Goal: Information Seeking & Learning: Find specific fact

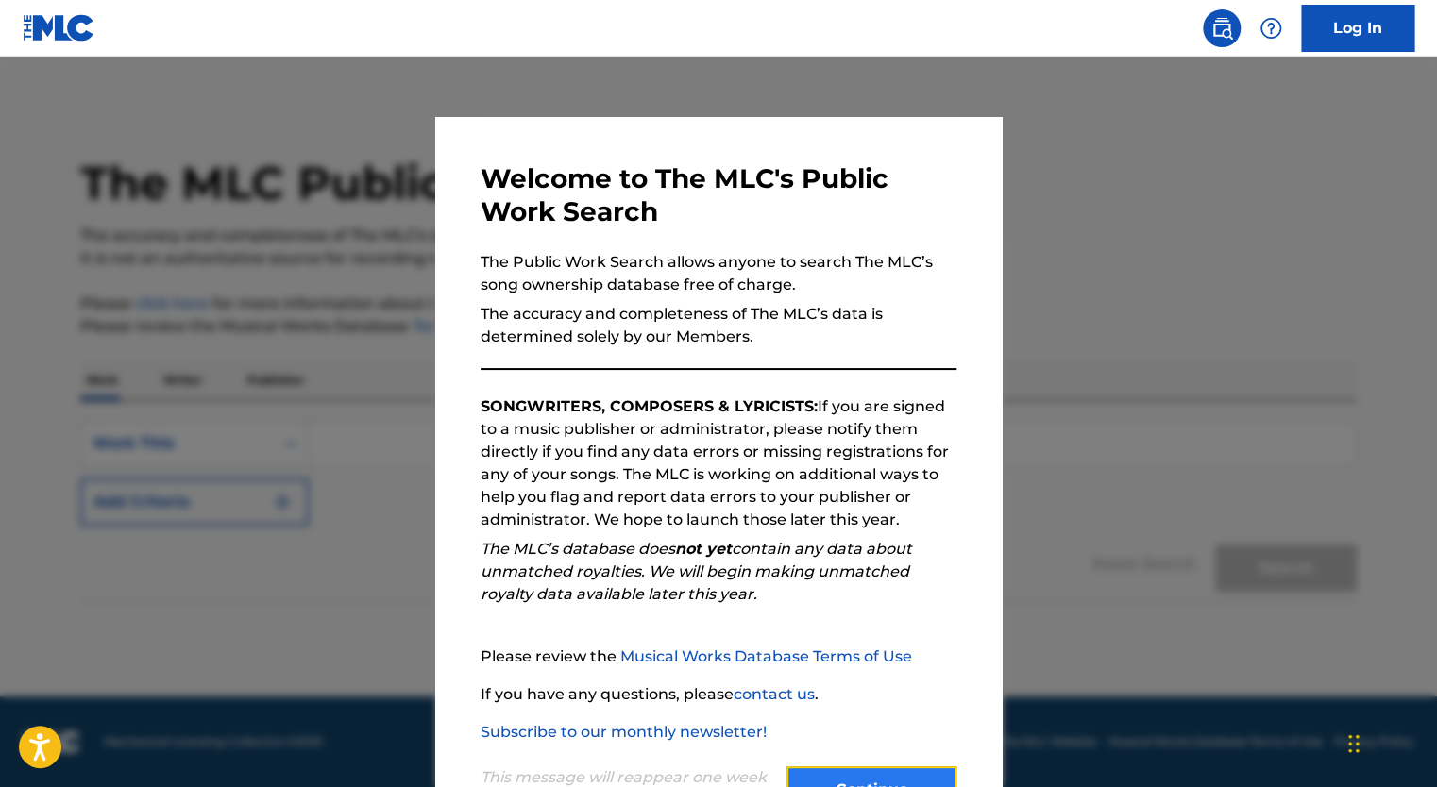
click at [836, 778] on button "Continue" at bounding box center [871, 790] width 170 height 47
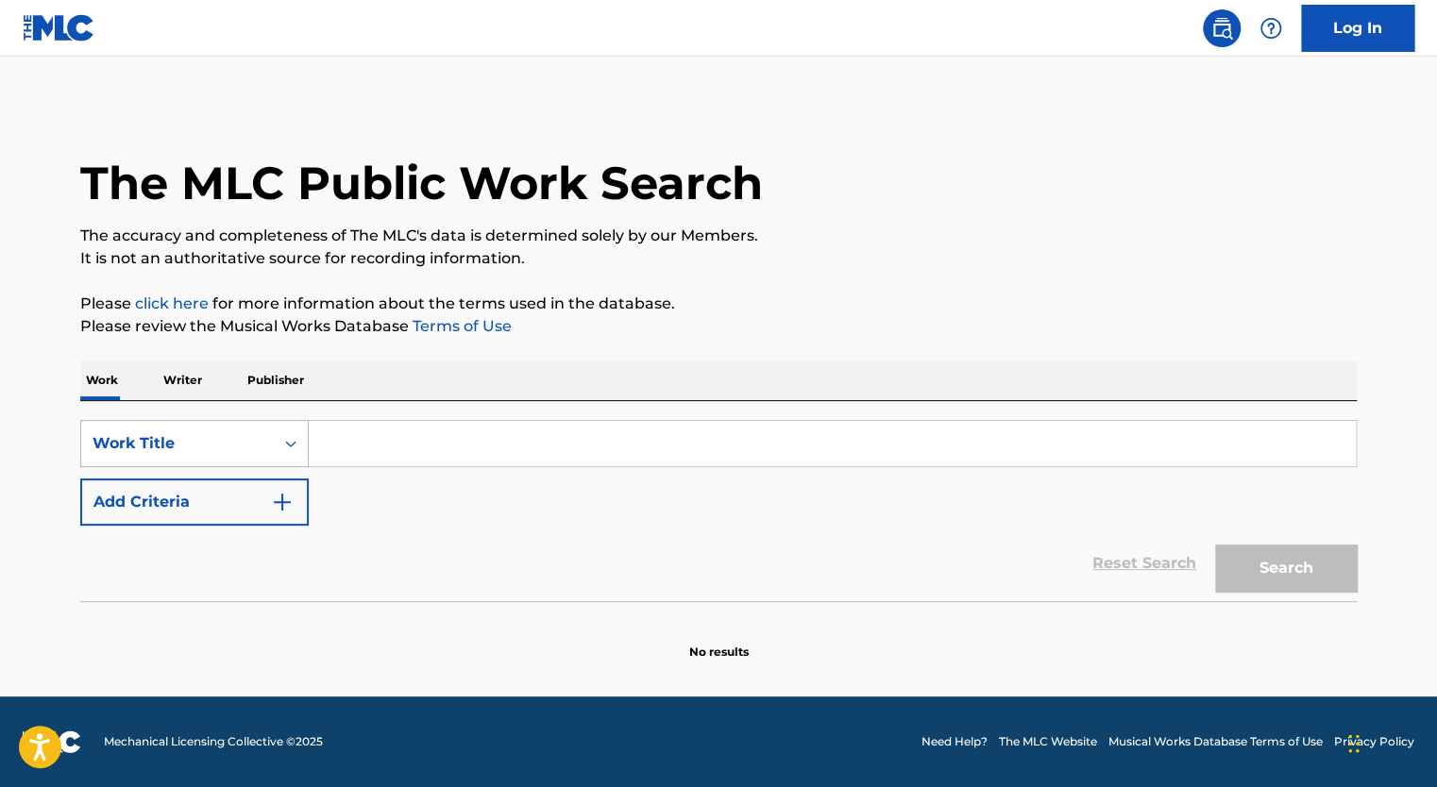
click at [222, 436] on div "Work Title" at bounding box center [178, 443] width 170 height 23
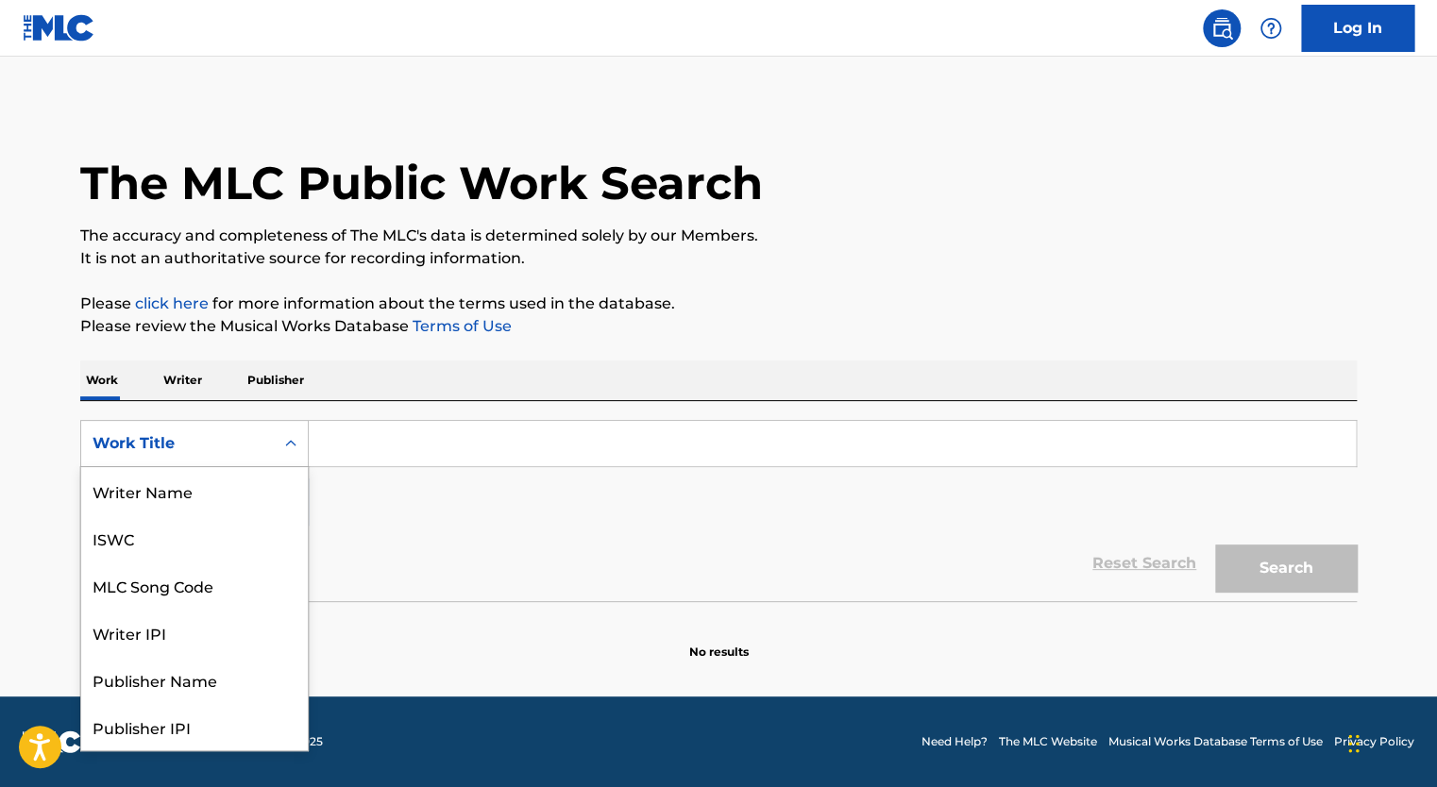
scroll to position [94, 0]
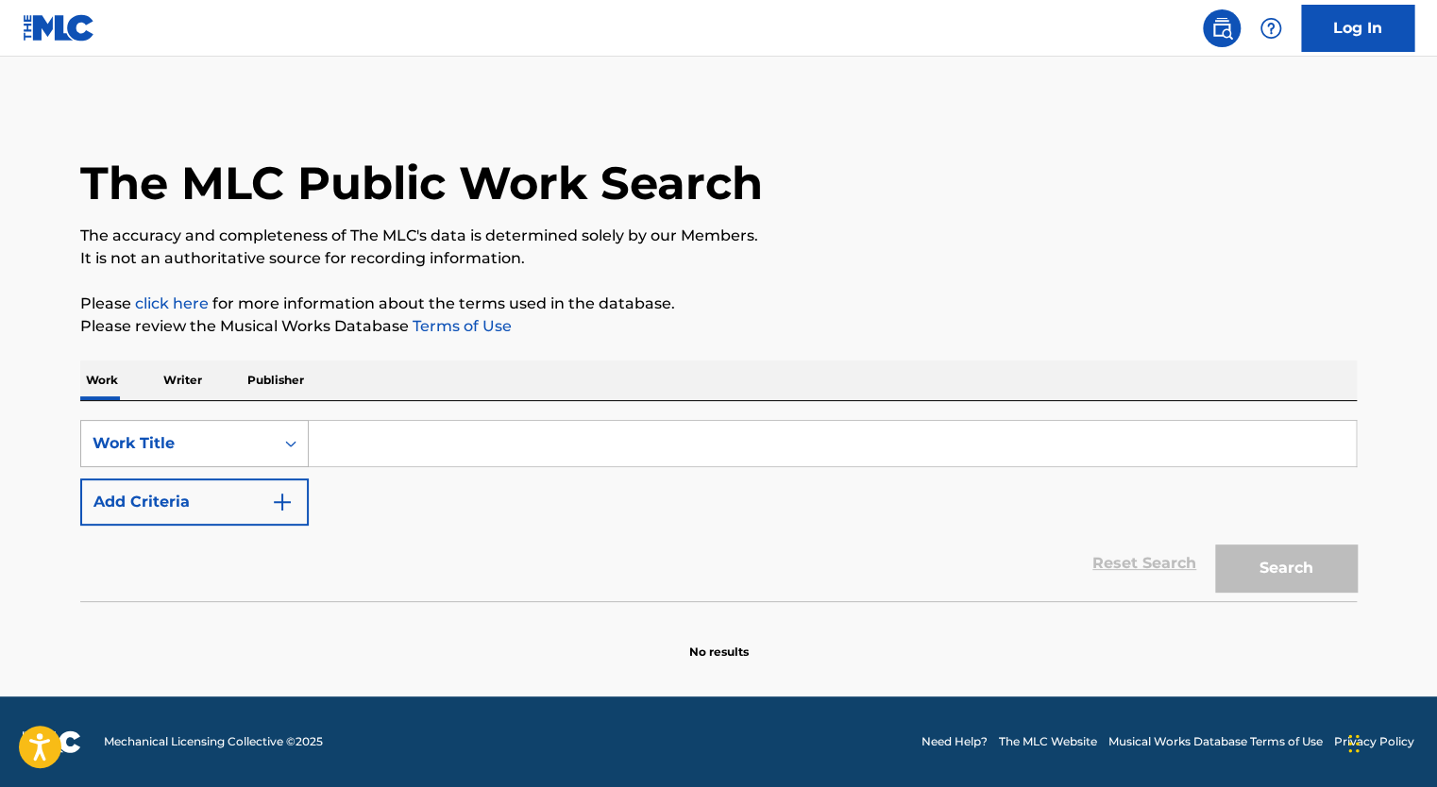
click at [241, 457] on div "Work Title" at bounding box center [177, 444] width 193 height 36
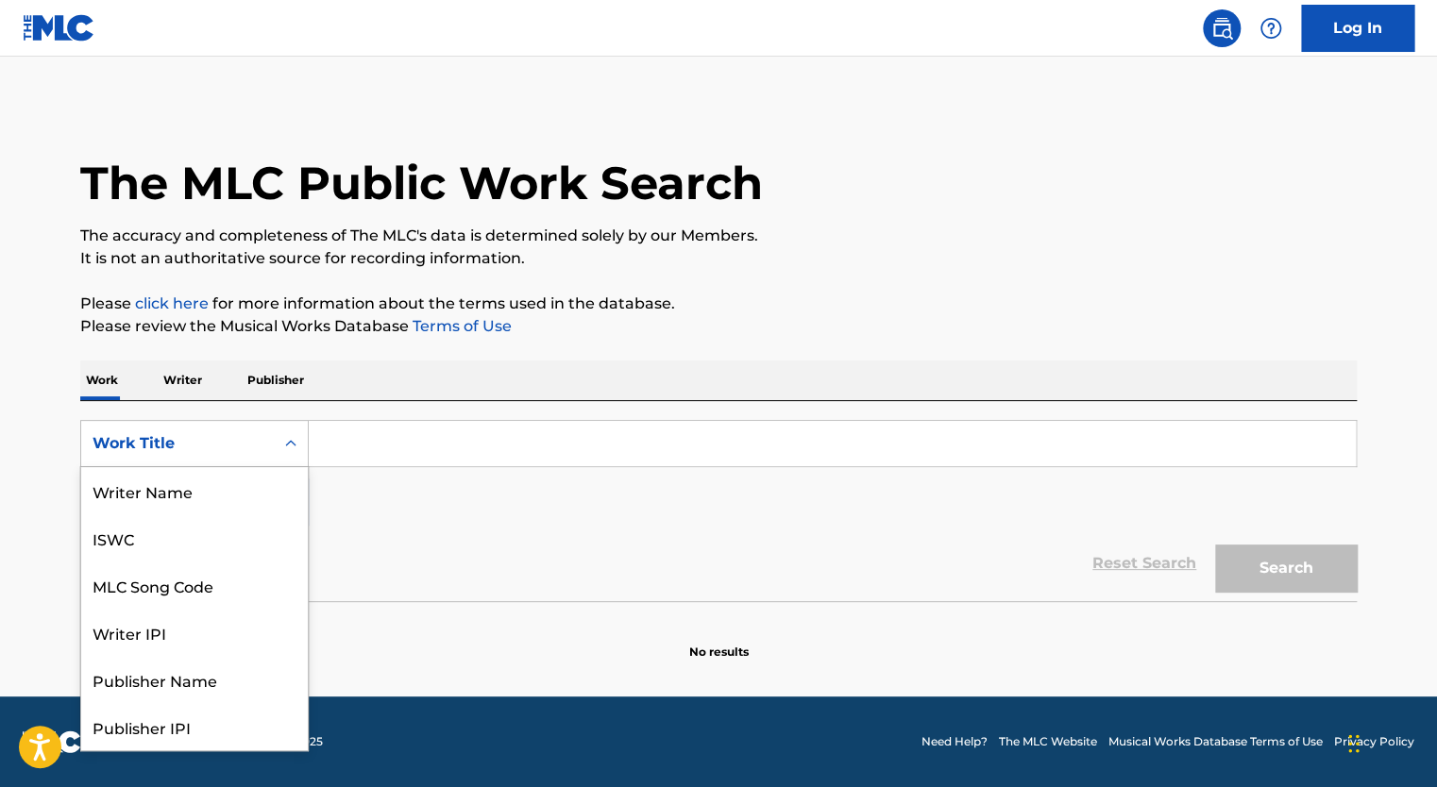
scroll to position [94, 0]
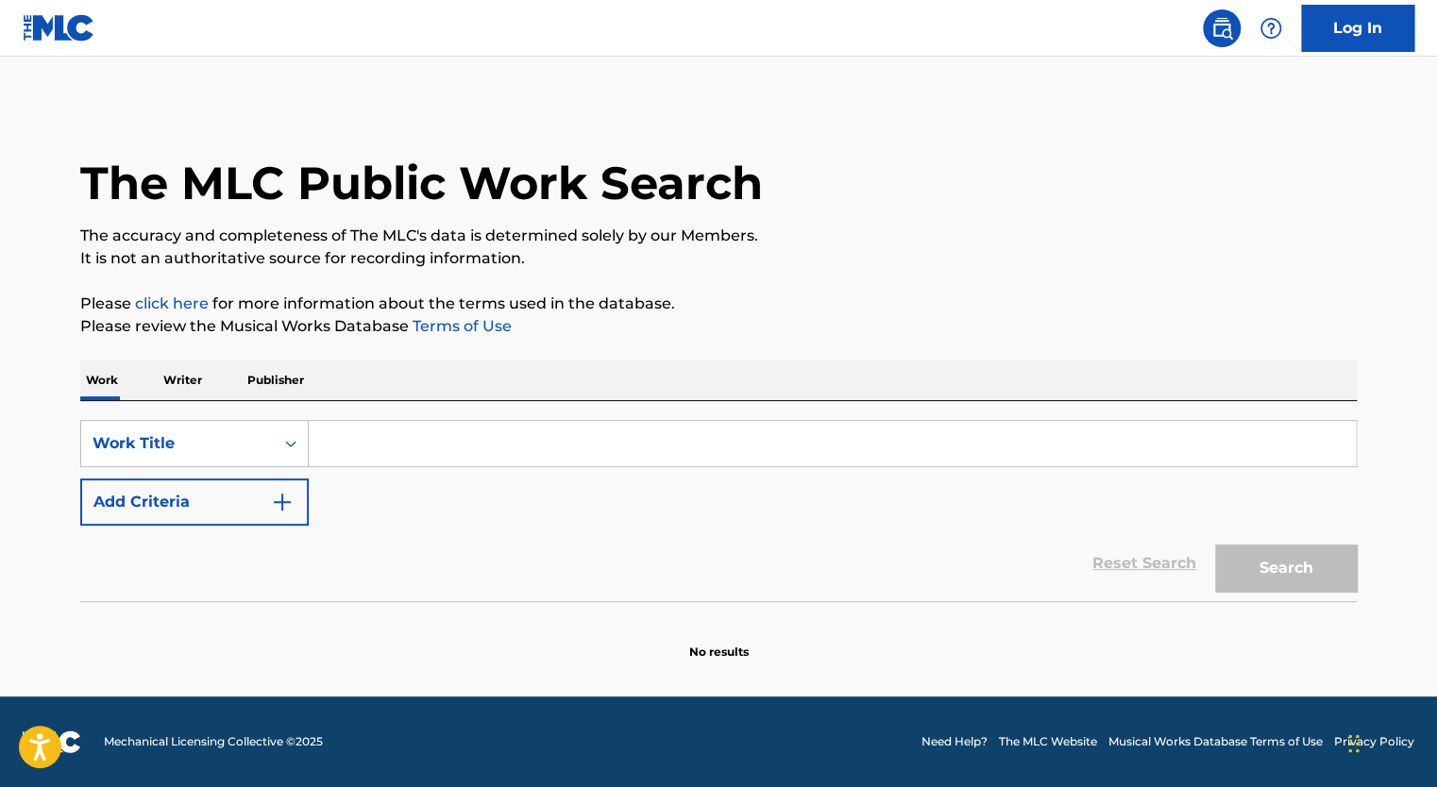
click at [251, 461] on div "Work Title" at bounding box center [177, 444] width 193 height 36
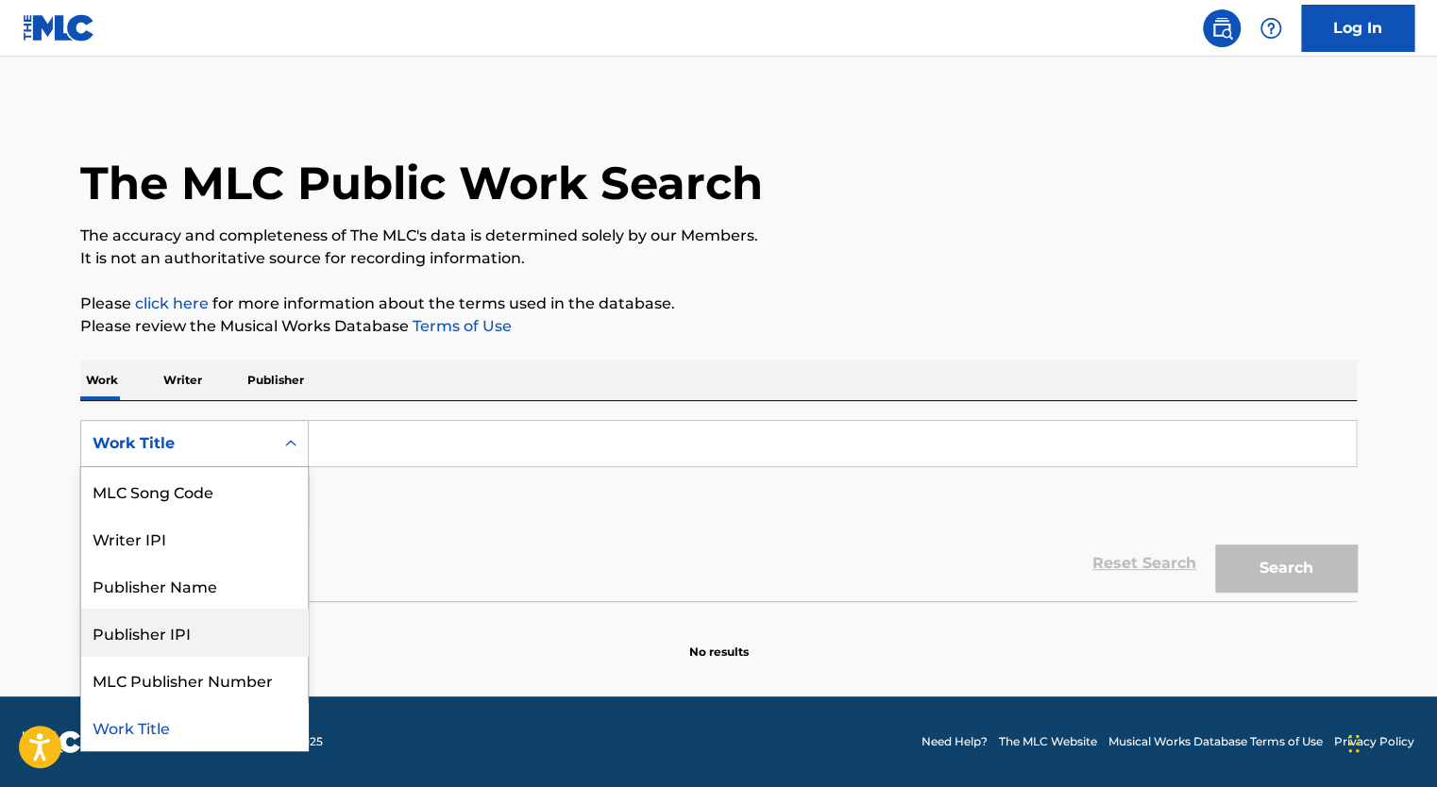
click at [192, 641] on div "Publisher IPI" at bounding box center [194, 632] width 227 height 47
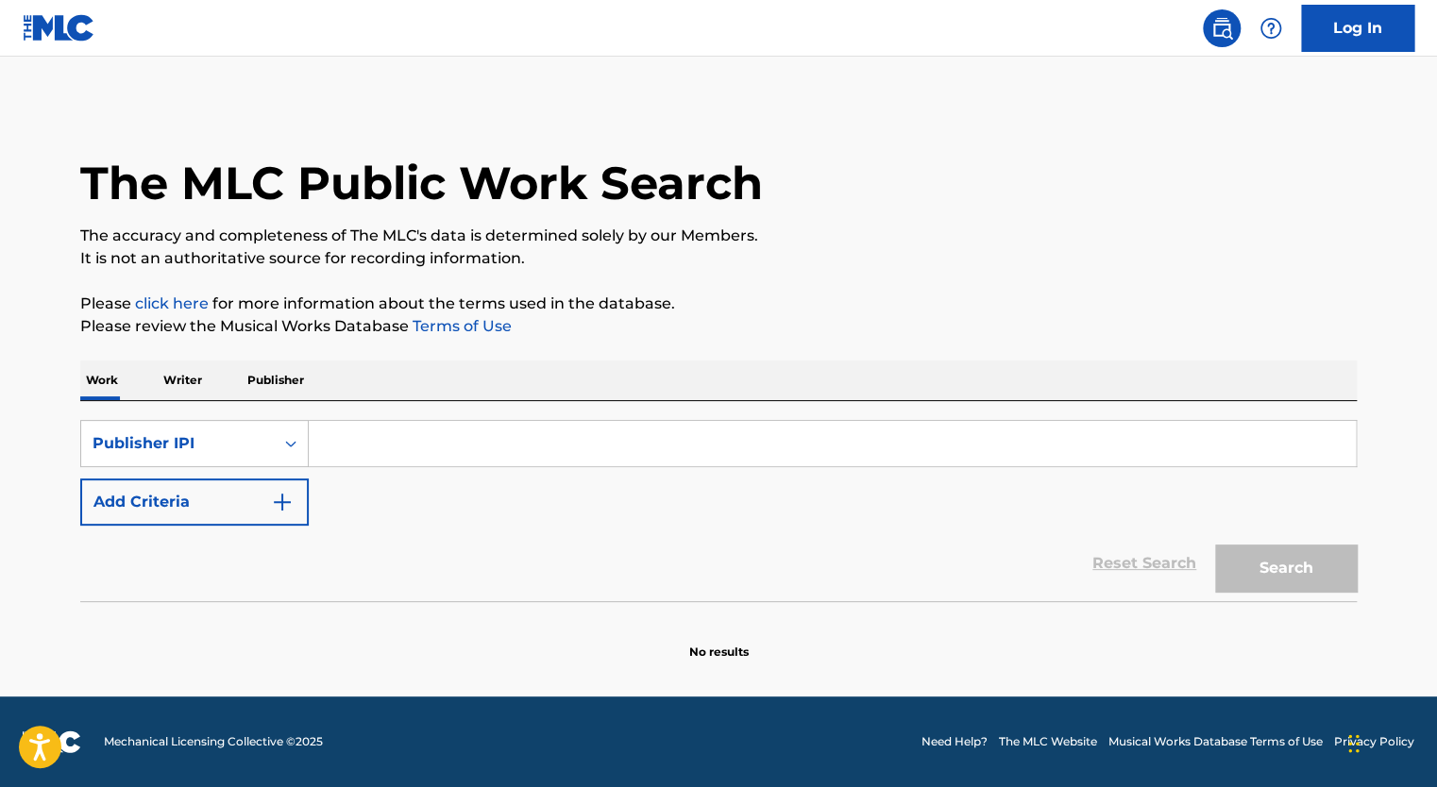
click at [389, 431] on input "Search Form" at bounding box center [832, 443] width 1047 height 45
paste input "00712547653"
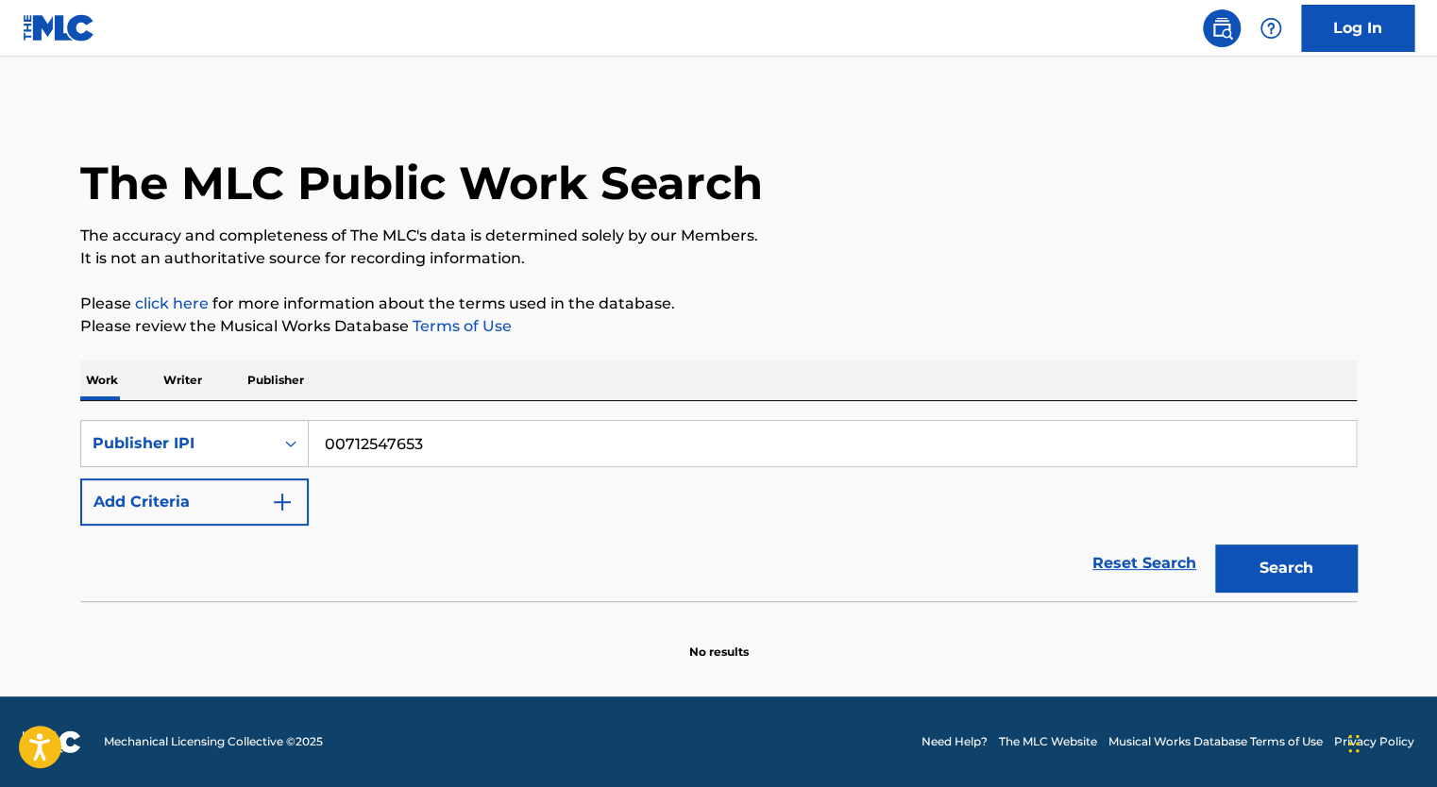
type input "00712547653"
click at [1215, 545] on button "Search" at bounding box center [1286, 568] width 142 height 47
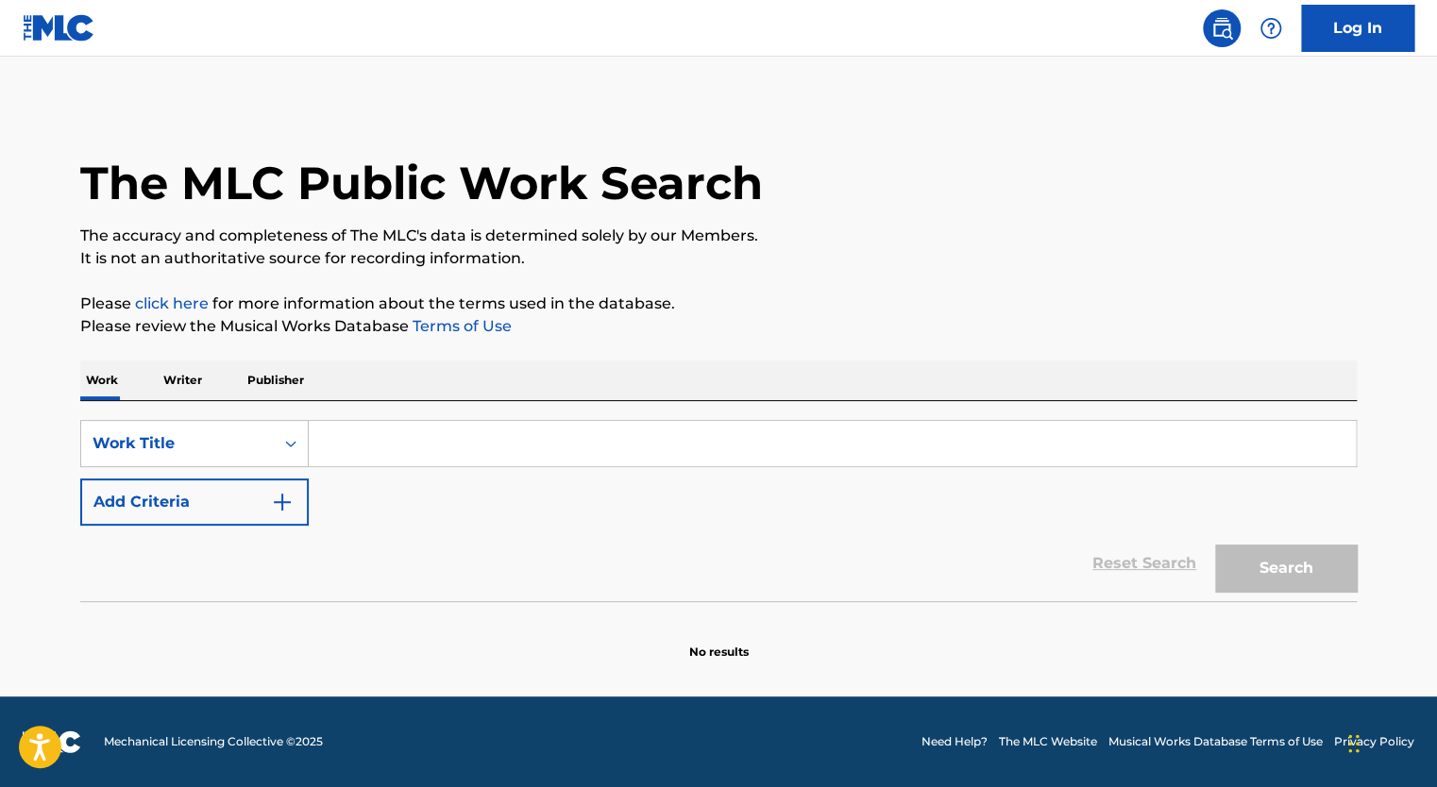
click at [344, 444] on input "Search Form" at bounding box center [832, 443] width 1047 height 45
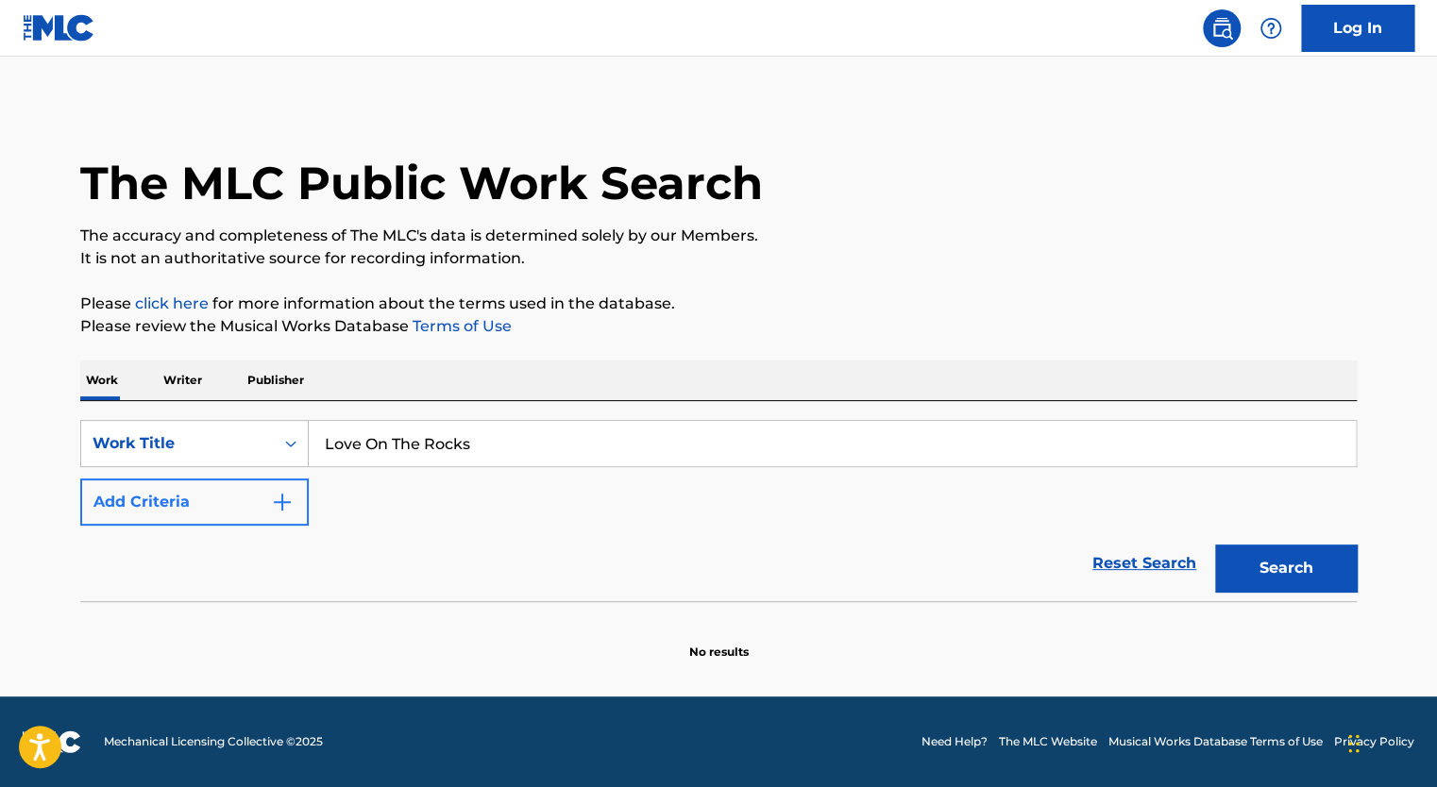
type input "Love On The Rocks"
click at [249, 503] on button "Add Criteria" at bounding box center [194, 502] width 228 height 47
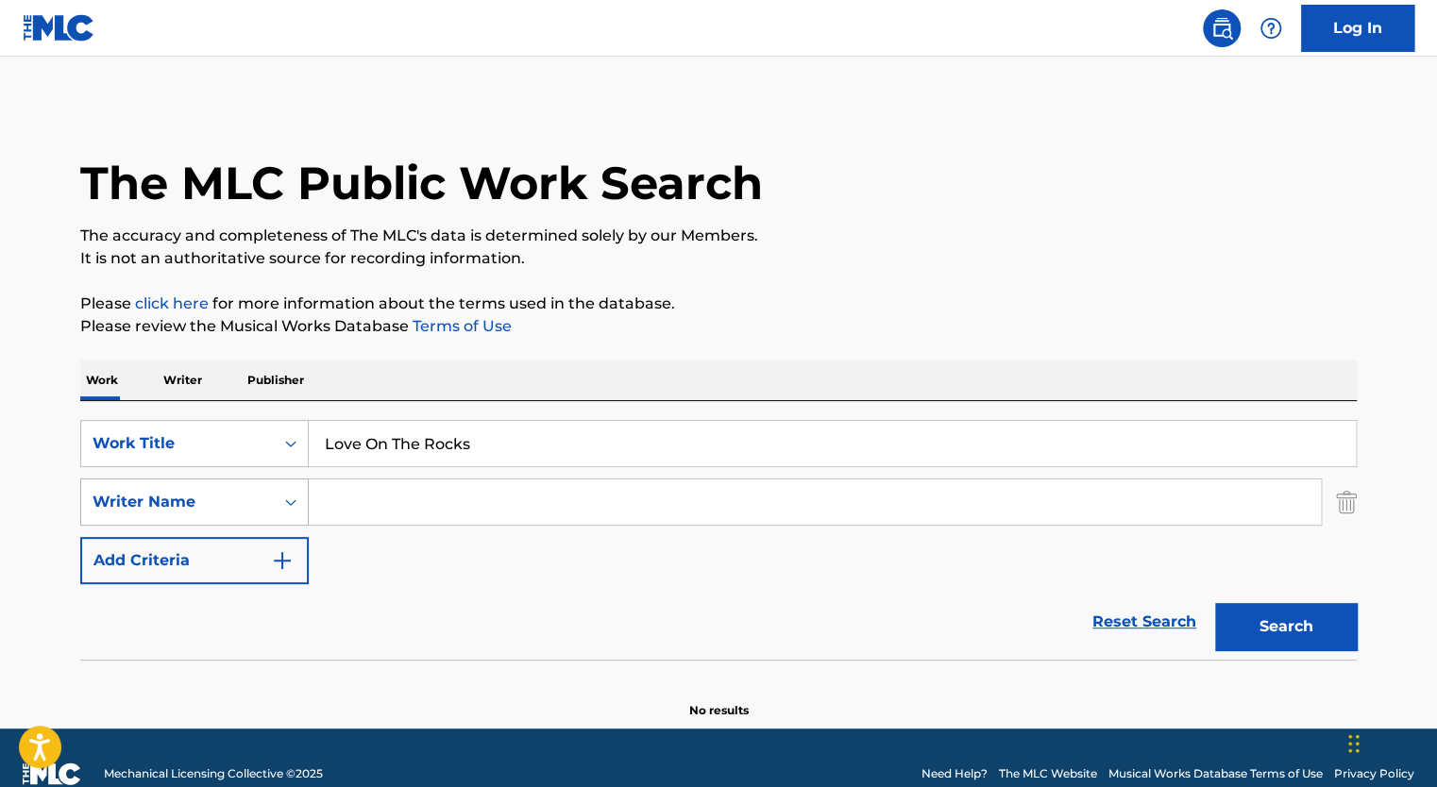
click at [240, 500] on div "Writer Name" at bounding box center [178, 502] width 170 height 23
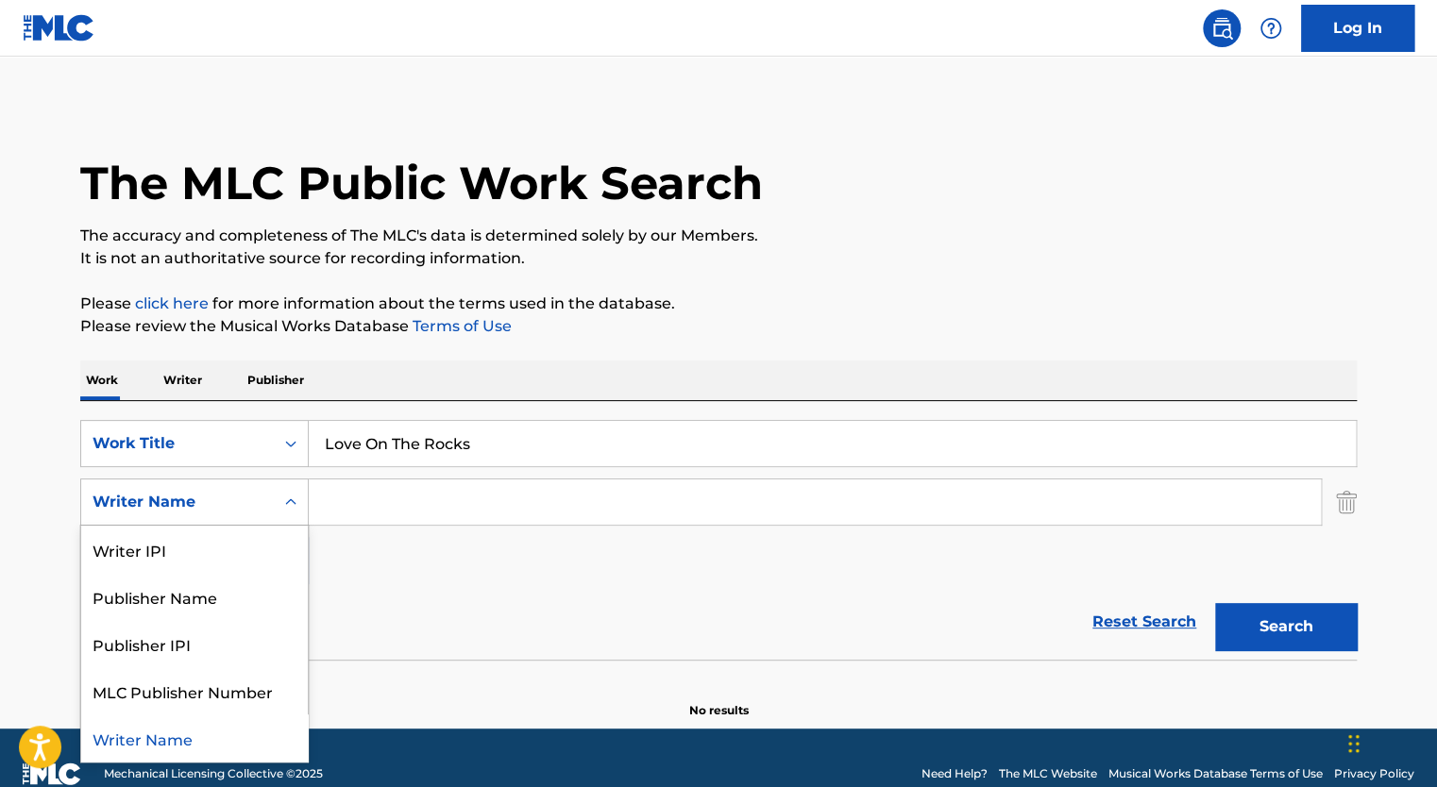
click at [356, 513] on input "Search Form" at bounding box center [815, 502] width 1012 height 45
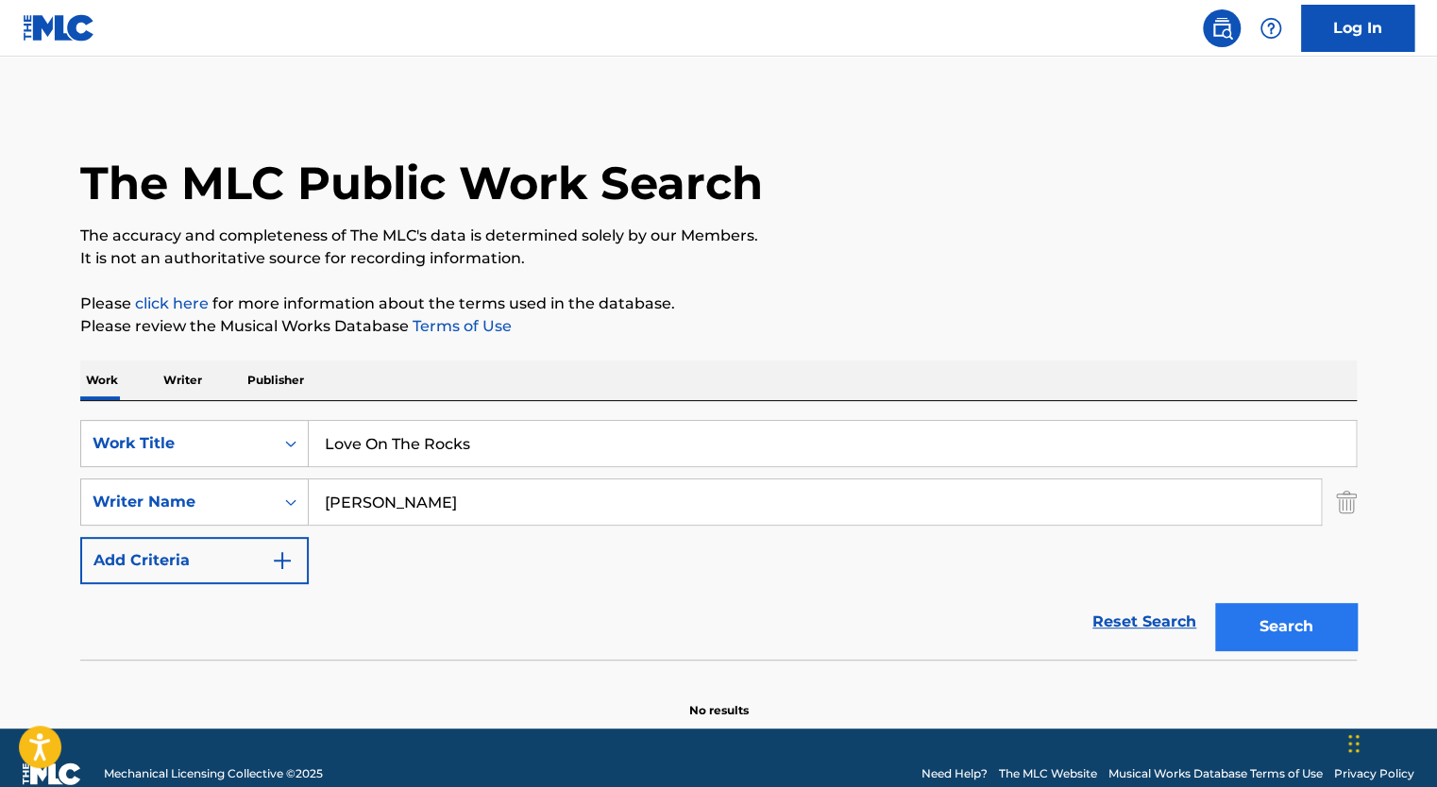
type input "[PERSON_NAME]"
click at [1238, 621] on button "Search" at bounding box center [1286, 626] width 142 height 47
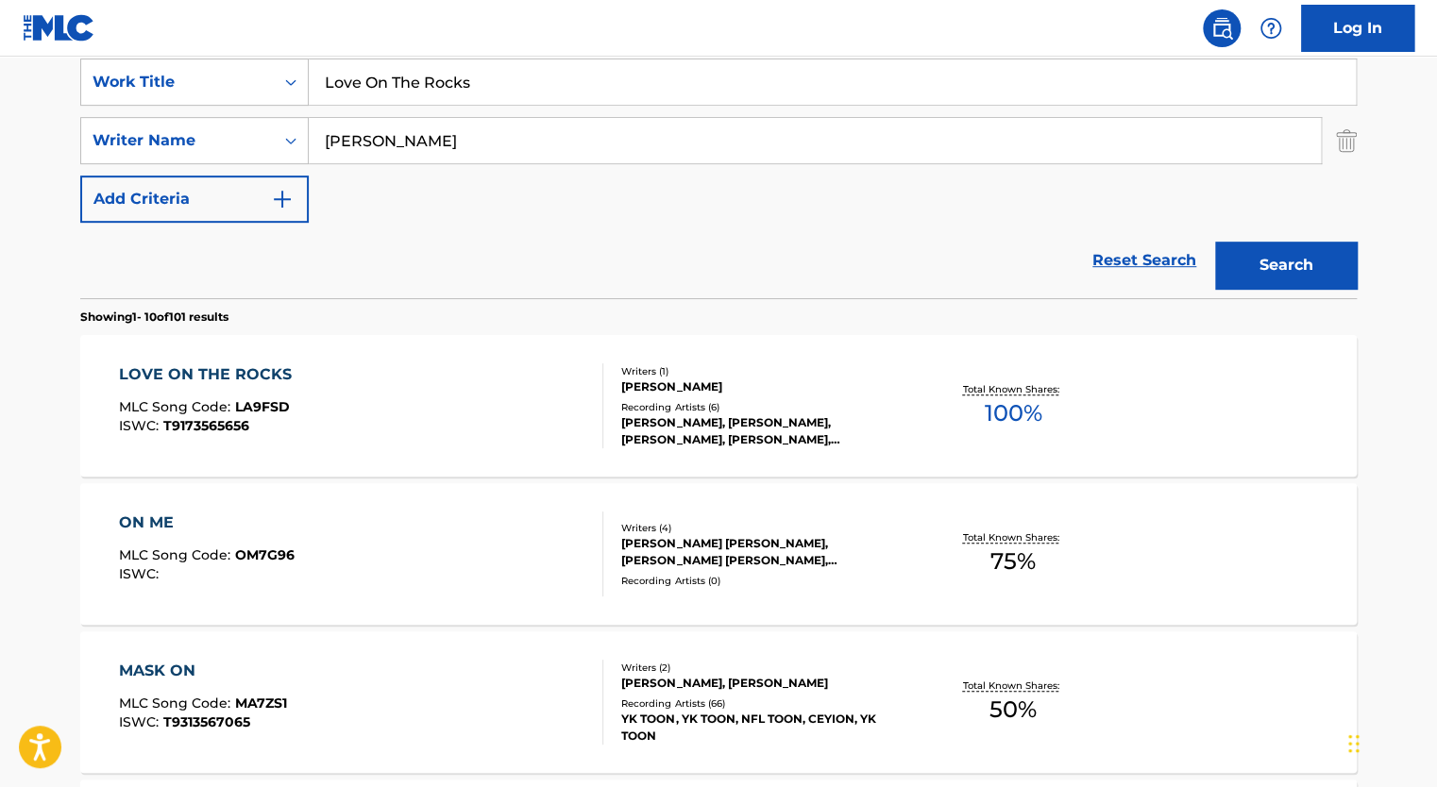
scroll to position [363, 0]
click at [396, 421] on div "LOVE ON THE ROCKS MLC Song Code : LA9FSD ISWC : T9173565656" at bounding box center [361, 405] width 485 height 85
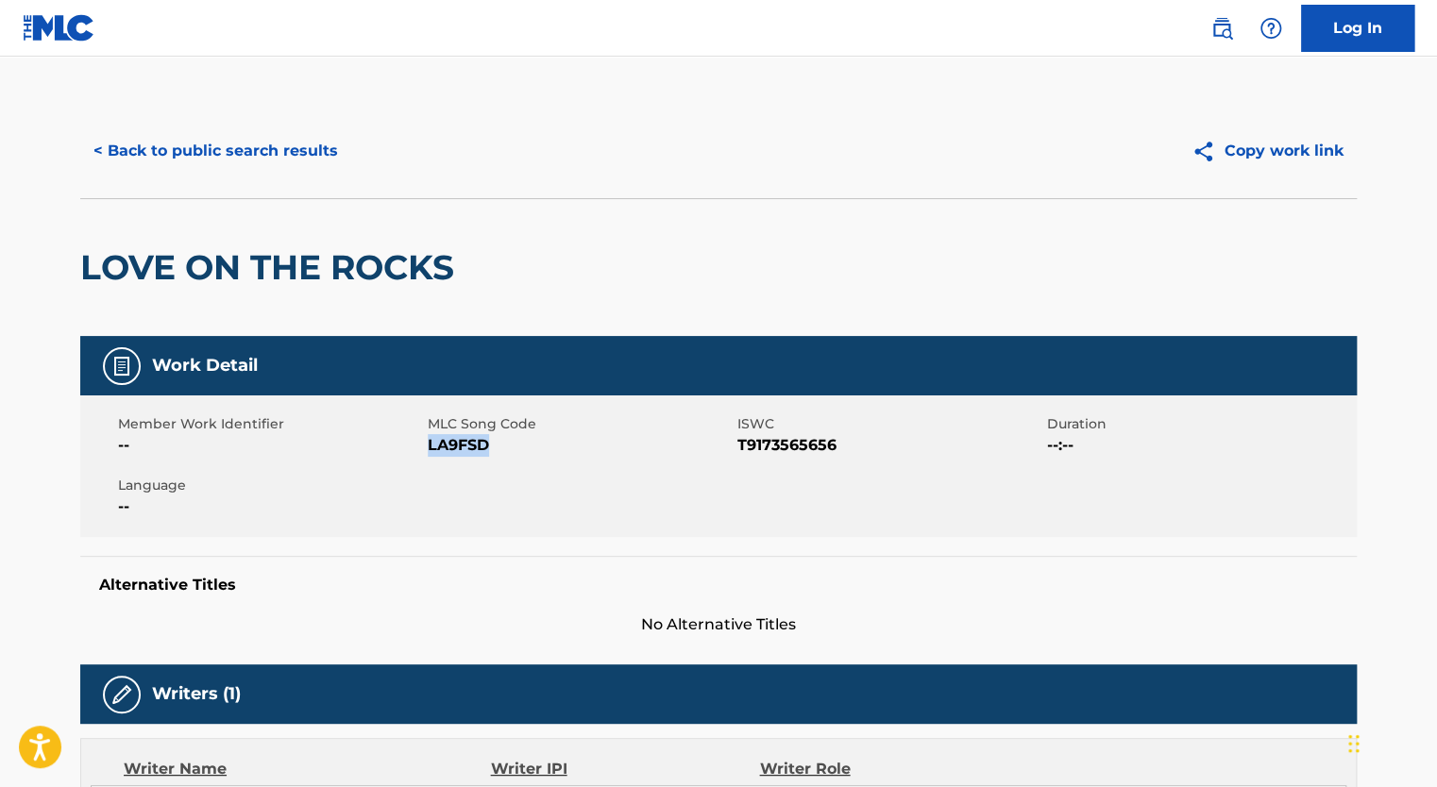
drag, startPoint x: 492, startPoint y: 451, endPoint x: 428, endPoint y: 453, distance: 64.2
click at [428, 453] on span "LA9FSD" at bounding box center [580, 445] width 305 height 23
copy span "LA9FSD"
click at [685, 476] on div "Member Work Identifier -- MLC Song Code LA9FSD ISWC T9173565656 Duration --:-- …" at bounding box center [718, 467] width 1276 height 142
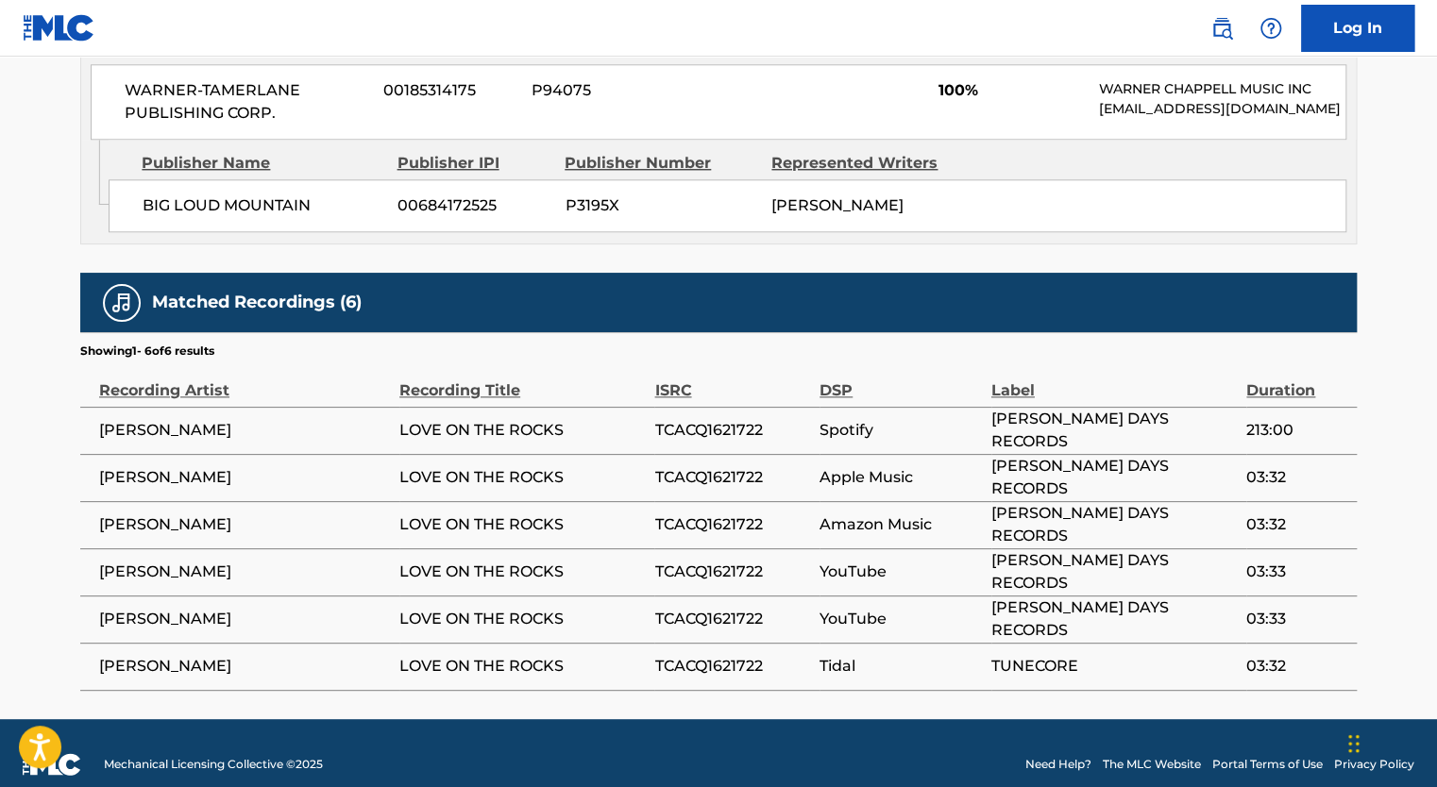
scroll to position [980, 0]
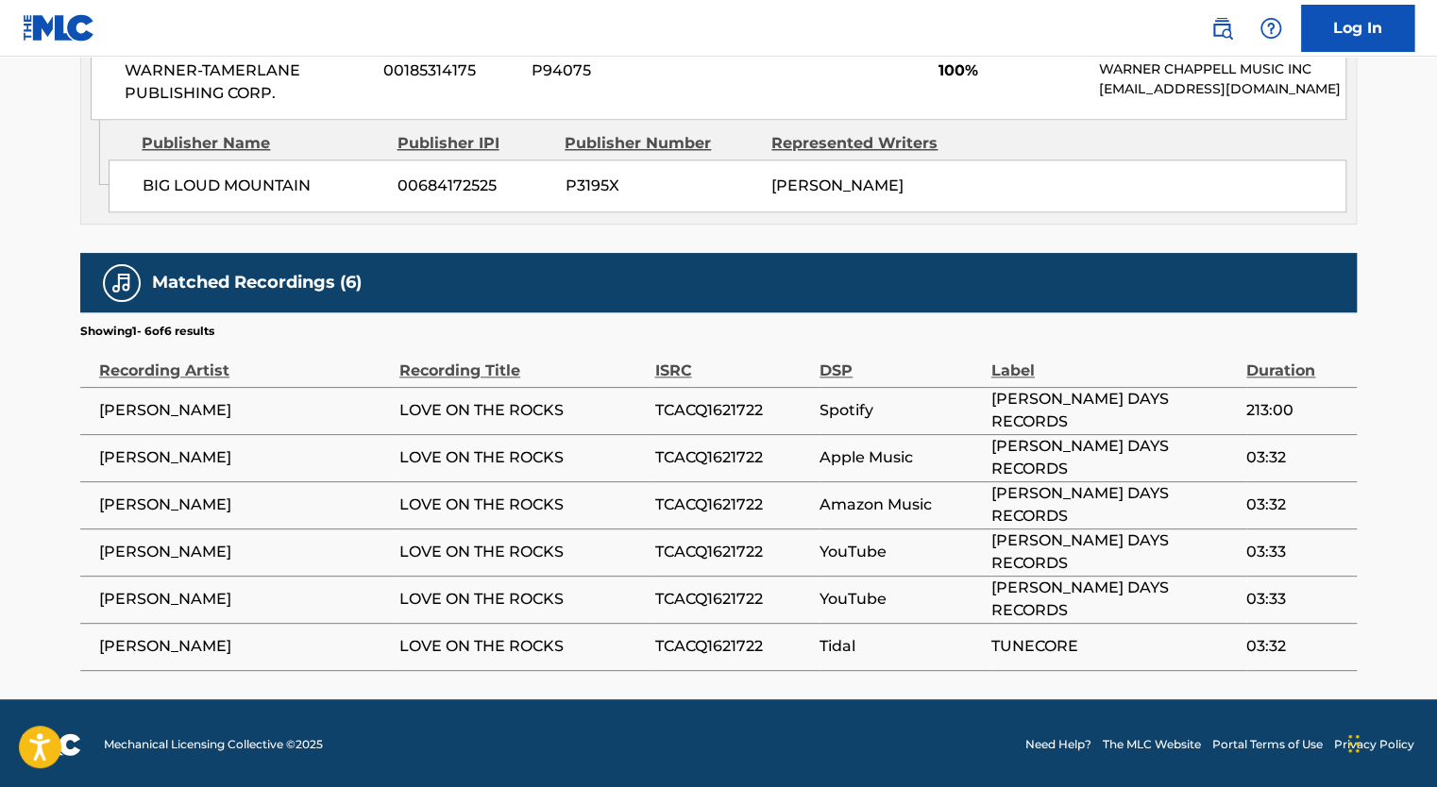
click at [766, 406] on span "TCACQ1621722" at bounding box center [732, 410] width 156 height 23
drag, startPoint x: 775, startPoint y: 410, endPoint x: 655, endPoint y: 403, distance: 120.1
click at [655, 403] on span "TCACQ1621722" at bounding box center [732, 410] width 156 height 23
copy span "TCACQ1621722"
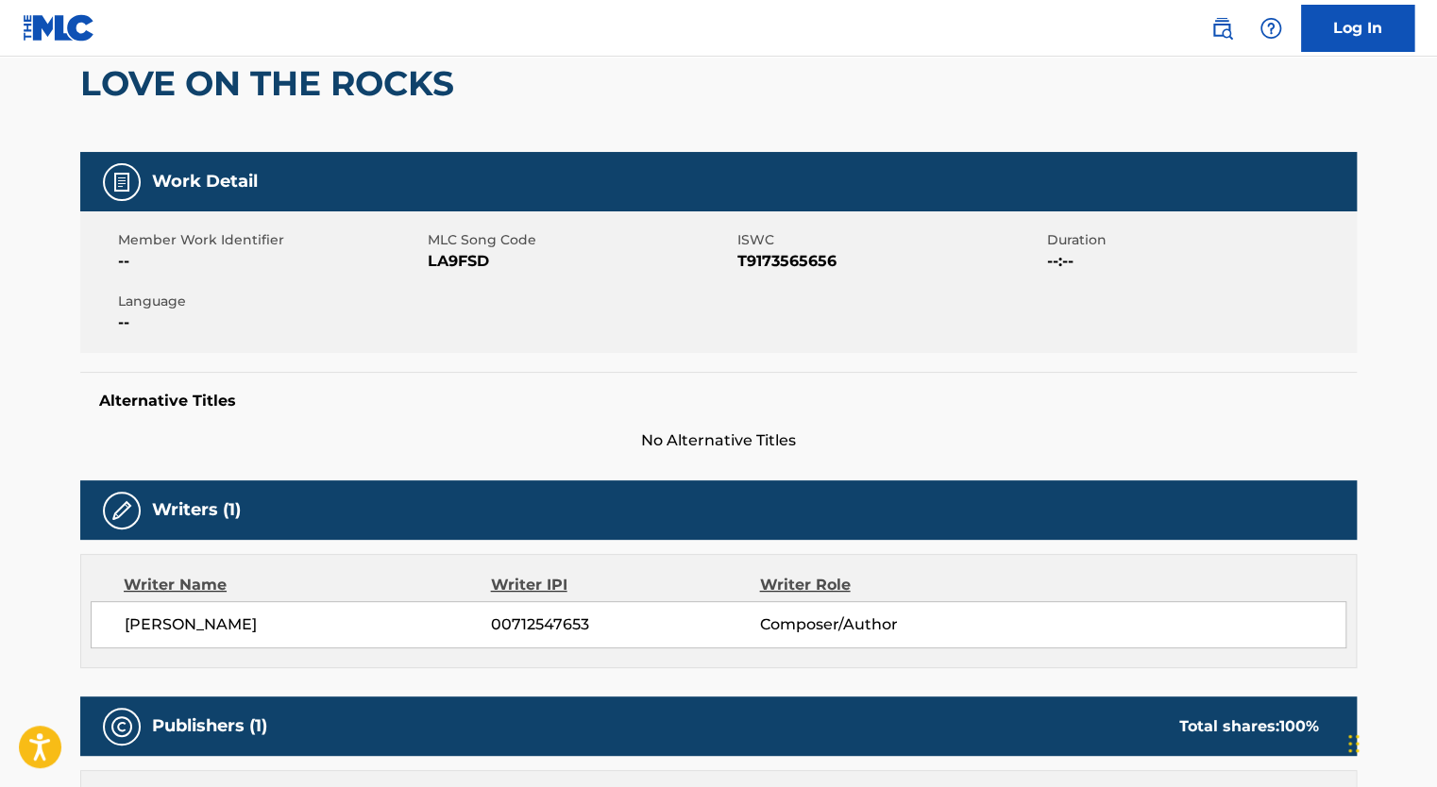
scroll to position [0, 0]
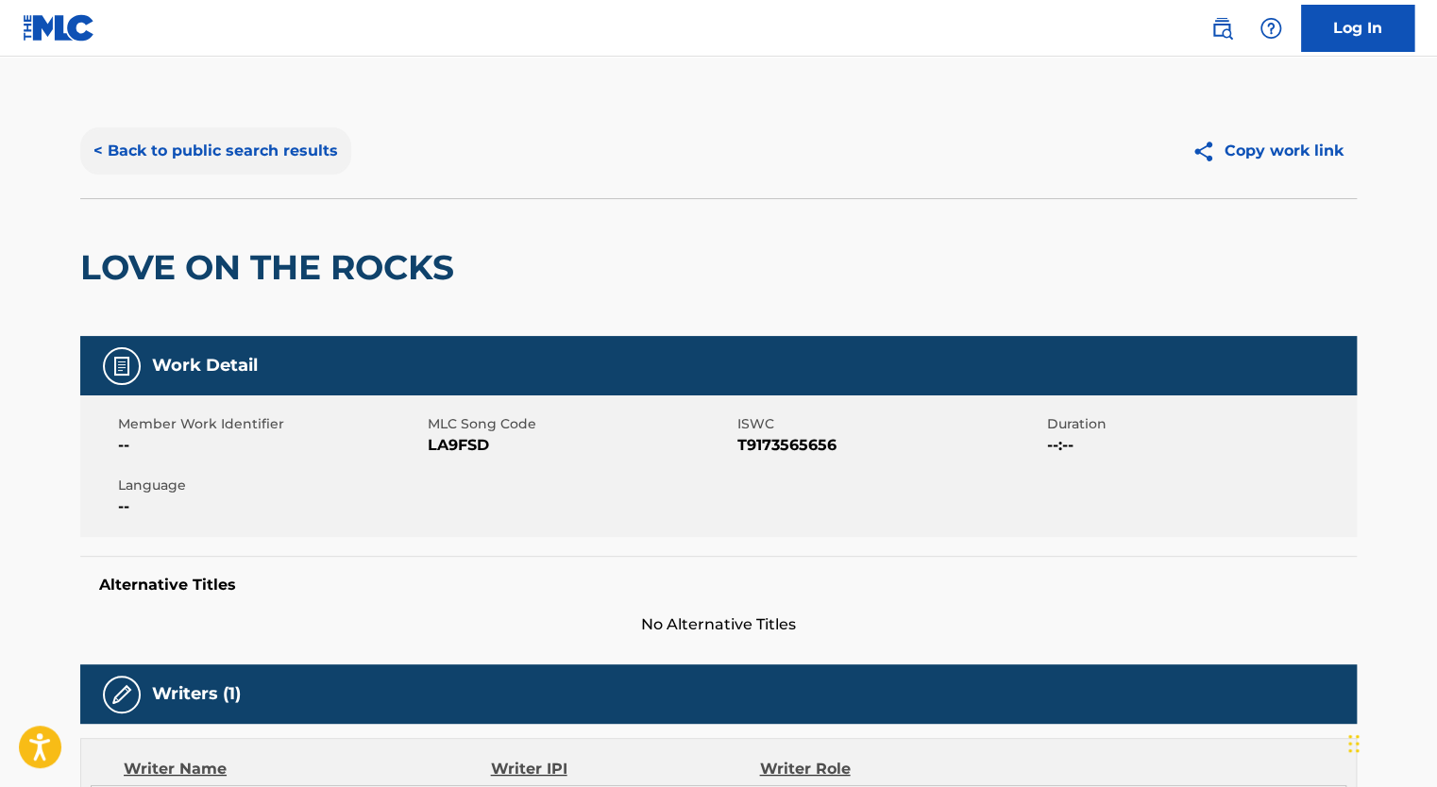
click at [216, 140] on button "< Back to public search results" at bounding box center [215, 150] width 271 height 47
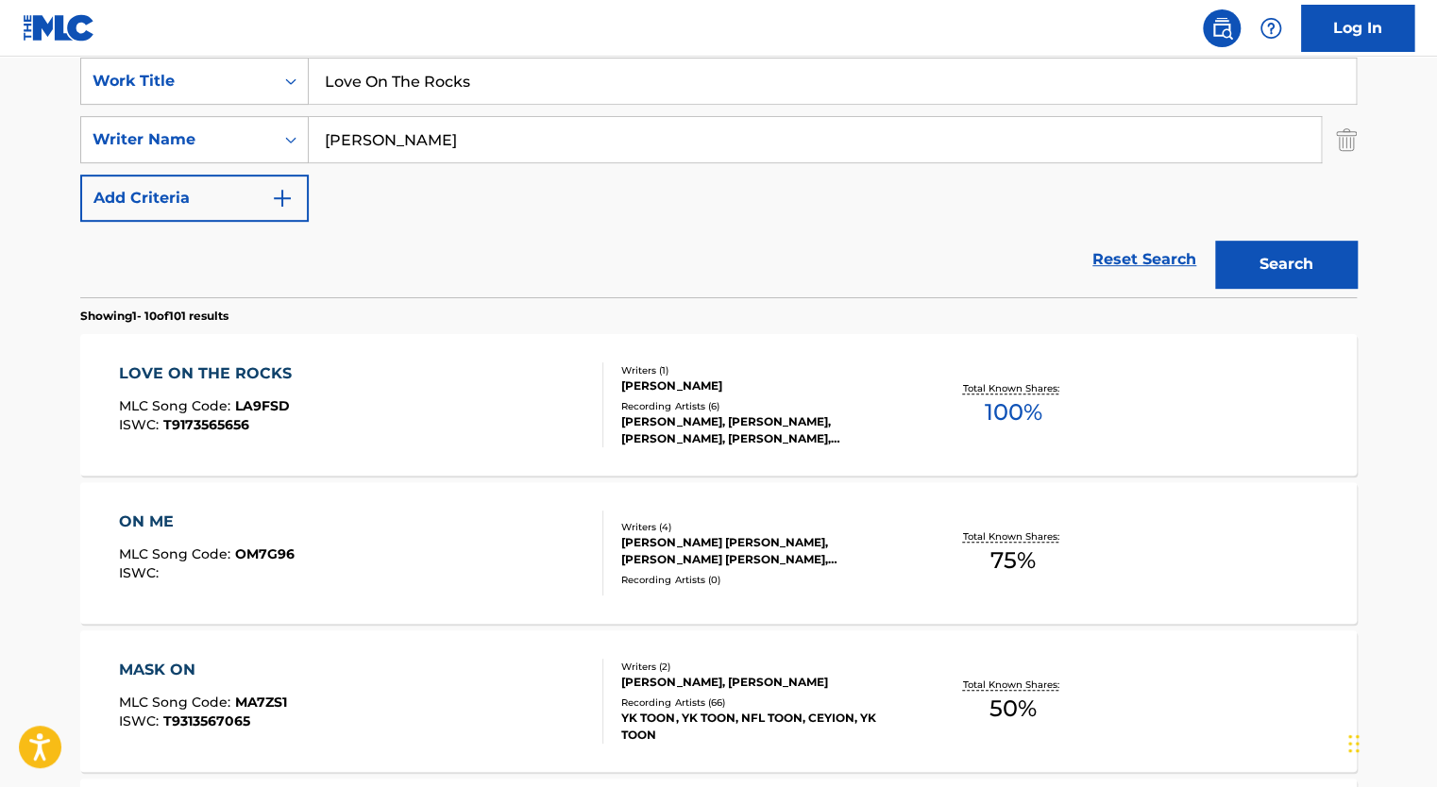
click at [389, 85] on input "Love On The Rocks" at bounding box center [832, 81] width 1047 height 45
type input "Music Healing"
click at [375, 138] on input "[PERSON_NAME]" at bounding box center [815, 139] width 1012 height 45
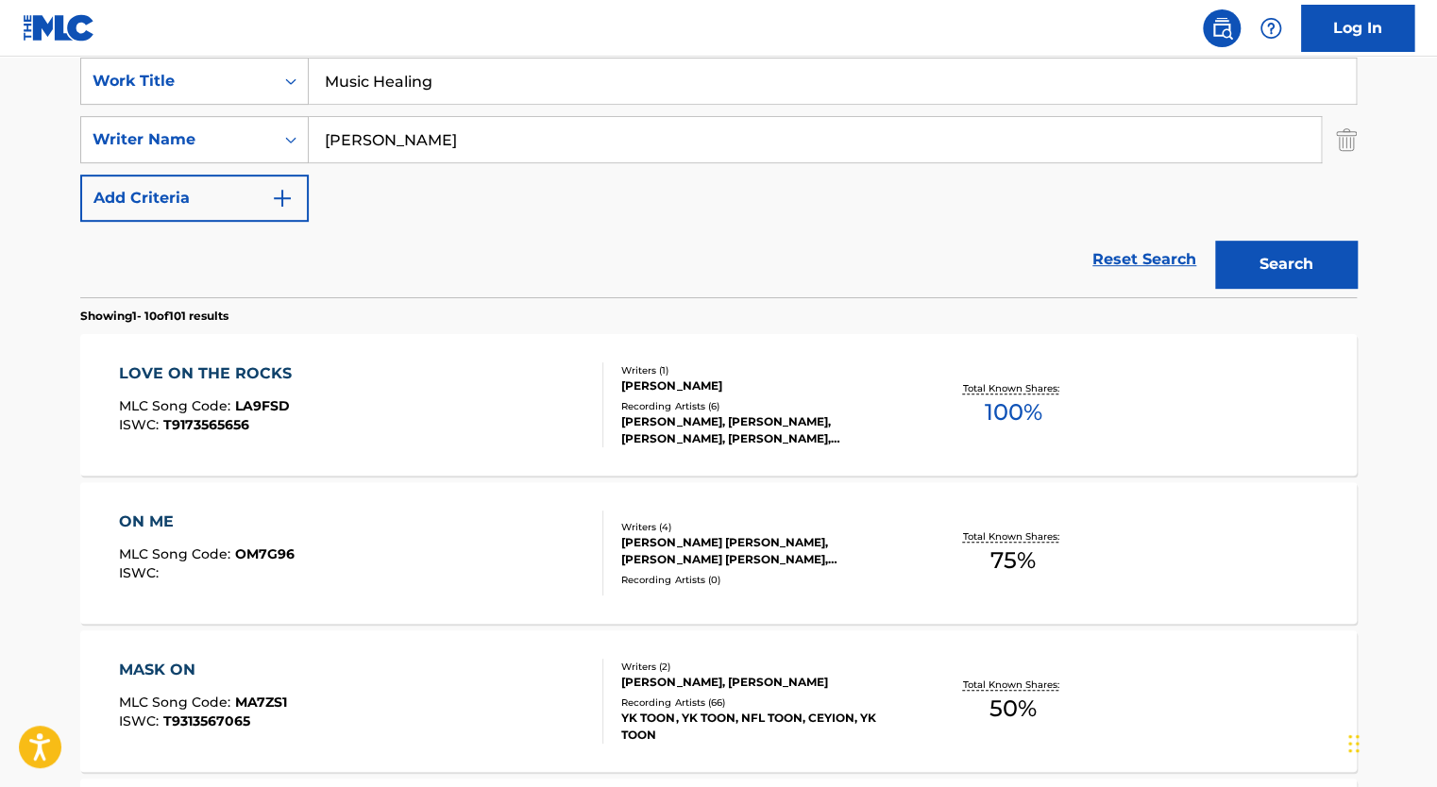
click at [375, 138] on input "[PERSON_NAME]" at bounding box center [815, 139] width 1012 height 45
type input "[PERSON_NAME]"
click at [427, 187] on div "SearchWithCriteria7ab9cfa6-e116-4067-ae7b-7010d394069d Work Title Music Healing…" at bounding box center [718, 140] width 1276 height 164
click at [1305, 257] on button "Search" at bounding box center [1286, 264] width 142 height 47
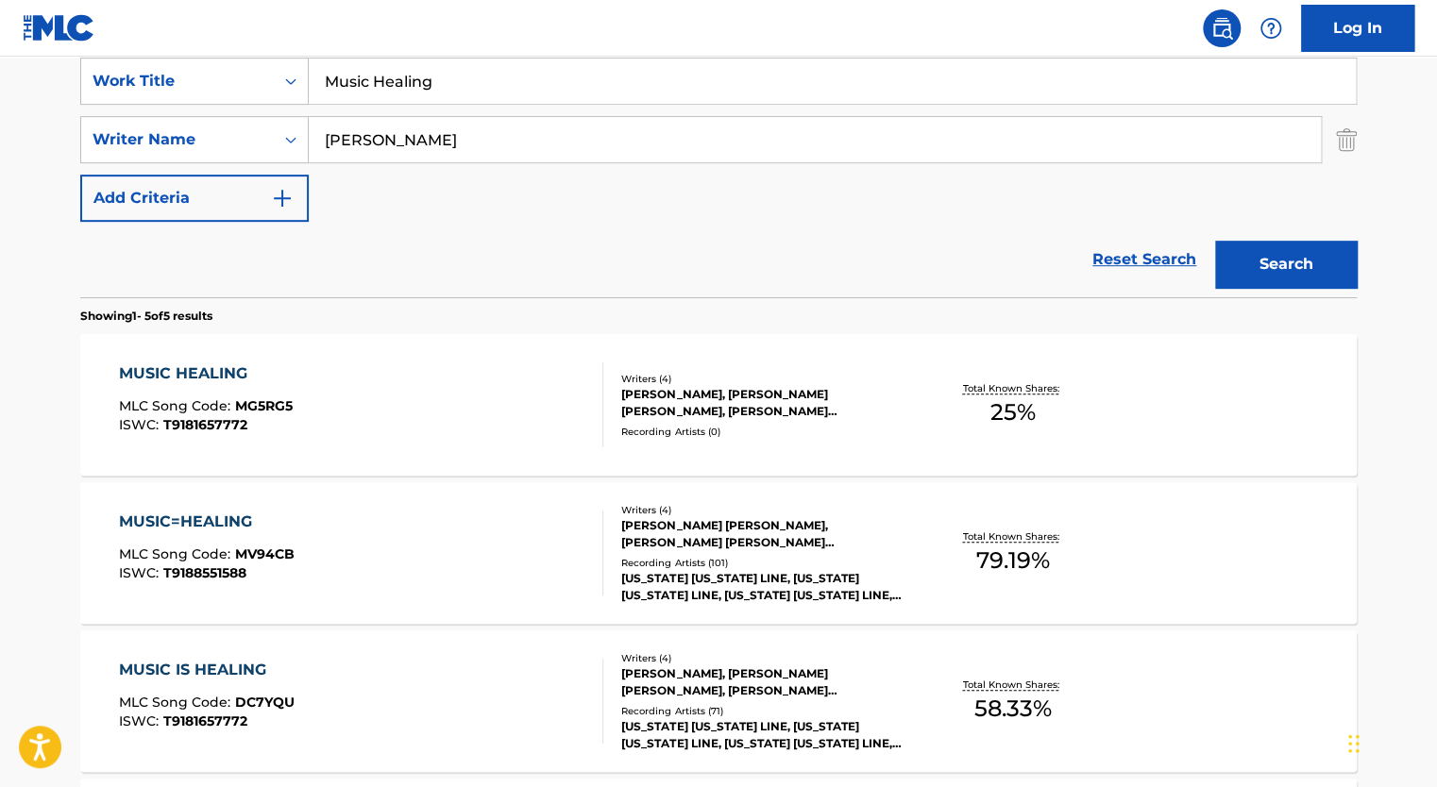
click at [476, 397] on div "MUSIC HEALING MLC Song Code : MG5RG5 ISWC : T9181657772" at bounding box center [361, 405] width 485 height 85
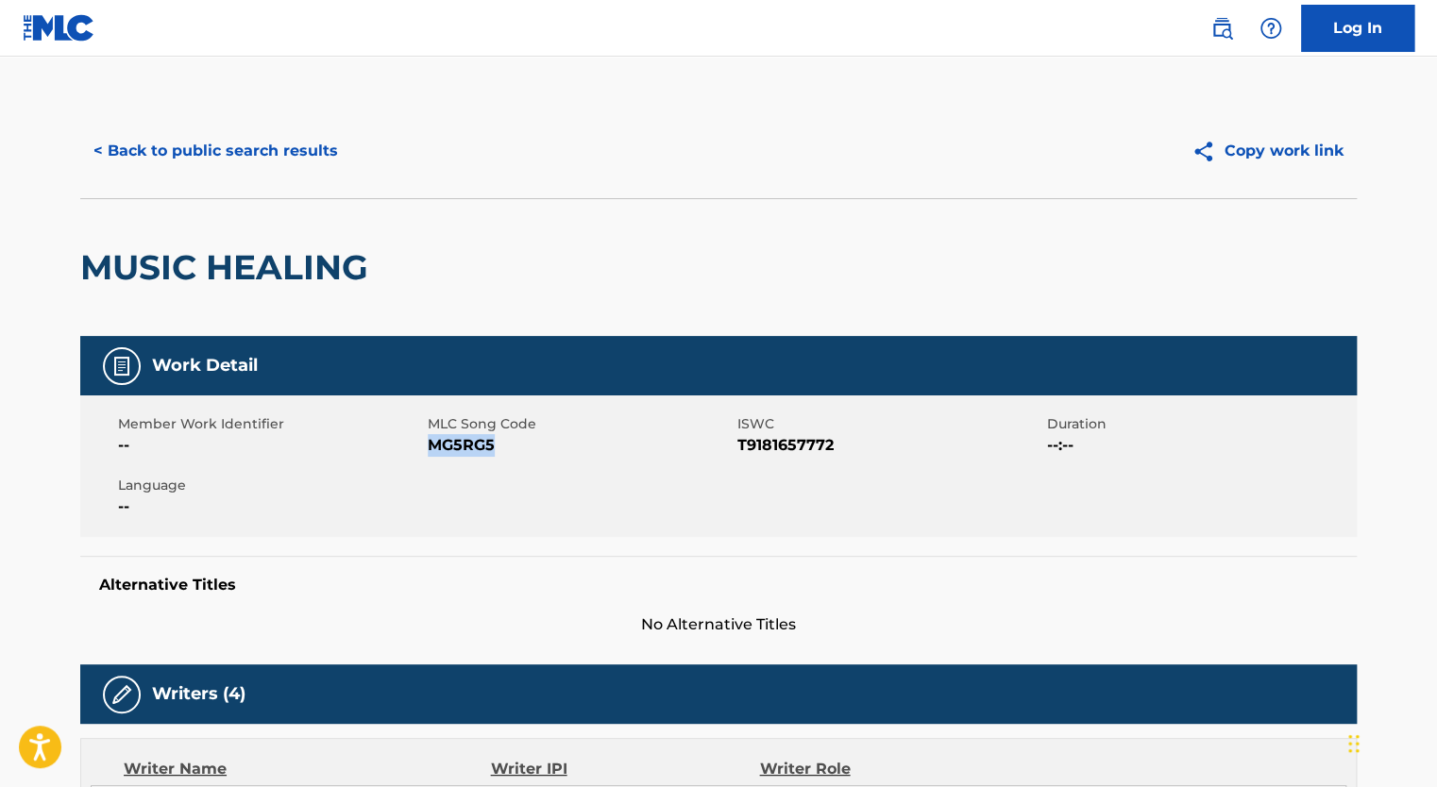
drag, startPoint x: 504, startPoint y: 449, endPoint x: 431, endPoint y: 455, distance: 73.9
click at [431, 455] on span "MG5RG5" at bounding box center [580, 445] width 305 height 23
copy span "MG5RG5"
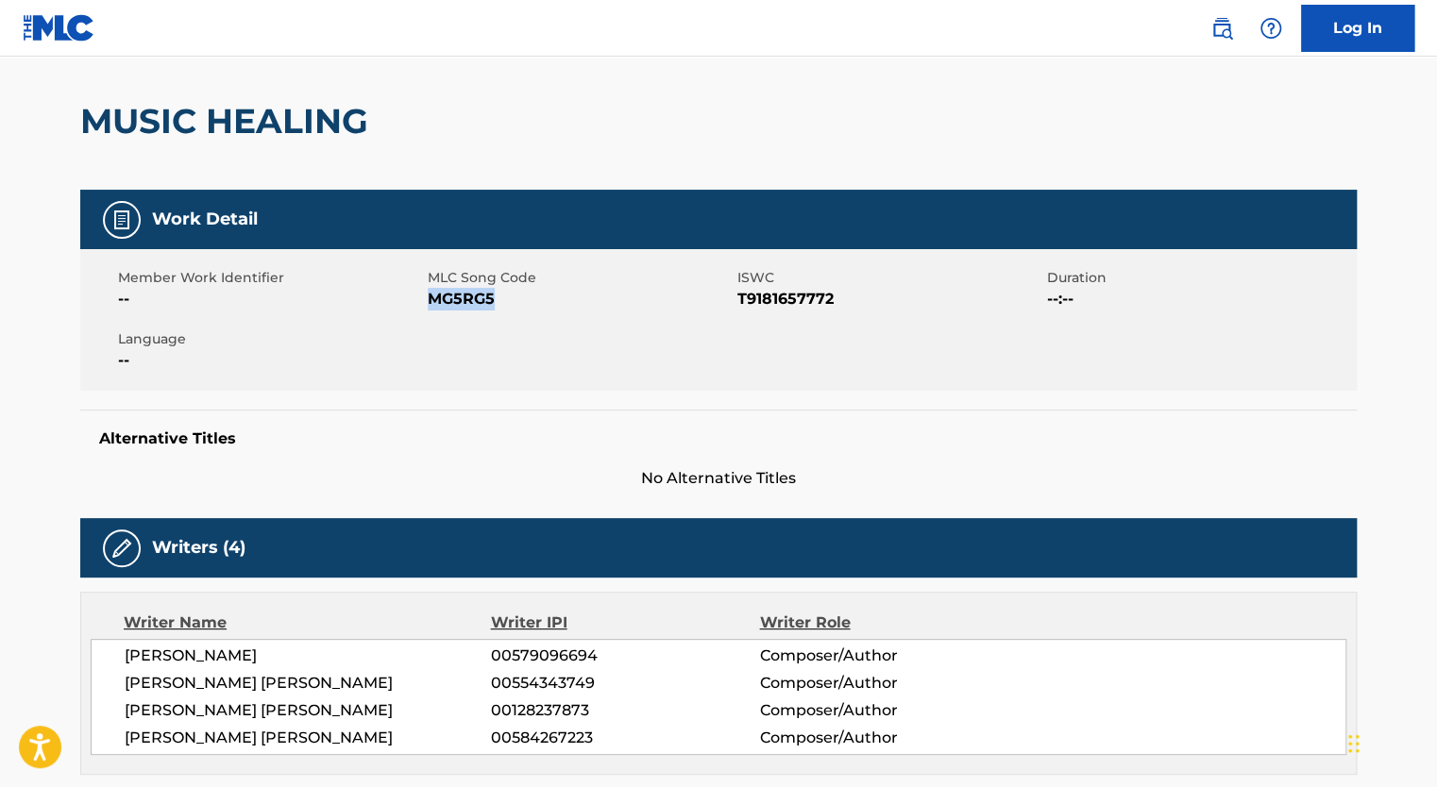
scroll to position [82, 0]
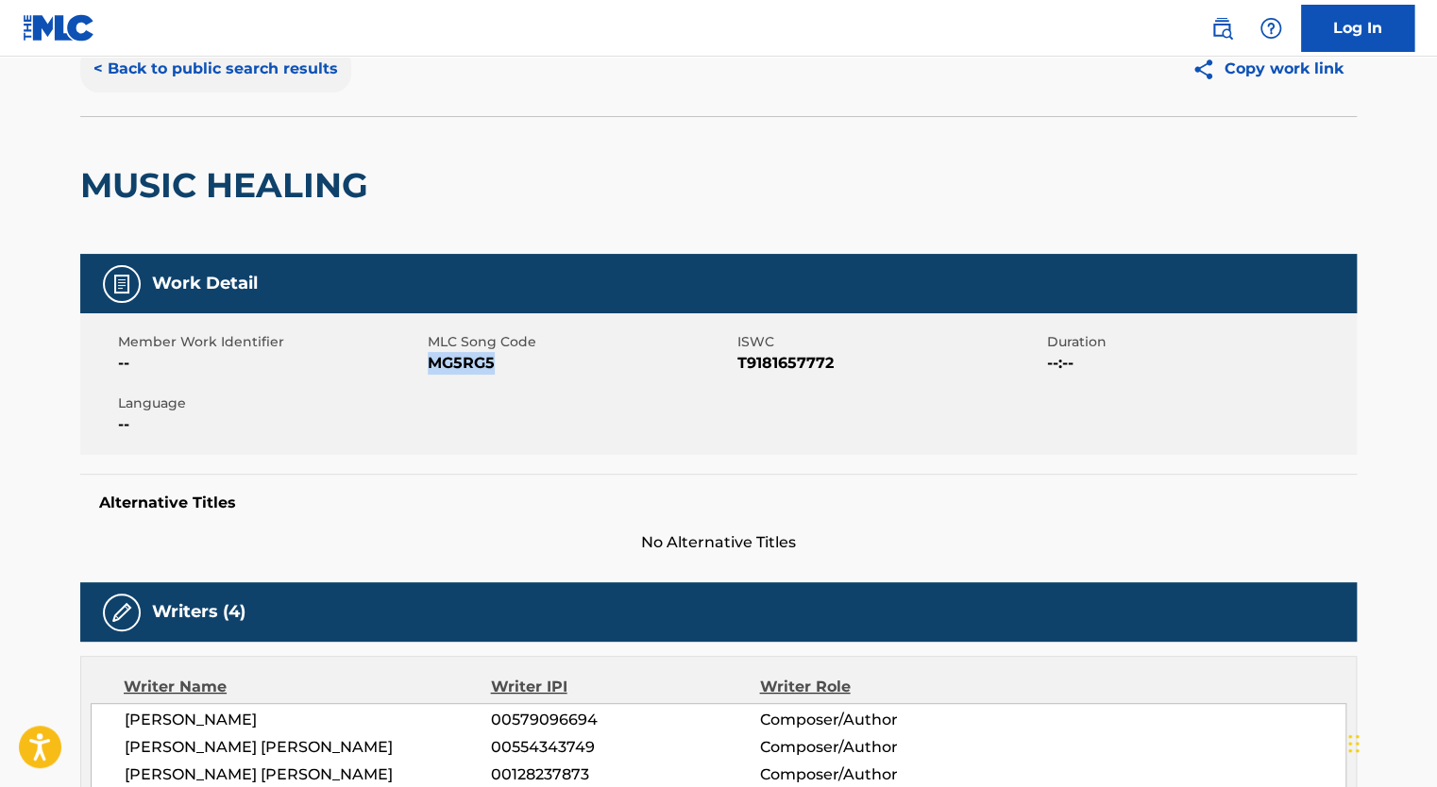
click at [148, 69] on button "< Back to public search results" at bounding box center [215, 68] width 271 height 47
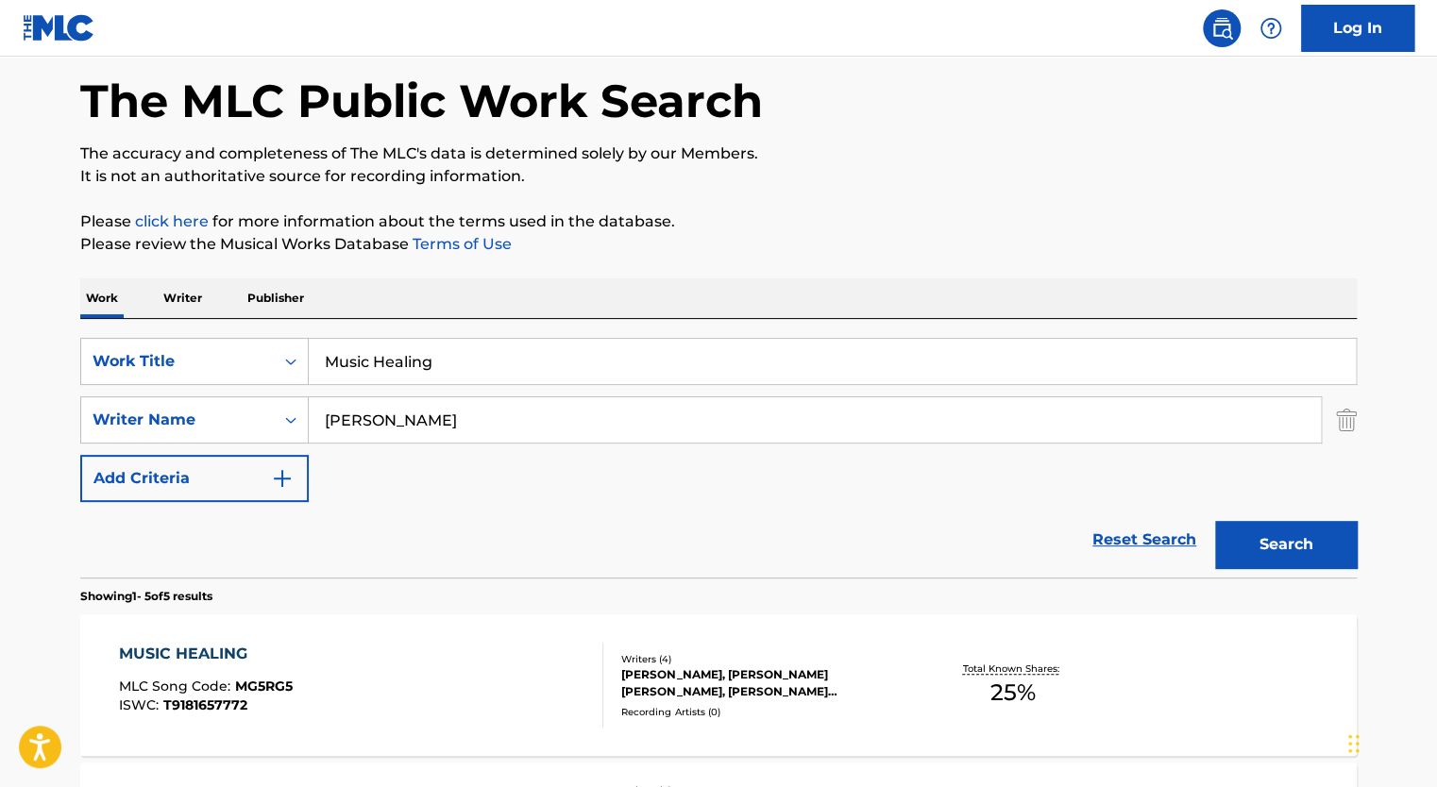
scroll to position [363, 0]
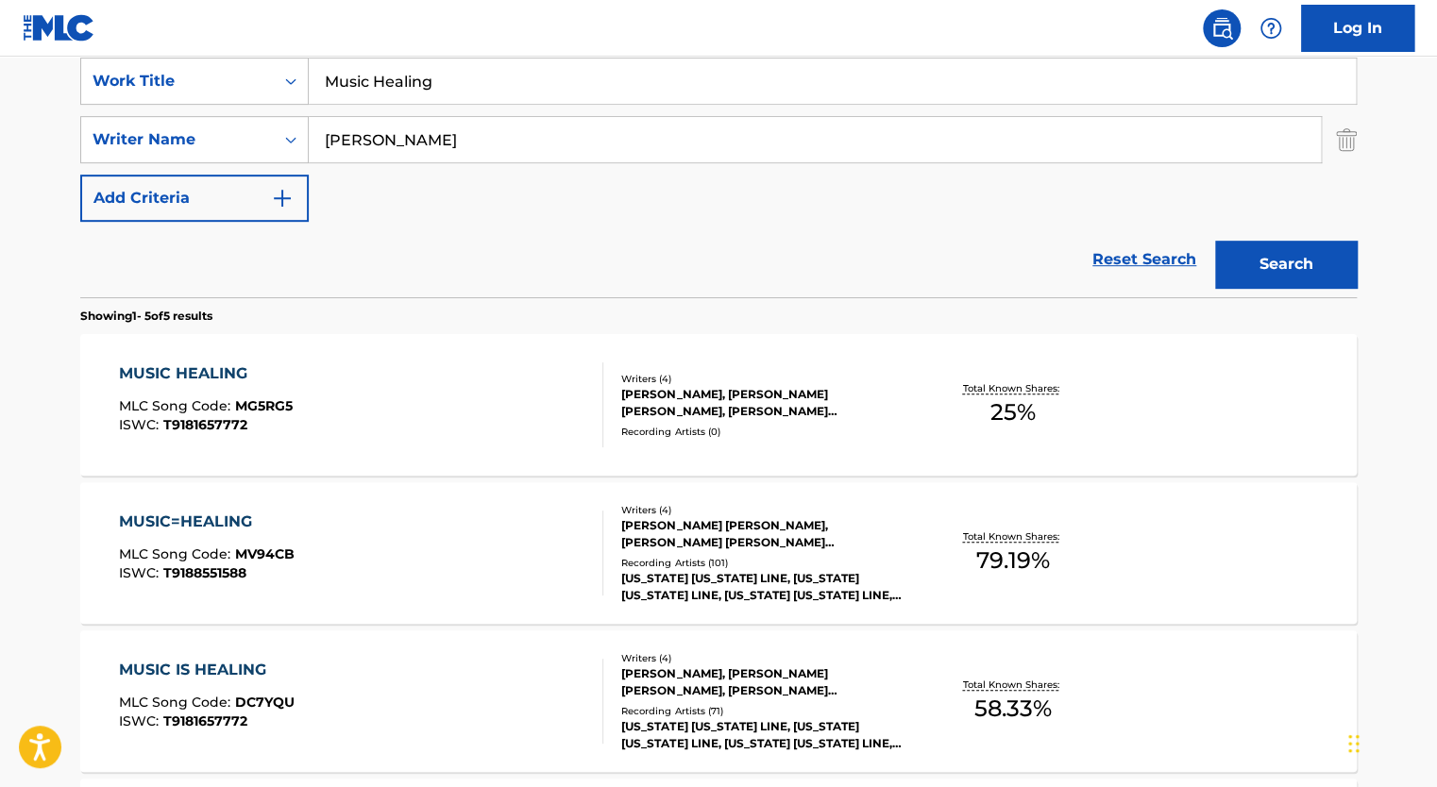
click at [361, 74] on input "Music Healing" at bounding box center [832, 81] width 1047 height 45
type input "Turnt"
click at [382, 145] on input "[PERSON_NAME]" at bounding box center [815, 139] width 1012 height 45
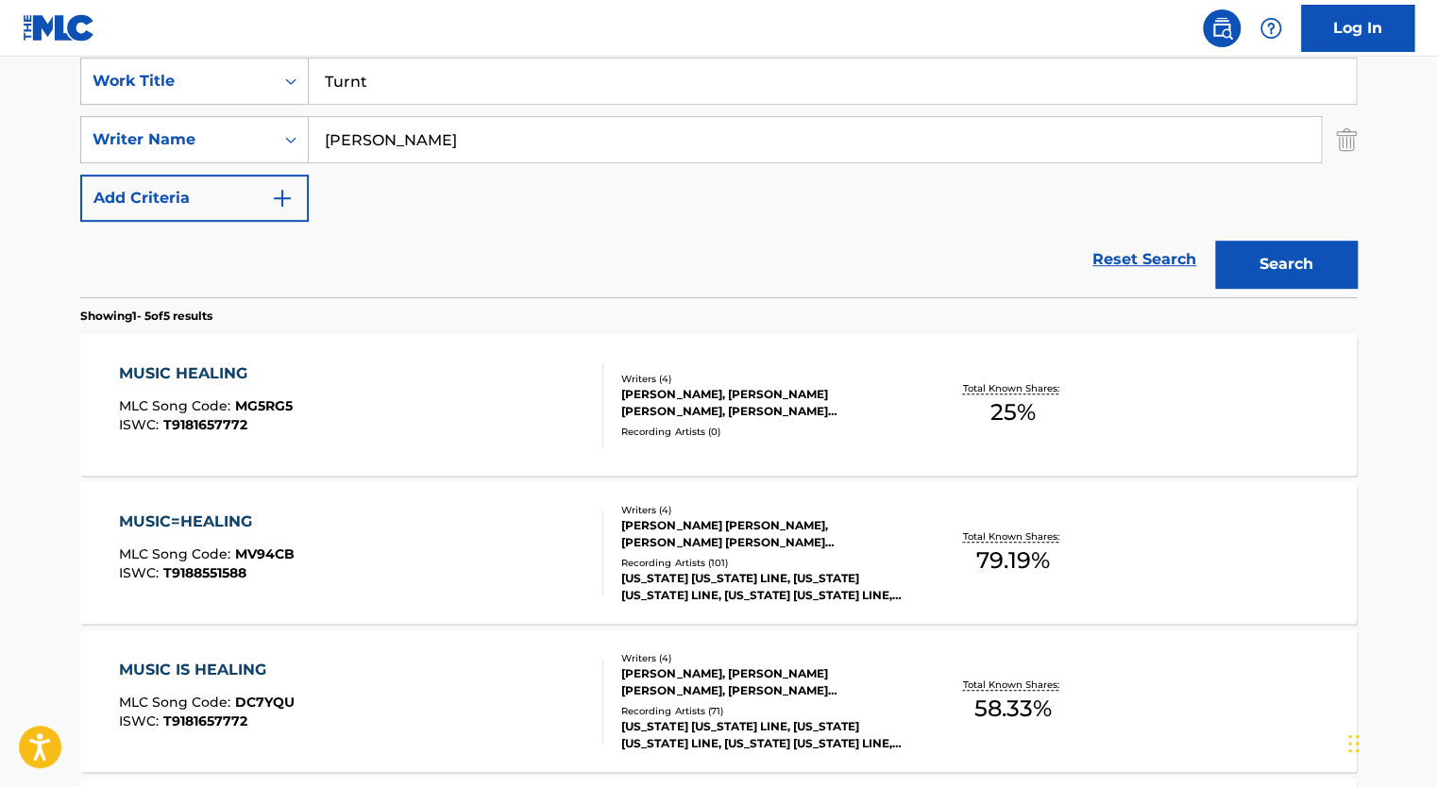
click at [382, 145] on input "[PERSON_NAME]" at bounding box center [815, 139] width 1012 height 45
click at [345, 132] on input "Search Form" at bounding box center [815, 139] width 1012 height 45
paste input "[PERSON_NAME] [PERSON_NAME]"
type input "[PERSON_NAME] [PERSON_NAME]"
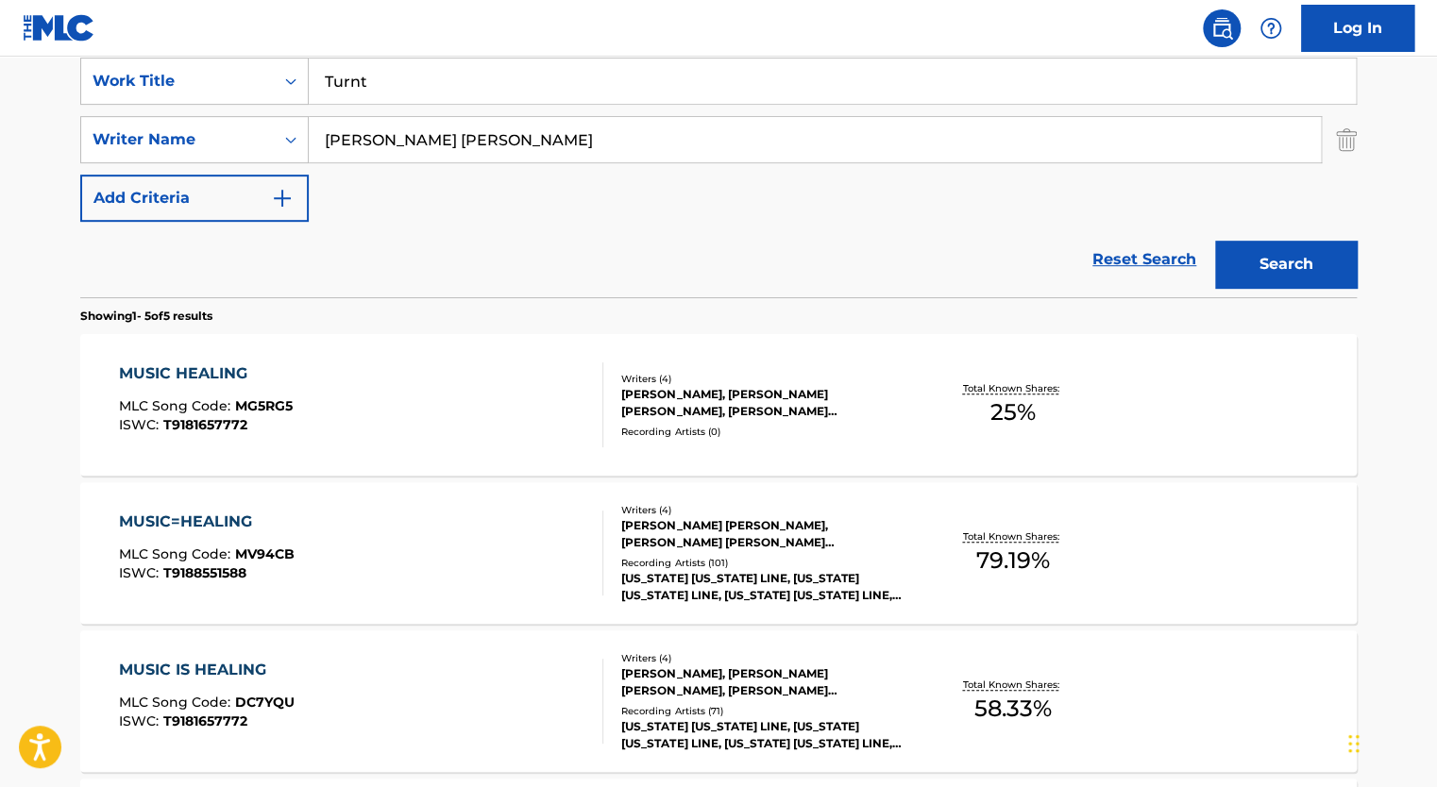
click at [565, 248] on div "Reset Search Search" at bounding box center [718, 260] width 1276 height 76
click at [1302, 275] on button "Search" at bounding box center [1286, 264] width 142 height 47
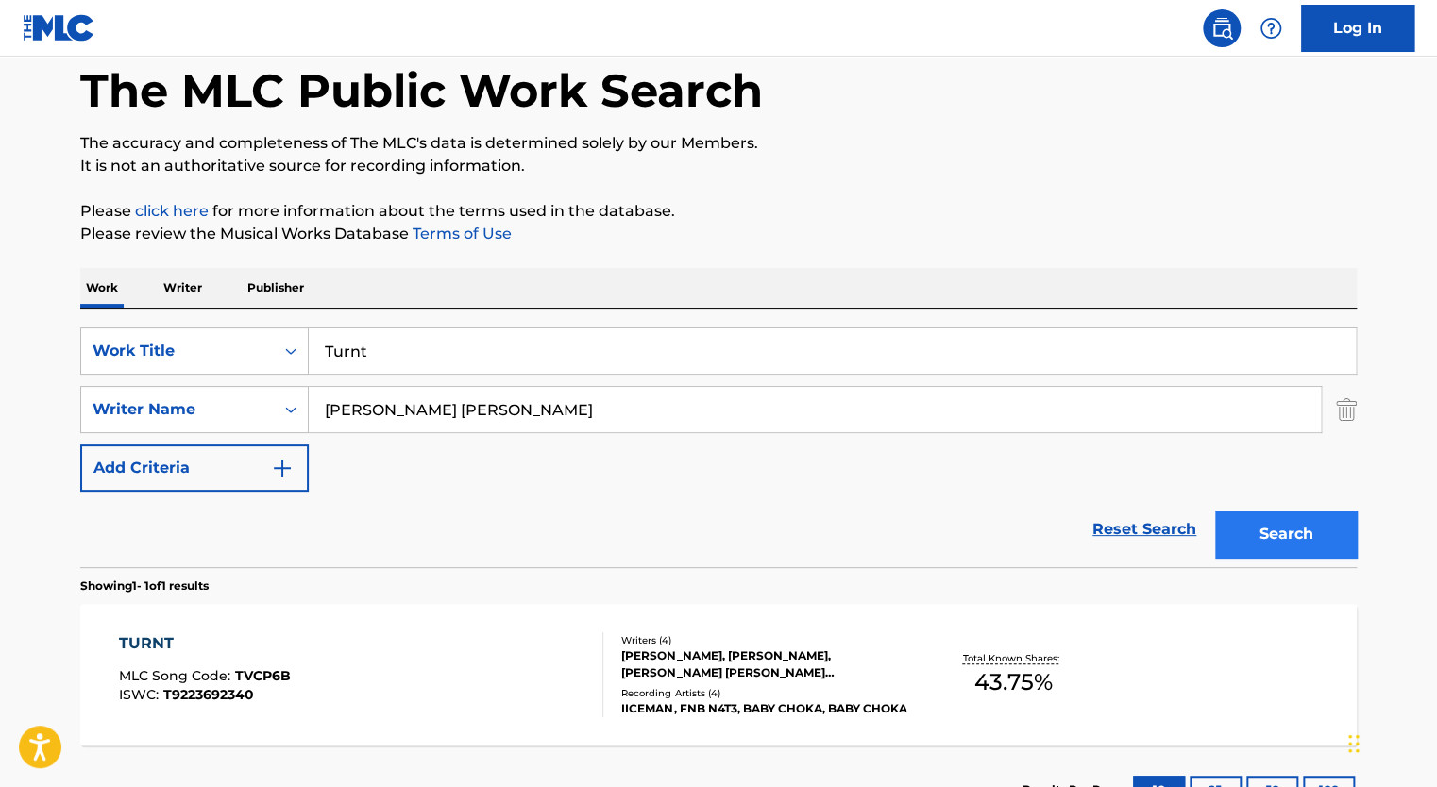
scroll to position [239, 0]
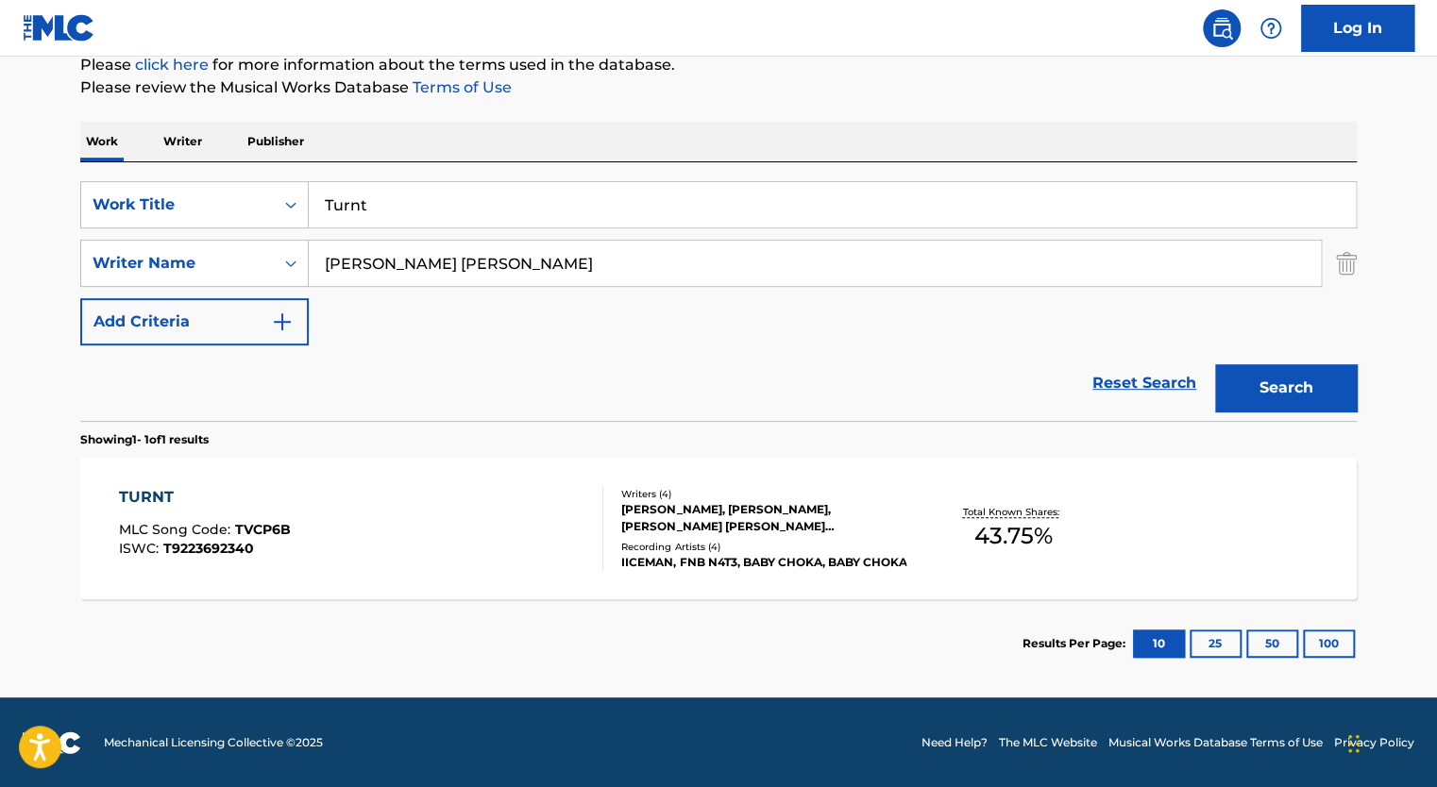
click at [592, 522] on div at bounding box center [594, 528] width 15 height 85
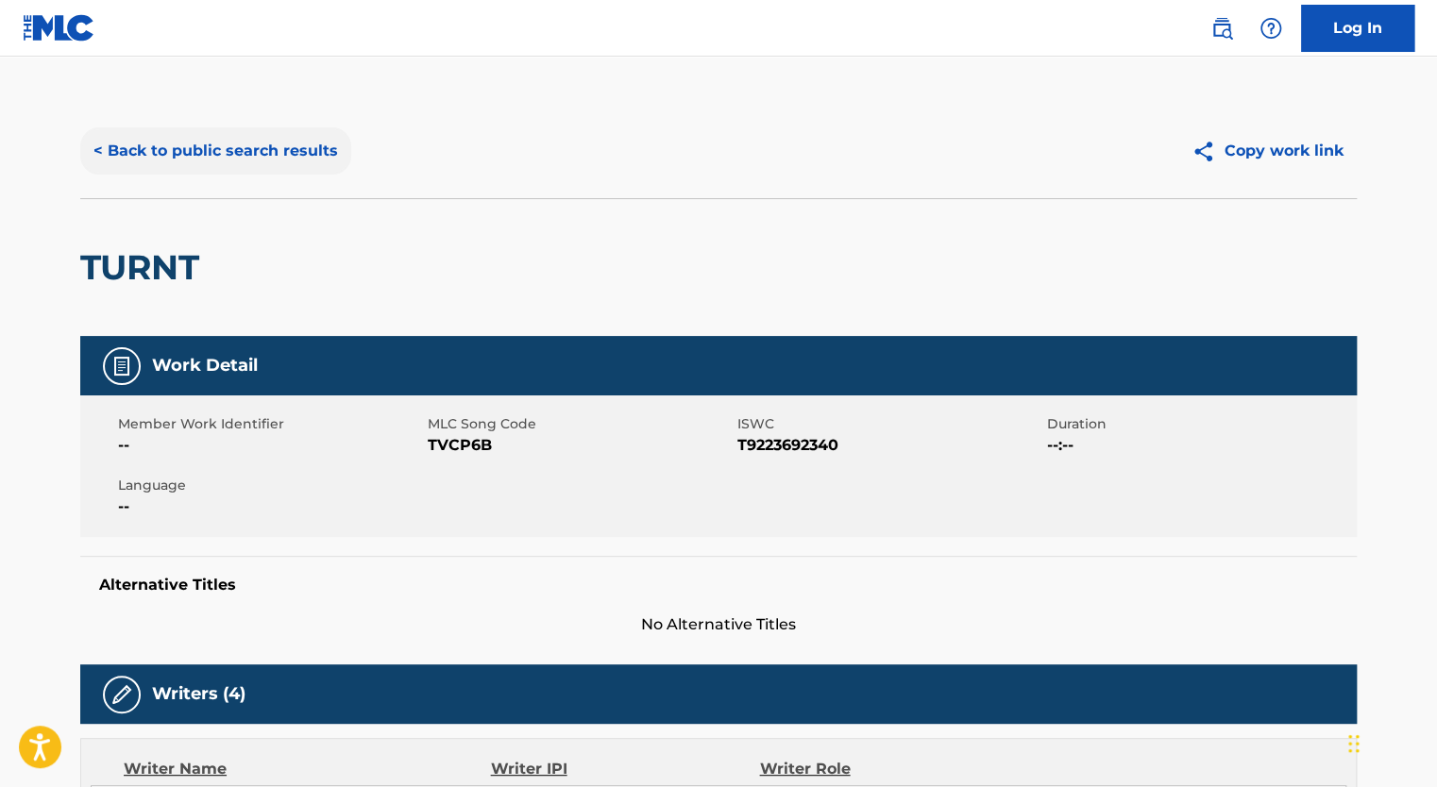
click at [202, 156] on button "< Back to public search results" at bounding box center [215, 150] width 271 height 47
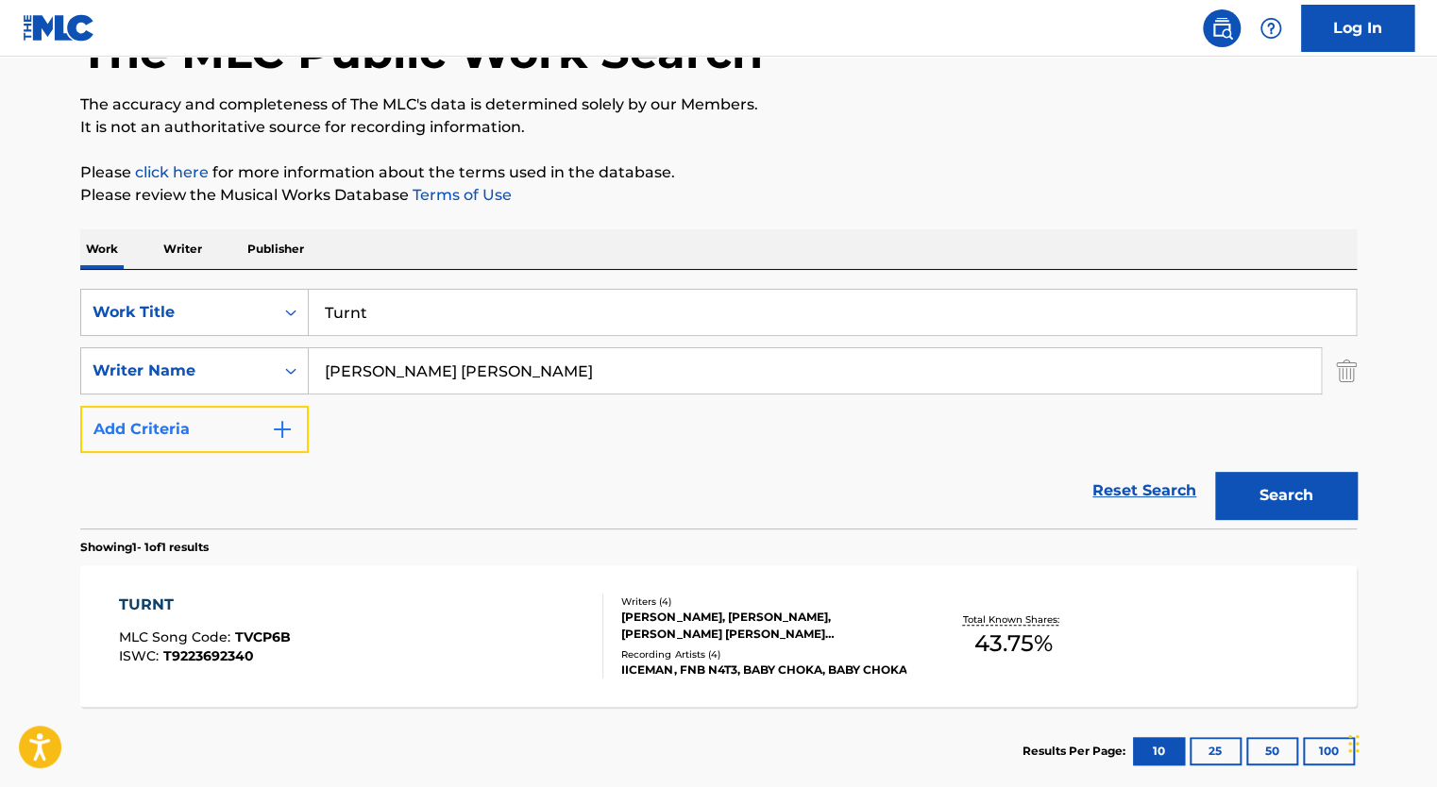
click at [196, 436] on button "Add Criteria" at bounding box center [194, 429] width 228 height 47
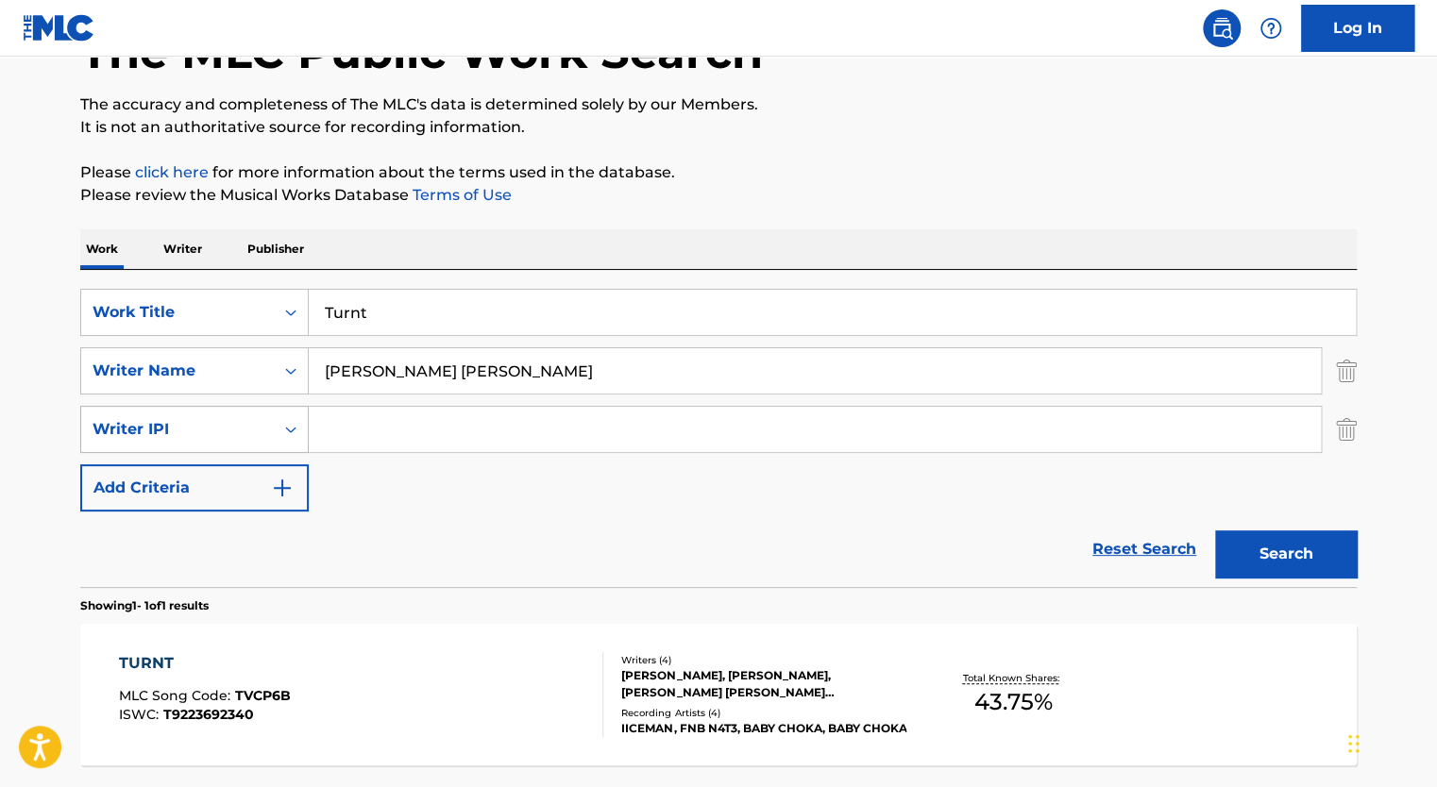
click at [243, 425] on div "Writer IPI" at bounding box center [178, 429] width 170 height 23
click at [373, 362] on input "[PERSON_NAME] [PERSON_NAME]" at bounding box center [815, 370] width 1012 height 45
type input "[PERSON_NAME]"
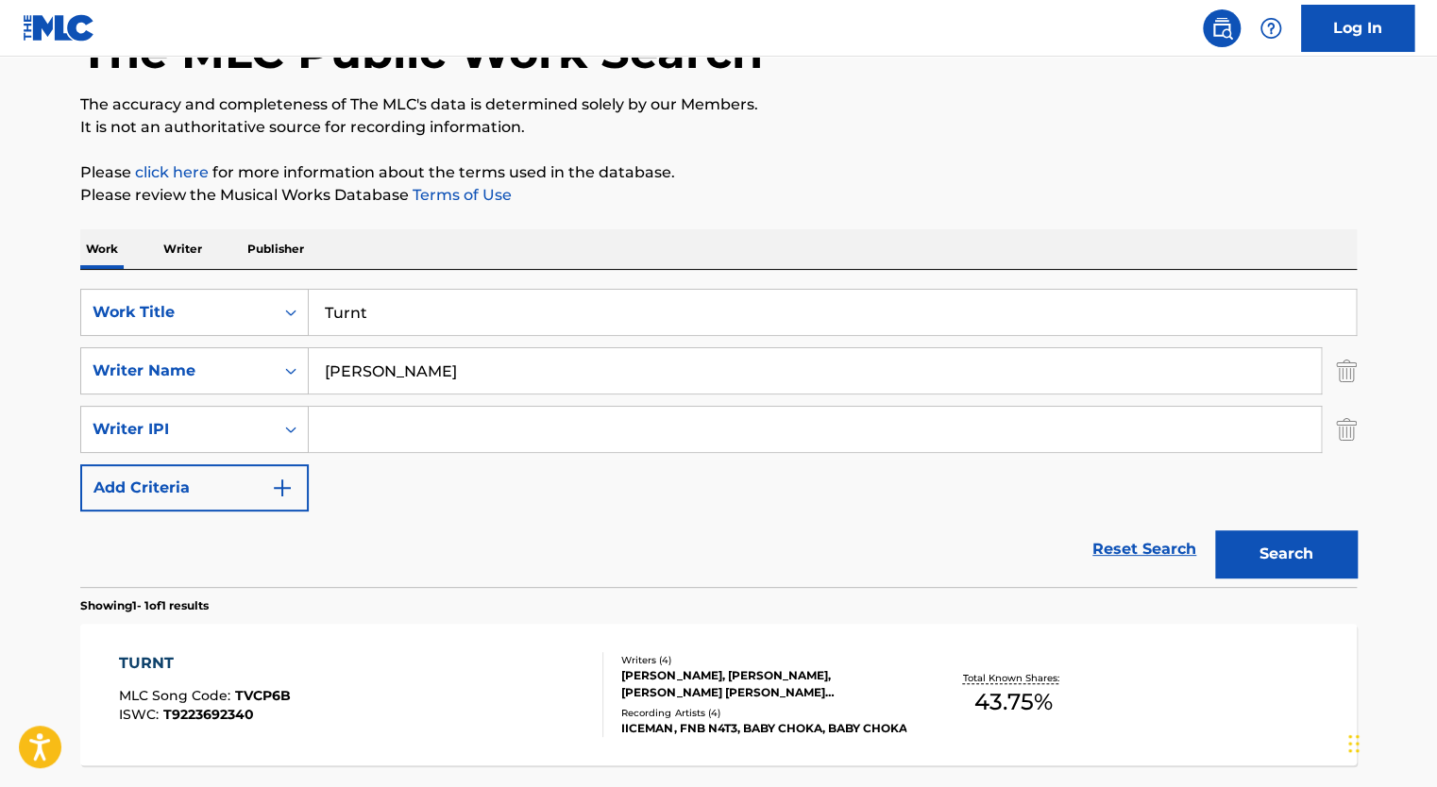
click at [1215, 531] on button "Search" at bounding box center [1286, 554] width 142 height 47
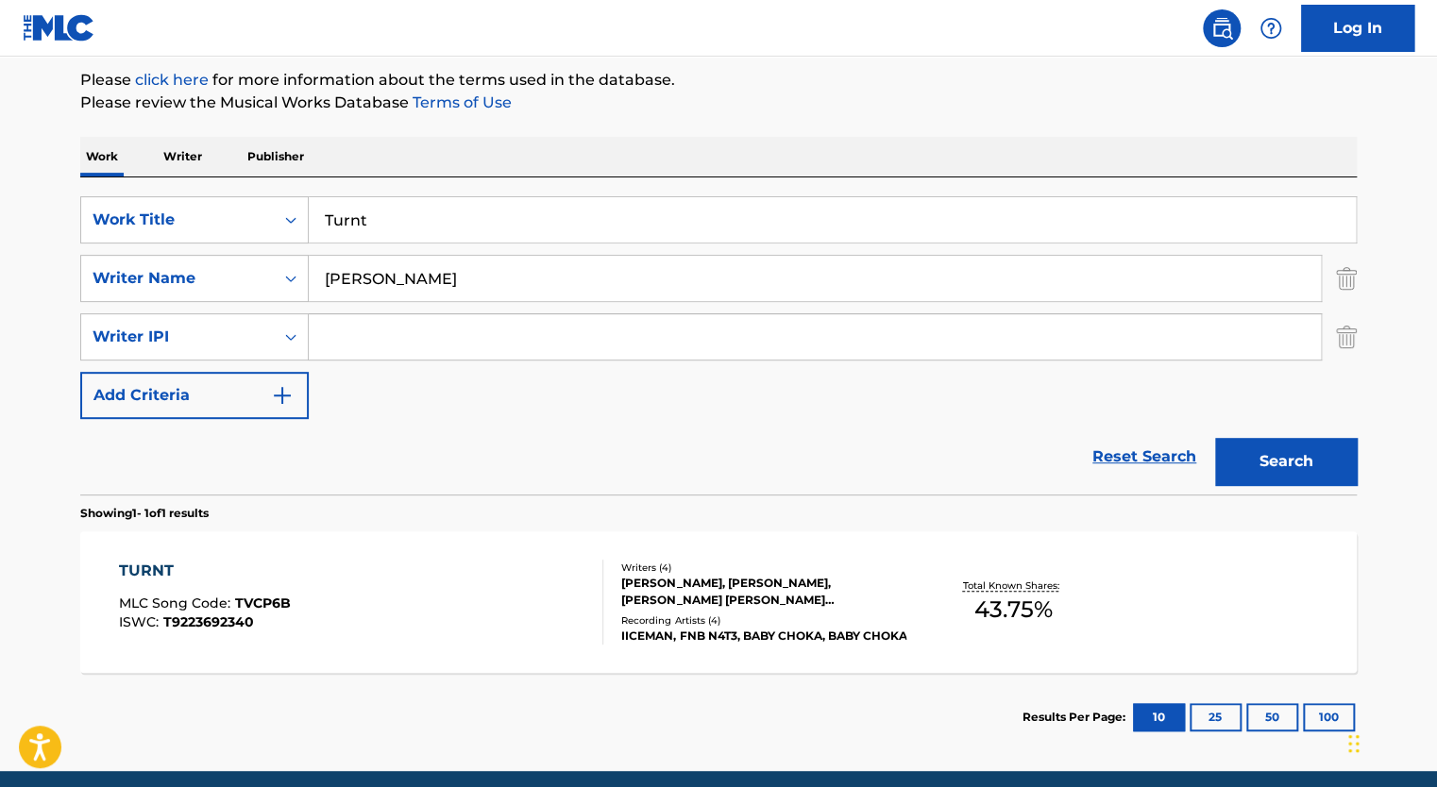
scroll to position [225, 0]
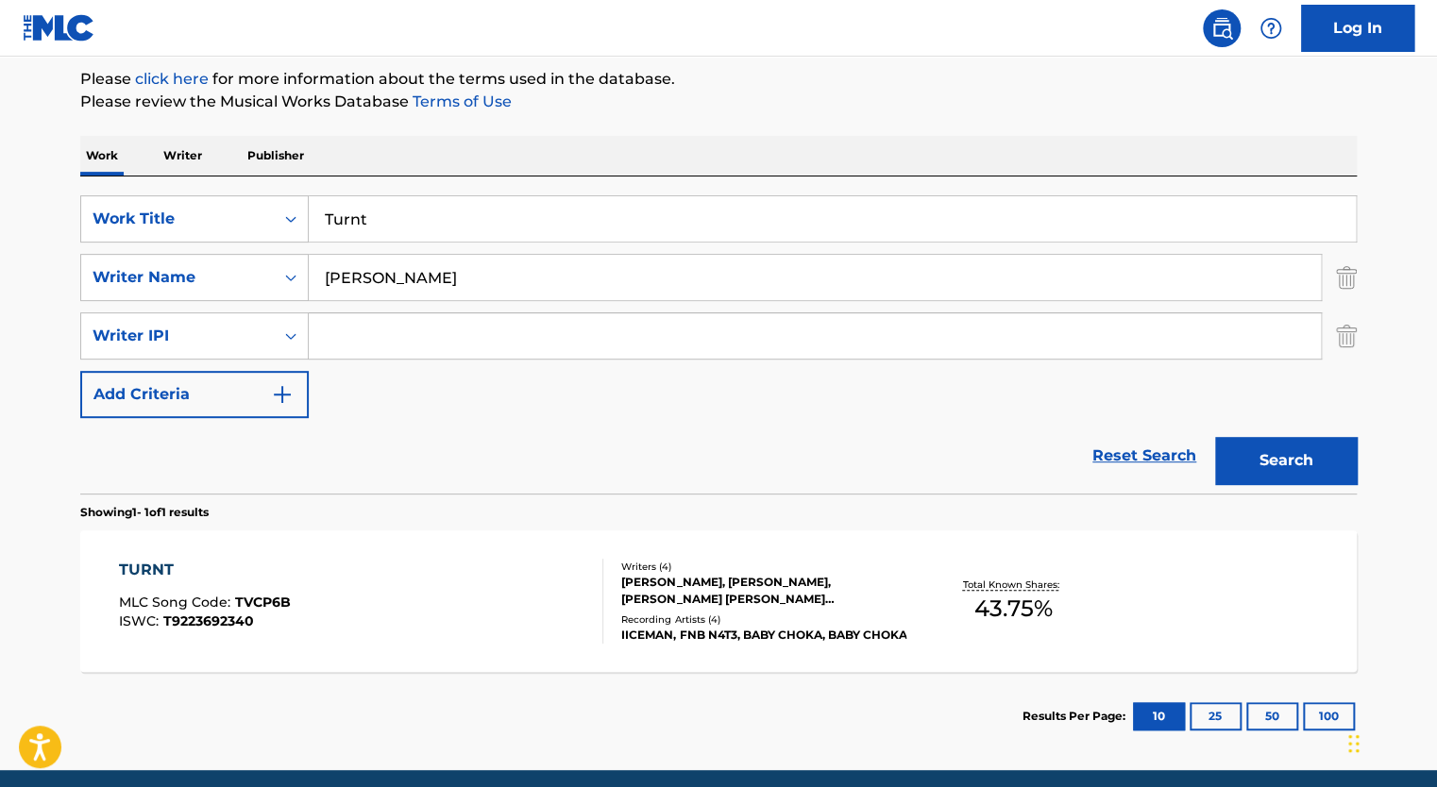
click at [603, 605] on div "Writers ( 4 ) [PERSON_NAME], [PERSON_NAME], [PERSON_NAME] [PERSON_NAME] [PERSON…" at bounding box center [754, 602] width 303 height 84
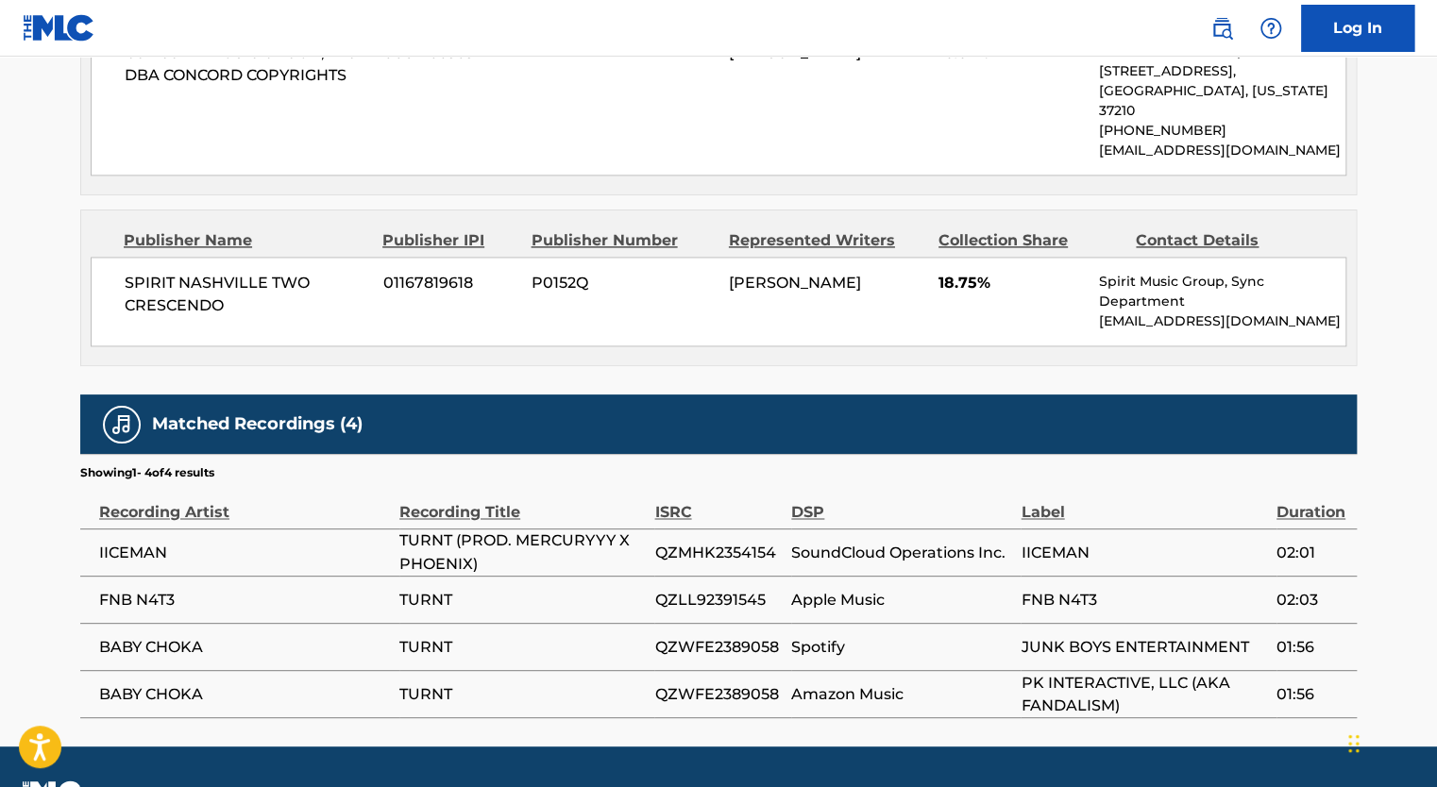
scroll to position [1249, 0]
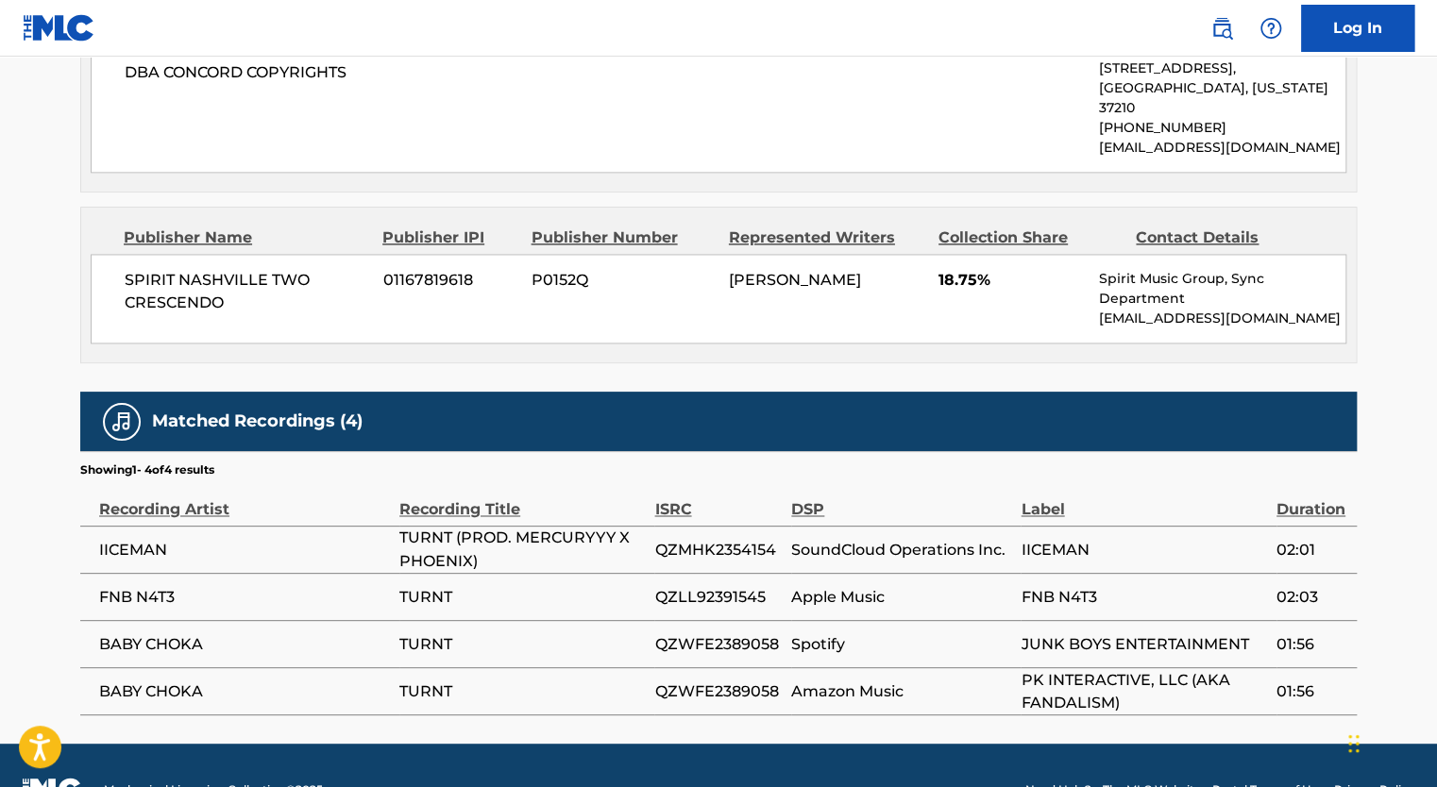
click at [809, 746] on footer "Mechanical Licensing Collective © 2025 Need Help? The MLC Website Portal Terms …" at bounding box center [718, 789] width 1437 height 91
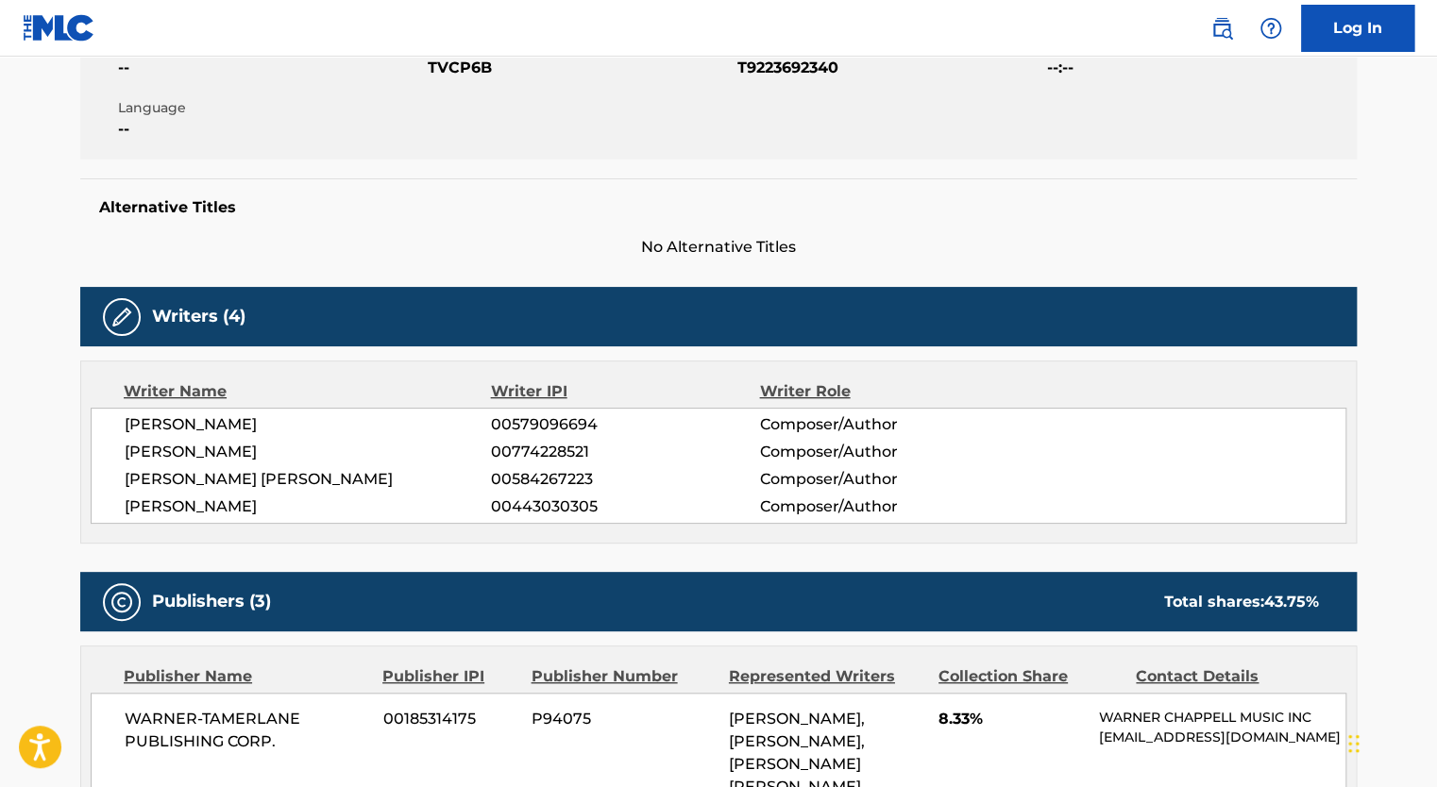
scroll to position [0, 0]
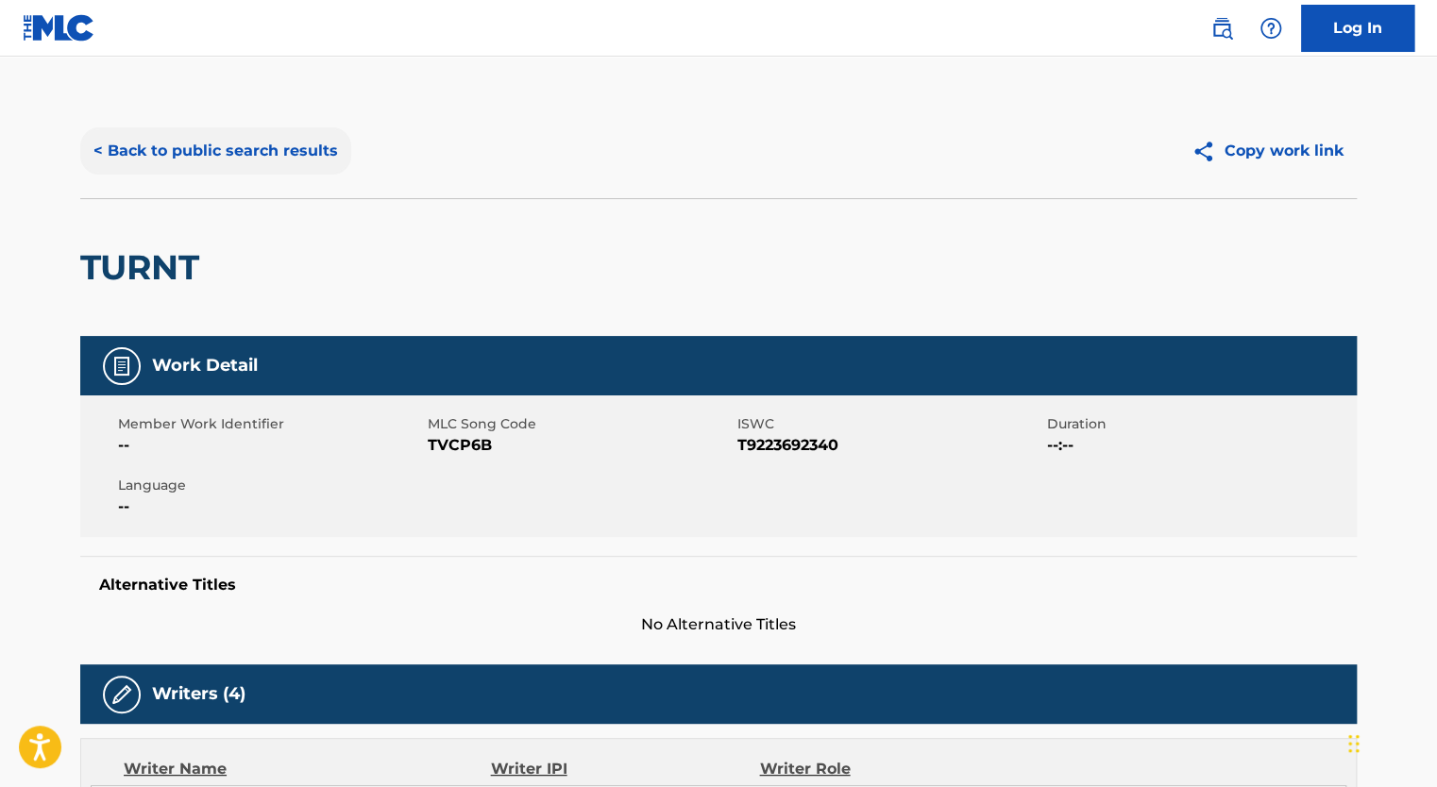
click at [171, 163] on button "< Back to public search results" at bounding box center [215, 150] width 271 height 47
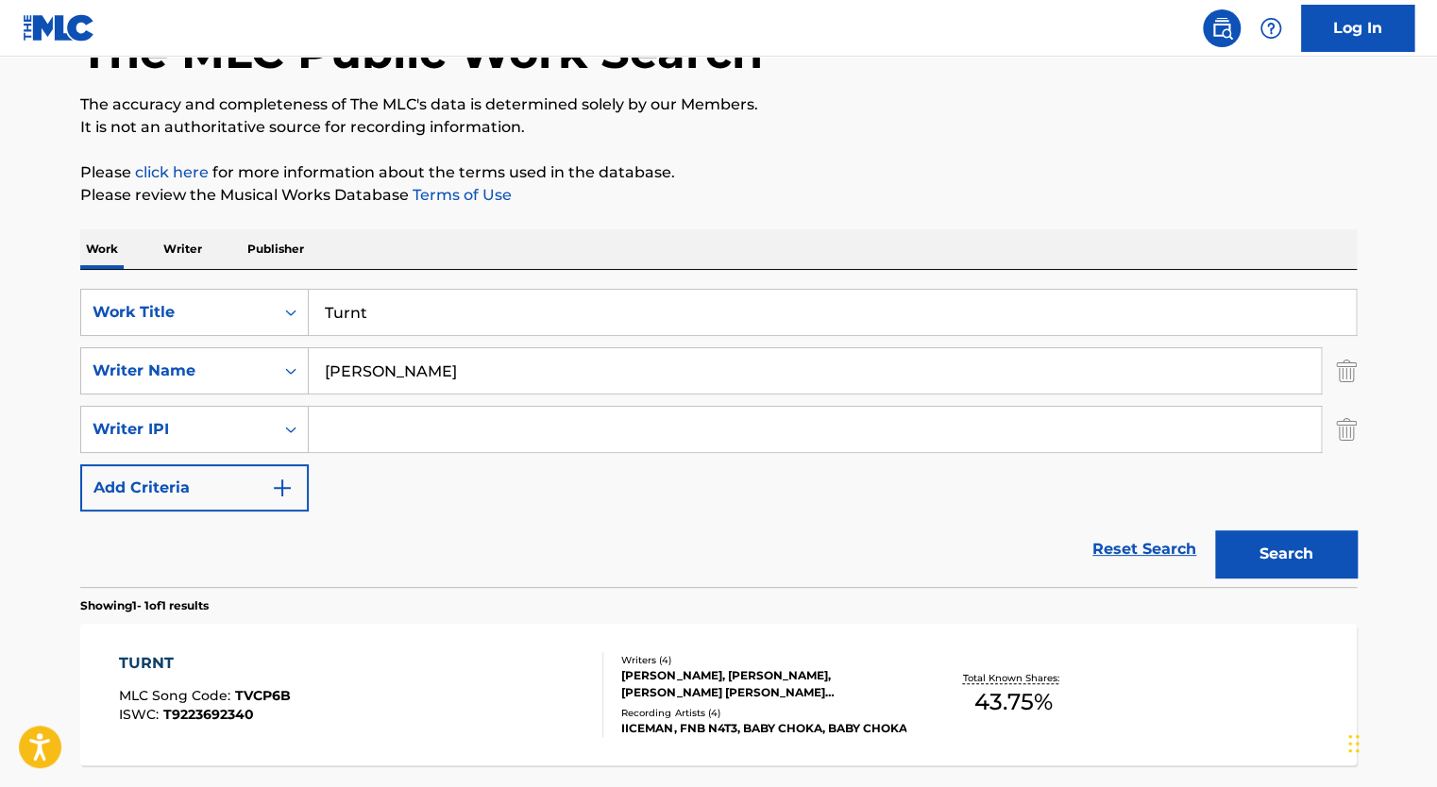
click at [375, 428] on input "Search Form" at bounding box center [815, 429] width 1012 height 45
paste input "443030305"
type input "443030305"
click at [1245, 568] on button "Search" at bounding box center [1286, 554] width 142 height 47
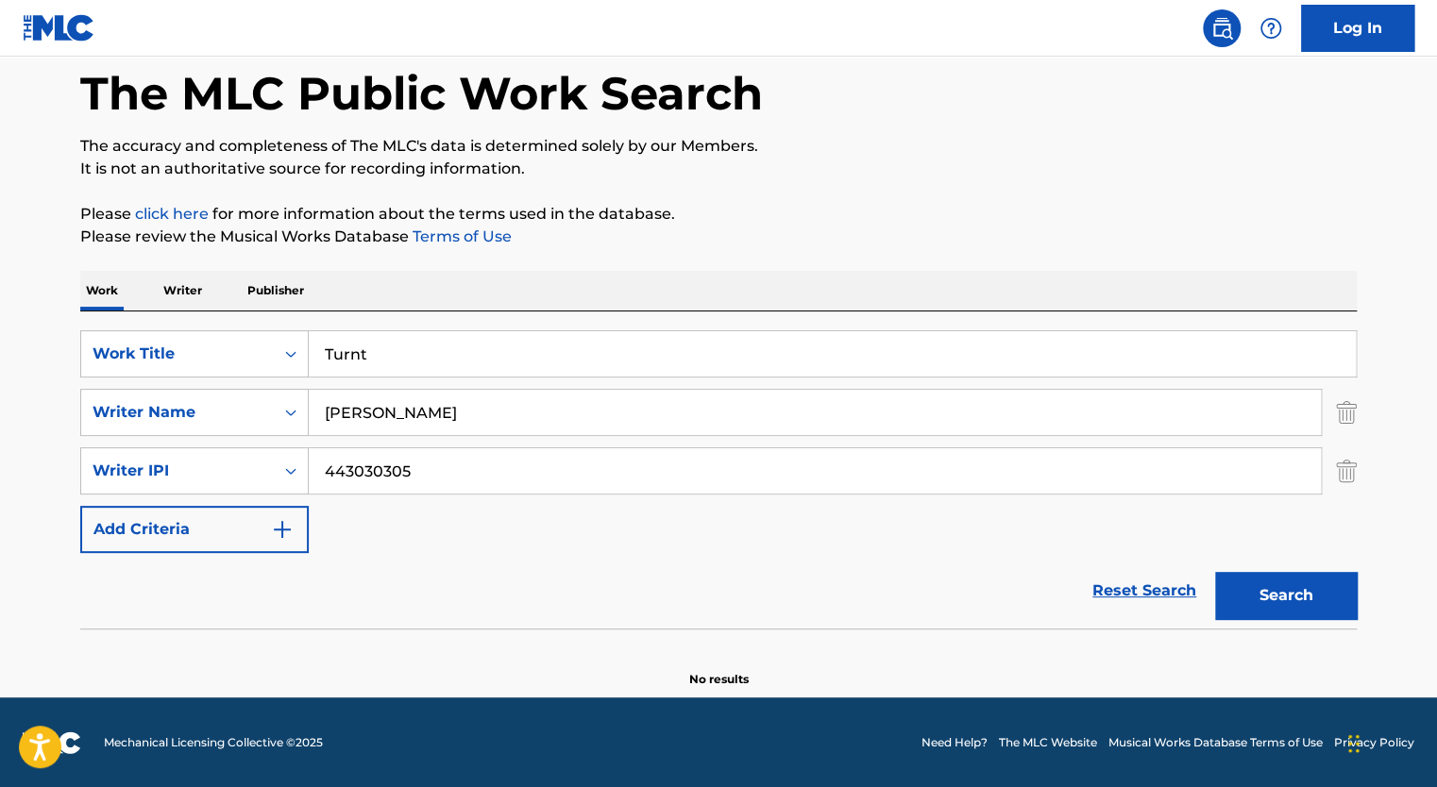
scroll to position [90, 0]
click at [268, 410] on div "Writer Name" at bounding box center [177, 413] width 193 height 36
click at [1344, 417] on img "Search Form" at bounding box center [1346, 412] width 21 height 47
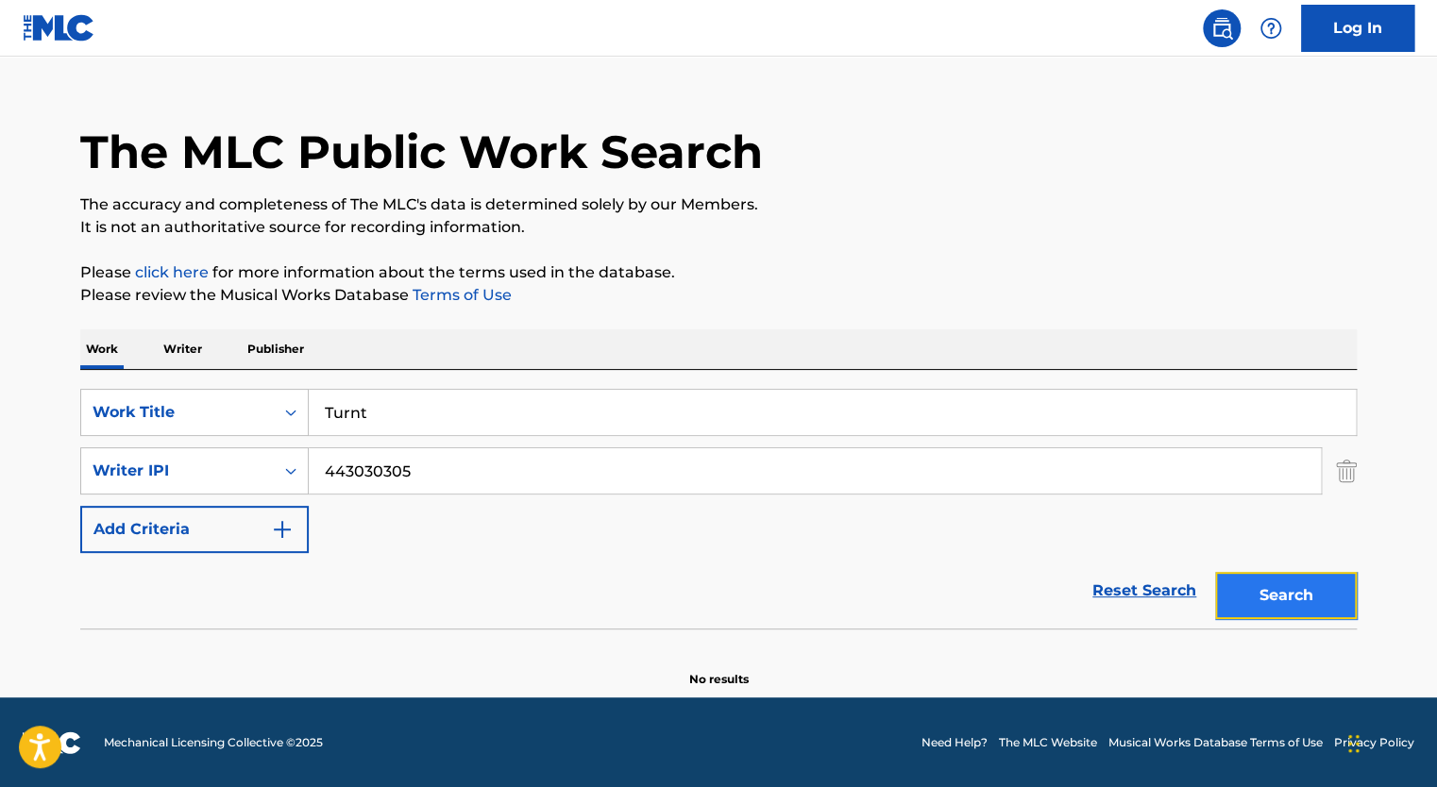
click at [1287, 578] on button "Search" at bounding box center [1286, 595] width 142 height 47
click at [176, 468] on div "Writer IPI" at bounding box center [178, 471] width 170 height 23
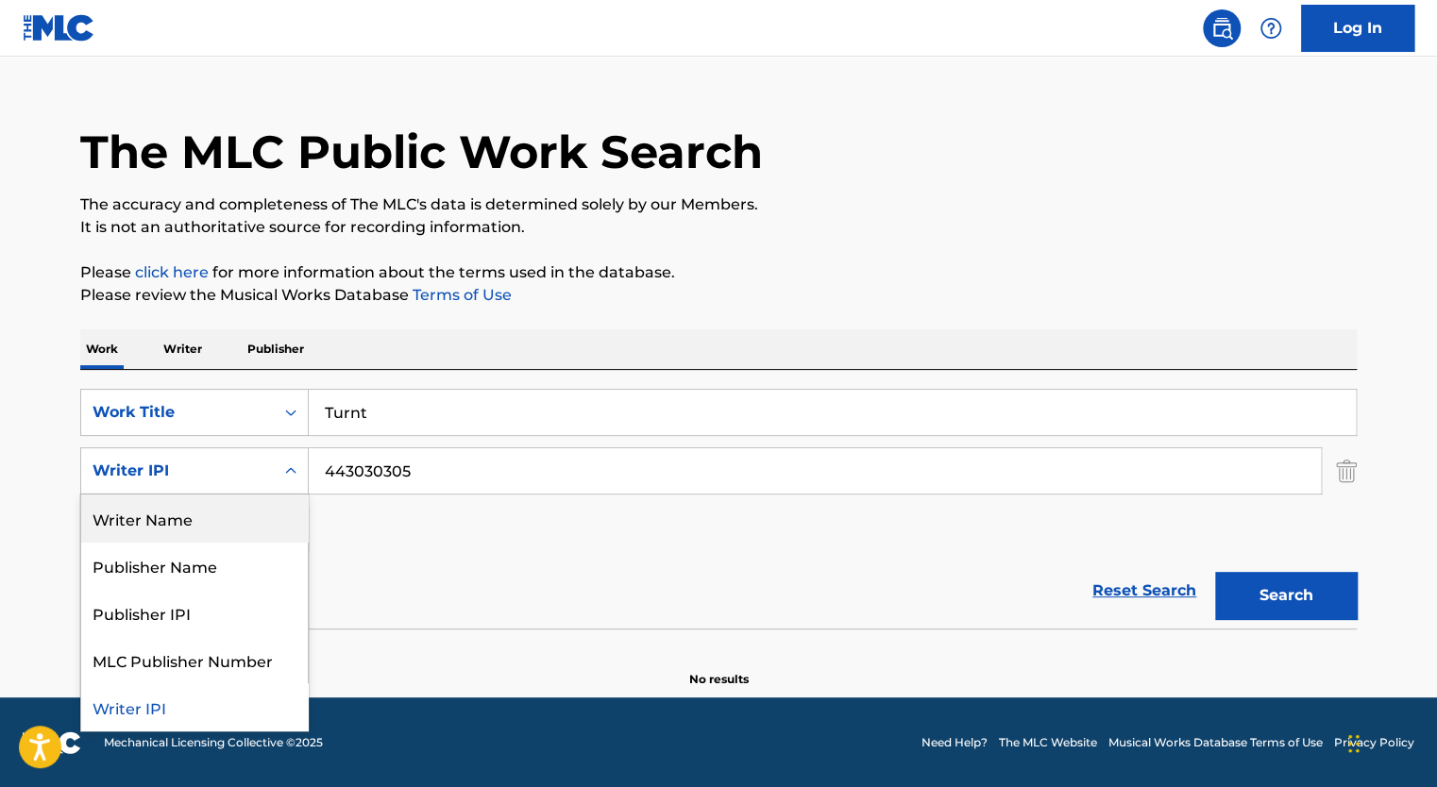
click at [181, 501] on div "Writer Name" at bounding box center [194, 518] width 227 height 47
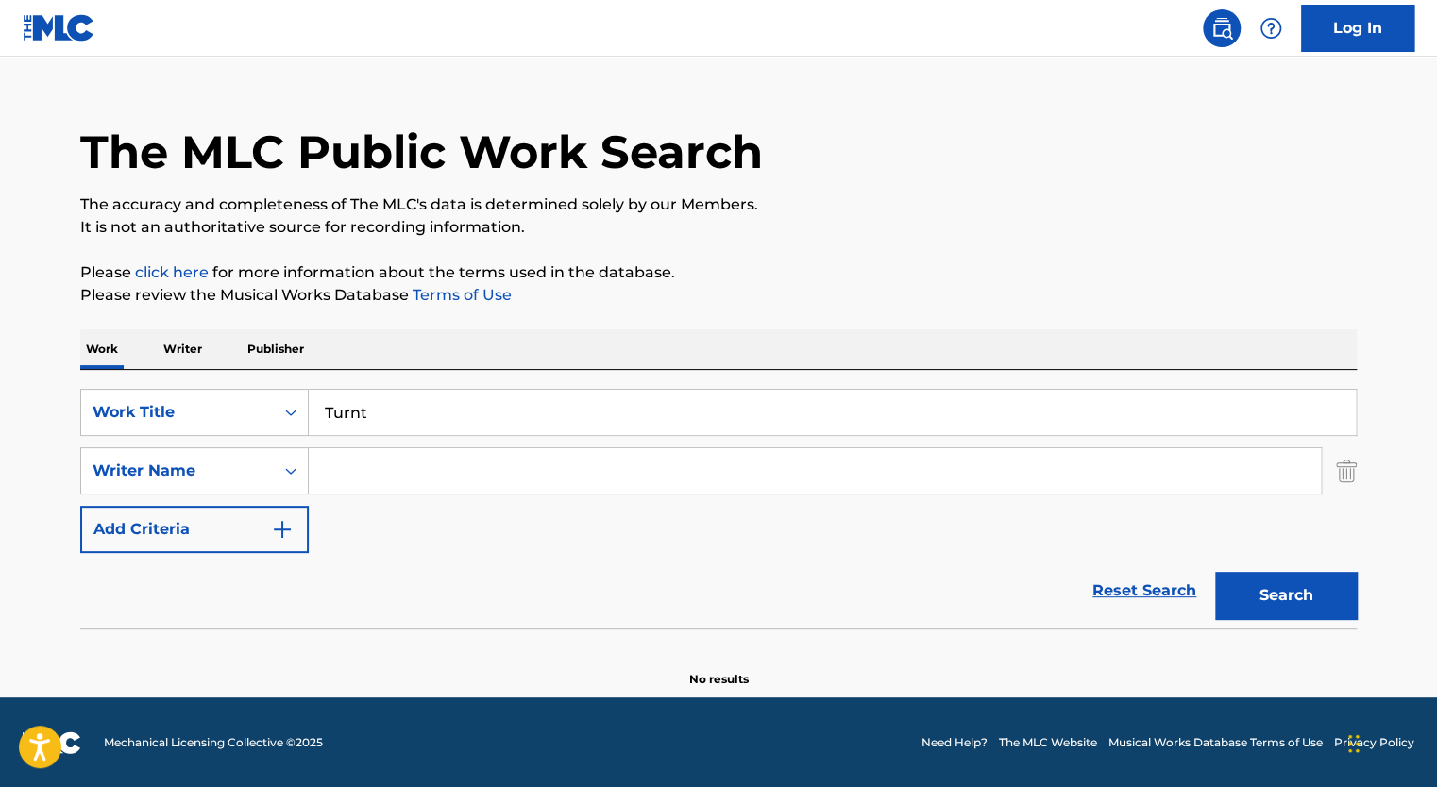
click at [445, 549] on div "SearchWithCriteria7ab9cfa6-e116-4067-ae7b-7010d394069d Work Title Turnt SearchW…" at bounding box center [718, 471] width 1276 height 164
click at [397, 464] on input "Search Form" at bounding box center [815, 470] width 1012 height 45
type input "[PERSON_NAME]"
click at [1215, 572] on button "Search" at bounding box center [1286, 595] width 142 height 47
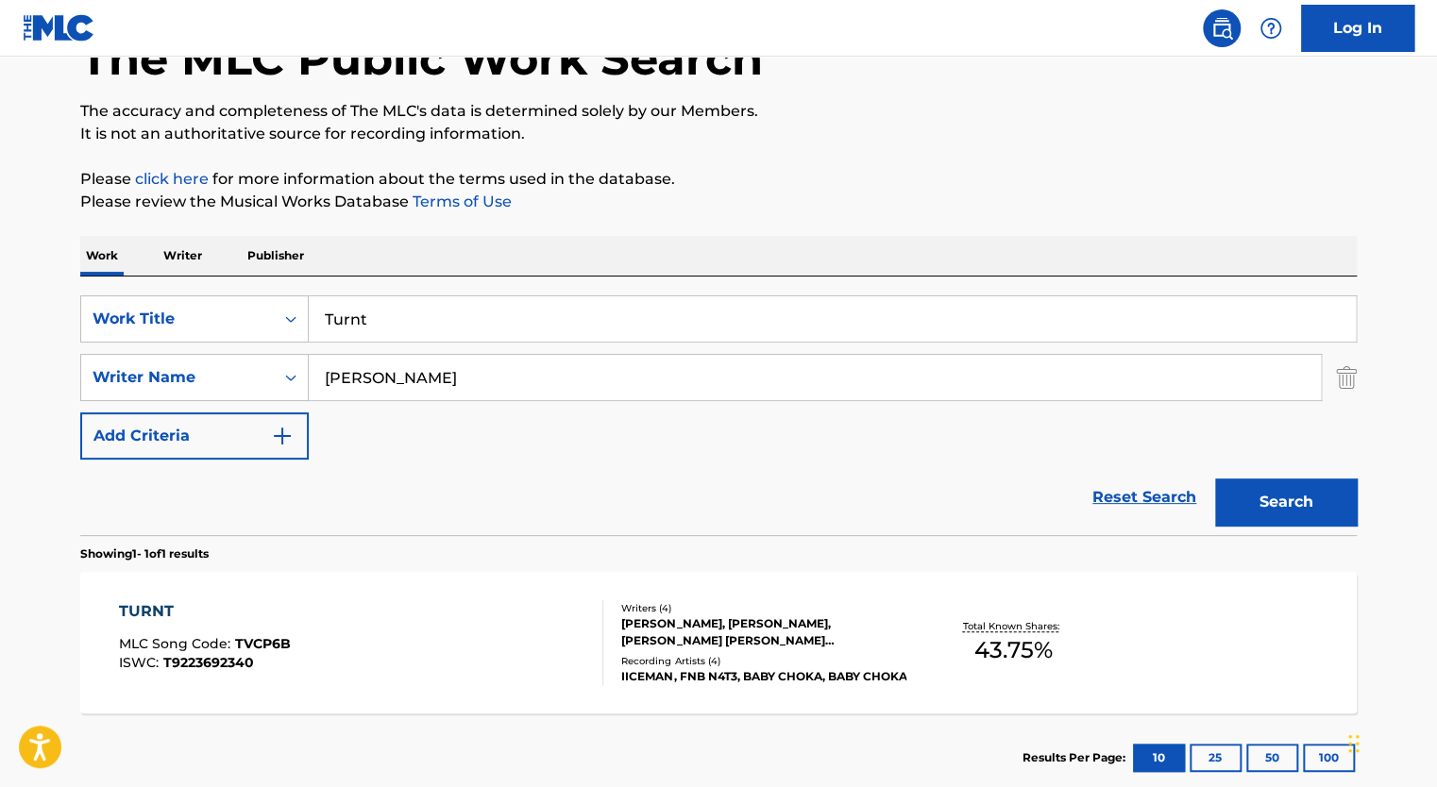
scroll to position [239, 0]
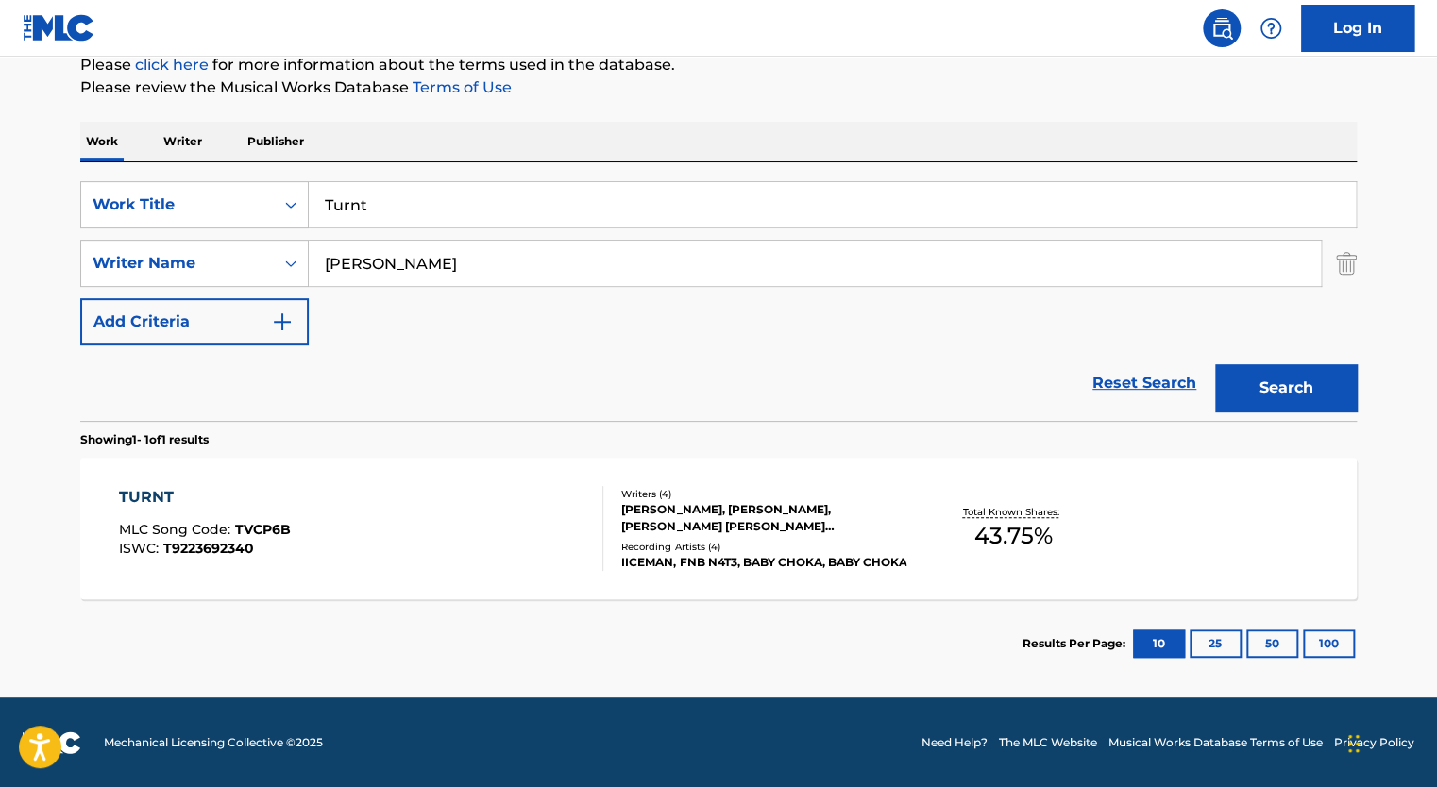
click at [700, 520] on div "[PERSON_NAME], [PERSON_NAME], [PERSON_NAME] [PERSON_NAME] [PERSON_NAME]" at bounding box center [763, 518] width 285 height 34
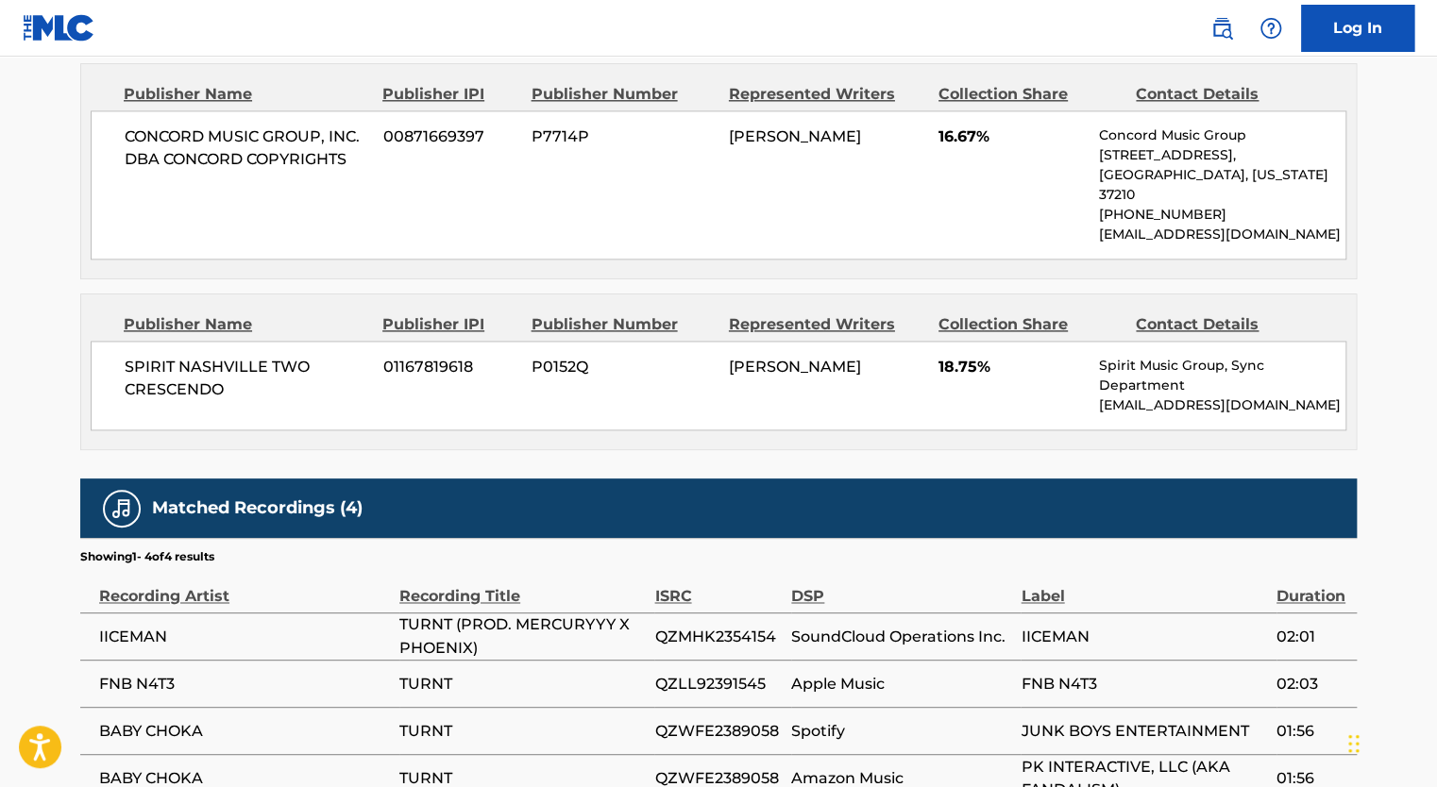
scroll to position [1249, 0]
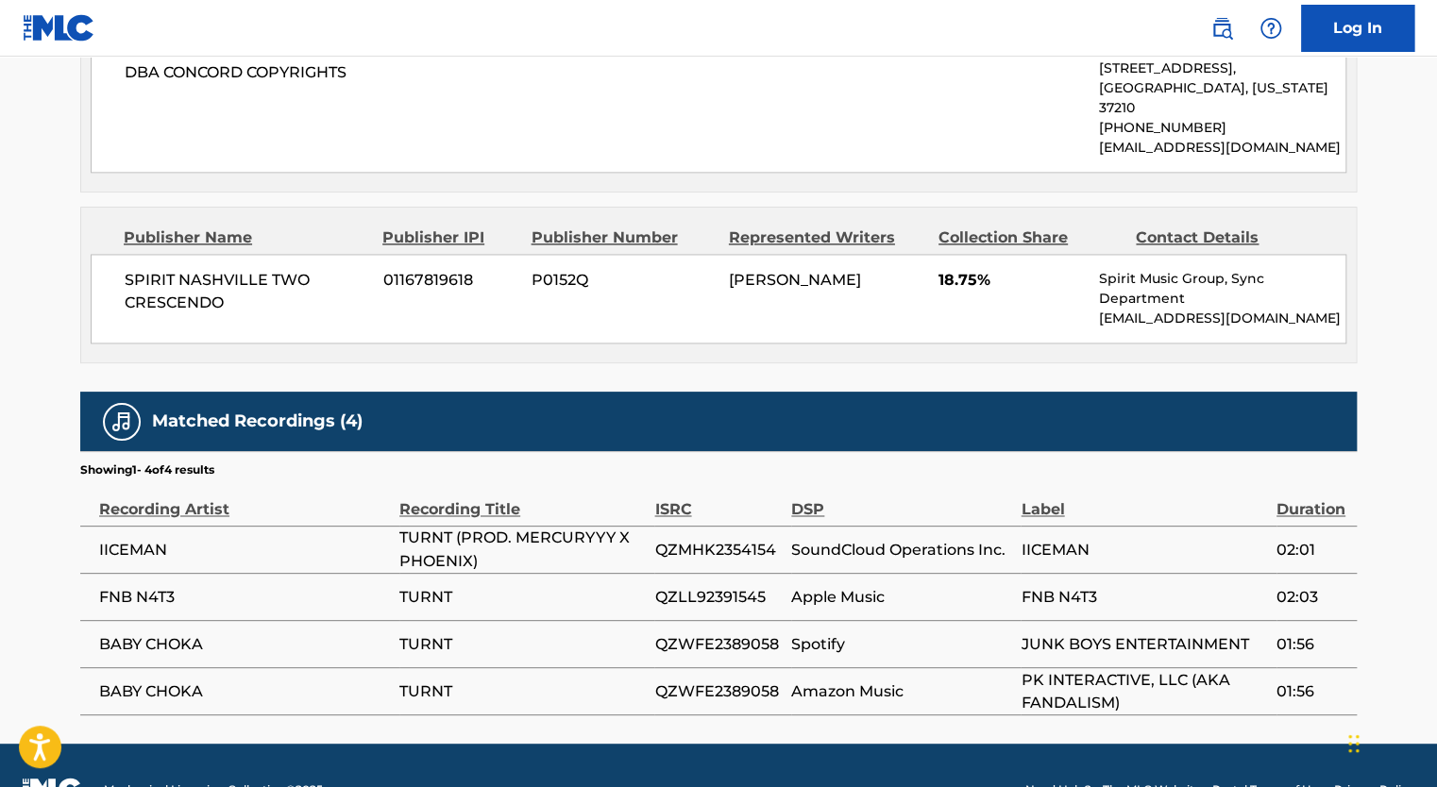
click at [771, 538] on span "QZMHK2354154" at bounding box center [717, 549] width 127 height 23
drag, startPoint x: 784, startPoint y: 600, endPoint x: 636, endPoint y: 607, distance: 147.5
click at [636, 620] on tr "BABY [PERSON_NAME] TURNT QZWFE2389058 Spotify JUNK BOYS ENTERTAINMENT 01:56" at bounding box center [718, 643] width 1276 height 47
copy tr "QZWFE2389058"
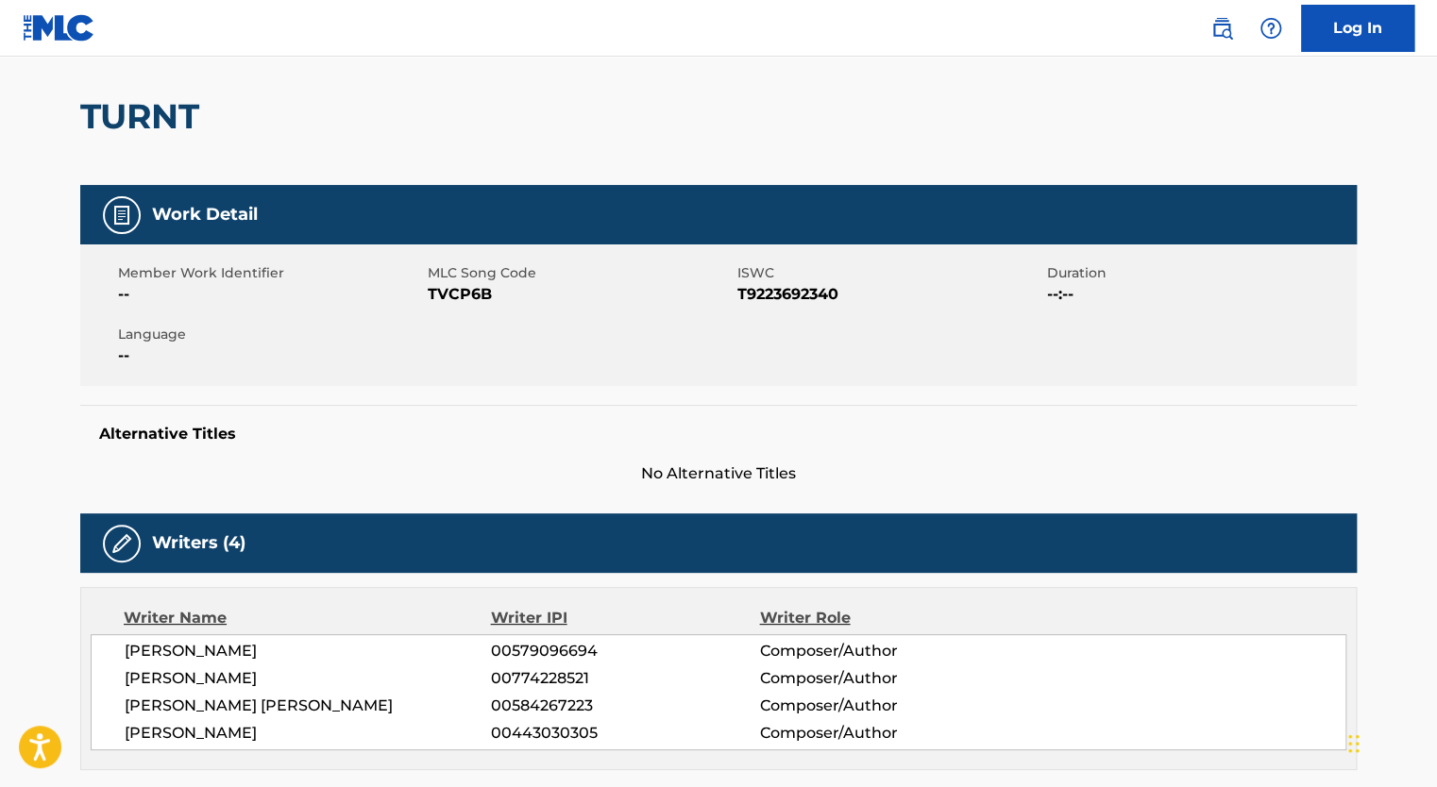
scroll to position [132, 0]
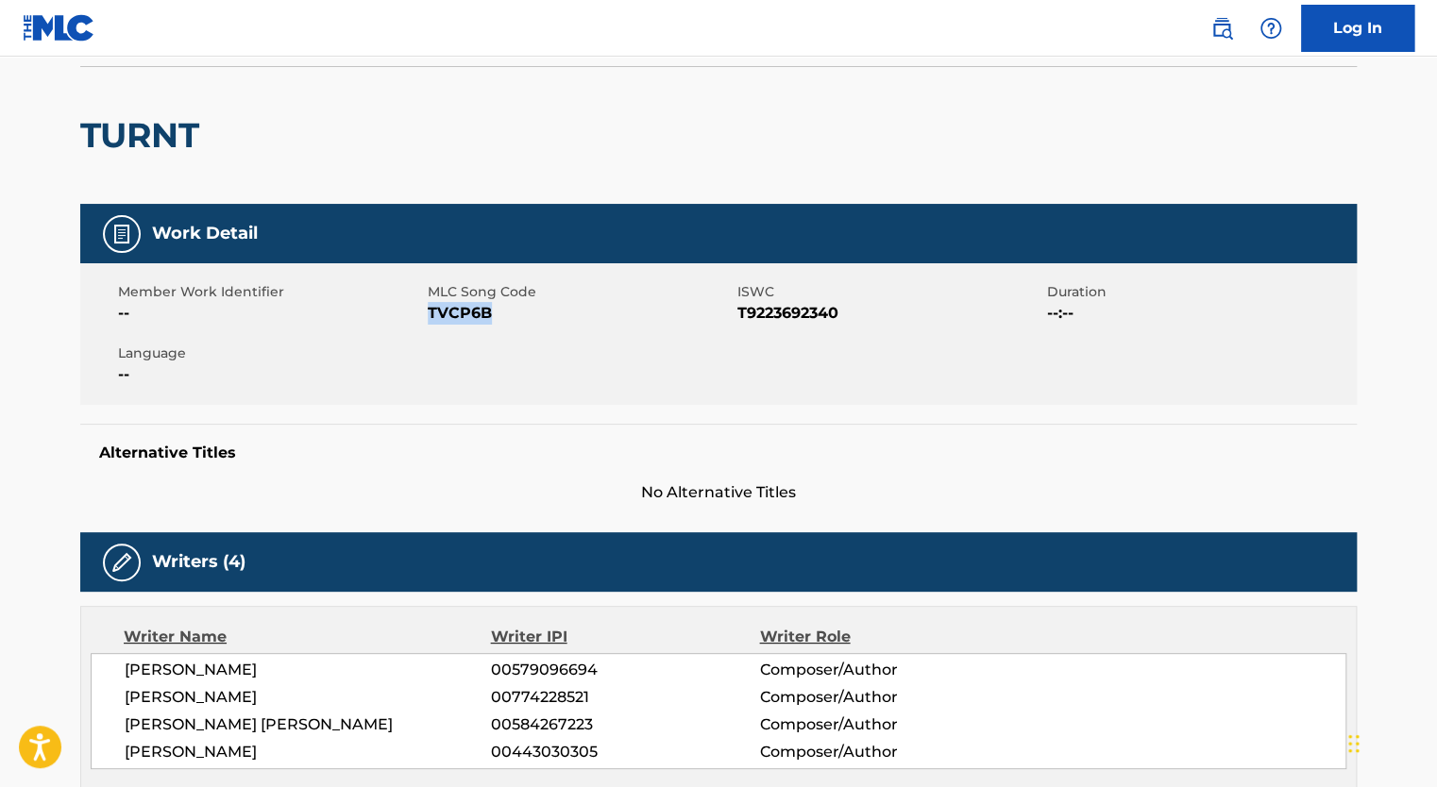
drag, startPoint x: 506, startPoint y: 319, endPoint x: 429, endPoint y: 315, distance: 77.5
click at [429, 315] on span "TVCP6B" at bounding box center [580, 313] width 305 height 23
copy span "TVCP6B"
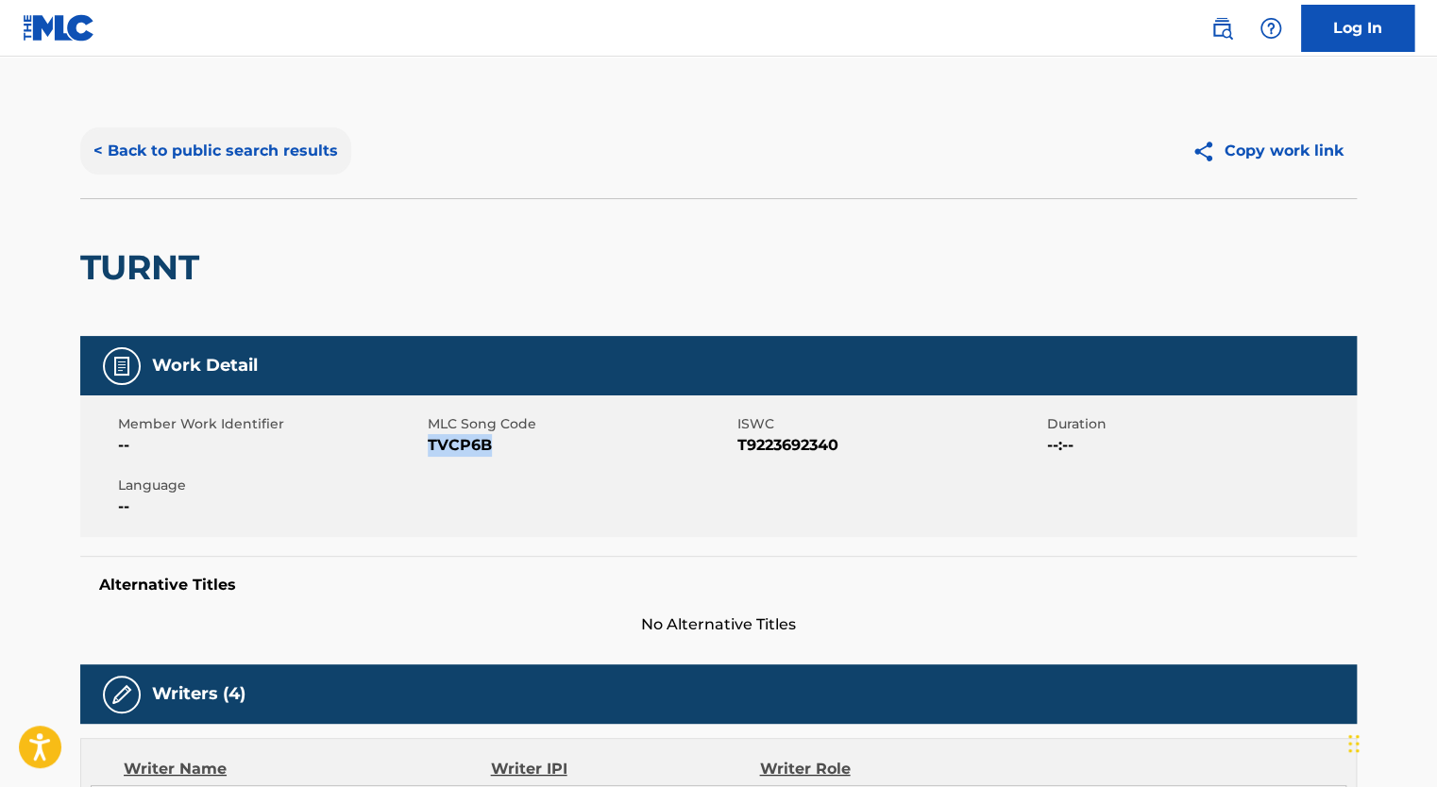
click at [174, 141] on button "< Back to public search results" at bounding box center [215, 150] width 271 height 47
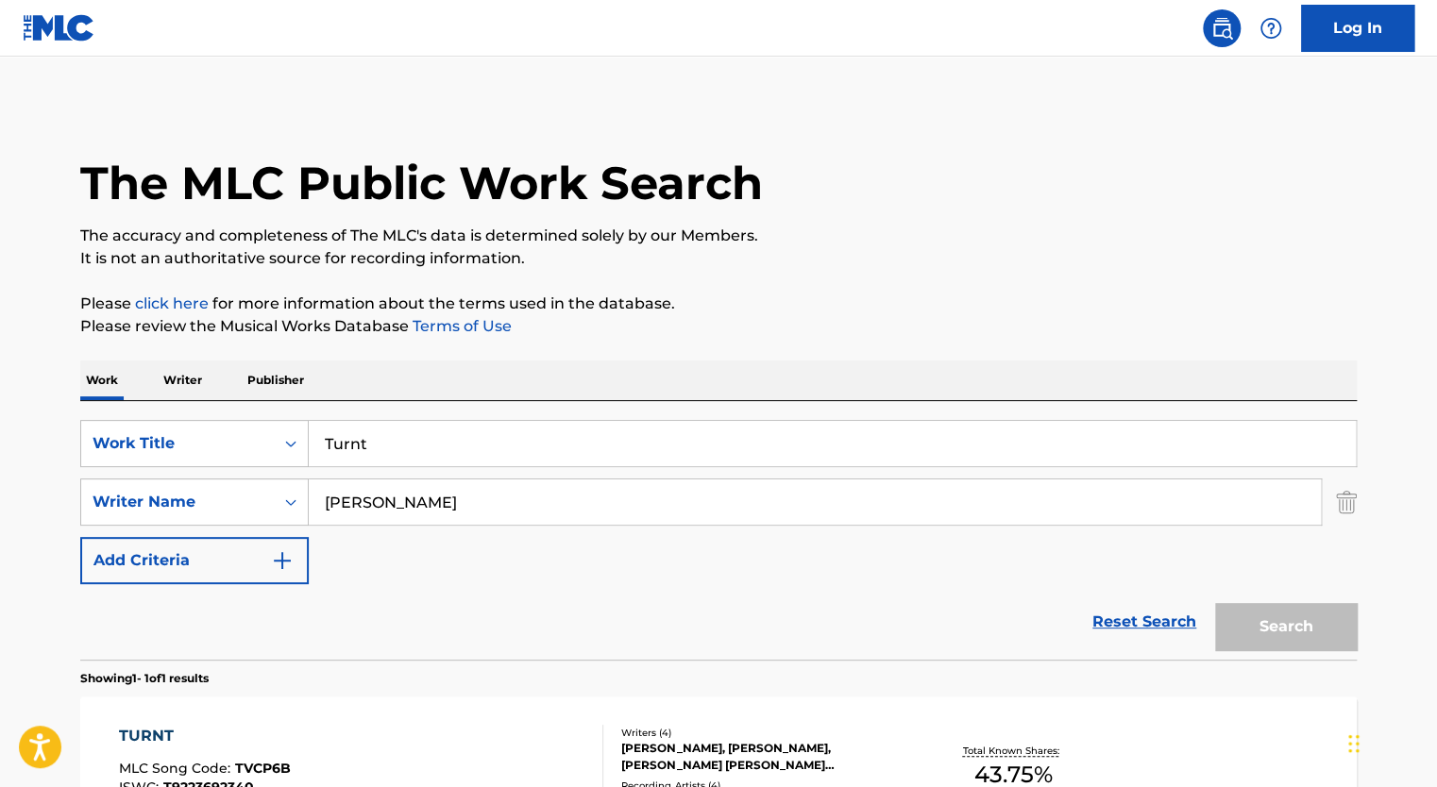
scroll to position [131, 0]
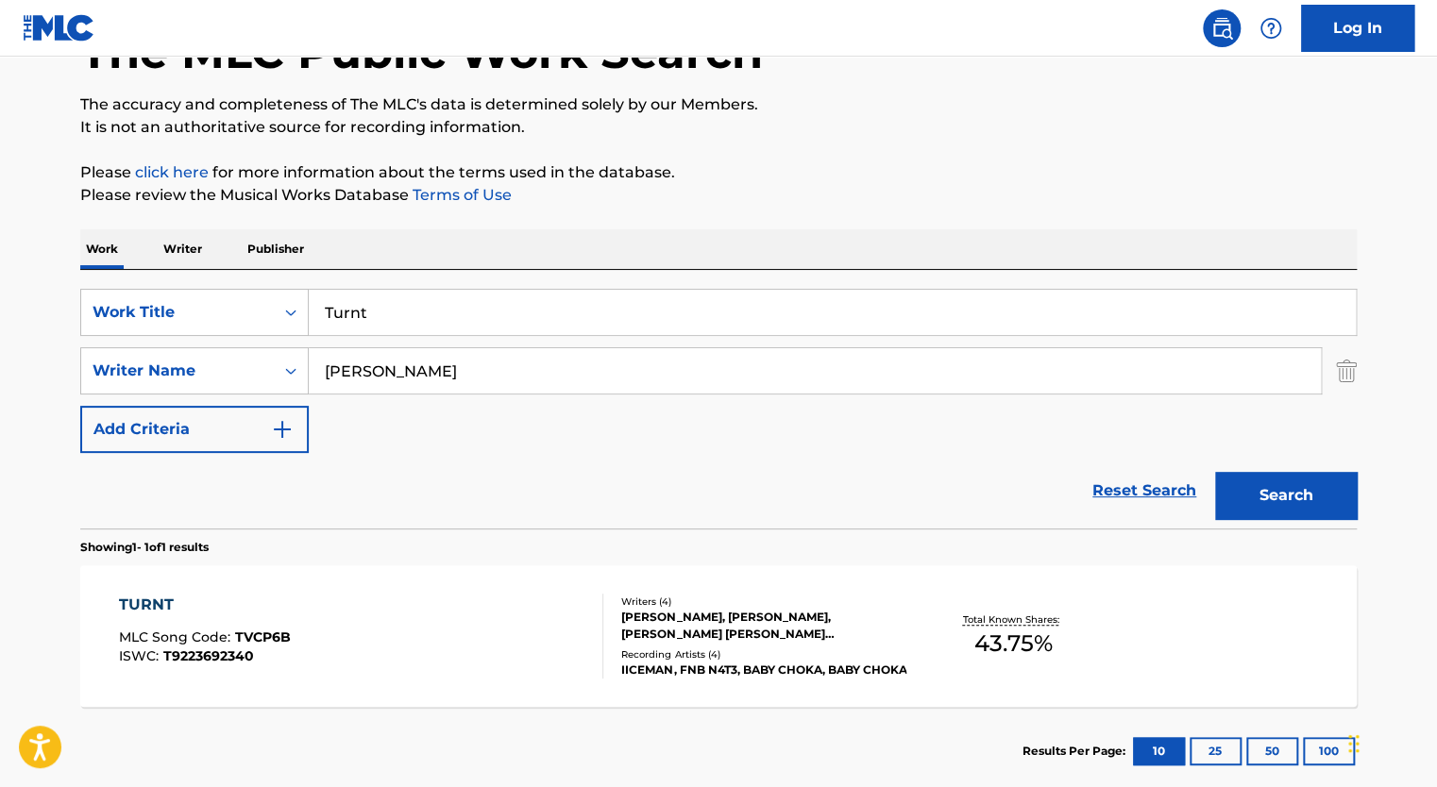
click at [354, 309] on input "Turnt" at bounding box center [832, 312] width 1047 height 45
type input "limited edition"
click at [359, 355] on input "[PERSON_NAME]" at bounding box center [815, 370] width 1012 height 45
type input "[PERSON_NAME]"
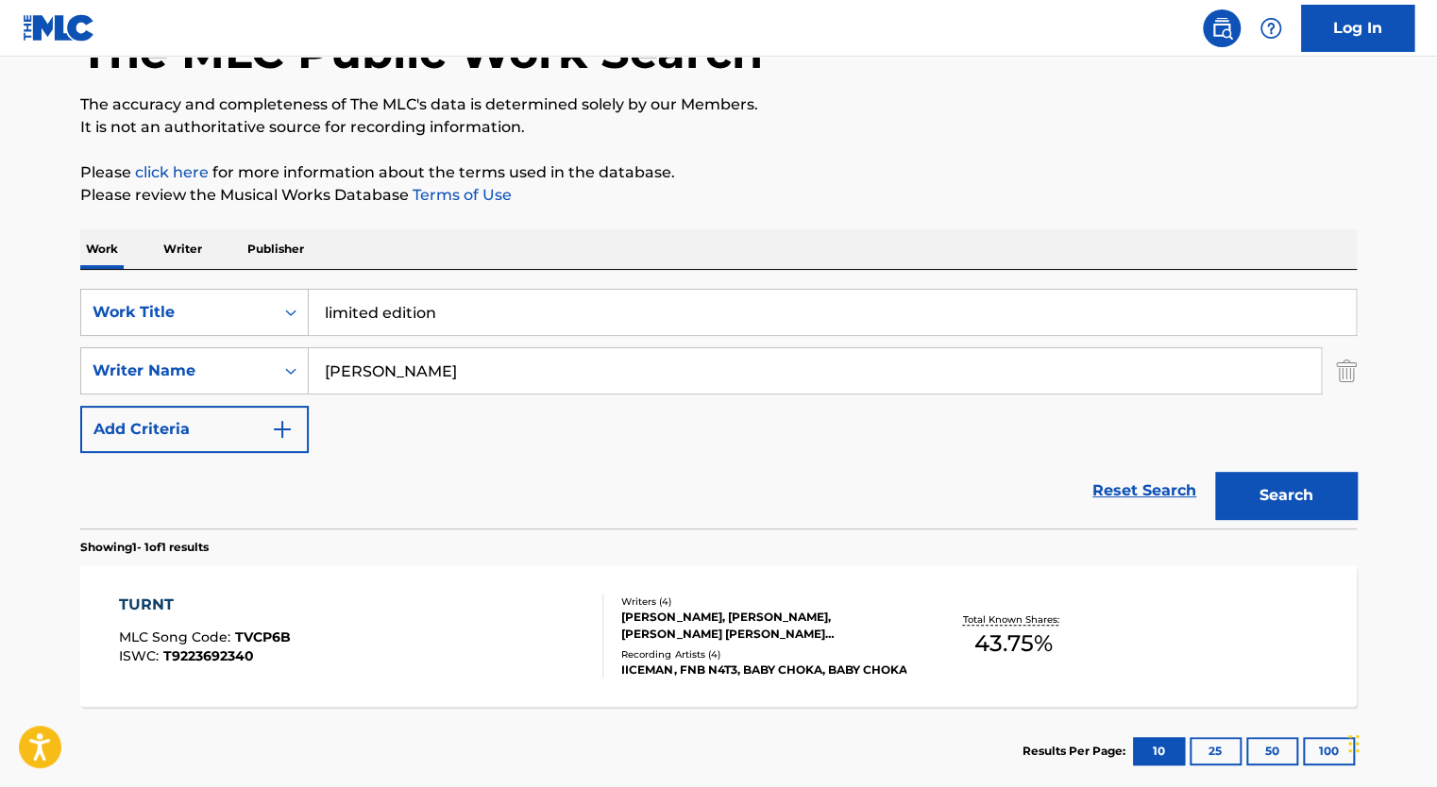
click at [1215, 472] on button "Search" at bounding box center [1286, 495] width 142 height 47
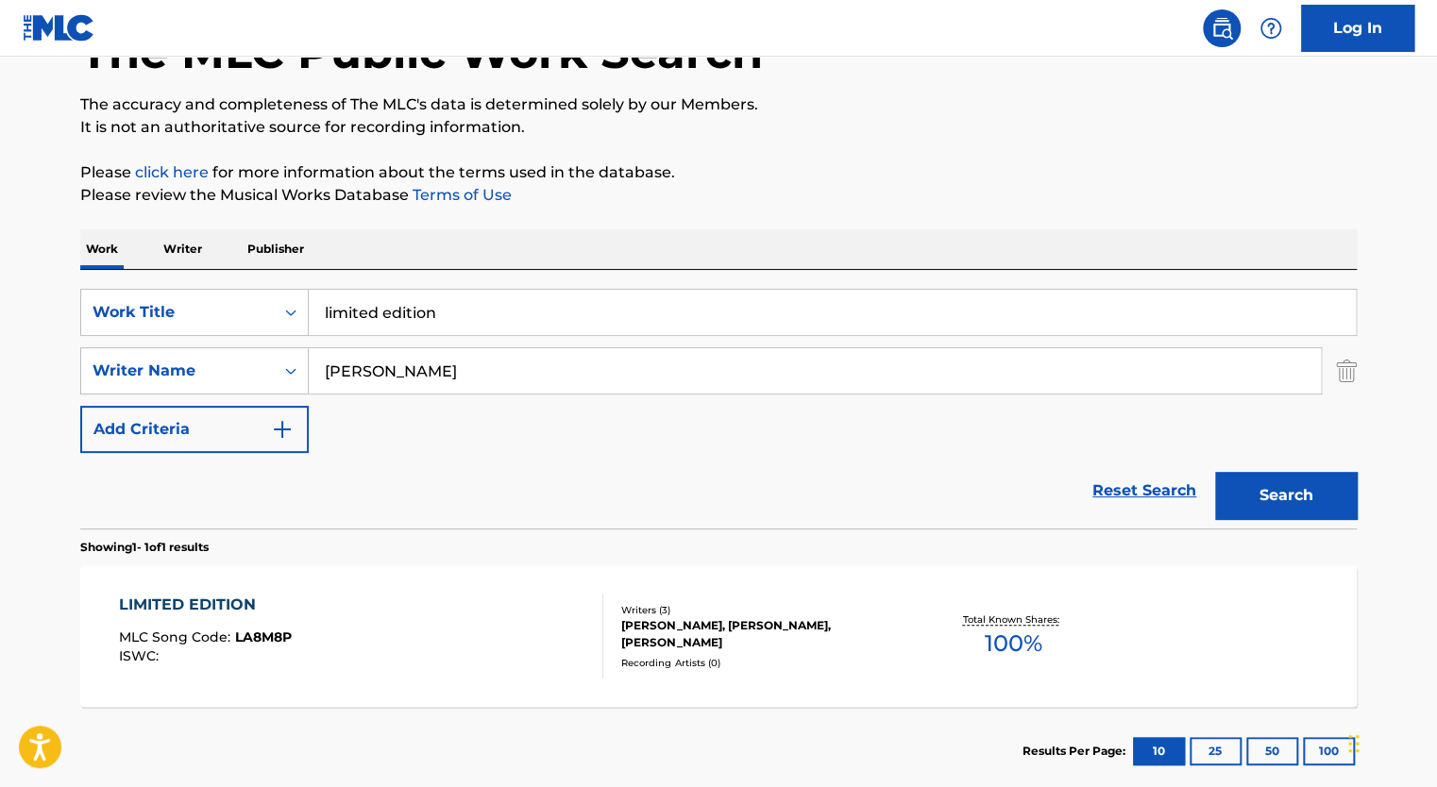
scroll to position [239, 0]
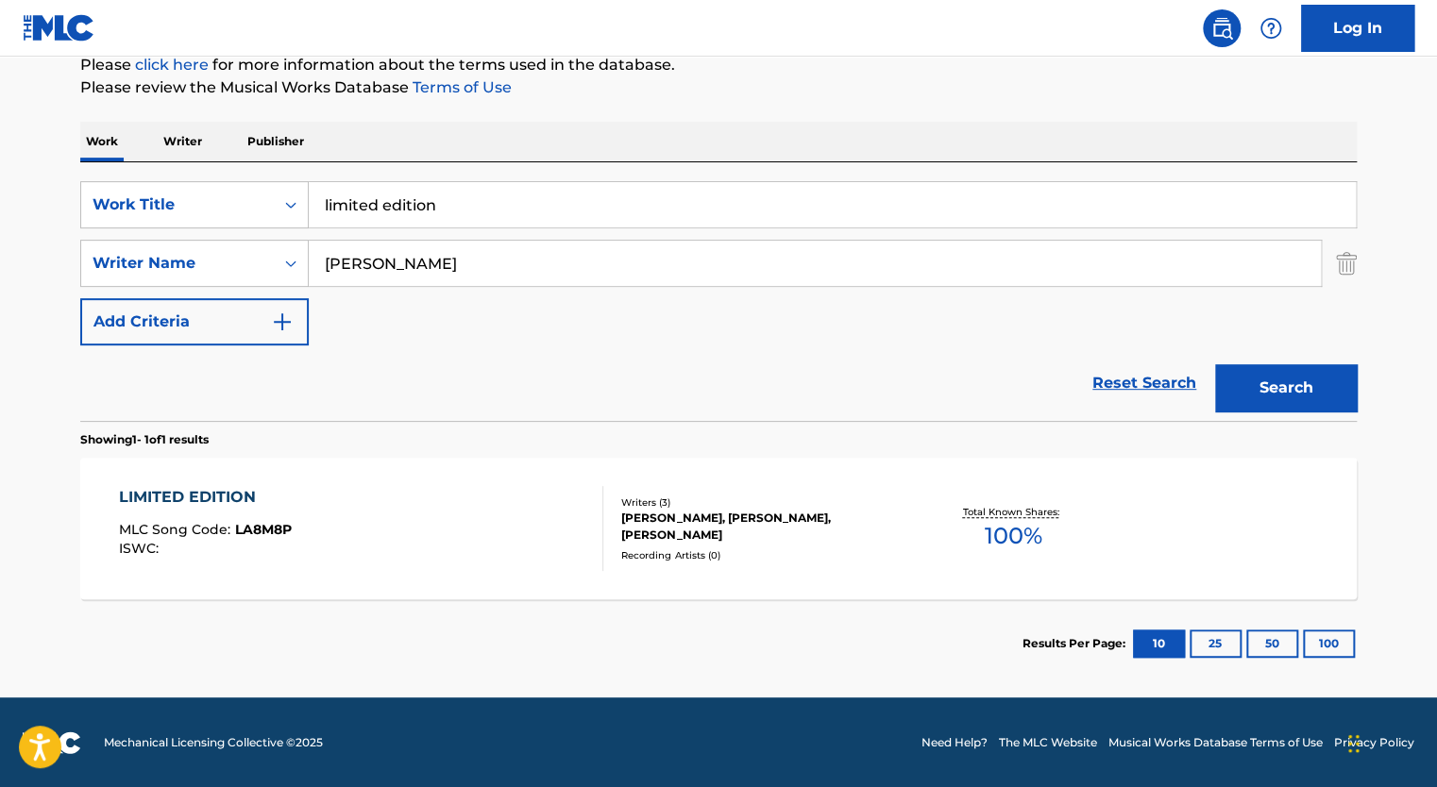
click at [523, 512] on div "LIMITED EDITION MLC Song Code : LA8M8P ISWC :" at bounding box center [361, 528] width 485 height 85
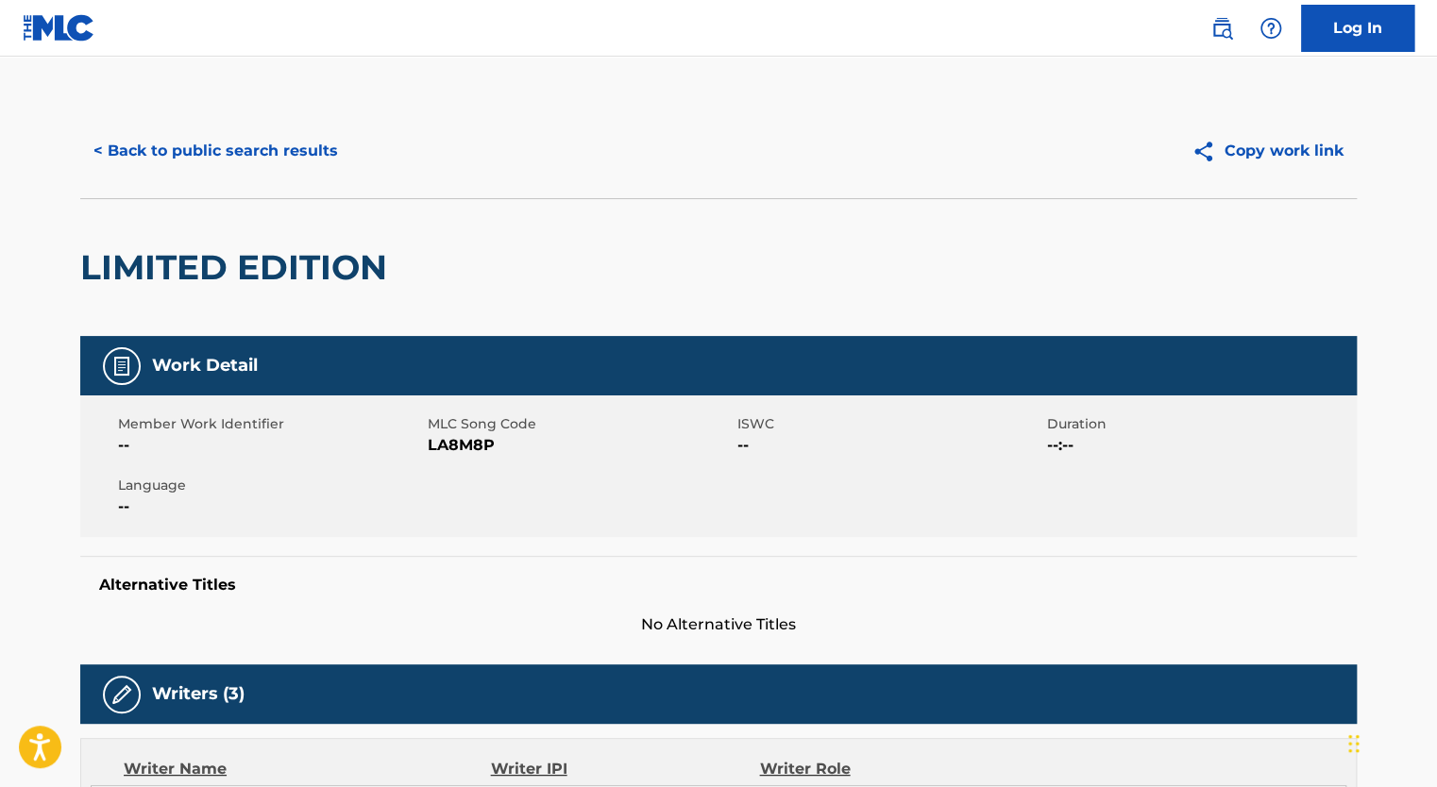
click at [453, 455] on span "LA8M8P" at bounding box center [580, 445] width 305 height 23
click at [457, 448] on span "LA8M8P" at bounding box center [580, 445] width 305 height 23
copy span "LA8M8P"
click at [162, 157] on button "< Back to public search results" at bounding box center [215, 150] width 271 height 47
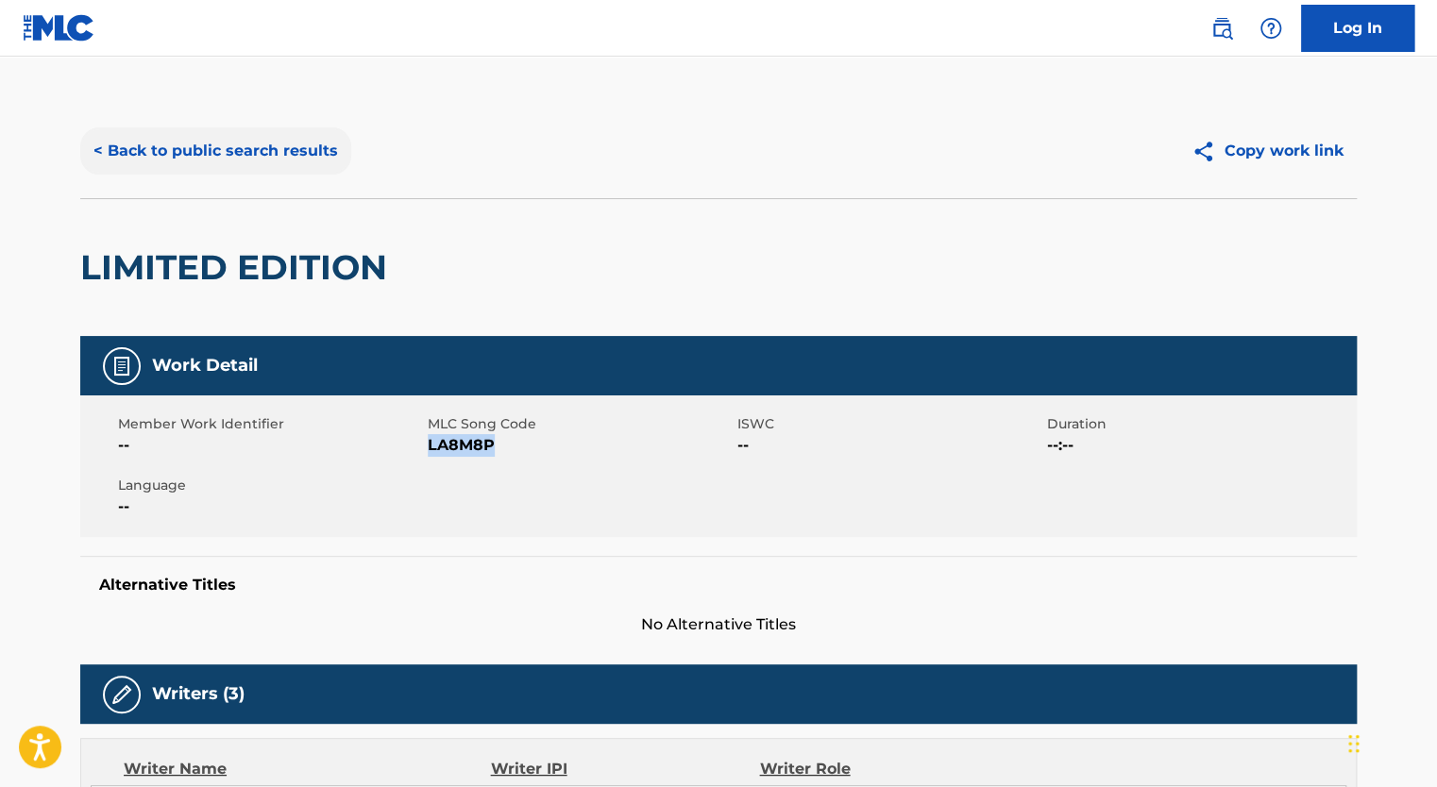
scroll to position [131, 0]
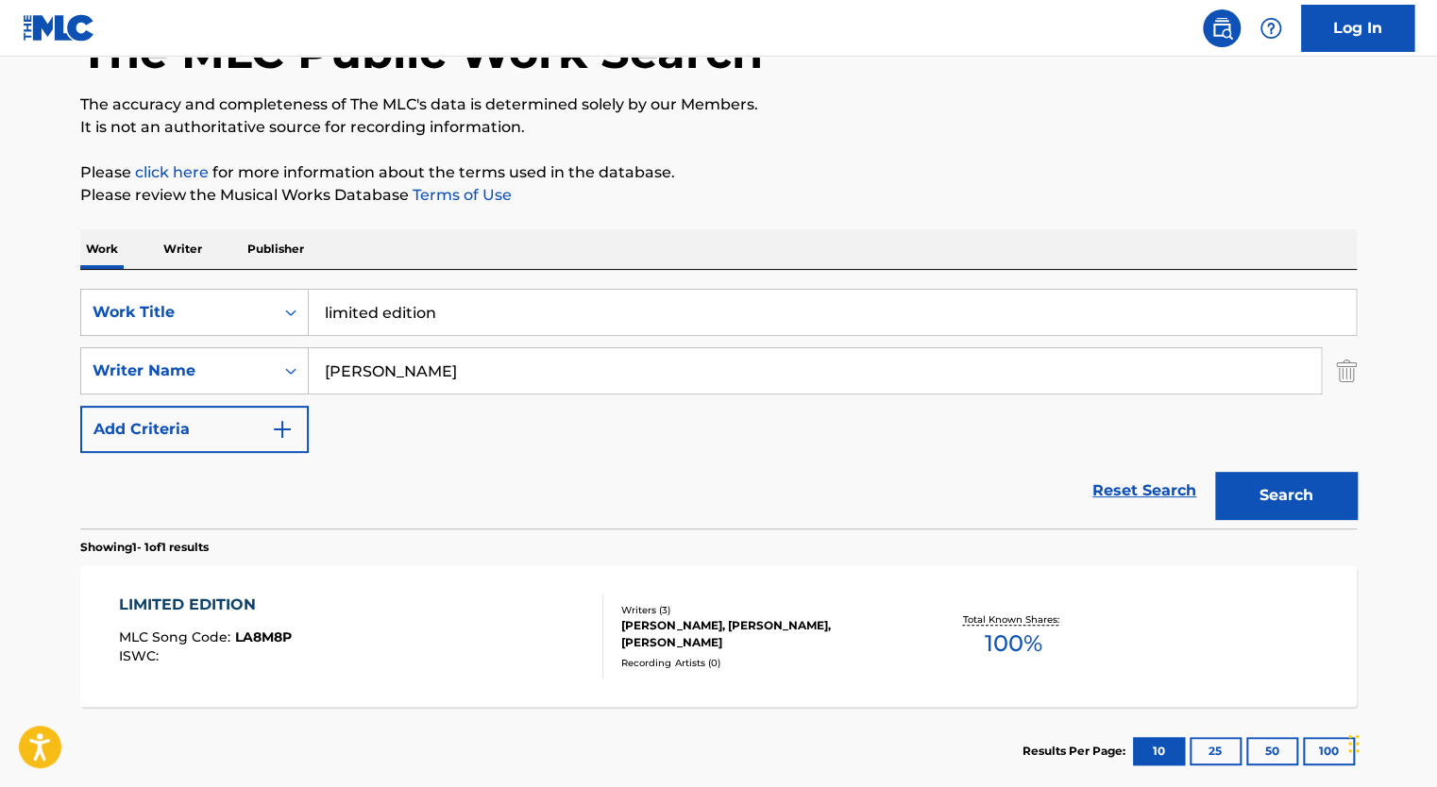
click at [411, 307] on input "limited edition" at bounding box center [832, 312] width 1047 height 45
paste input "MAKE EM LIKE YOU"
type input "MAKE EM LIKE YOU"
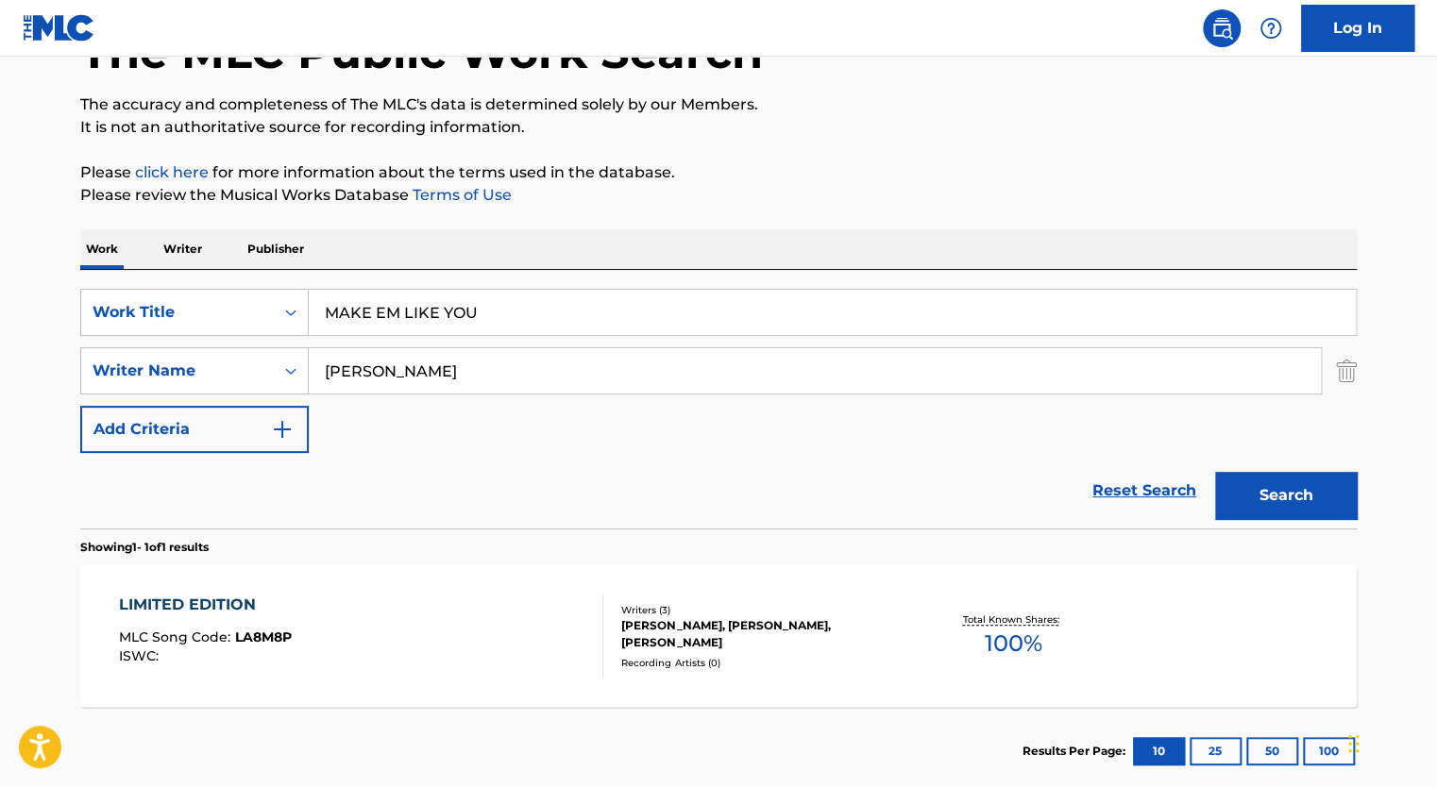
click at [462, 369] on input "[PERSON_NAME]" at bounding box center [815, 370] width 1012 height 45
type input "[PERSON_NAME]"
click at [1215, 472] on button "Search" at bounding box center [1286, 495] width 142 height 47
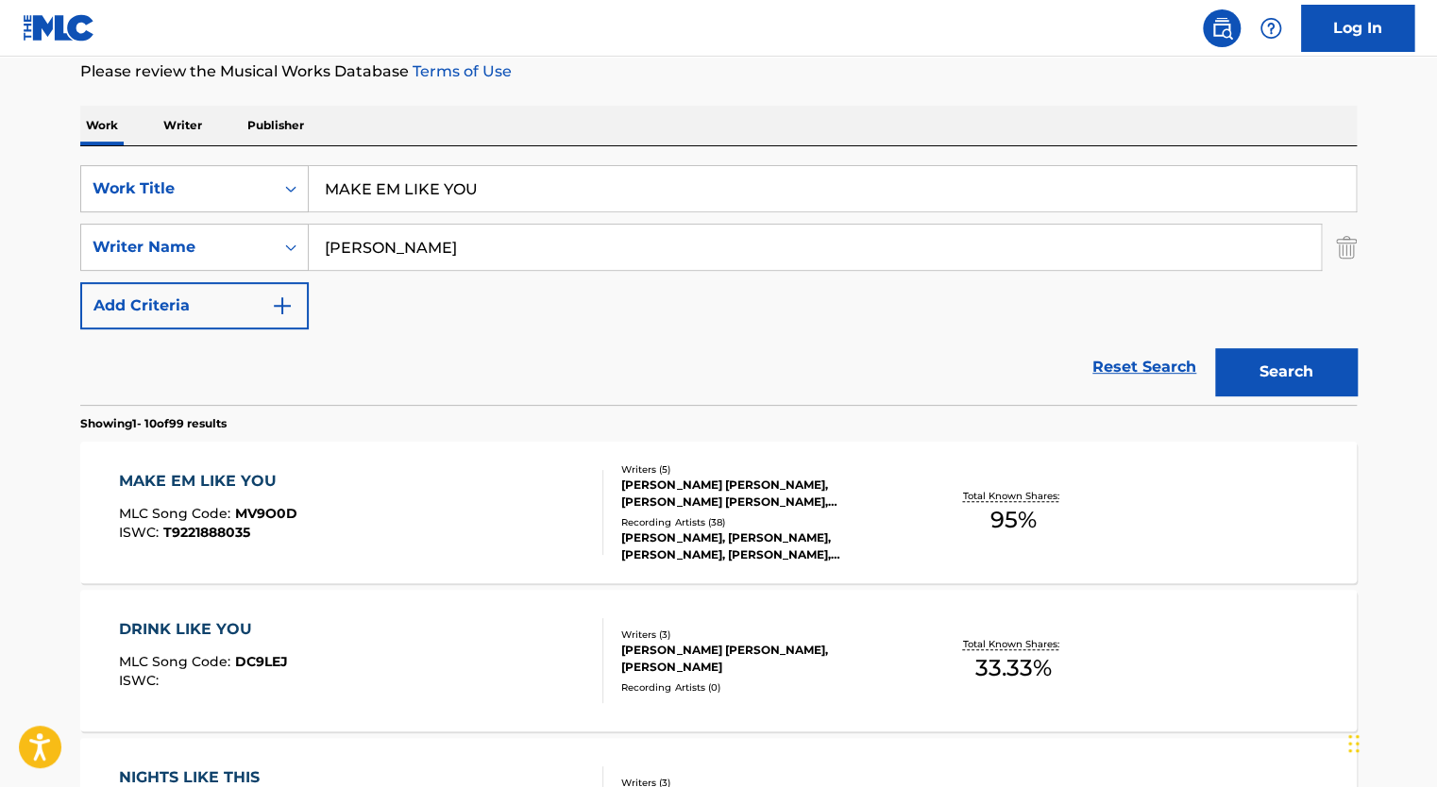
scroll to position [261, 0]
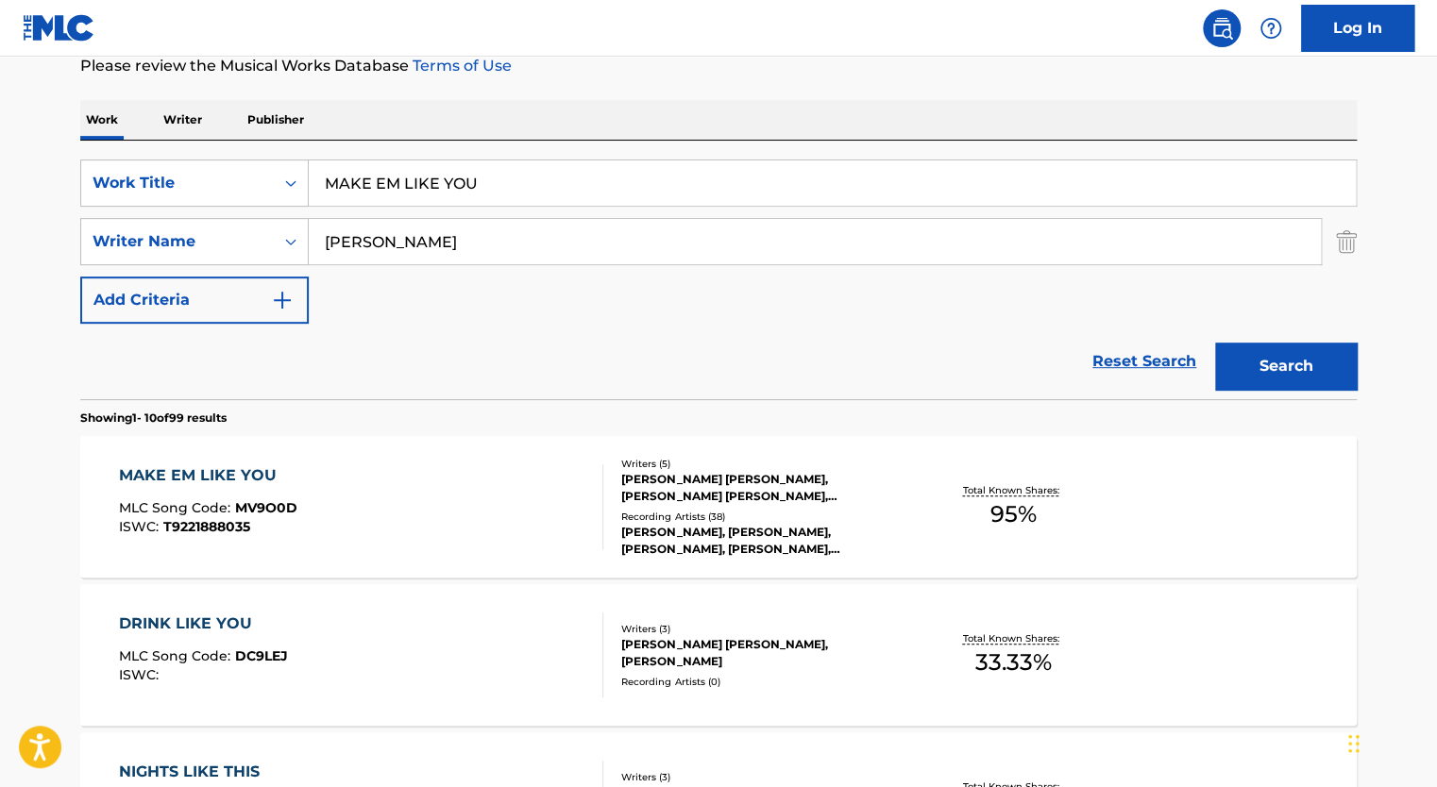
click at [533, 493] on div "MAKE EM LIKE YOU MLC Song Code : MV9O0D ISWC : T9221888035" at bounding box center [361, 506] width 485 height 85
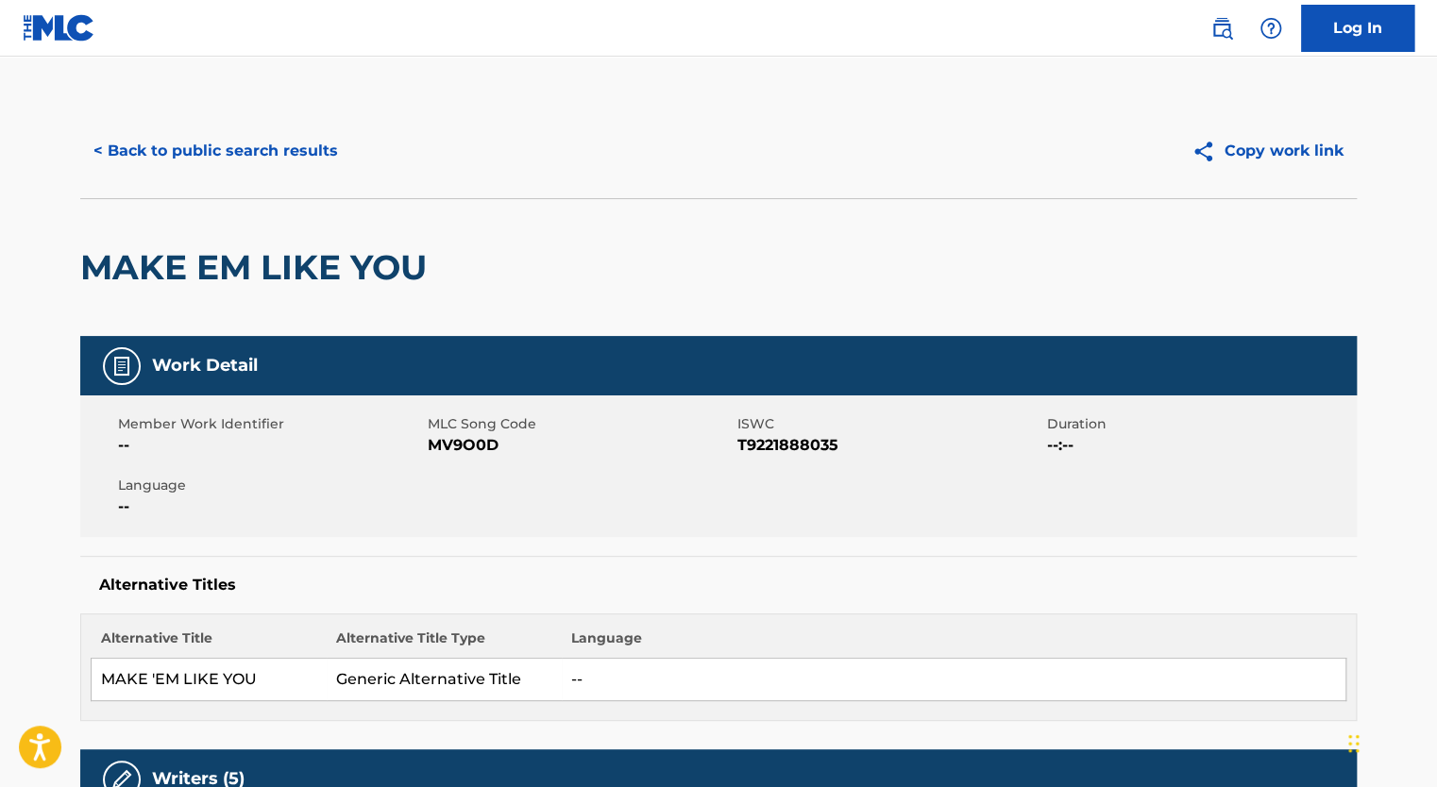
click at [455, 453] on span "MV9O0D" at bounding box center [580, 445] width 305 height 23
copy span "MV9O0D"
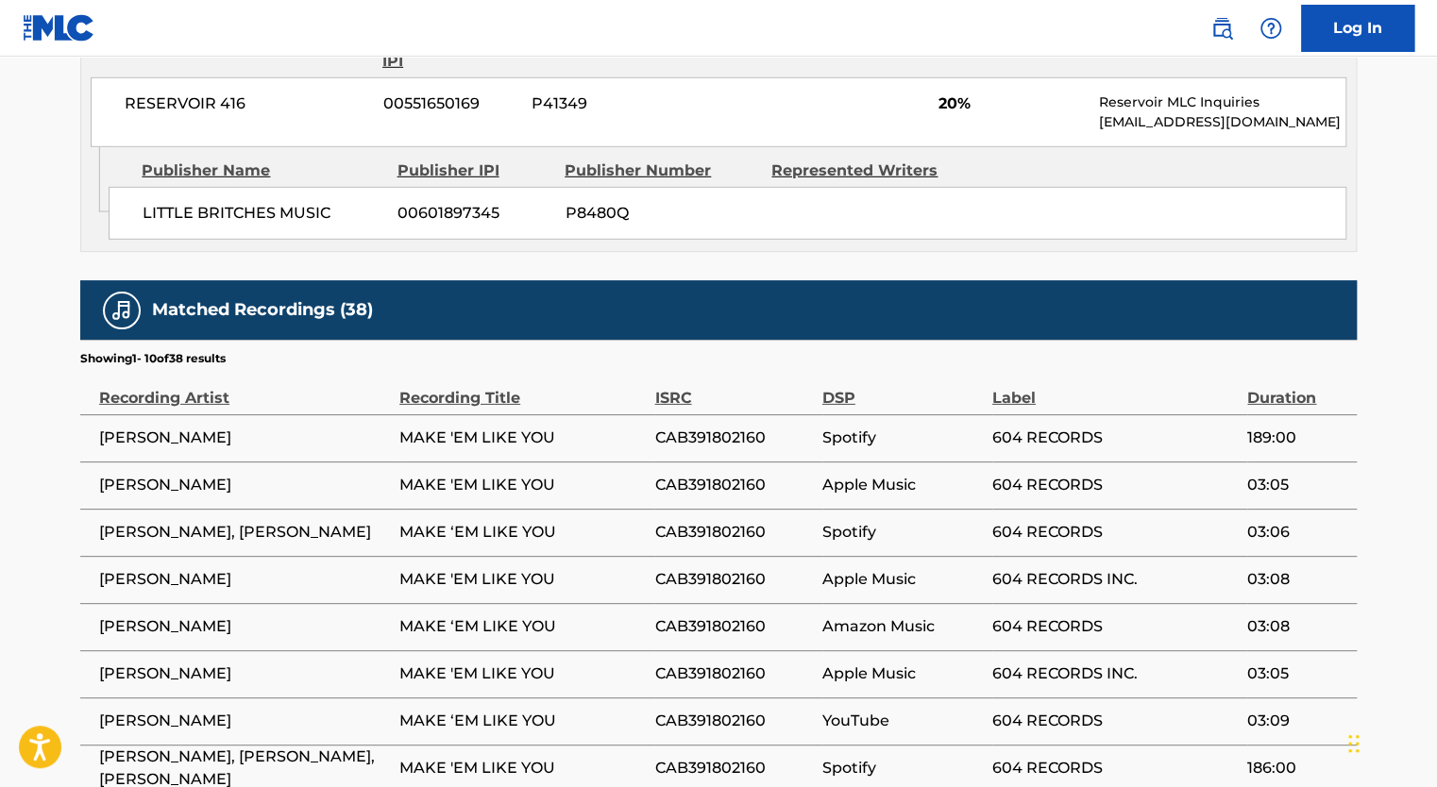
scroll to position [2795, 0]
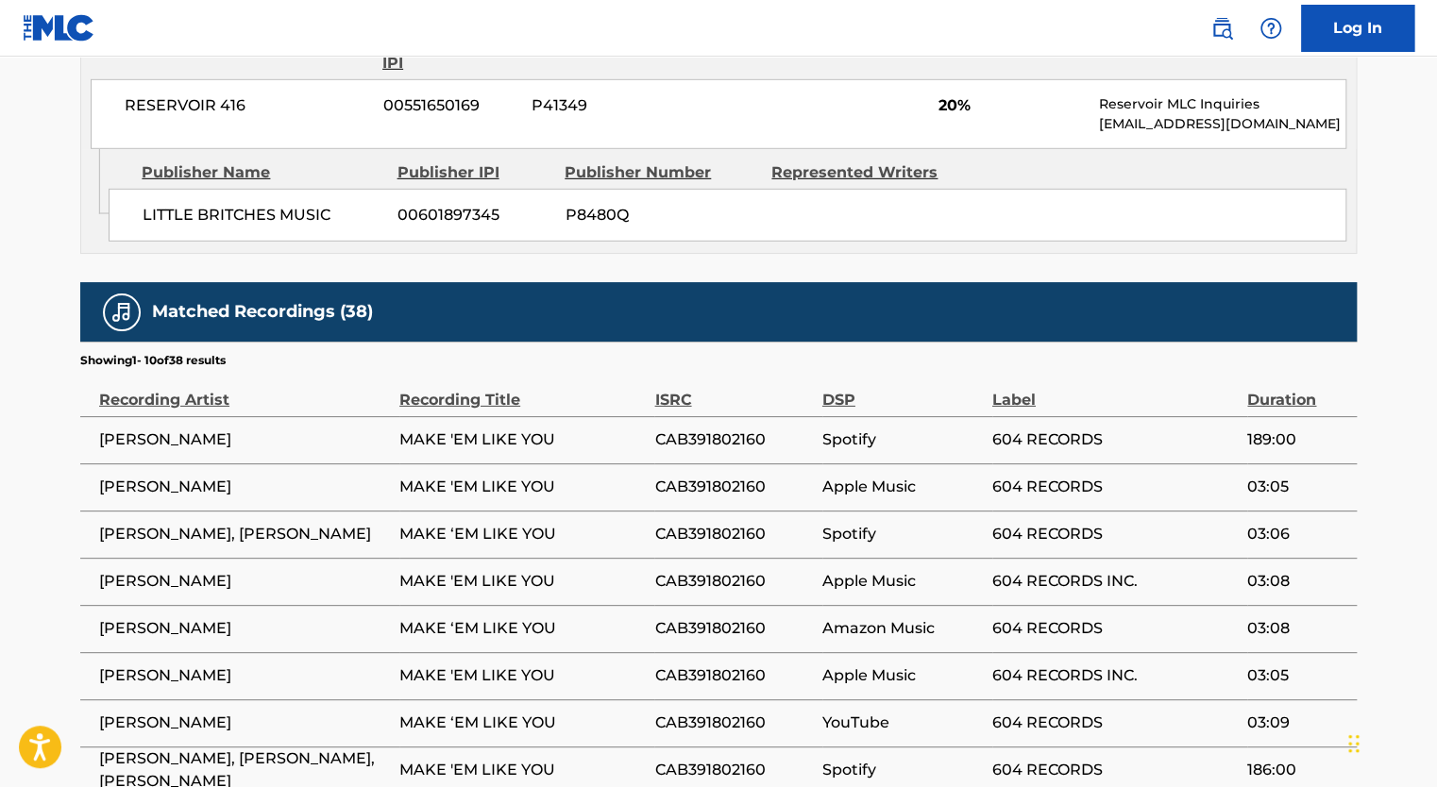
click at [718, 429] on span "CAB391802160" at bounding box center [733, 440] width 158 height 23
copy span "CAB391802160"
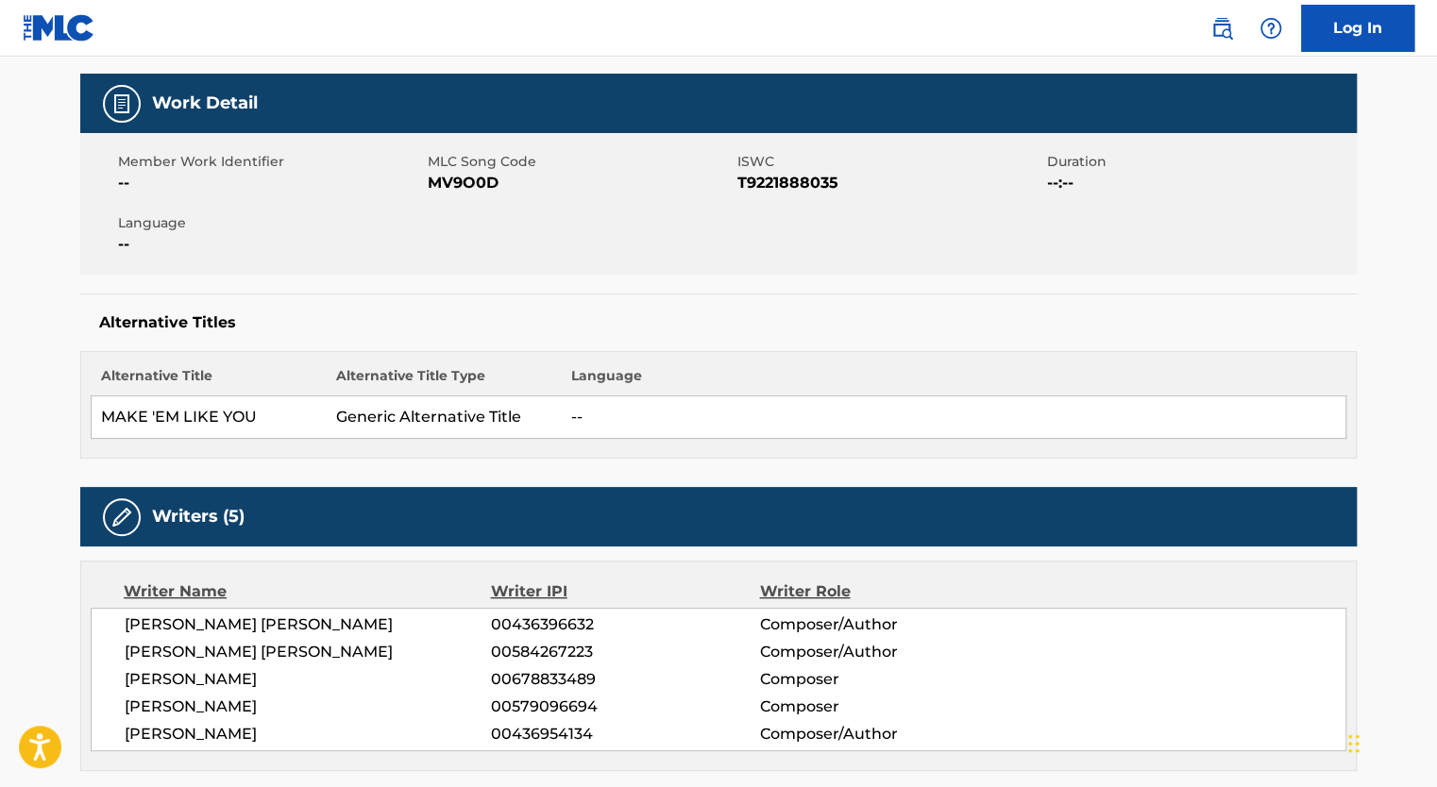
scroll to position [0, 0]
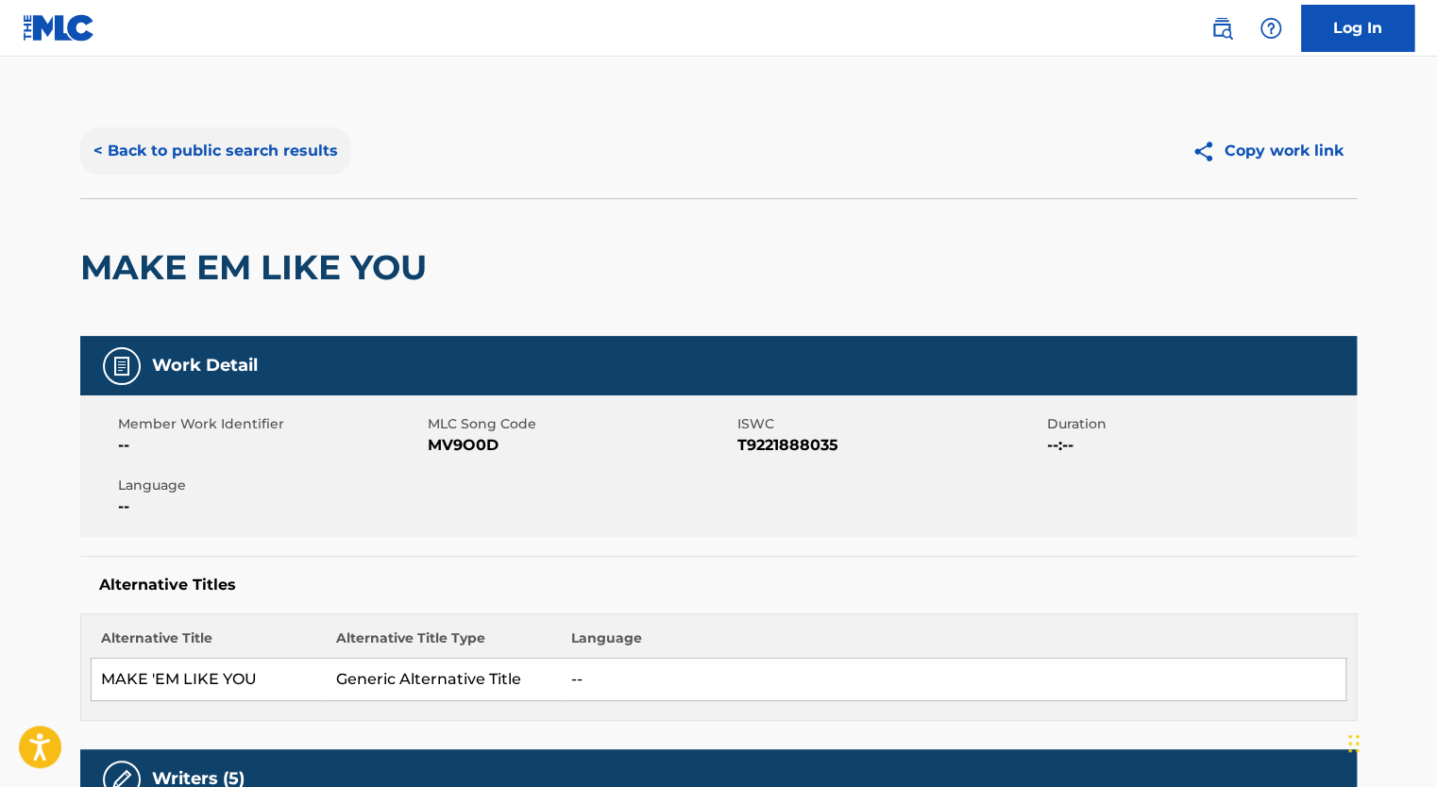
click at [148, 160] on button "< Back to public search results" at bounding box center [215, 150] width 271 height 47
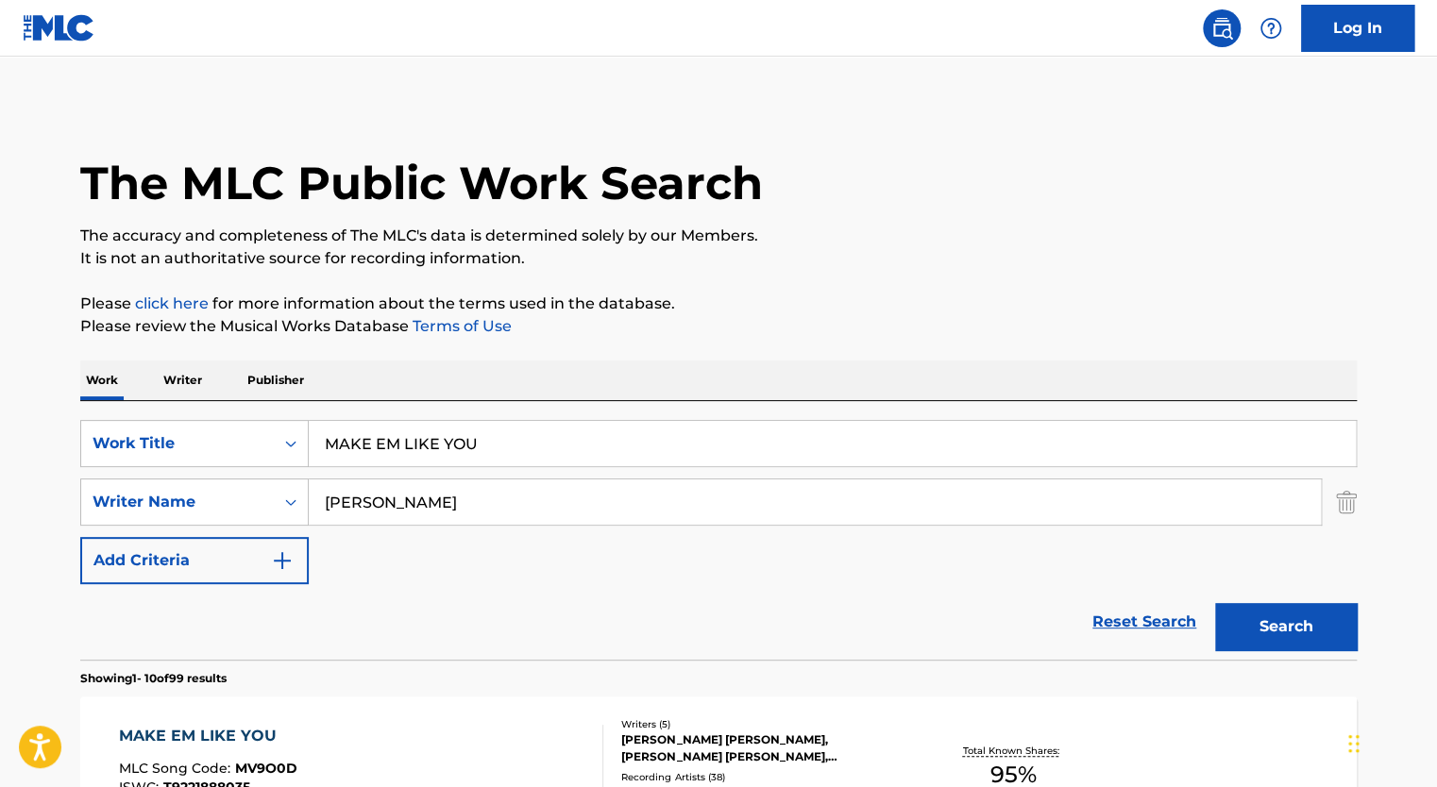
scroll to position [261, 0]
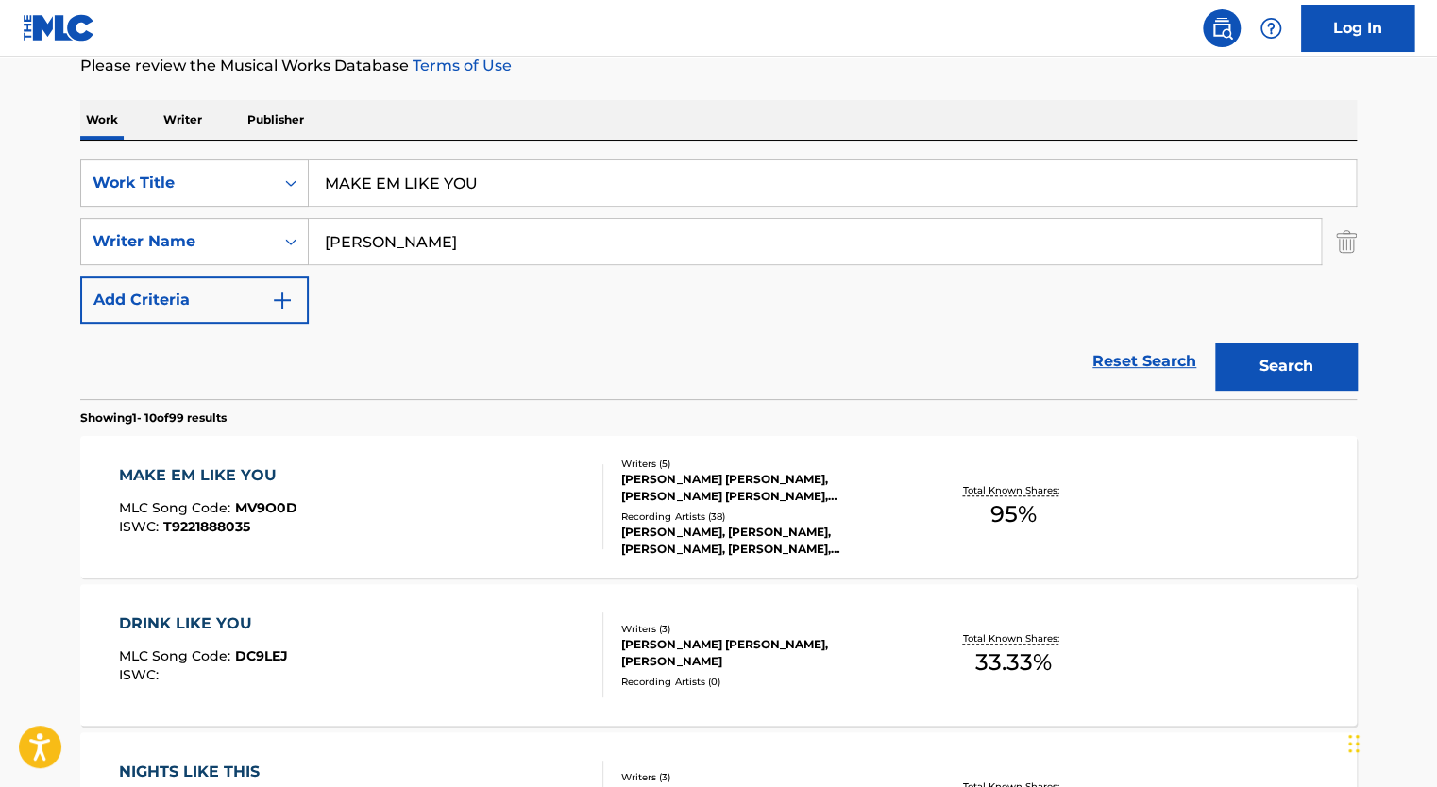
click at [355, 213] on div "SearchWithCriteria7ab9cfa6-e116-4067-ae7b-7010d394069d Work Title MAKE EM LIKE …" at bounding box center [718, 242] width 1276 height 164
click at [365, 195] on input "MAKE EM LIKE YOU" at bounding box center [832, 182] width 1047 height 45
paste input "GROW UP"
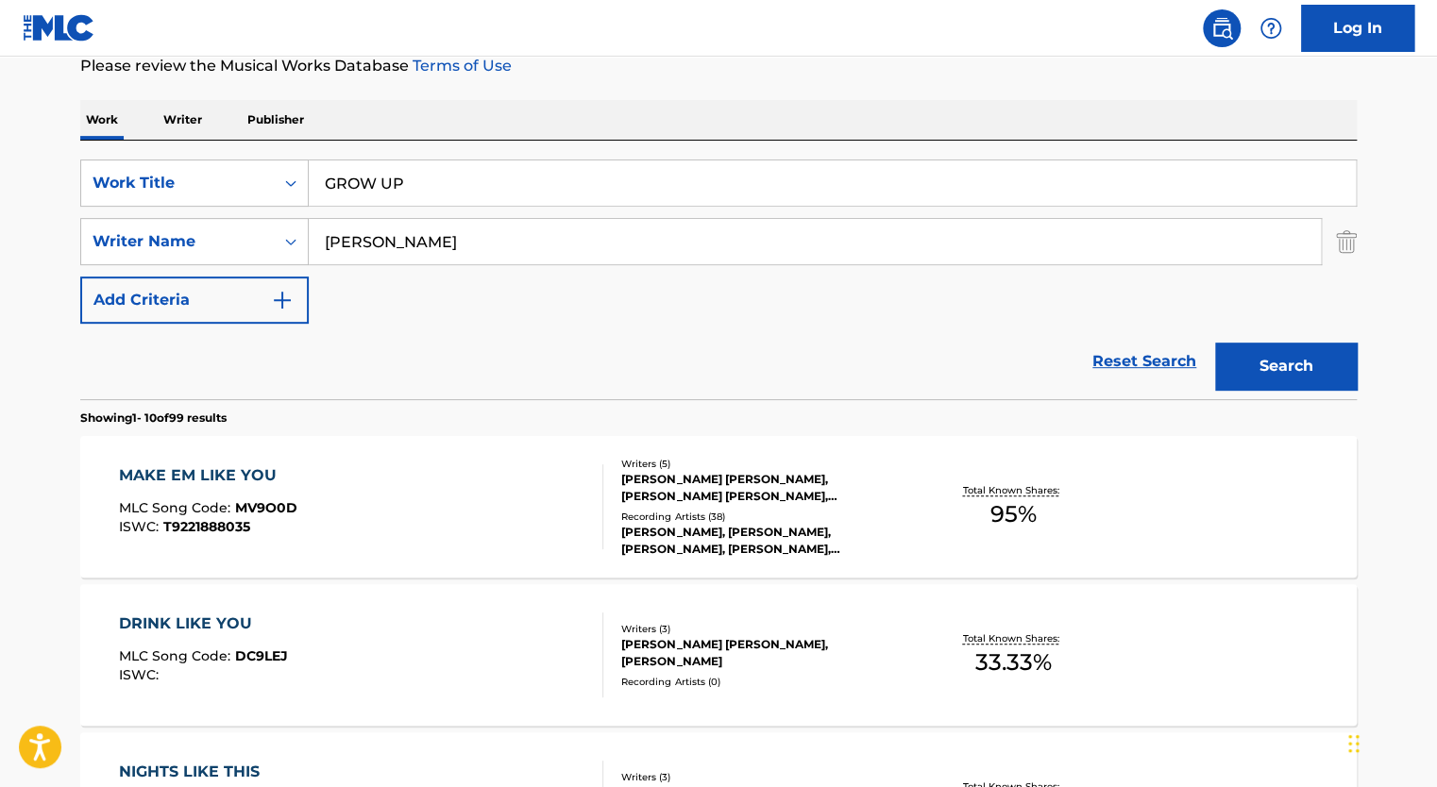
type input "GROW UP"
click at [382, 228] on input "[PERSON_NAME]" at bounding box center [815, 241] width 1012 height 45
type input "t"
click at [408, 372] on div "Reset Search Search" at bounding box center [718, 362] width 1276 height 76
click at [398, 237] on input "Search Form" at bounding box center [815, 241] width 1012 height 45
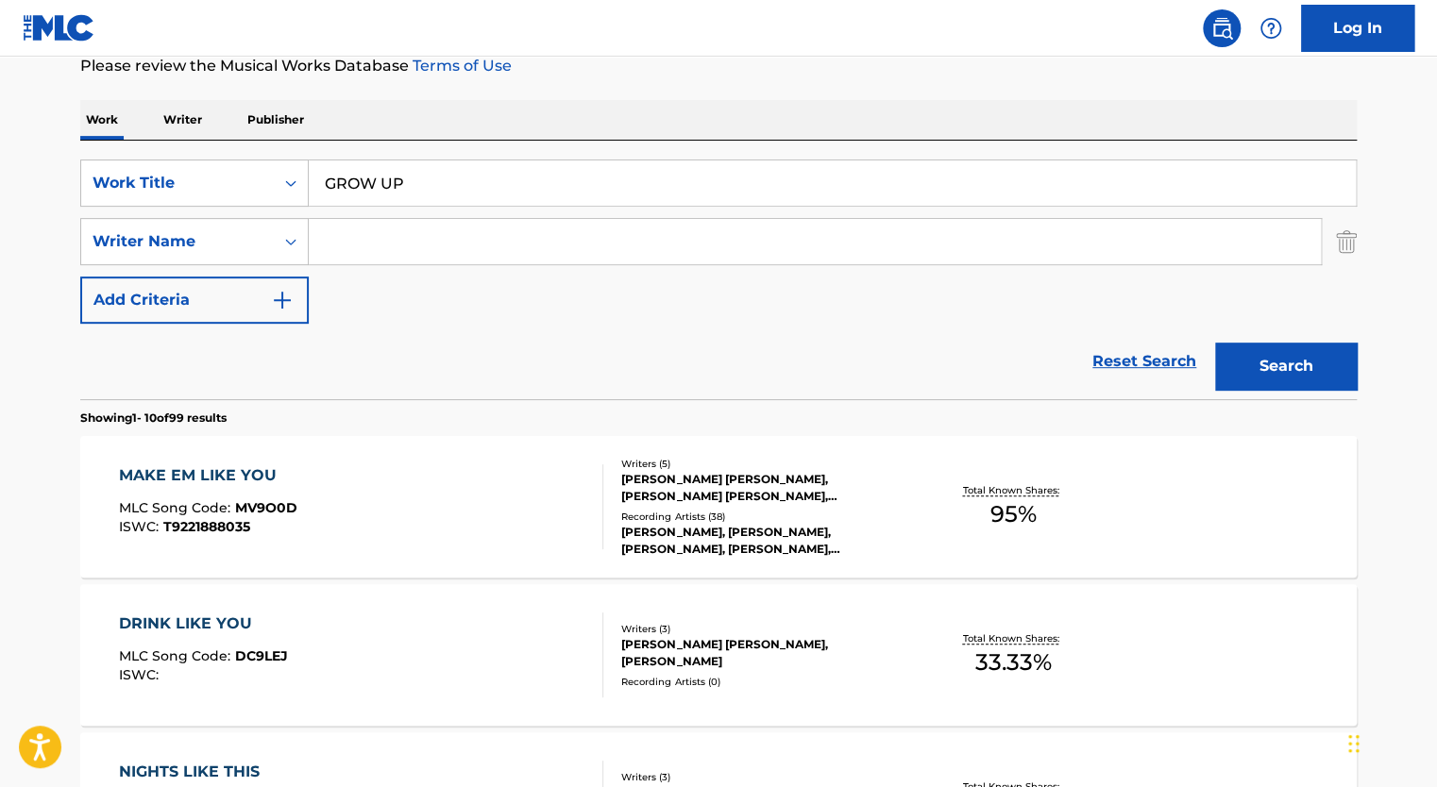
type input "[PERSON_NAME] [PERSON_NAME]"
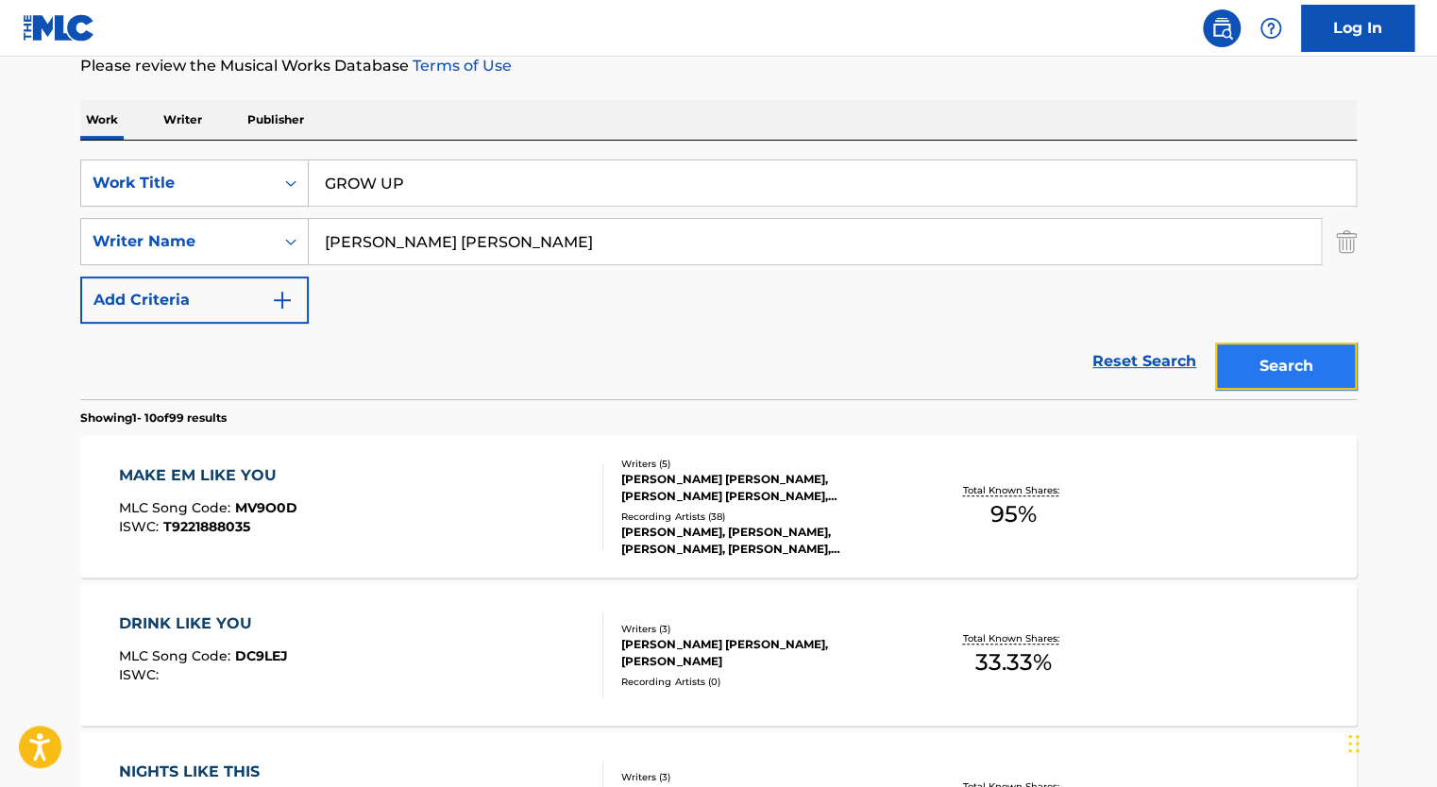
click at [1229, 357] on button "Search" at bounding box center [1286, 366] width 142 height 47
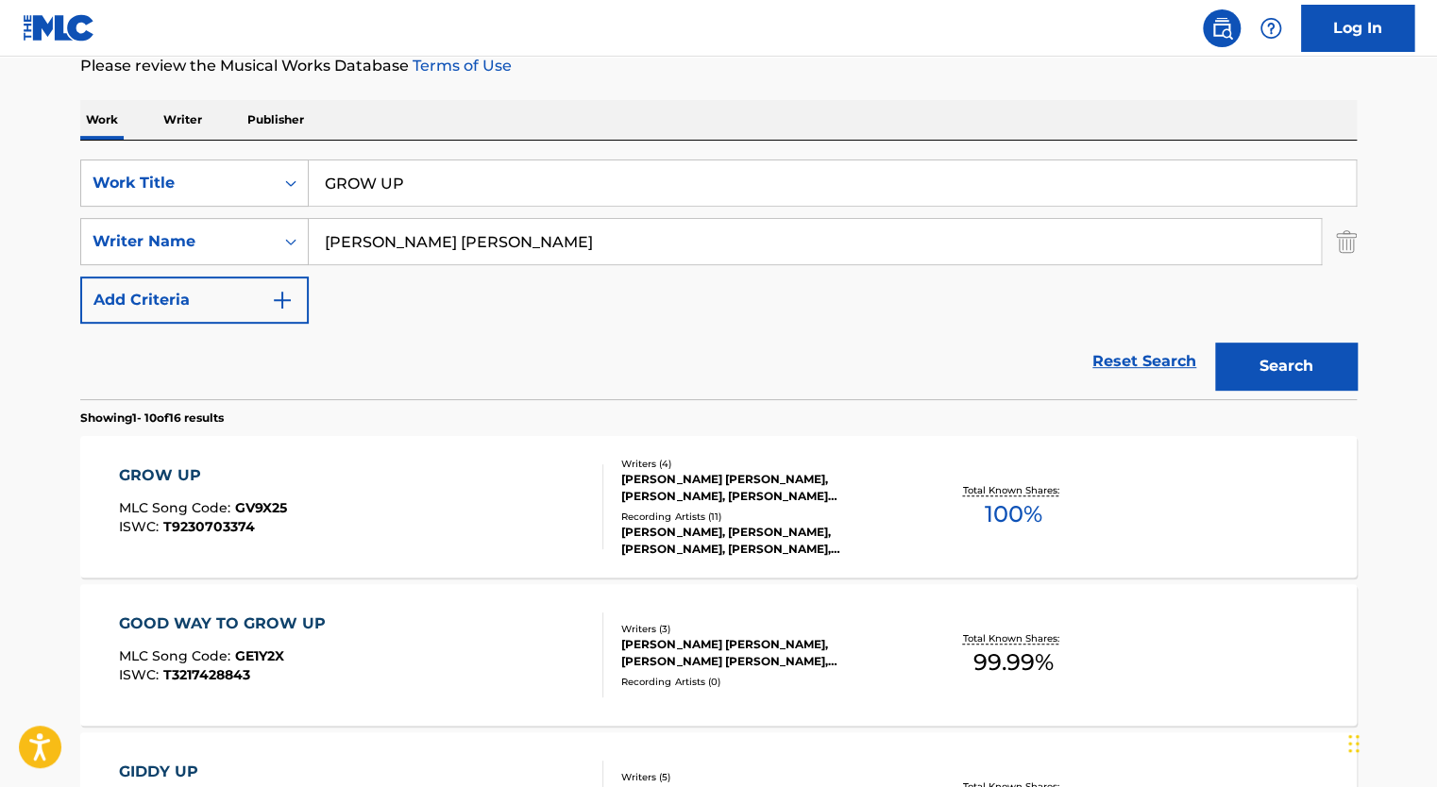
click at [496, 510] on div "GROW UP MLC Song Code : GV9X25 ISWC : T9230703374" at bounding box center [361, 506] width 485 height 85
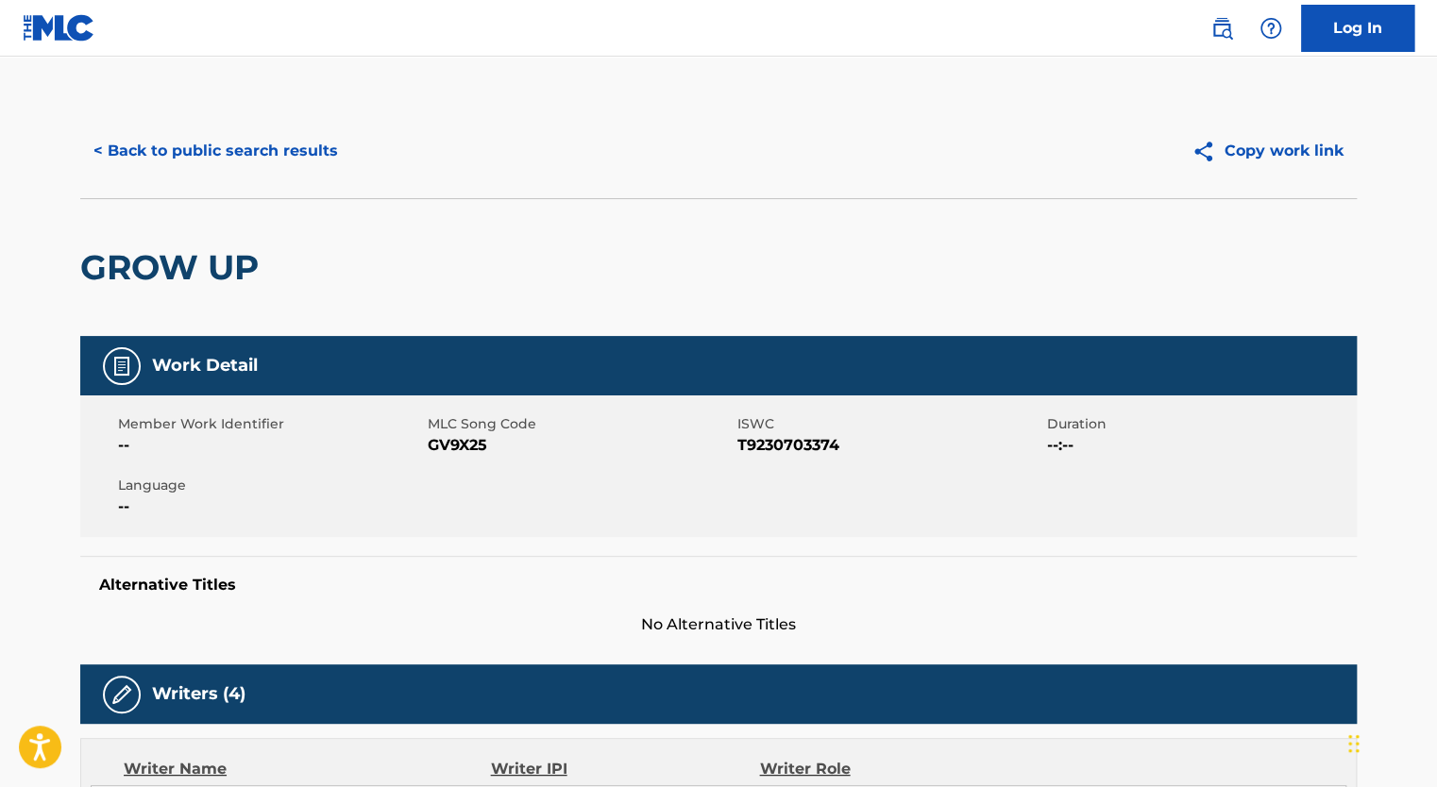
click at [453, 446] on span "GV9X25" at bounding box center [580, 445] width 305 height 23
copy span "GV9X25"
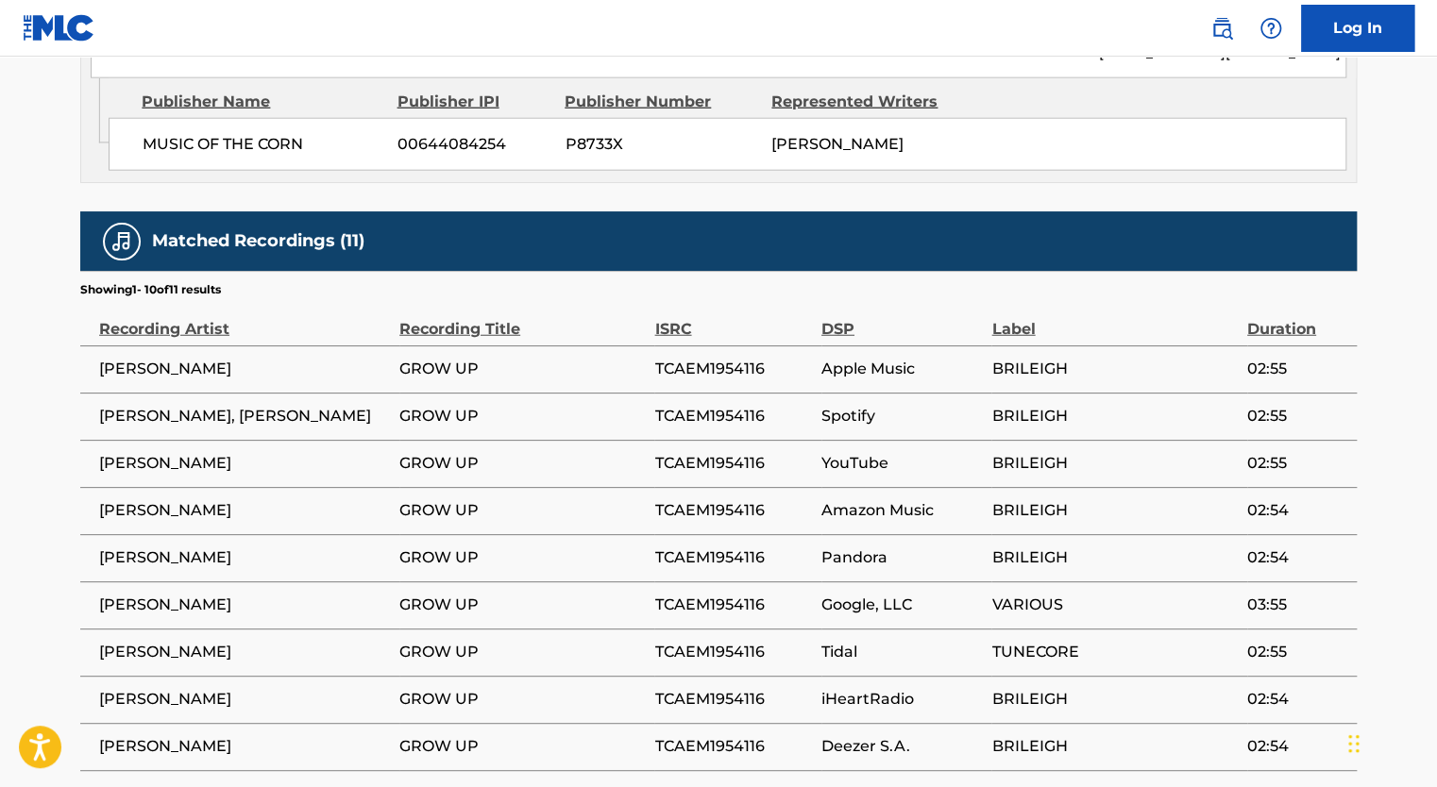
scroll to position [2390, 0]
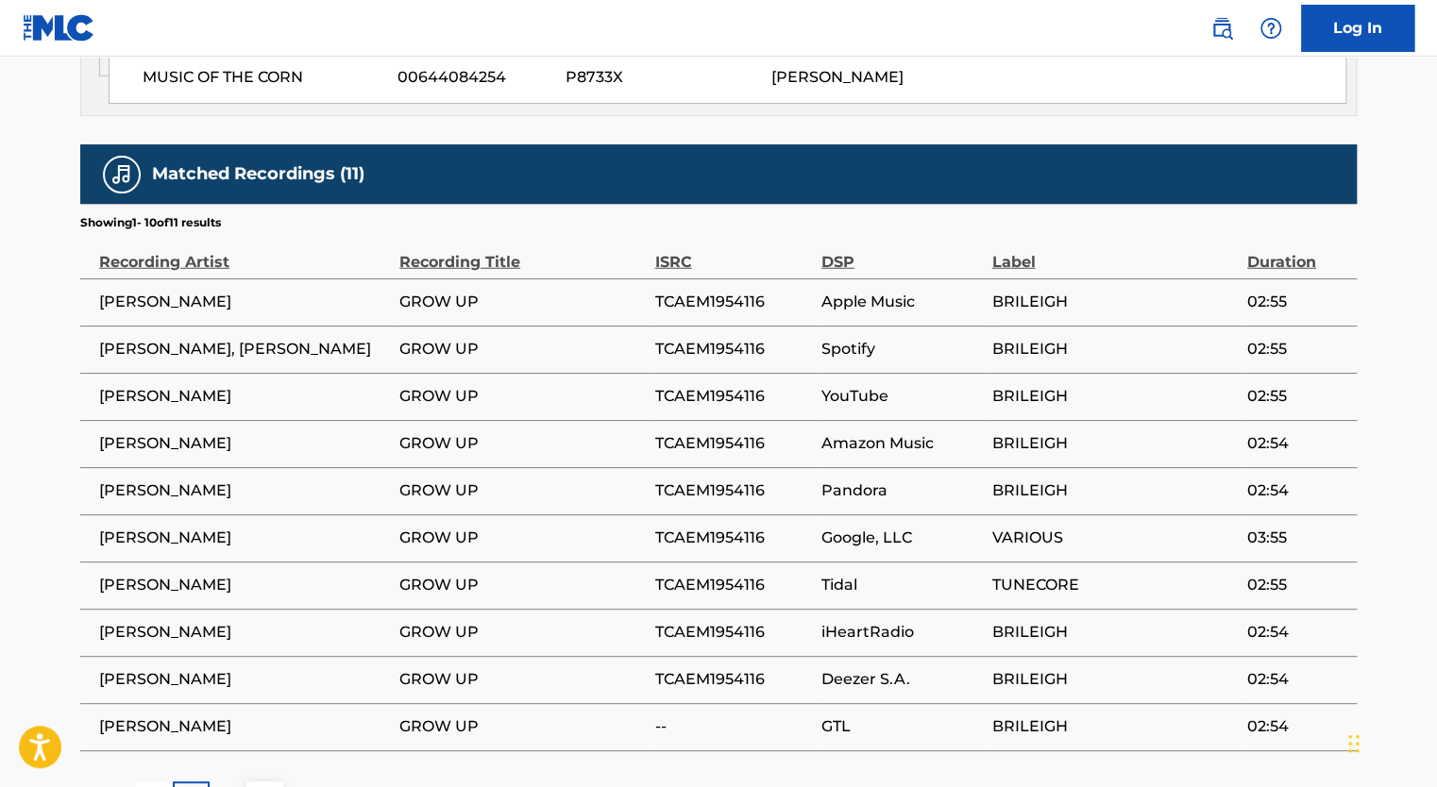
click at [716, 338] on span "TCAEM1954116" at bounding box center [732, 349] width 157 height 23
copy span "TCAEM1954116"
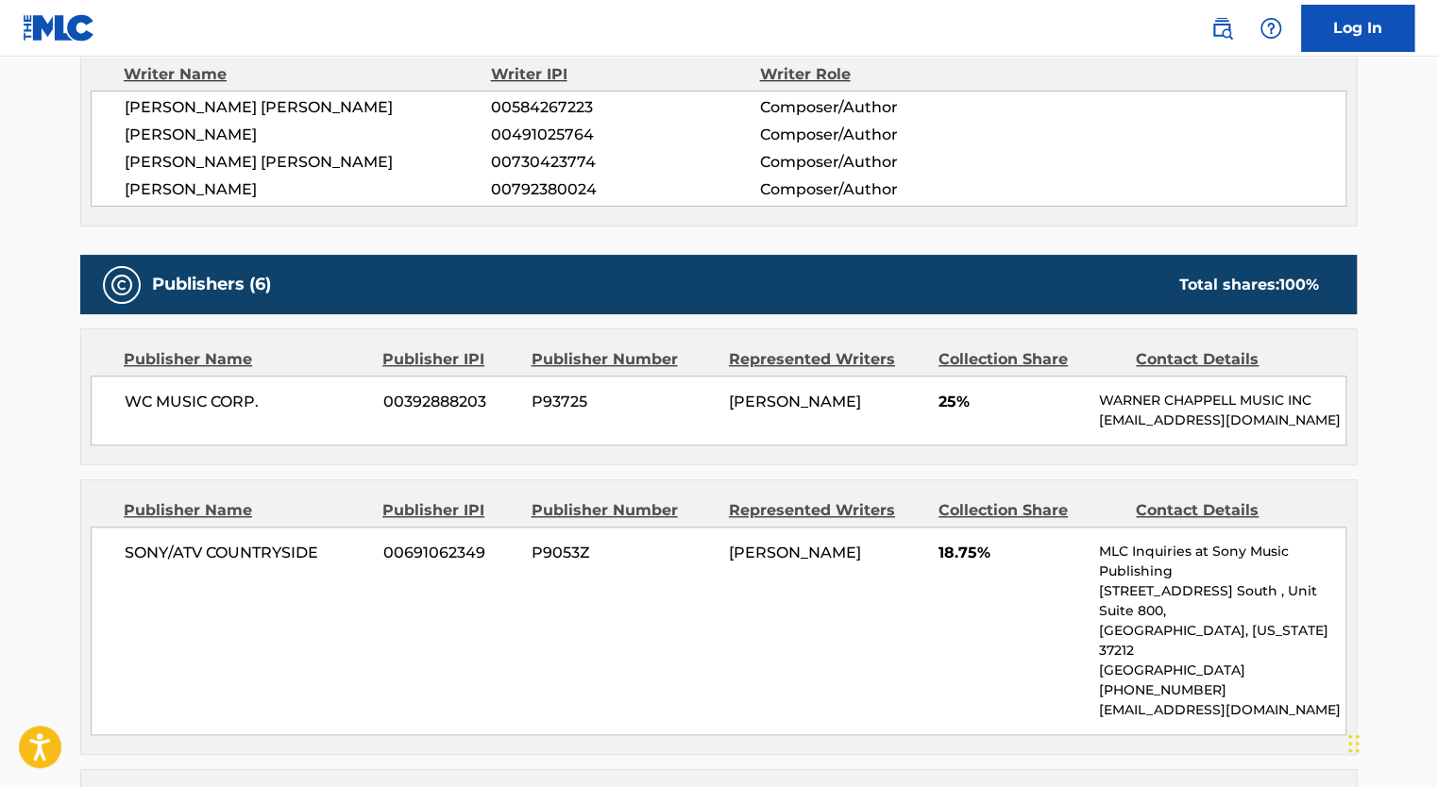
scroll to position [0, 0]
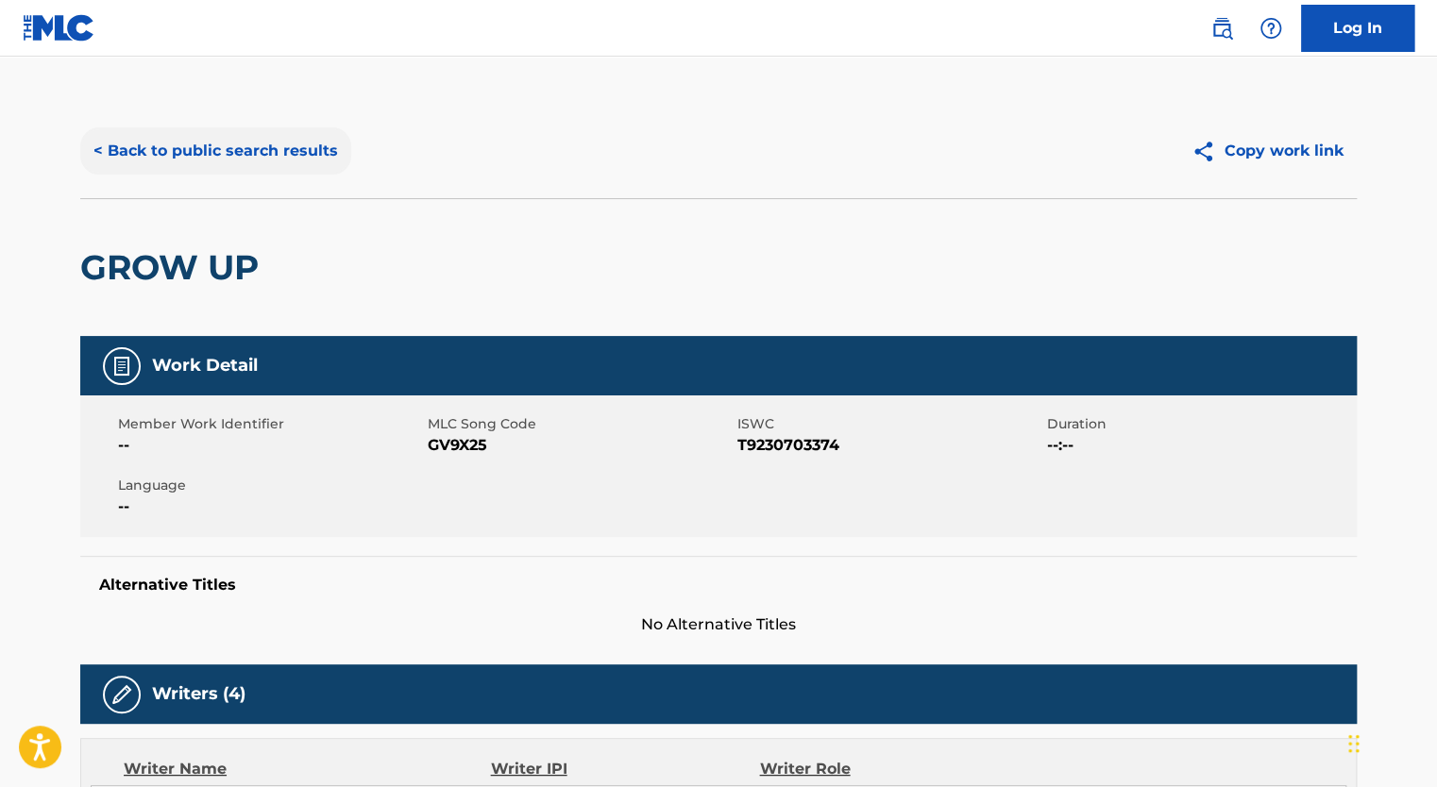
click at [189, 156] on button "< Back to public search results" at bounding box center [215, 150] width 271 height 47
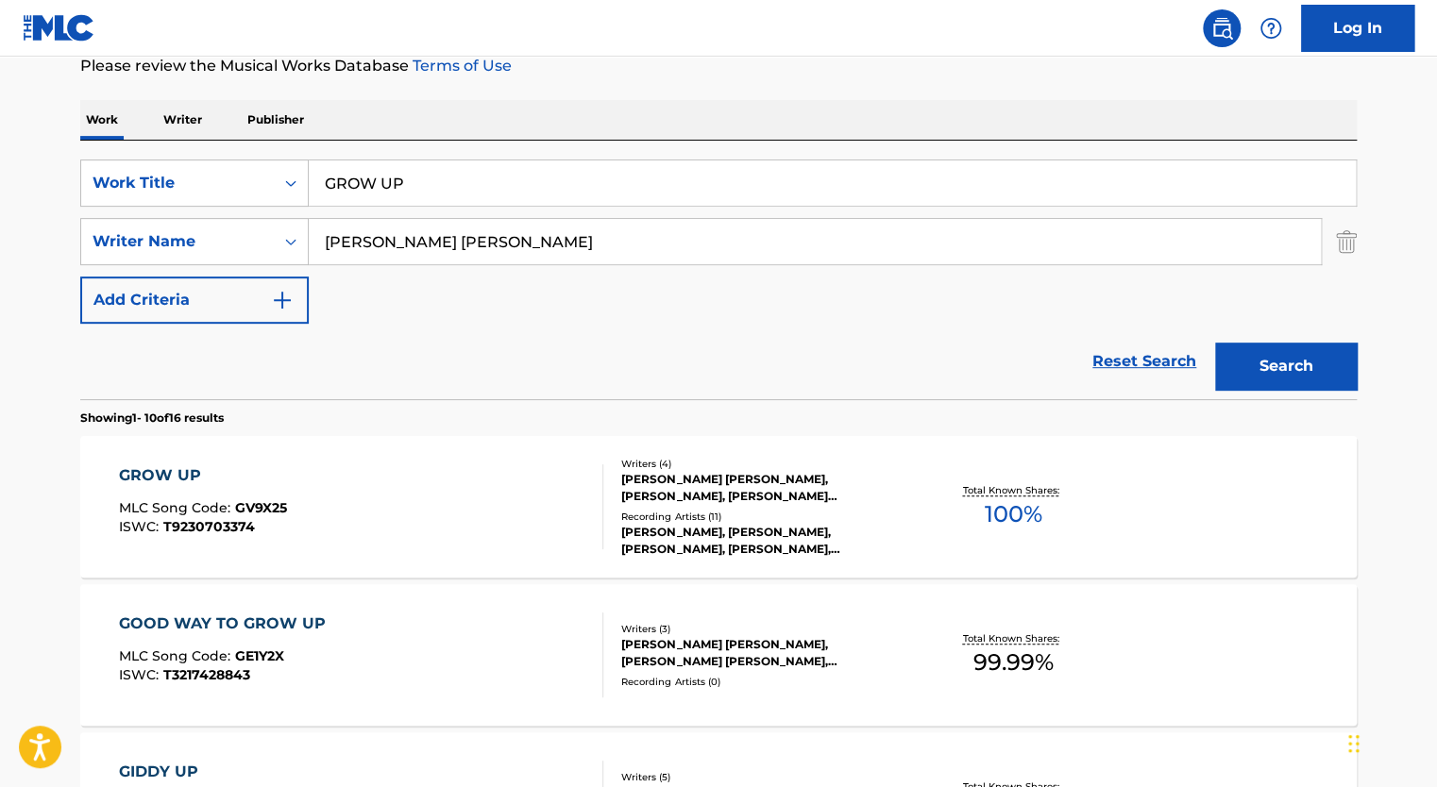
click at [466, 202] on input "GROW UP" at bounding box center [832, 182] width 1047 height 45
paste input "WRONG SIDE OF THE BED"
type input "WRONG SIDE OF THE BED"
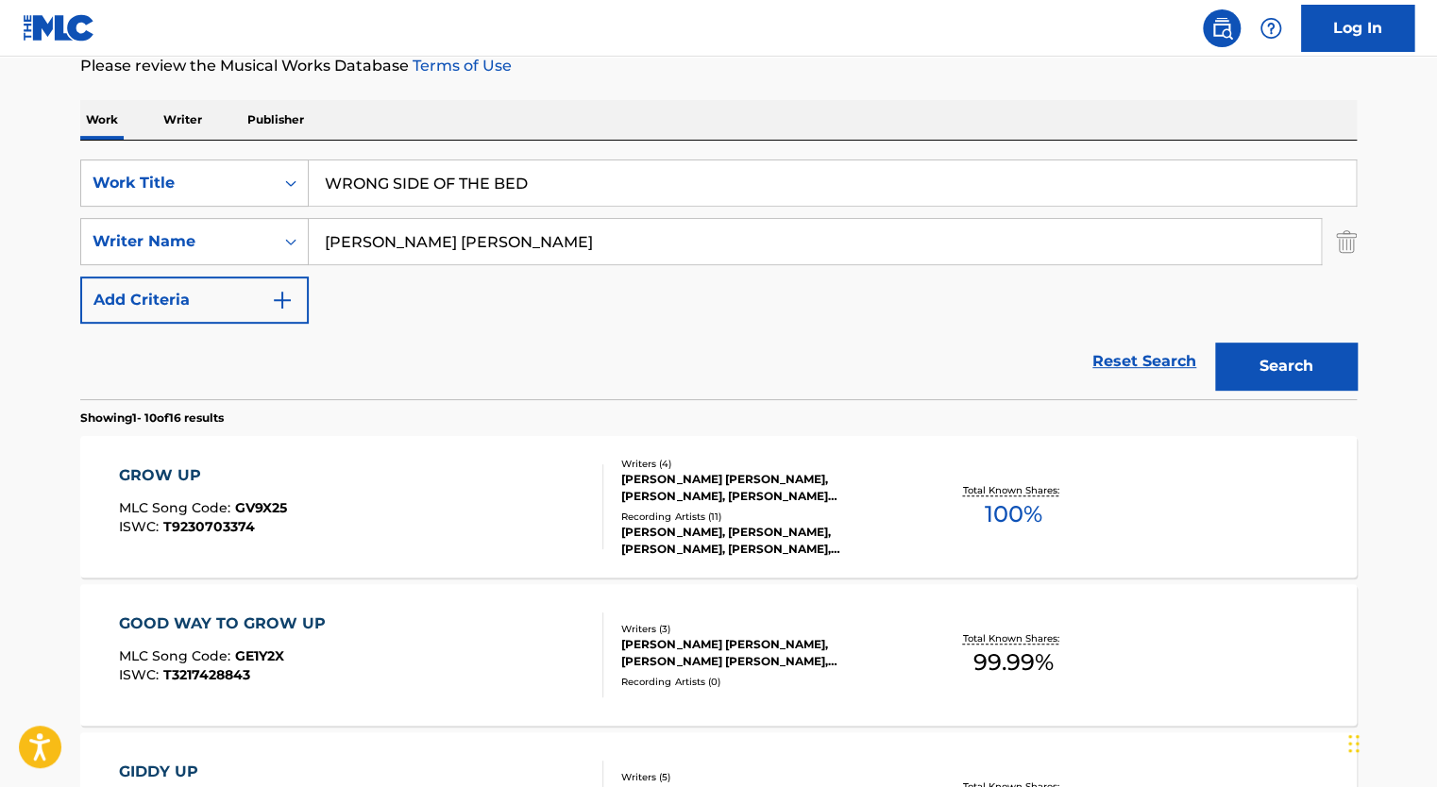
click at [507, 327] on div "Reset Search Search" at bounding box center [718, 362] width 1276 height 76
click at [410, 224] on input "[PERSON_NAME] [PERSON_NAME]" at bounding box center [815, 241] width 1012 height 45
paste input "[PERSON_NAME]"
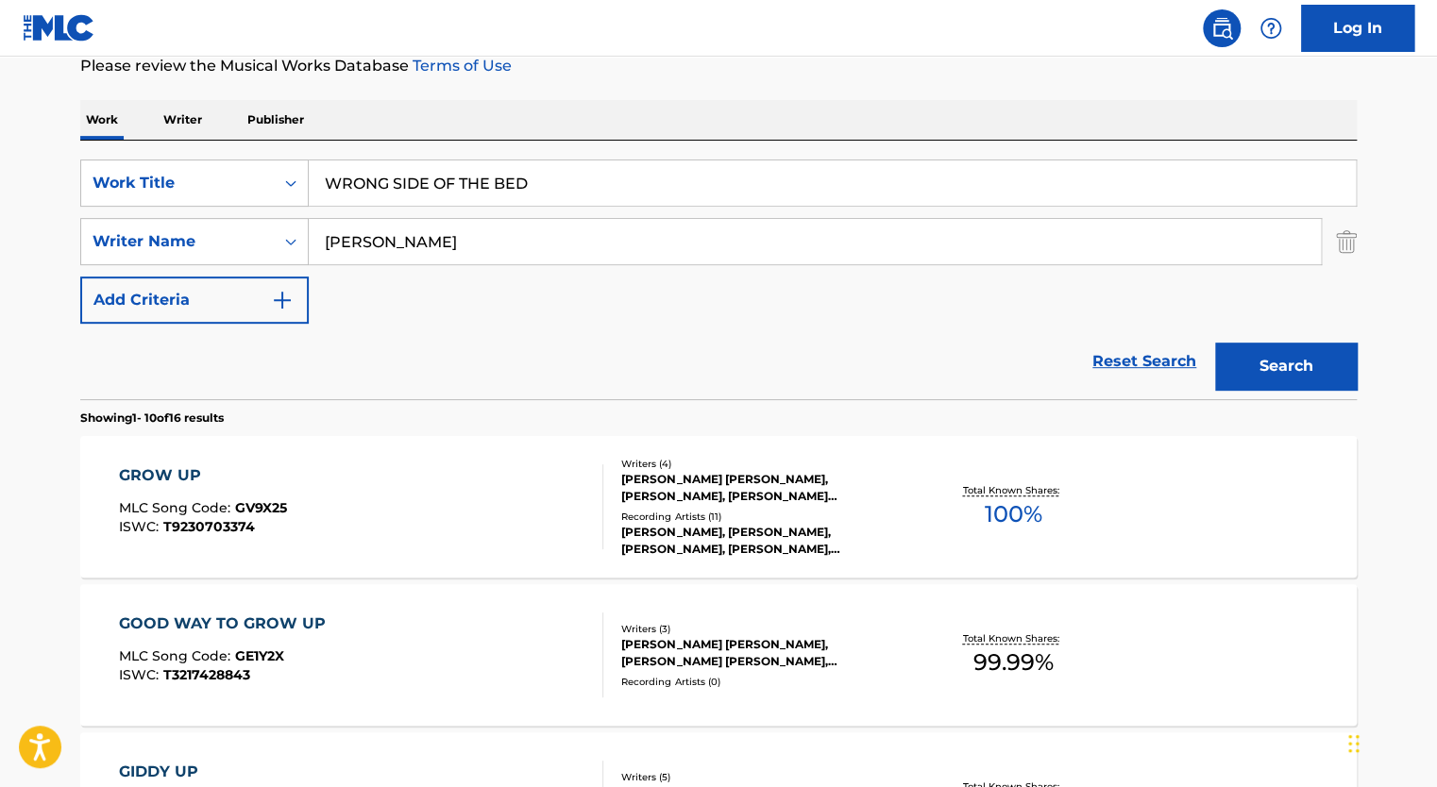
type input "[PERSON_NAME]"
click at [1215, 343] on button "Search" at bounding box center [1286, 366] width 142 height 47
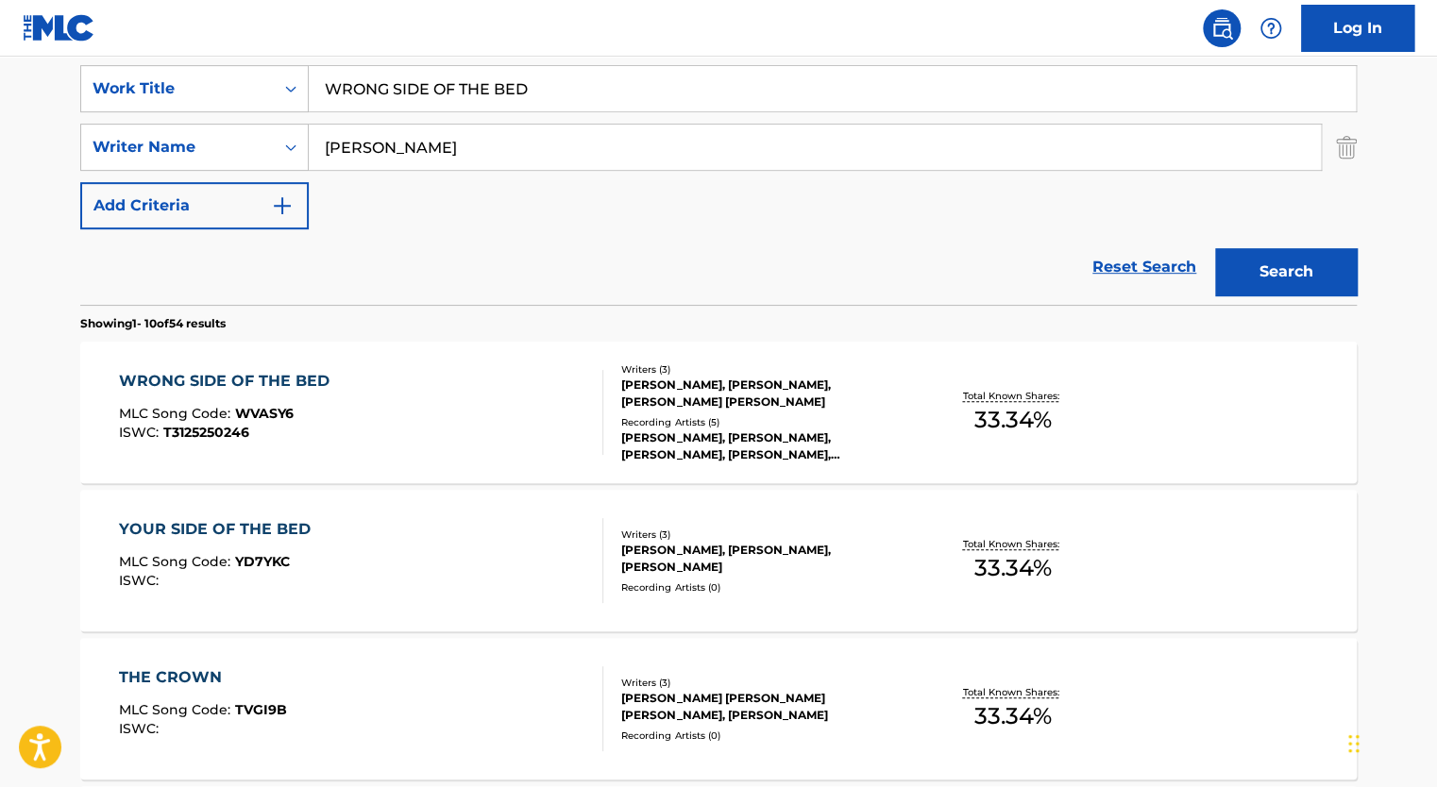
scroll to position [357, 0]
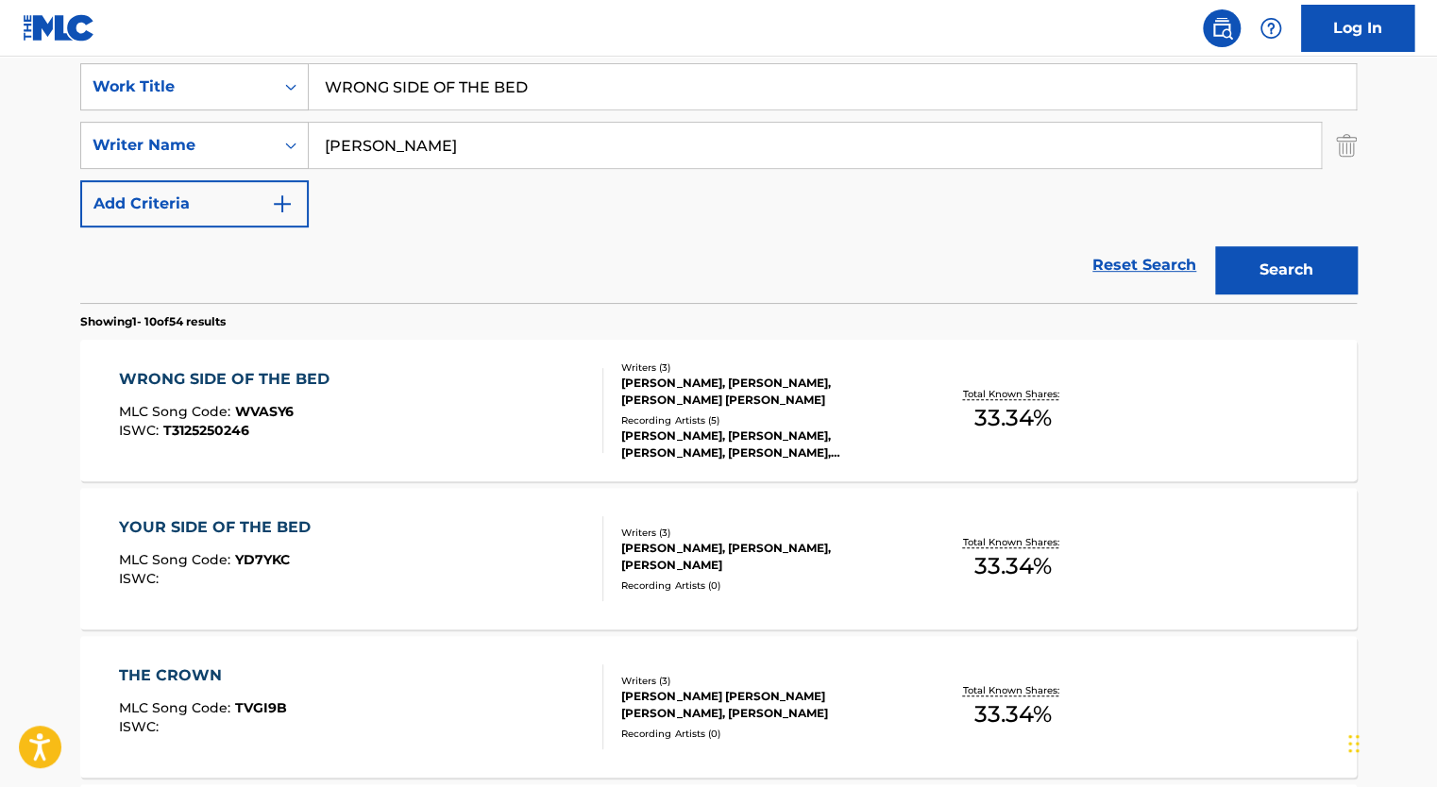
click at [320, 380] on div "WRONG SIDE OF THE BED" at bounding box center [229, 379] width 220 height 23
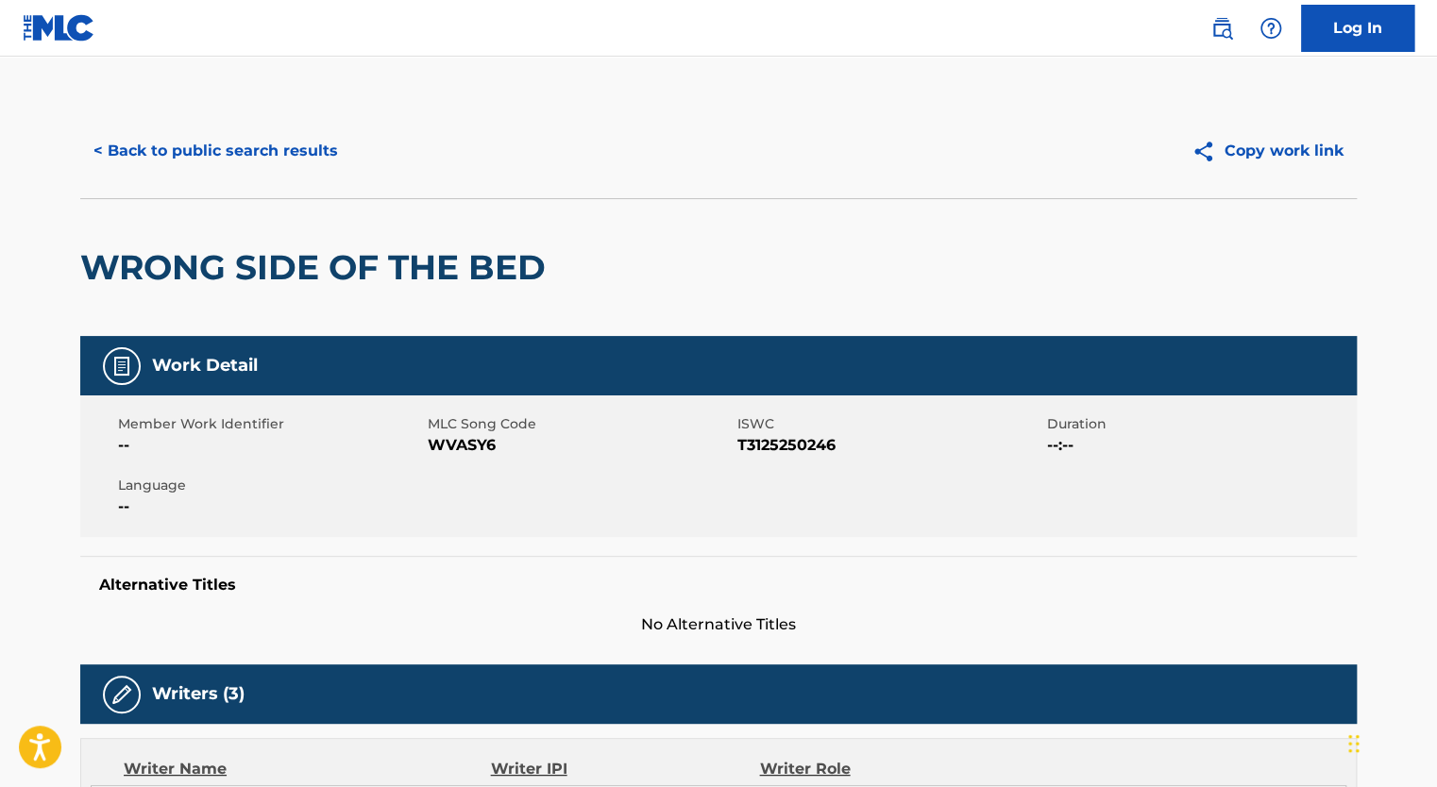
click at [475, 429] on span "MLC Song Code" at bounding box center [580, 424] width 305 height 20
click at [472, 455] on span "WVASY6" at bounding box center [580, 445] width 305 height 23
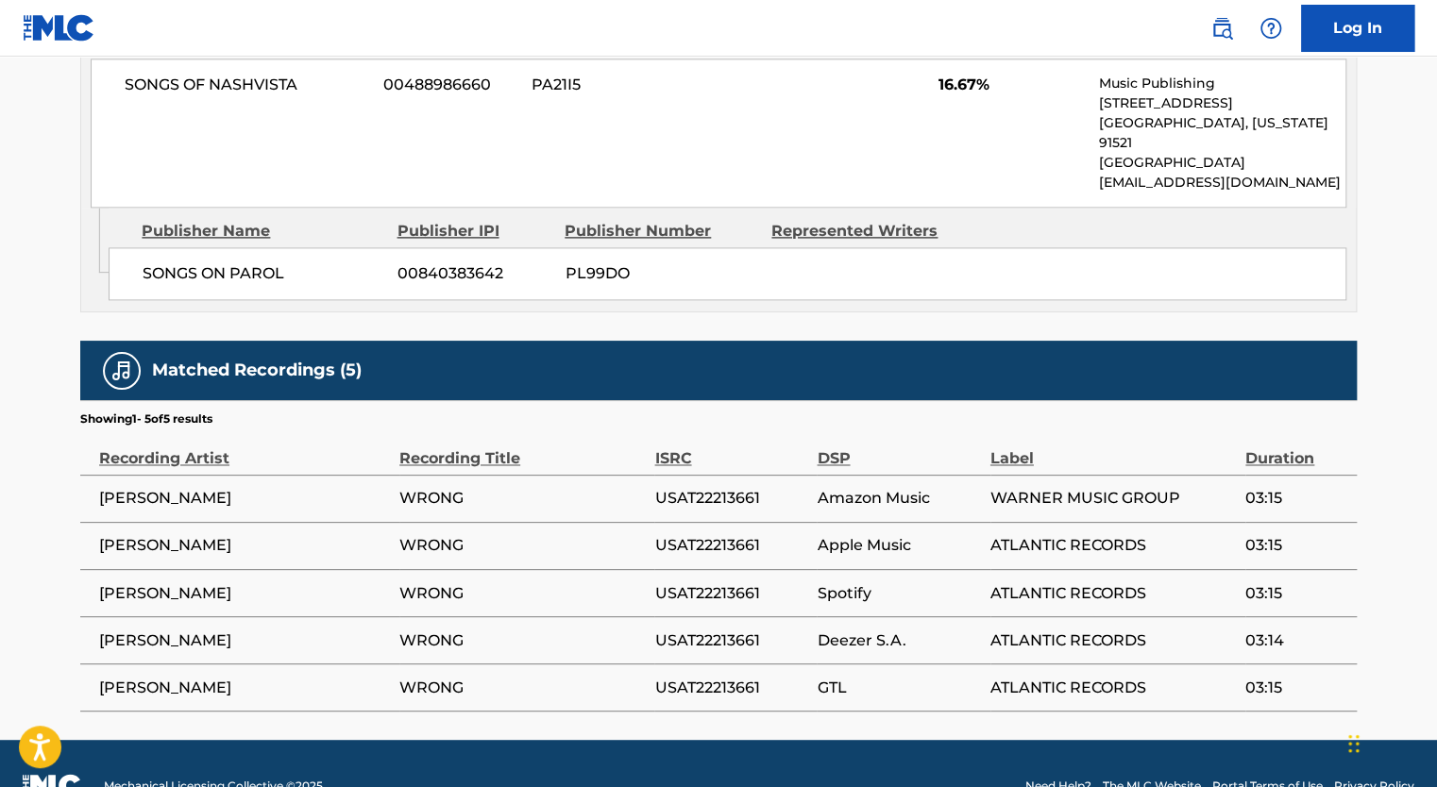
click at [712, 582] on span "USAT22213661" at bounding box center [730, 593] width 153 height 23
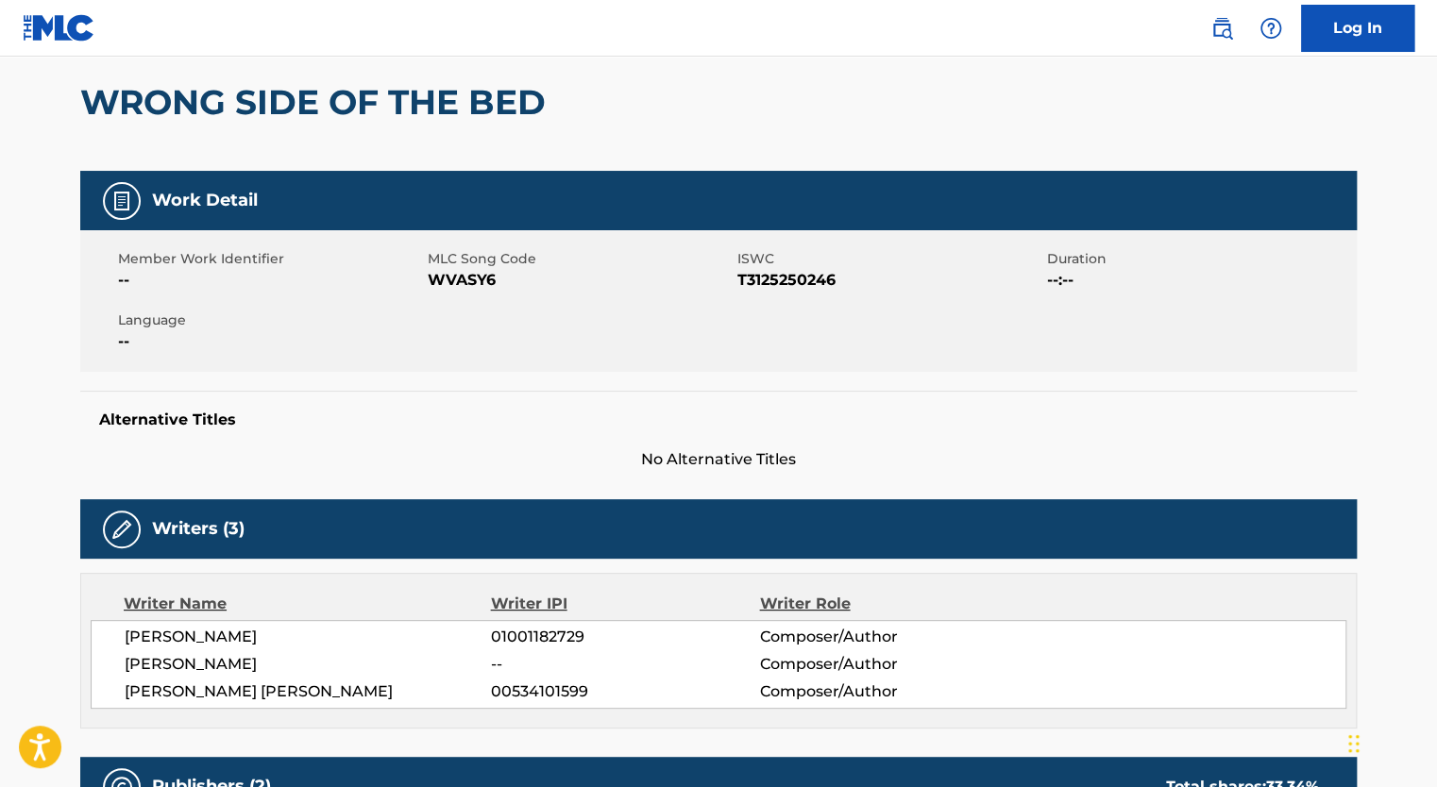
scroll to position [0, 0]
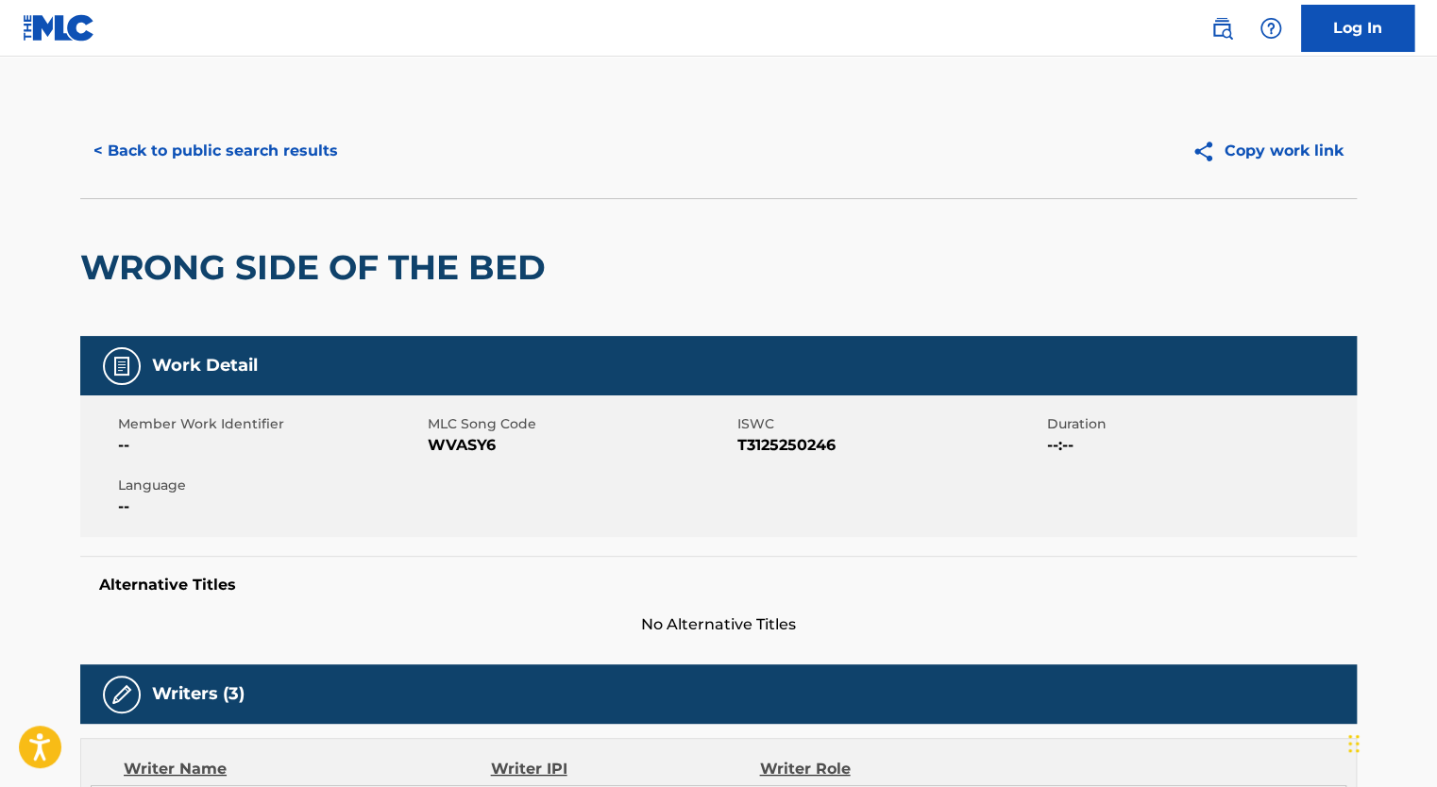
drag, startPoint x: 158, startPoint y: 43, endPoint x: 170, endPoint y: 152, distance: 109.3
click at [170, 152] on button "< Back to public search results" at bounding box center [215, 150] width 271 height 47
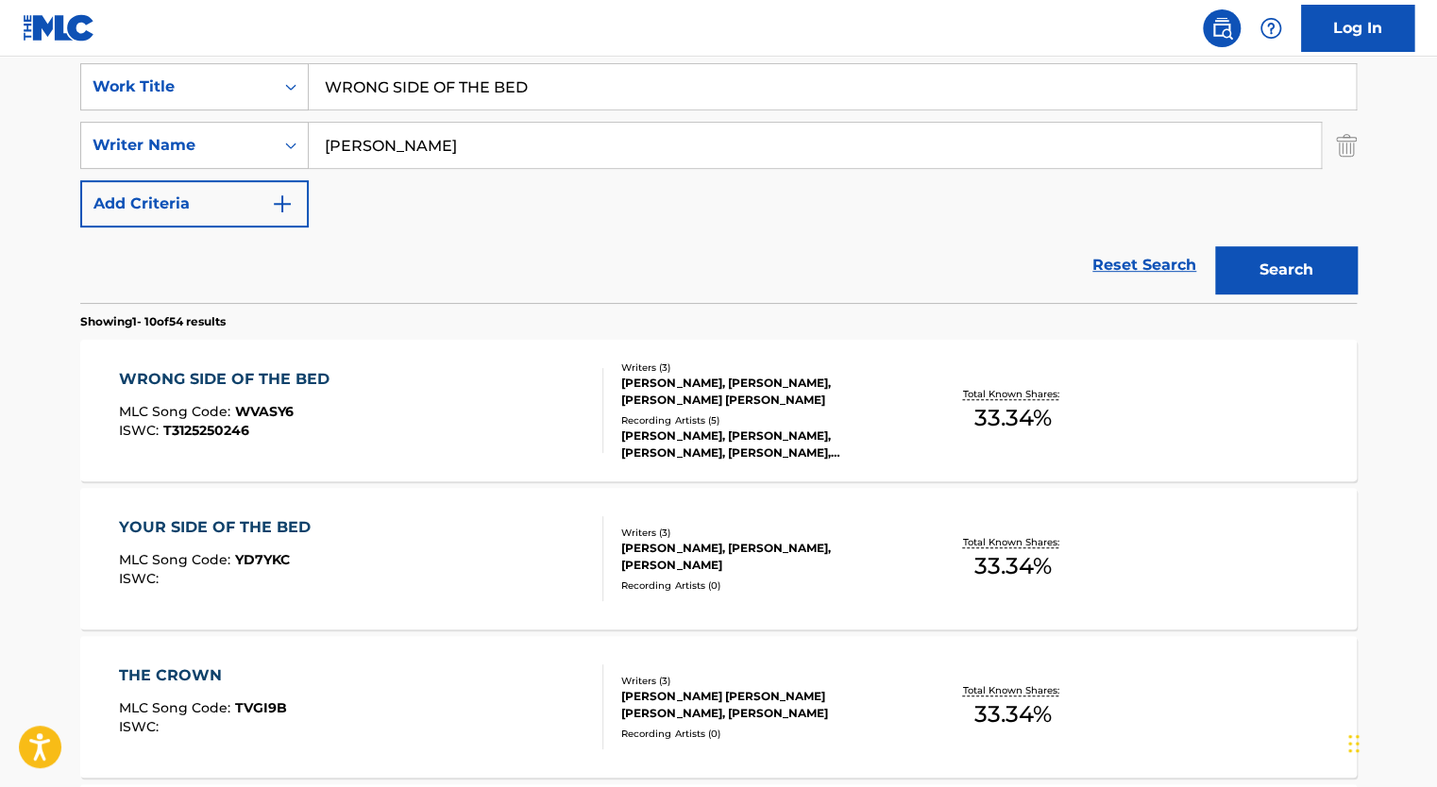
click at [354, 67] on input "WRONG SIDE OF THE BED" at bounding box center [832, 86] width 1047 height 45
paste input "BOY OUT THE COUNTRY"
type input "BOY OUT THE COUNTRY"
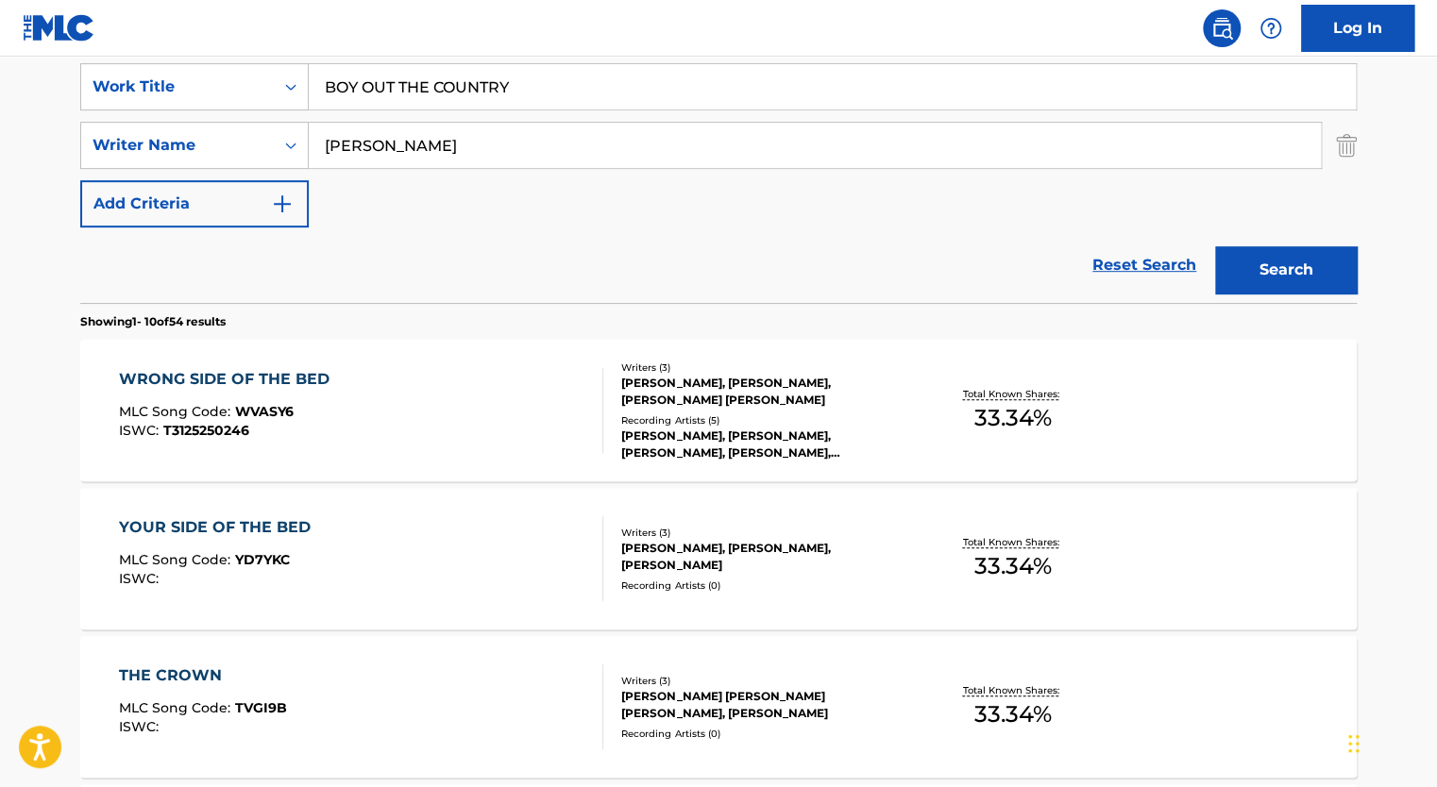
click at [408, 131] on input "[PERSON_NAME]" at bounding box center [815, 145] width 1012 height 45
click at [408, 131] on input "Search Form" at bounding box center [815, 145] width 1012 height 45
type input "[PERSON_NAME] [PERSON_NAME]"
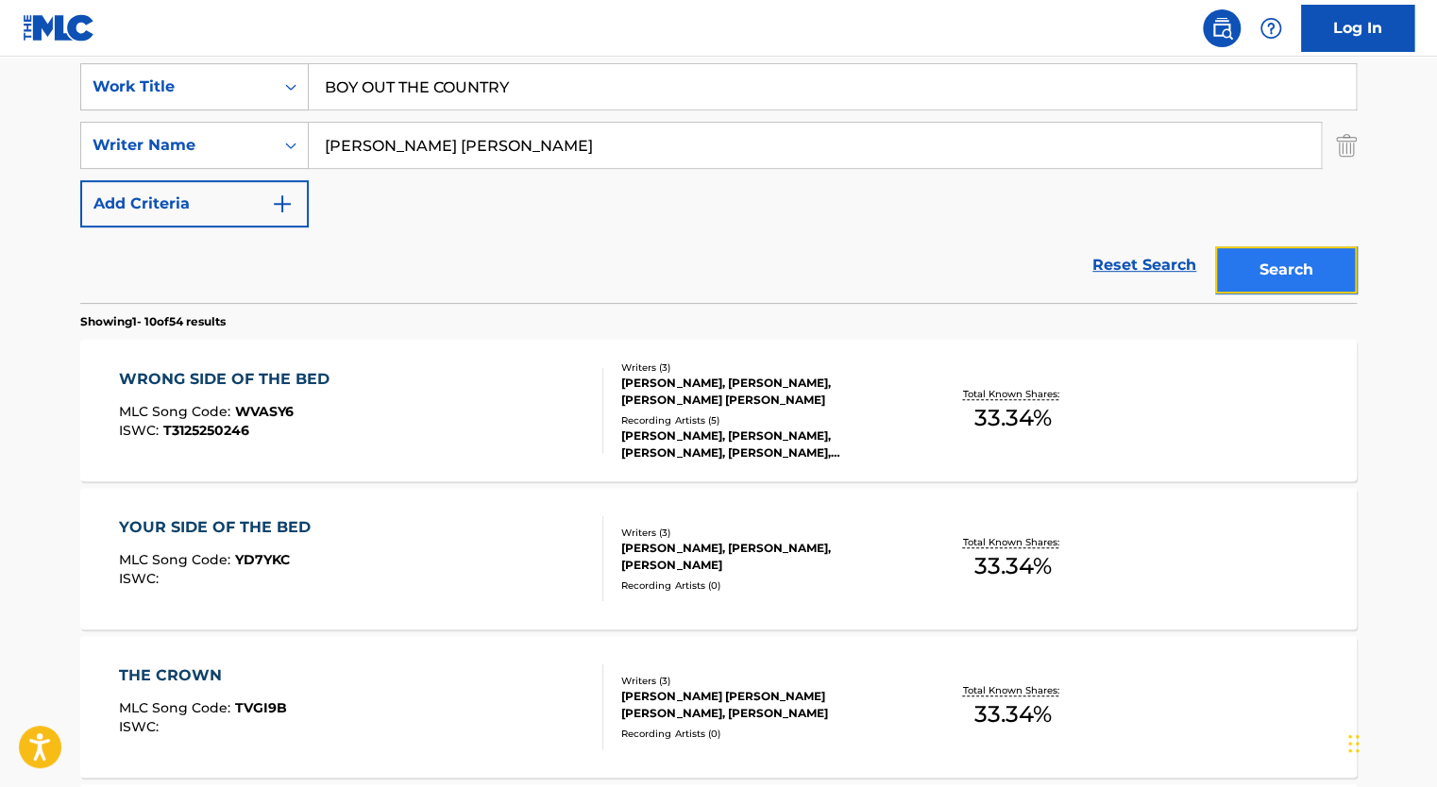
click at [1269, 251] on button "Search" at bounding box center [1286, 269] width 142 height 47
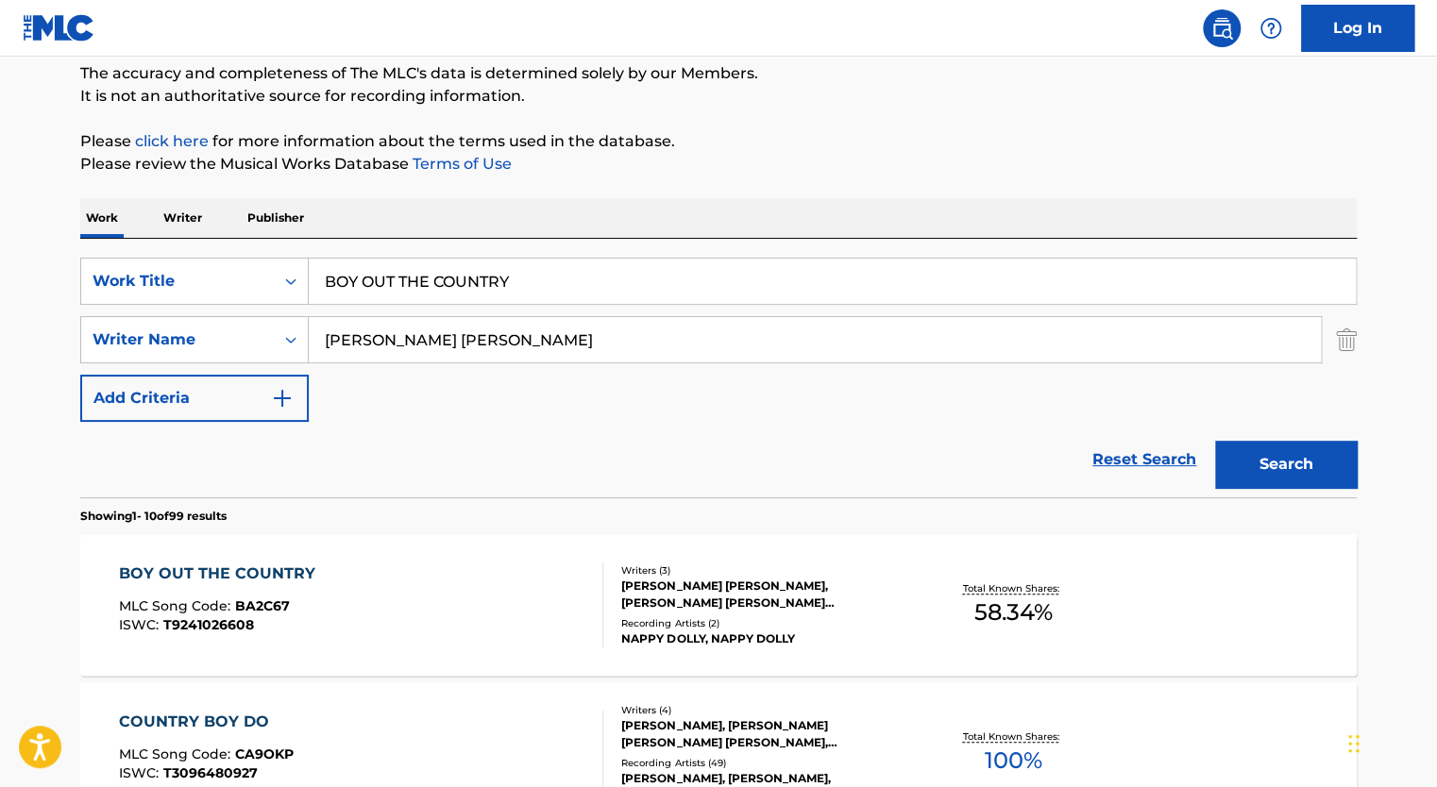
scroll to position [172, 0]
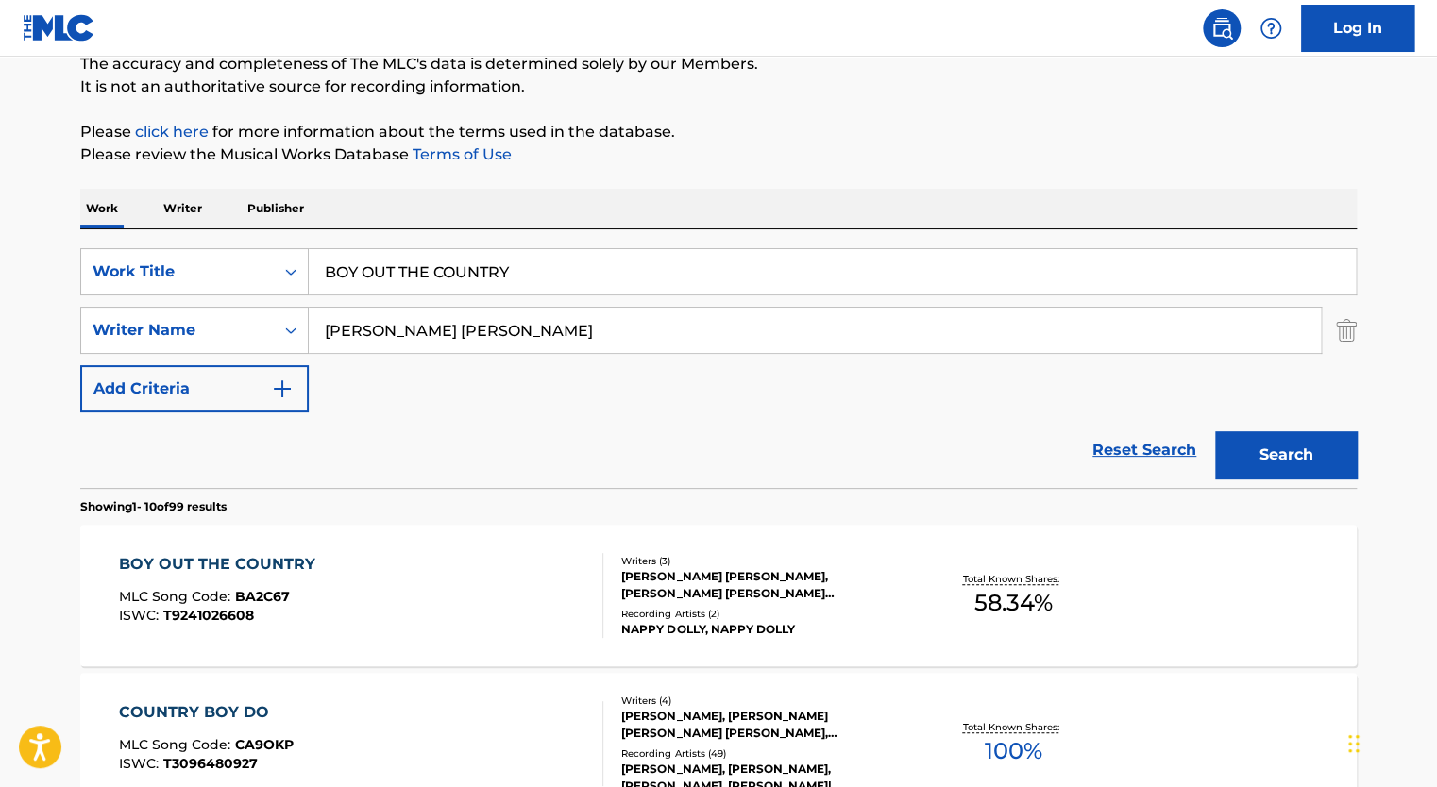
click at [528, 583] on div "BOY OUT THE COUNTRY MLC Song Code : BA2C67 ISWC : T9241026608" at bounding box center [361, 595] width 485 height 85
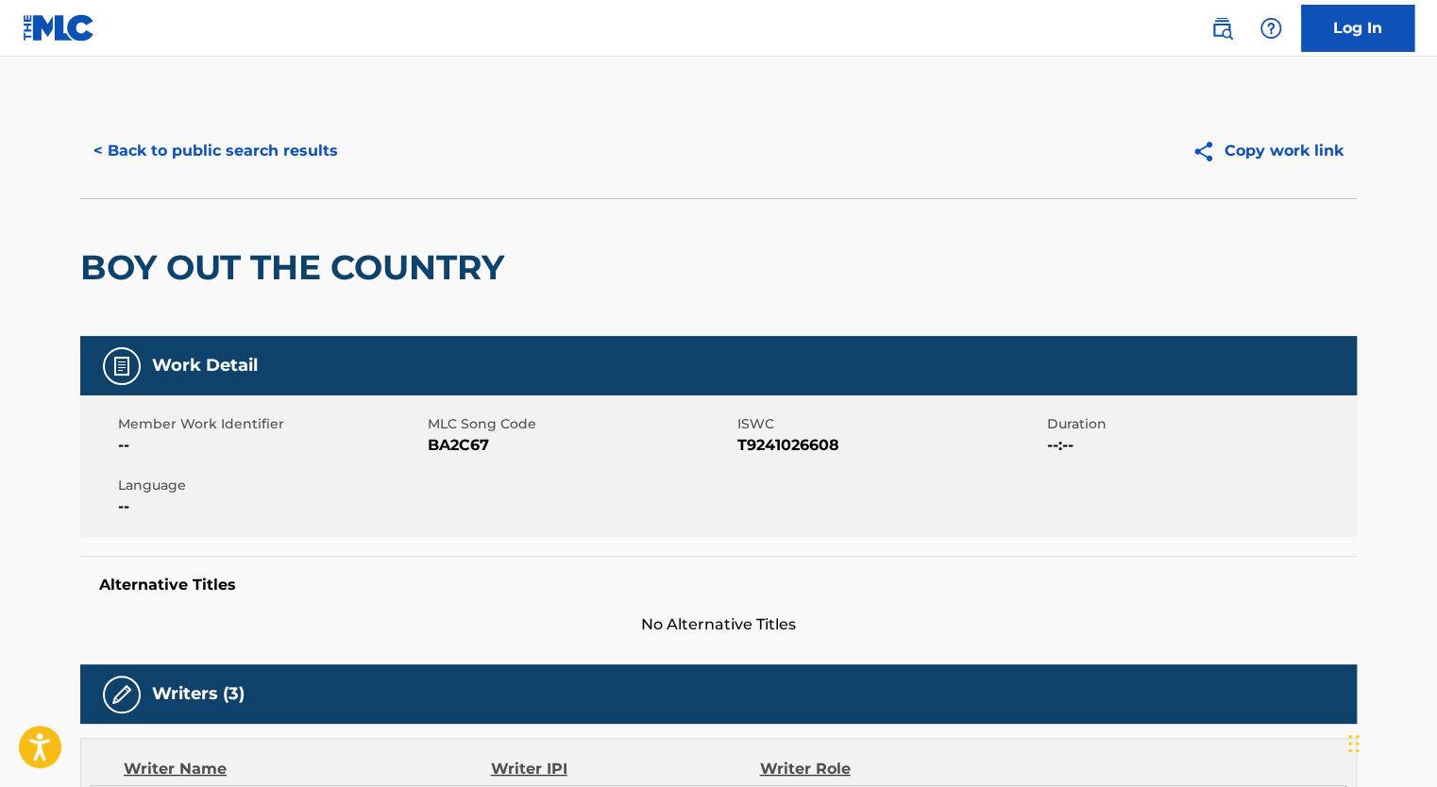
click at [458, 446] on span "BA2C67" at bounding box center [580, 445] width 305 height 23
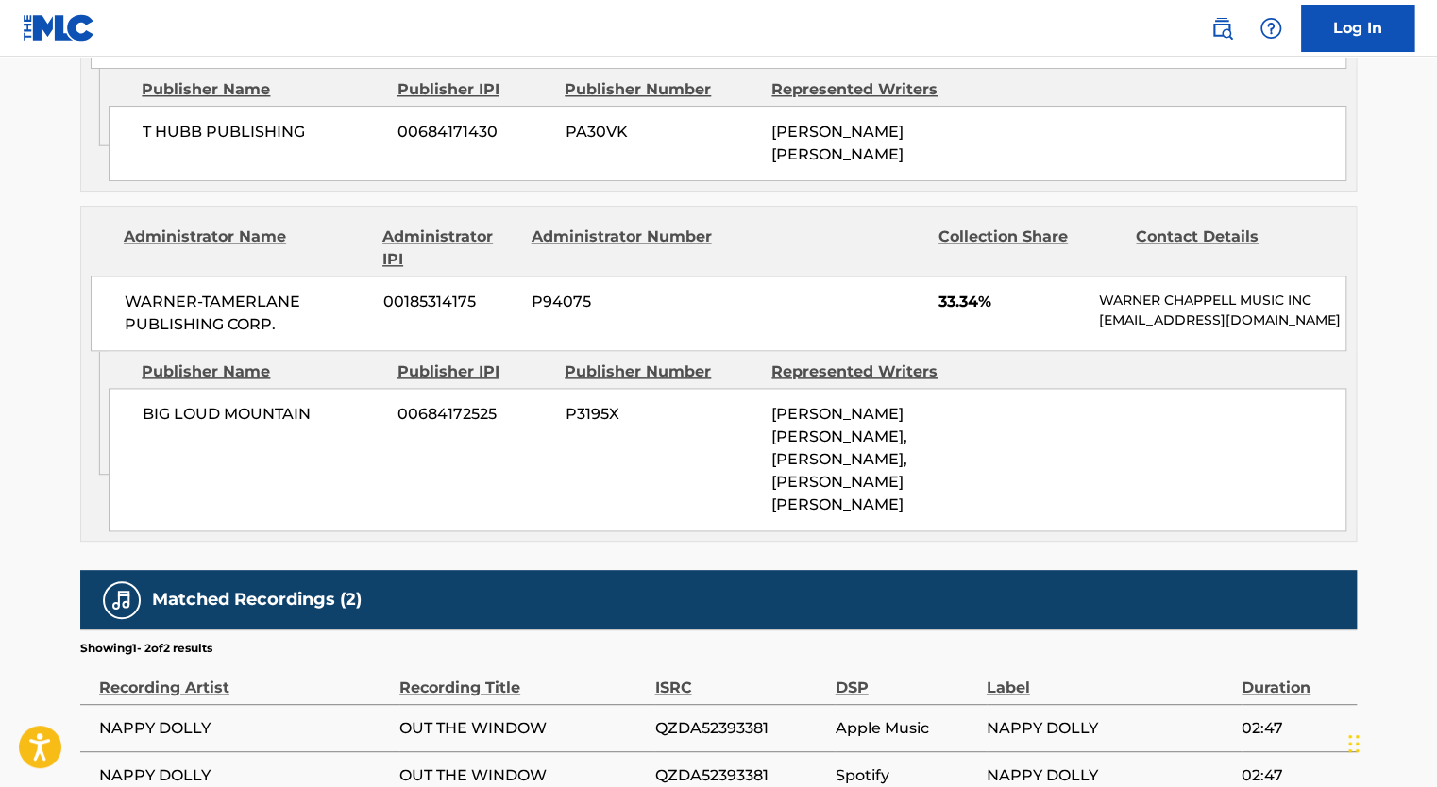
scroll to position [1159, 0]
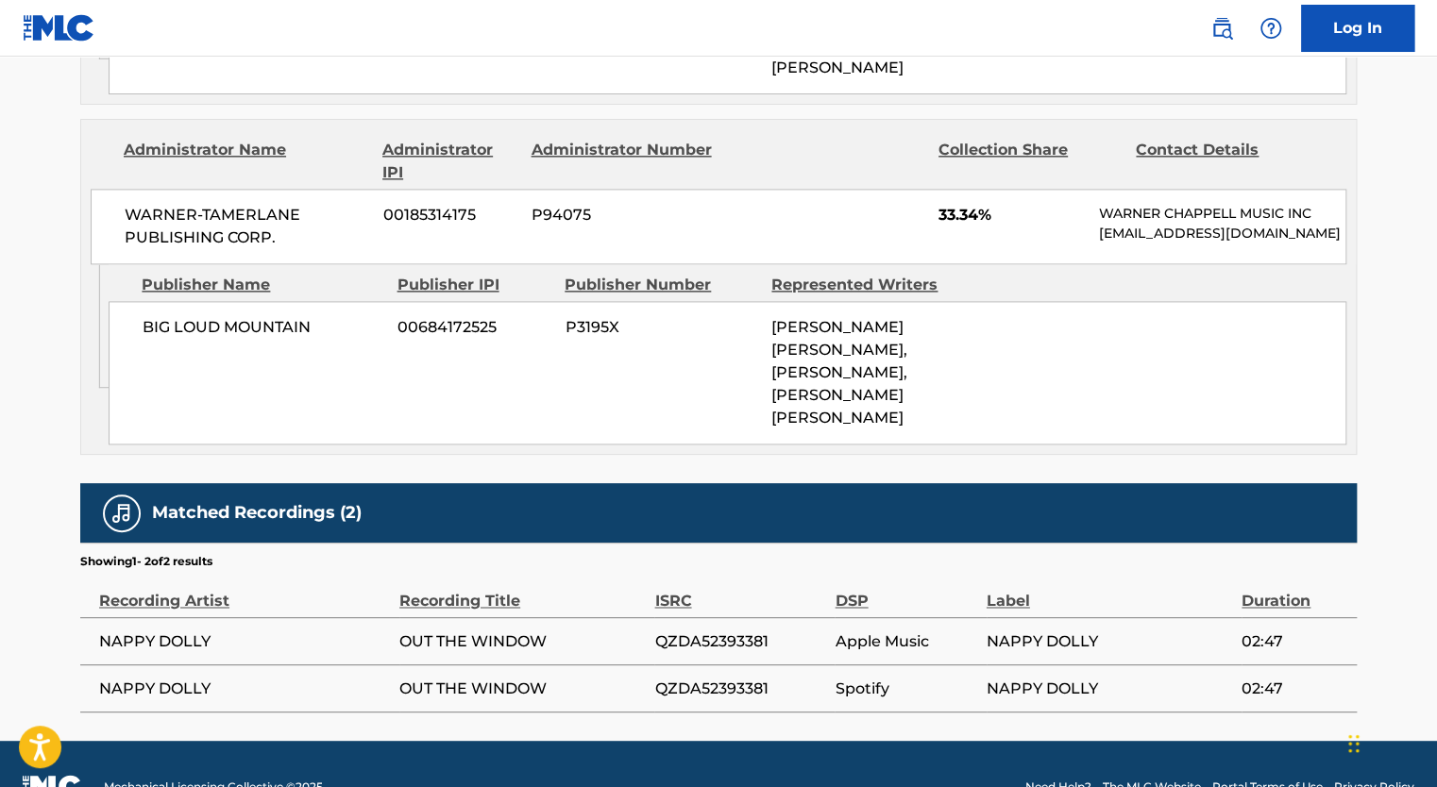
click at [725, 630] on span "QZDA52393381" at bounding box center [739, 641] width 171 height 23
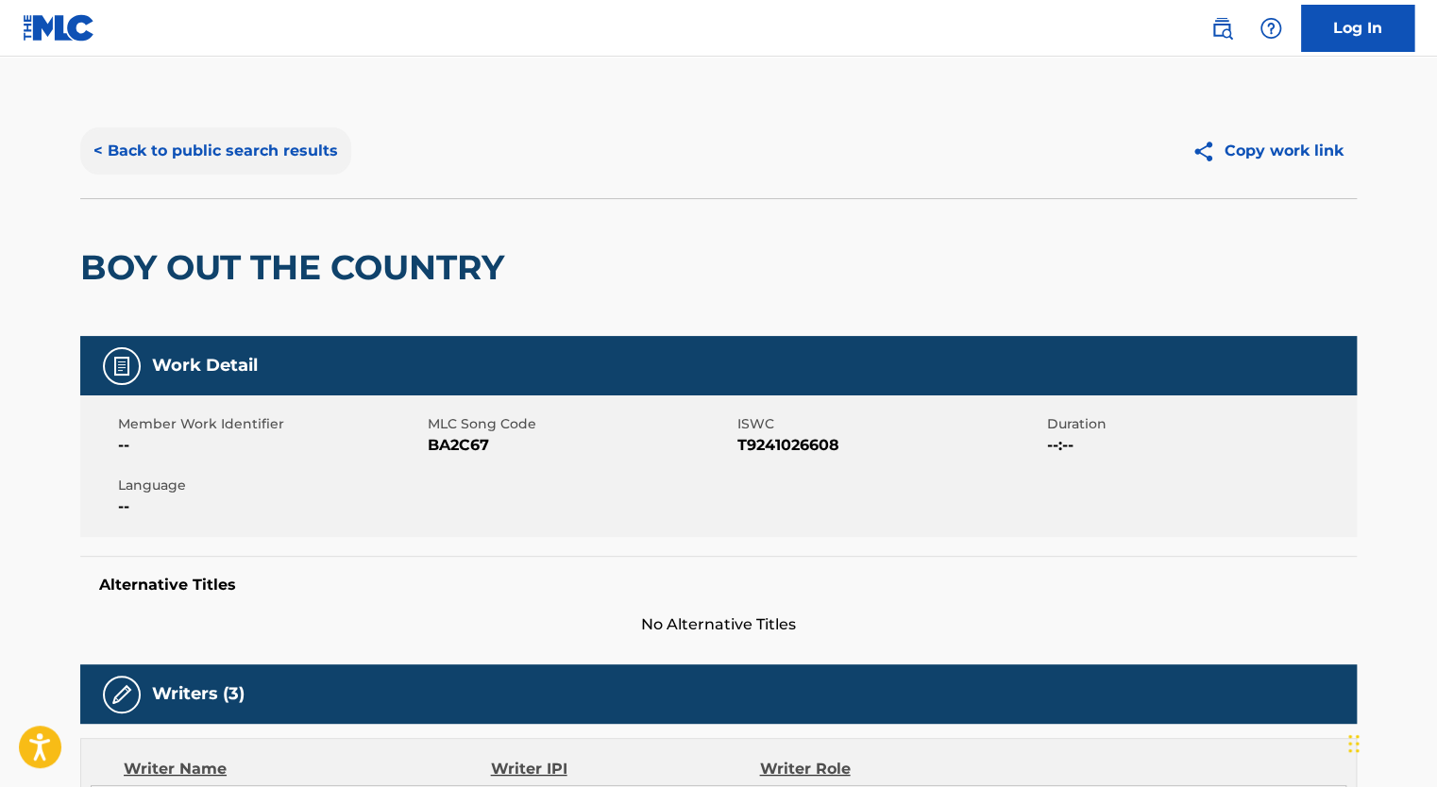
click at [207, 157] on button "< Back to public search results" at bounding box center [215, 150] width 271 height 47
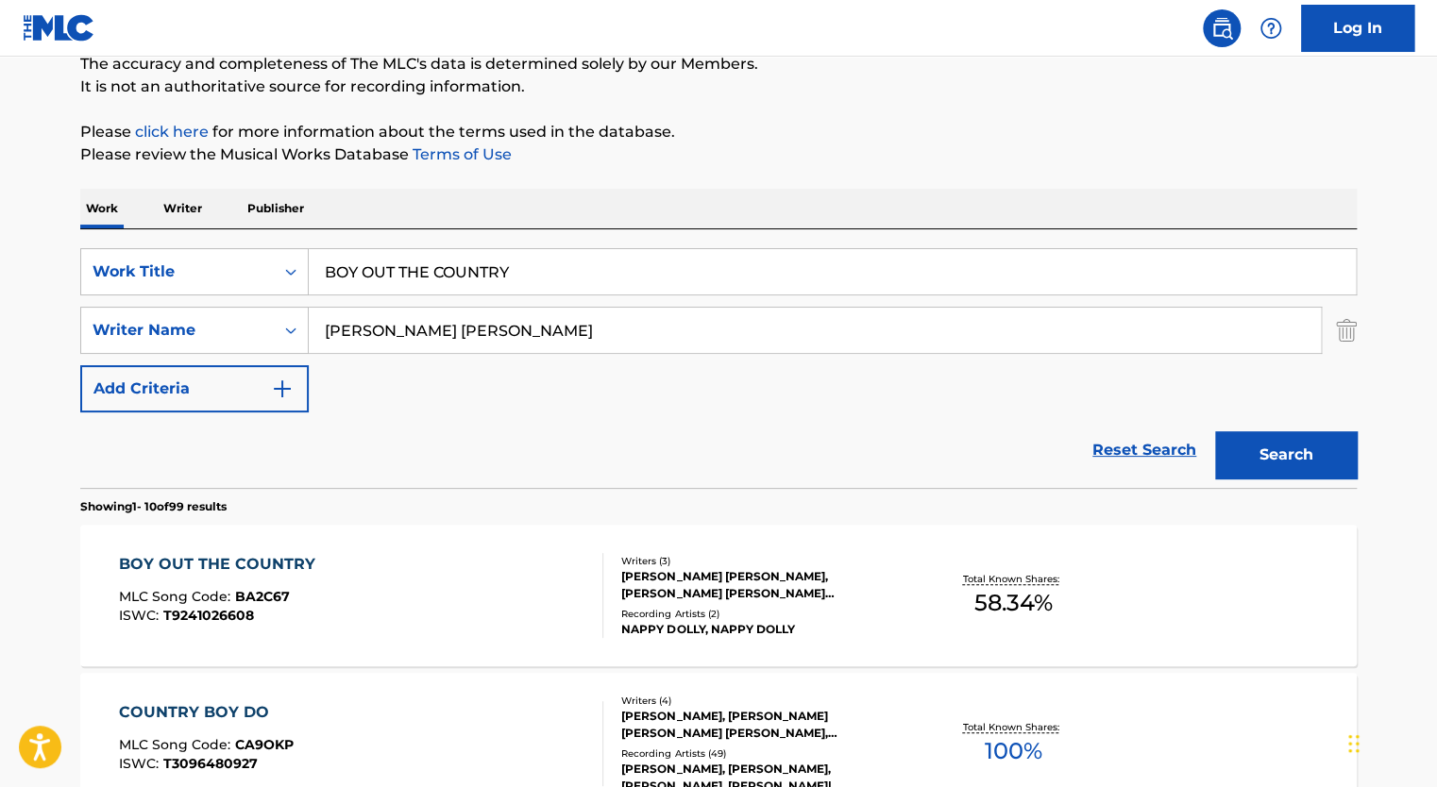
click at [385, 278] on input "BOY OUT THE COUNTRY" at bounding box center [832, 271] width 1047 height 45
paste input "HISTORY REPEATS ITSELF"
type input "HISTORY REPEATS ITSELF"
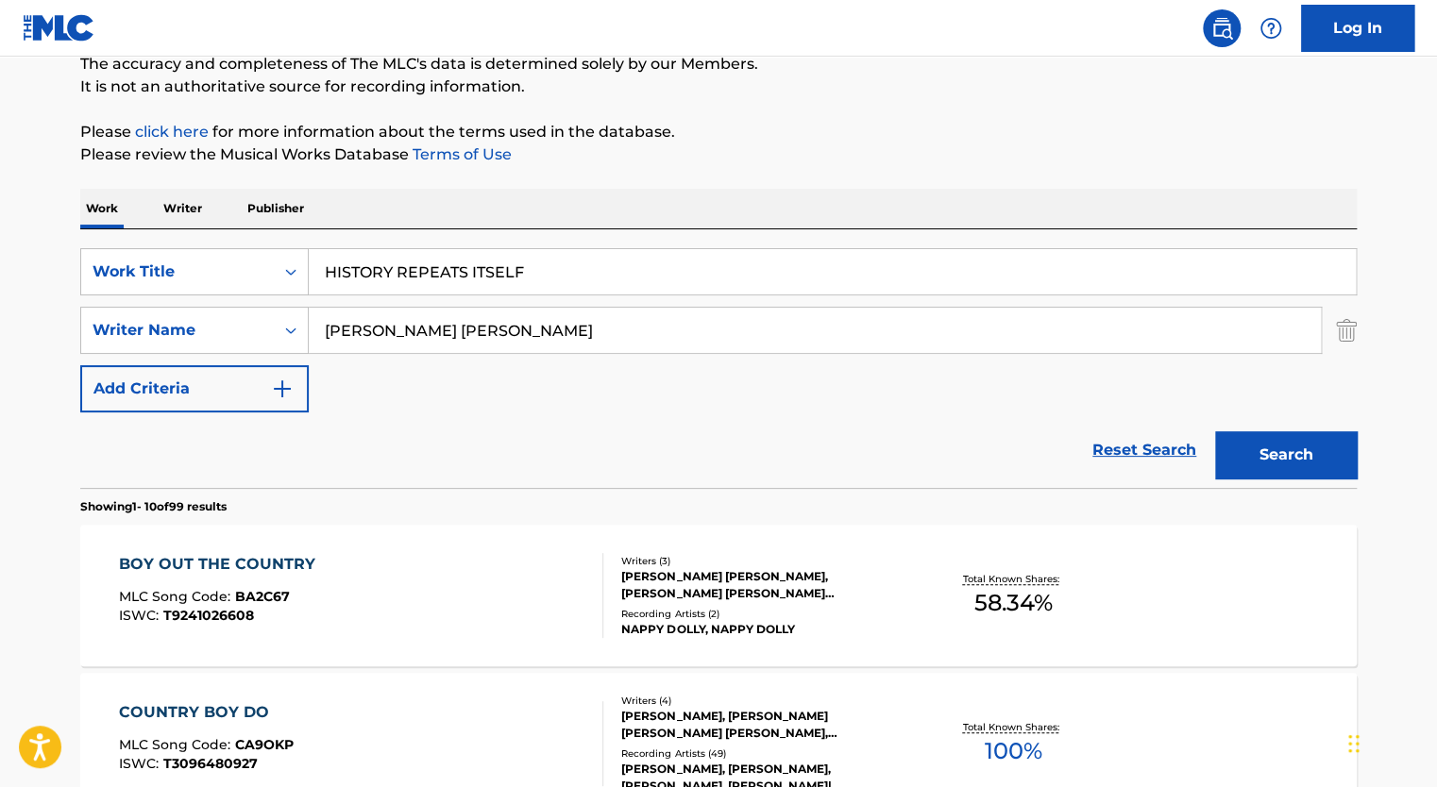
click at [423, 349] on input "[PERSON_NAME] [PERSON_NAME]" at bounding box center [815, 330] width 1012 height 45
click at [424, 349] on input "[PERSON_NAME] [PERSON_NAME]" at bounding box center [815, 330] width 1012 height 45
type input "[PERSON_NAME]"
click at [1215, 431] on button "Search" at bounding box center [1286, 454] width 142 height 47
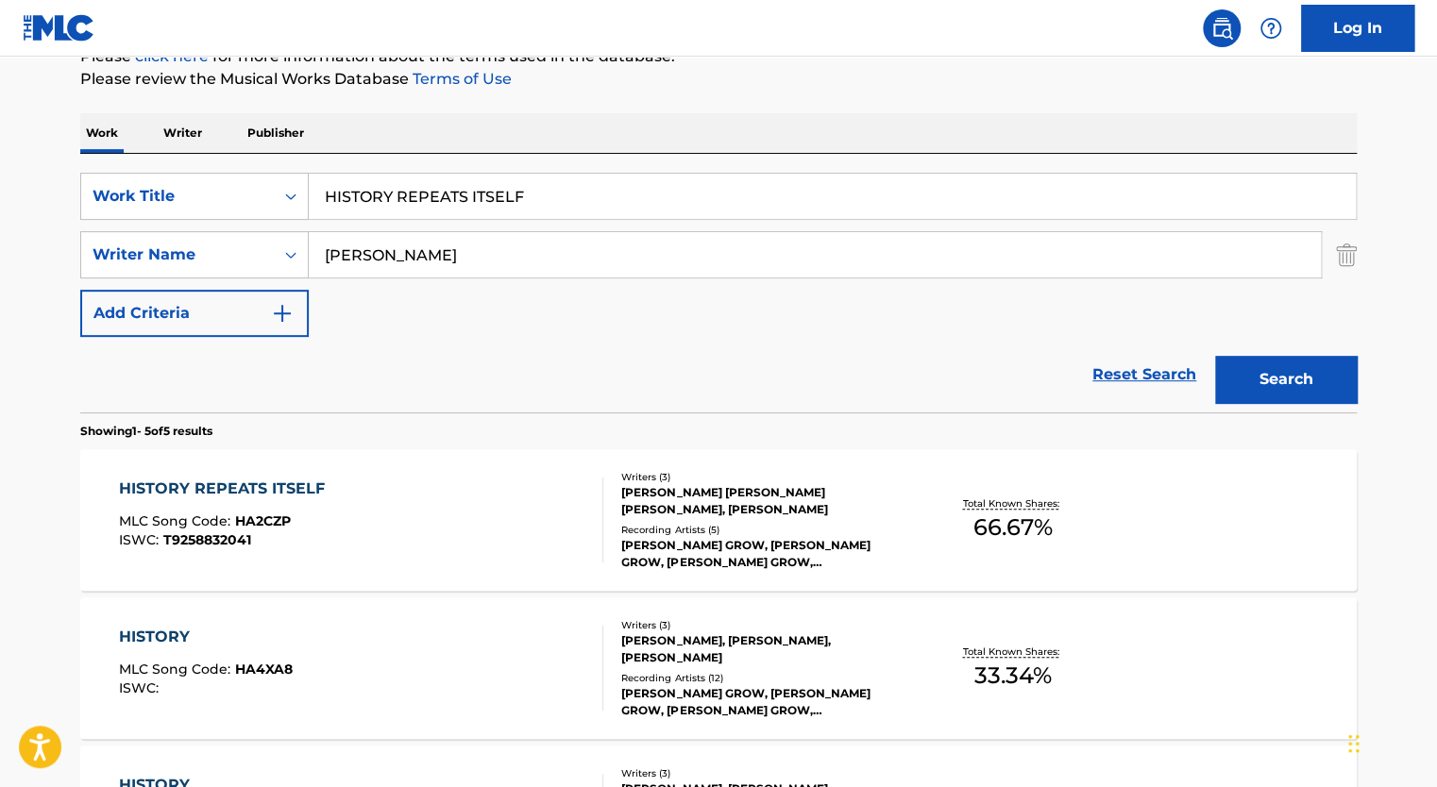
scroll to position [254, 0]
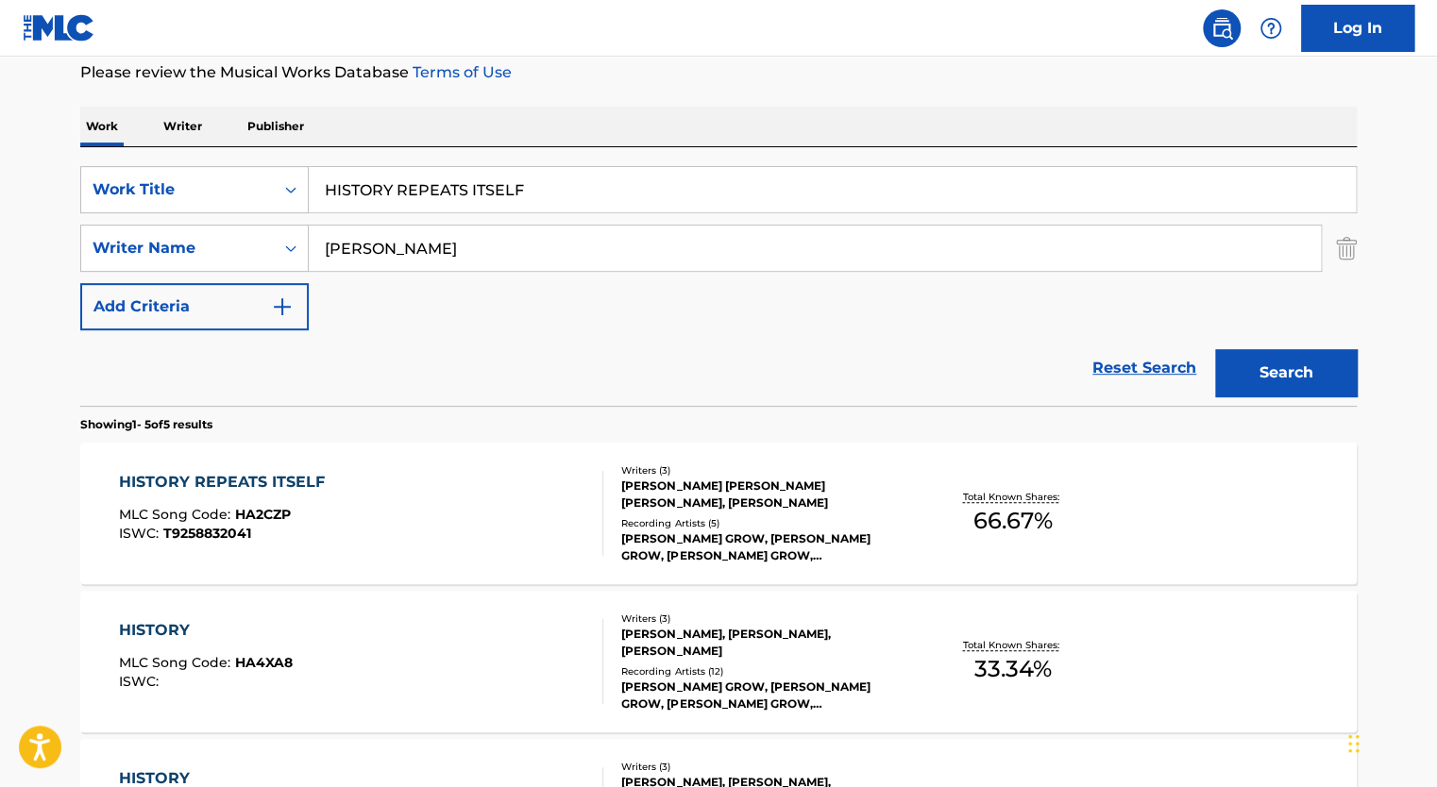
click at [490, 512] on div "HISTORY REPEATS ITSELF MLC Song Code : HA2CZP ISWC : T9258832041" at bounding box center [361, 513] width 485 height 85
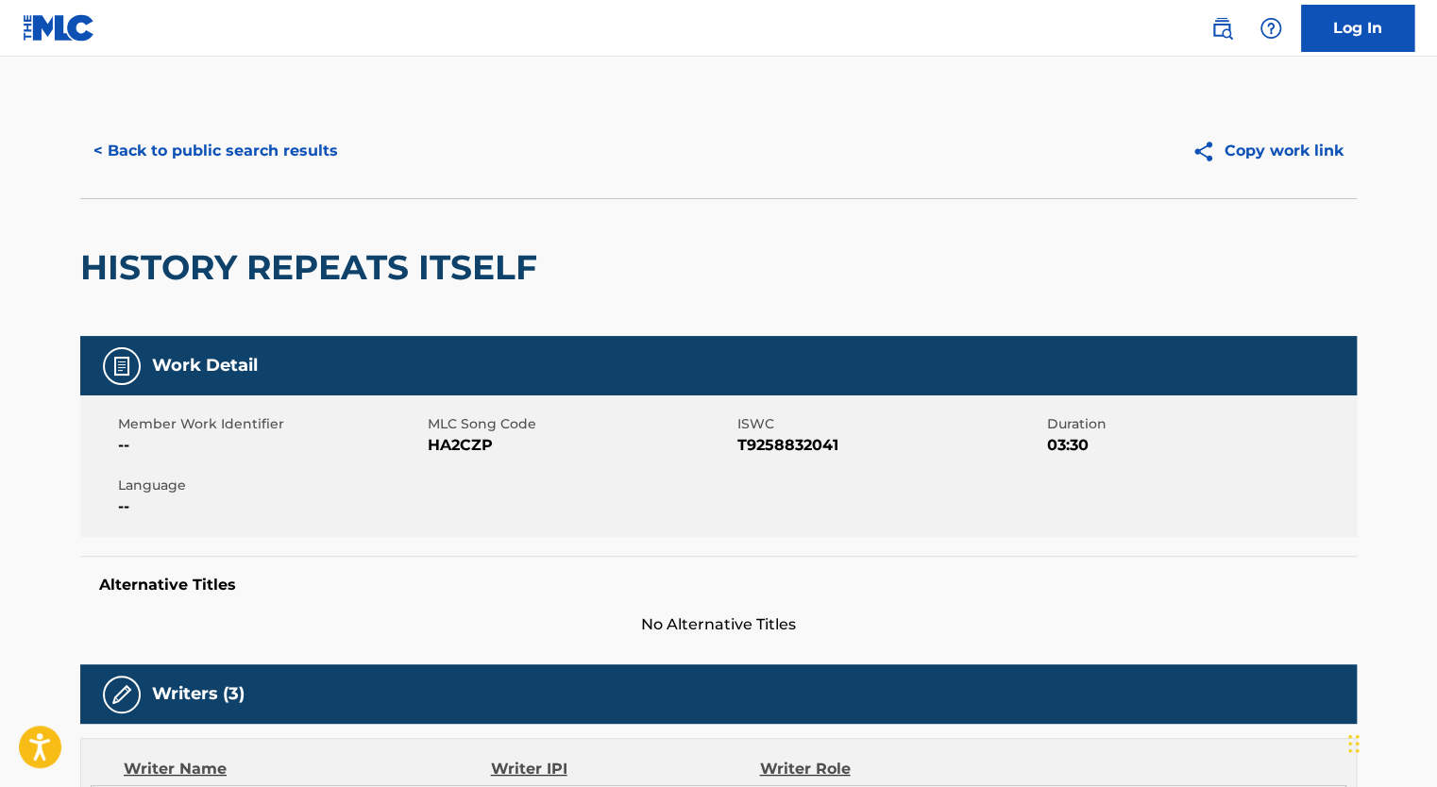
click at [453, 451] on span "HA2CZP" at bounding box center [580, 445] width 305 height 23
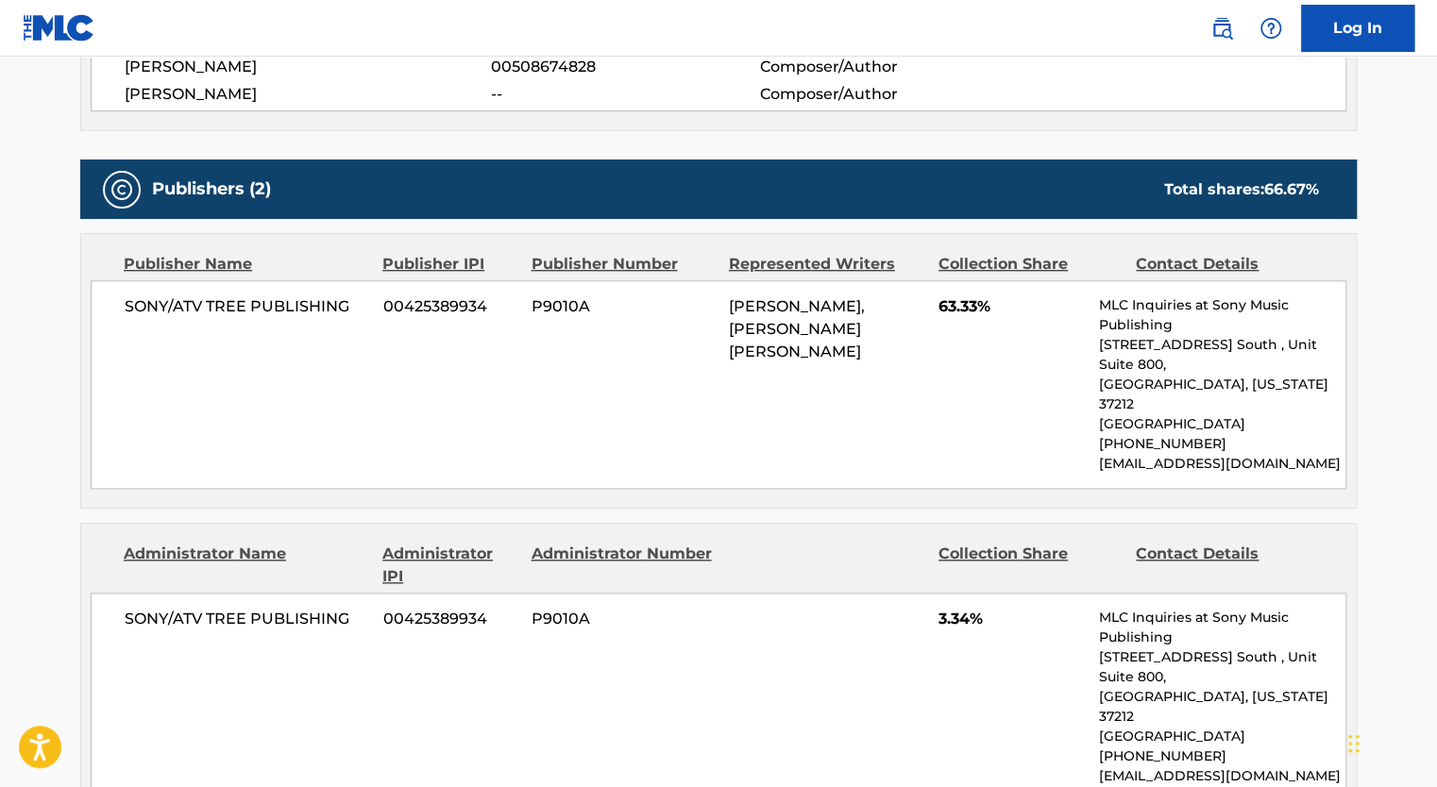
scroll to position [1357, 0]
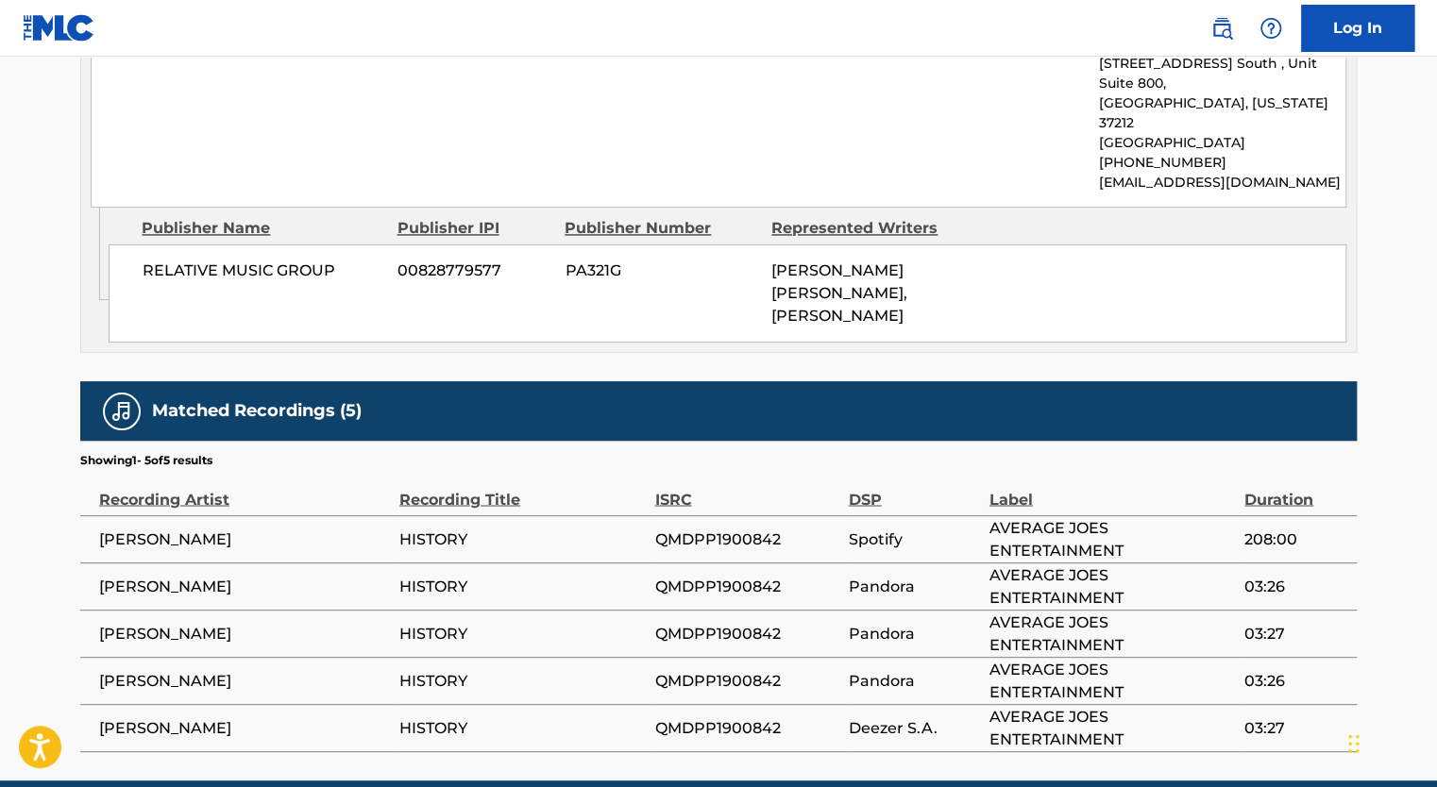
click at [709, 528] on span "QMDPP1900842" at bounding box center [746, 539] width 184 height 23
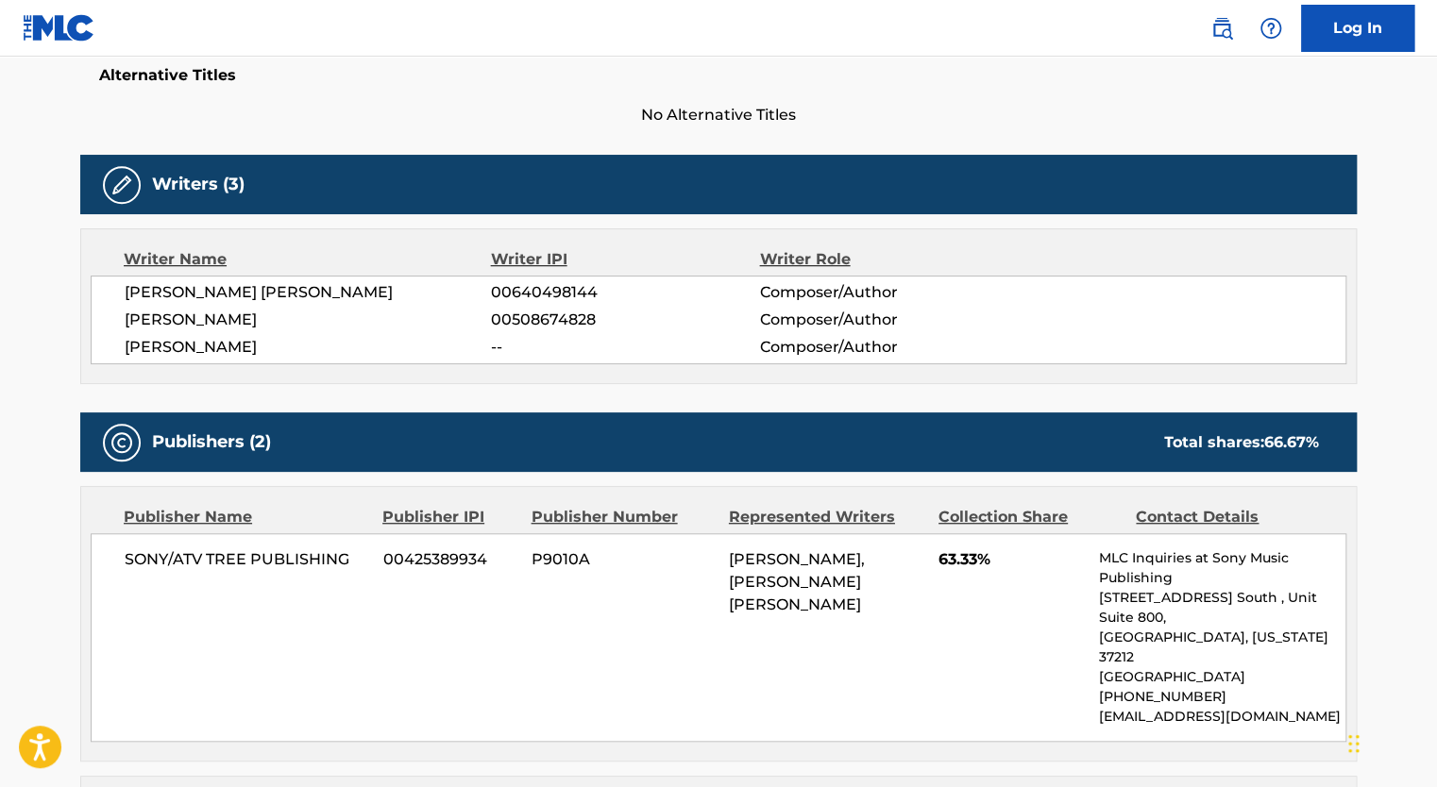
scroll to position [0, 0]
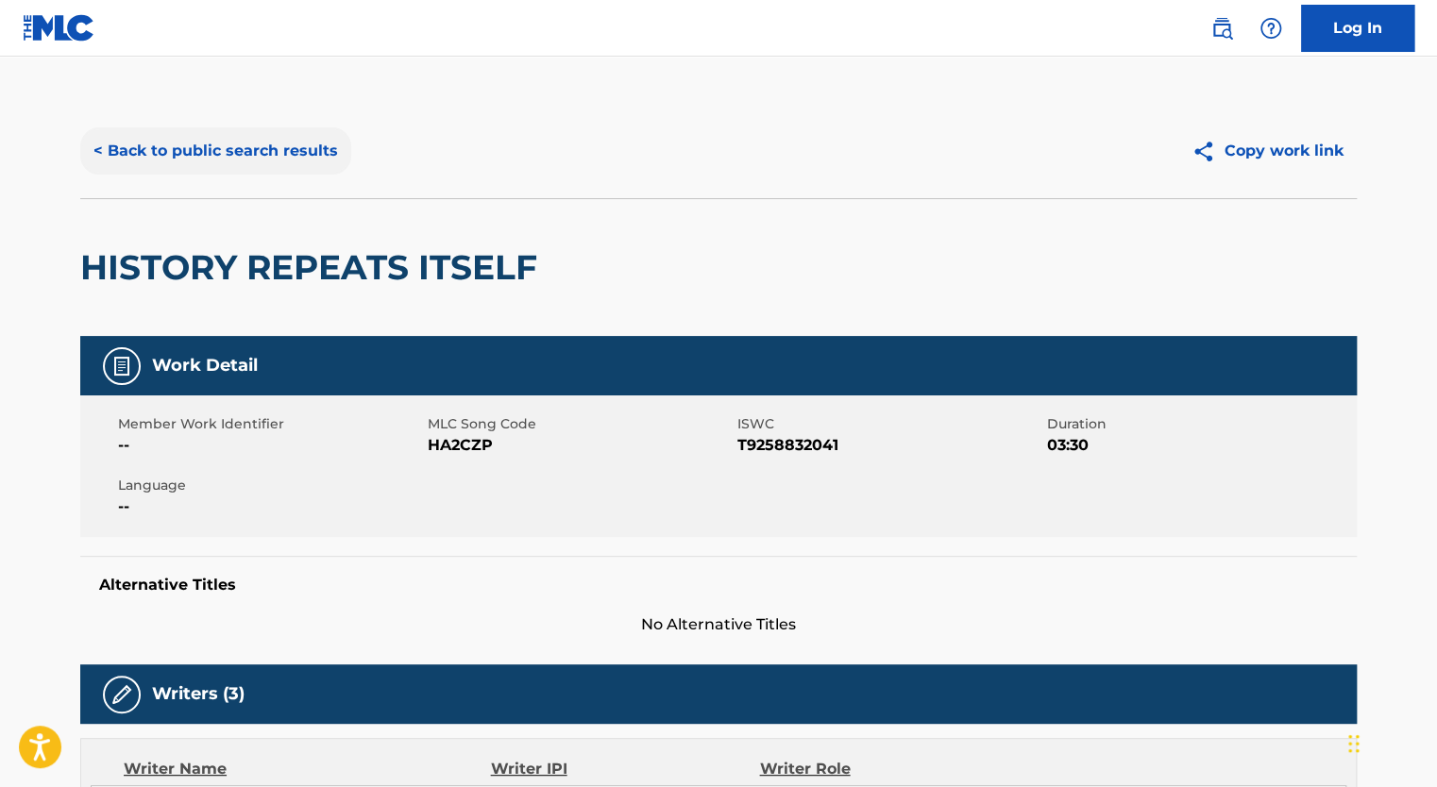
click at [210, 154] on button "< Back to public search results" at bounding box center [215, 150] width 271 height 47
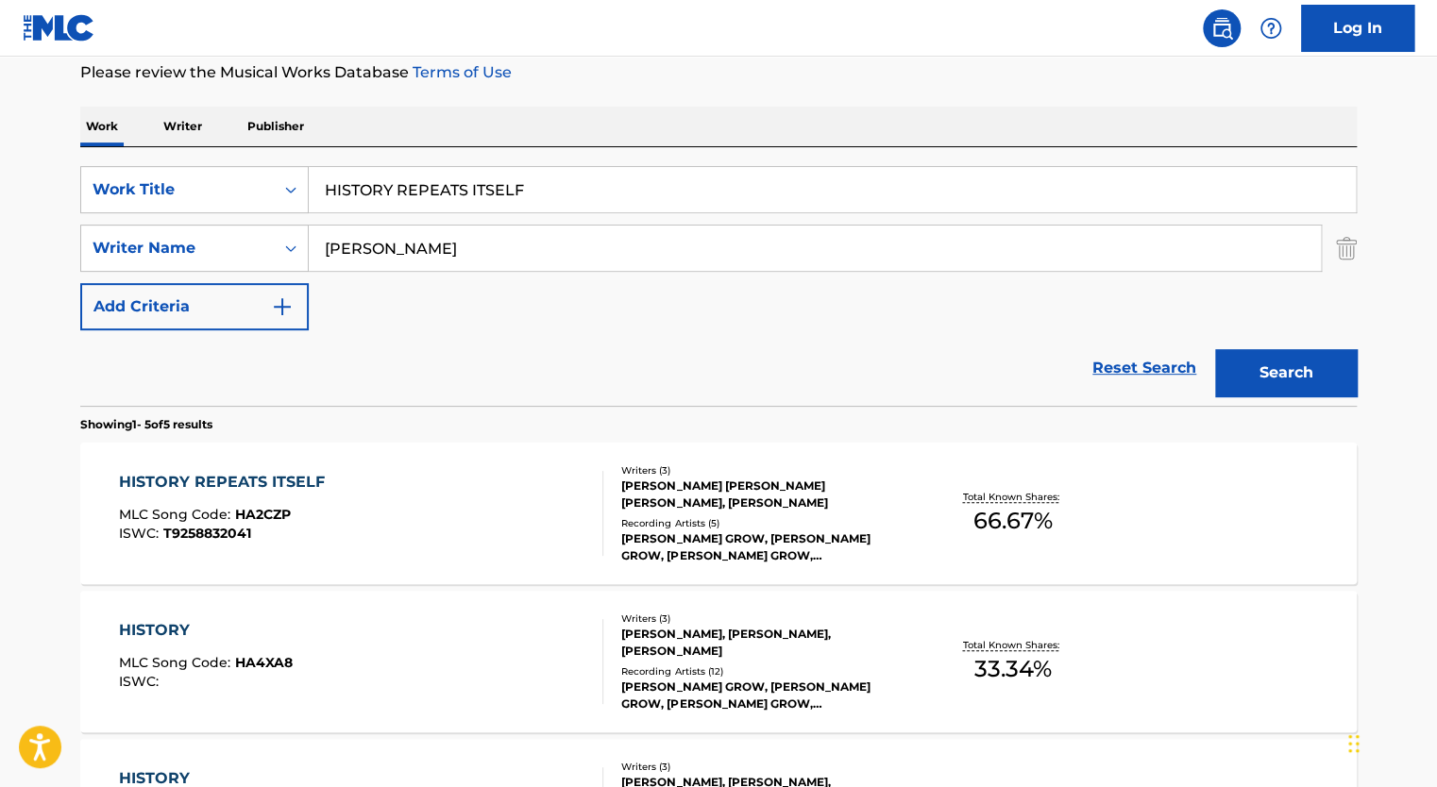
click at [385, 206] on input "HISTORY REPEATS ITSELF" at bounding box center [832, 189] width 1047 height 45
paste input "OVER YOU"
type input "OVER YOU"
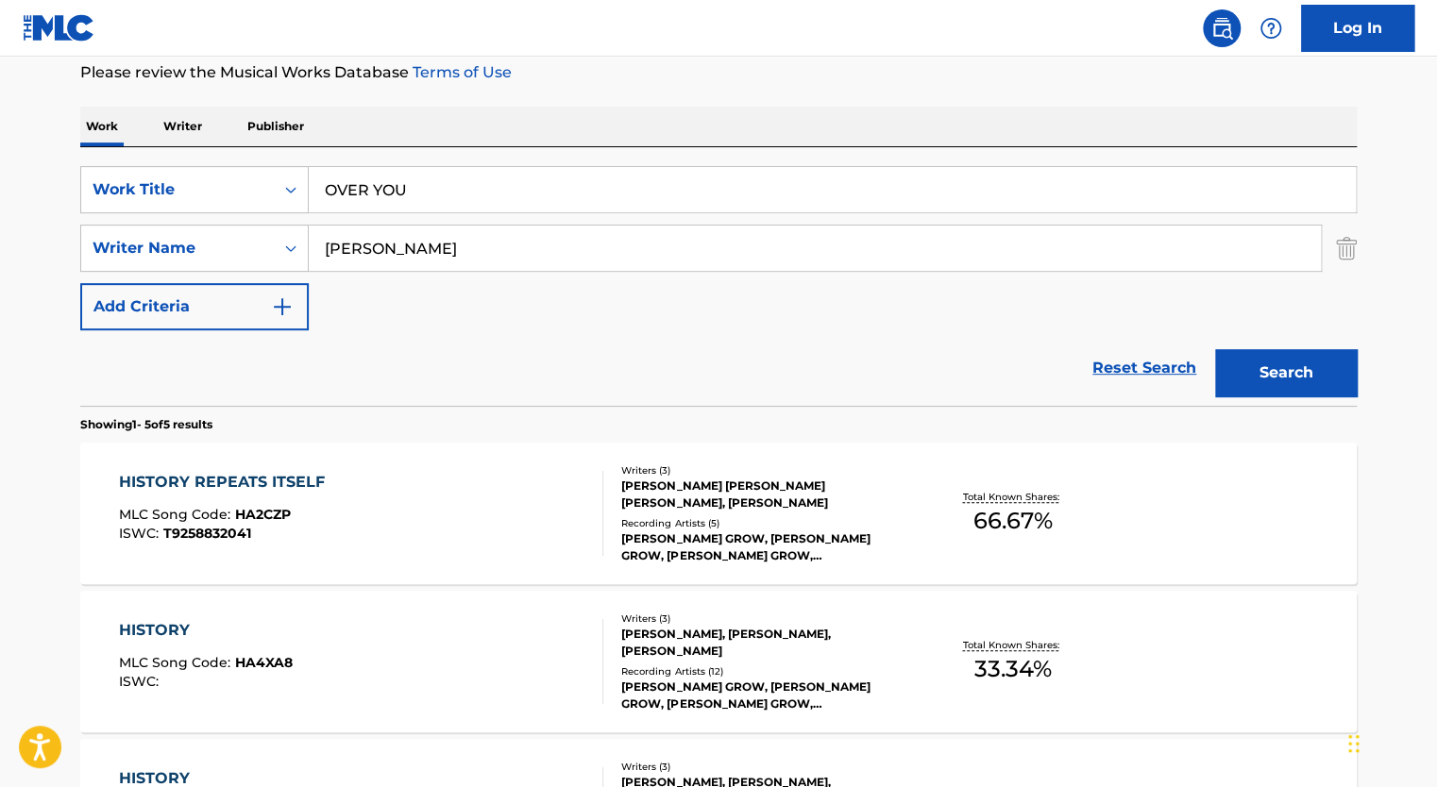
click at [416, 244] on input "[PERSON_NAME]" at bounding box center [815, 248] width 1012 height 45
paste input "[PERSON_NAME] [PERSON_NAME]"
click at [1215, 349] on button "Search" at bounding box center [1286, 372] width 142 height 47
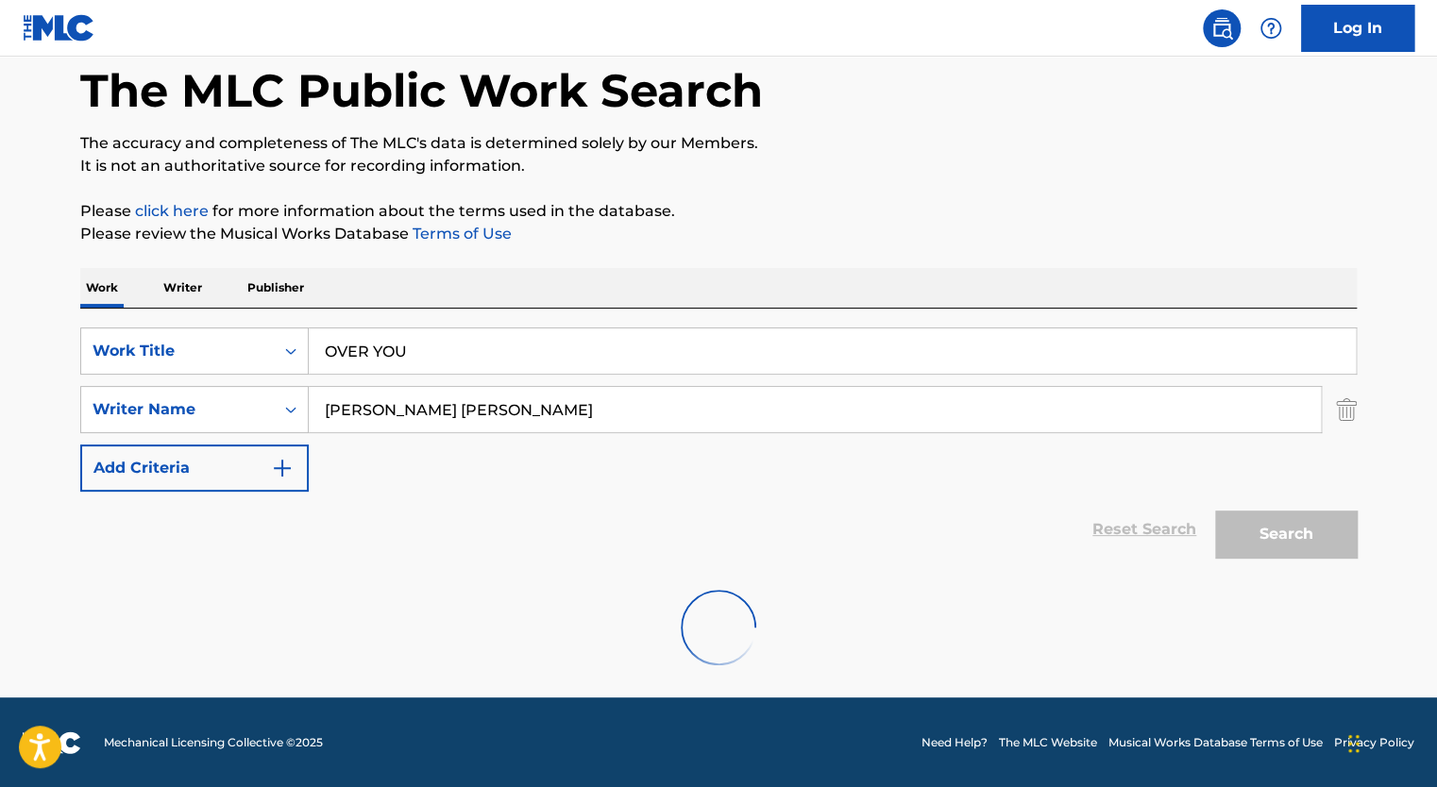
scroll to position [239, 0]
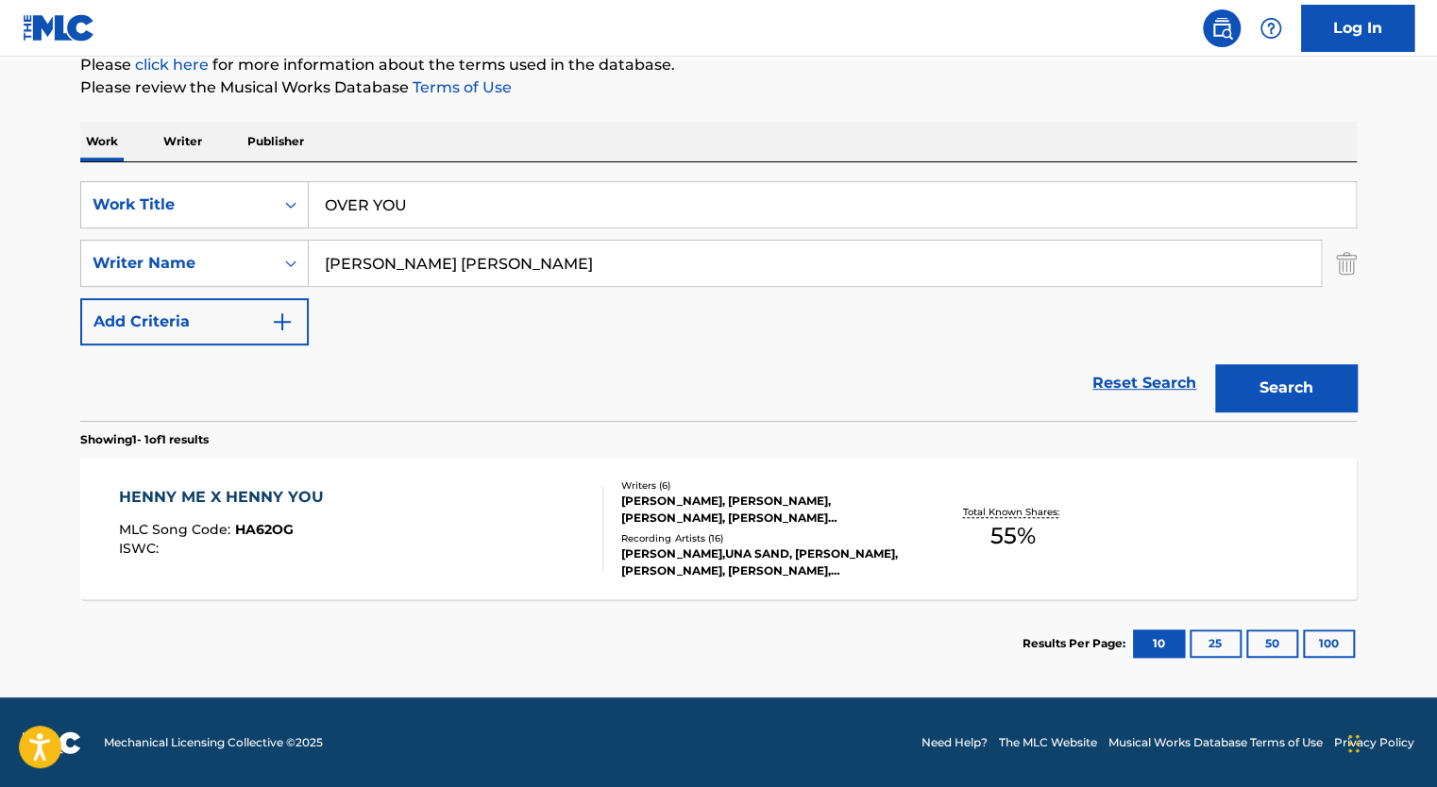
click at [432, 255] on input "[PERSON_NAME] [PERSON_NAME]" at bounding box center [815, 263] width 1012 height 45
paste input "[PERSON_NAME] [PERSON_NAME]"
type input "[PERSON_NAME] [PERSON_NAME]"
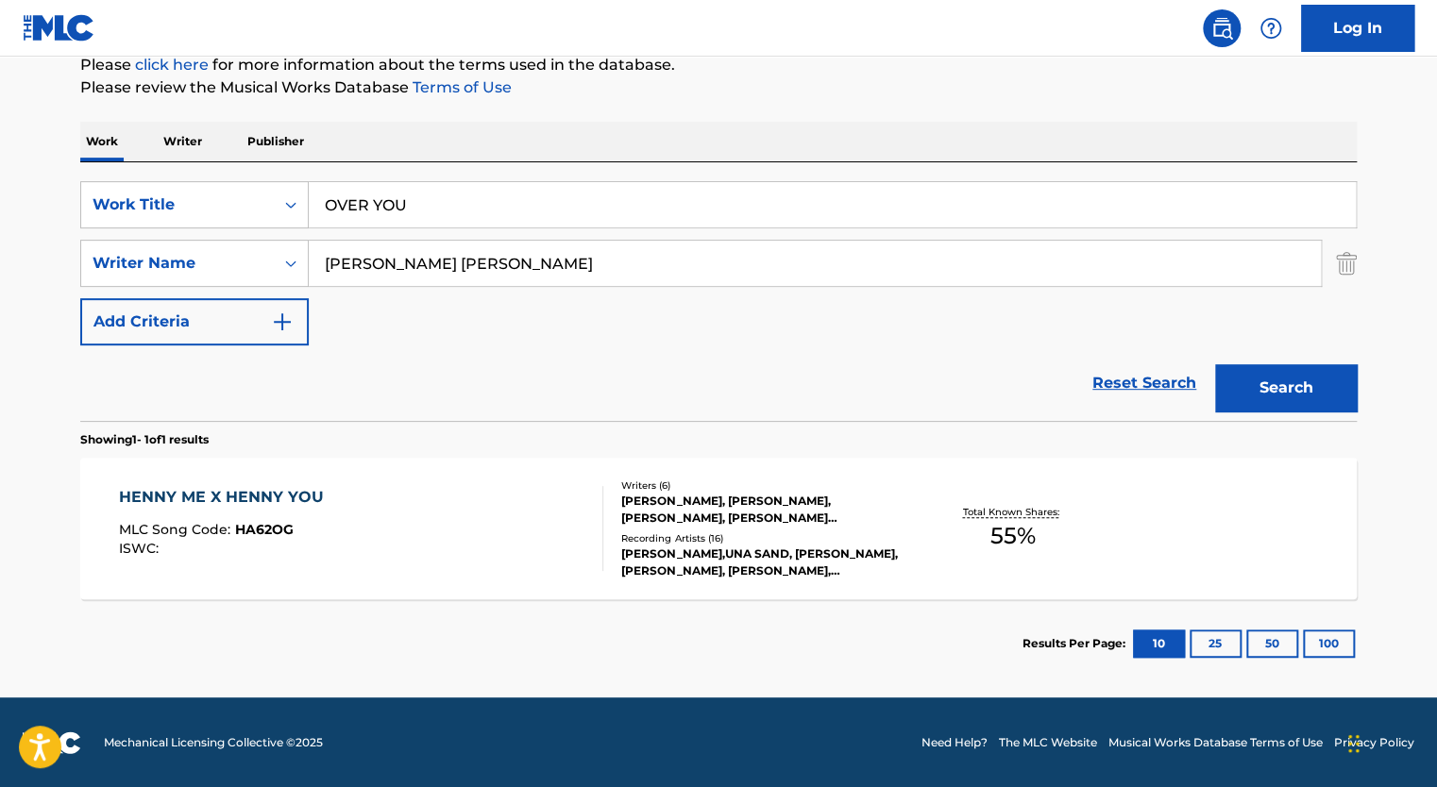
click at [1215, 364] on button "Search" at bounding box center [1286, 387] width 142 height 47
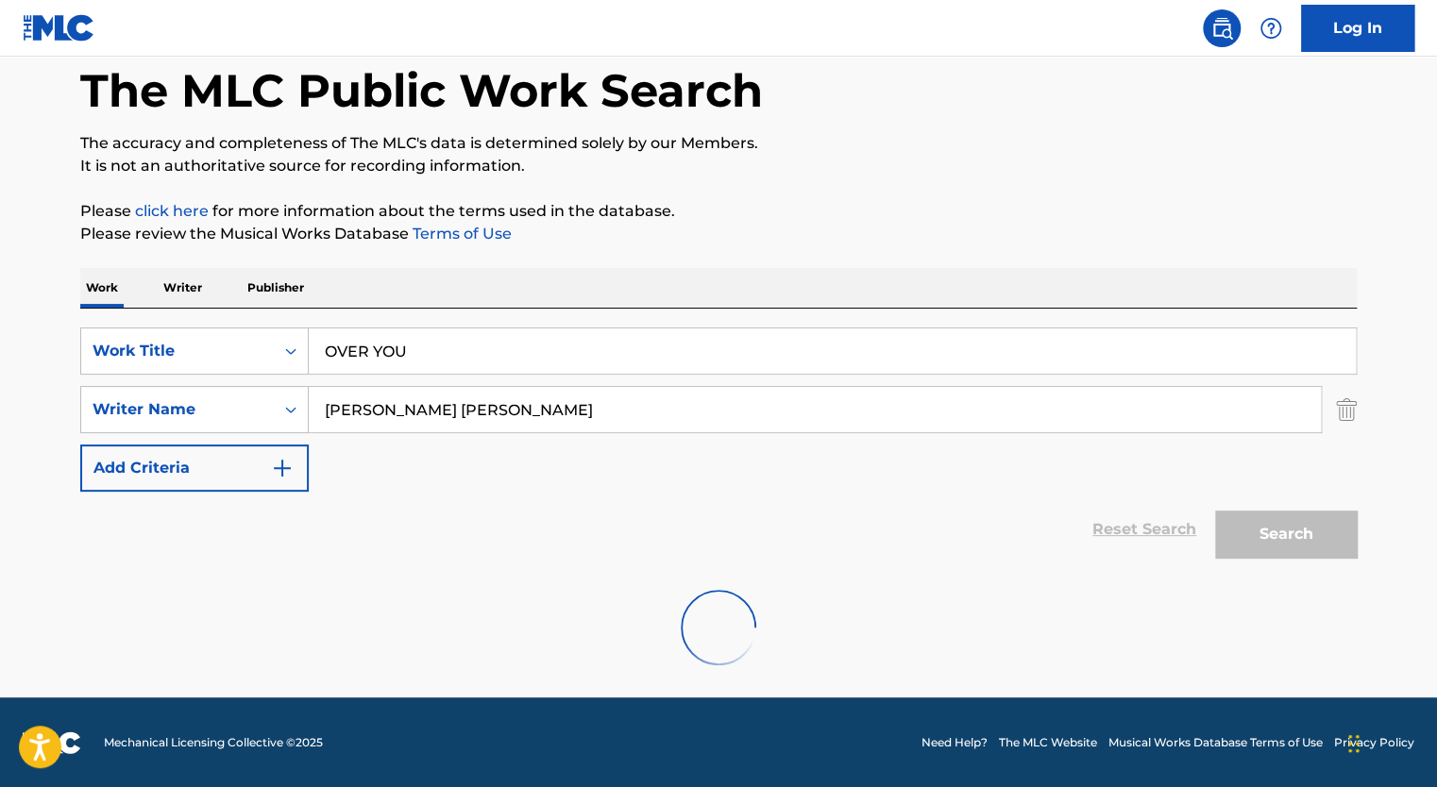
scroll to position [254, 0]
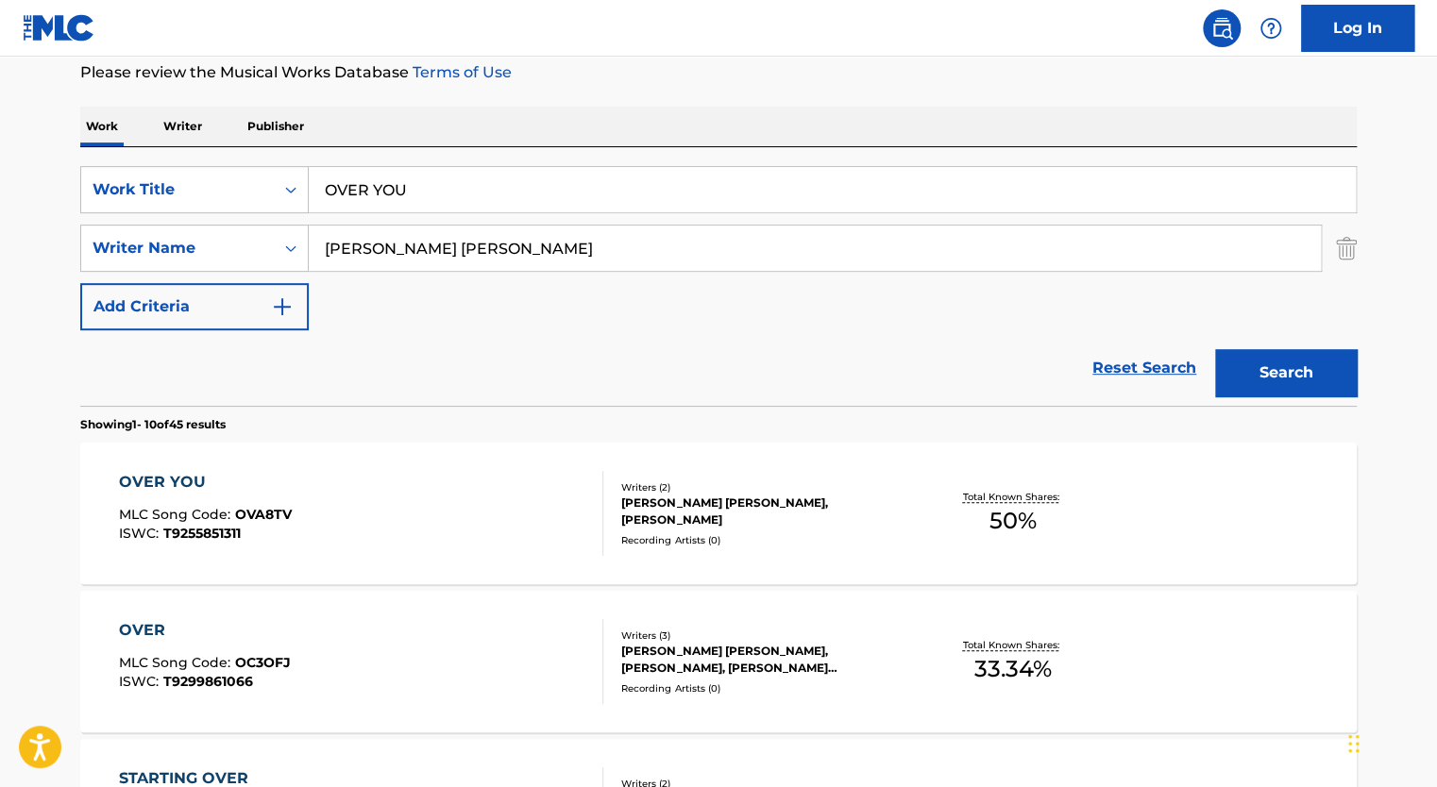
click at [542, 498] on div "OVER YOU MLC Song Code : OVA8TV ISWC : T9255851311" at bounding box center [361, 513] width 485 height 85
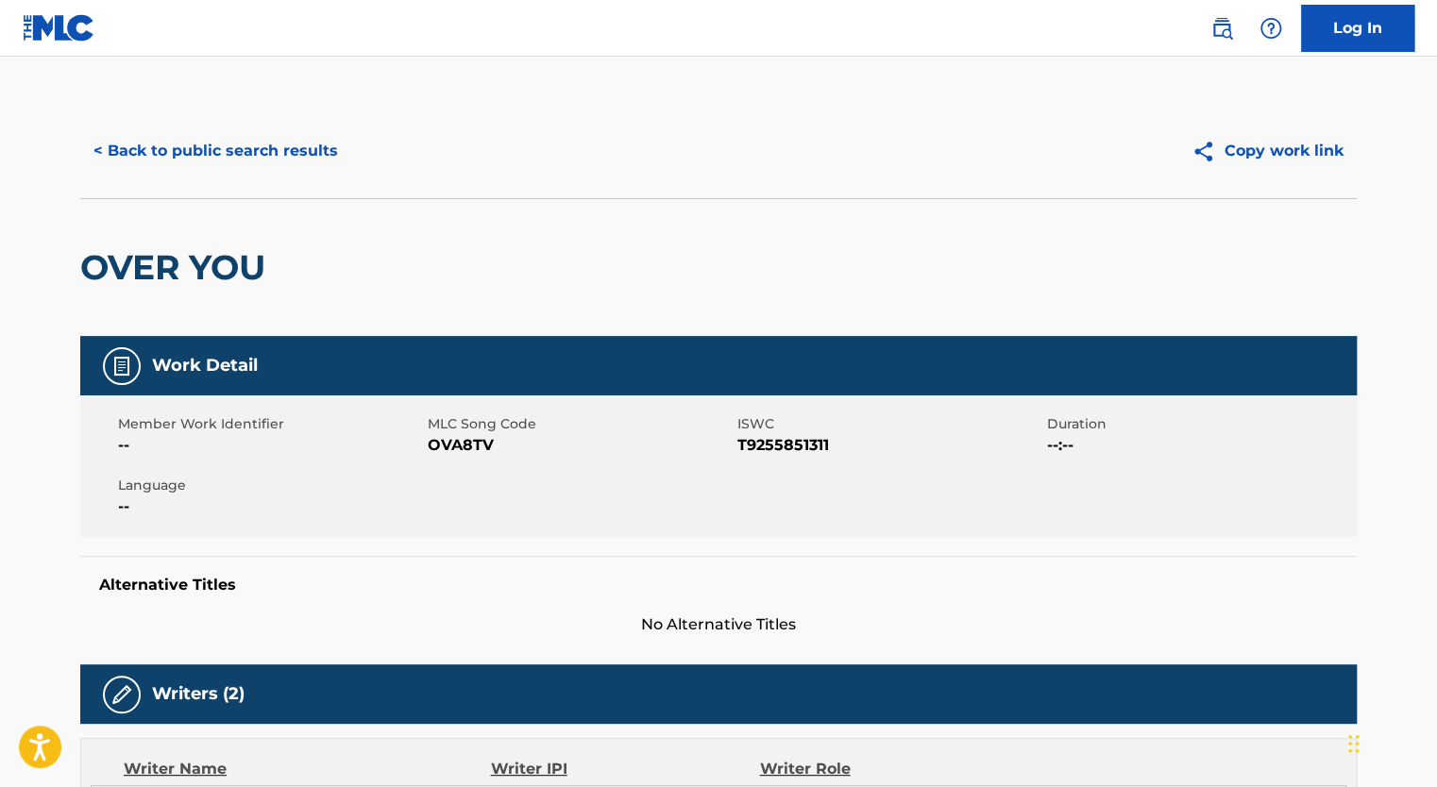
click at [475, 448] on span "OVA8TV" at bounding box center [580, 445] width 305 height 23
click at [297, 157] on button "< Back to public search results" at bounding box center [215, 150] width 271 height 47
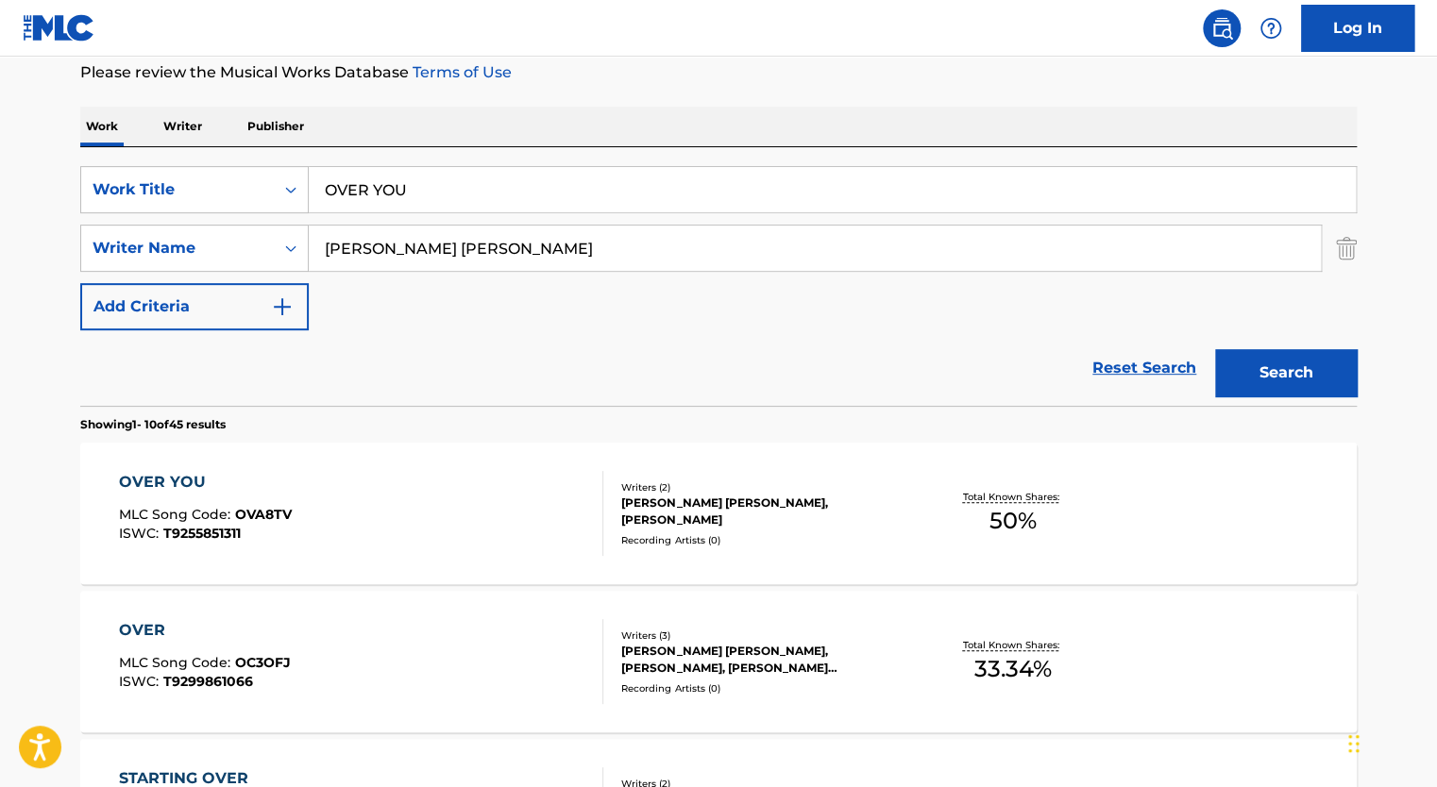
click at [414, 191] on input "OVER YOU" at bounding box center [832, 189] width 1047 height 45
paste input "GALAXIES"
type input "GALAXIES"
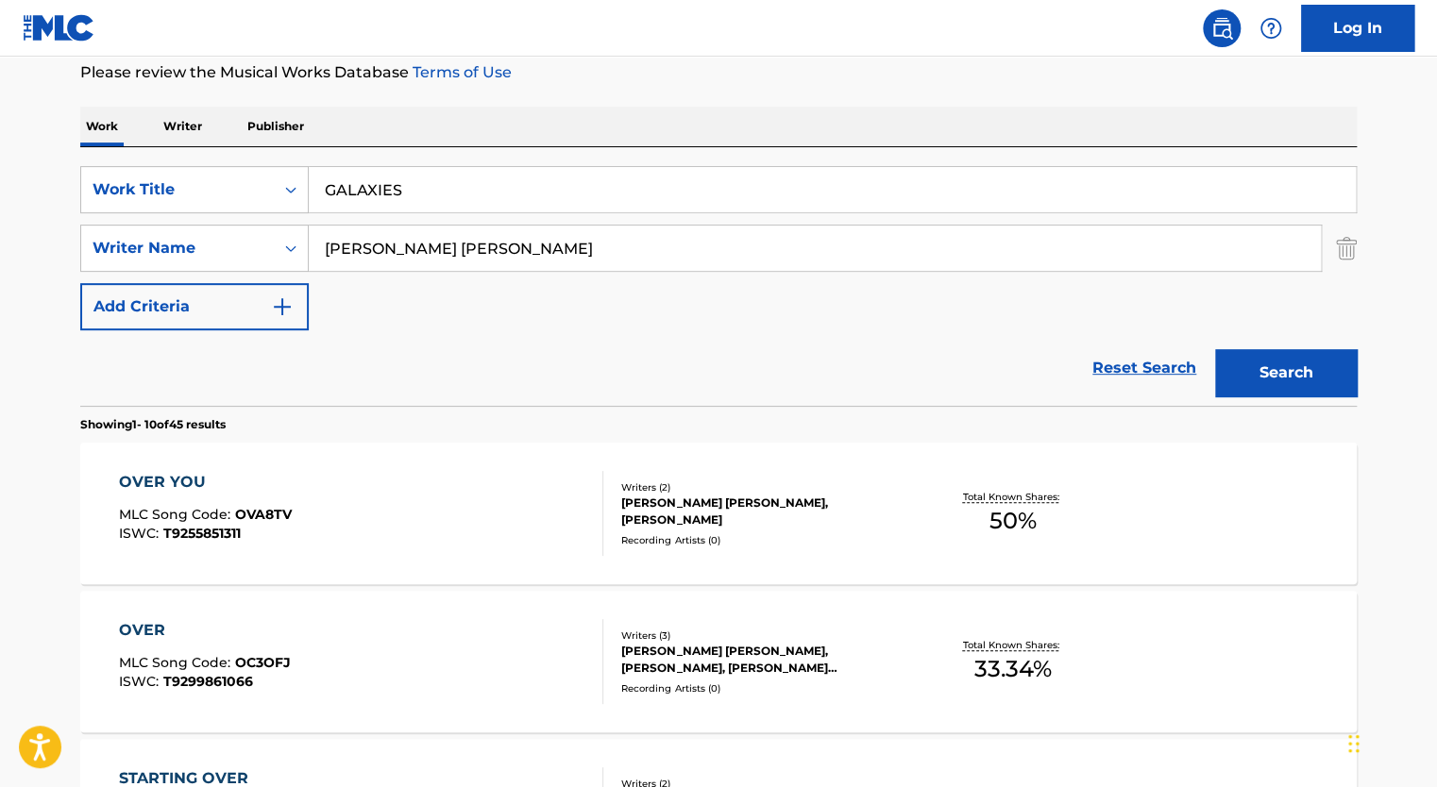
click at [427, 262] on input "[PERSON_NAME] [PERSON_NAME]" at bounding box center [815, 248] width 1012 height 45
click at [429, 233] on input "Search Form" at bounding box center [815, 248] width 1012 height 45
paste input "[PERSON_NAME] [PERSON_NAME]"
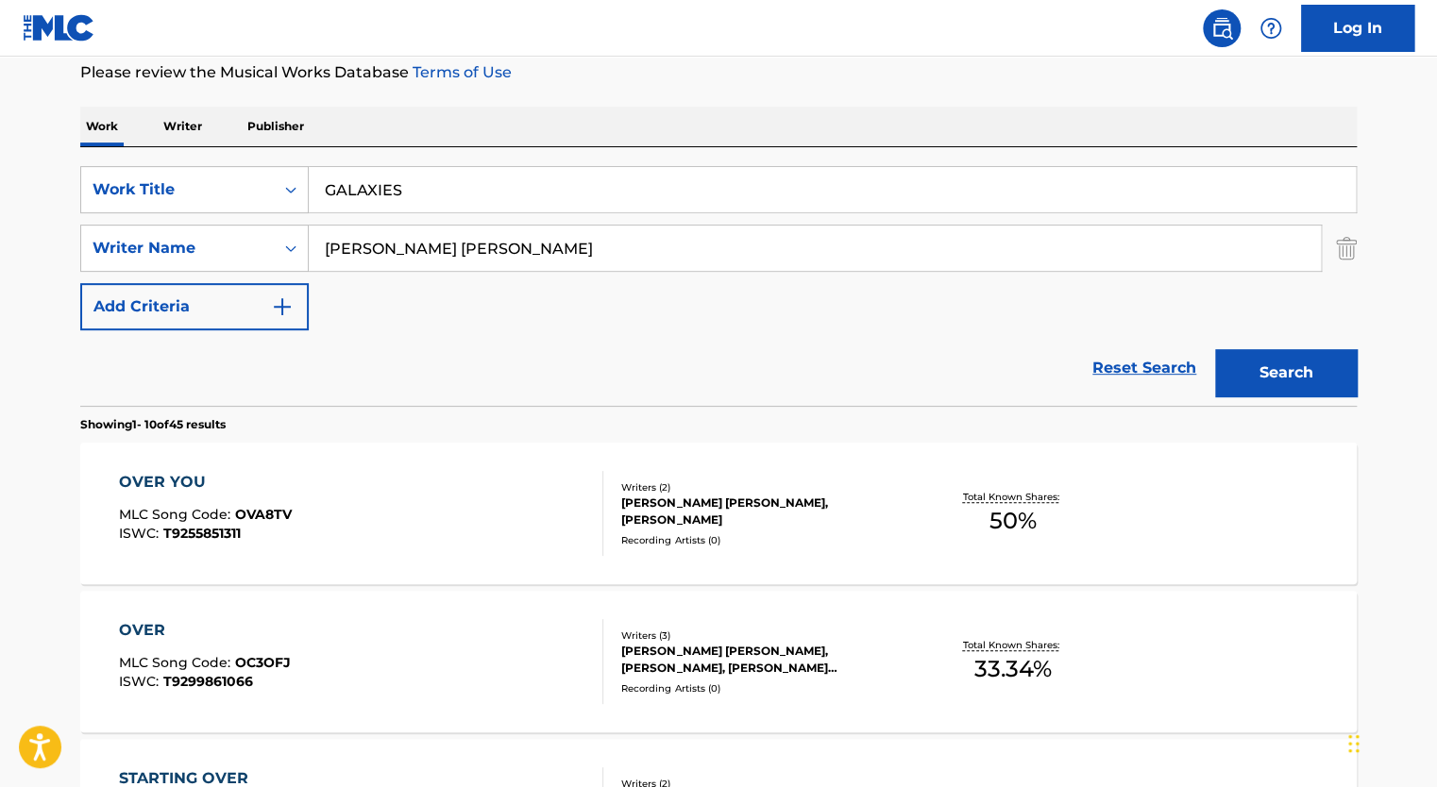
click at [1215, 349] on button "Search" at bounding box center [1286, 372] width 142 height 47
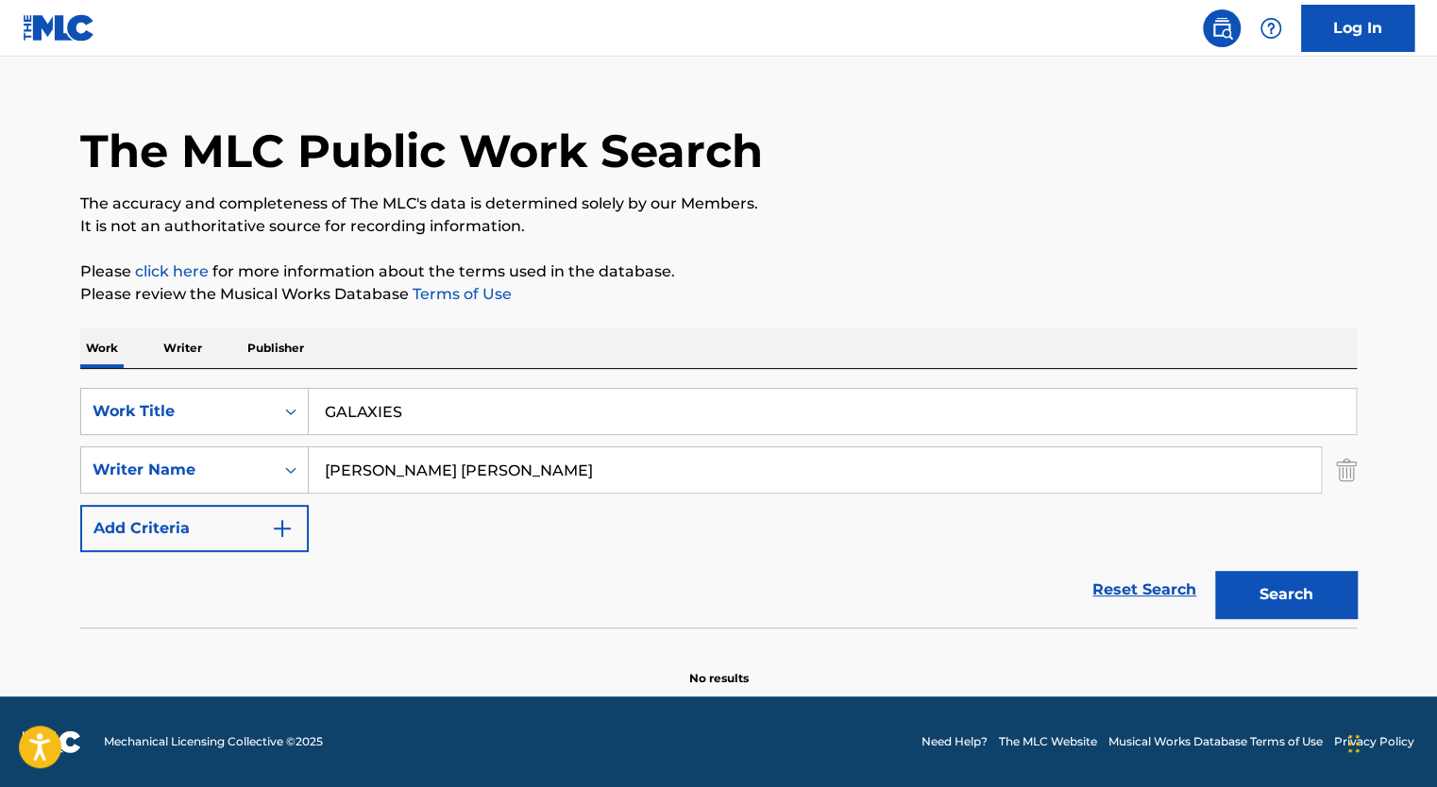
scroll to position [31, 0]
click at [426, 448] on input "[PERSON_NAME] [PERSON_NAME]" at bounding box center [815, 470] width 1012 height 45
paste input "UTITO [PERSON_NAME]"
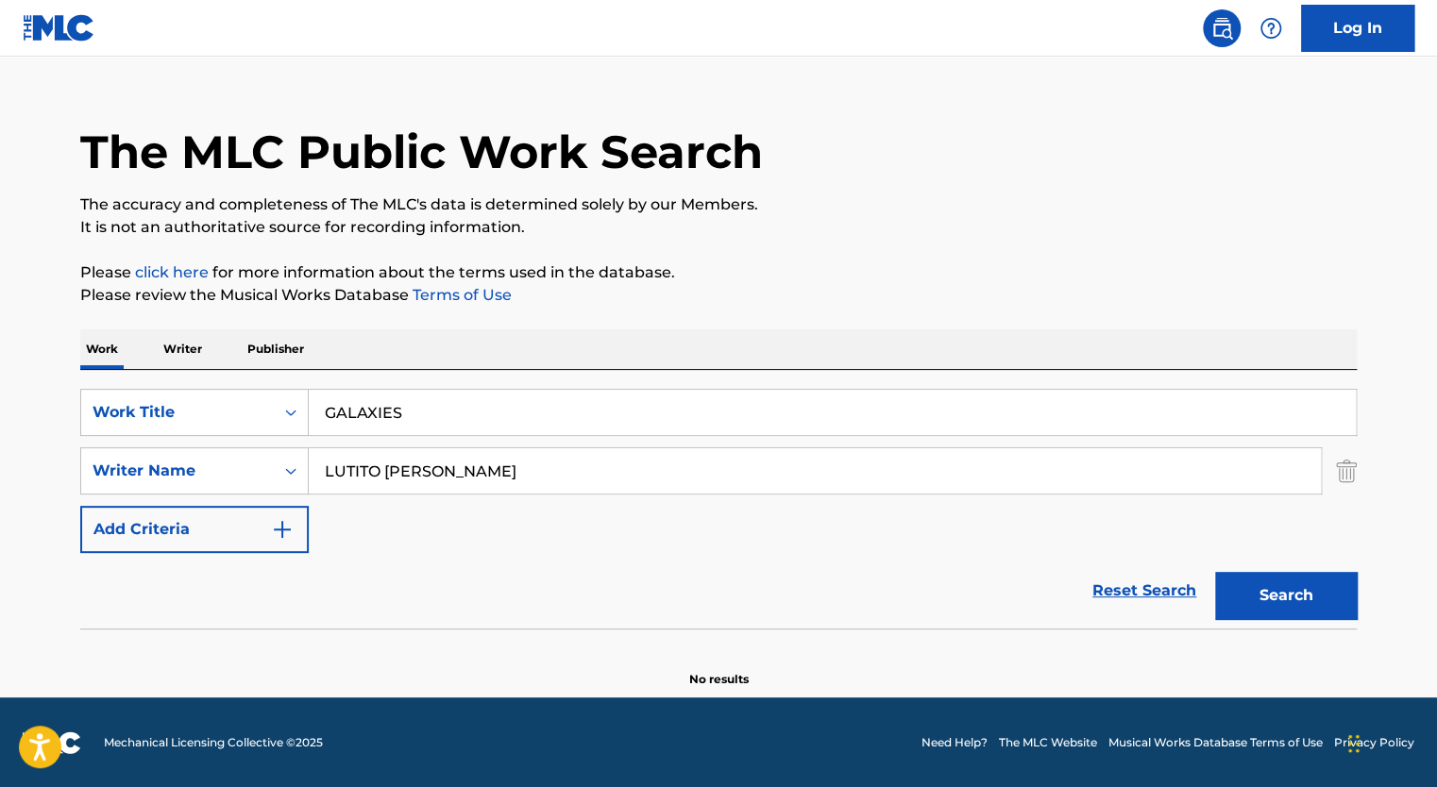
type input "LUTITO [PERSON_NAME]"
click at [1215, 572] on button "Search" at bounding box center [1286, 595] width 142 height 47
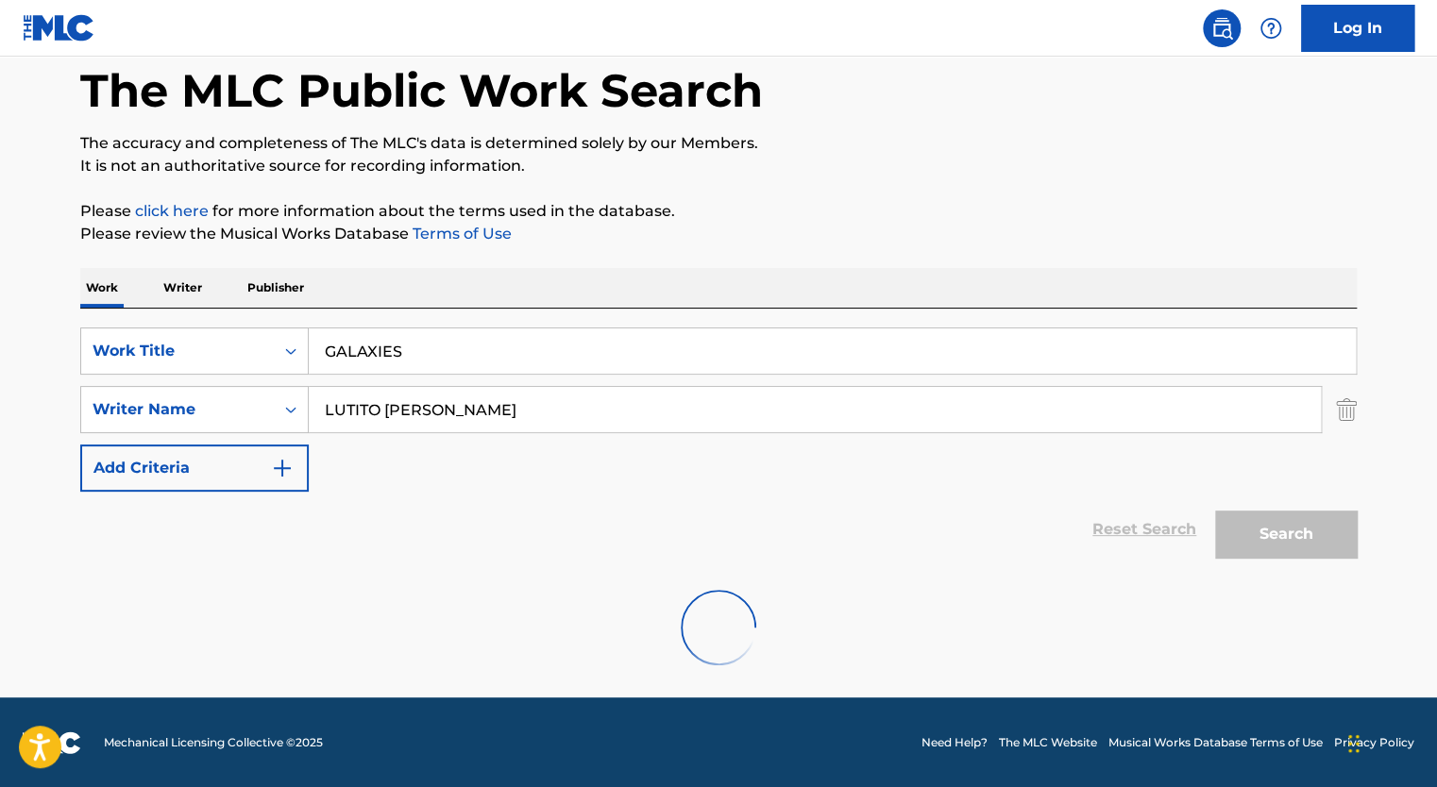
scroll to position [239, 0]
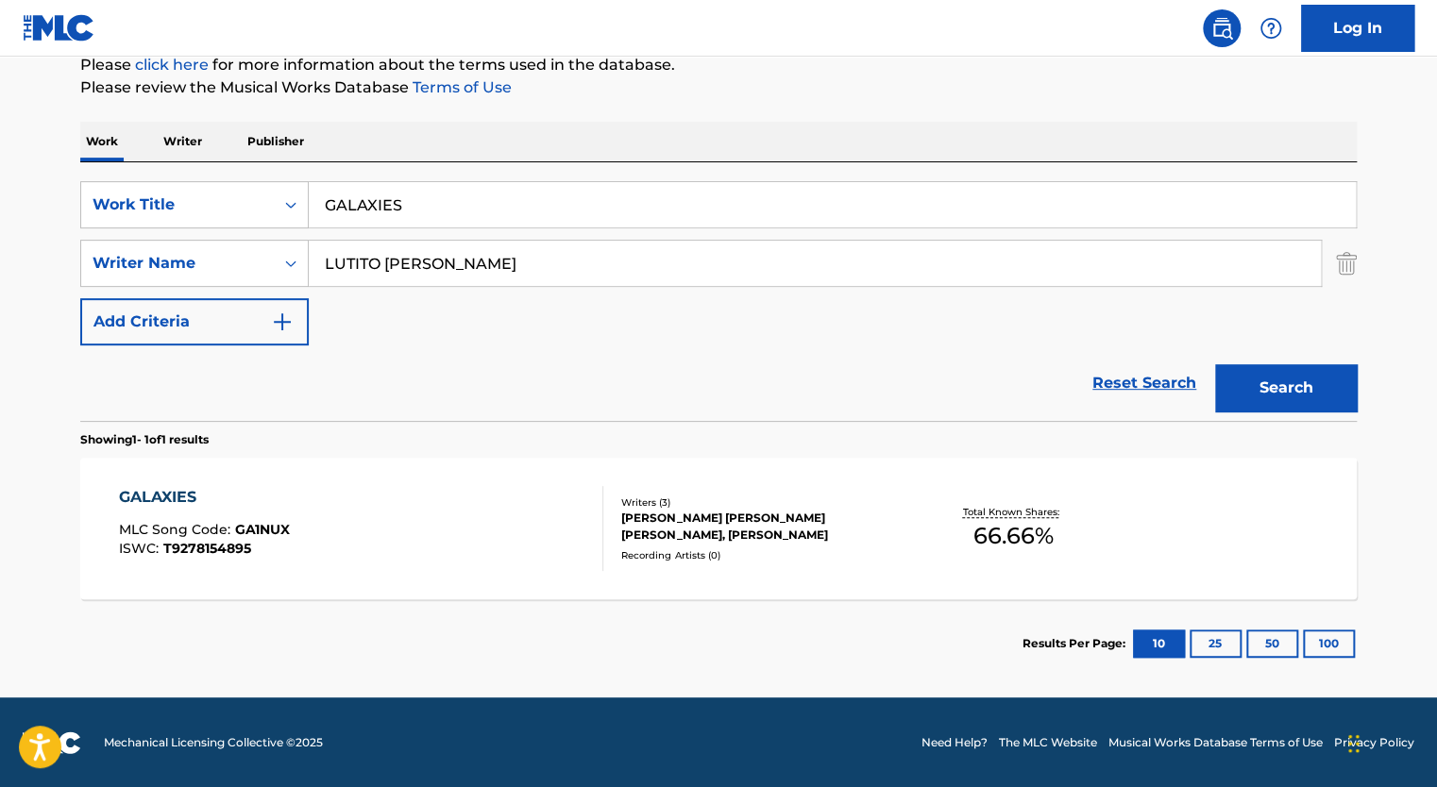
click at [520, 531] on div "GALAXIES MLC Song Code : GA1NUX ISWC : T9278154895" at bounding box center [361, 528] width 485 height 85
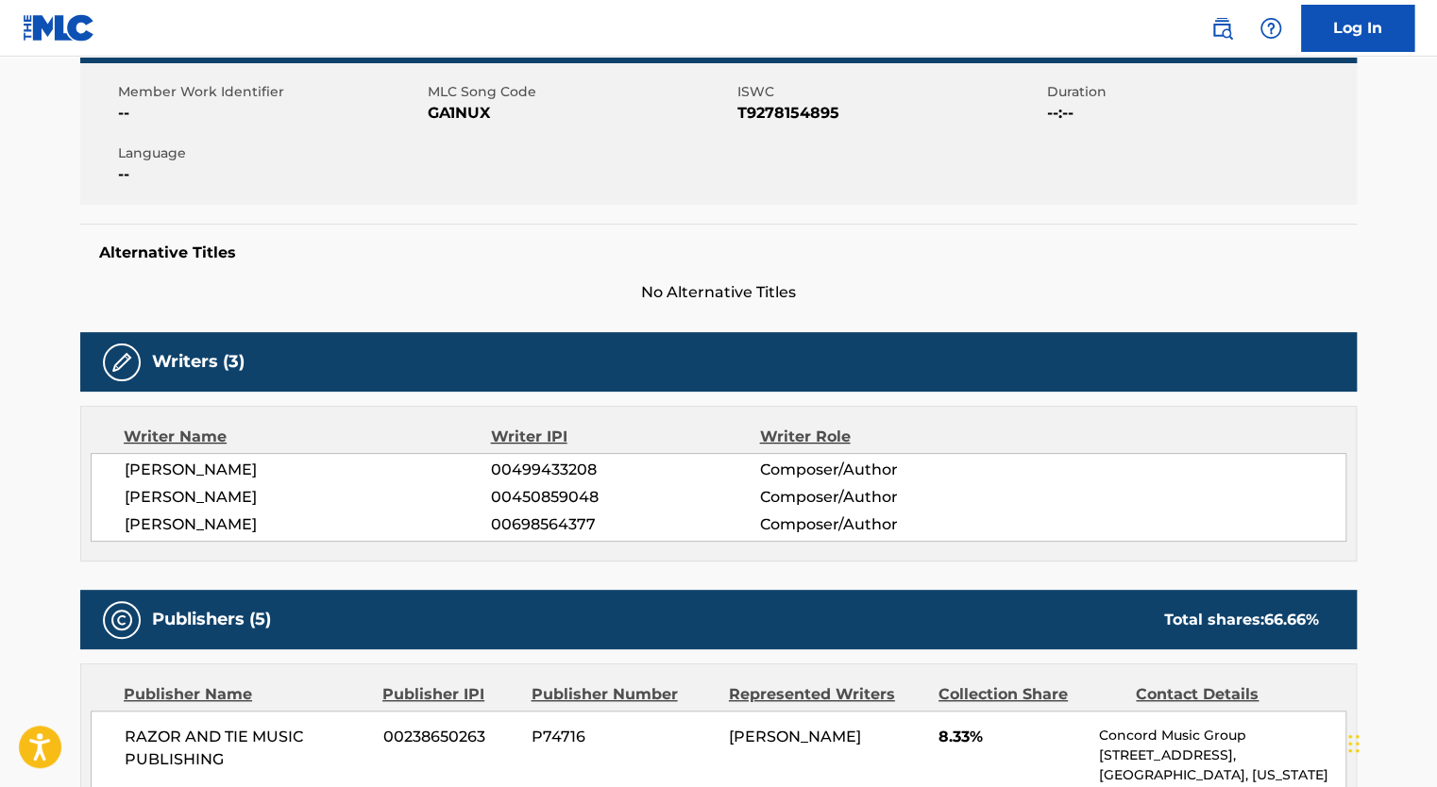
scroll to position [319, 0]
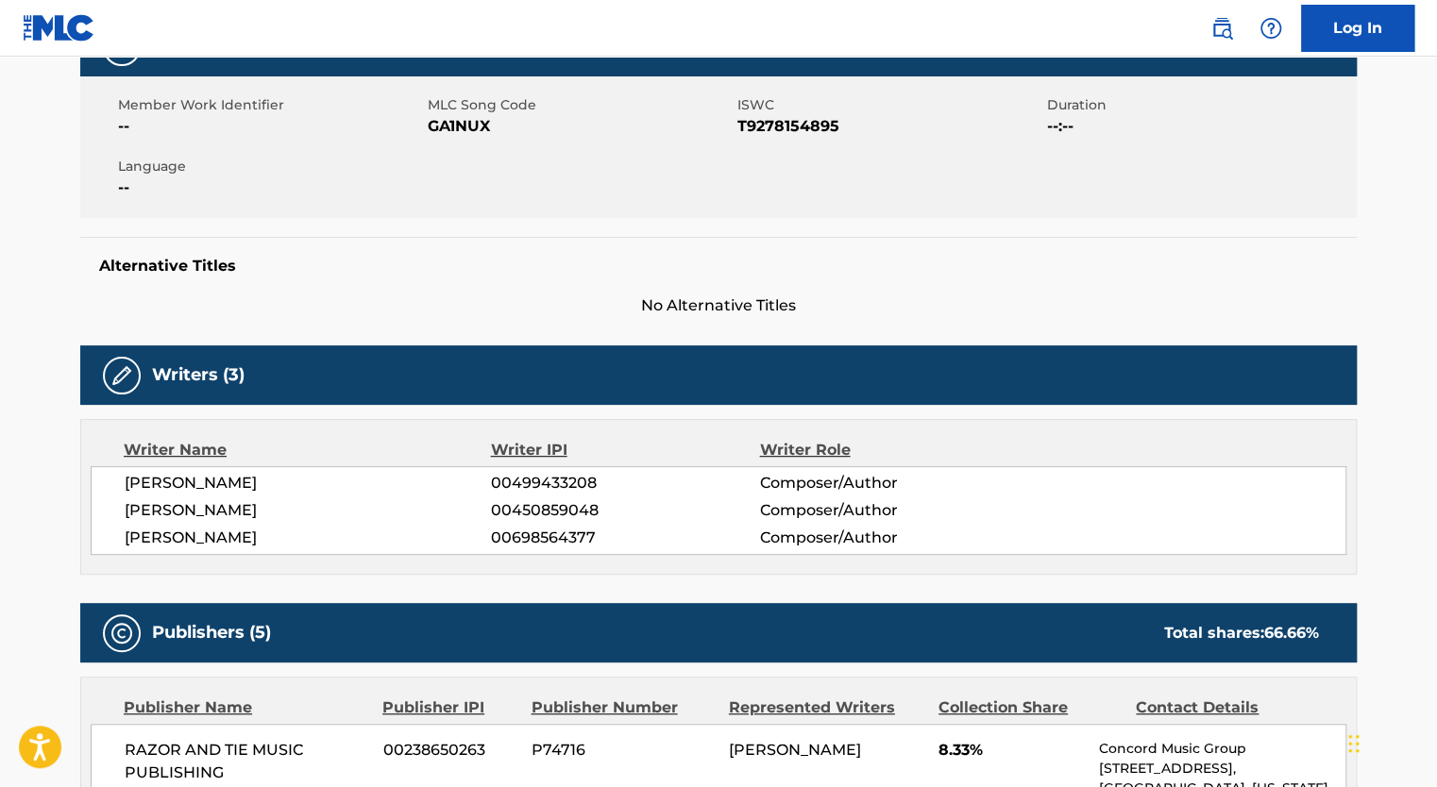
click at [454, 131] on span "GA1NUX" at bounding box center [580, 126] width 305 height 23
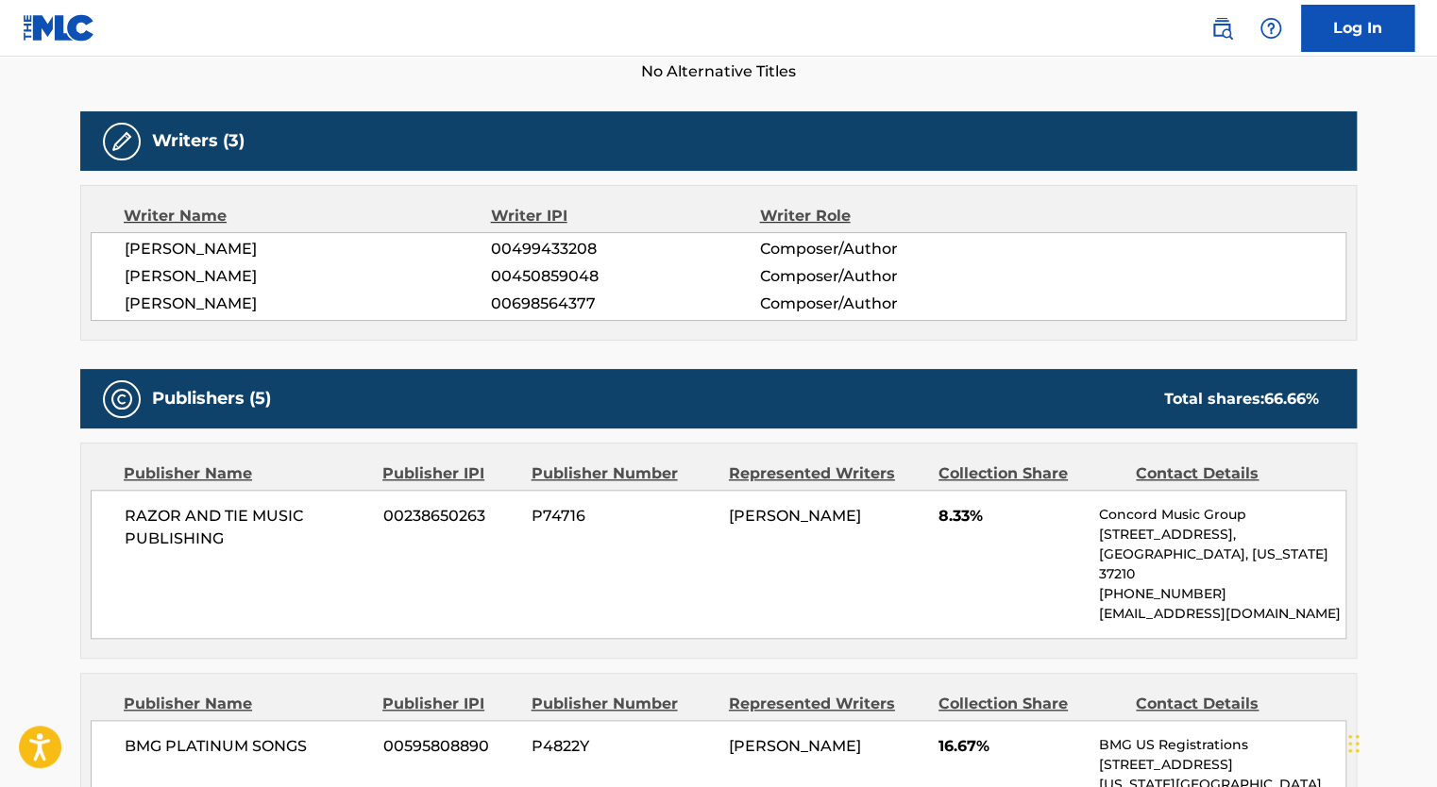
scroll to position [0, 0]
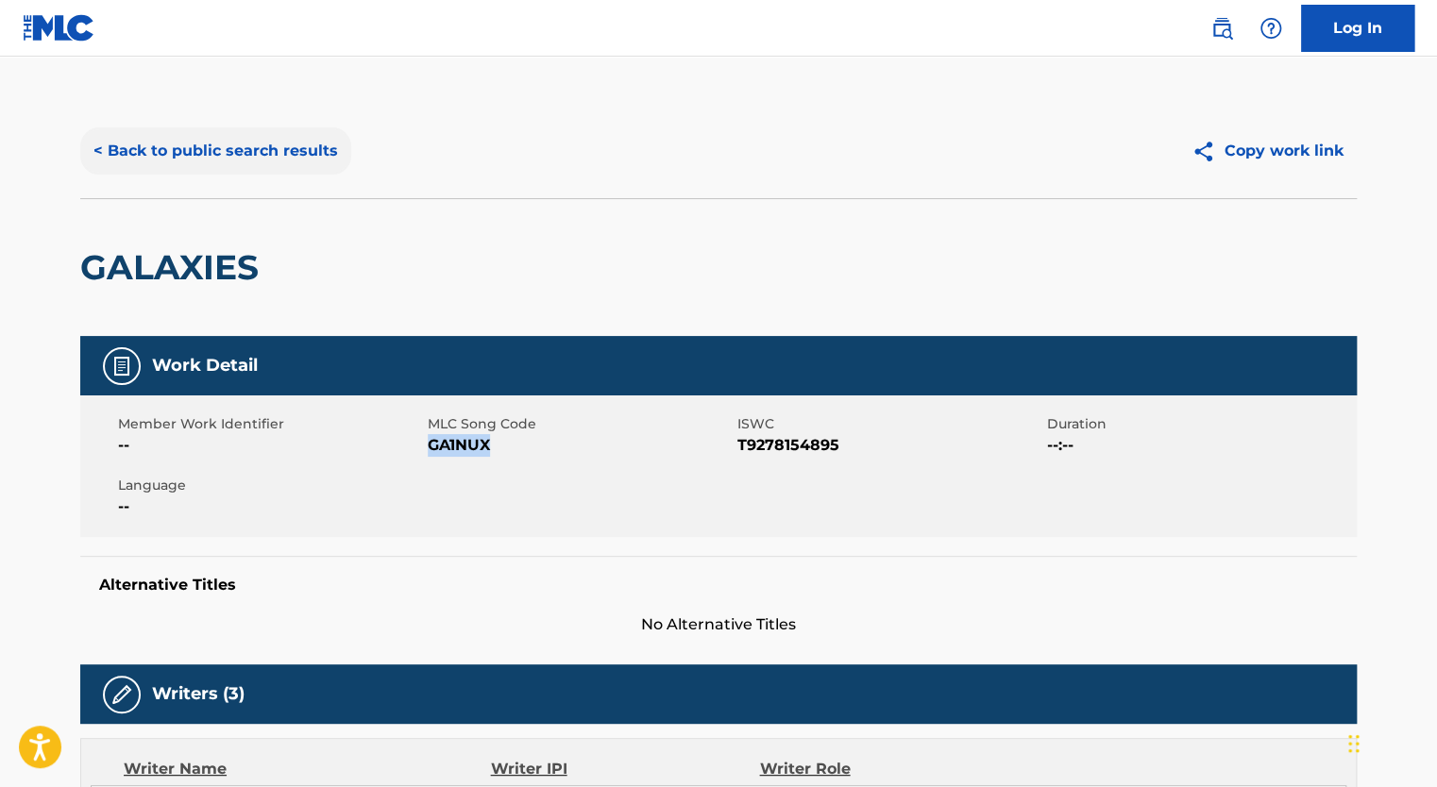
click at [316, 144] on button "< Back to public search results" at bounding box center [215, 150] width 271 height 47
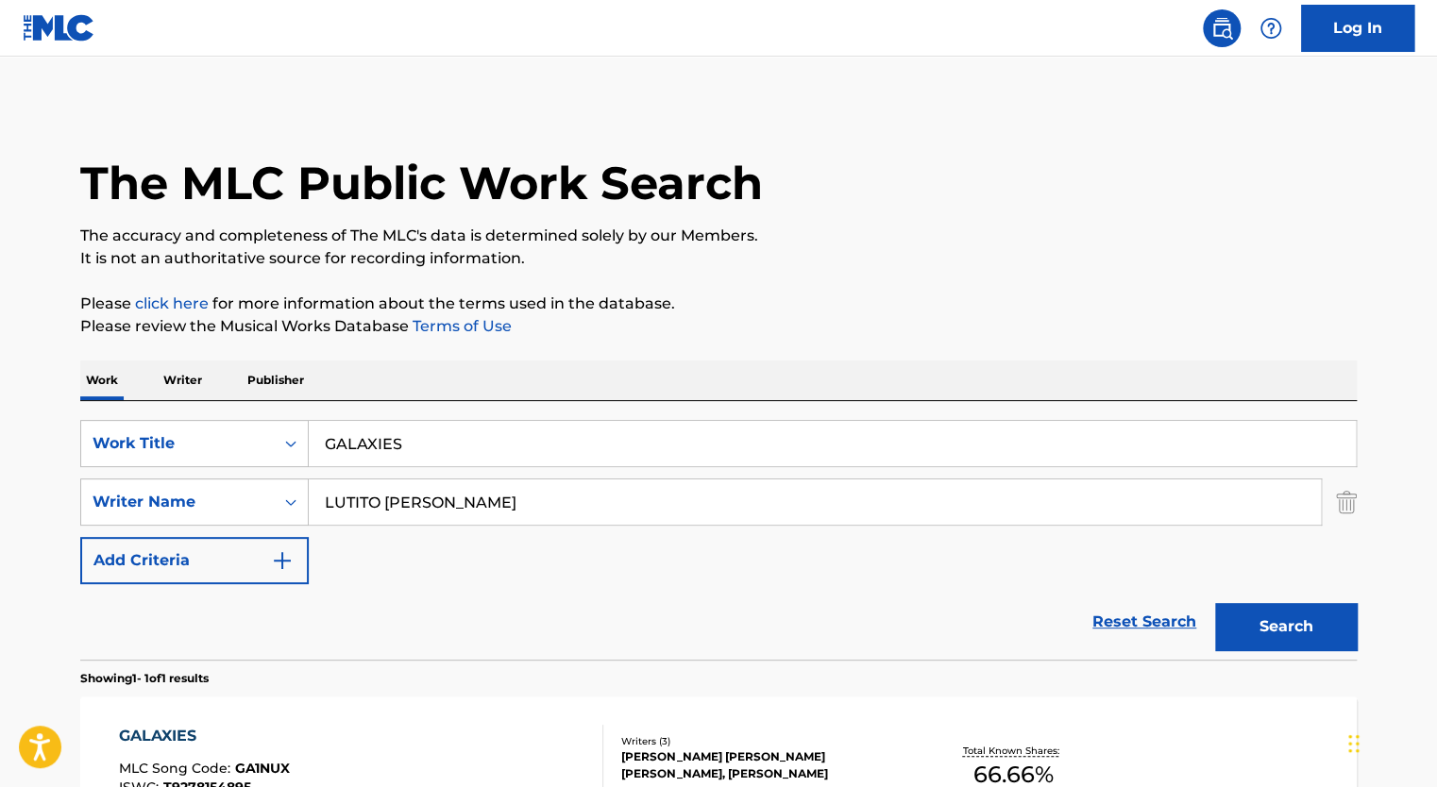
scroll to position [131, 0]
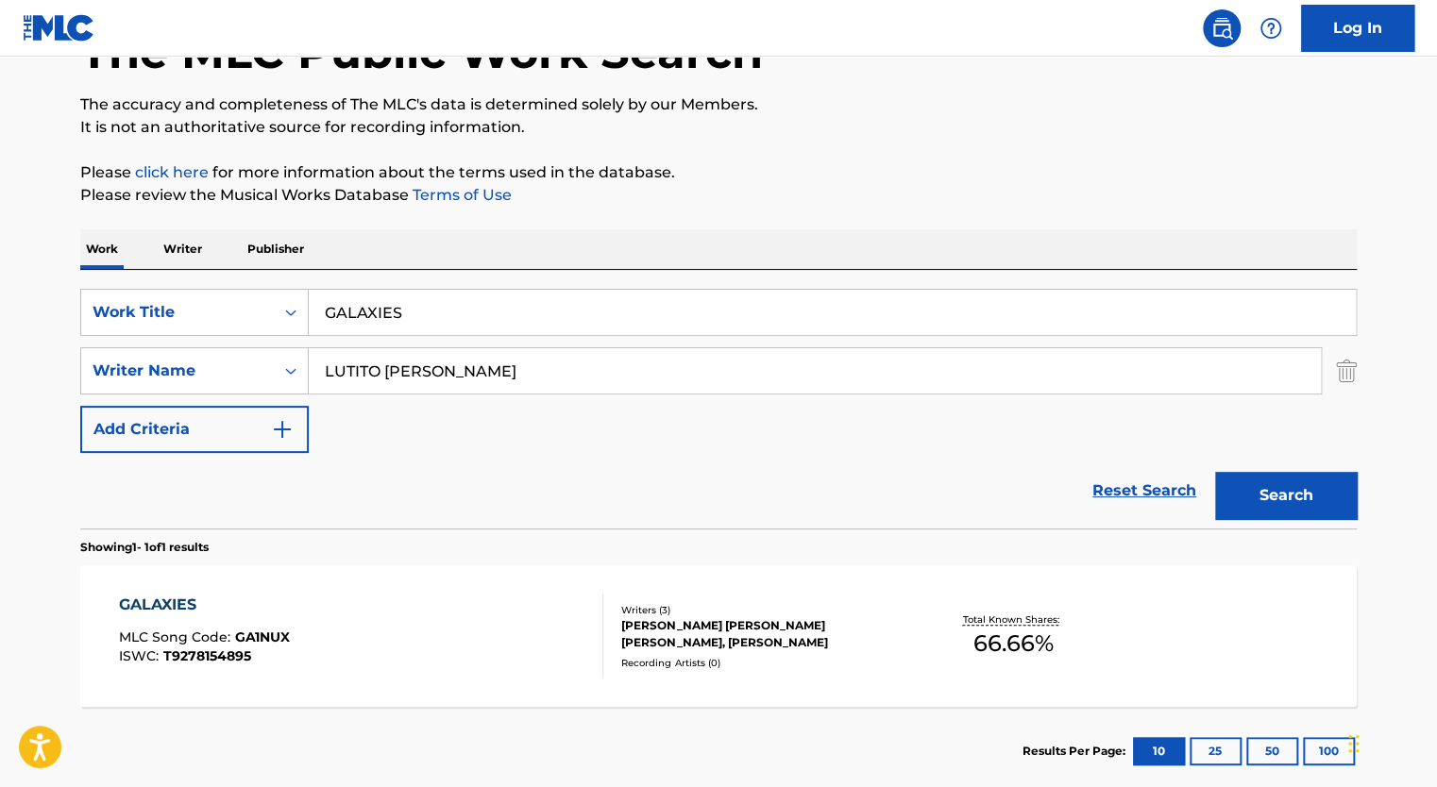
click at [436, 372] on input "LUTITO [PERSON_NAME]" at bounding box center [815, 370] width 1012 height 45
paste input "[PERSON_NAME] [PERSON_NAME]"
type input "[PERSON_NAME] [PERSON_NAME]"
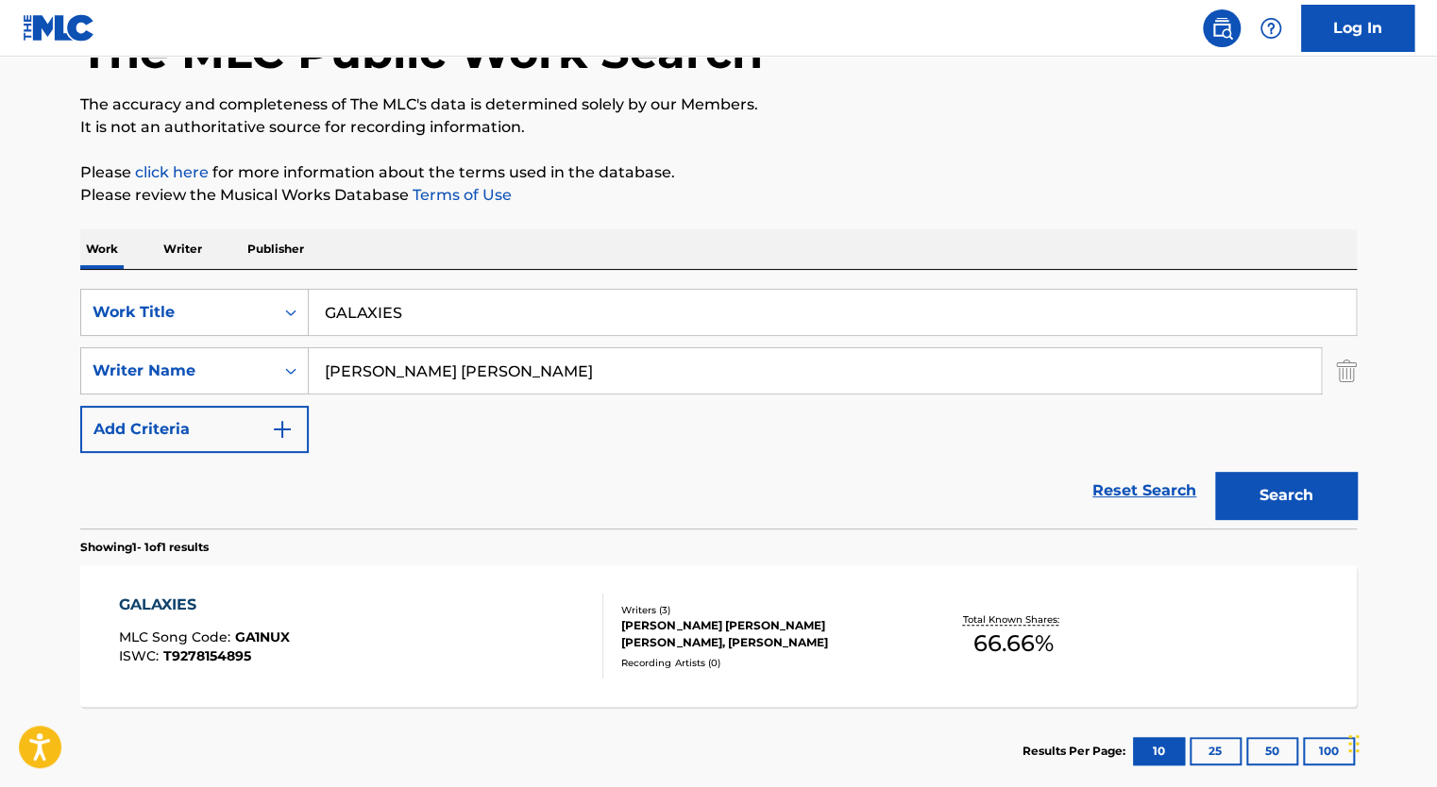
click at [419, 303] on input "GALAXIES" at bounding box center [832, 312] width 1047 height 45
type input "BATTERY"
click at [1215, 472] on button "Search" at bounding box center [1286, 495] width 142 height 47
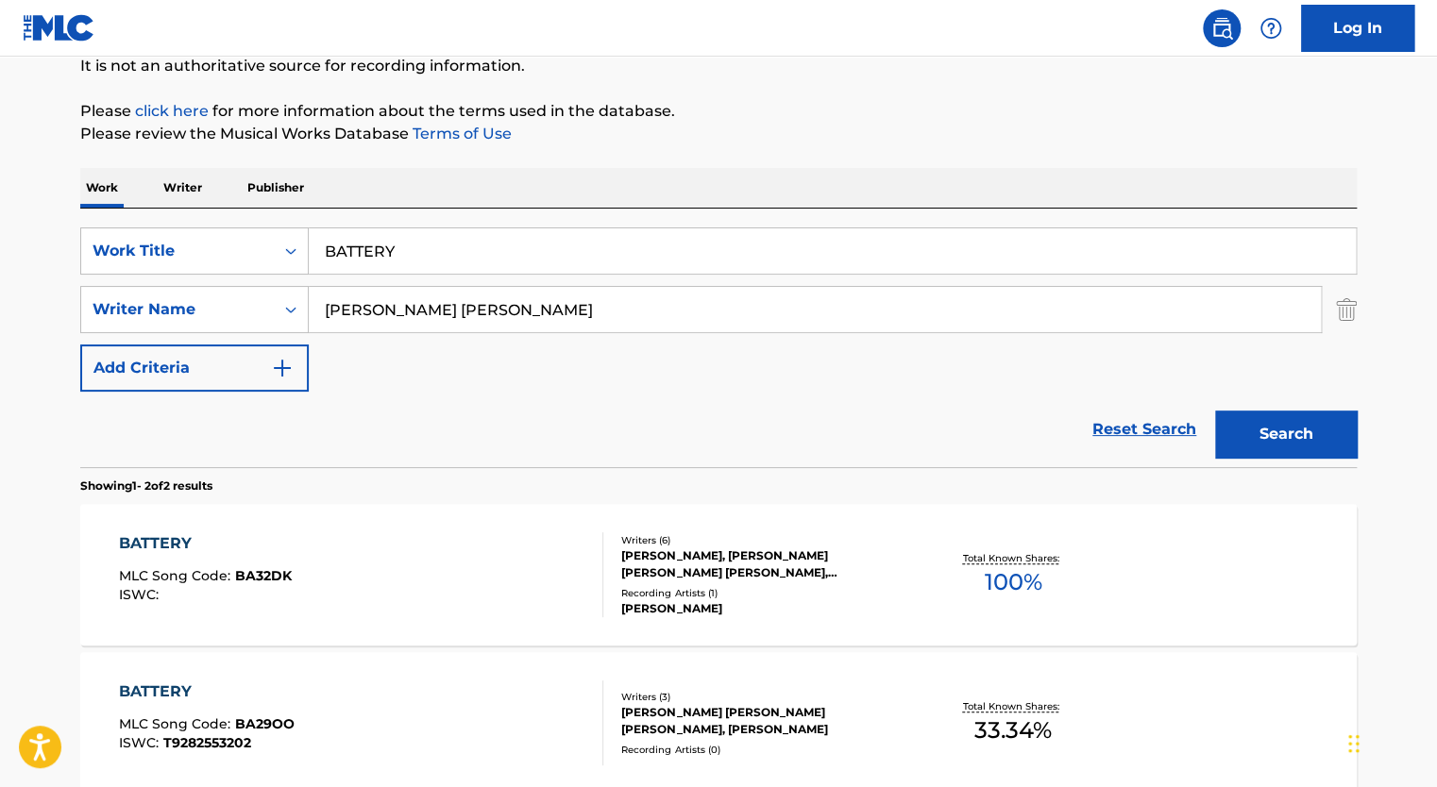
scroll to position [194, 0]
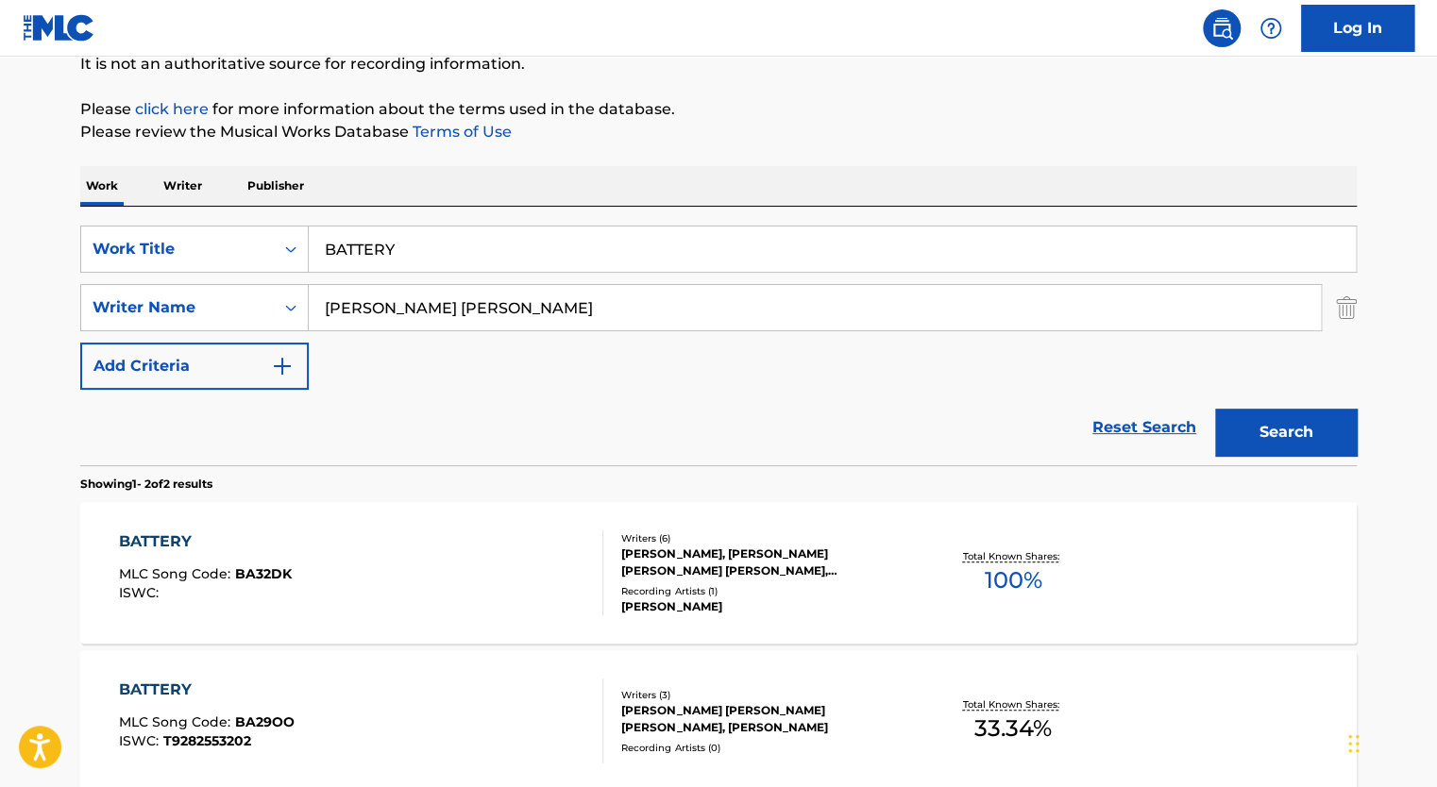
click at [531, 562] on div "BATTERY MLC Song Code : BA32DK ISWC :" at bounding box center [361, 573] width 485 height 85
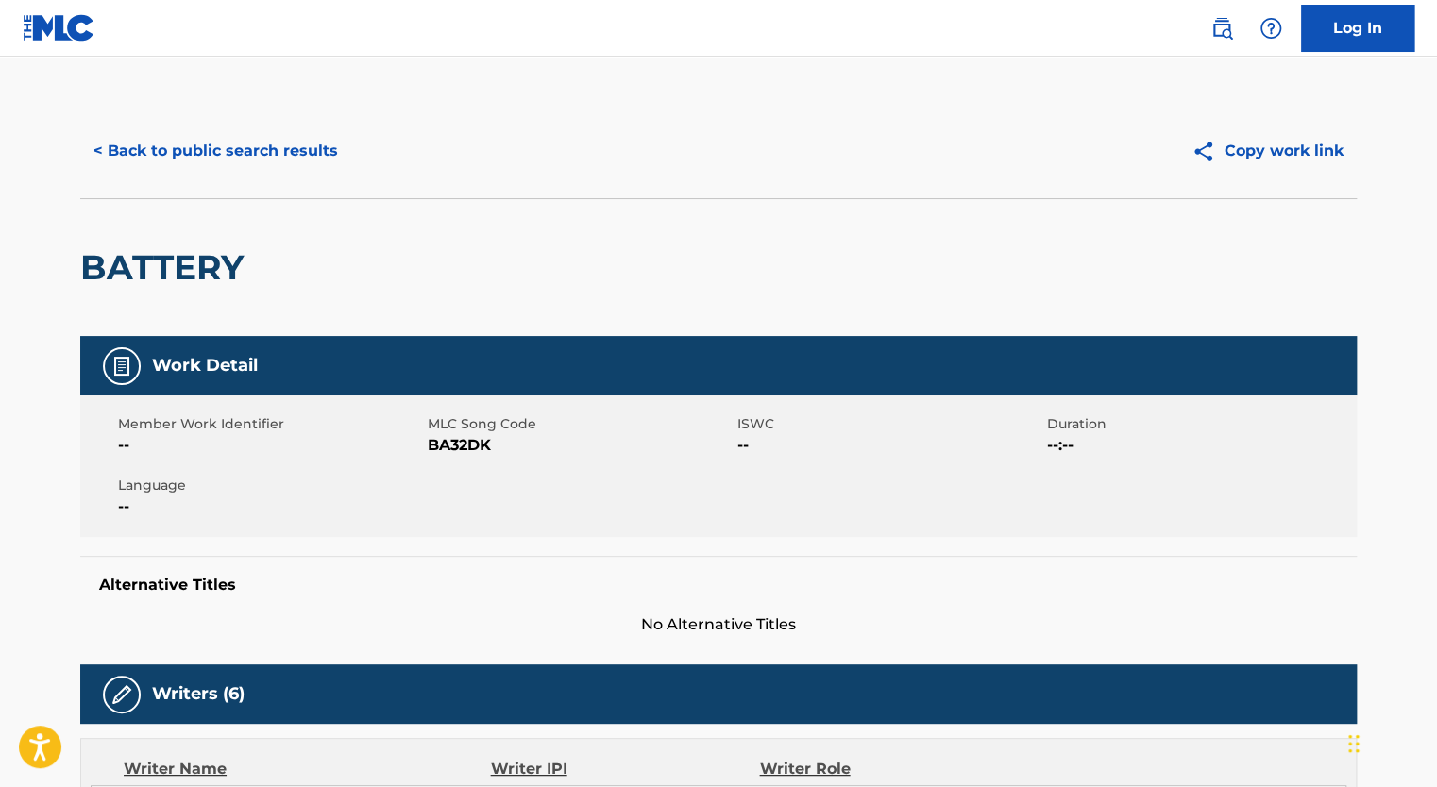
click at [463, 439] on span "BA32DK" at bounding box center [580, 445] width 305 height 23
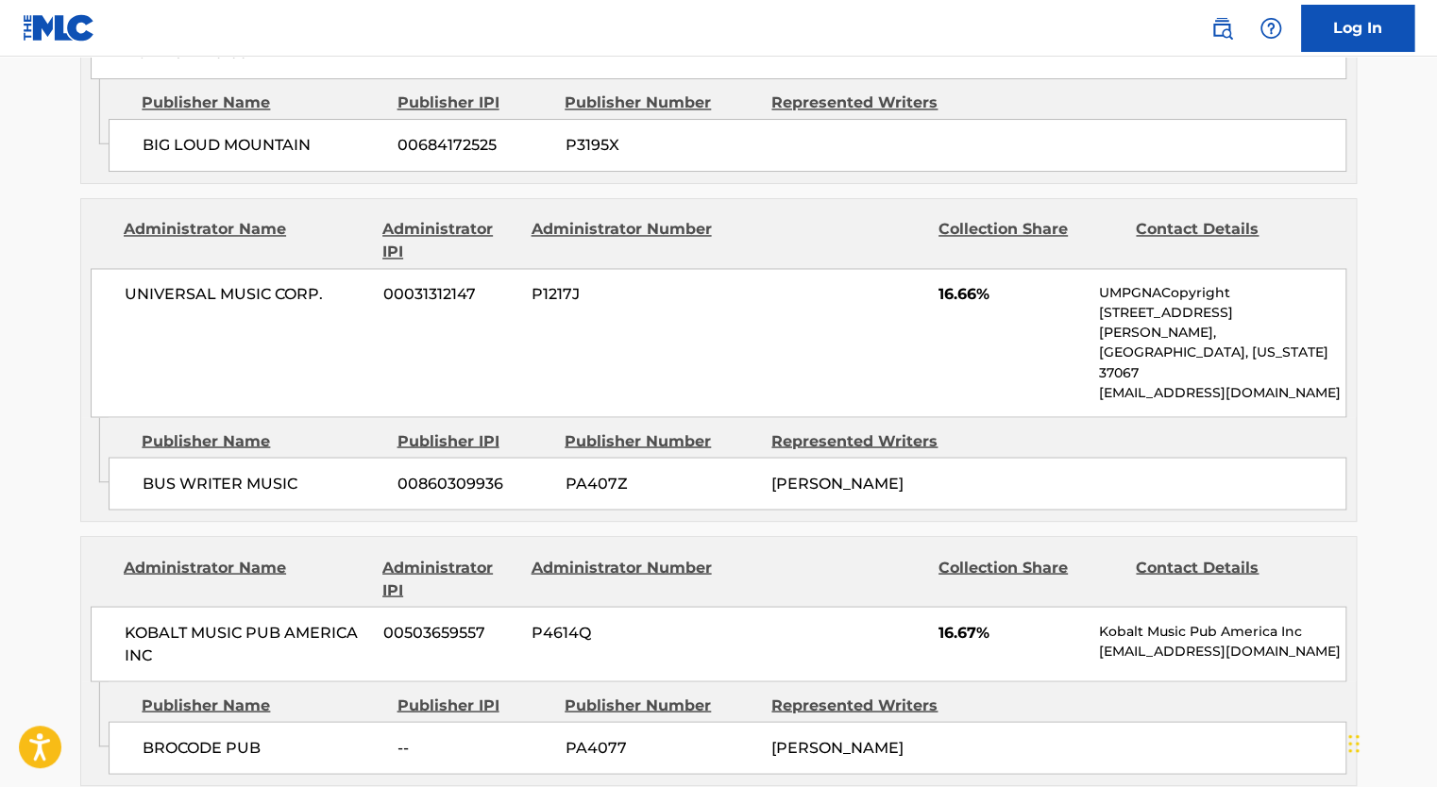
scroll to position [1710, 0]
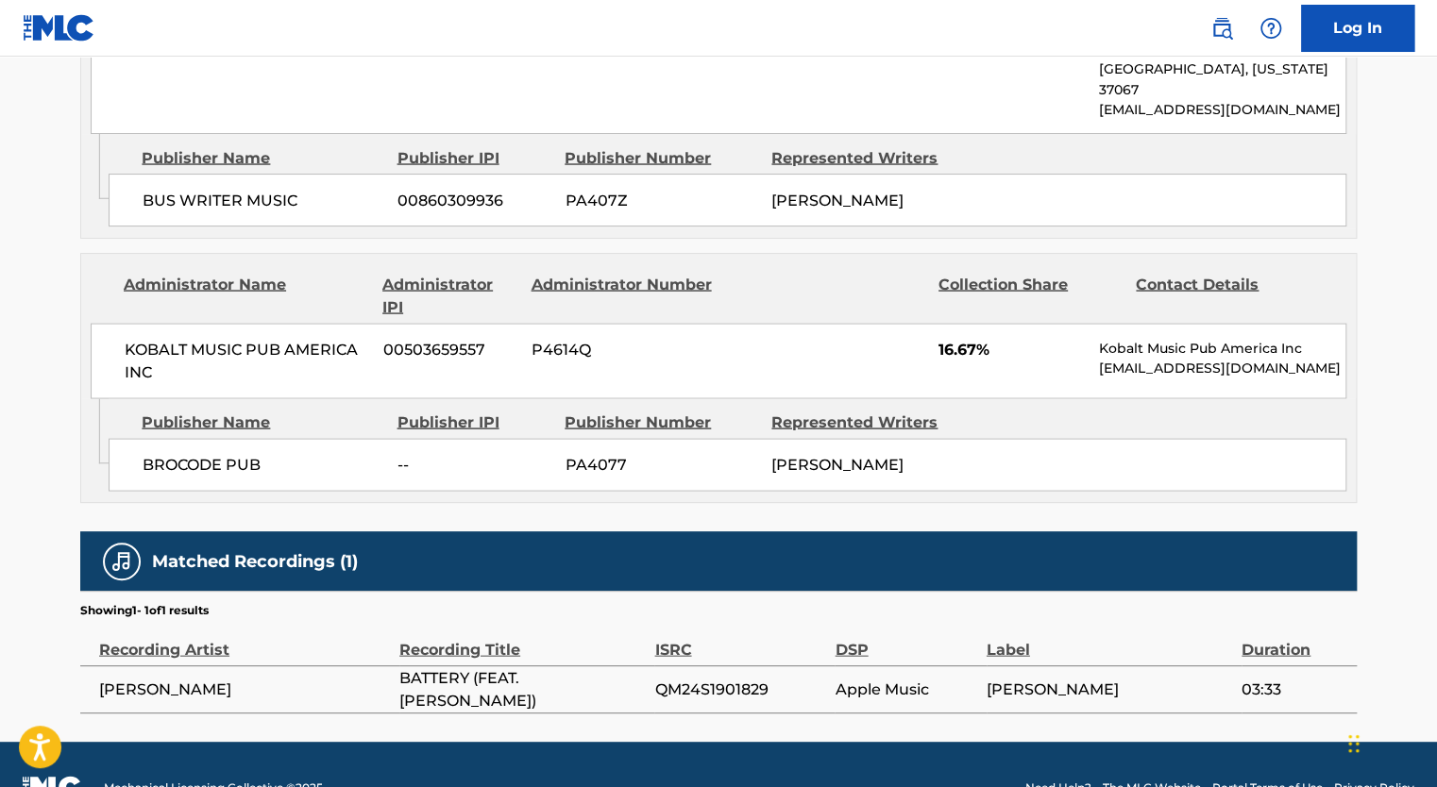
click at [725, 678] on span "QM24S1901829" at bounding box center [739, 689] width 171 height 23
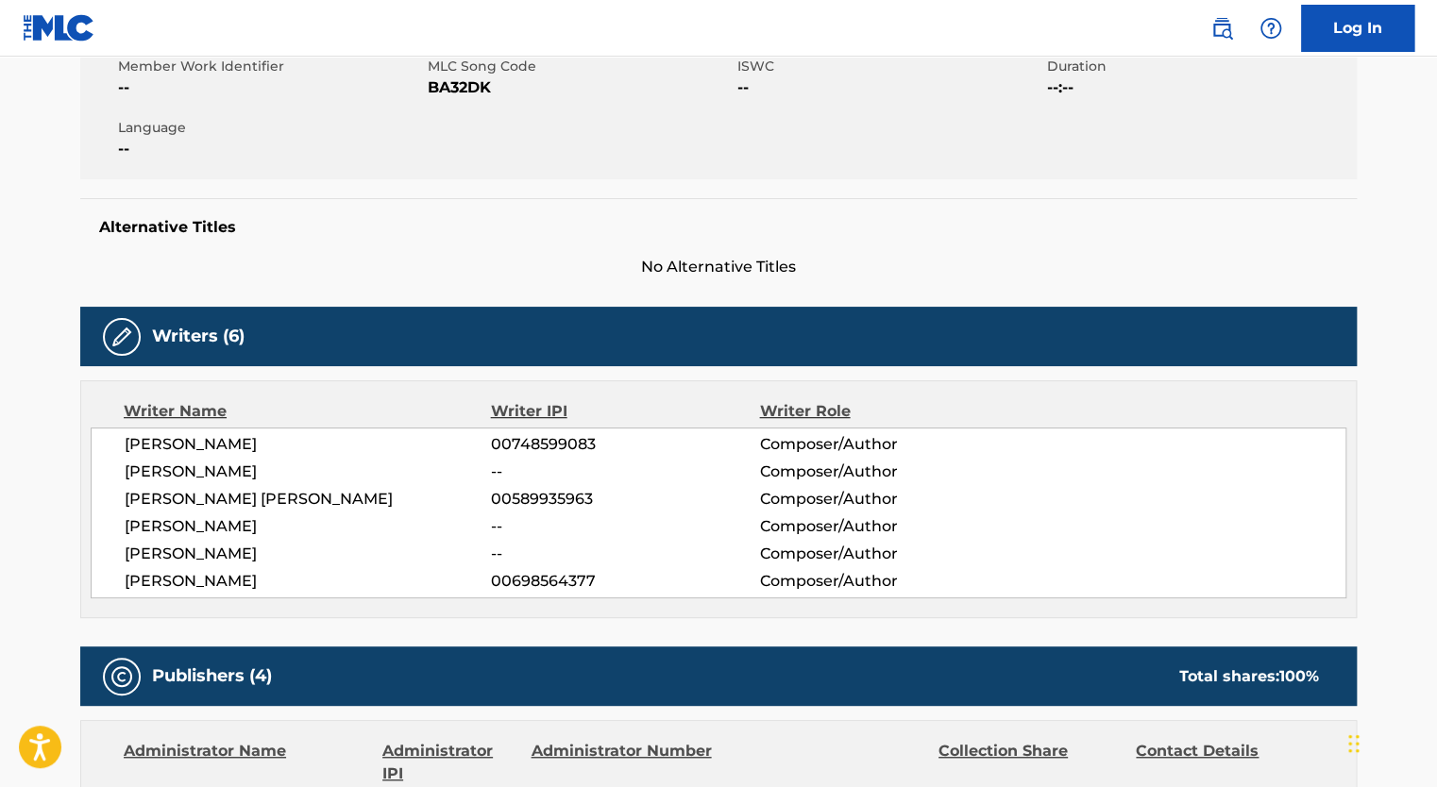
scroll to position [0, 0]
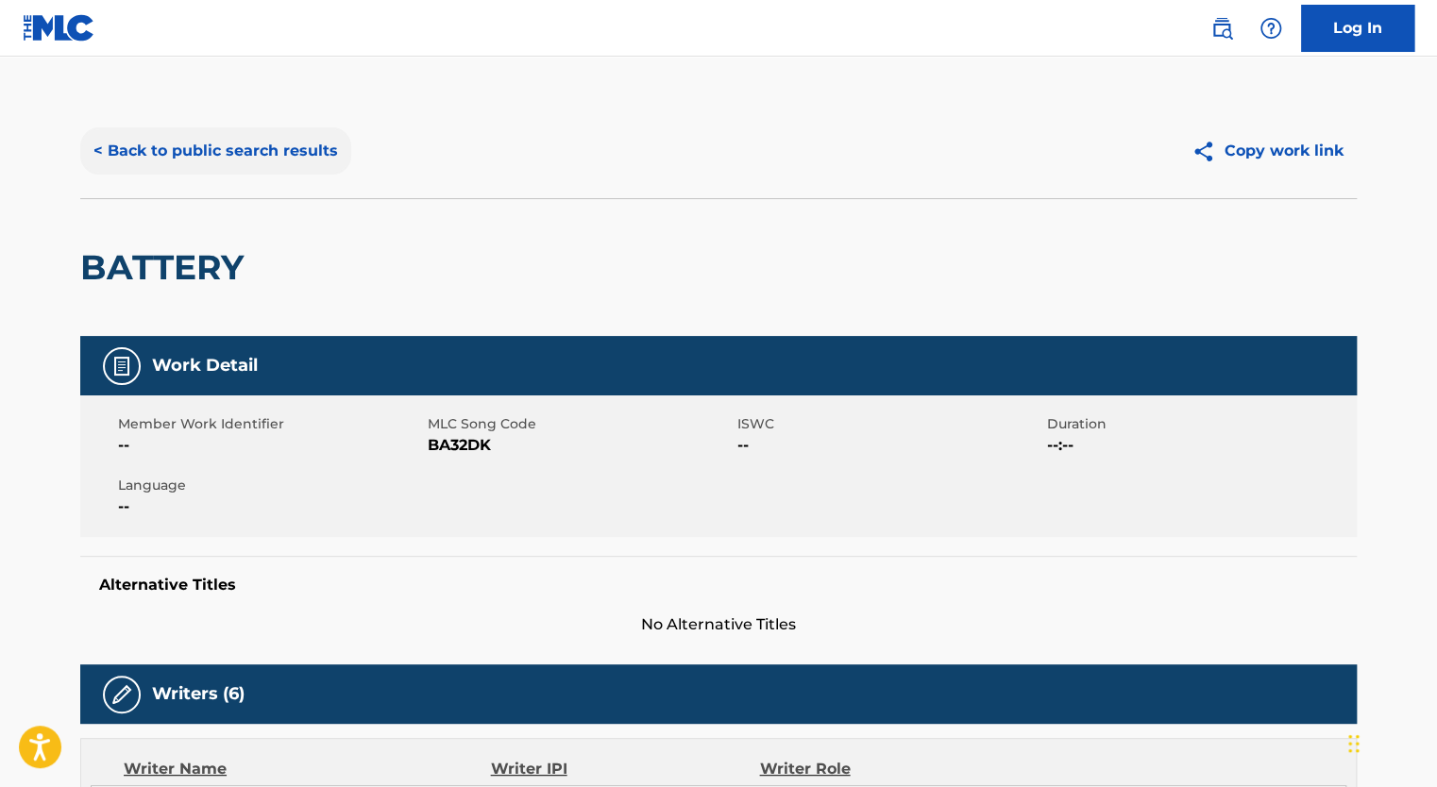
click at [203, 137] on button "< Back to public search results" at bounding box center [215, 150] width 271 height 47
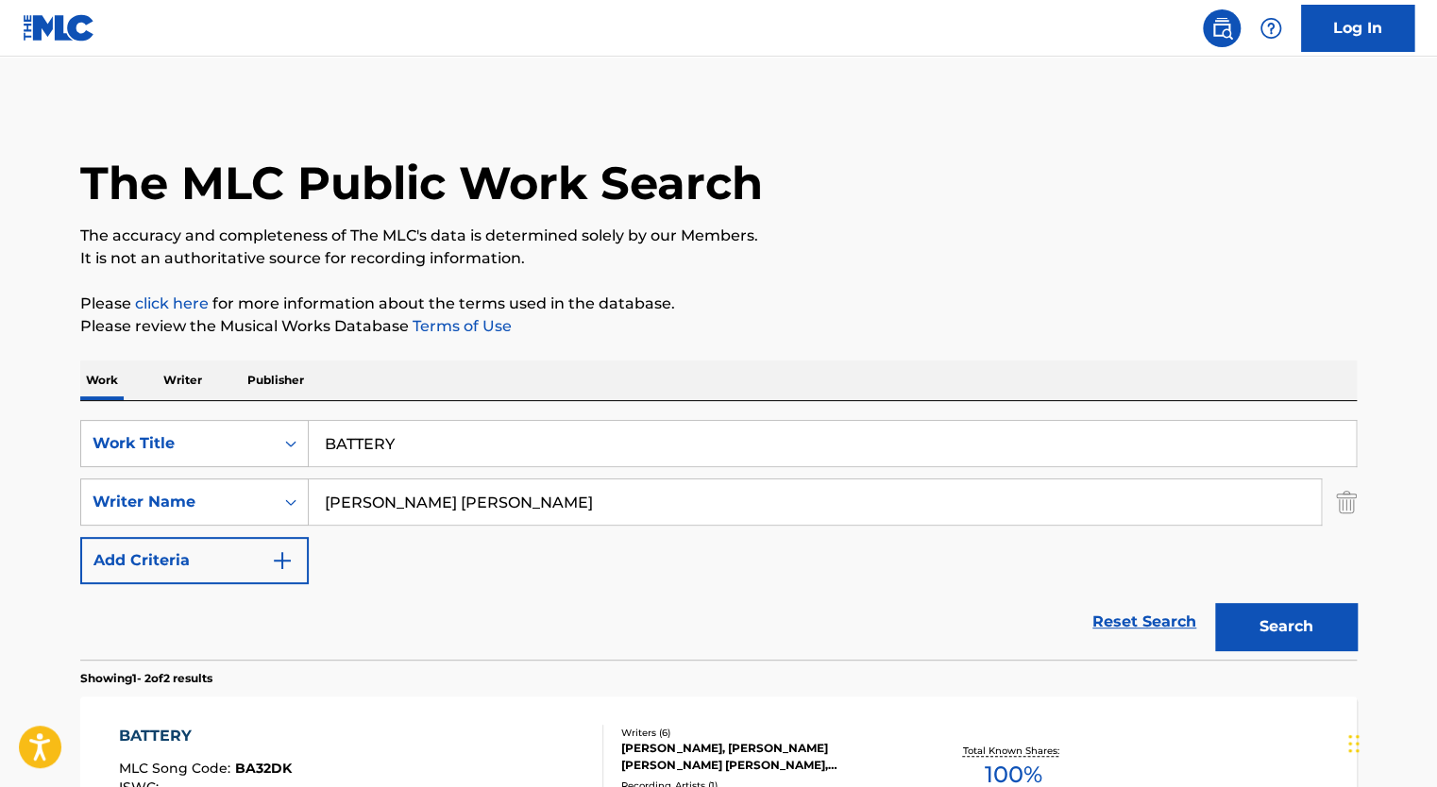
scroll to position [194, 0]
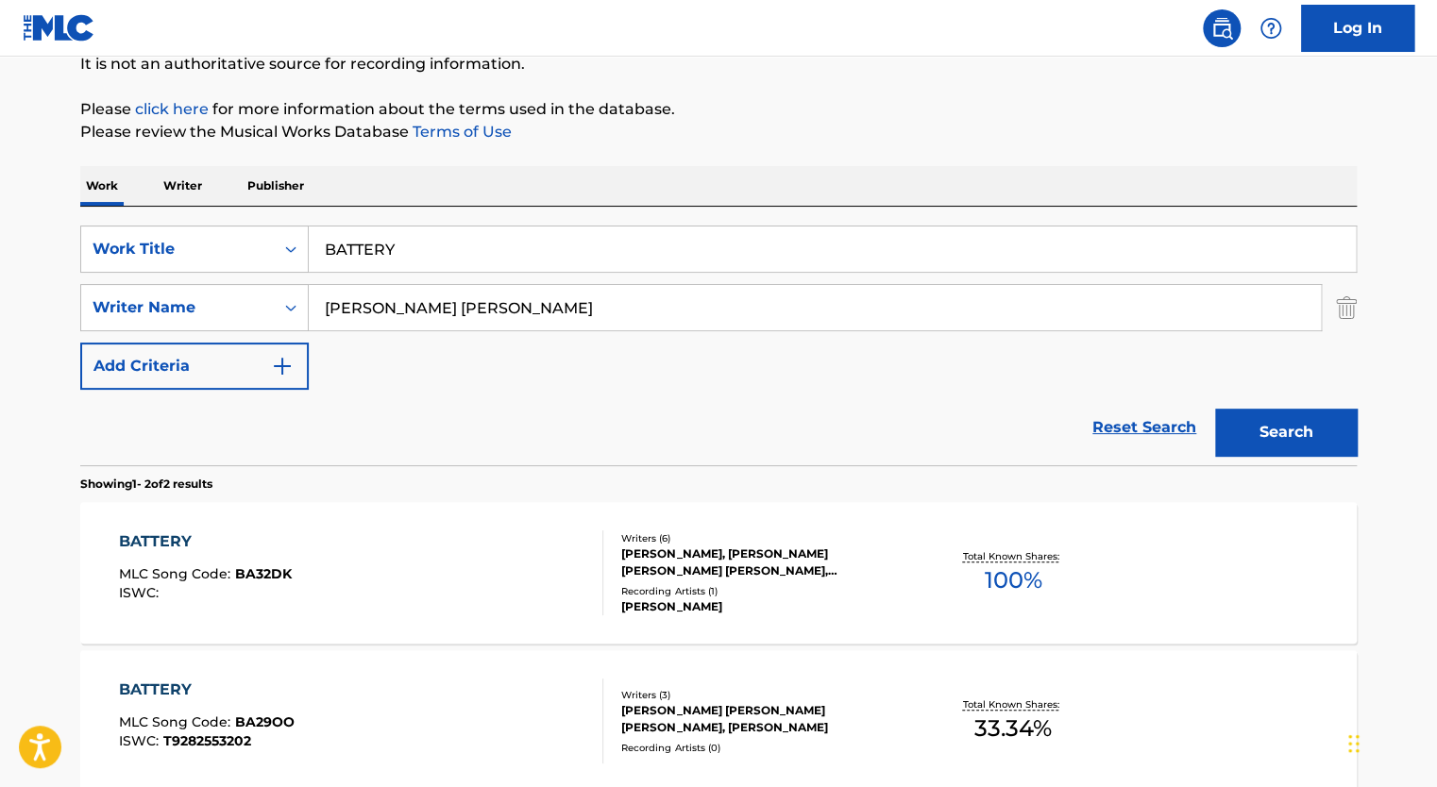
click at [385, 261] on input "BATTERY" at bounding box center [832, 249] width 1047 height 45
type input "GOOD HANDS"
click at [384, 308] on input "[PERSON_NAME] [PERSON_NAME]" at bounding box center [815, 307] width 1012 height 45
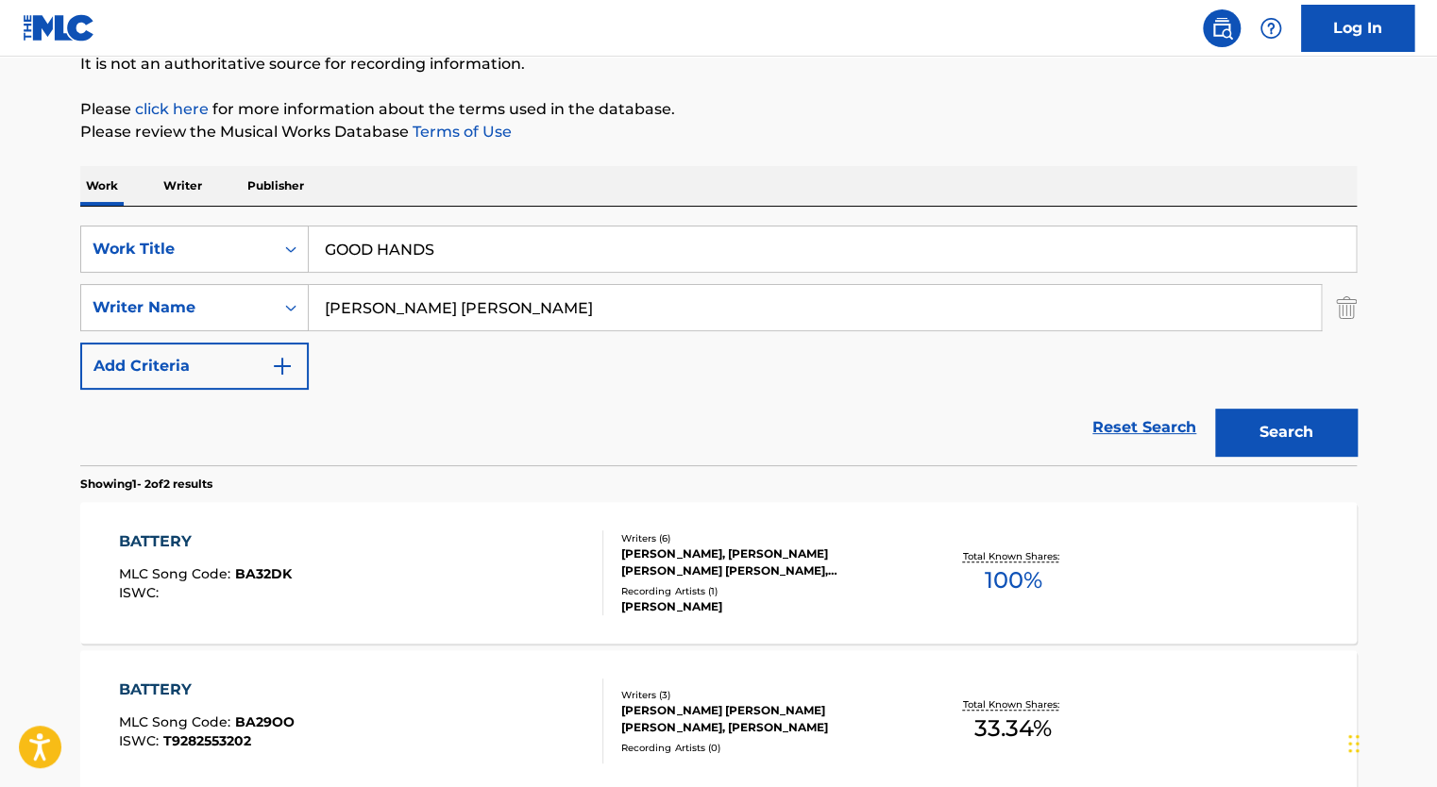
click at [384, 308] on input "[PERSON_NAME] [PERSON_NAME]" at bounding box center [815, 307] width 1012 height 45
click at [416, 313] on input "Search Form" at bounding box center [815, 307] width 1012 height 45
paste input "[PERSON_NAME] [PERSON_NAME]"
type input "[PERSON_NAME] [PERSON_NAME]"
click at [1215, 409] on button "Search" at bounding box center [1286, 432] width 142 height 47
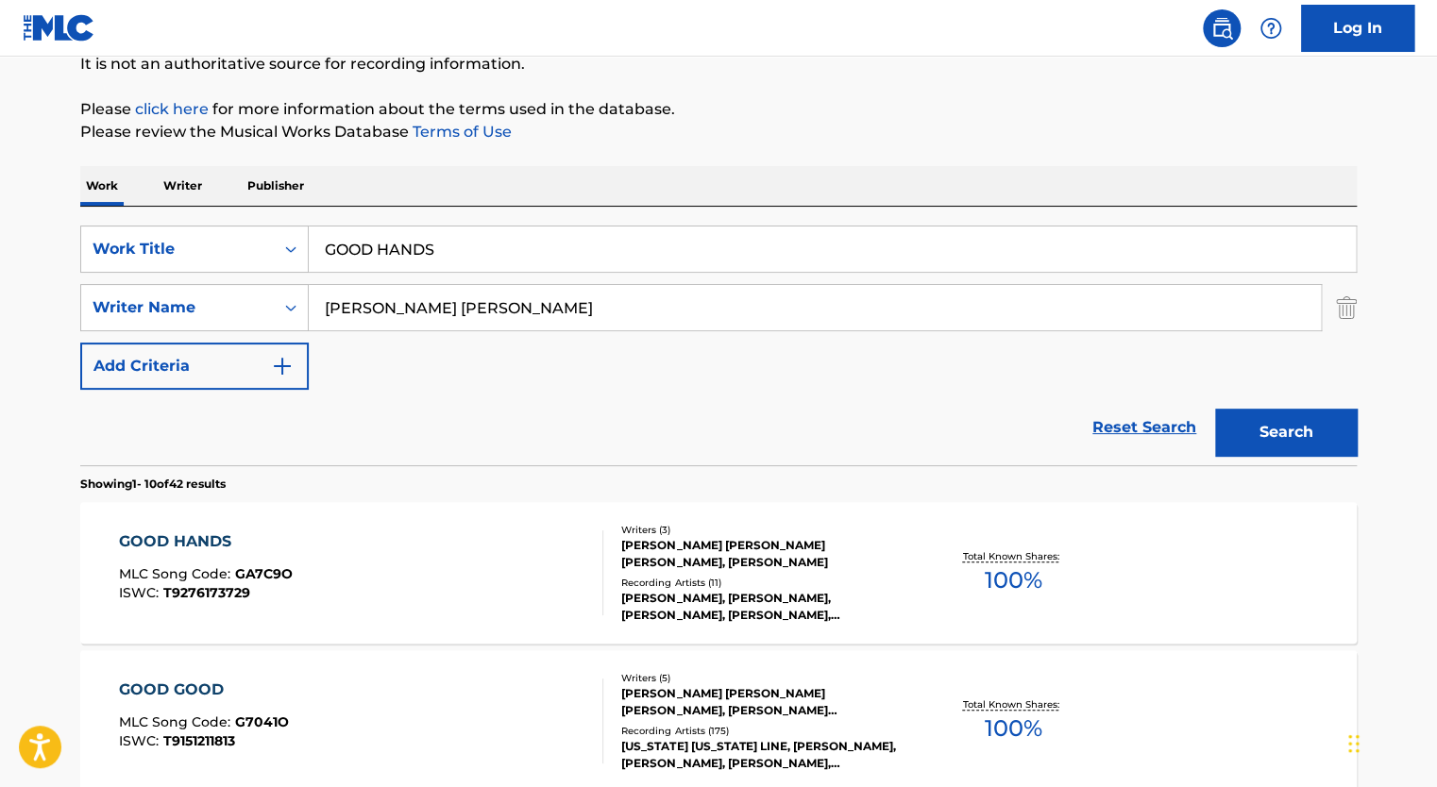
click at [442, 580] on div "GOOD HANDS MLC Song Code : GA7C9O ISWC : T9276173729" at bounding box center [361, 573] width 485 height 85
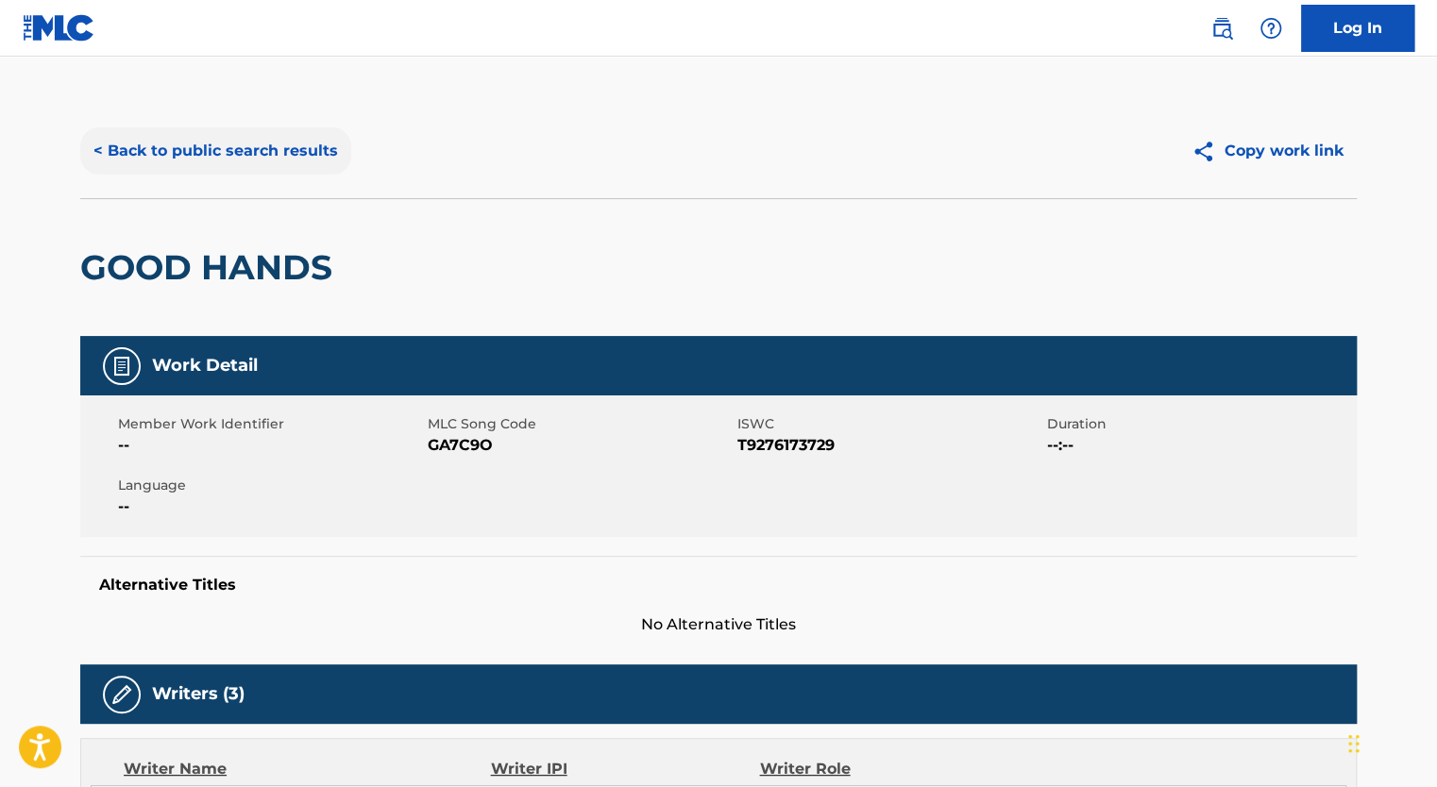
click at [204, 158] on button "< Back to public search results" at bounding box center [215, 150] width 271 height 47
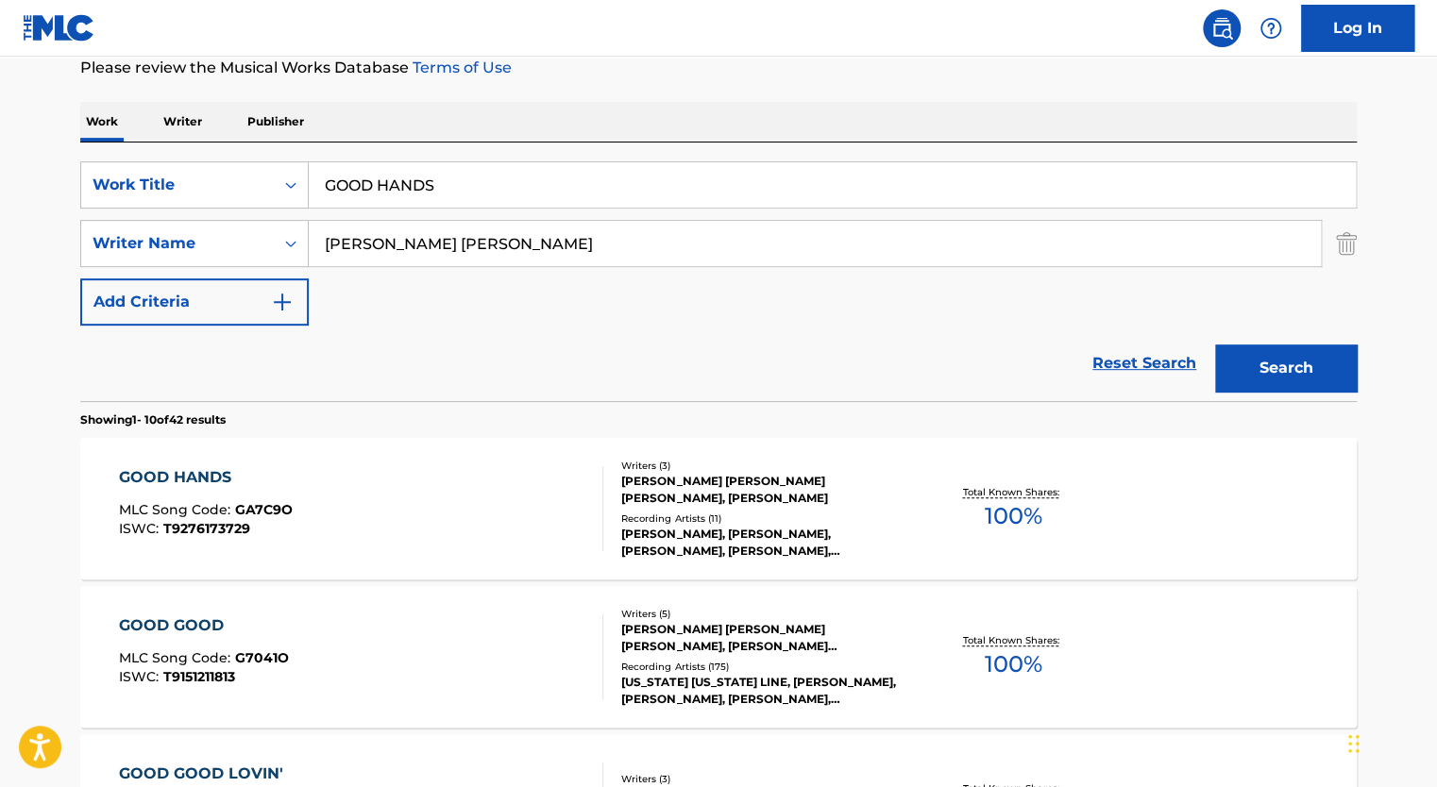
scroll to position [262, 0]
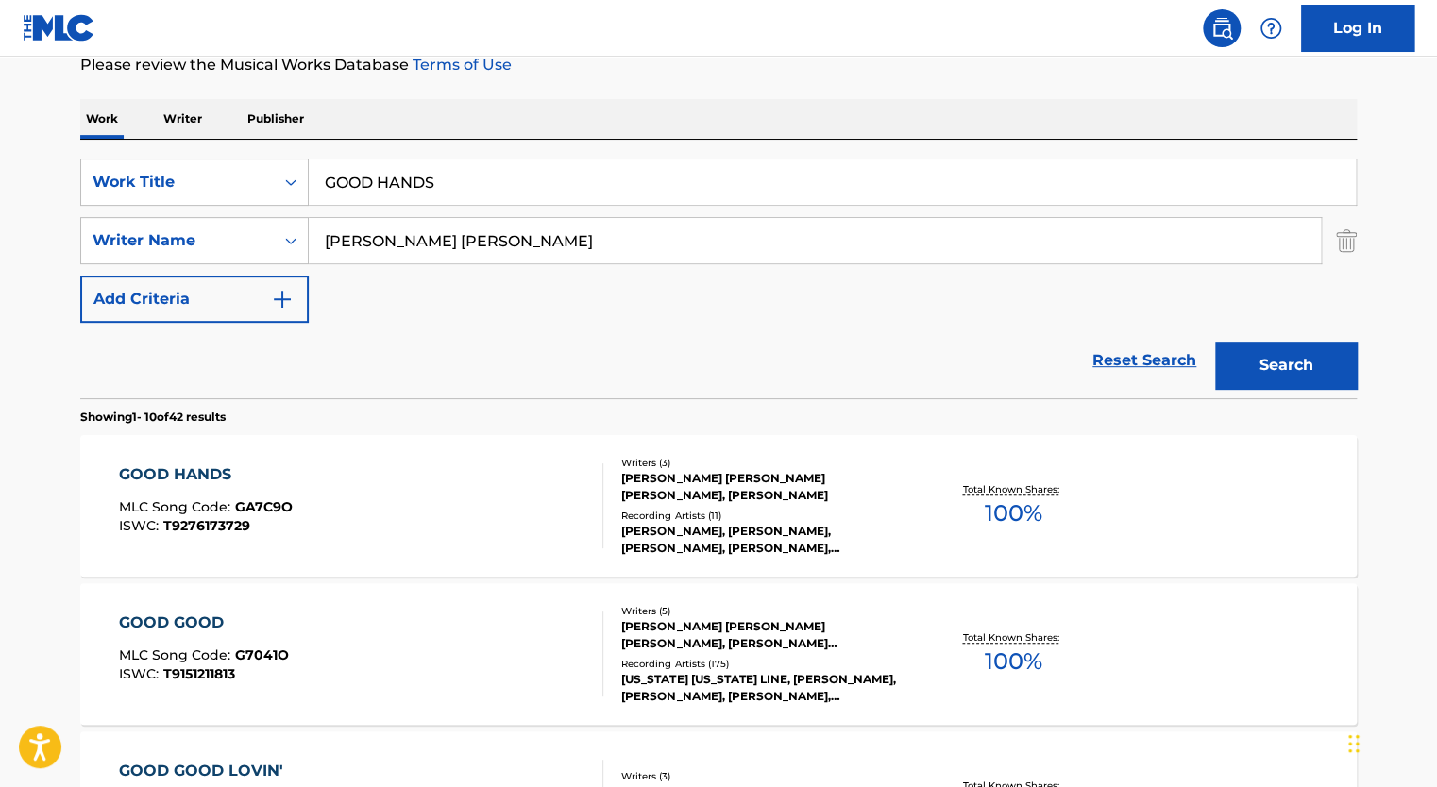
click at [472, 497] on div "GOOD HANDS MLC Song Code : GA7C9O ISWC : T9276173729" at bounding box center [361, 506] width 485 height 85
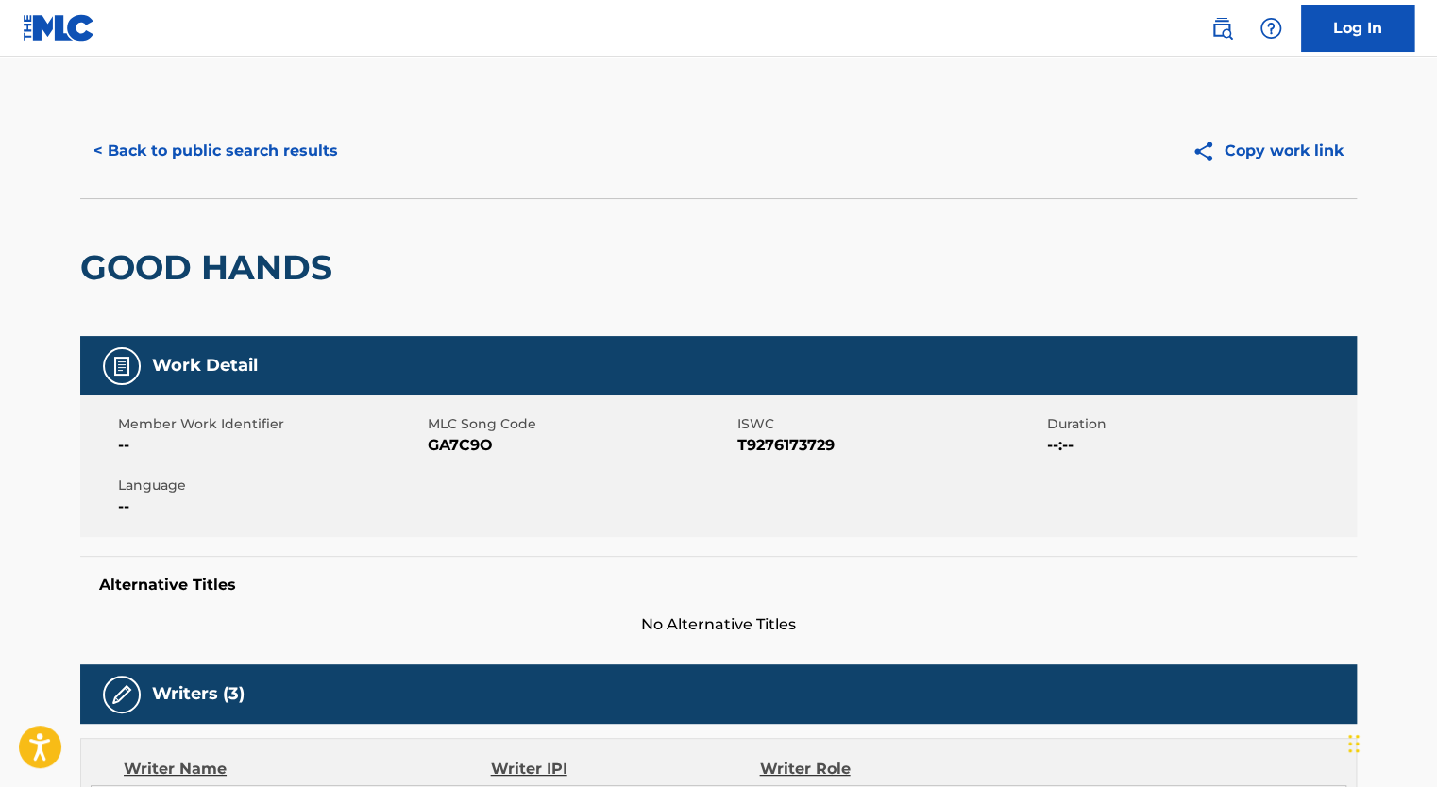
click at [460, 450] on span "GA7C9O" at bounding box center [580, 445] width 305 height 23
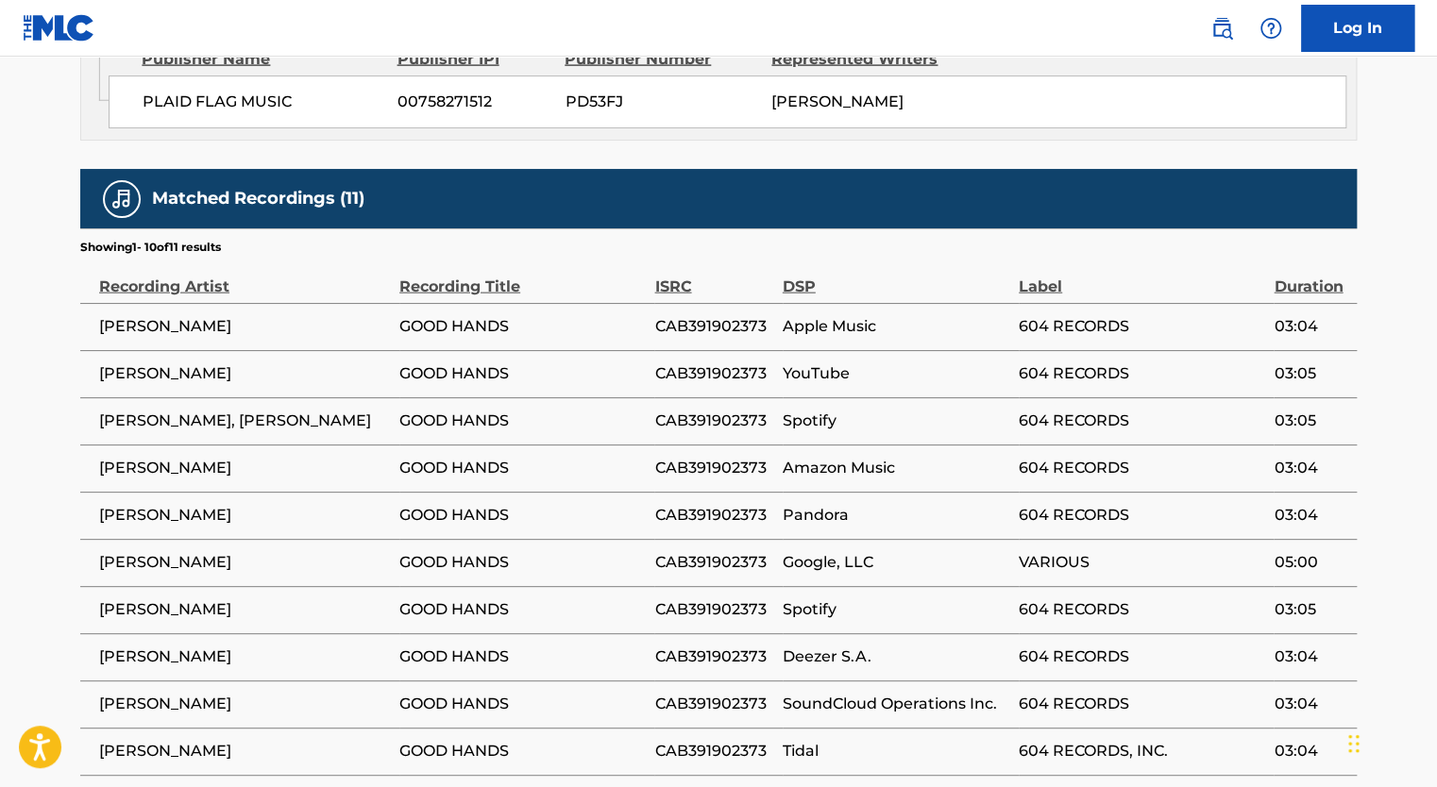
scroll to position [2209, 0]
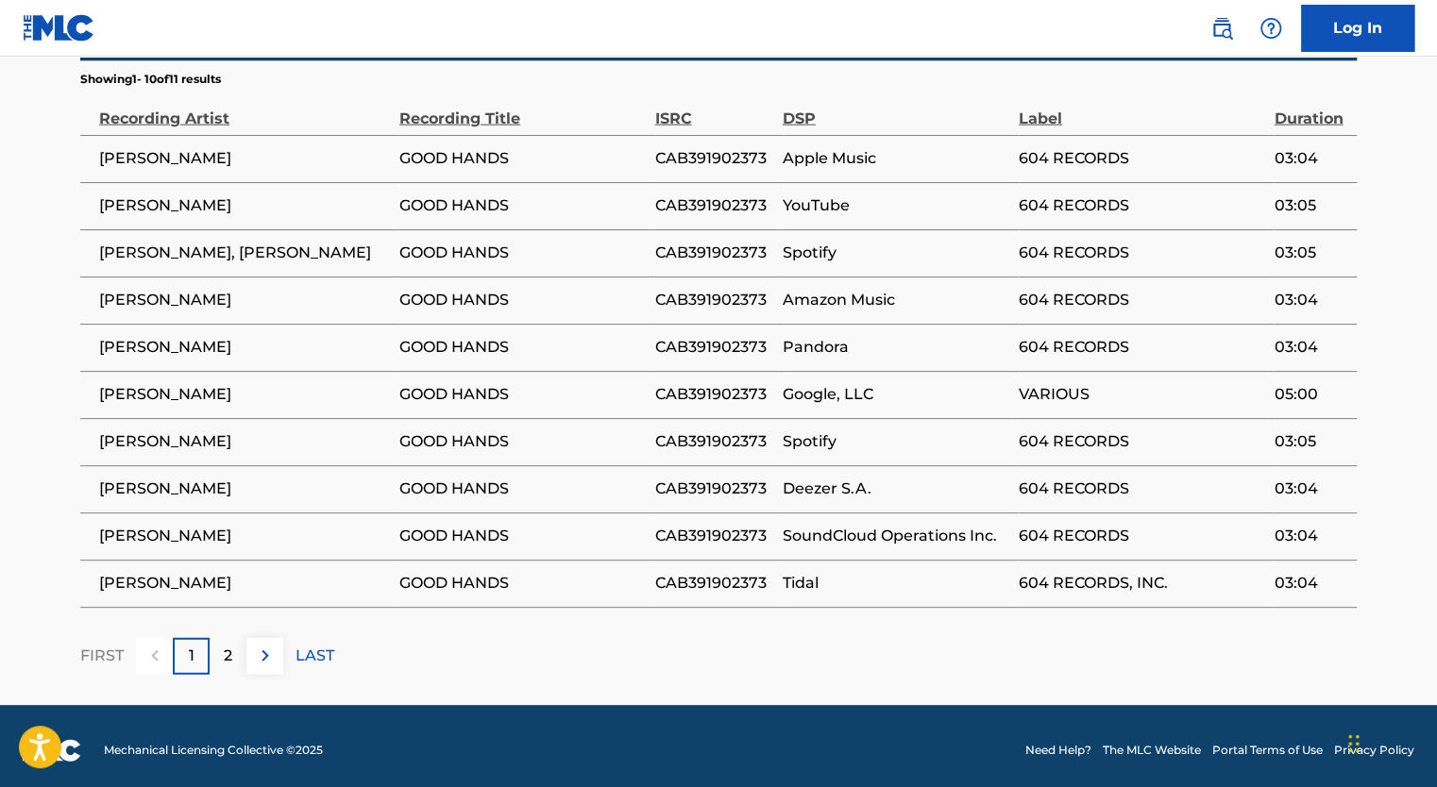
click at [714, 245] on span "CAB391902373" at bounding box center [713, 253] width 118 height 23
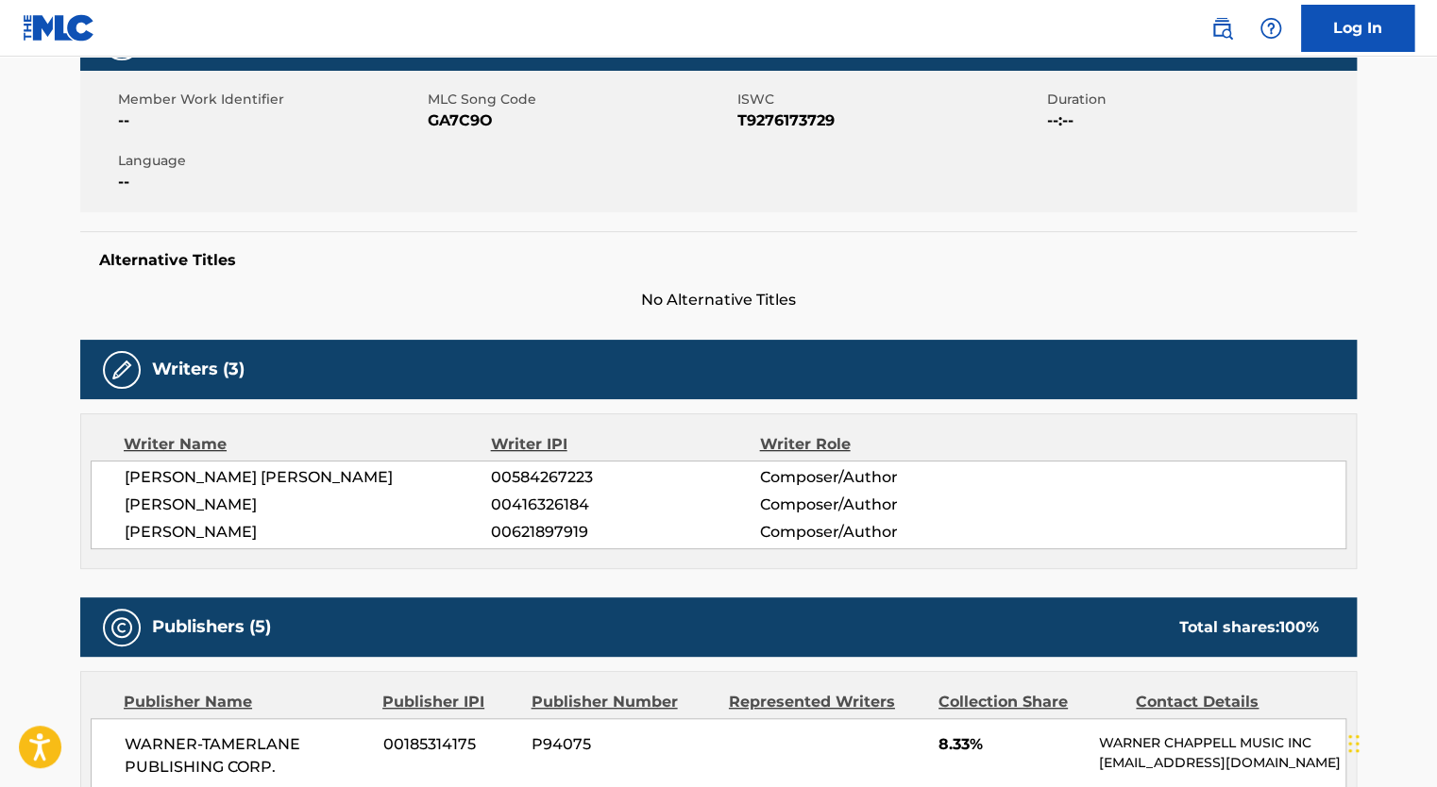
scroll to position [0, 0]
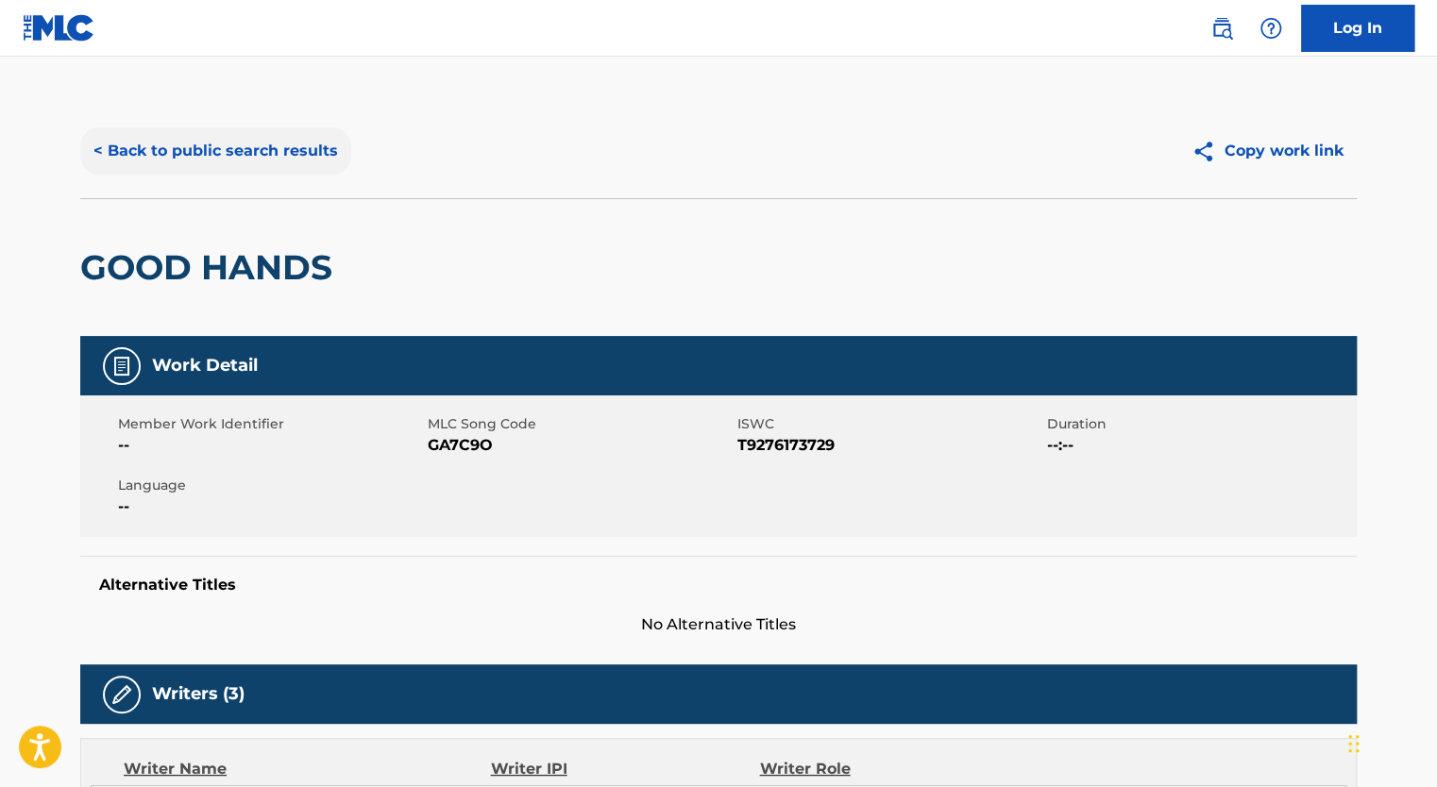
click at [166, 148] on button "< Back to public search results" at bounding box center [215, 150] width 271 height 47
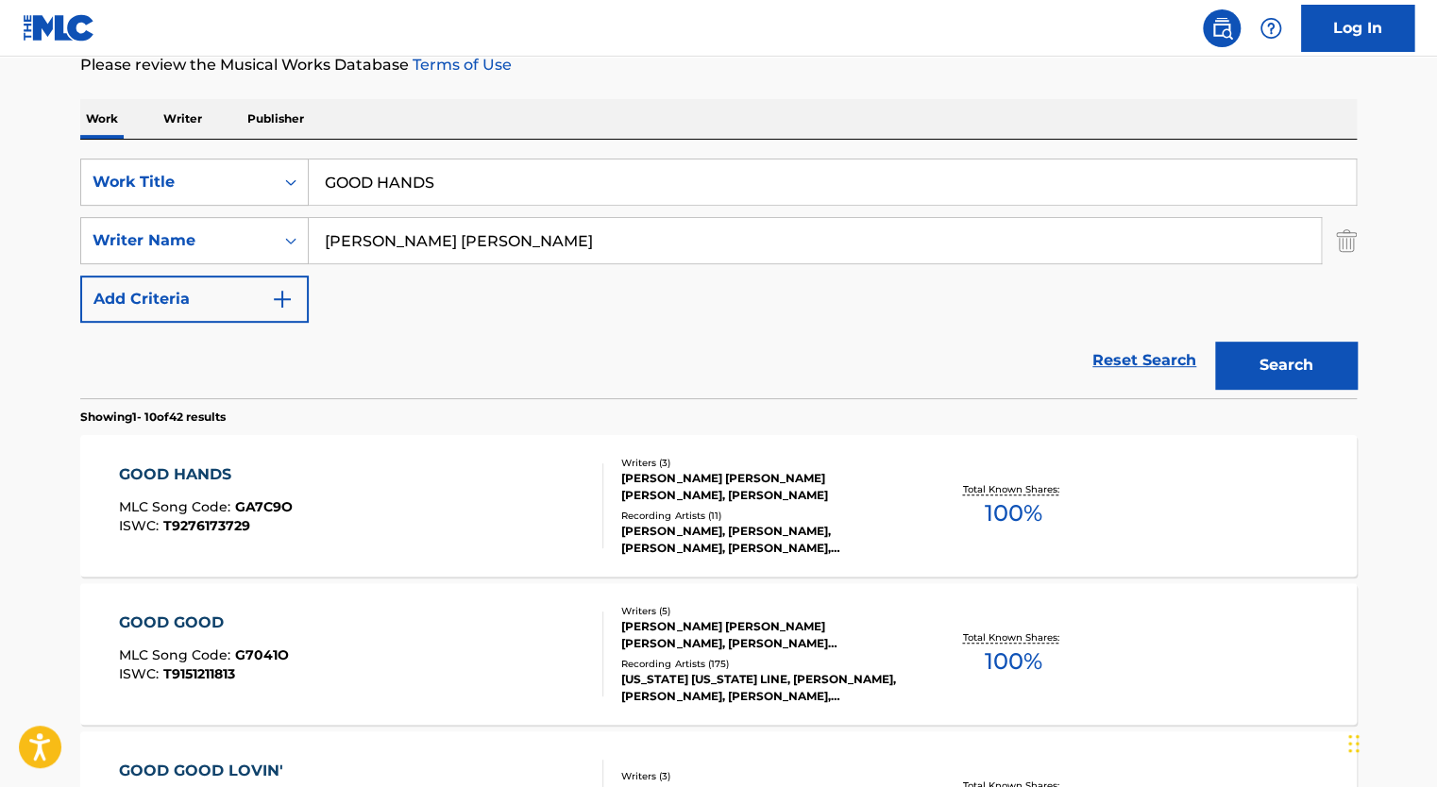
click at [350, 187] on input "GOOD HANDS" at bounding box center [832, 182] width 1047 height 45
type input "OPTIONS"
click at [364, 219] on input "[PERSON_NAME] [PERSON_NAME]" at bounding box center [815, 240] width 1012 height 45
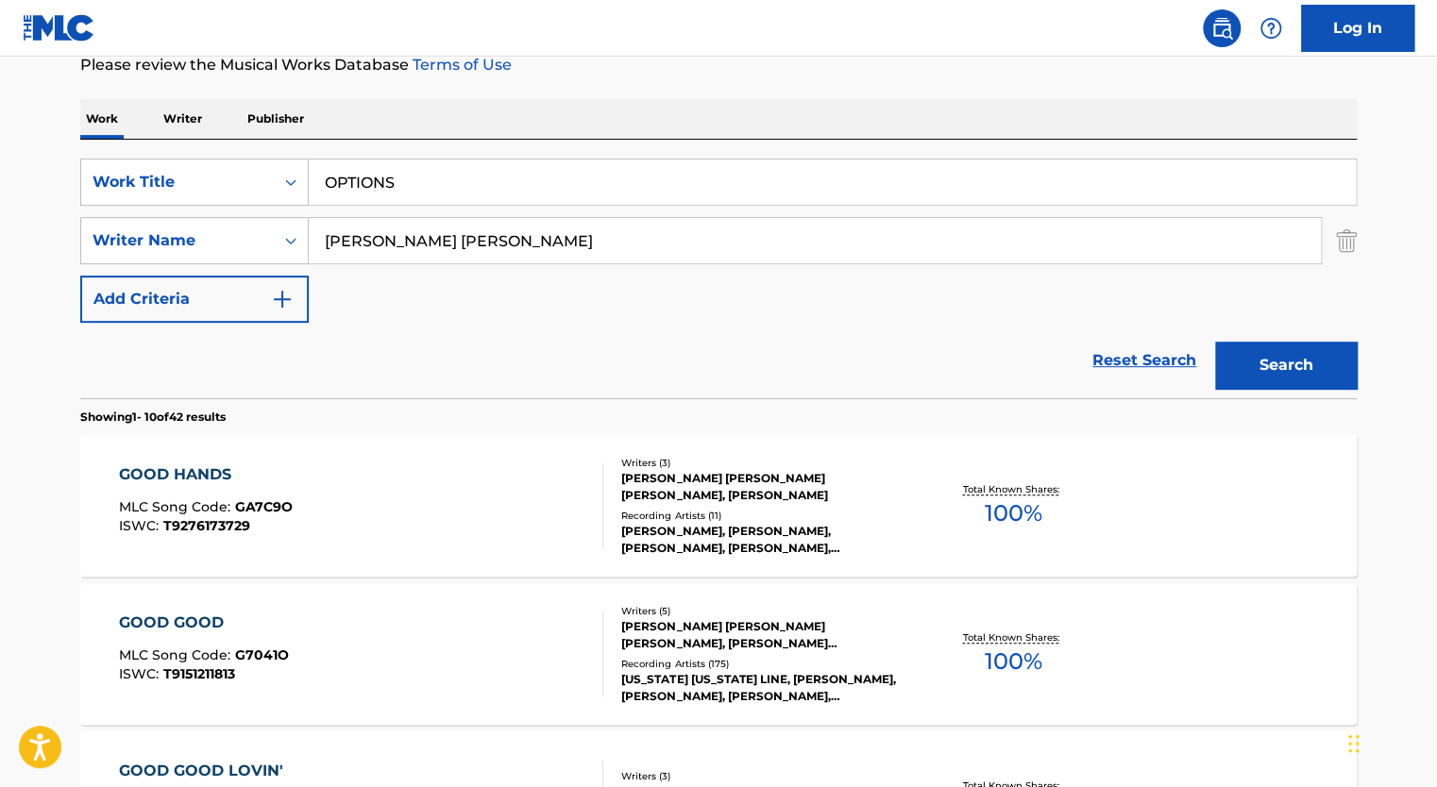
click at [364, 219] on input "[PERSON_NAME] [PERSON_NAME]" at bounding box center [815, 240] width 1012 height 45
click at [412, 248] on input "Search Form" at bounding box center [815, 240] width 1012 height 45
paste input "[PERSON_NAME] [PERSON_NAME]"
click at [1215, 342] on button "Search" at bounding box center [1286, 365] width 142 height 47
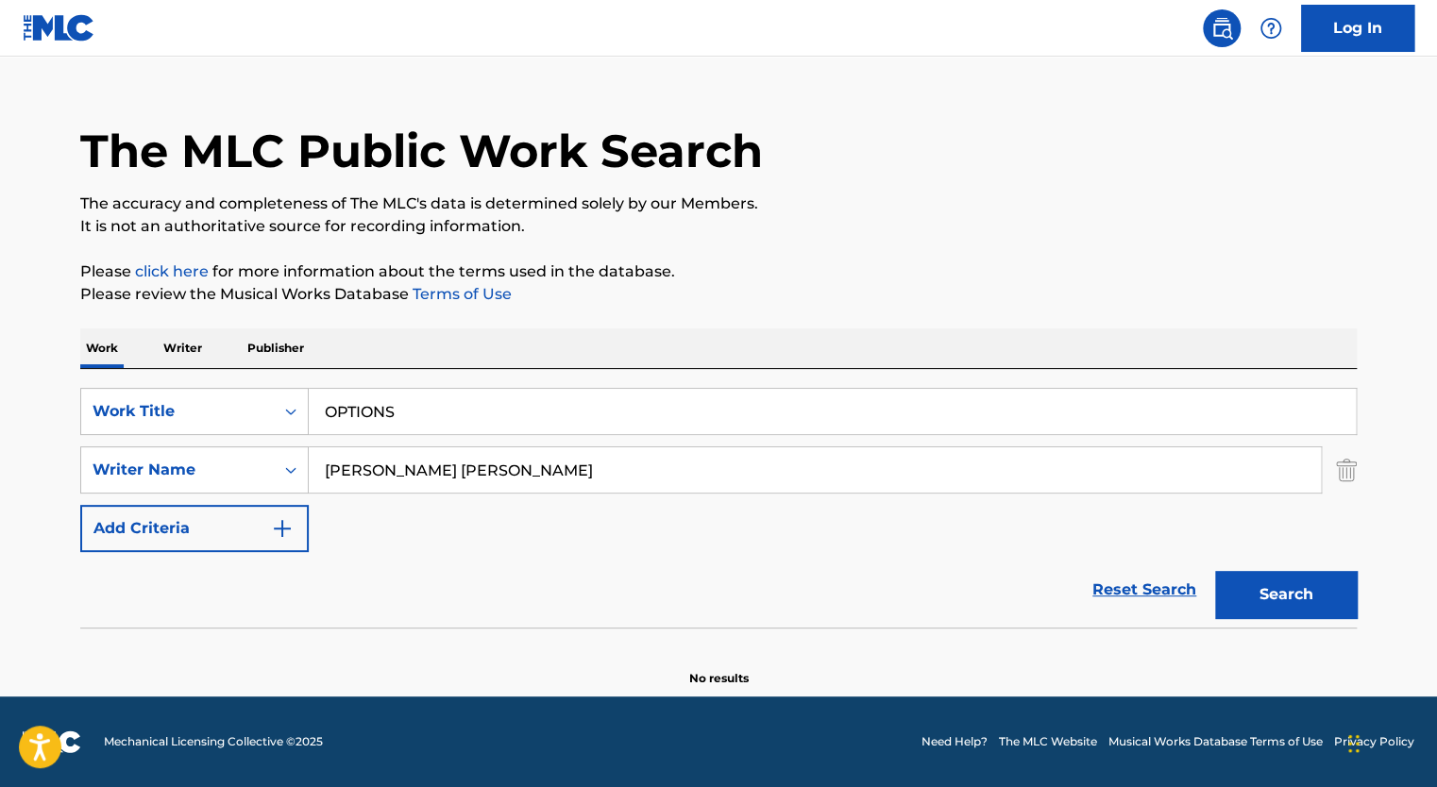
scroll to position [31, 0]
click at [480, 481] on input "[PERSON_NAME] [PERSON_NAME]" at bounding box center [815, 470] width 1012 height 45
click at [1215, 572] on button "Search" at bounding box center [1286, 595] width 142 height 47
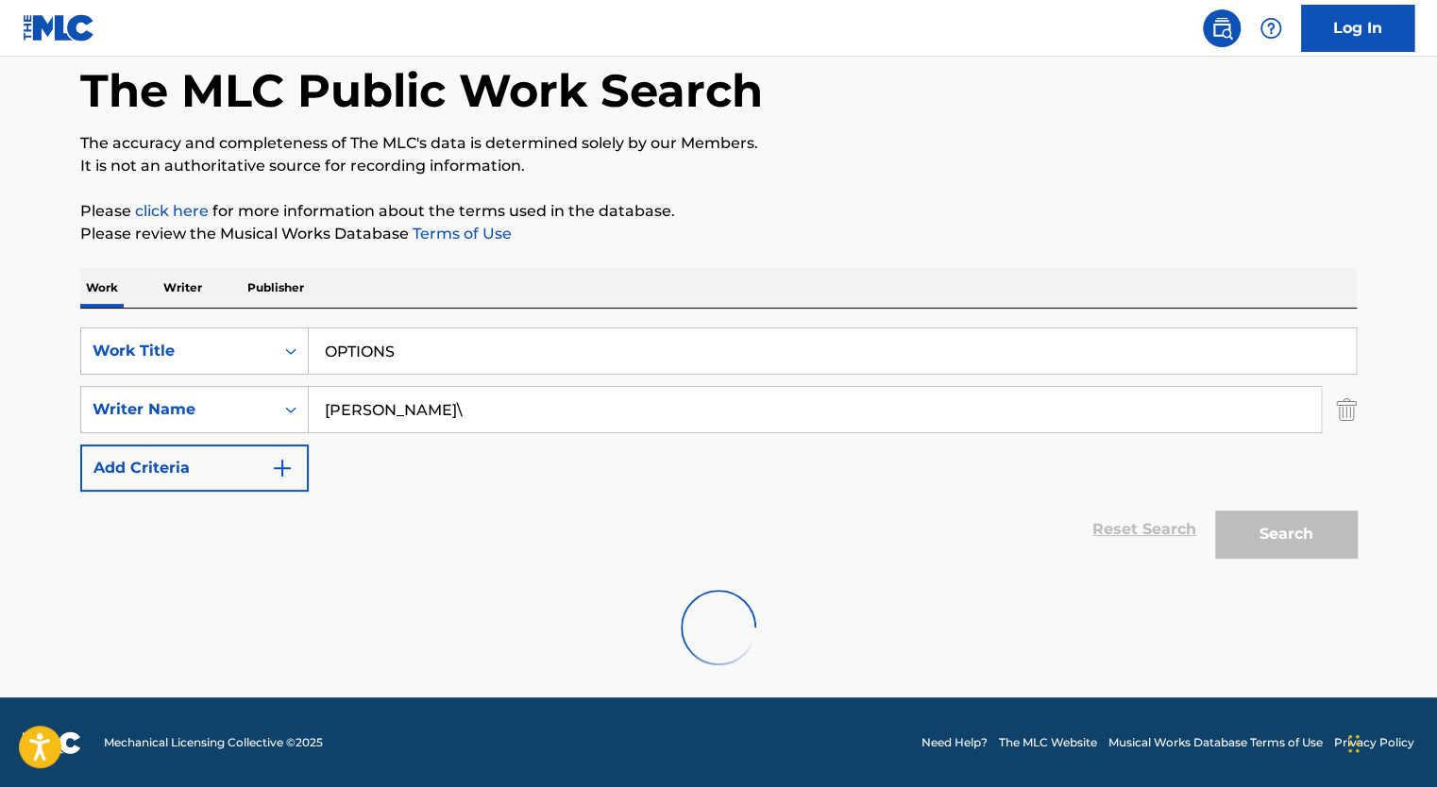
scroll to position [239, 0]
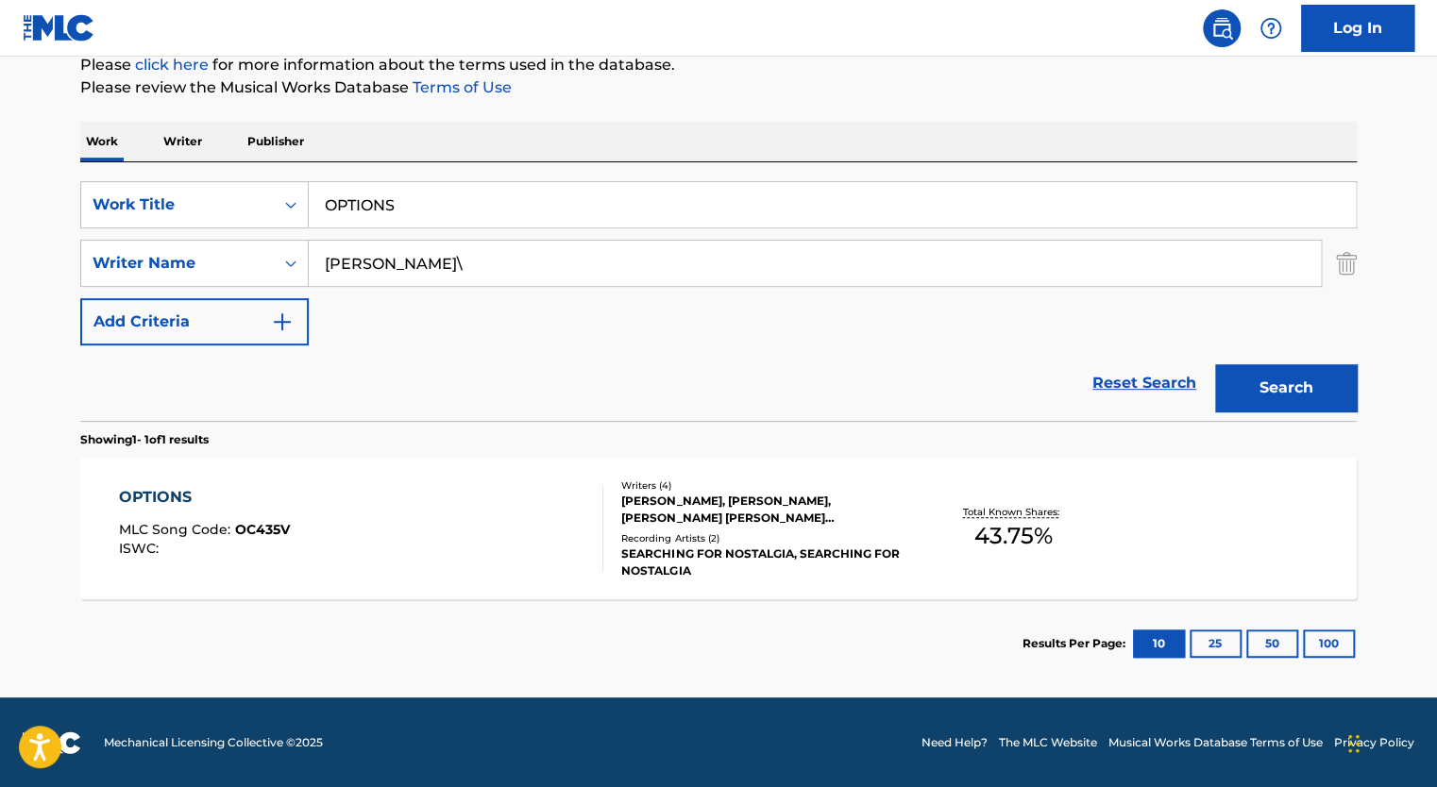
type input "[PERSON_NAME]\"
click at [457, 547] on div "OPTIONS MLC Song Code : OC435V ISWC :" at bounding box center [361, 528] width 485 height 85
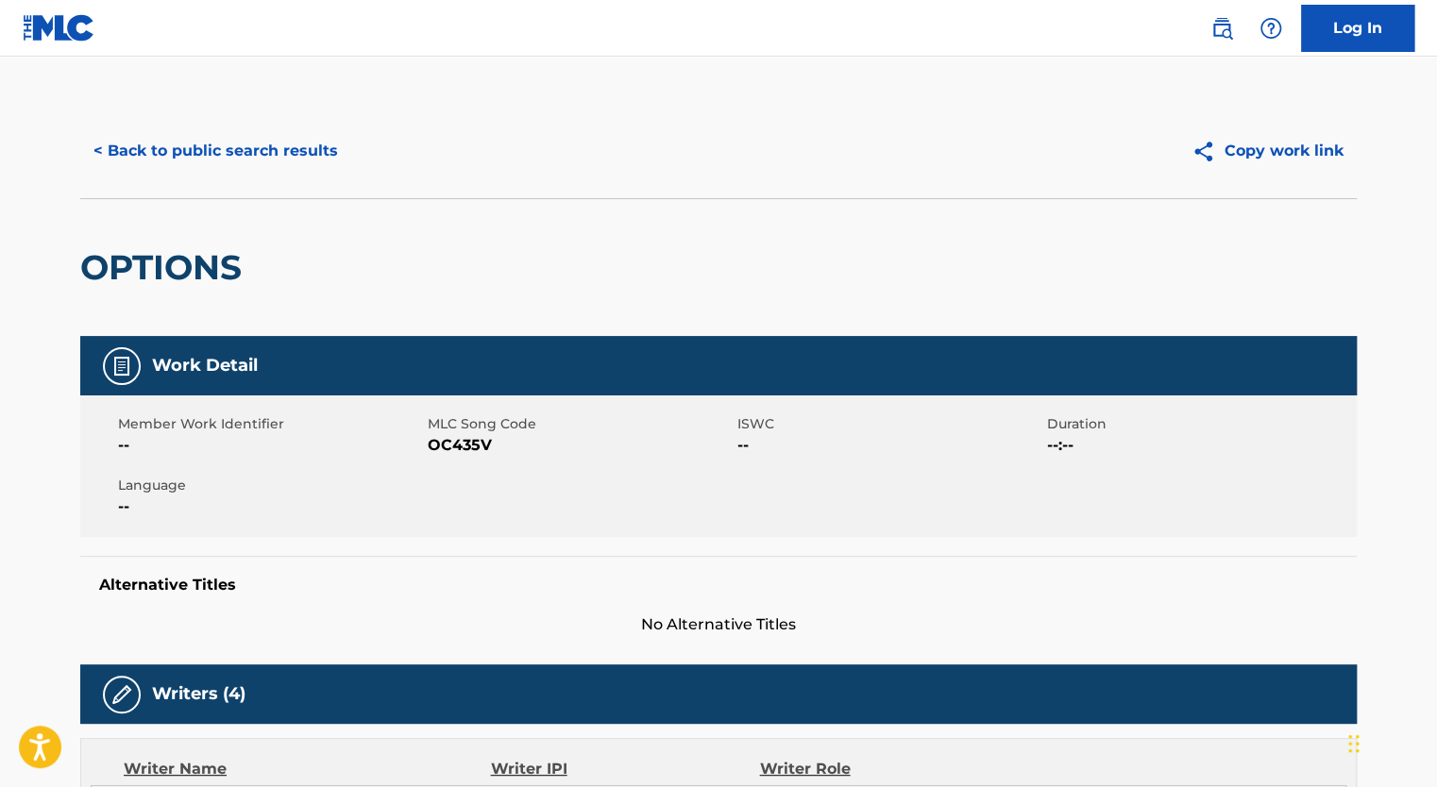
click at [476, 445] on span "OC435V" at bounding box center [580, 445] width 305 height 23
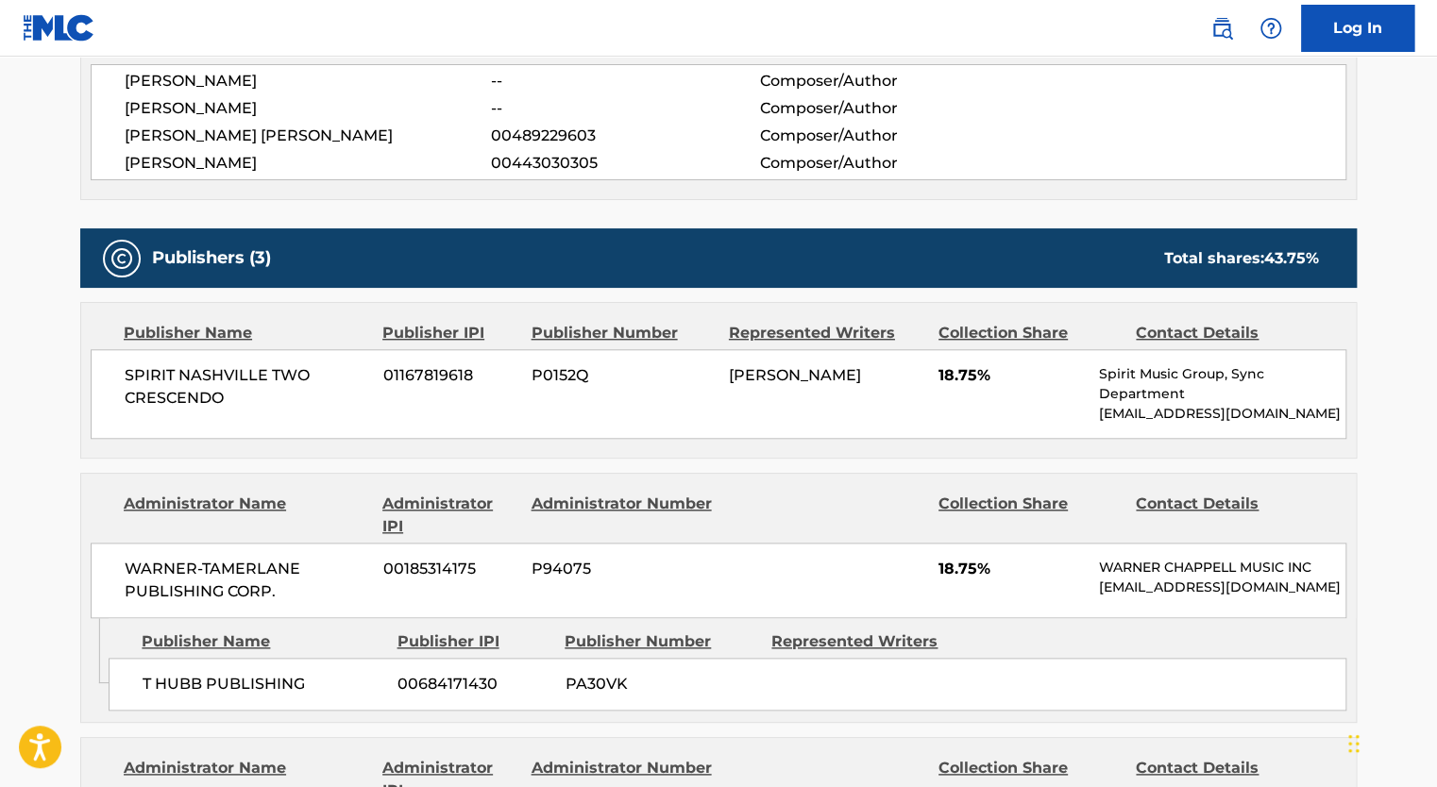
scroll to position [1446, 0]
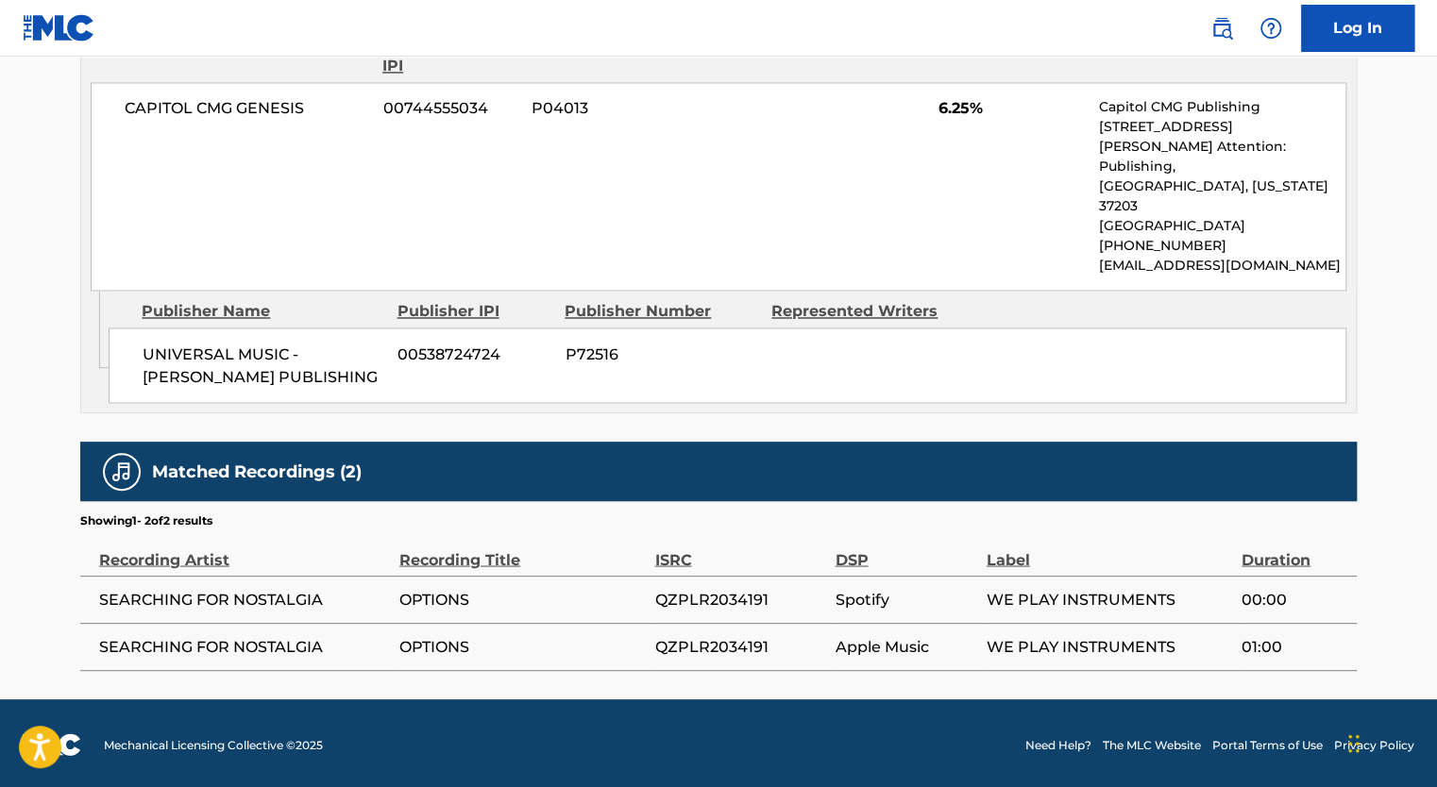
click at [721, 595] on span "QZPLR2034191" at bounding box center [739, 599] width 171 height 23
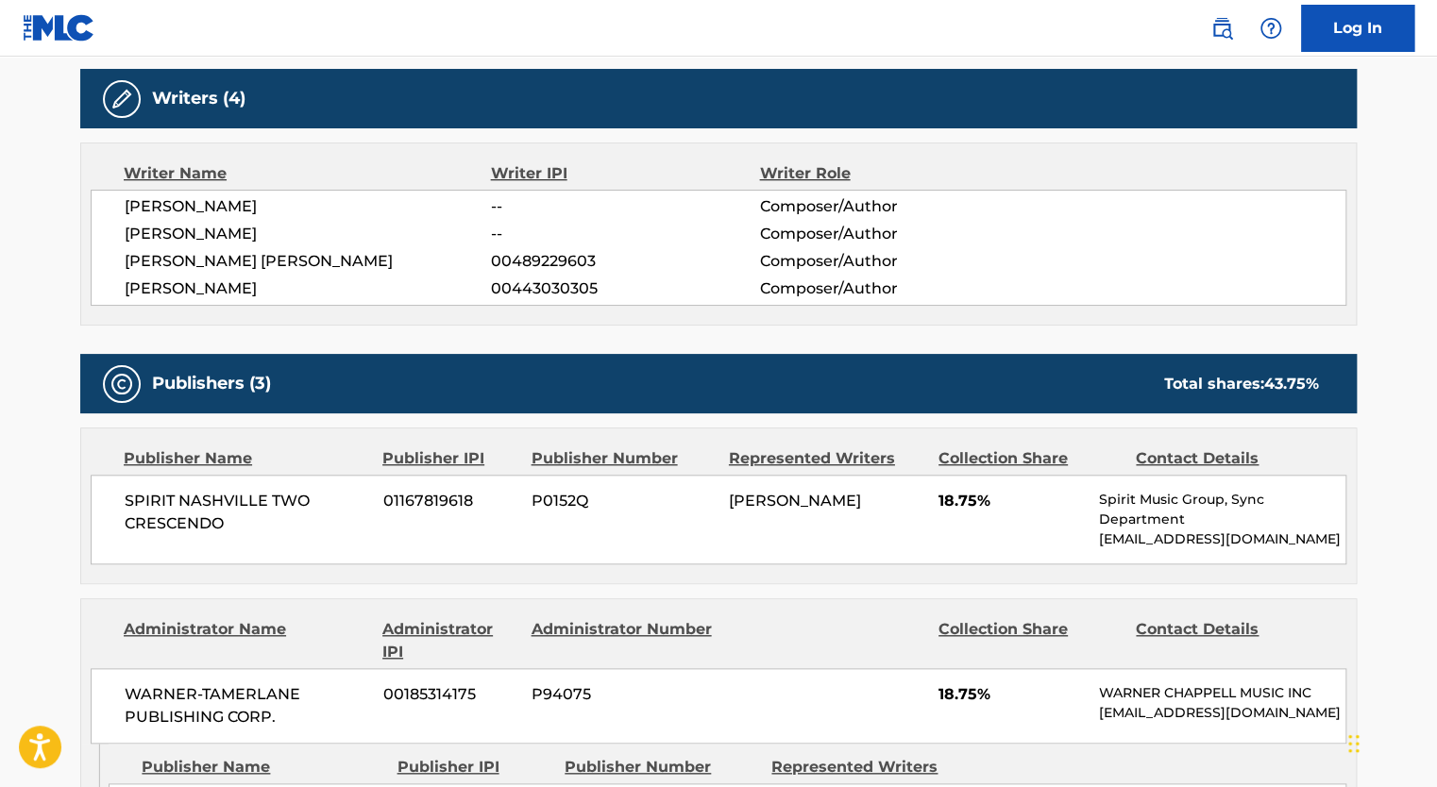
scroll to position [0, 0]
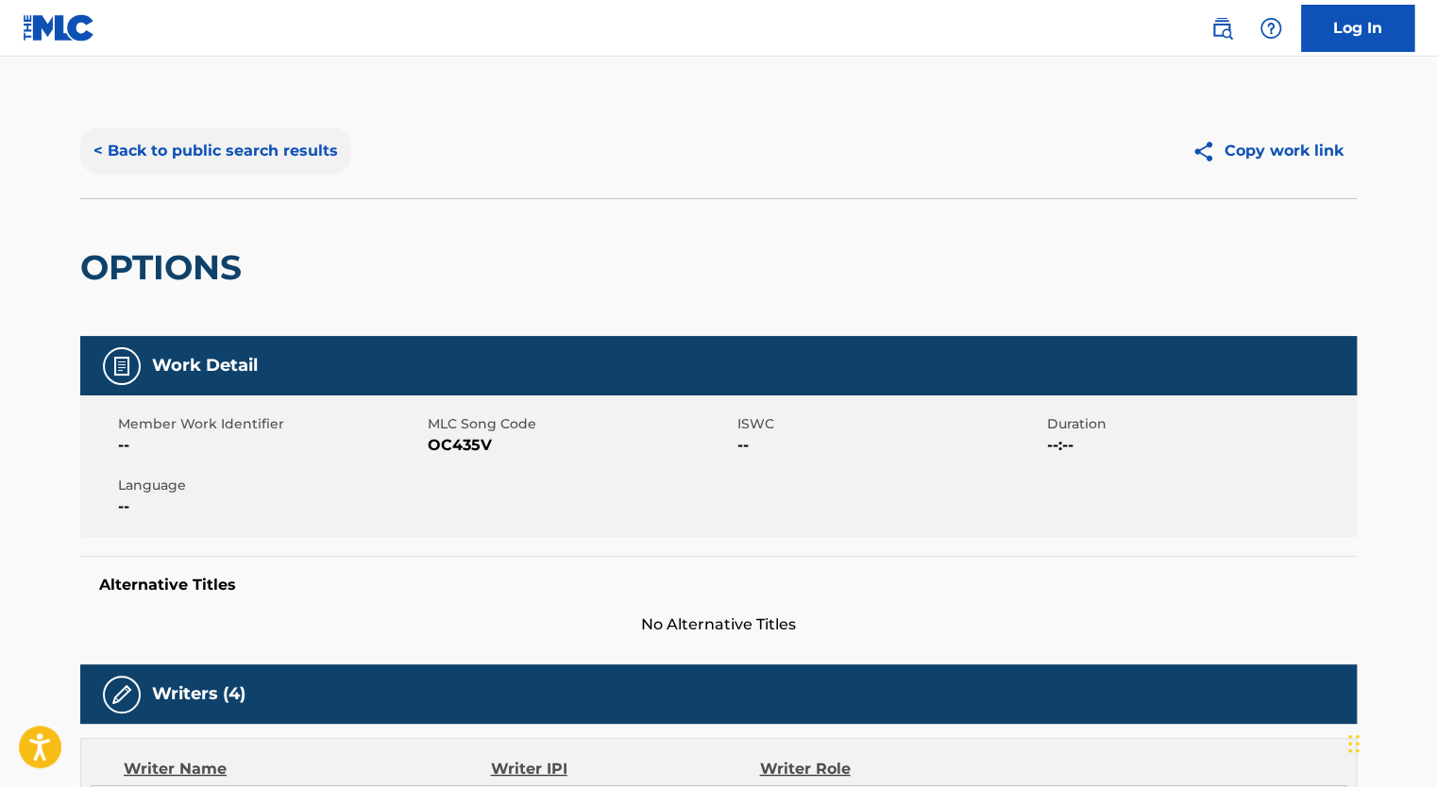
click at [222, 132] on button "< Back to public search results" at bounding box center [215, 150] width 271 height 47
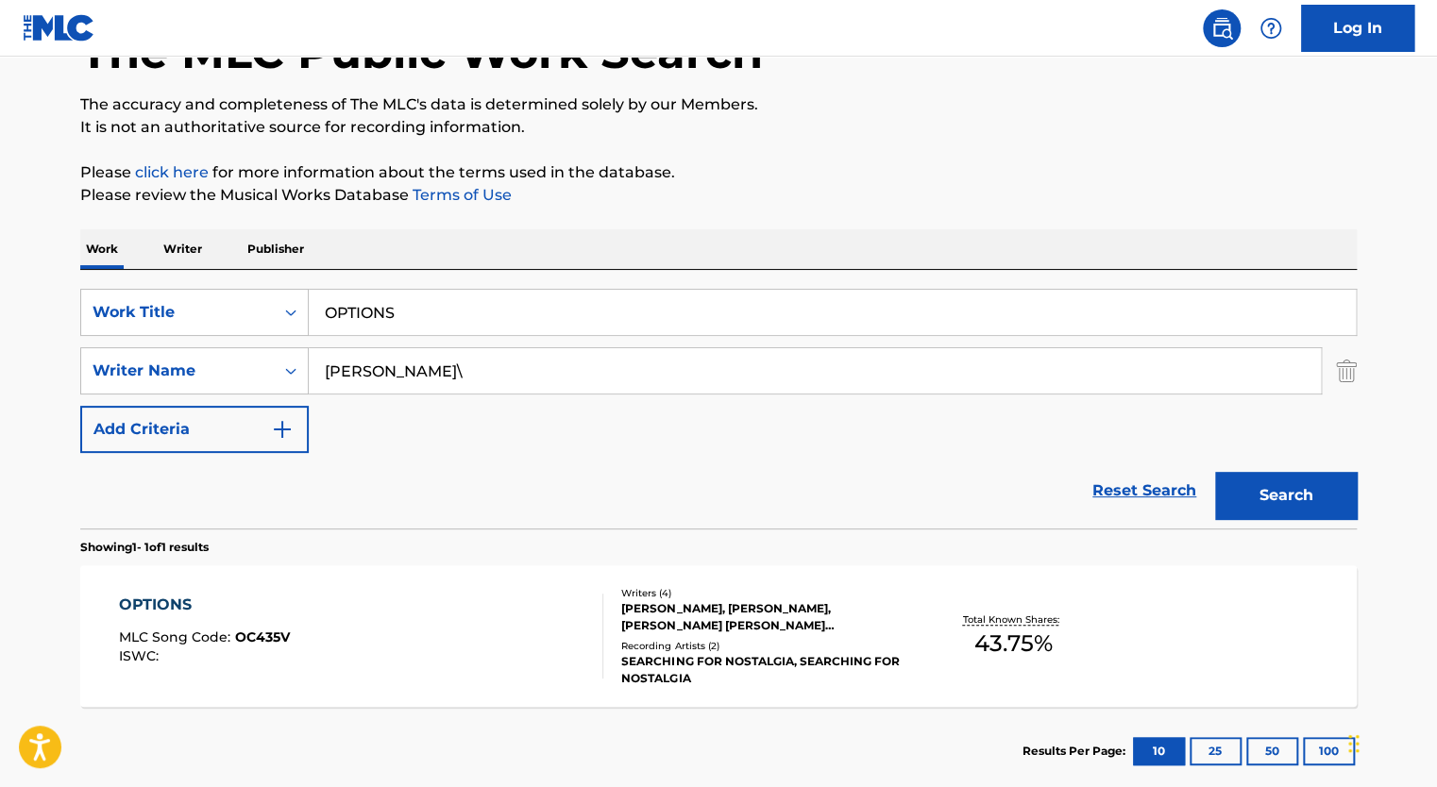
click at [382, 301] on input "OPTIONS" at bounding box center [832, 312] width 1047 height 45
type input "fight tonight"
click at [390, 375] on input "[PERSON_NAME]\" at bounding box center [815, 370] width 1012 height 45
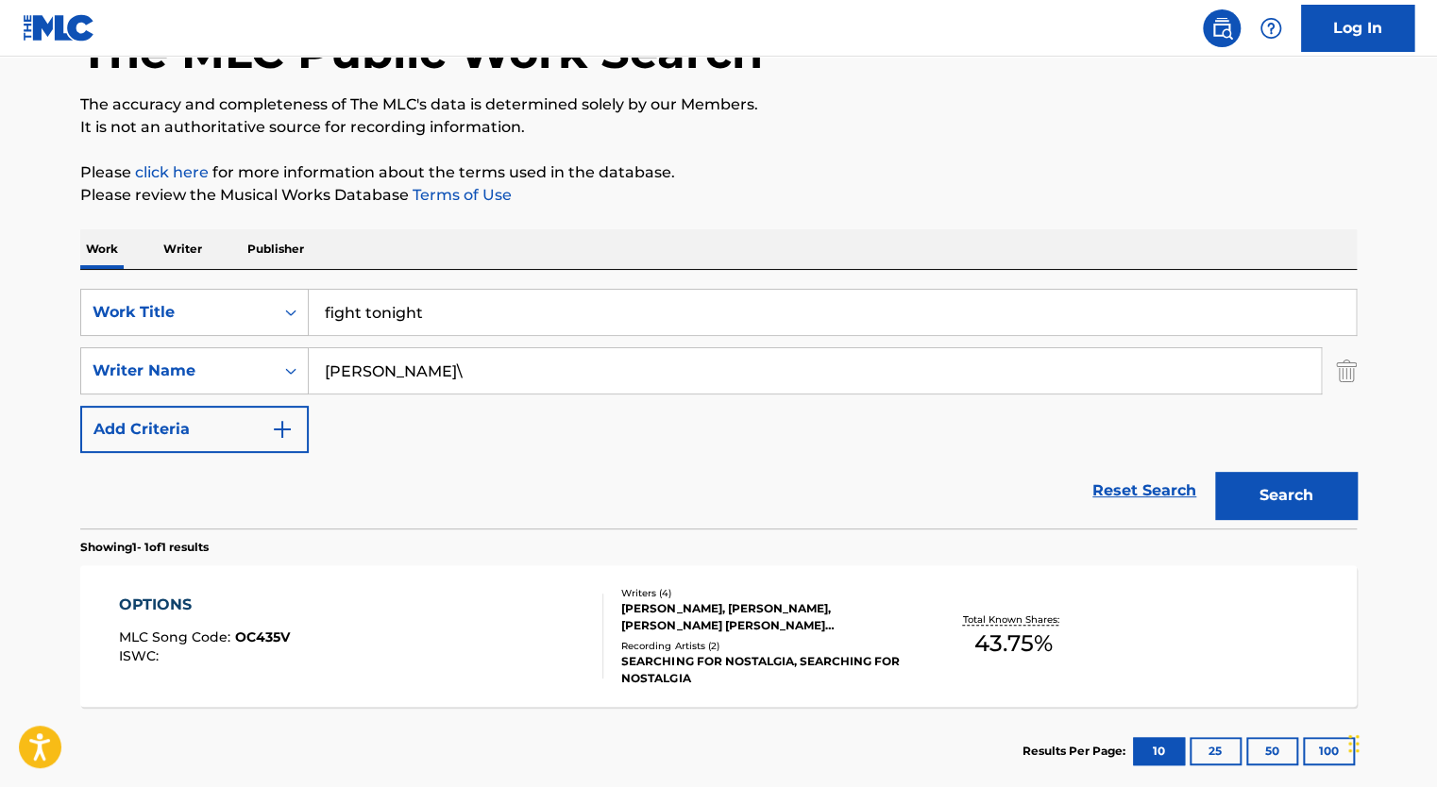
click at [390, 375] on input "[PERSON_NAME]\" at bounding box center [815, 370] width 1012 height 45
click at [390, 375] on input "Search Form" at bounding box center [815, 370] width 1012 height 45
click at [1215, 472] on button "Search" at bounding box center [1286, 495] width 142 height 47
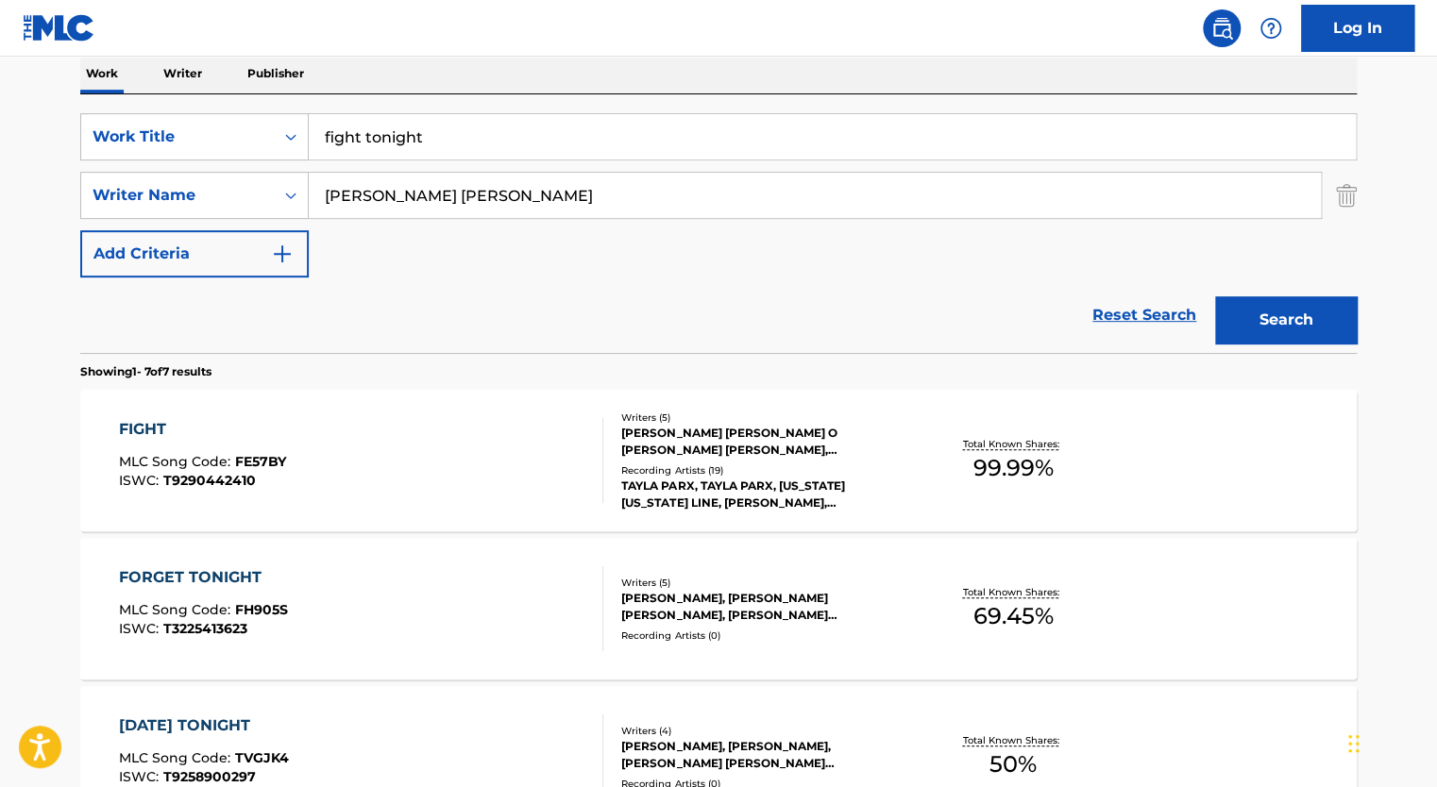
scroll to position [314, 0]
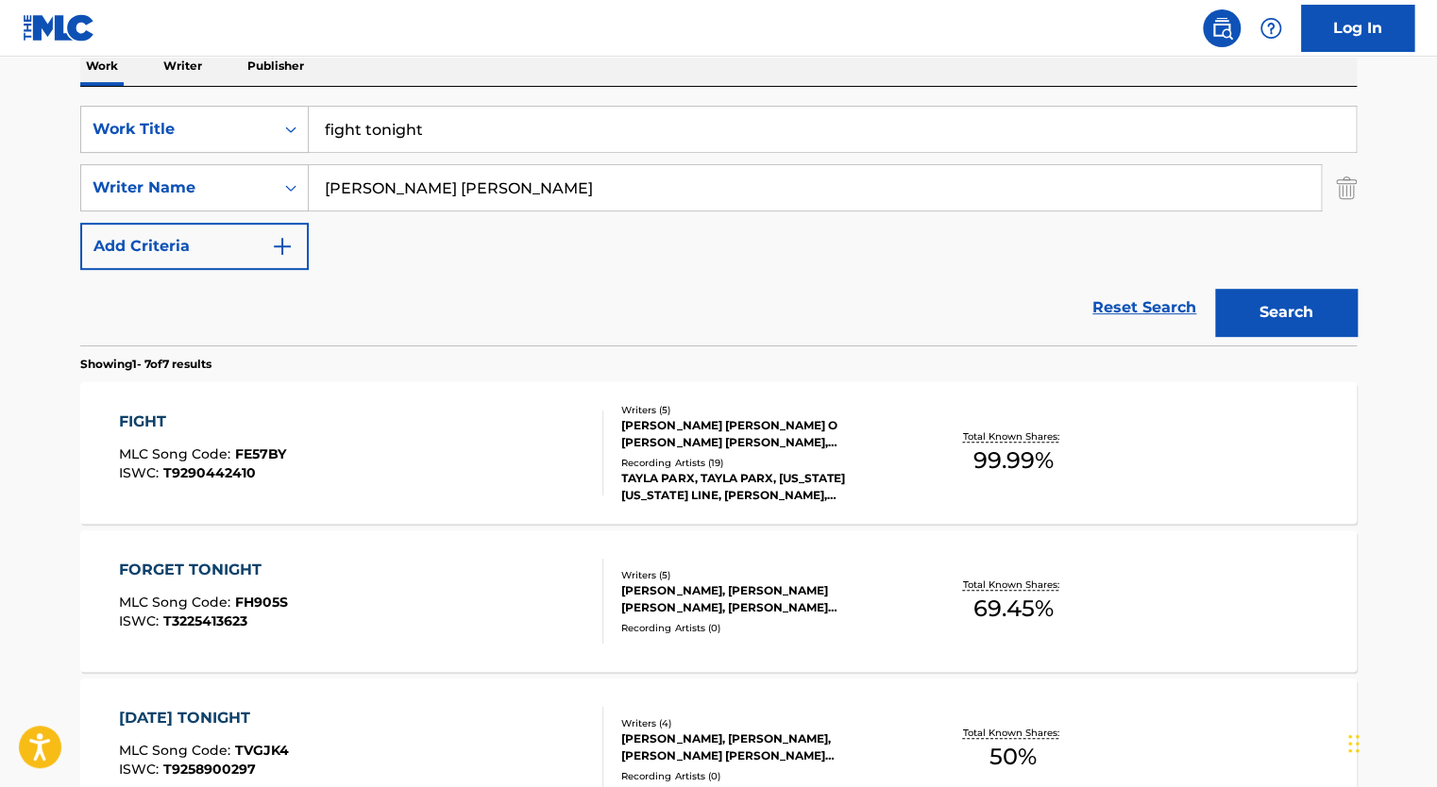
click at [413, 198] on input "[PERSON_NAME] [PERSON_NAME]" at bounding box center [815, 187] width 1012 height 45
paste input "[PERSON_NAME]"
click at [1215, 289] on button "Search" at bounding box center [1286, 312] width 142 height 47
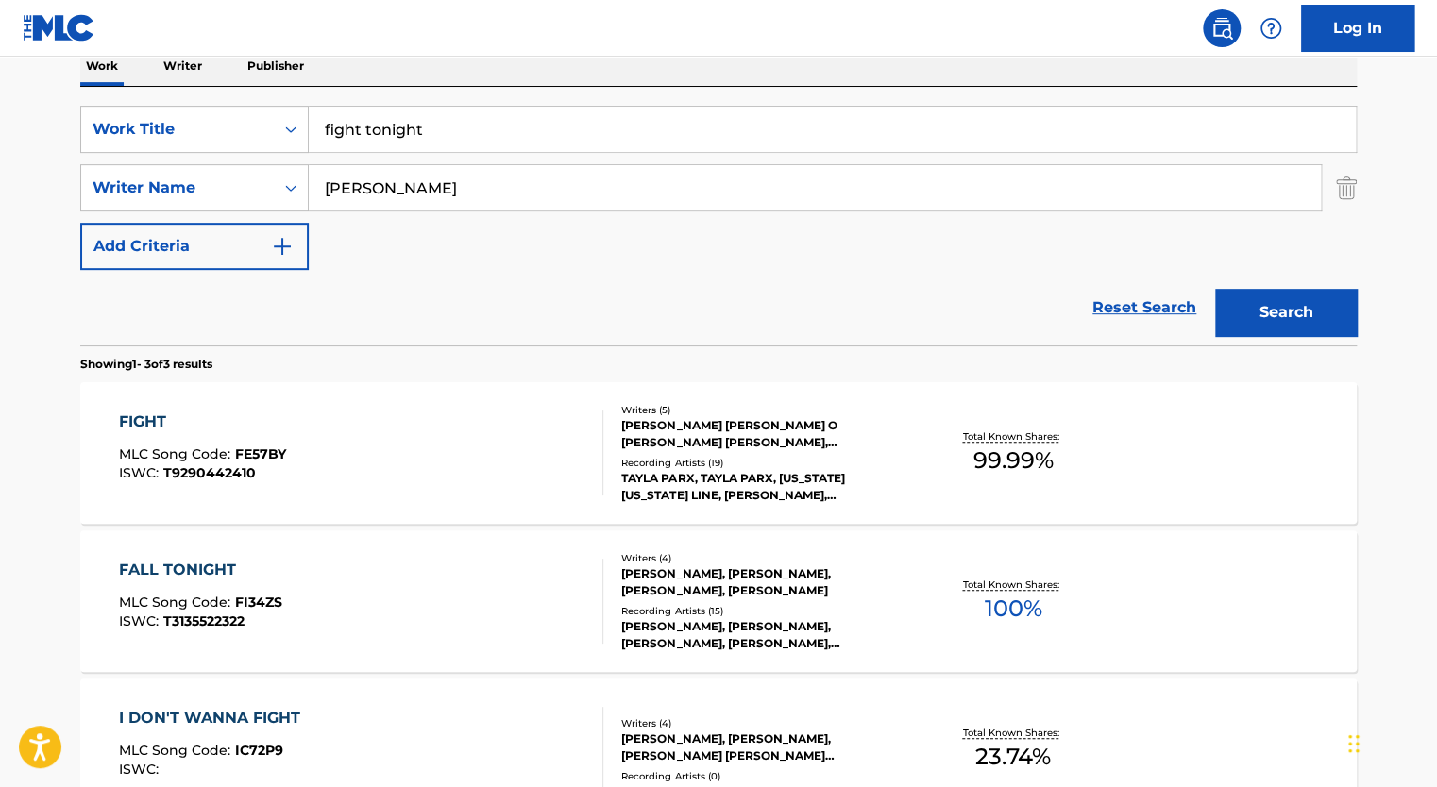
click at [441, 188] on input "[PERSON_NAME]" at bounding box center [815, 187] width 1012 height 45
paste input "[PERSON_NAME] [PERSON_NAME]"
type input "[PERSON_NAME] [PERSON_NAME]"
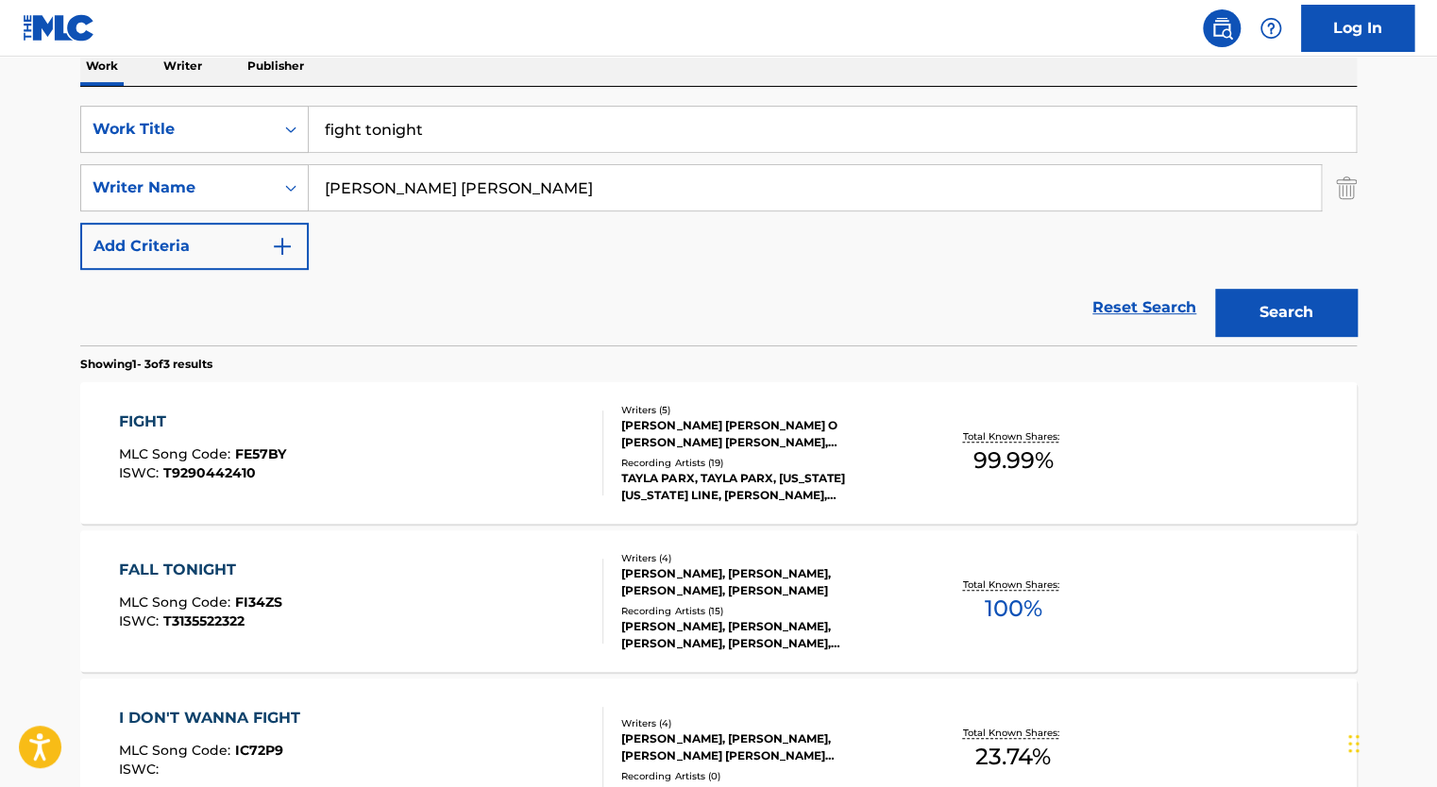
click at [1215, 289] on button "Search" at bounding box center [1286, 312] width 142 height 47
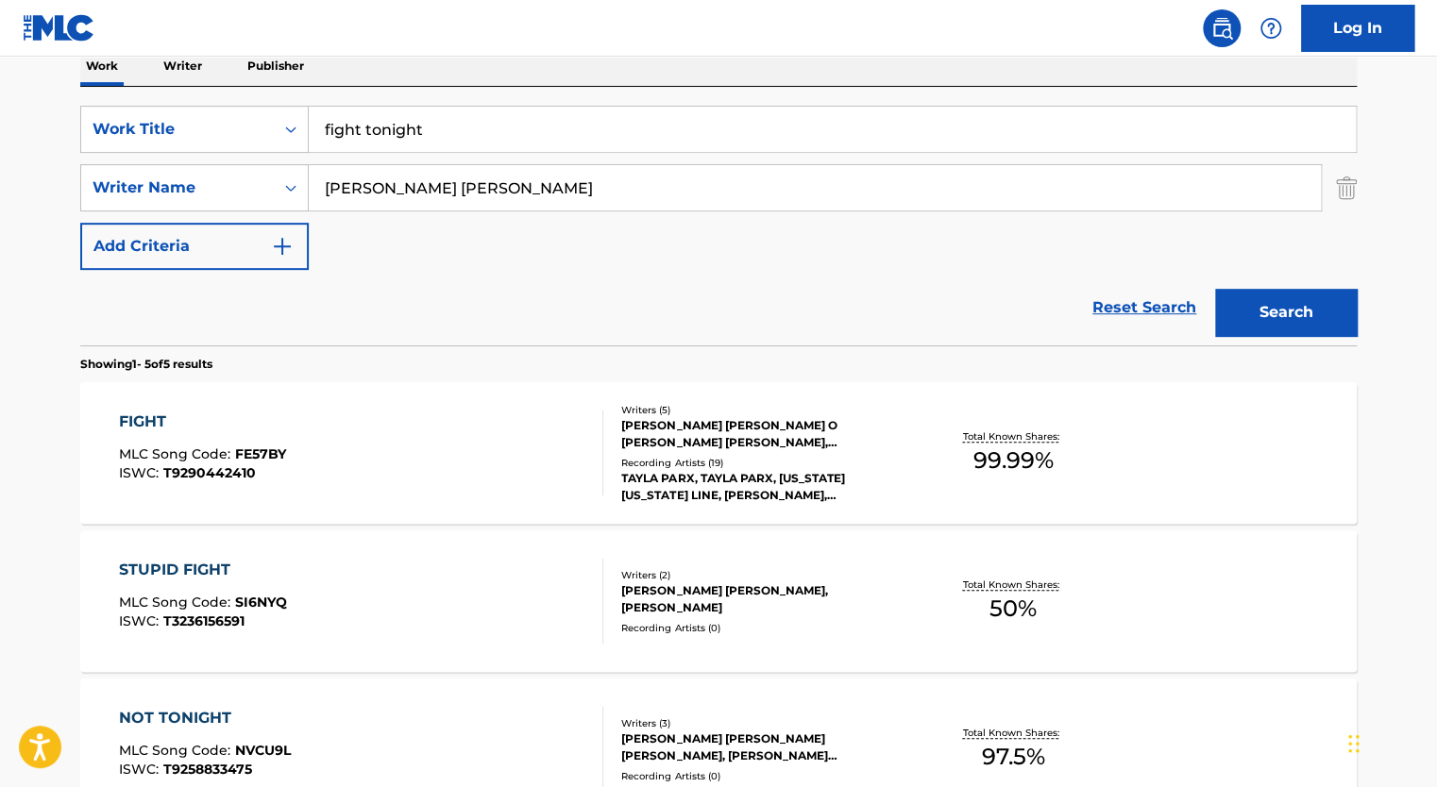
click at [568, 448] on div "FIGHT MLC Song Code : FE57BY ISWC : T9290442410" at bounding box center [361, 453] width 485 height 85
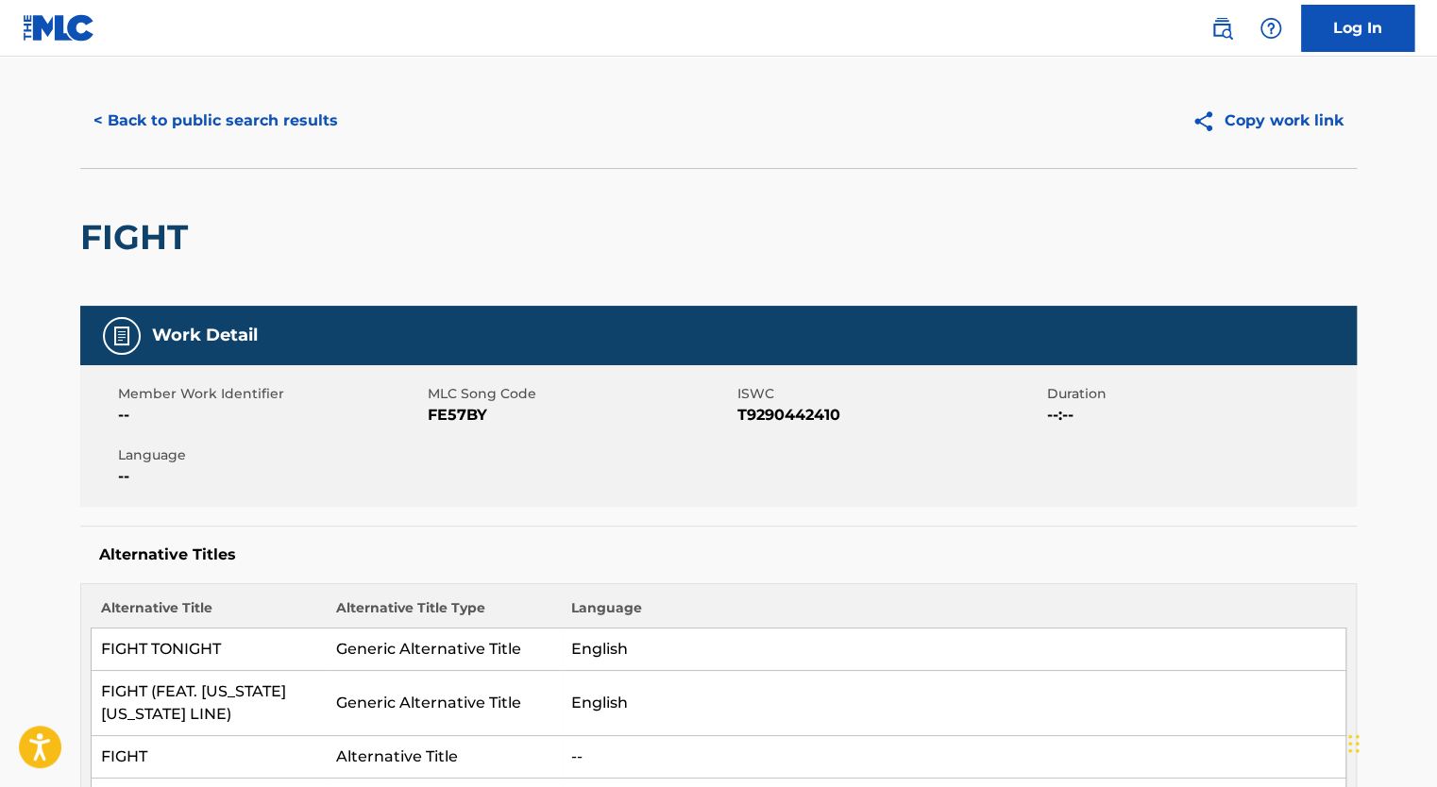
scroll to position [36, 0]
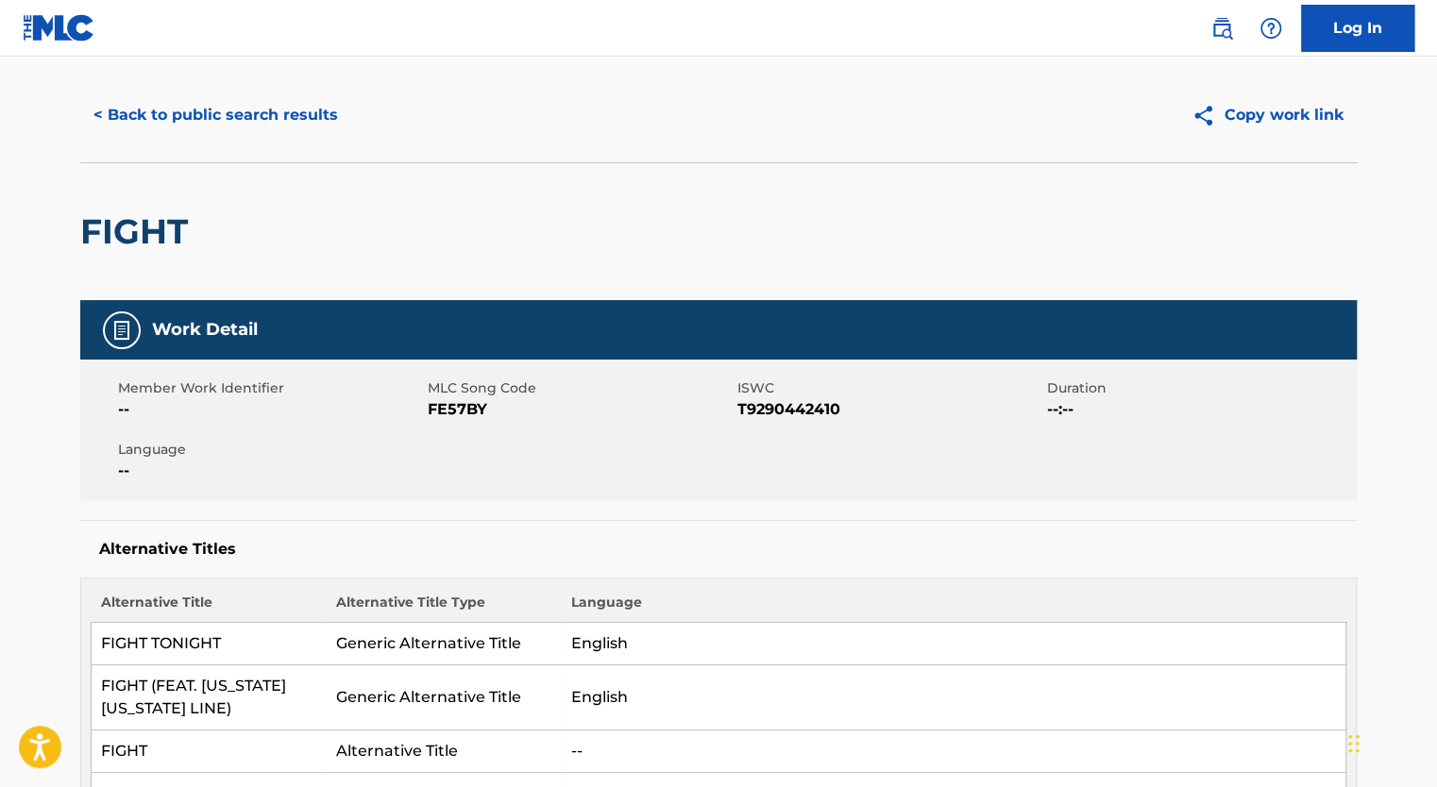
click at [453, 402] on span "FE57BY" at bounding box center [580, 409] width 305 height 23
click at [453, 416] on span "FE57BY" at bounding box center [580, 409] width 305 height 23
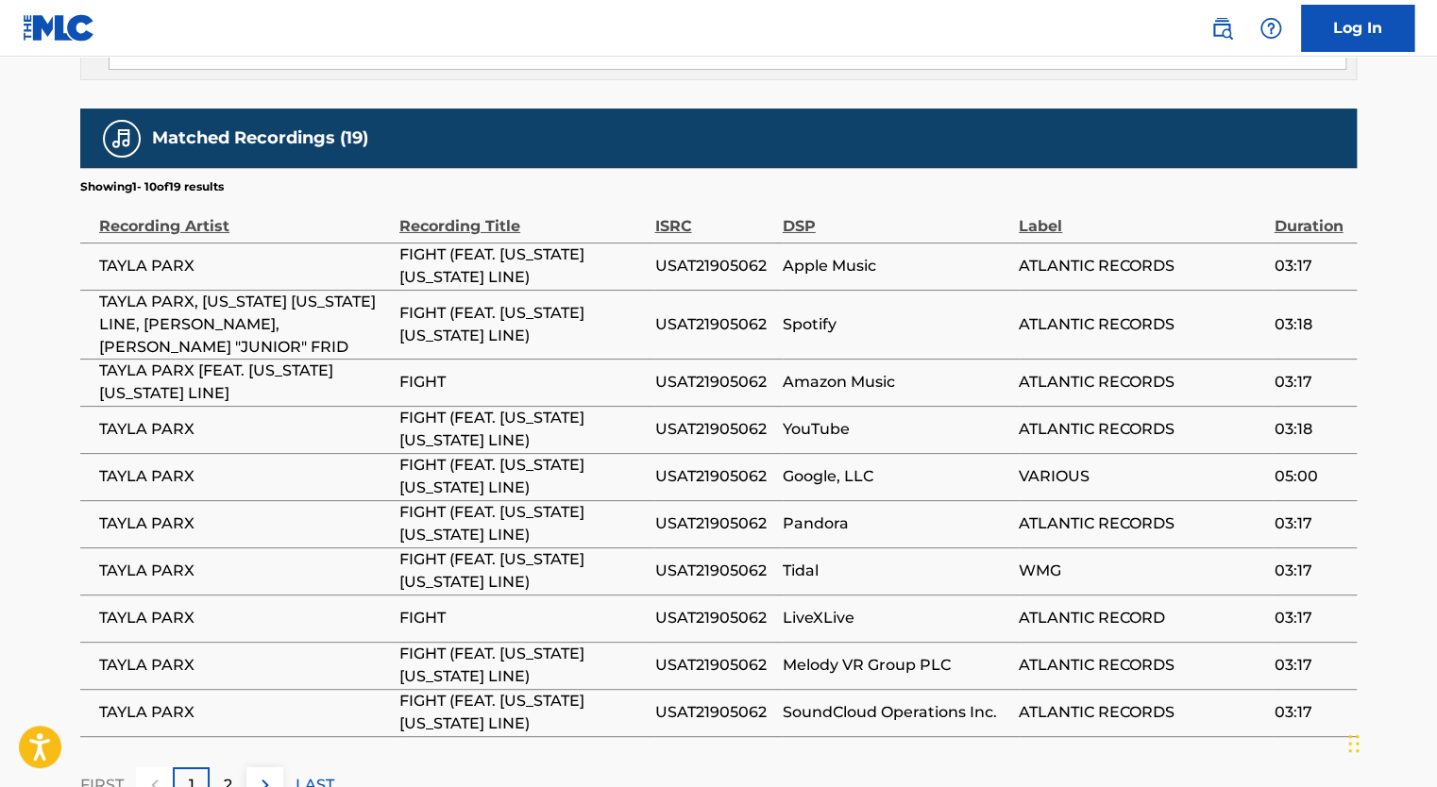
scroll to position [3170, 0]
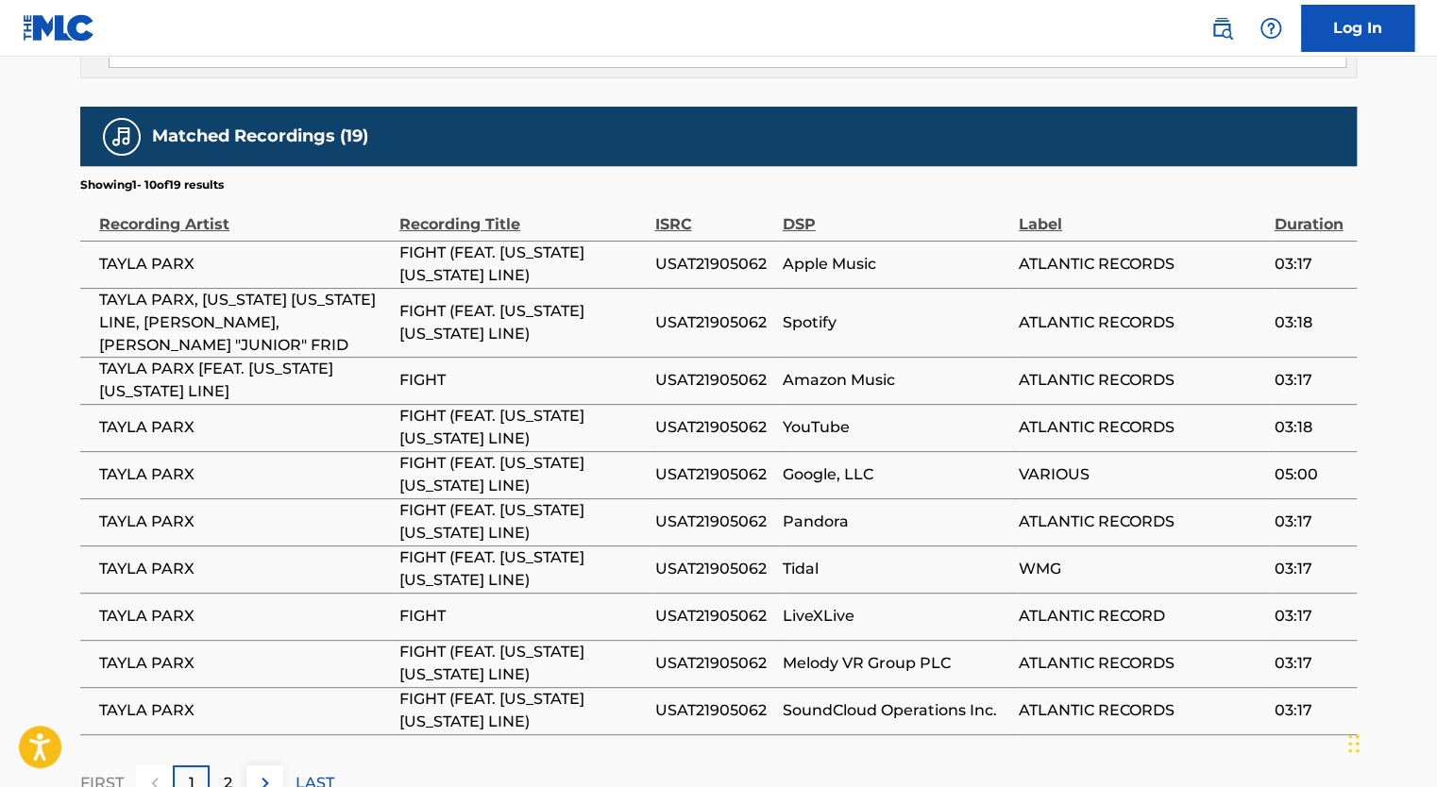
click at [706, 312] on span "USAT21905062" at bounding box center [713, 323] width 118 height 23
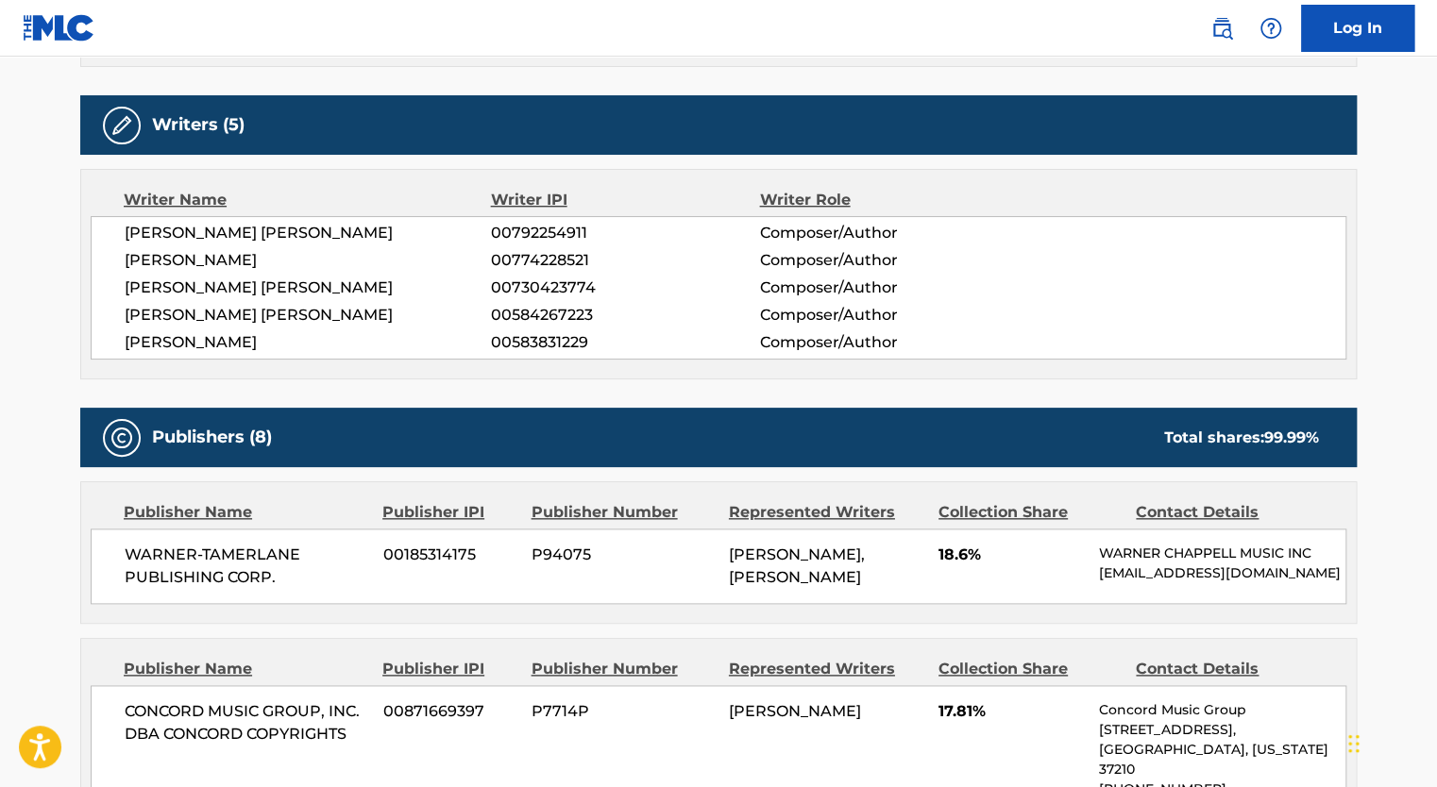
scroll to position [0, 0]
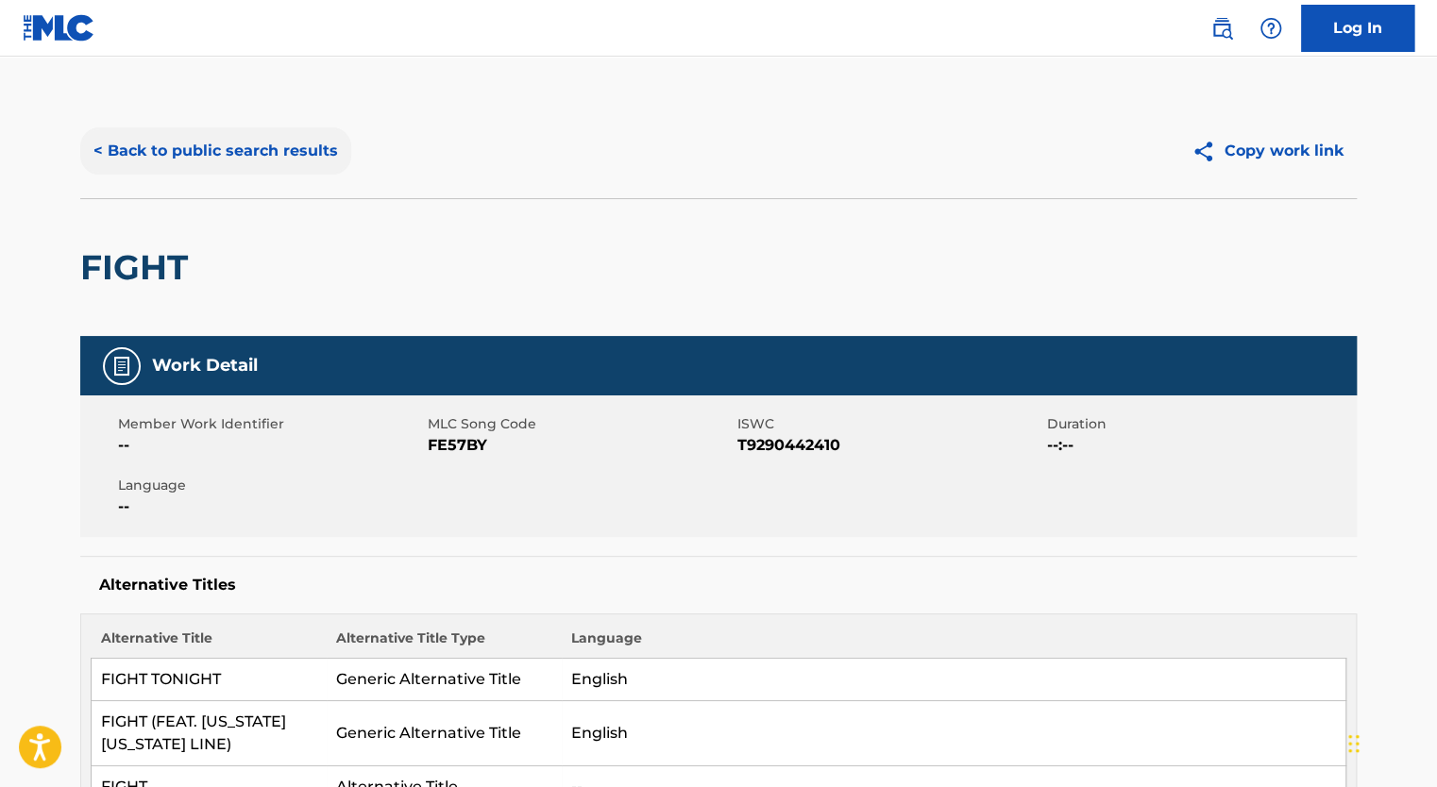
click at [184, 172] on button "< Back to public search results" at bounding box center [215, 150] width 271 height 47
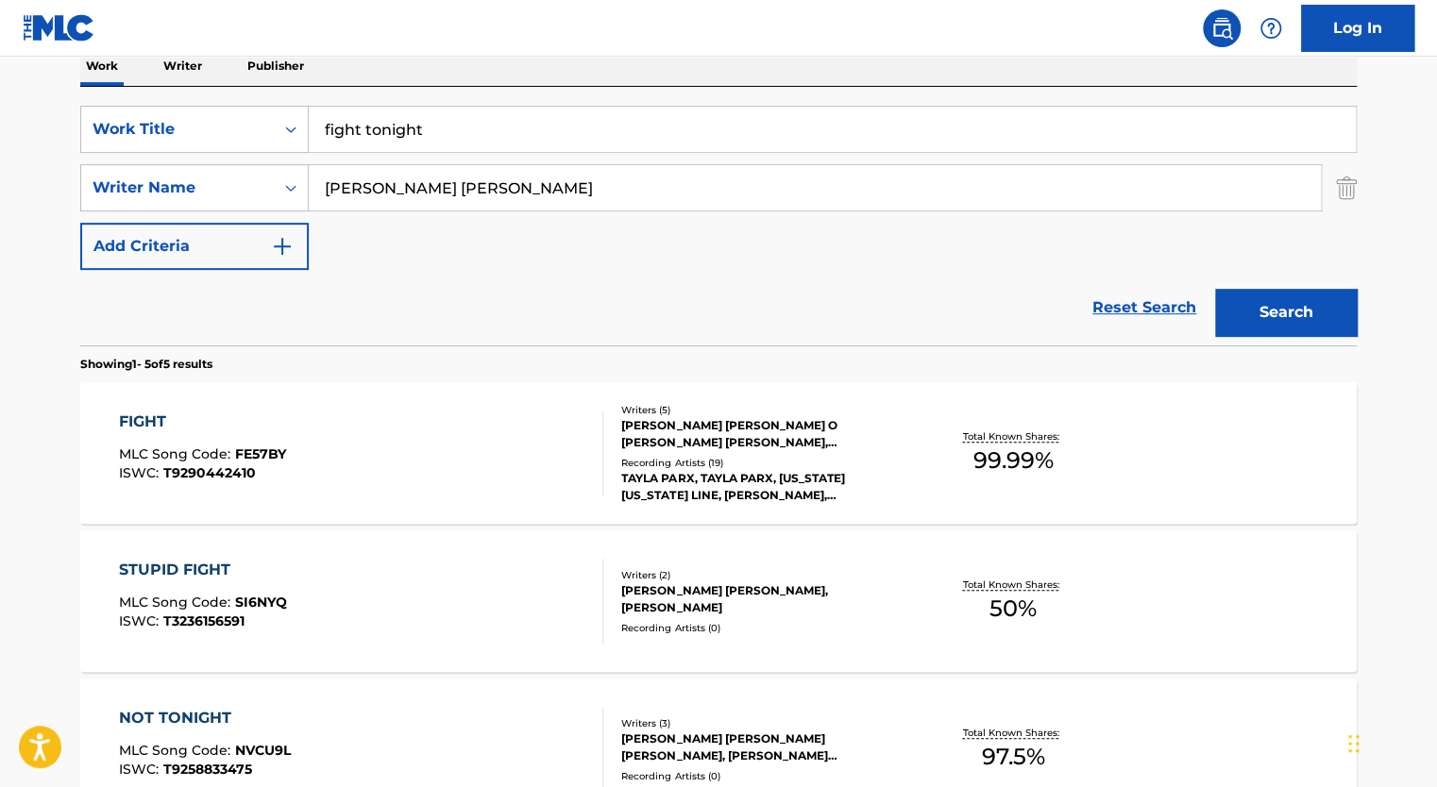
click at [396, 116] on input "fight tonight" at bounding box center [832, 129] width 1047 height 45
paste input "SOME GUYS"
type input "SOME GUYS"
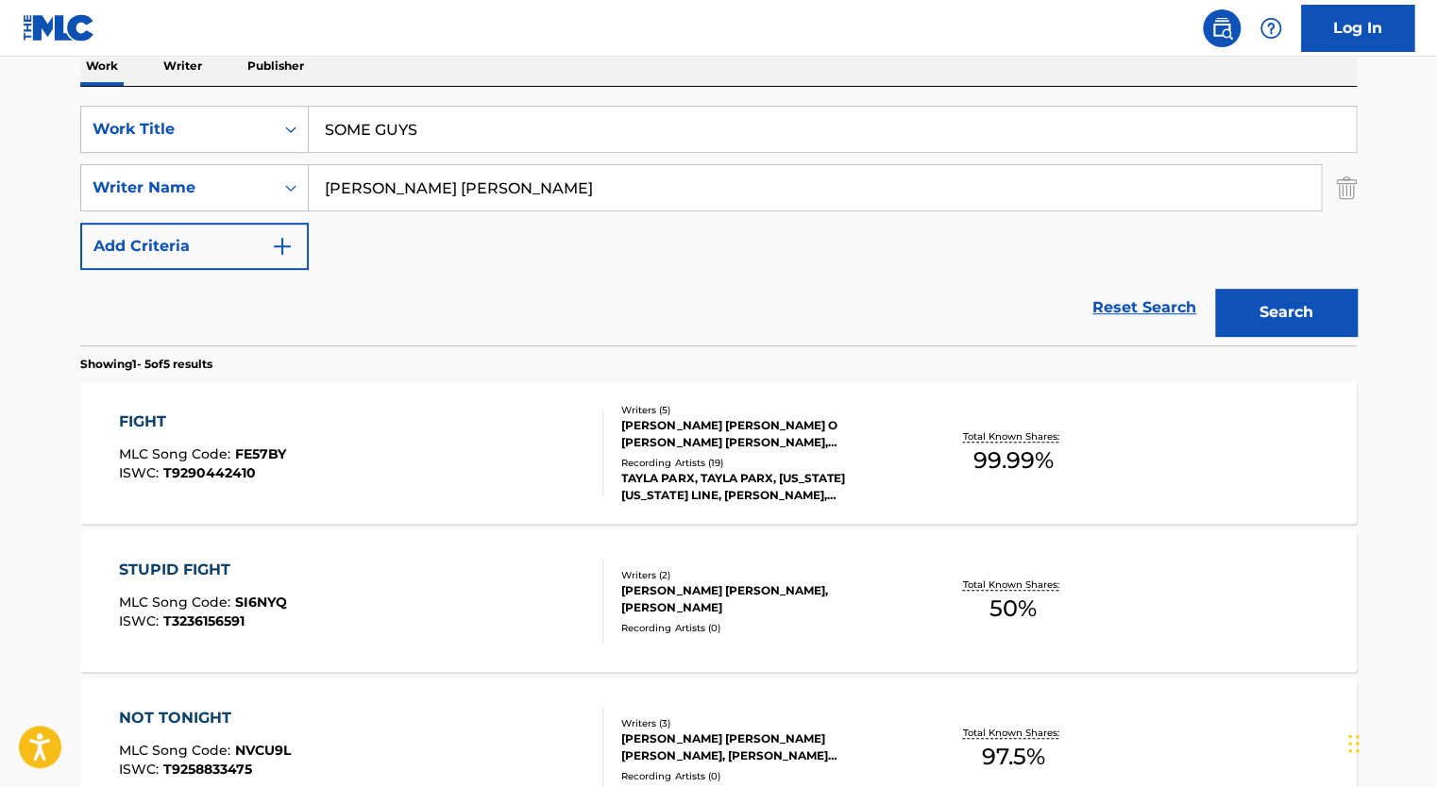
click at [423, 198] on input "[PERSON_NAME] [PERSON_NAME]" at bounding box center [815, 187] width 1012 height 45
type input "="
click at [423, 198] on input "Search Form" at bounding box center [815, 187] width 1012 height 45
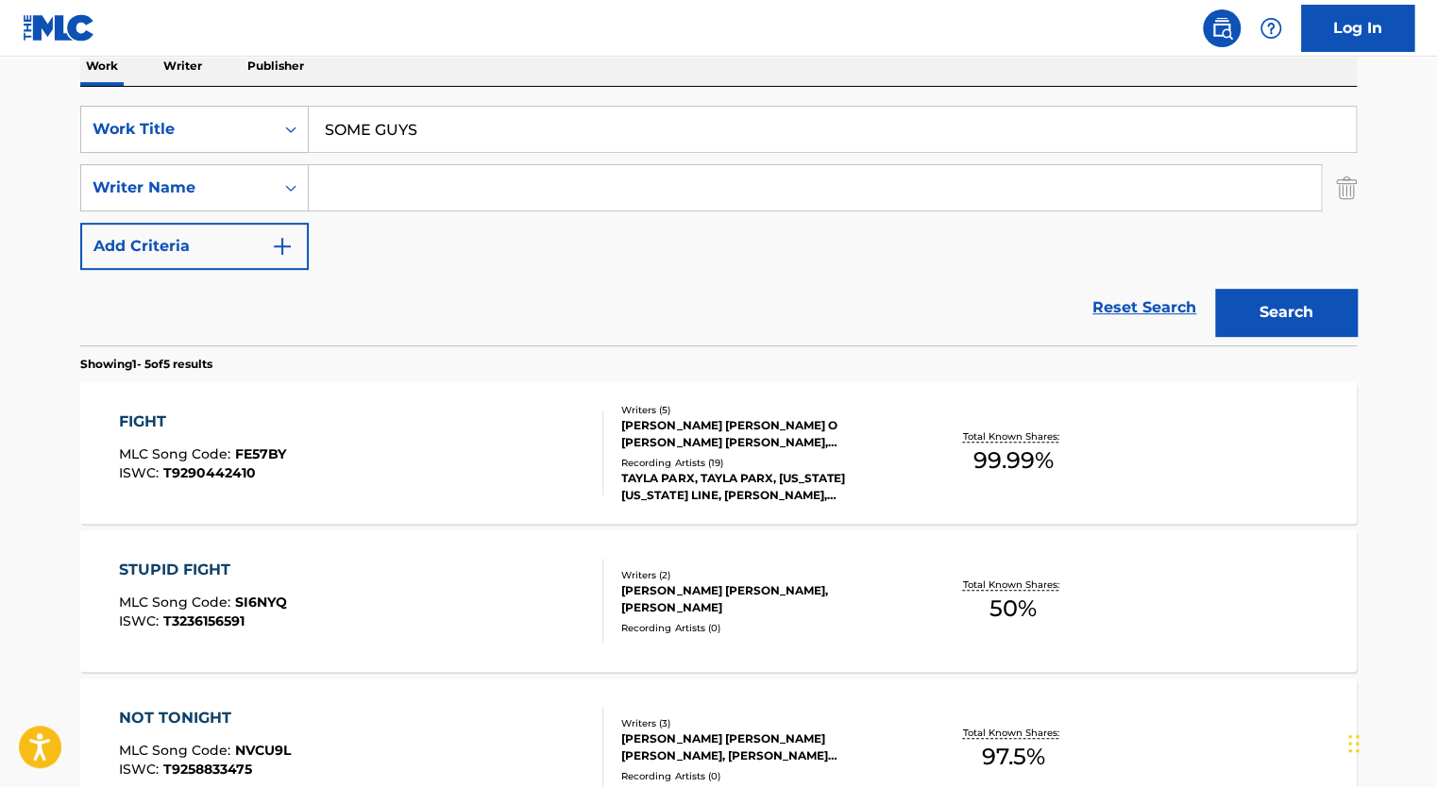
type input "[PERSON_NAME] [PERSON_NAME]"
click at [1215, 289] on button "Search" at bounding box center [1286, 312] width 142 height 47
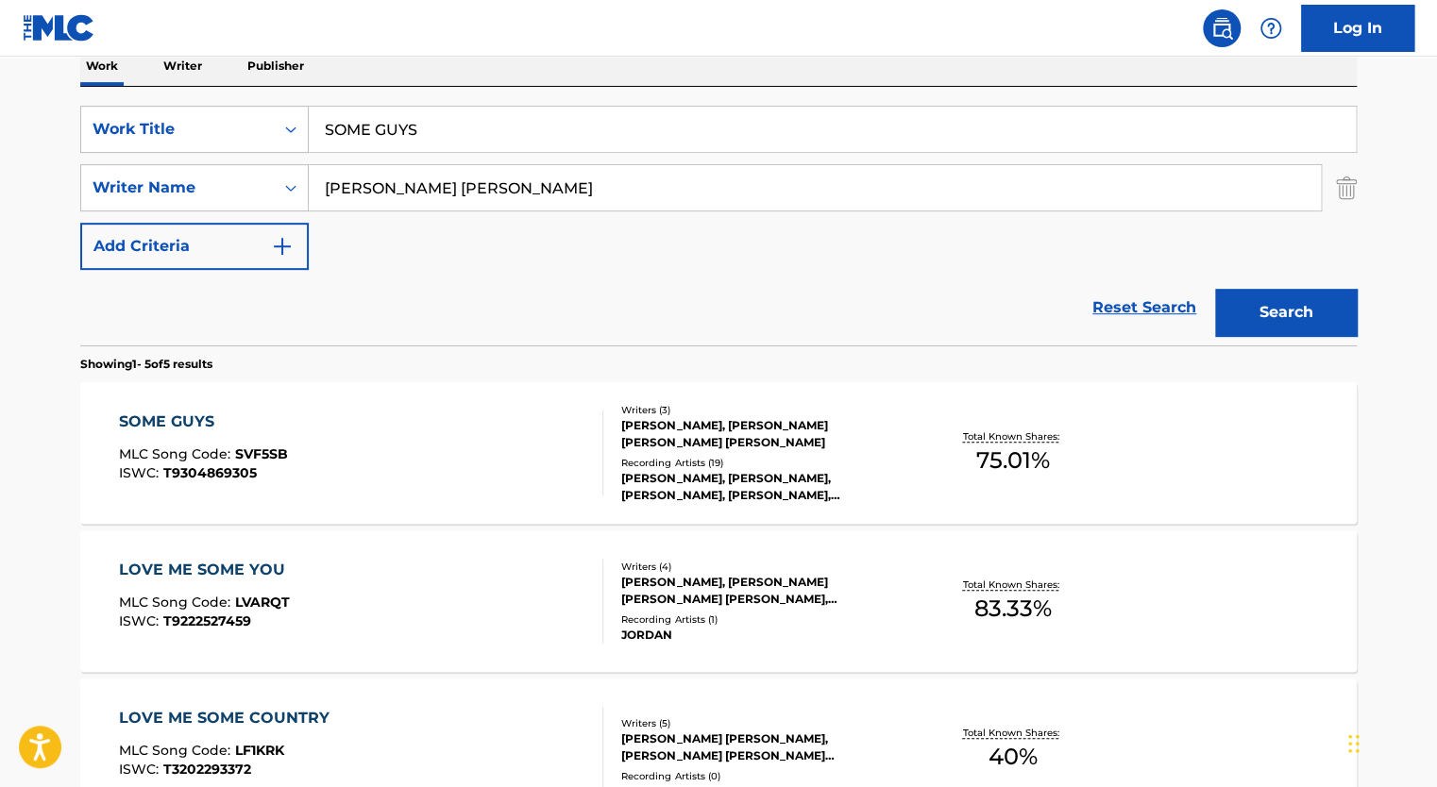
click at [725, 451] on div "Writers ( 3 ) [PERSON_NAME], [PERSON_NAME] [PERSON_NAME] [PERSON_NAME] Recordin…" at bounding box center [754, 453] width 303 height 101
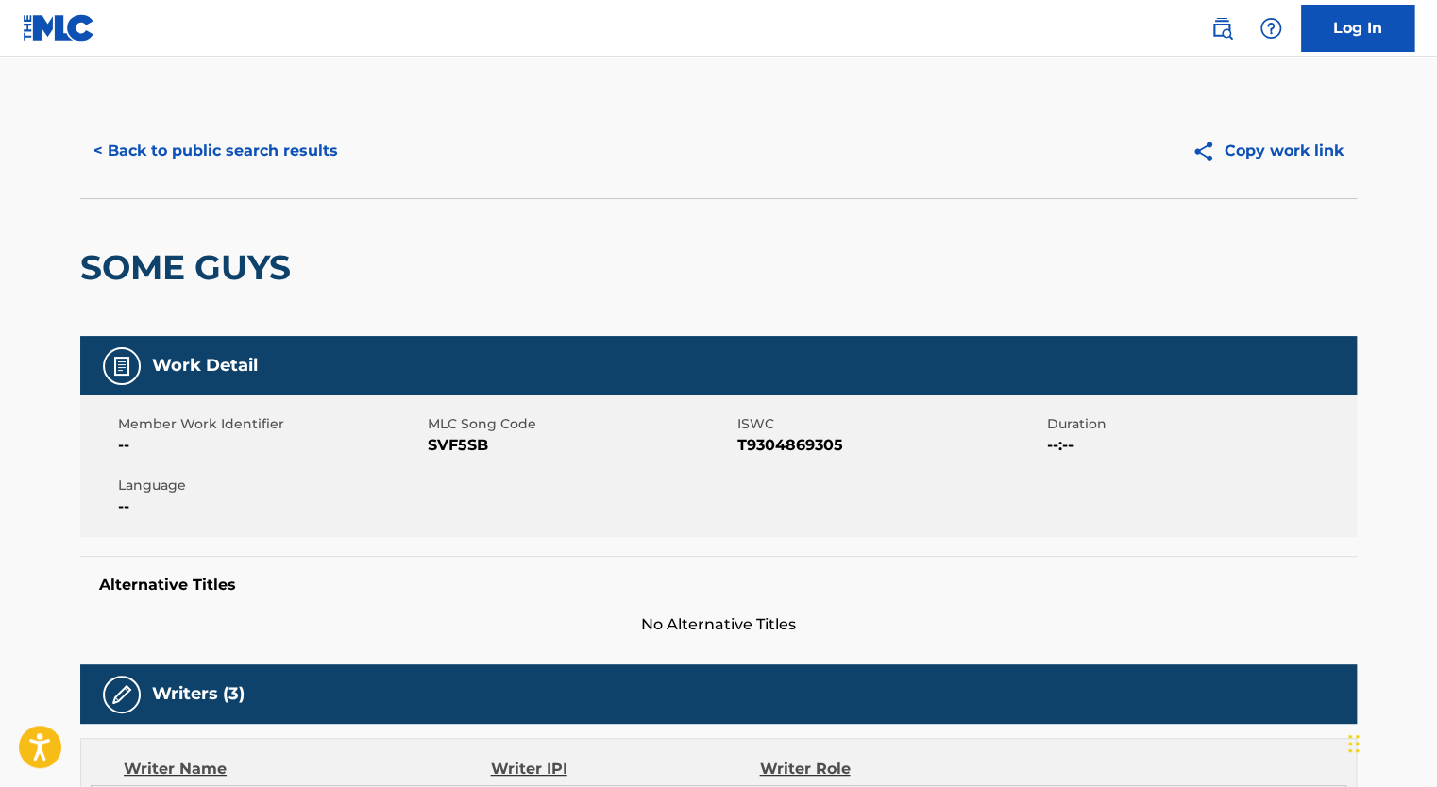
scroll to position [3, 0]
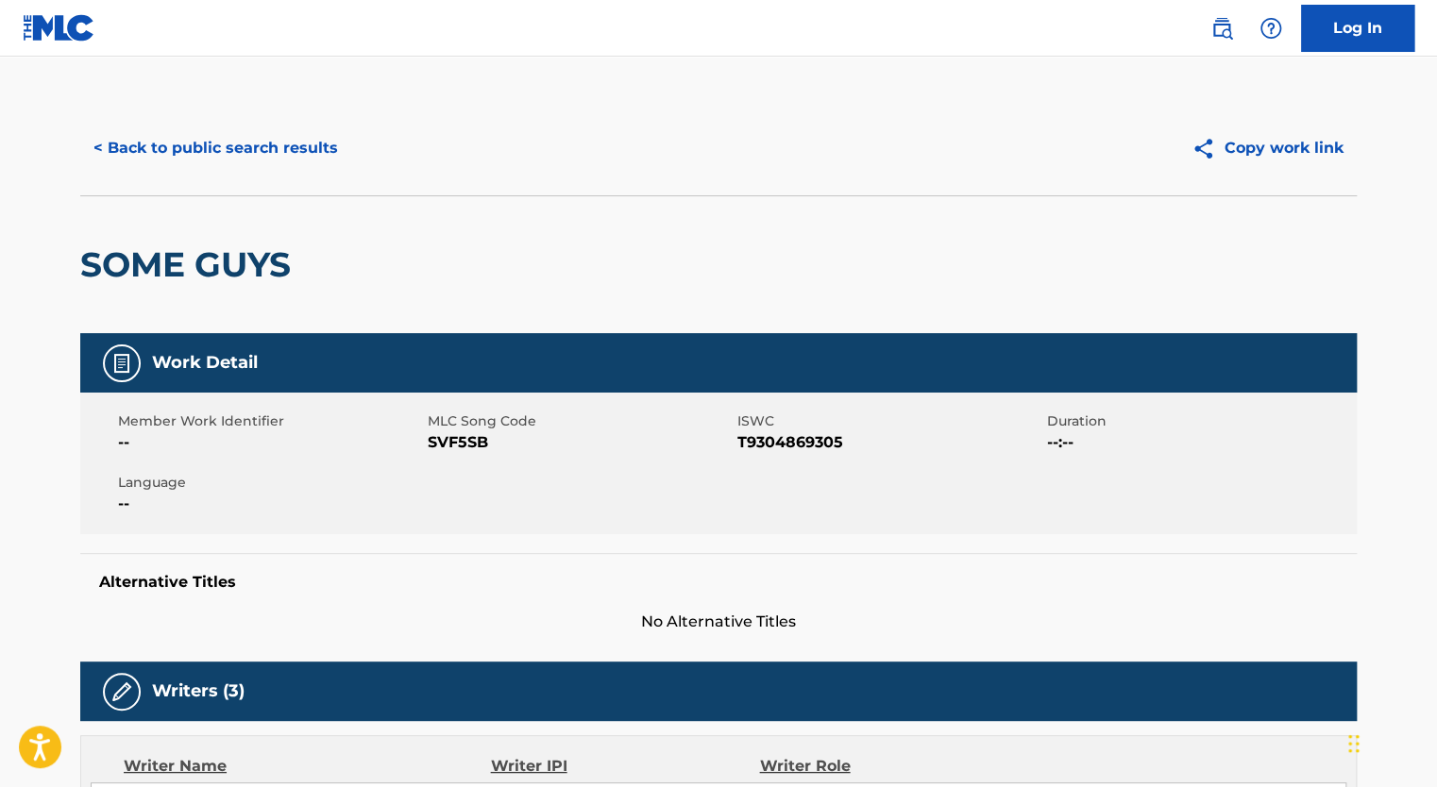
click at [441, 456] on div "Member Work Identifier -- MLC Song Code SVF5SB ISWC T9304869305 Duration --:-- …" at bounding box center [718, 464] width 1276 height 142
click at [451, 449] on span "SVF5SB" at bounding box center [580, 442] width 305 height 23
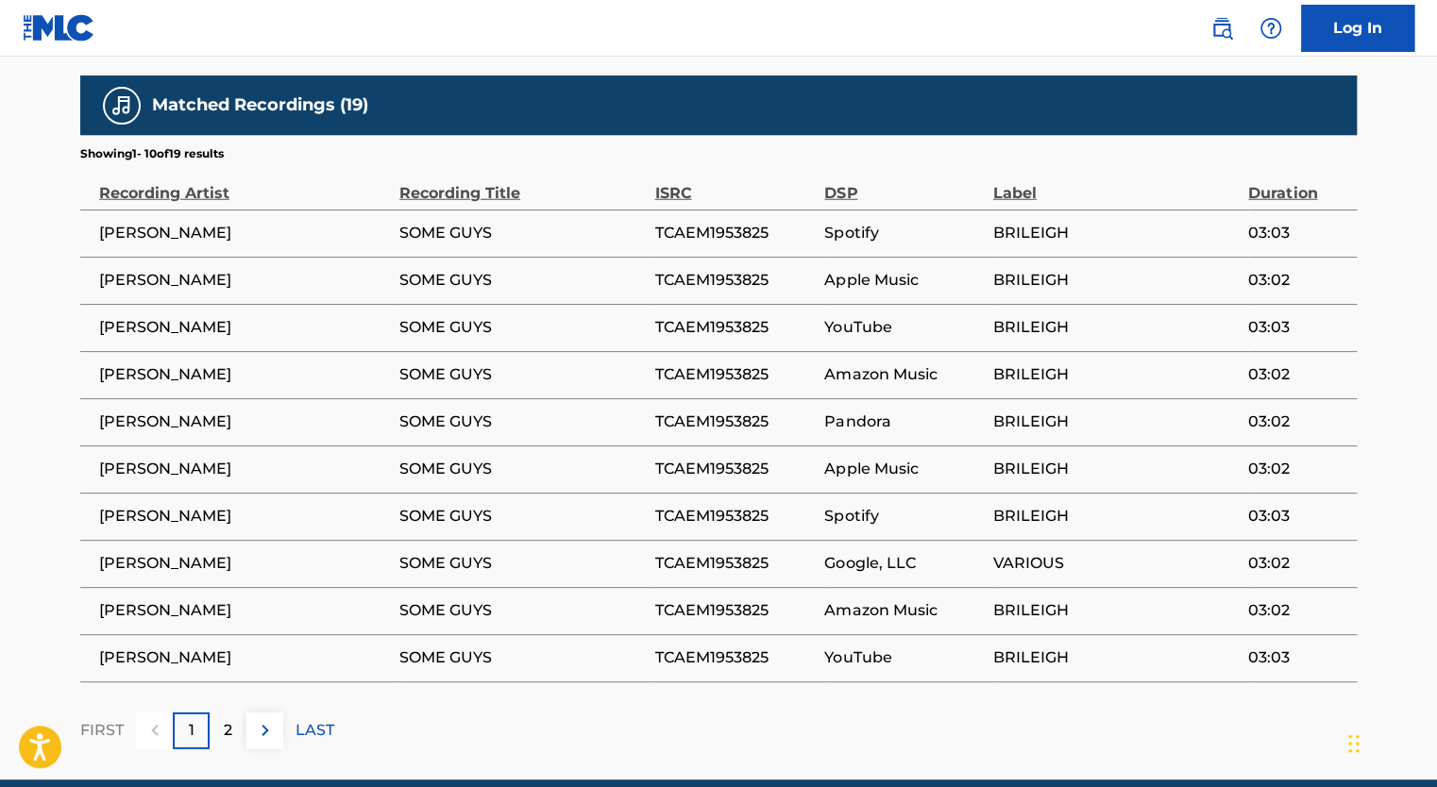
scroll to position [2382, 0]
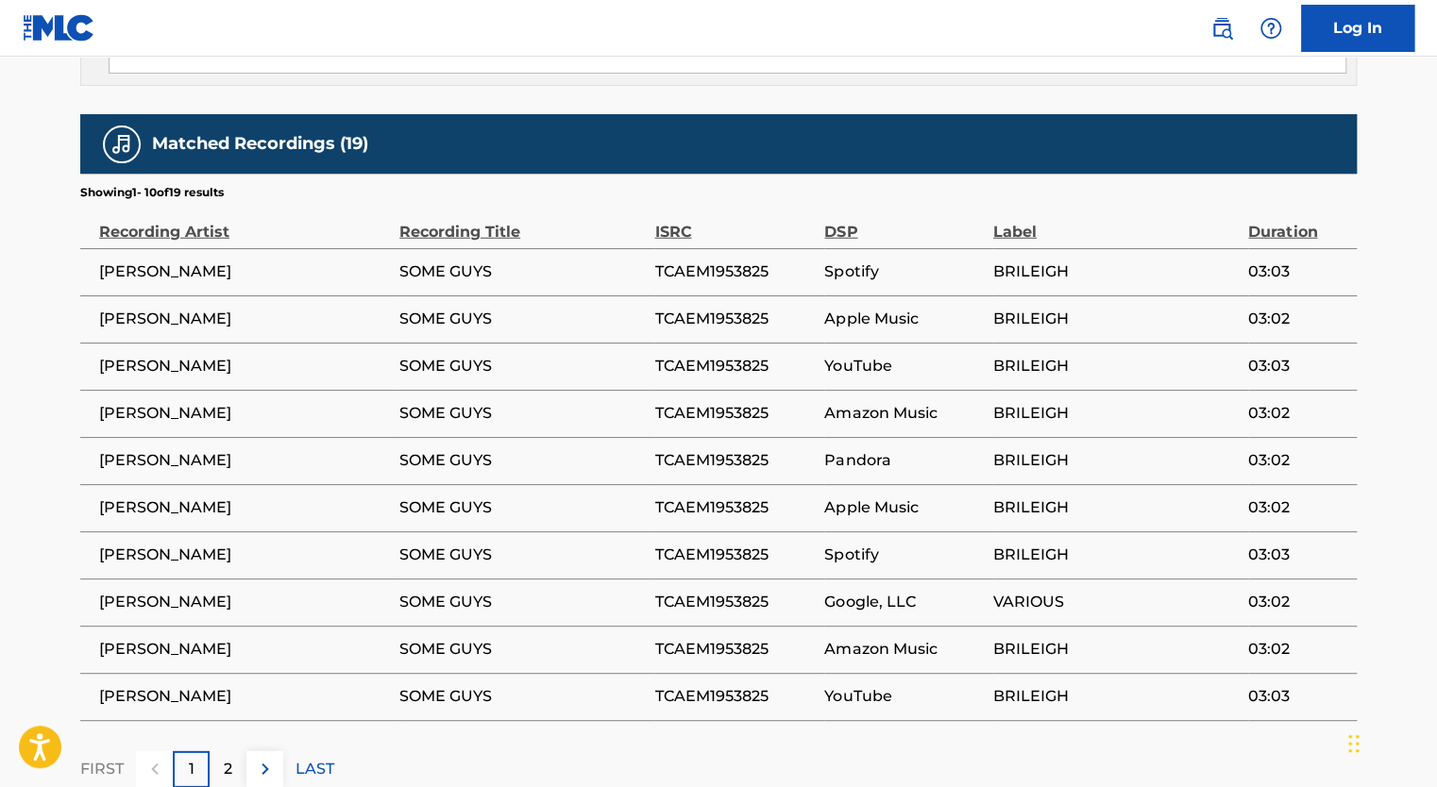
click at [714, 261] on span "TCAEM1953825" at bounding box center [734, 272] width 160 height 23
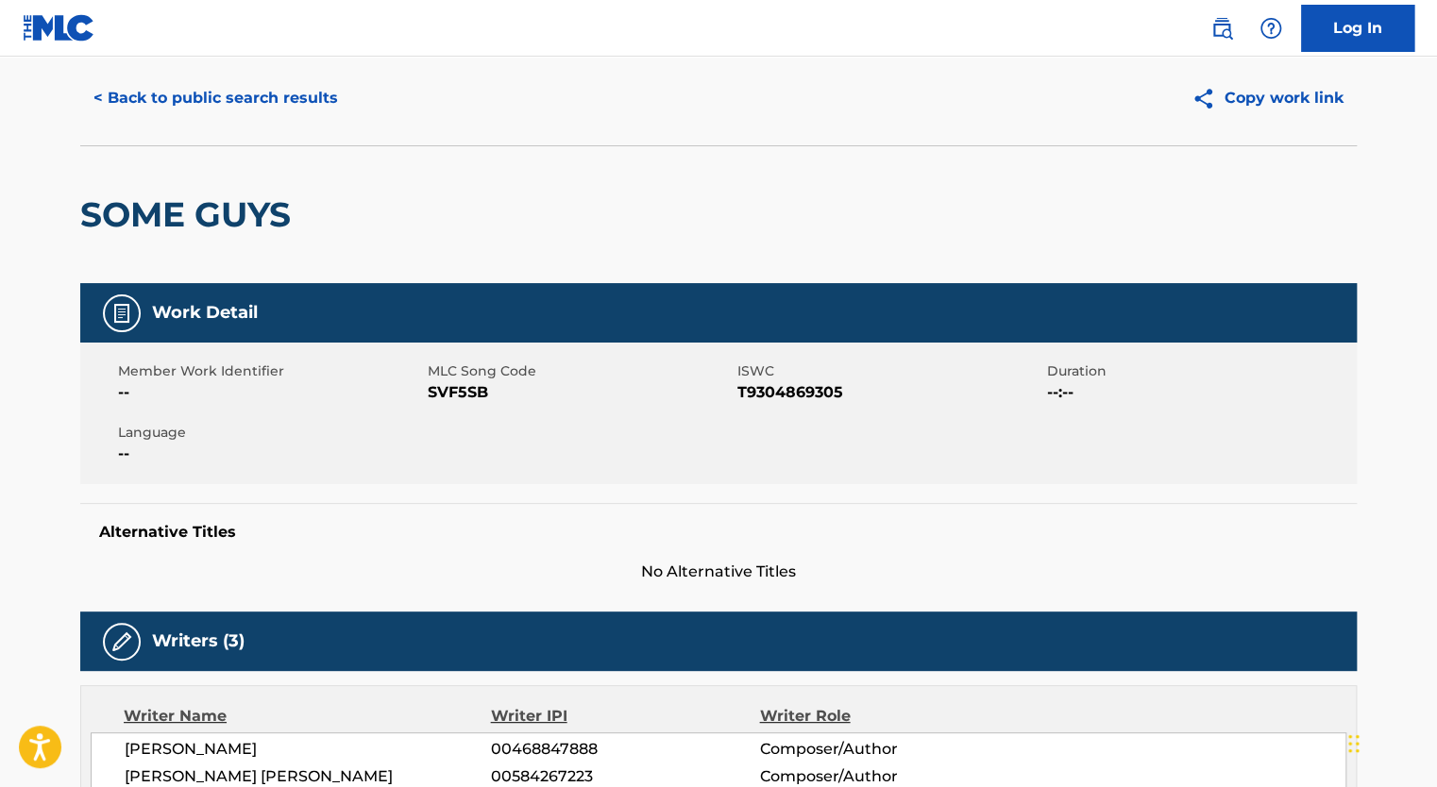
scroll to position [0, 0]
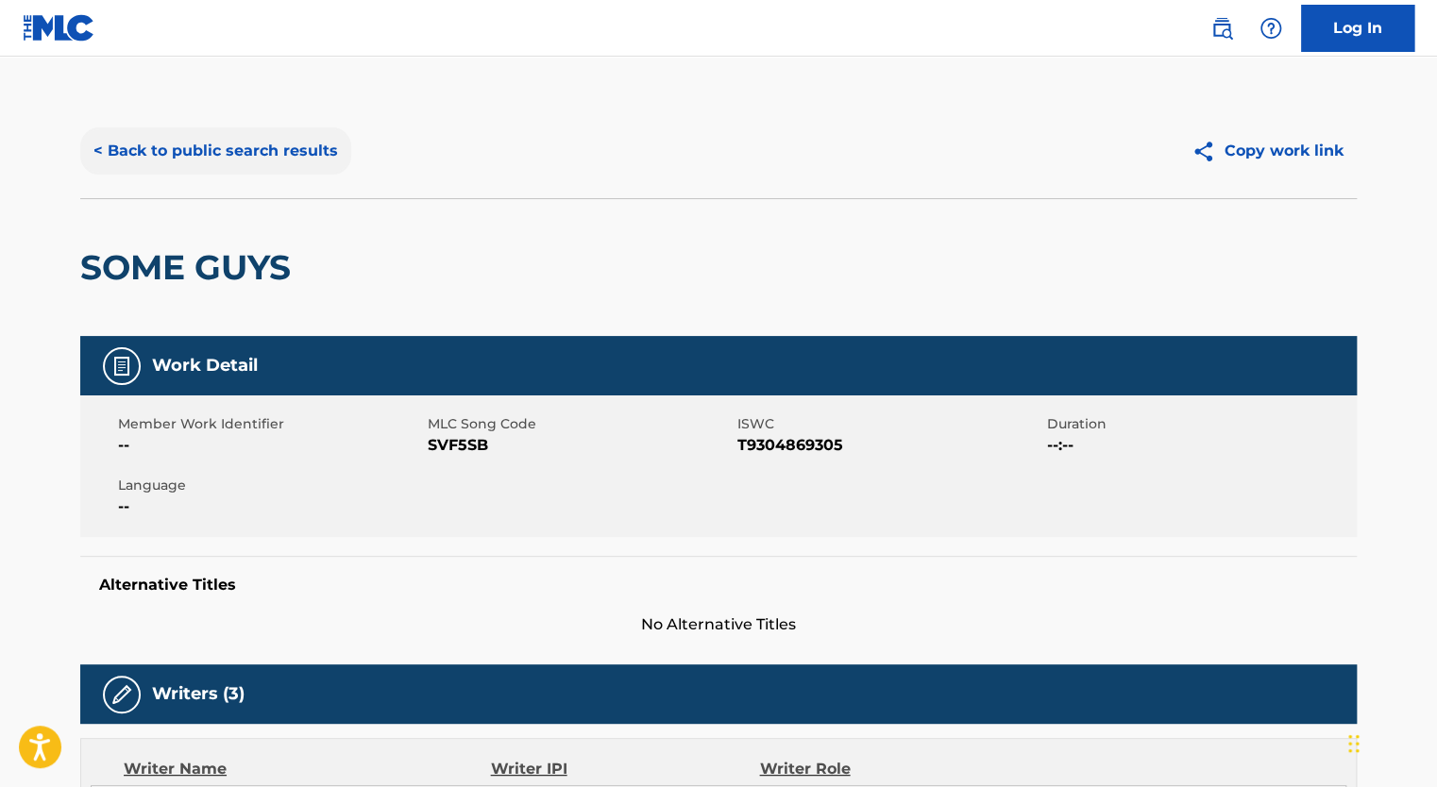
click at [140, 168] on button "< Back to public search results" at bounding box center [215, 150] width 271 height 47
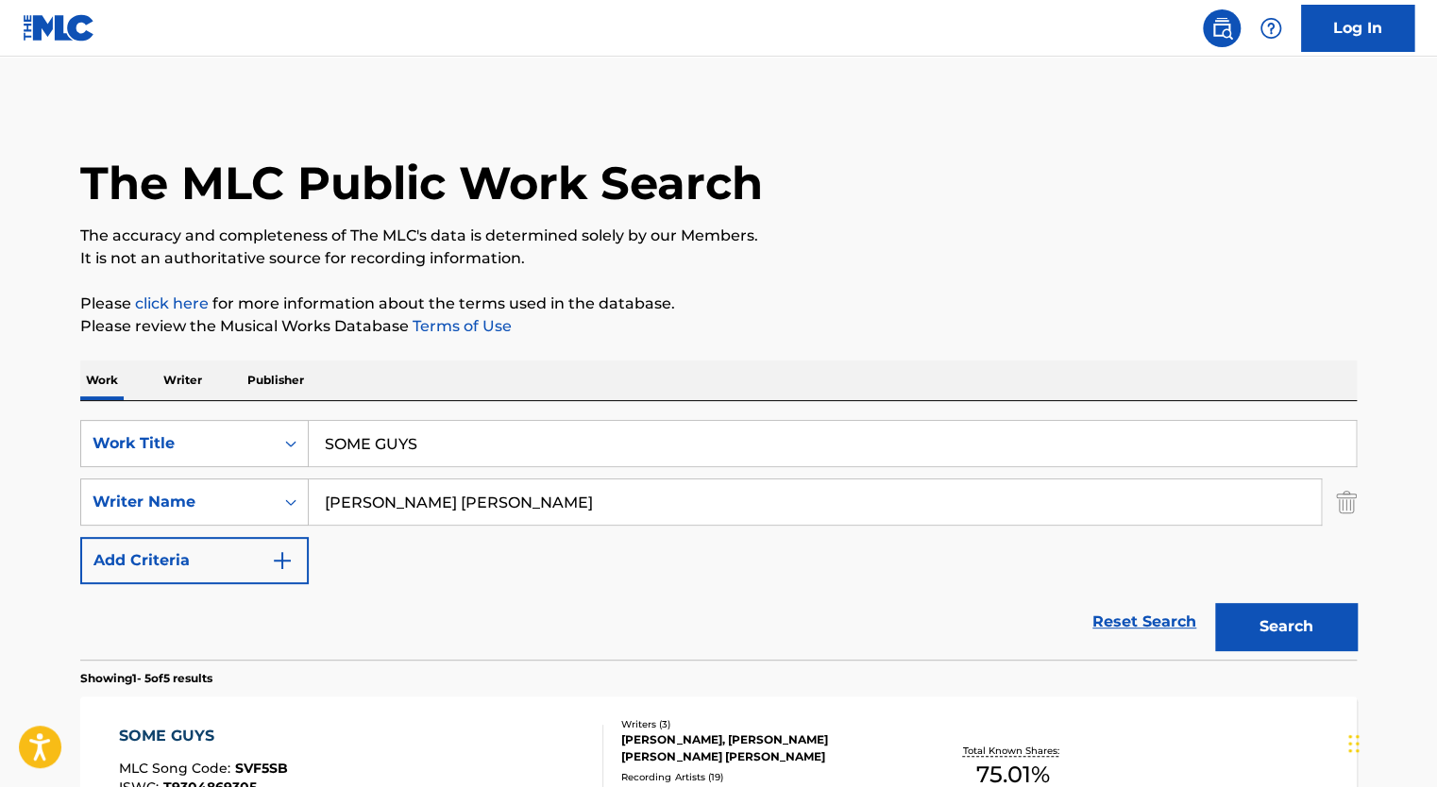
scroll to position [314, 0]
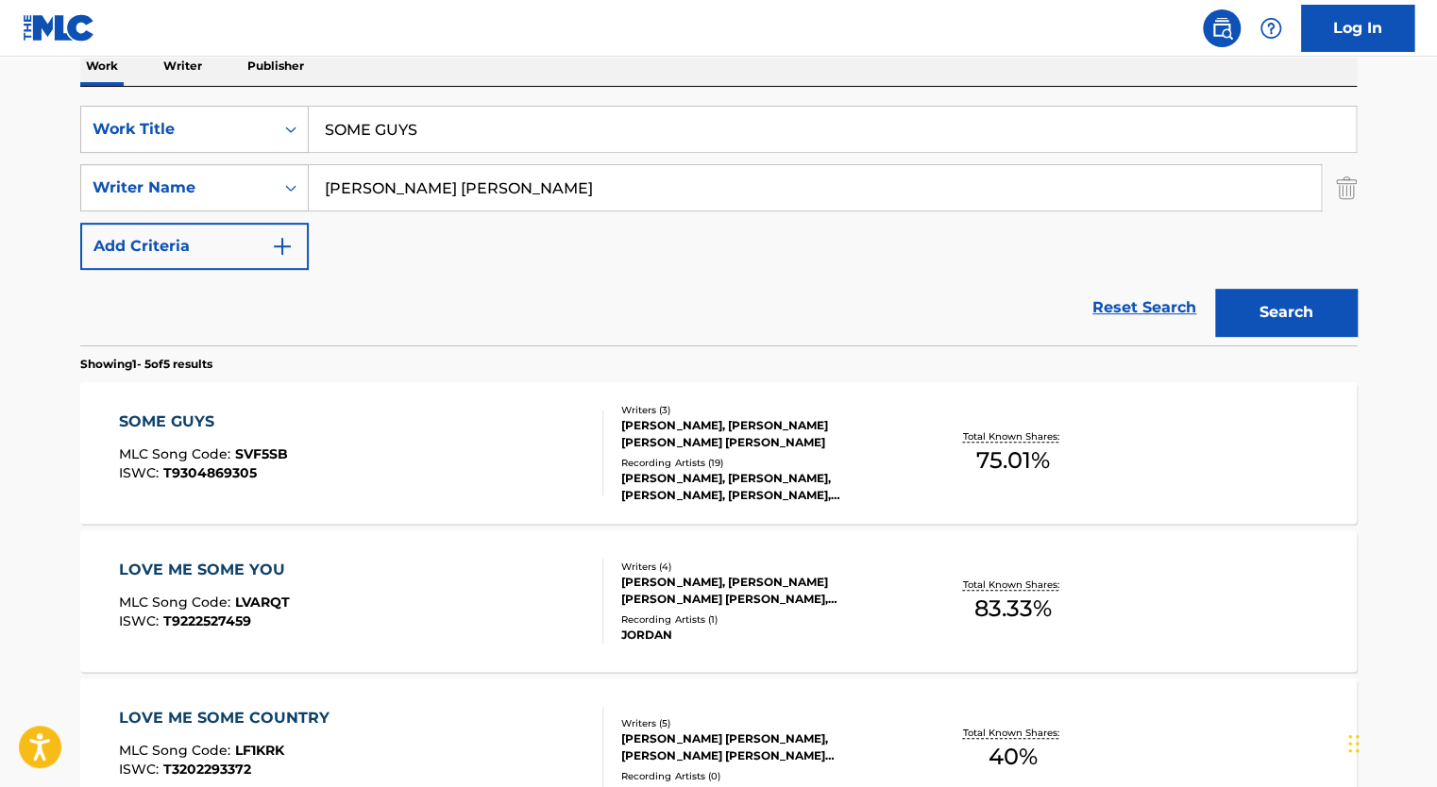
click at [411, 181] on input "[PERSON_NAME] [PERSON_NAME]" at bounding box center [815, 187] width 1012 height 45
paste input "[PERSON_NAME]"
type input "[PERSON_NAME]"
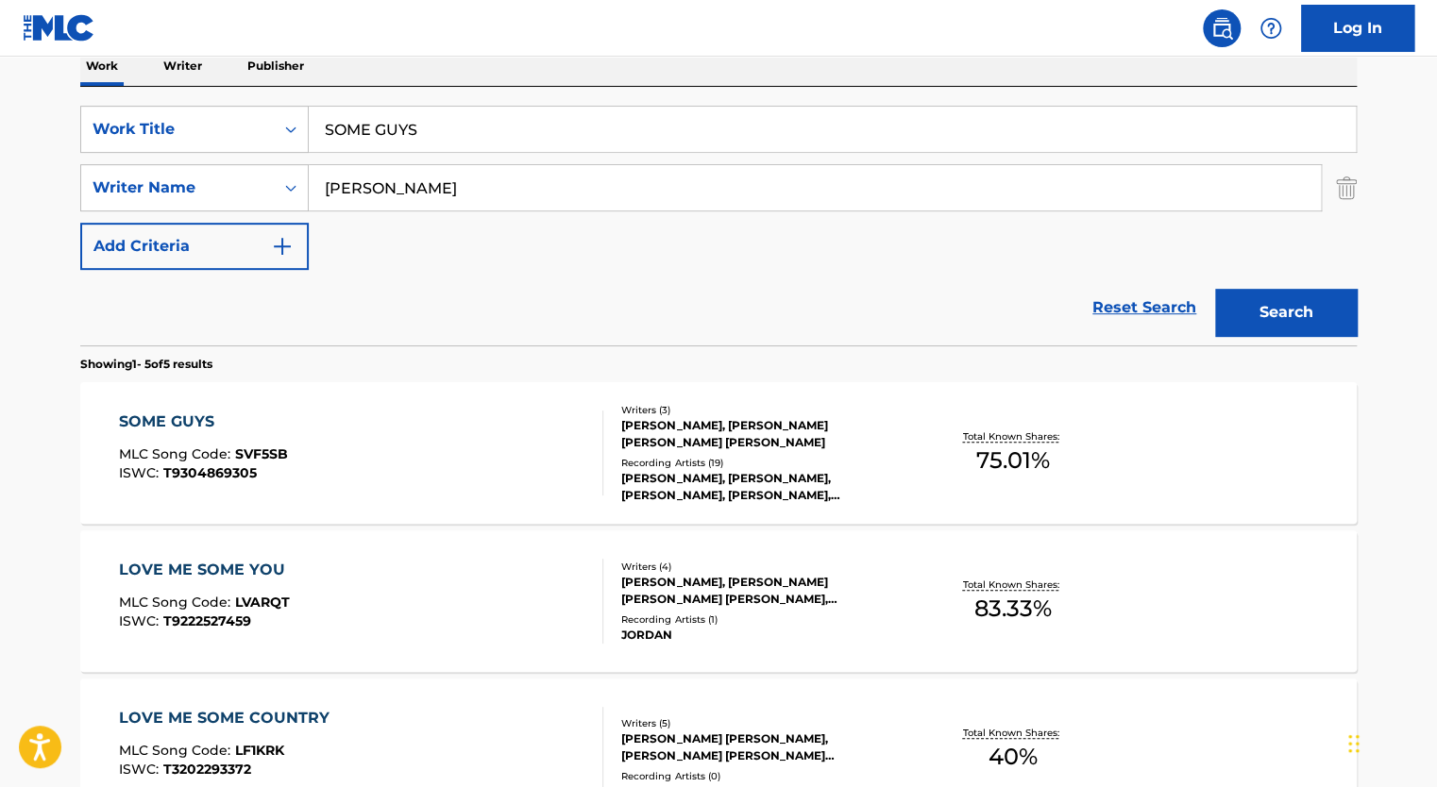
click at [379, 96] on div "SearchWithCriteria7ab9cfa6-e116-4067-ae7b-7010d394069d Work Title SOME GUYS Sea…" at bounding box center [718, 216] width 1276 height 259
click at [385, 127] on input "SOME GUYS" at bounding box center [832, 129] width 1047 height 45
paste input "LOVE HIM FOREVER"
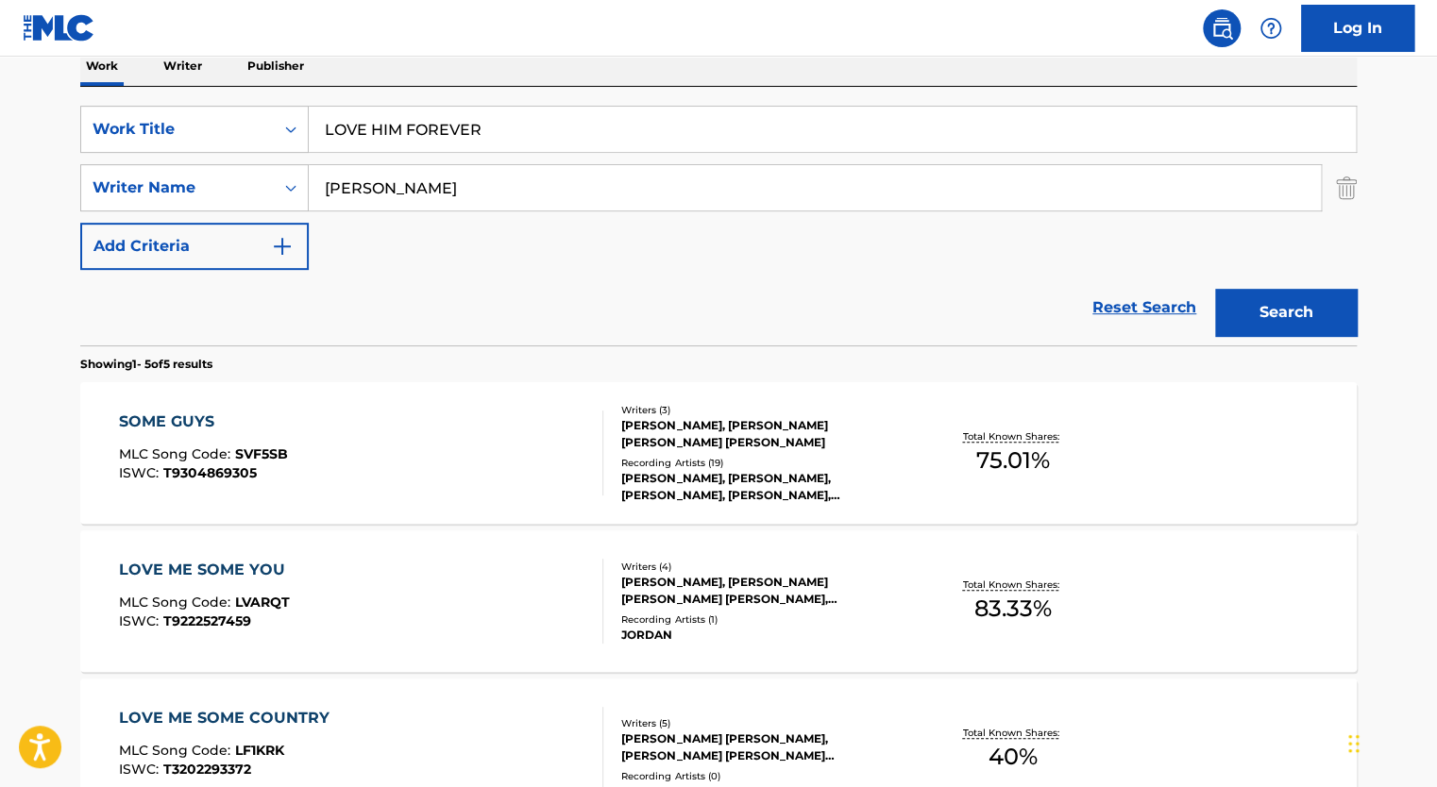
type input "LOVE HIM FOREVER"
click at [1215, 289] on button "Search" at bounding box center [1286, 312] width 142 height 47
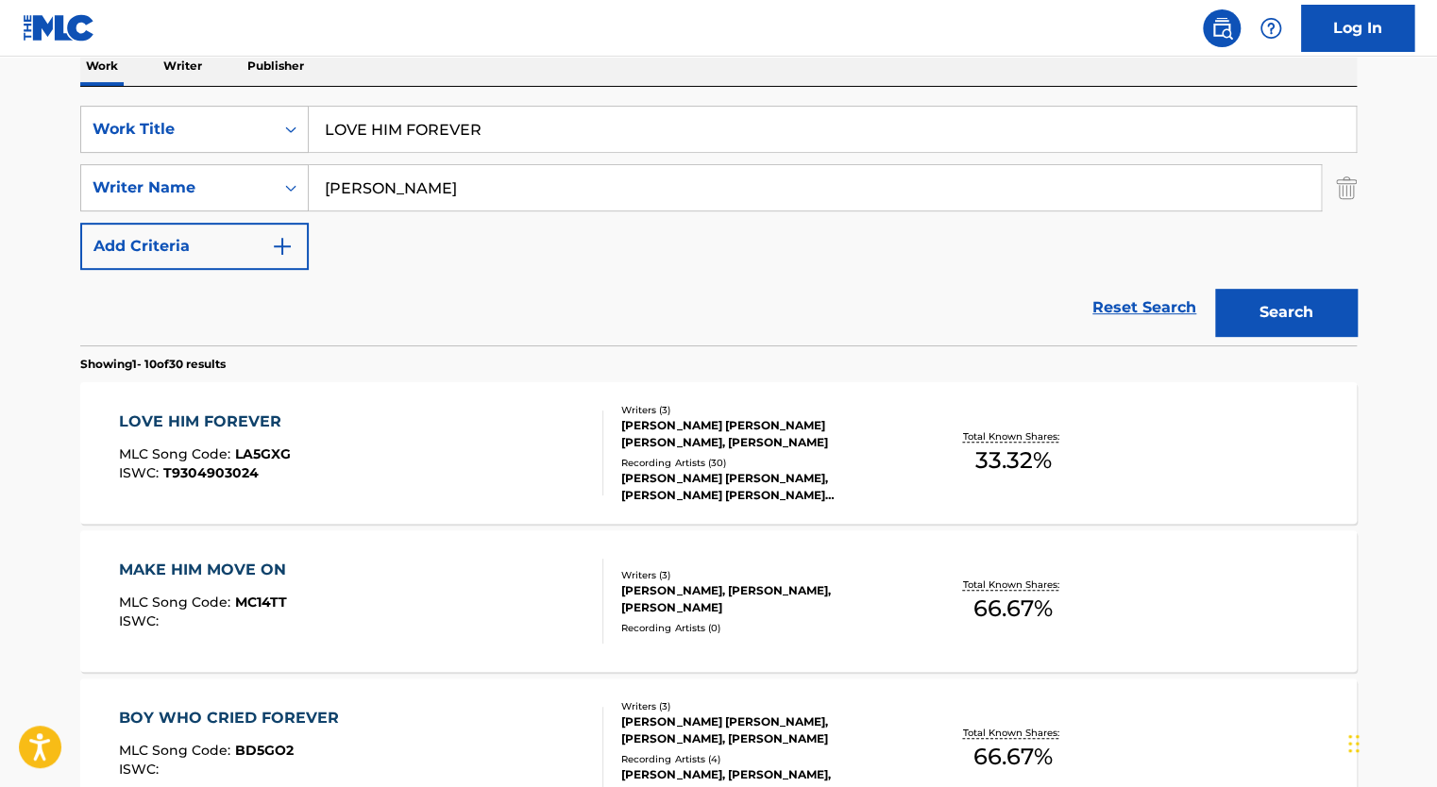
click at [572, 461] on div "LOVE HIM FOREVER MLC Song Code : LA5GXG ISWC : T9304903024" at bounding box center [361, 453] width 485 height 85
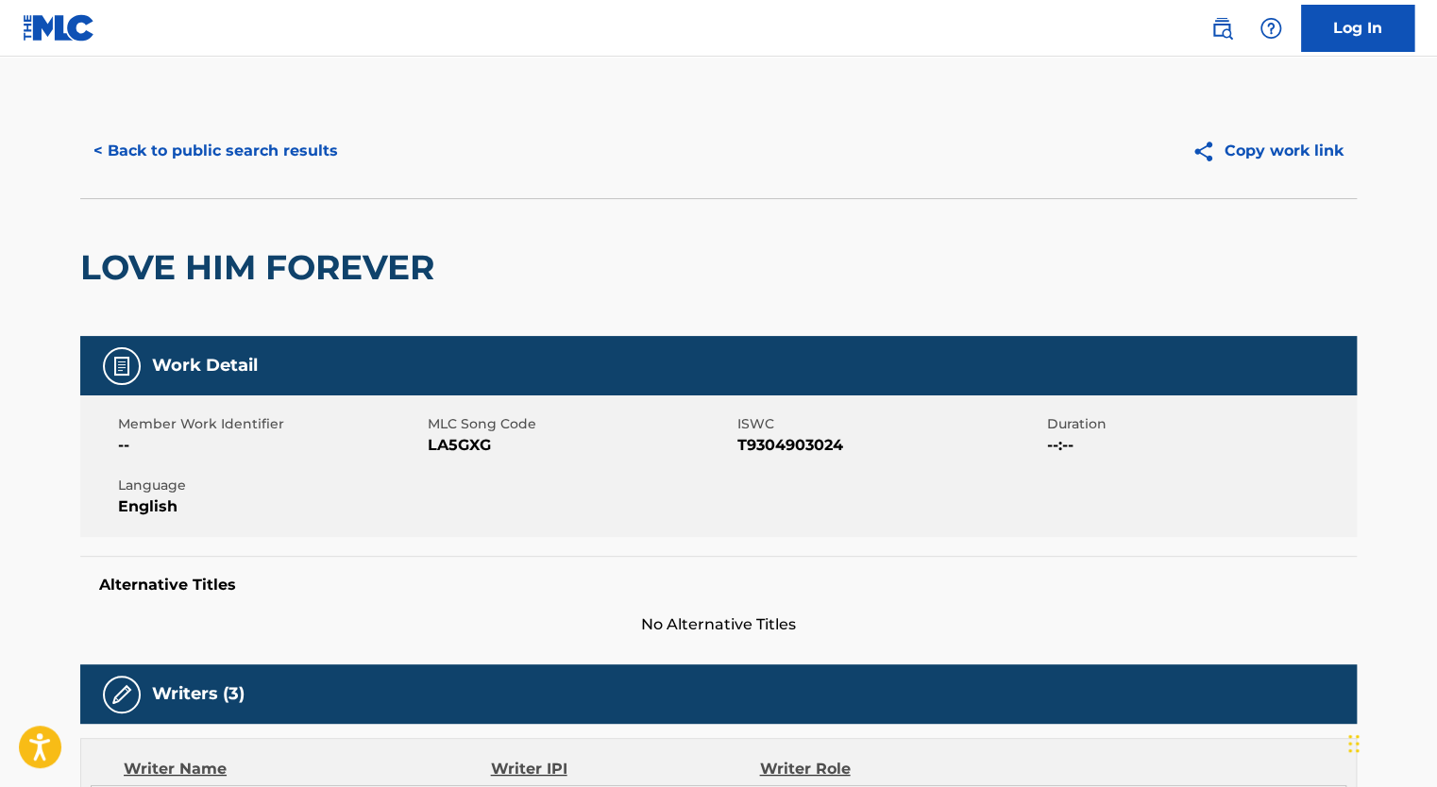
click at [477, 454] on span "LA5GXG" at bounding box center [580, 445] width 305 height 23
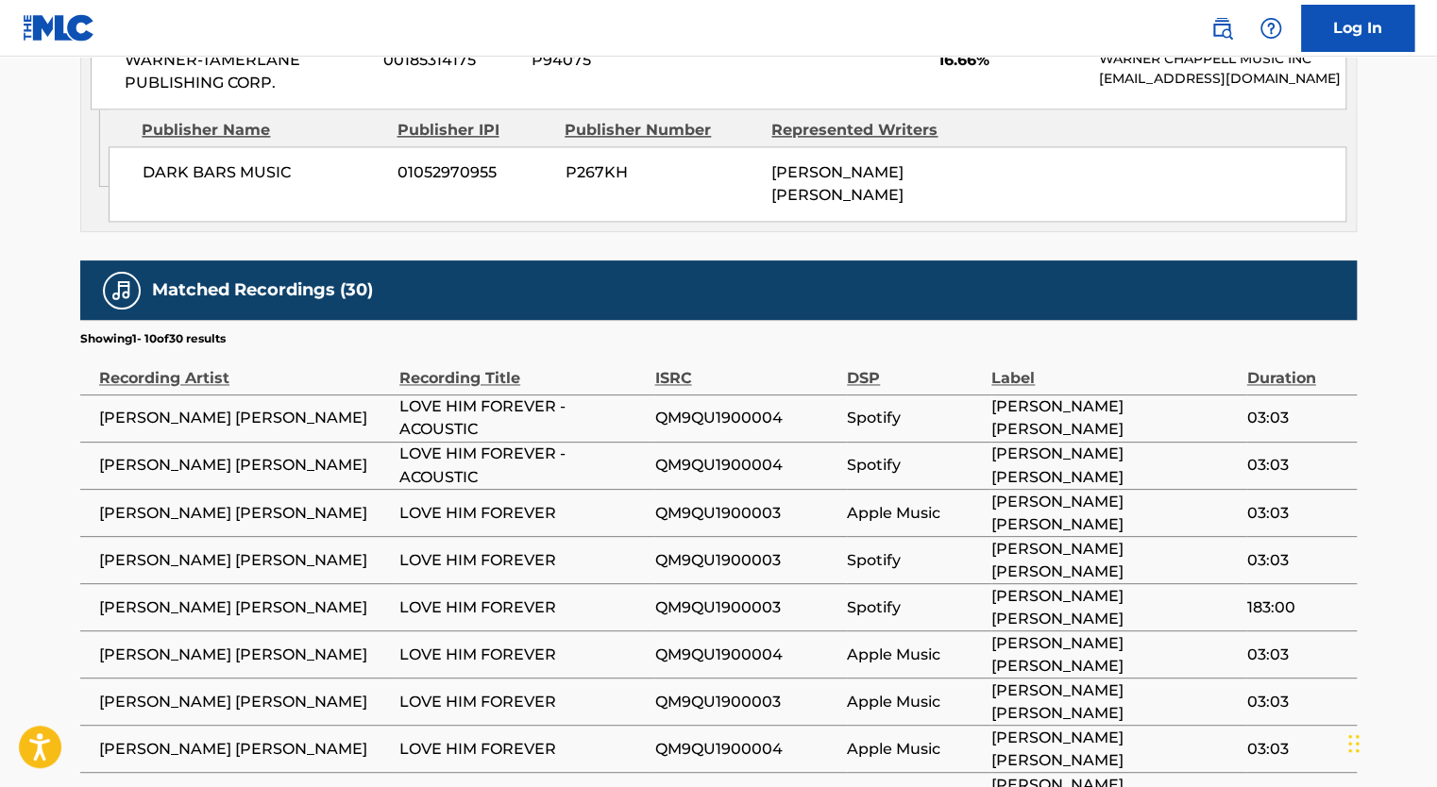
scroll to position [1578, 0]
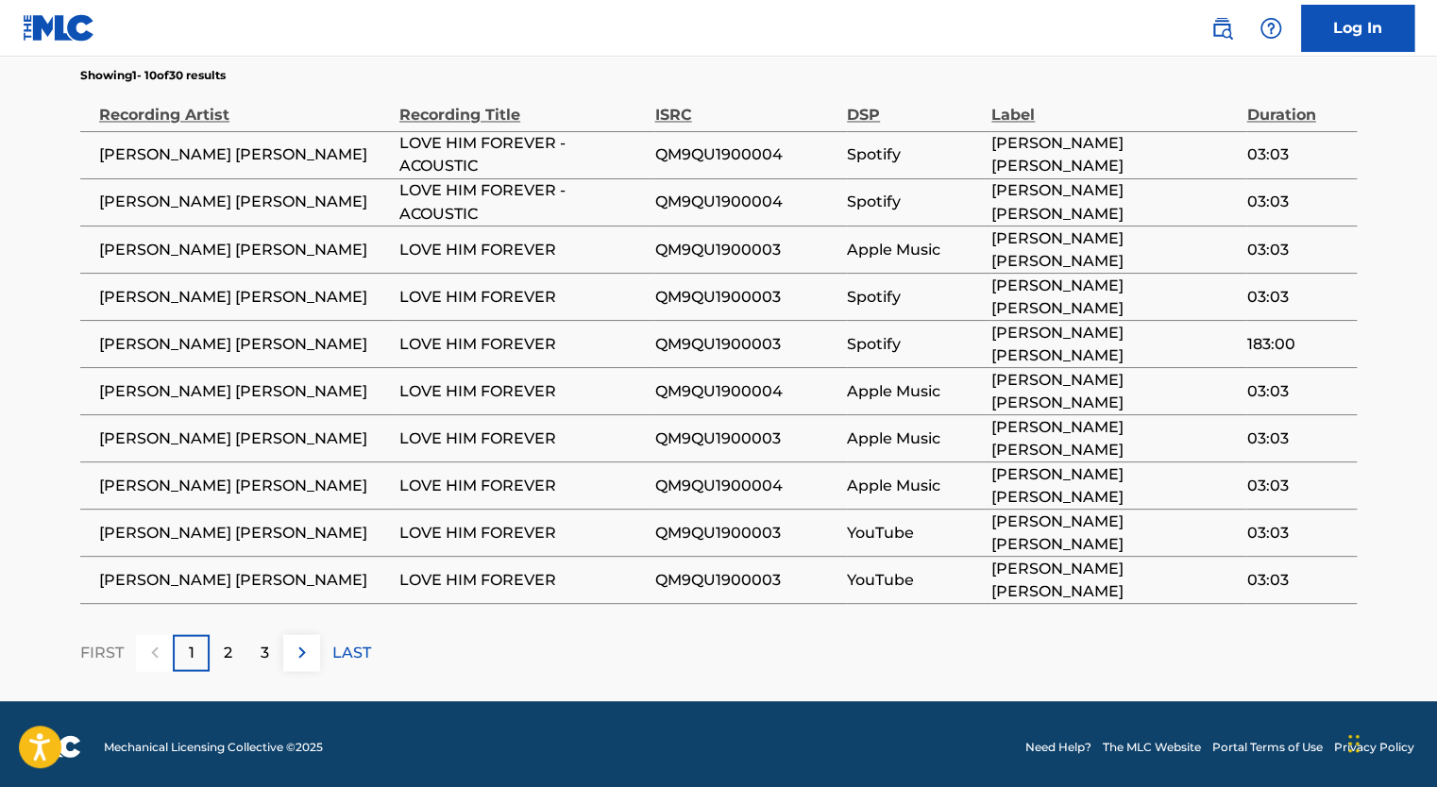
click at [702, 149] on span "QM9QU1900004" at bounding box center [745, 155] width 183 height 23
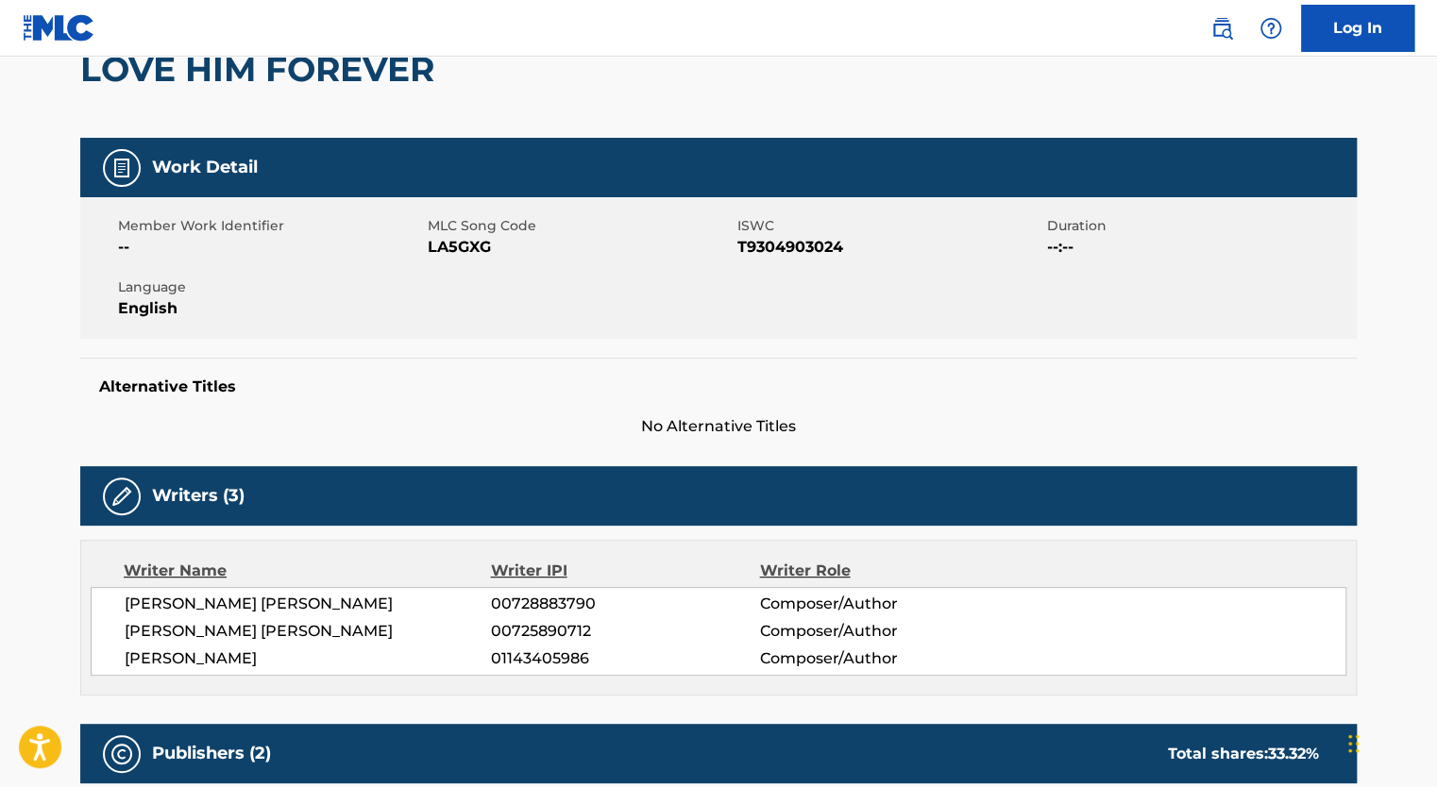
scroll to position [0, 0]
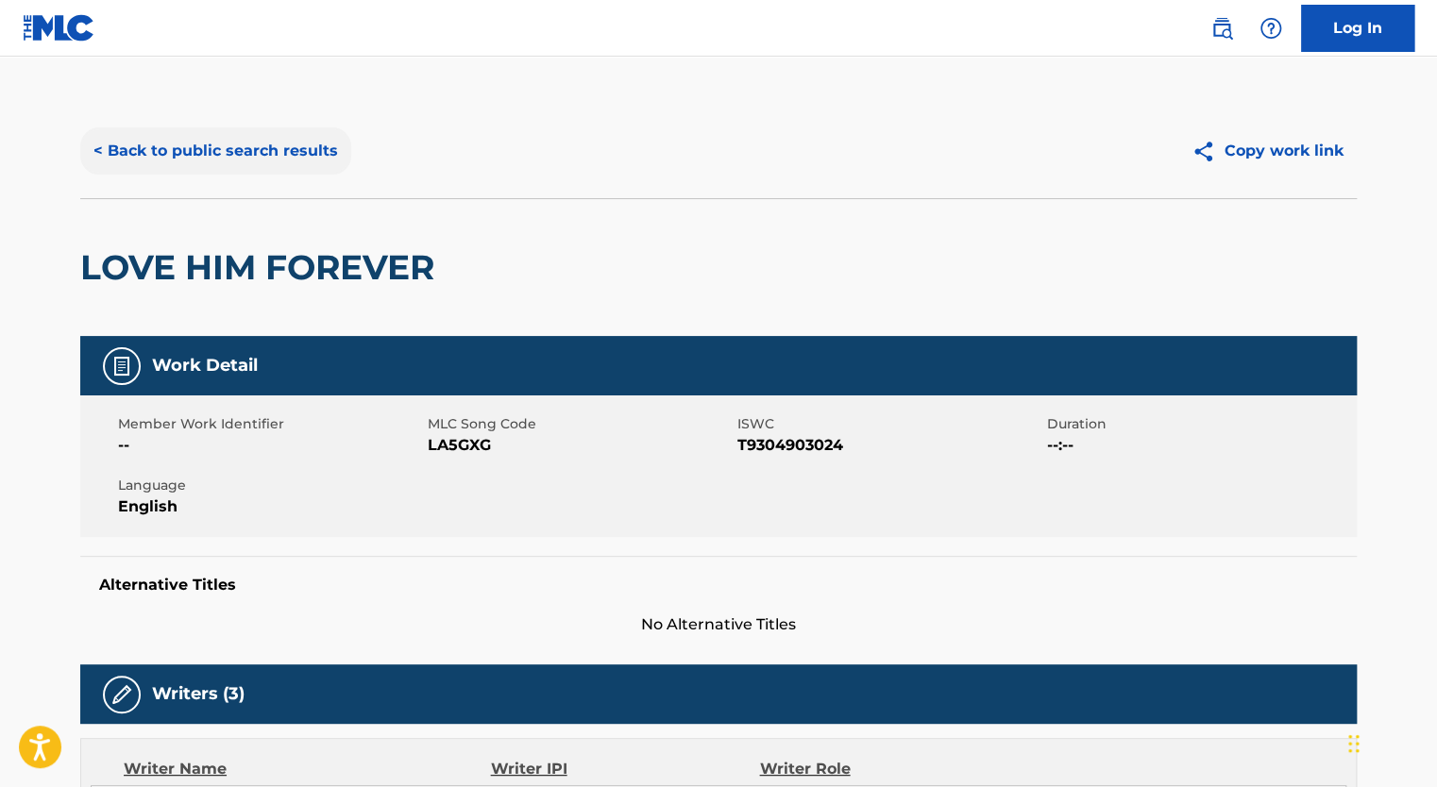
click at [270, 146] on button "< Back to public search results" at bounding box center [215, 150] width 271 height 47
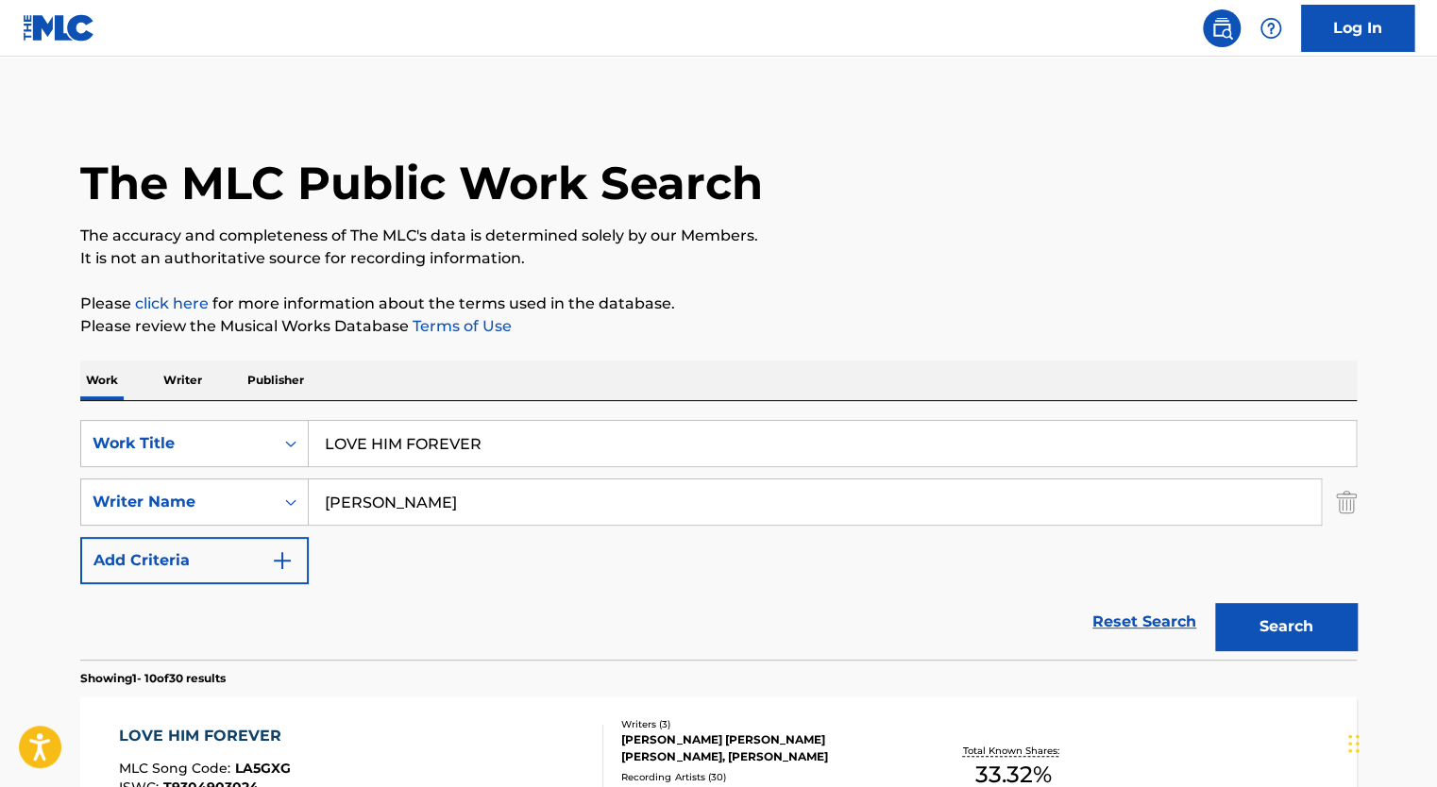
scroll to position [314, 0]
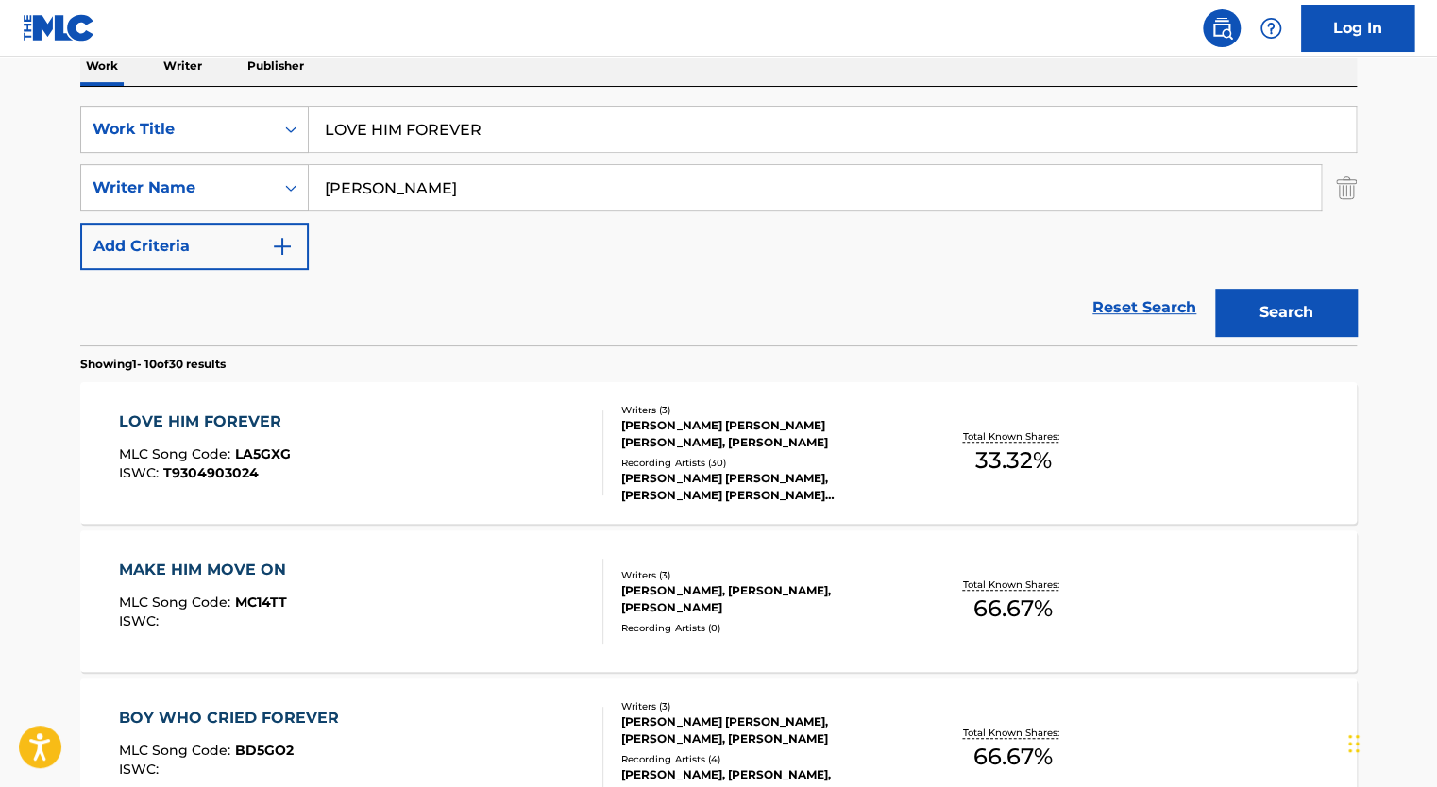
click at [404, 130] on input "LOVE HIM FOREVER" at bounding box center [832, 129] width 1047 height 45
paste input "MAD AT ME"
type input "MAD AT ME"
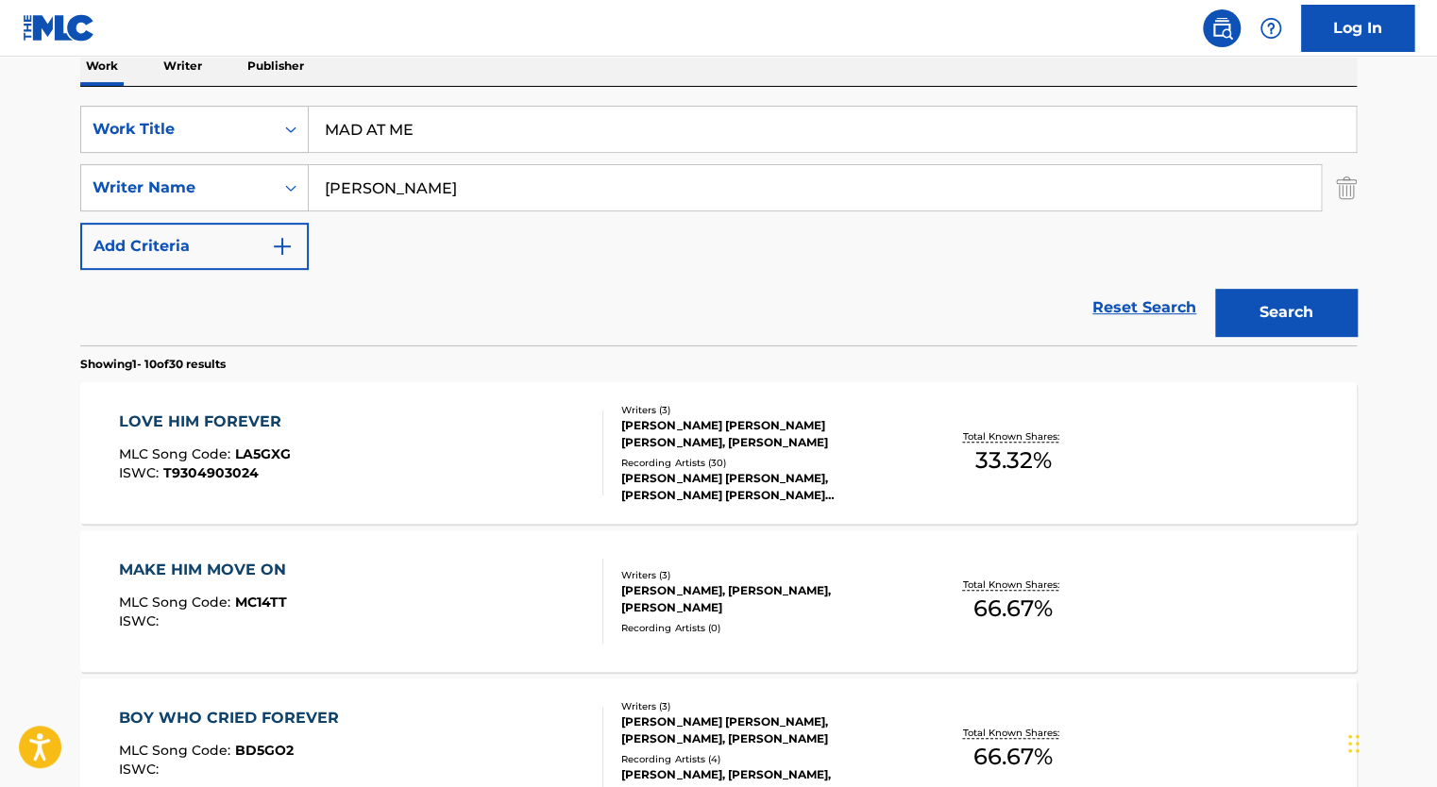
click at [397, 204] on input "[PERSON_NAME]" at bounding box center [815, 187] width 1012 height 45
paste input "[PERSON_NAME] LEDE"
click at [1215, 289] on button "Search" at bounding box center [1286, 312] width 142 height 47
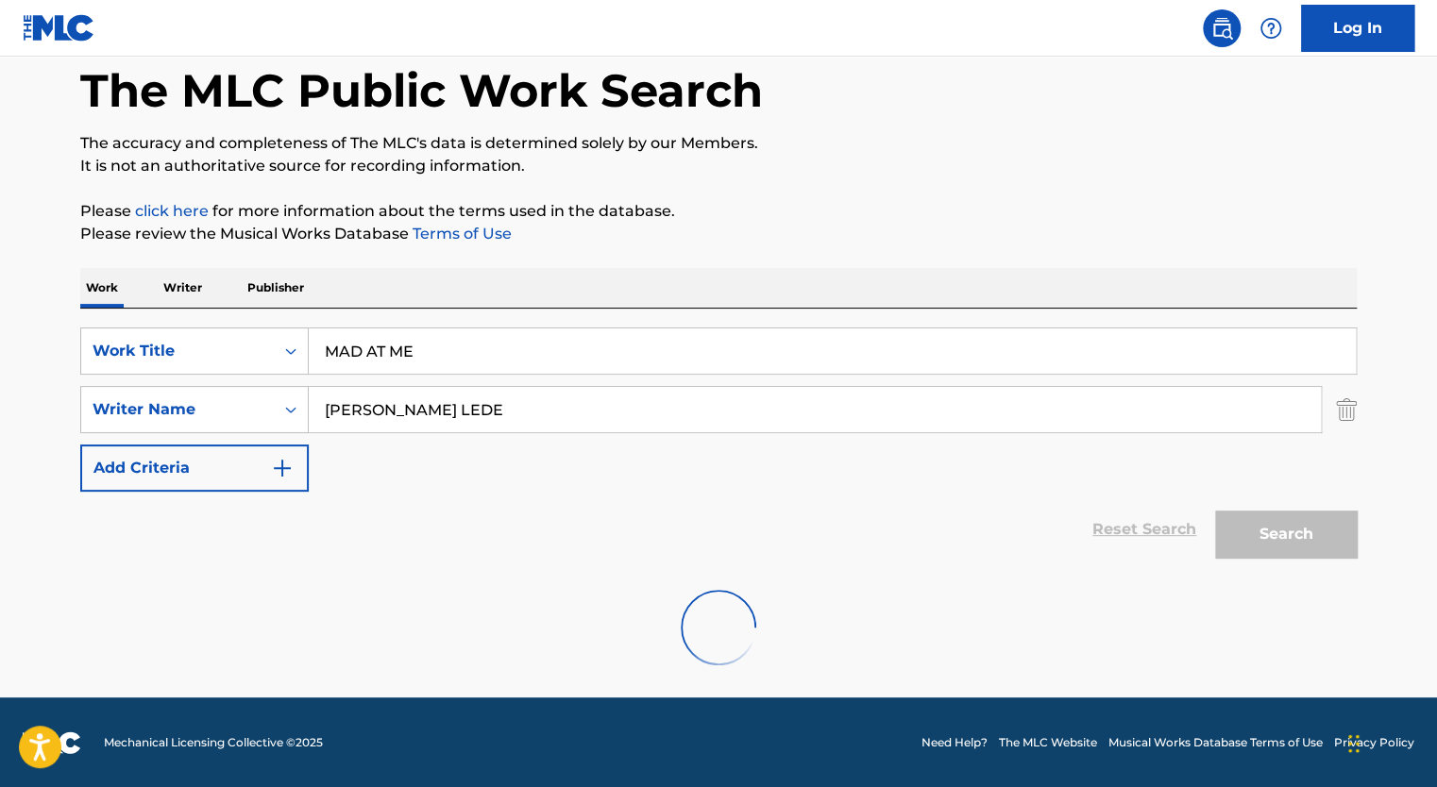
scroll to position [31, 0]
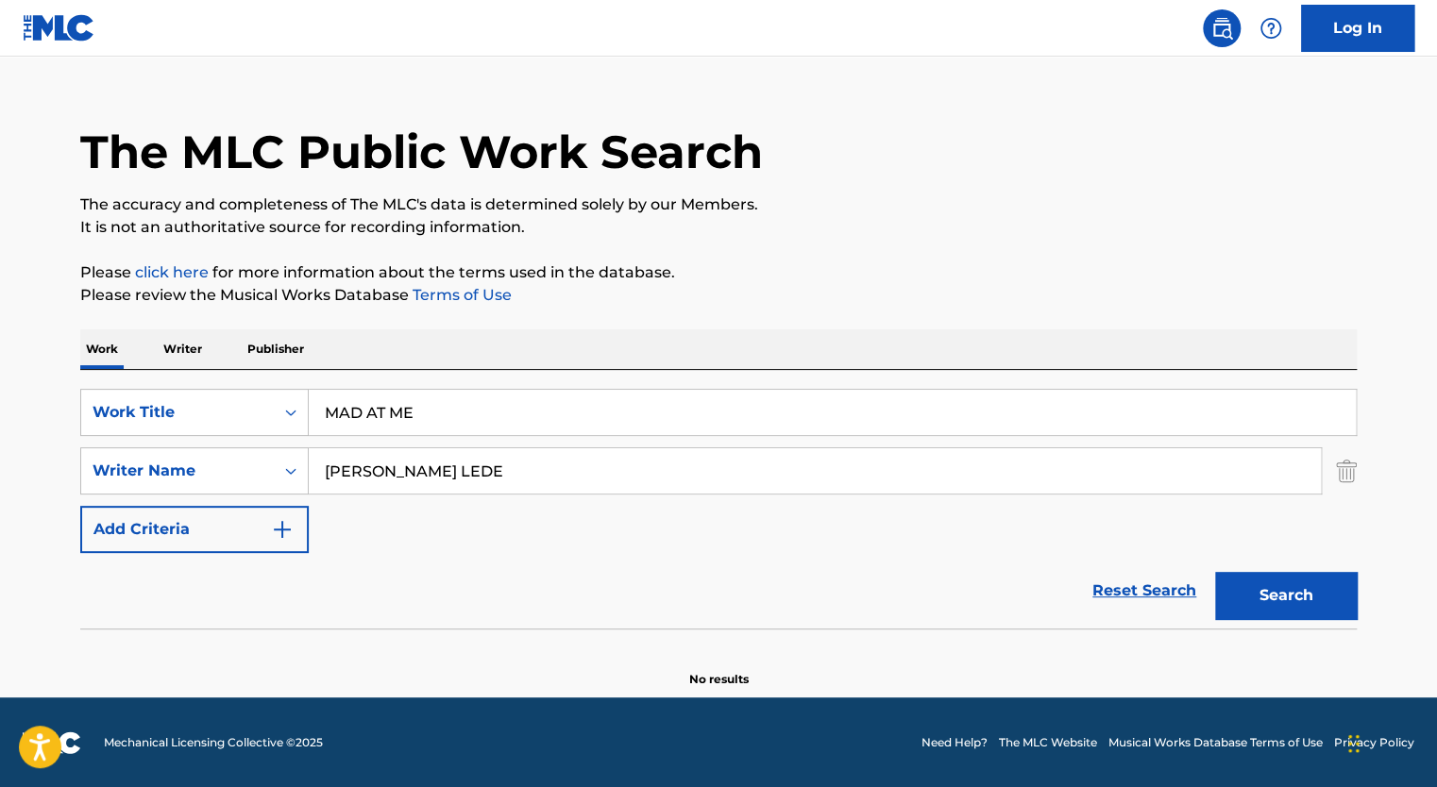
click at [369, 474] on input "[PERSON_NAME] LEDE" at bounding box center [815, 470] width 1012 height 45
paste input "ENJAMIN ANDR"
type input "[PERSON_NAME]"
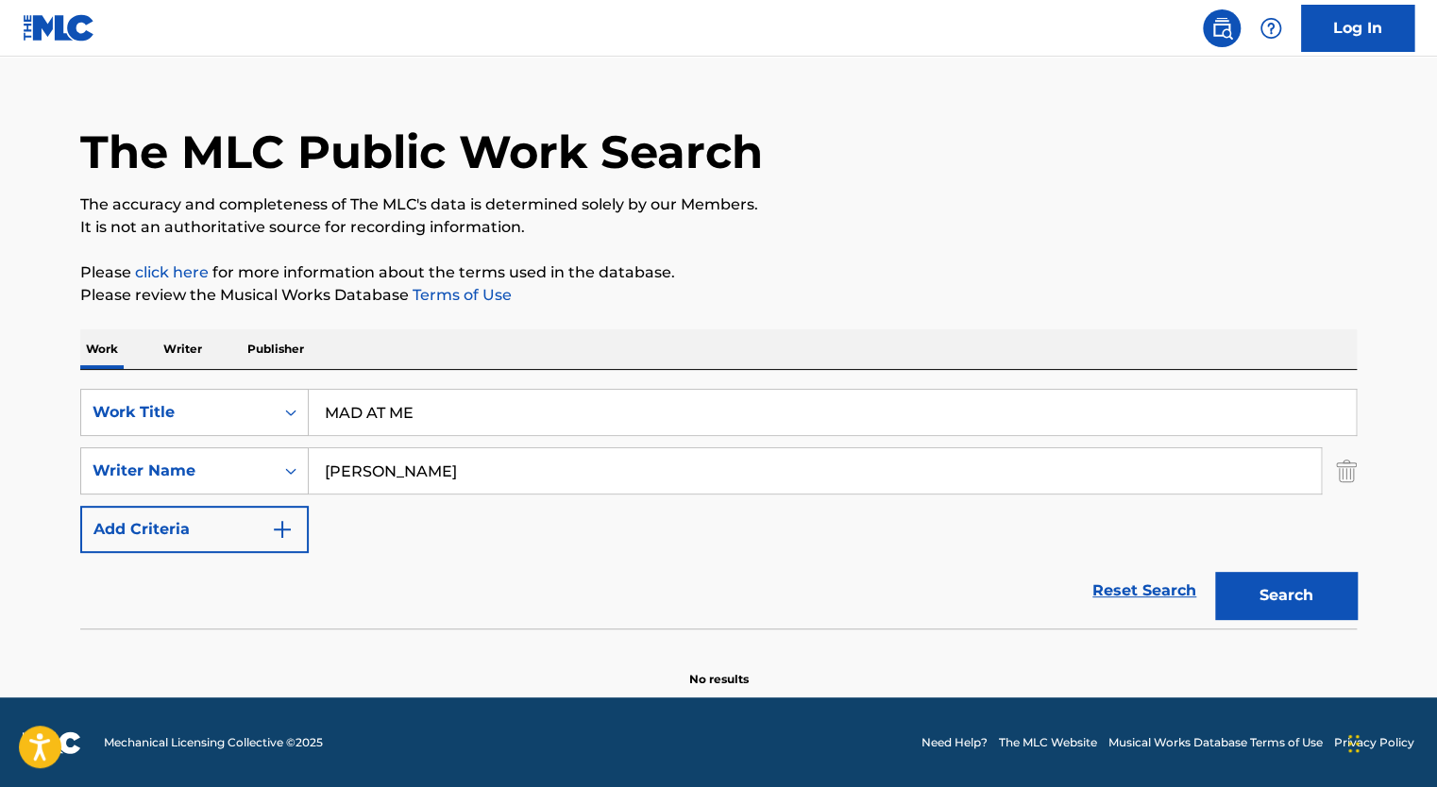
click at [1215, 572] on button "Search" at bounding box center [1286, 595] width 142 height 47
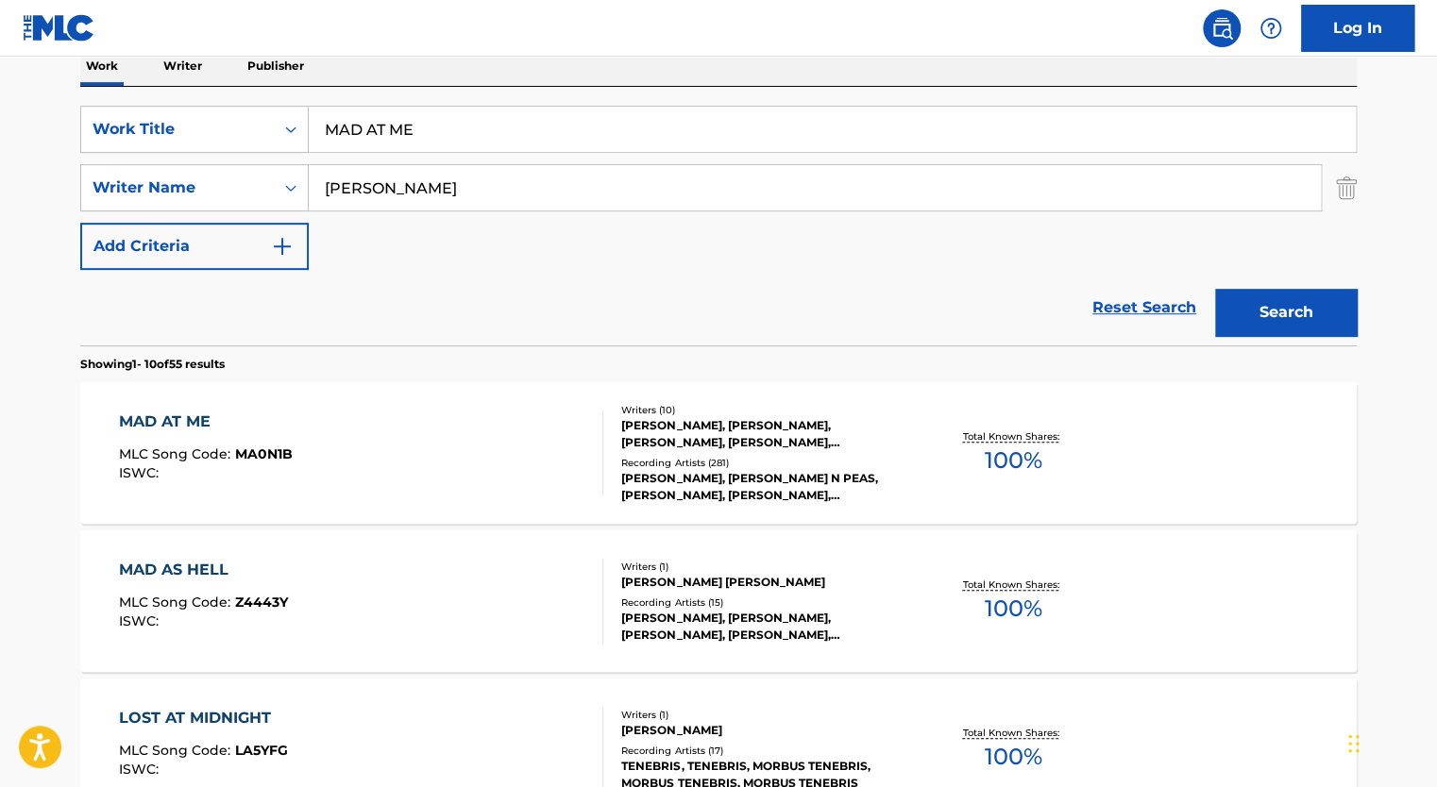
scroll to position [367, 0]
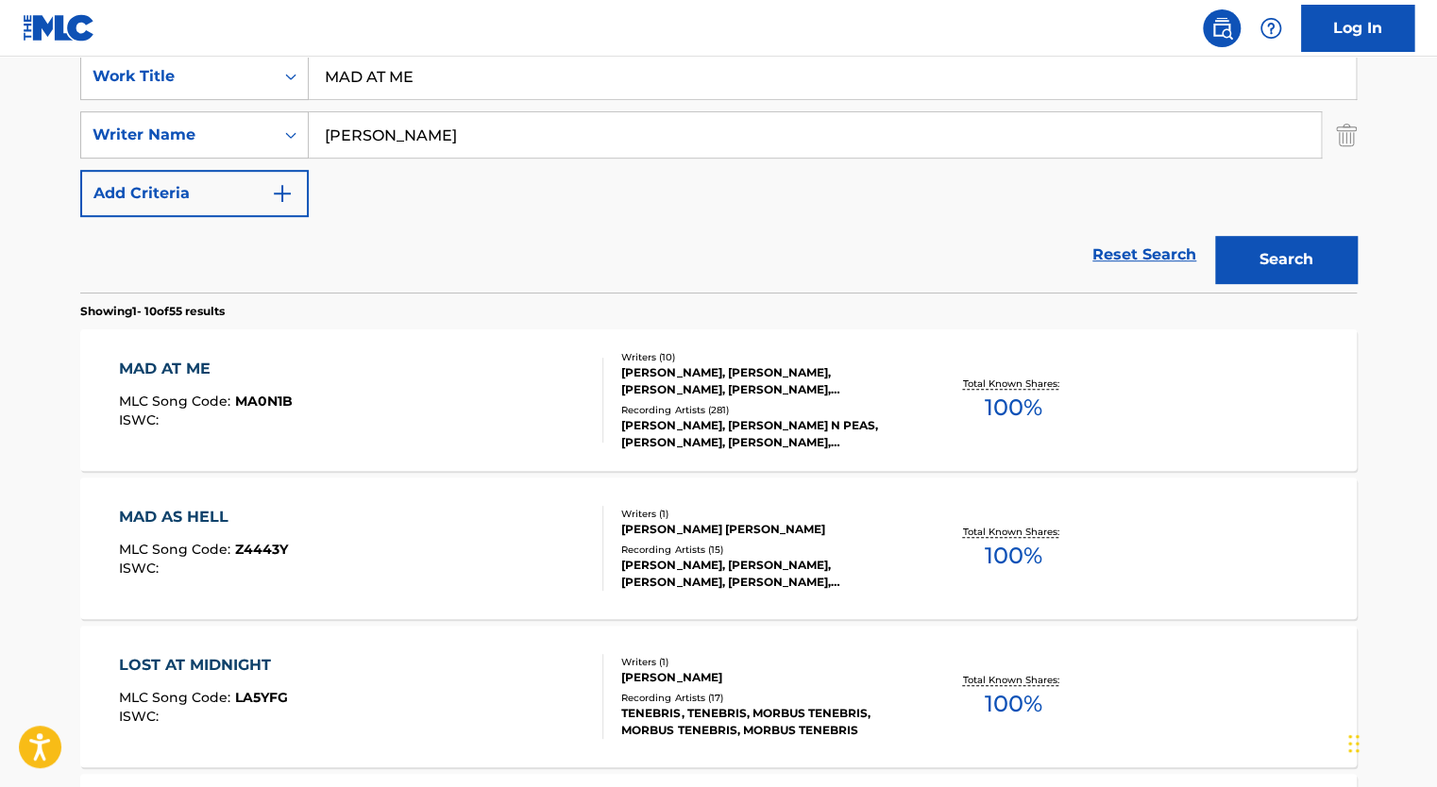
click at [455, 396] on div "MAD AT ME MLC Song Code : MA0N1B ISWC :" at bounding box center [361, 400] width 485 height 85
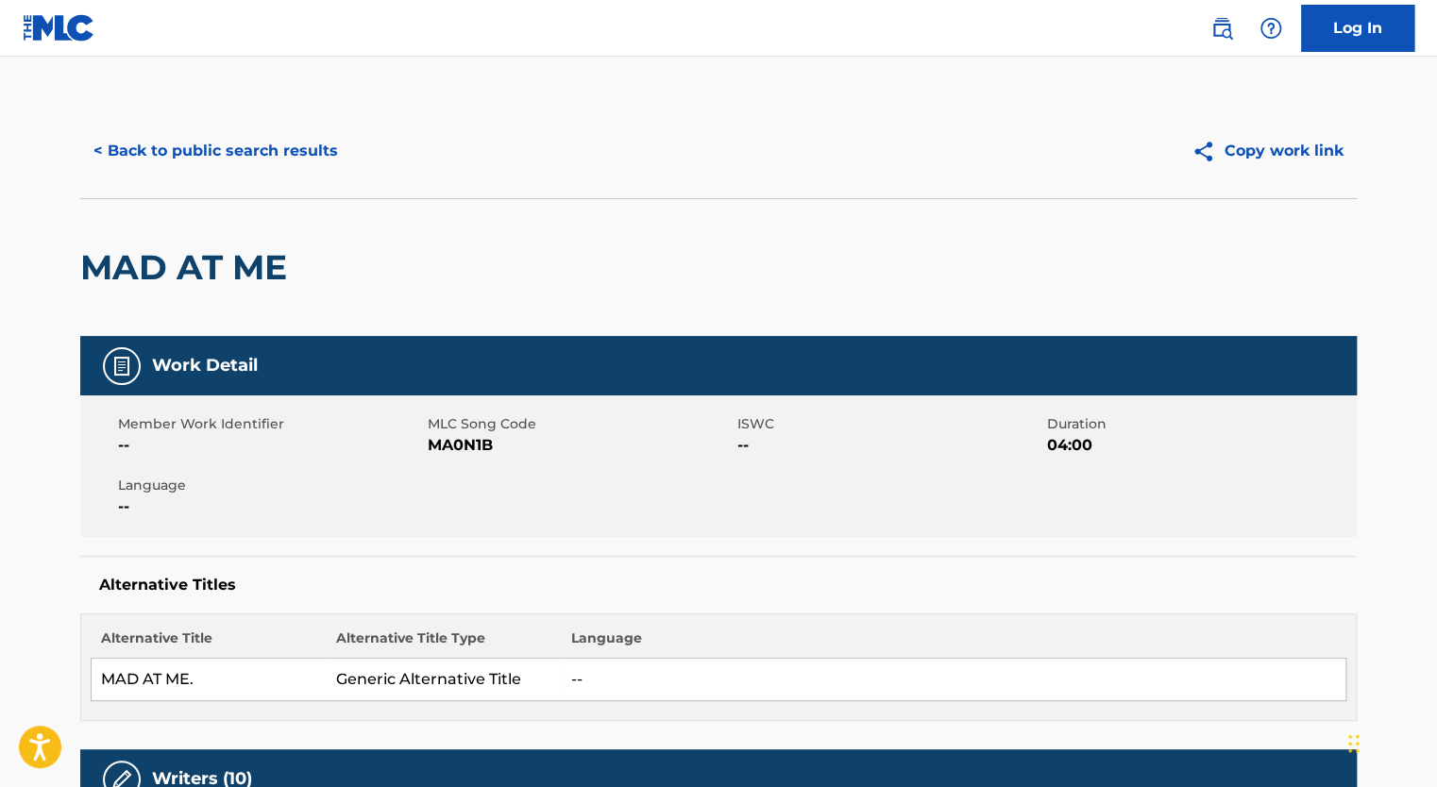
click at [453, 449] on span "MA0N1B" at bounding box center [580, 445] width 305 height 23
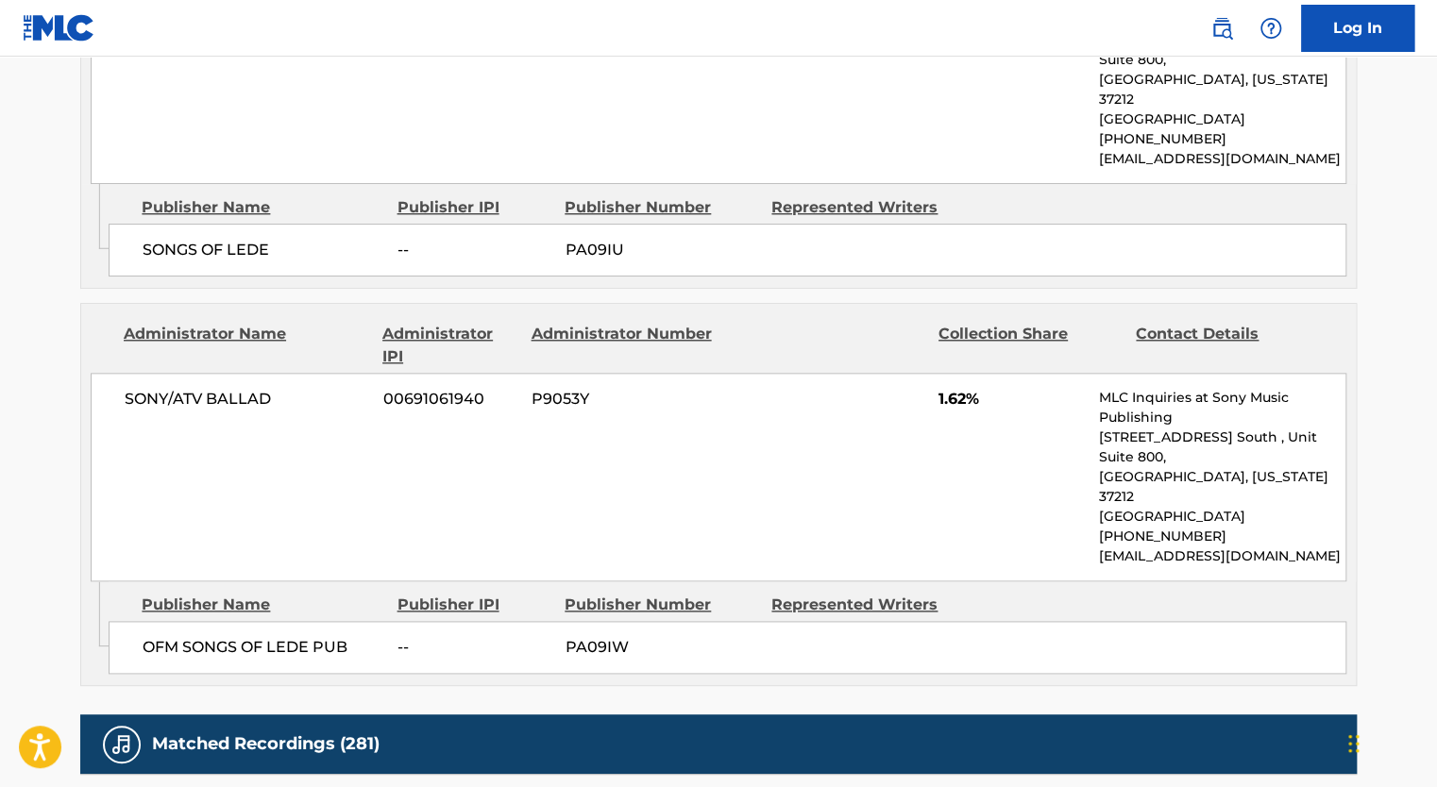
scroll to position [4883, 0]
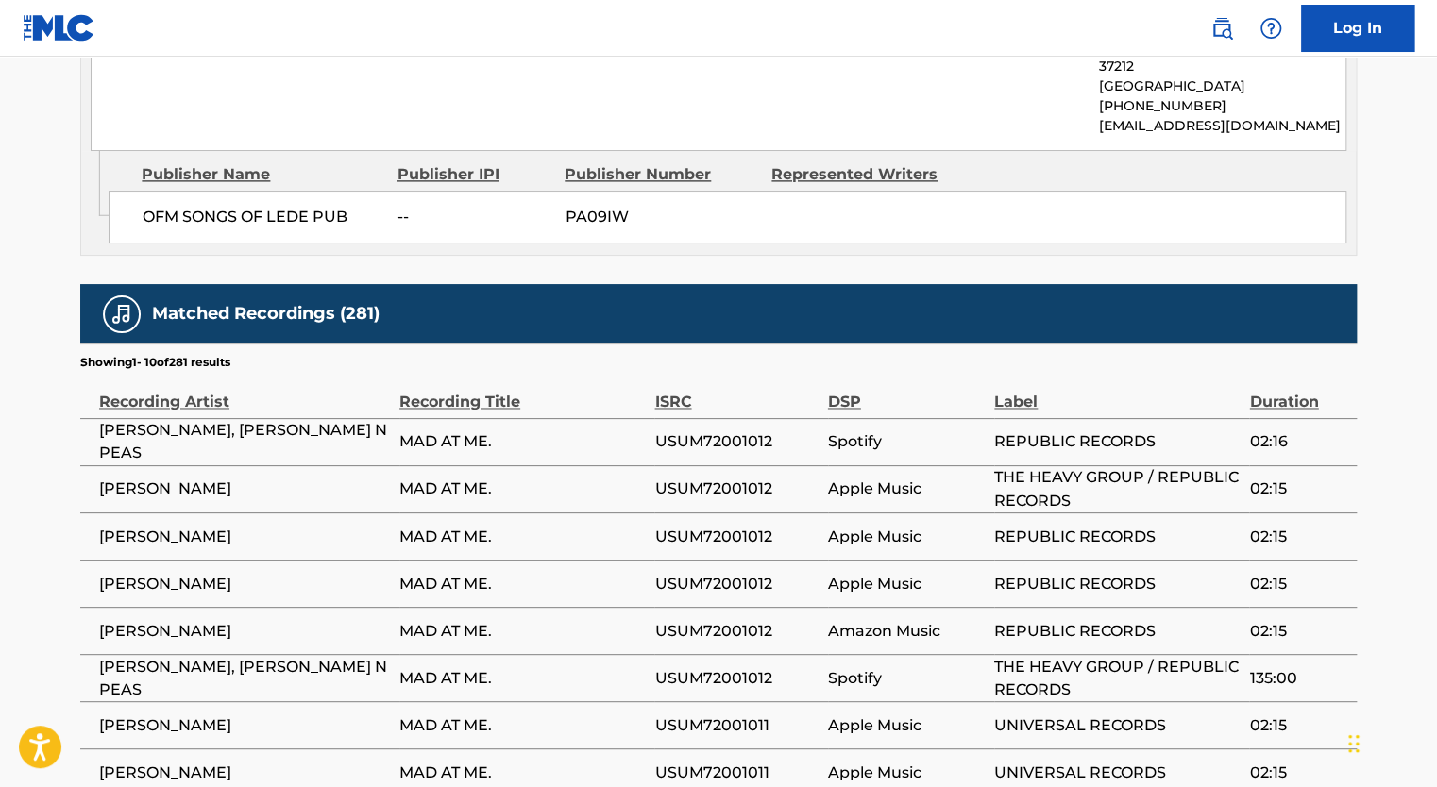
click at [740, 431] on span "USUM72001012" at bounding box center [735, 442] width 163 height 23
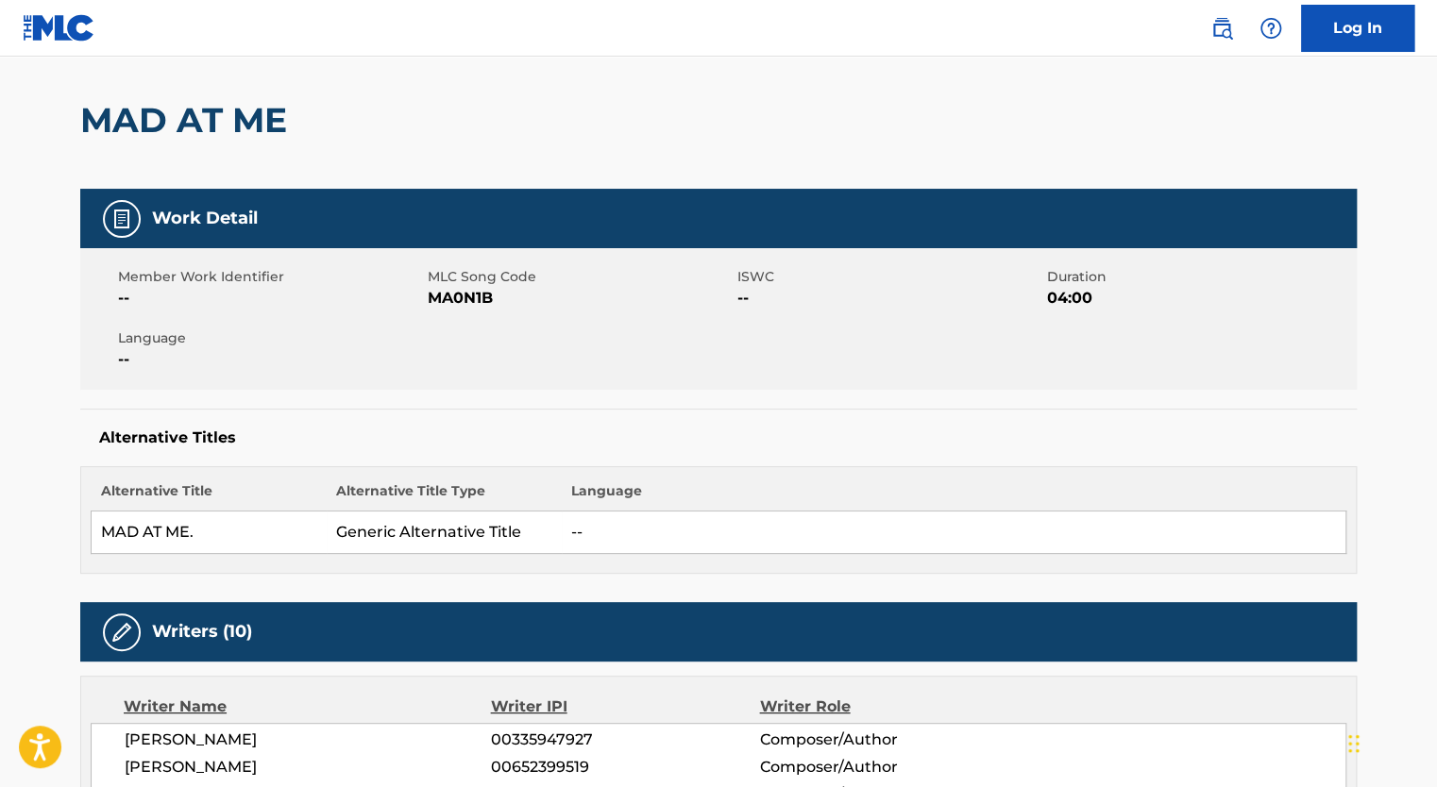
scroll to position [0, 0]
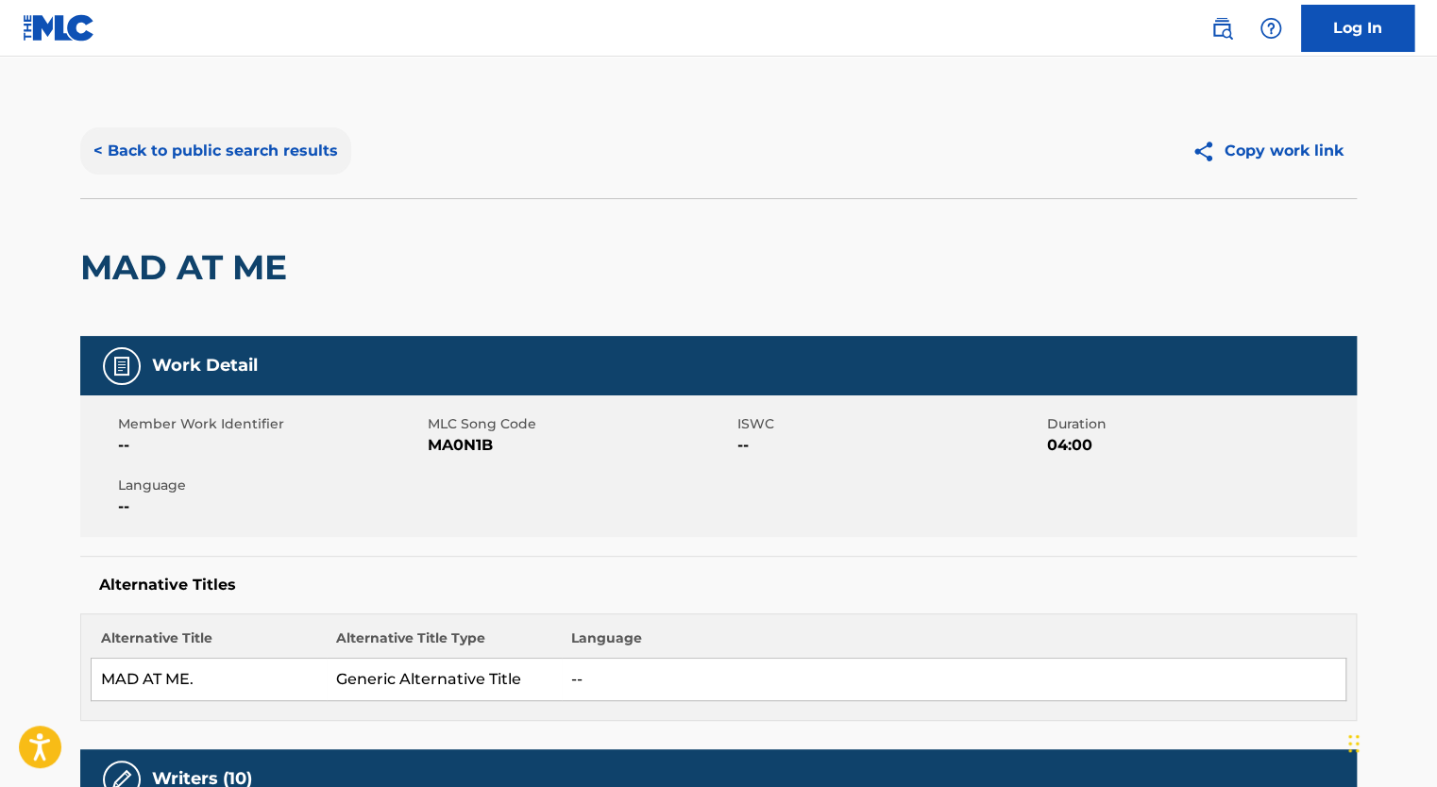
click at [162, 137] on button "< Back to public search results" at bounding box center [215, 150] width 271 height 47
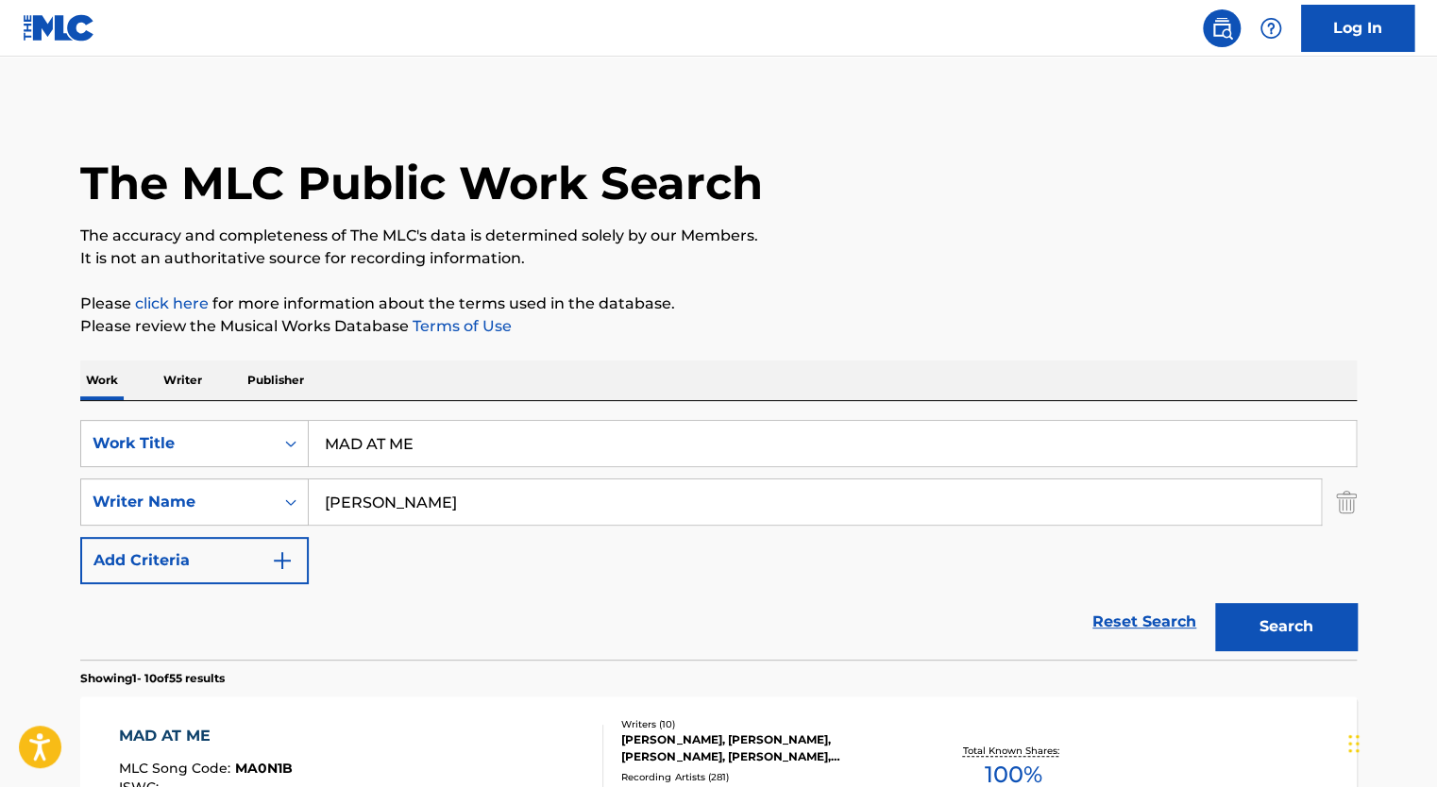
scroll to position [367, 0]
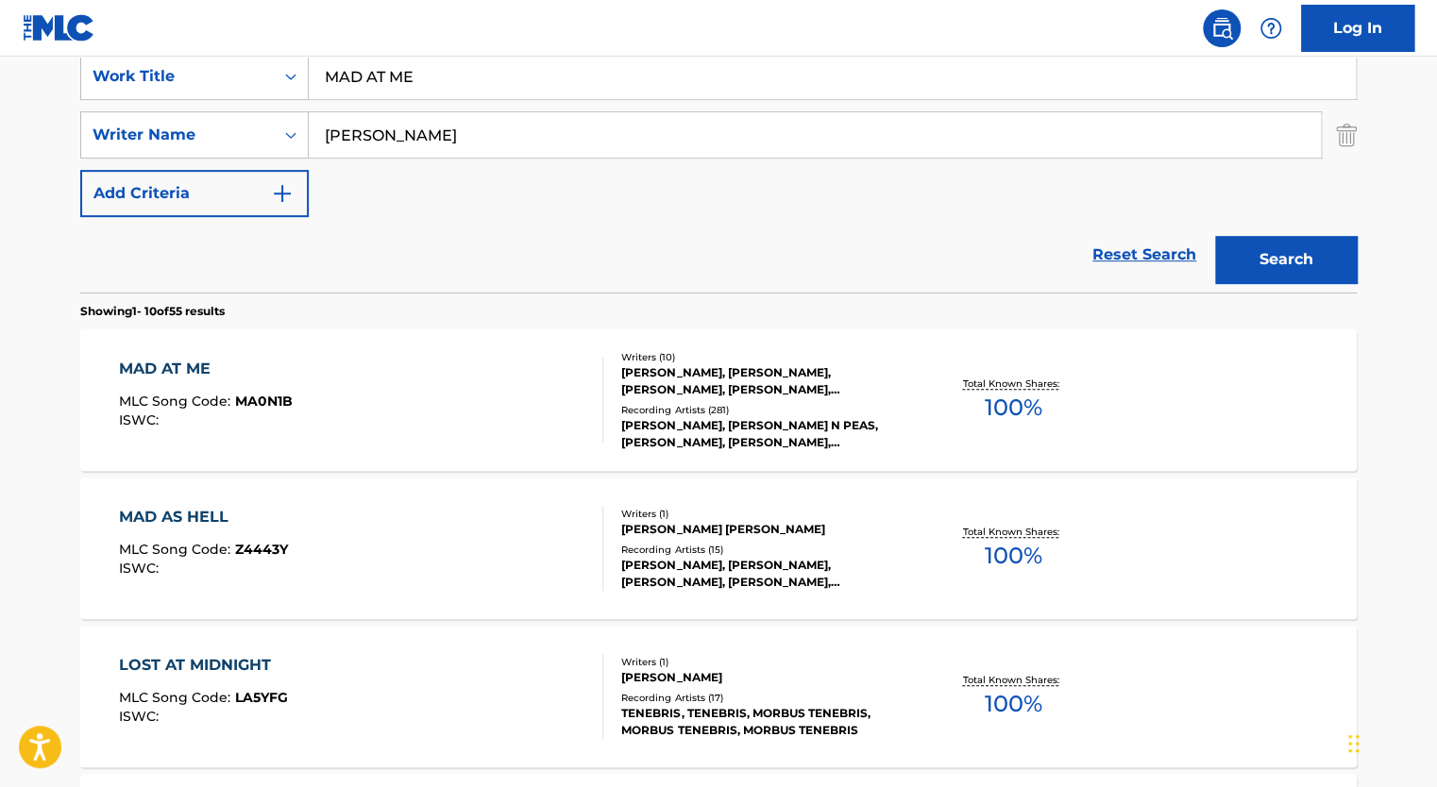
click at [449, 87] on input "MAD AT ME" at bounding box center [832, 76] width 1047 height 45
paste input "HERE S TO BEER CHEERS"
click at [376, 71] on input "HERE S TO BEER CHEERS" at bounding box center [832, 76] width 1047 height 45
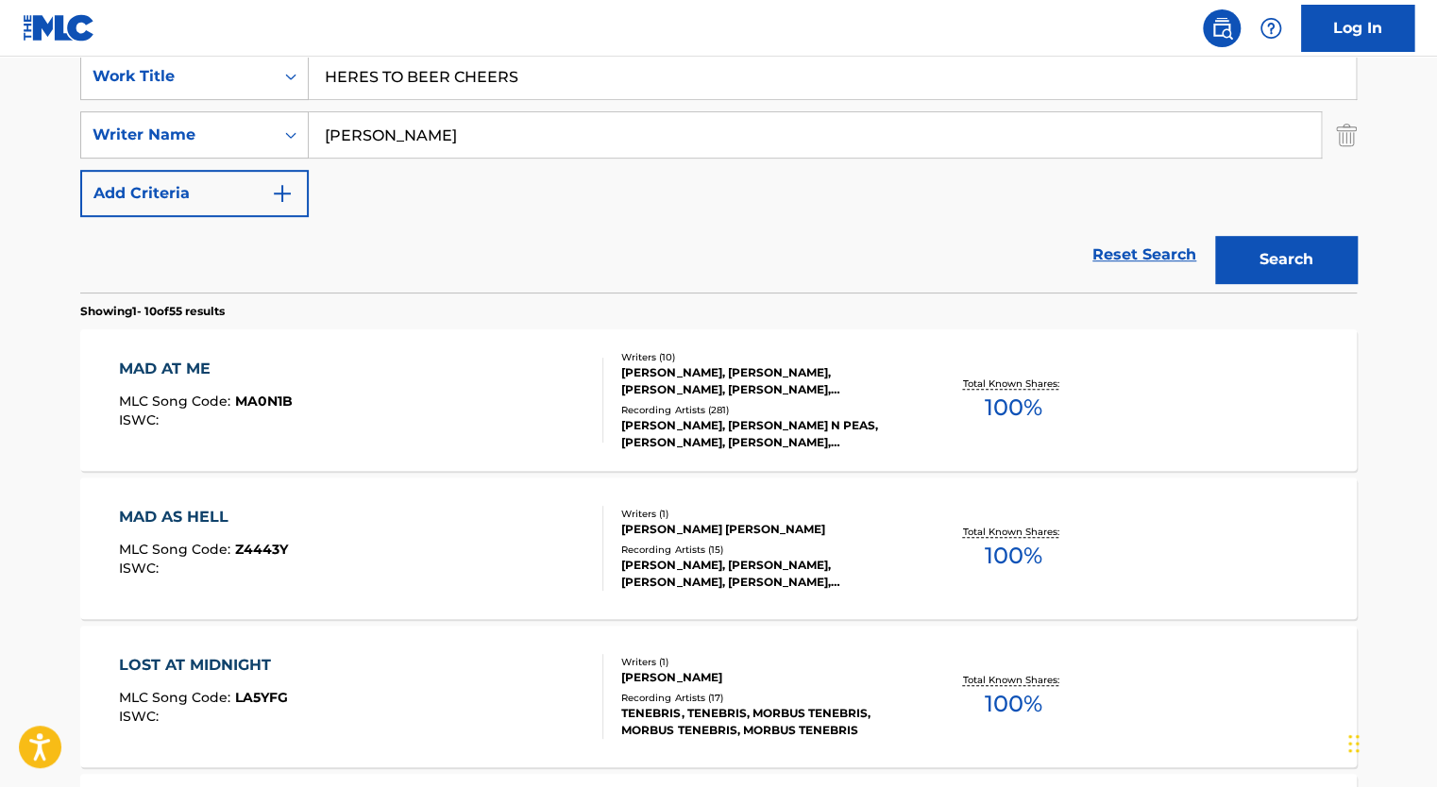
type input "HERES TO BEER CHEERS"
click at [381, 130] on input "[PERSON_NAME]" at bounding box center [815, 134] width 1012 height 45
click at [381, 130] on input "Search Form" at bounding box center [815, 134] width 1012 height 45
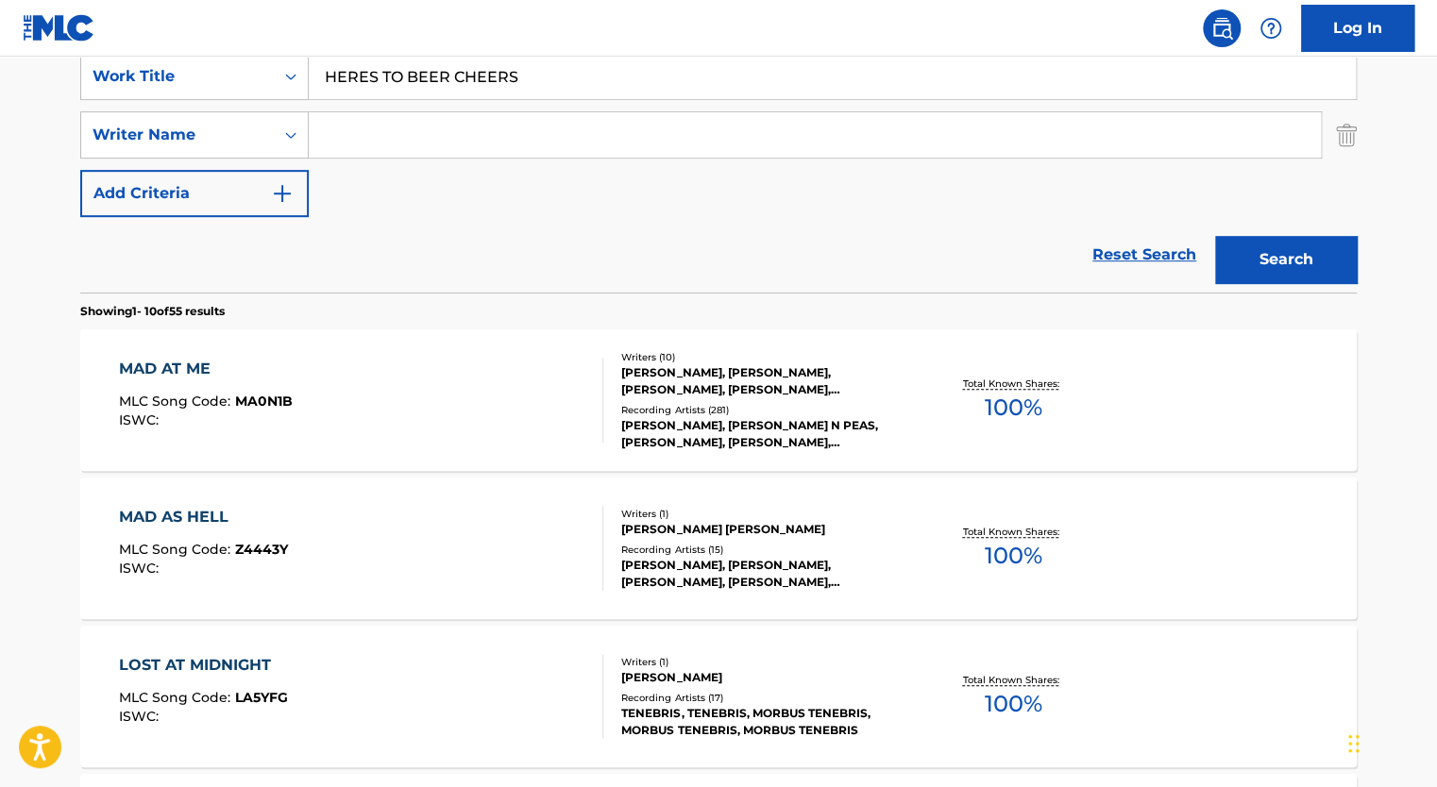
type input "[PERSON_NAME] [PERSON_NAME]"
click at [1215, 236] on button "Search" at bounding box center [1286, 259] width 142 height 47
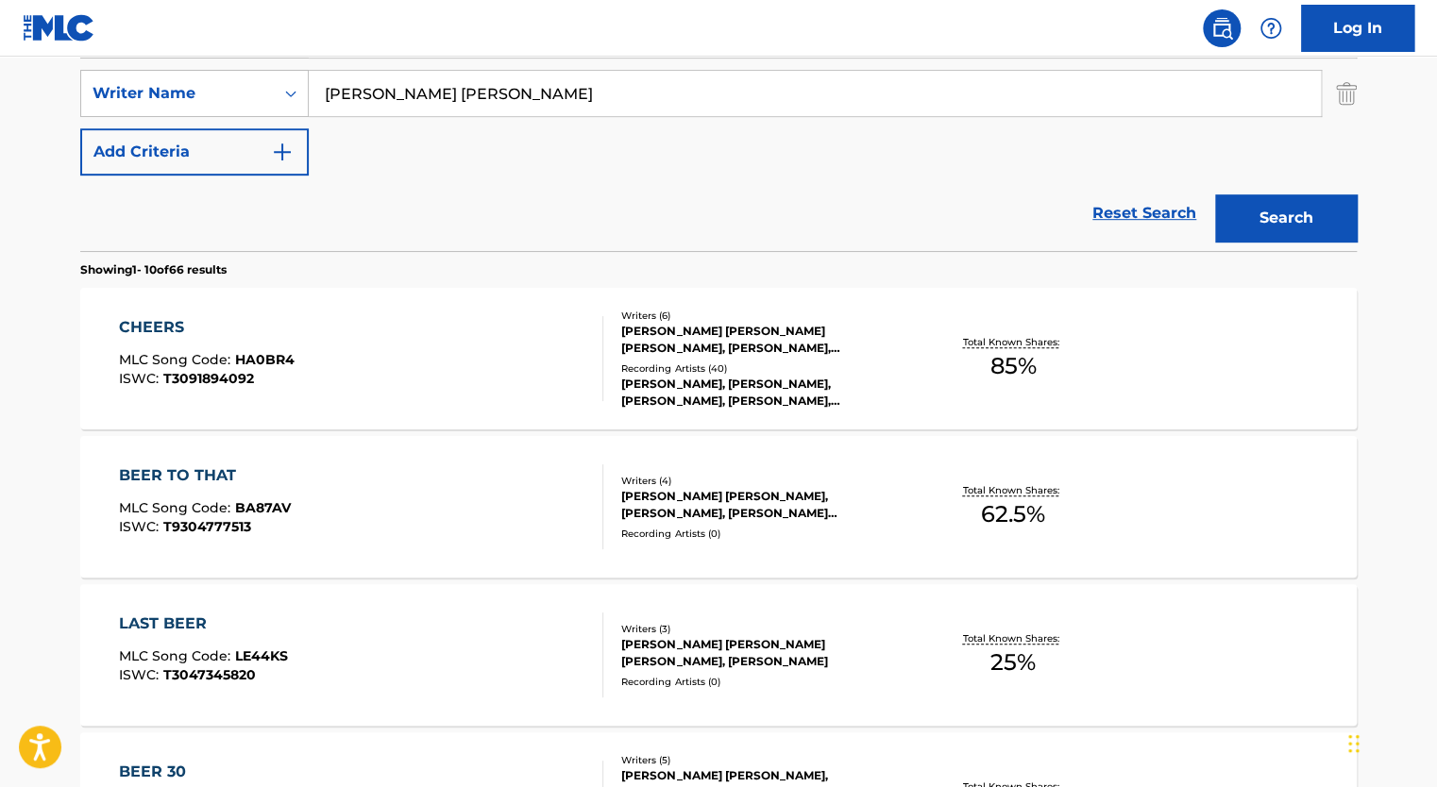
scroll to position [411, 0]
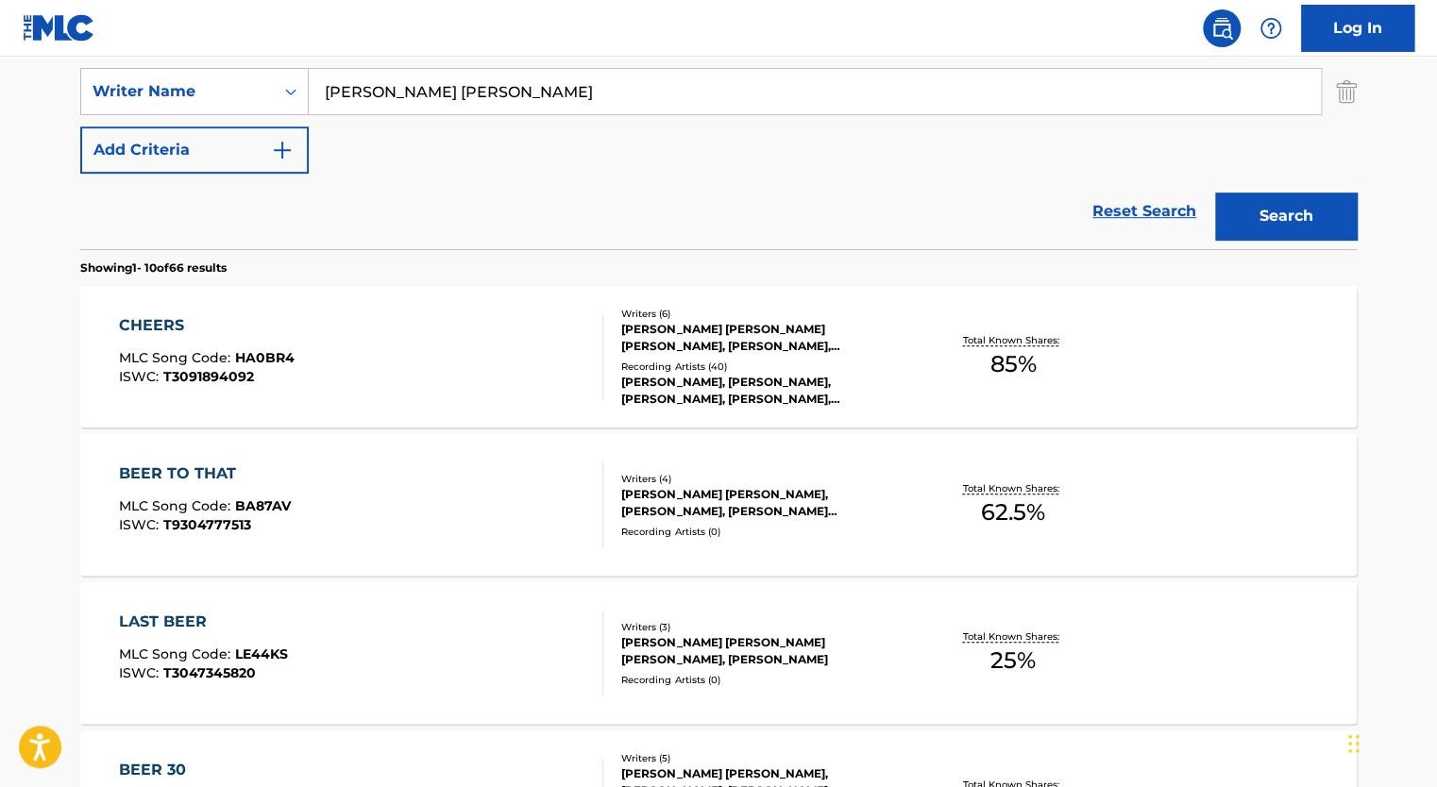
click at [544, 364] on div "CHEERS MLC Song Code : HA0BR4 ISWC : T3091894092" at bounding box center [361, 356] width 485 height 85
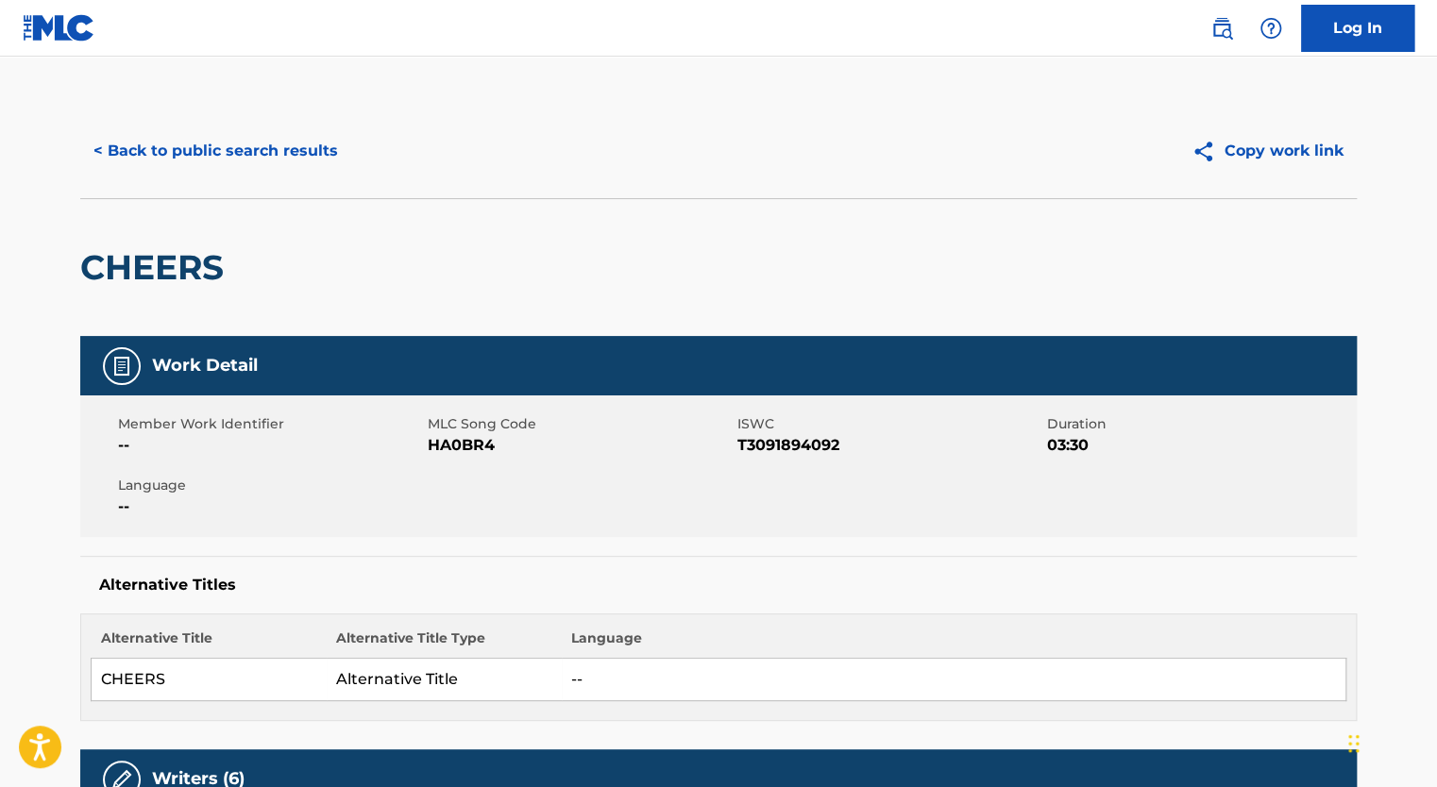
scroll to position [19, 0]
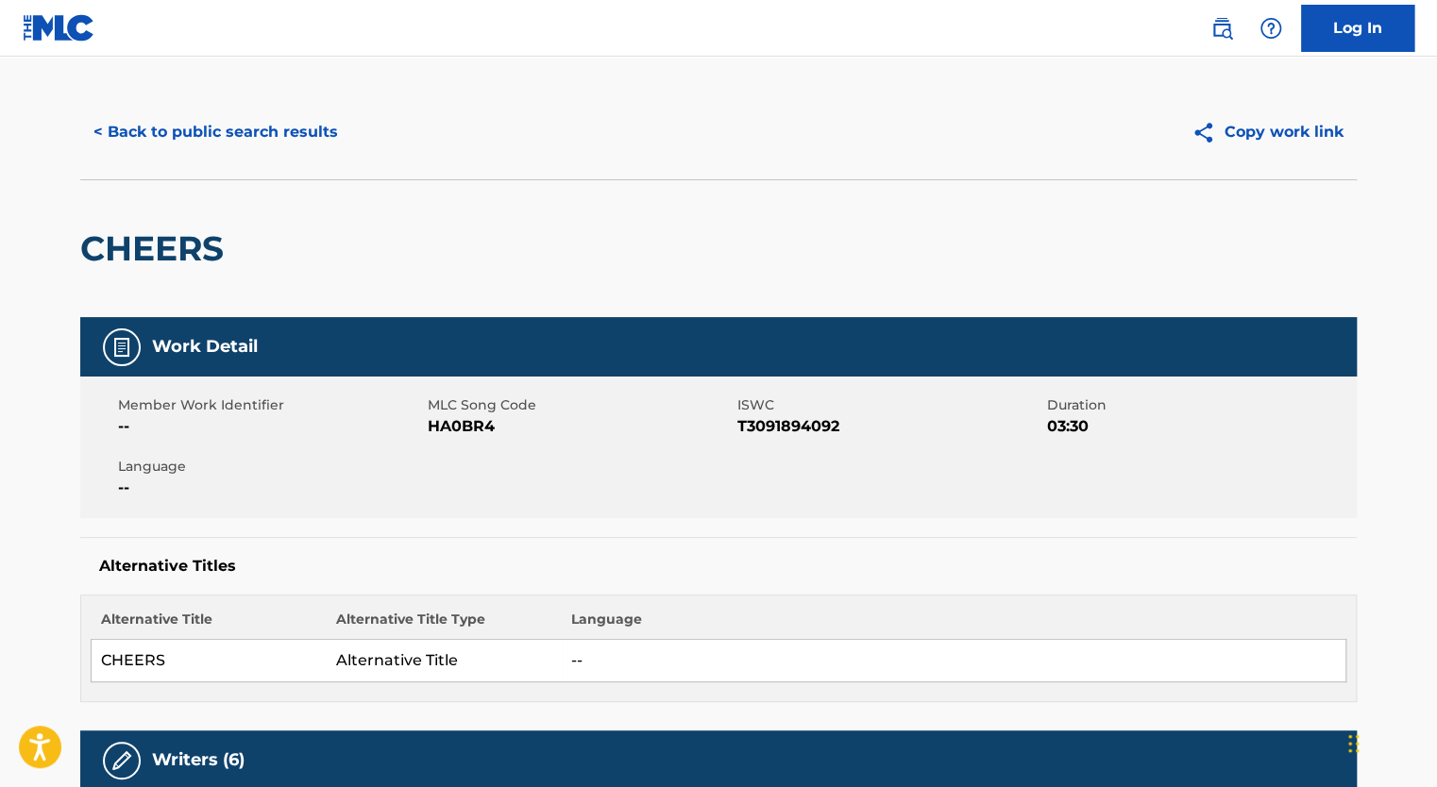
click at [468, 434] on span "HA0BR4" at bounding box center [580, 426] width 305 height 23
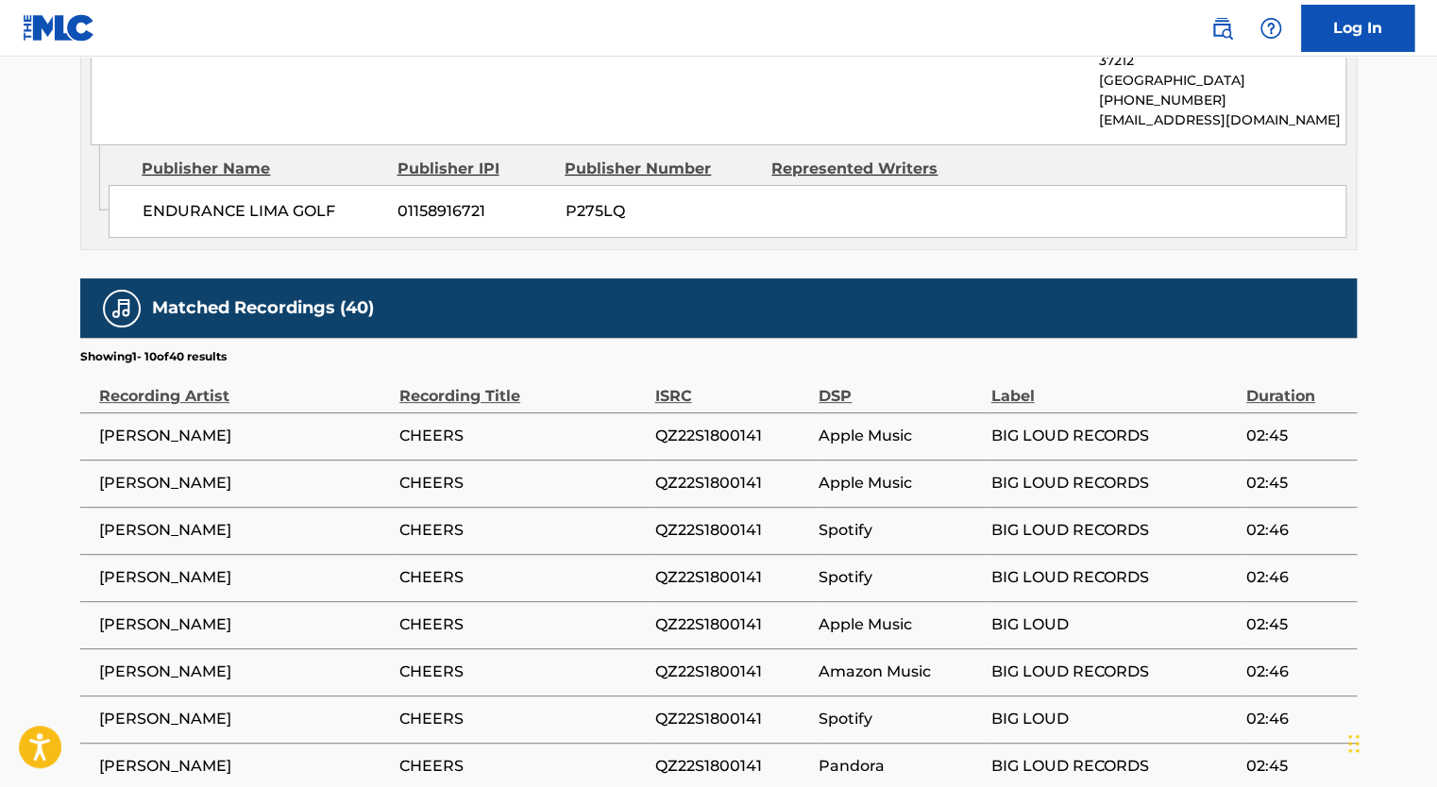
scroll to position [3808, 0]
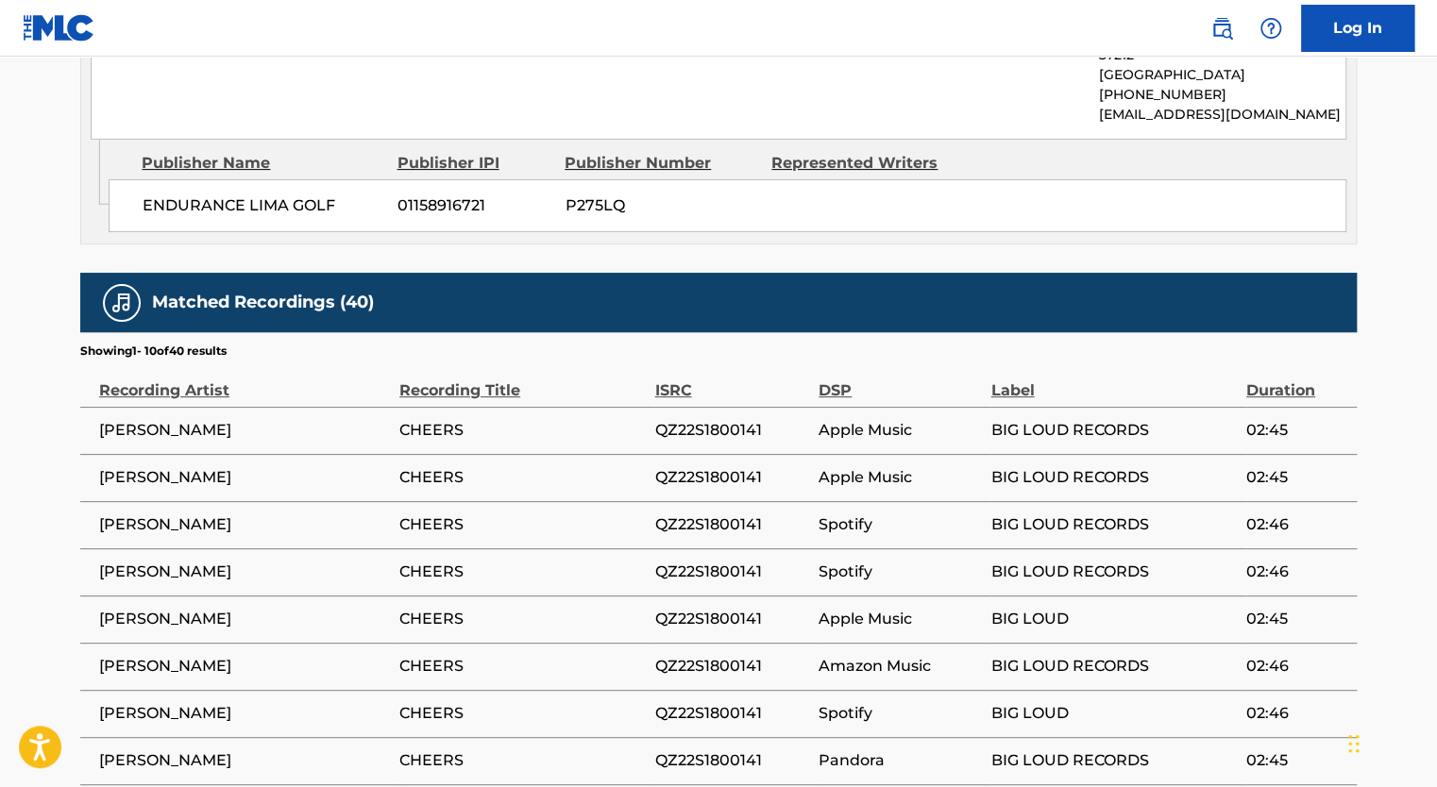
click at [705, 419] on span "QZ22S1800141" at bounding box center [731, 430] width 155 height 23
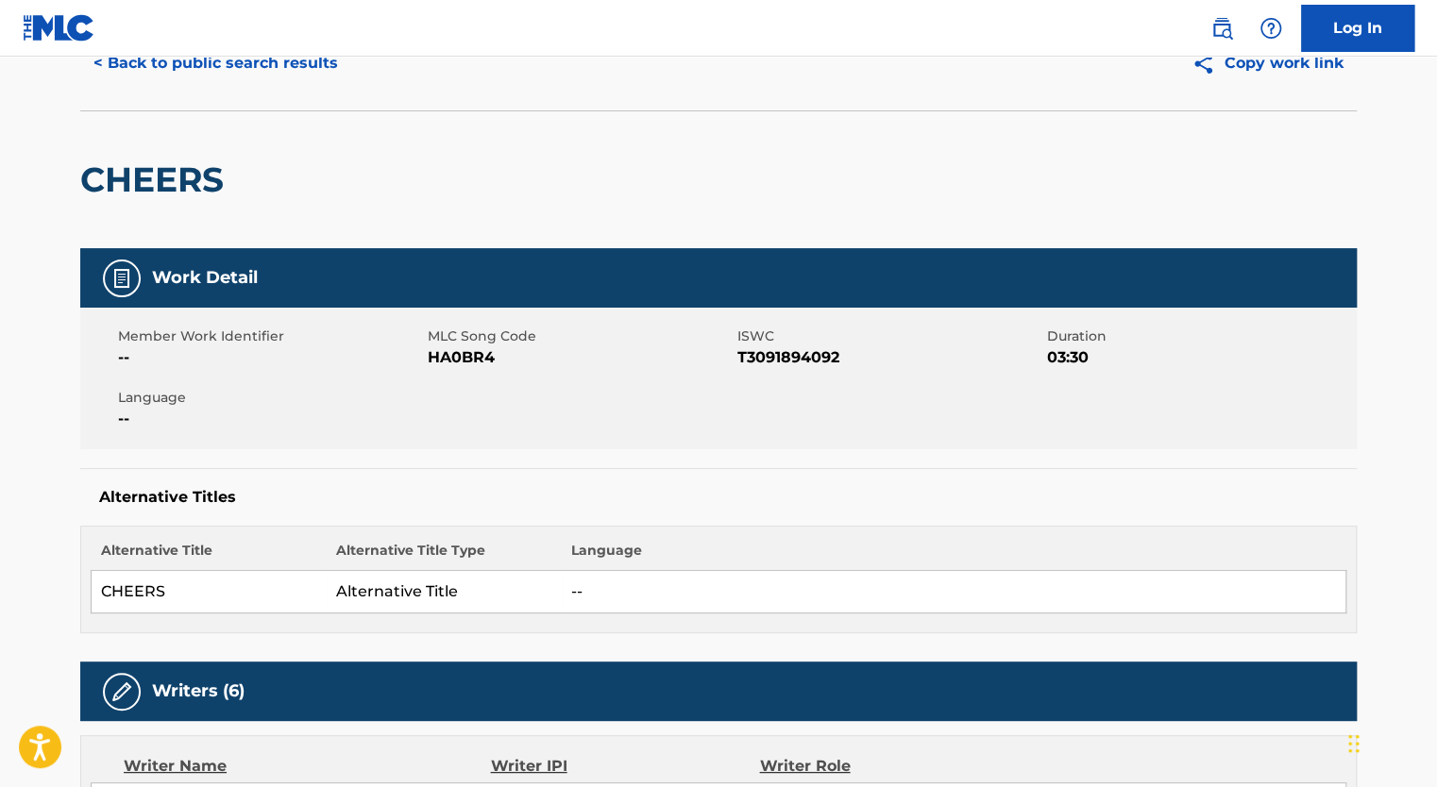
scroll to position [27, 0]
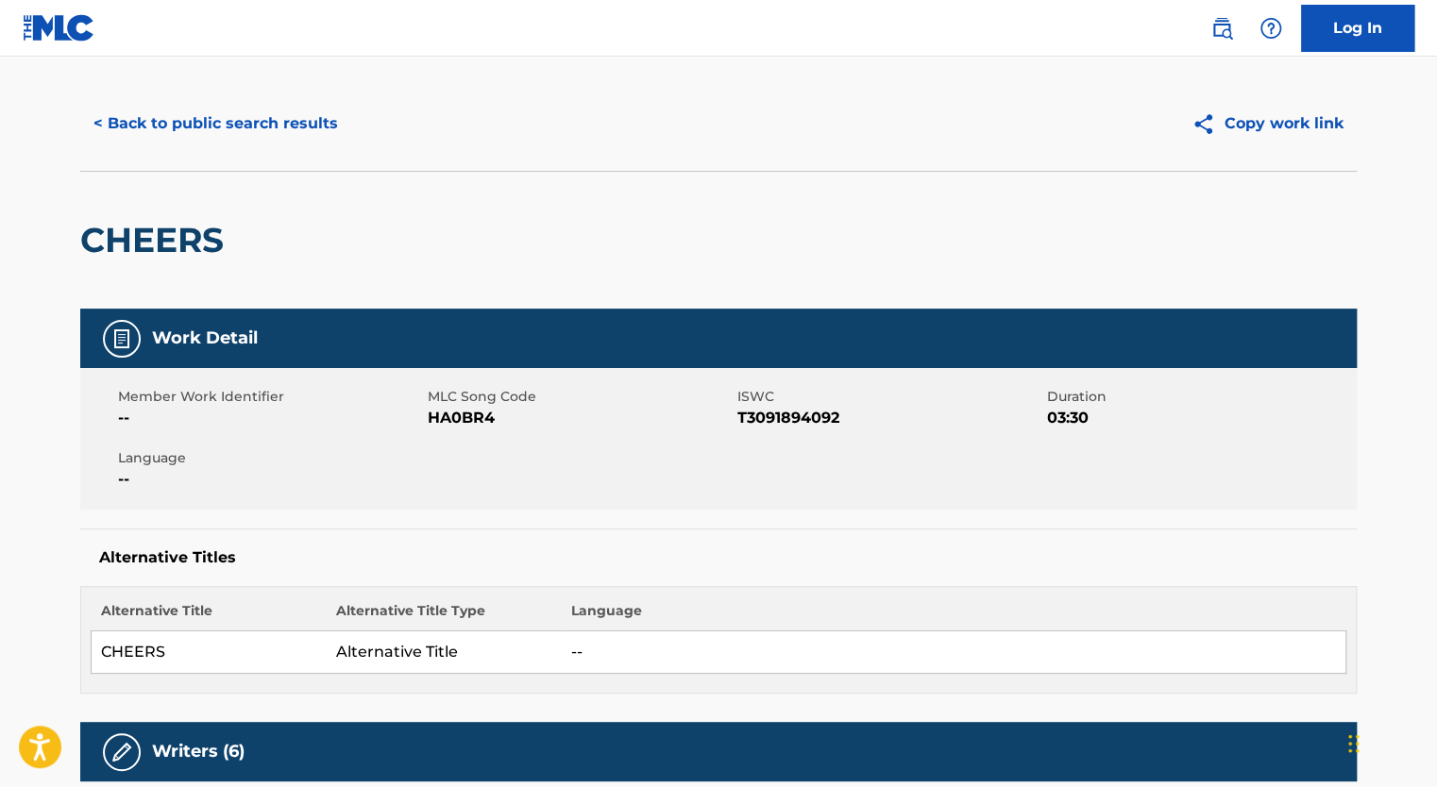
click at [152, 96] on div "< Back to public search results Copy work link" at bounding box center [718, 123] width 1276 height 94
click at [162, 125] on button "< Back to public search results" at bounding box center [215, 123] width 271 height 47
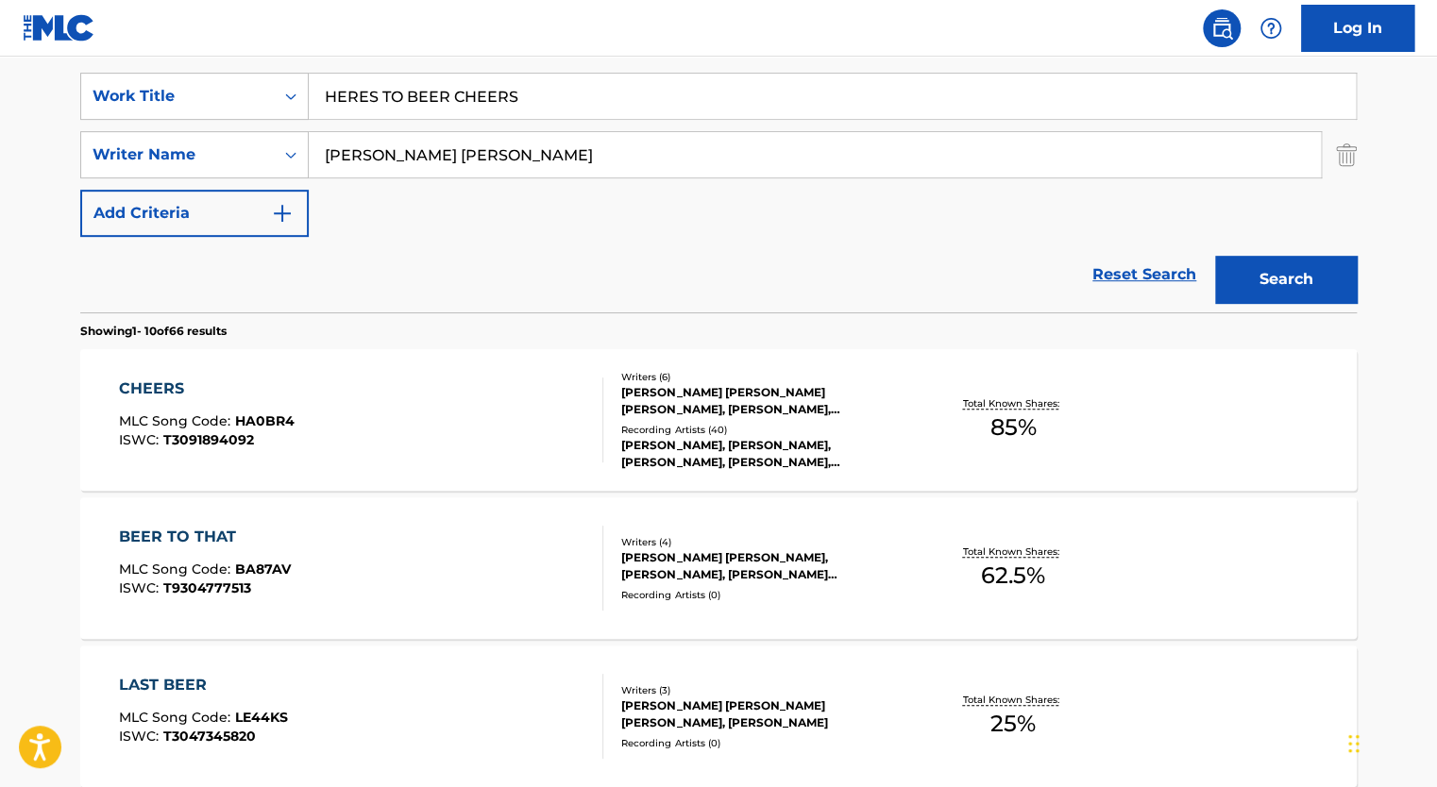
scroll to position [345, 0]
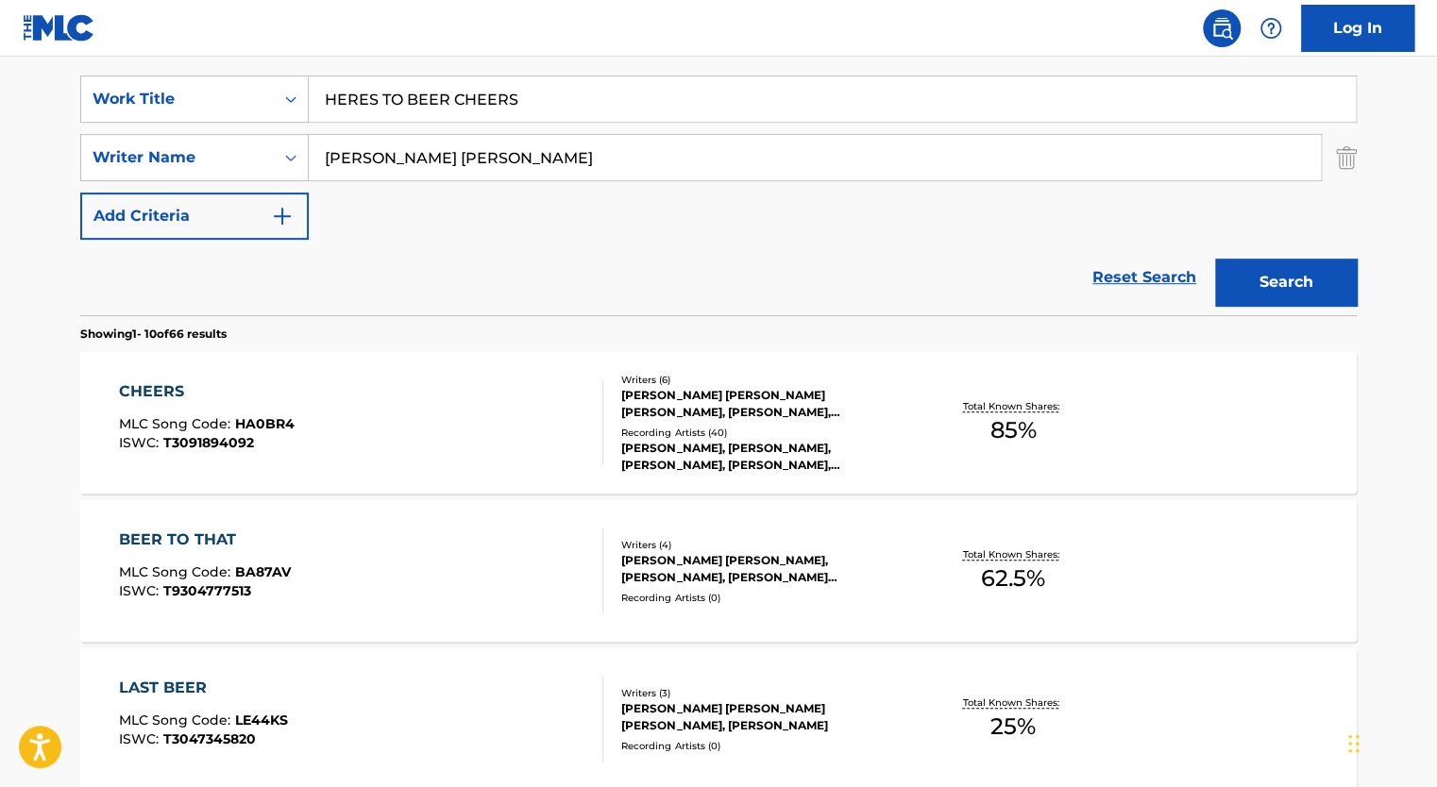
click at [431, 109] on input "HERES TO BEER CHEERS" at bounding box center [832, 98] width 1047 height 45
paste input "BOTTOM FEEDER"
type input "BOTTOM FEEDER"
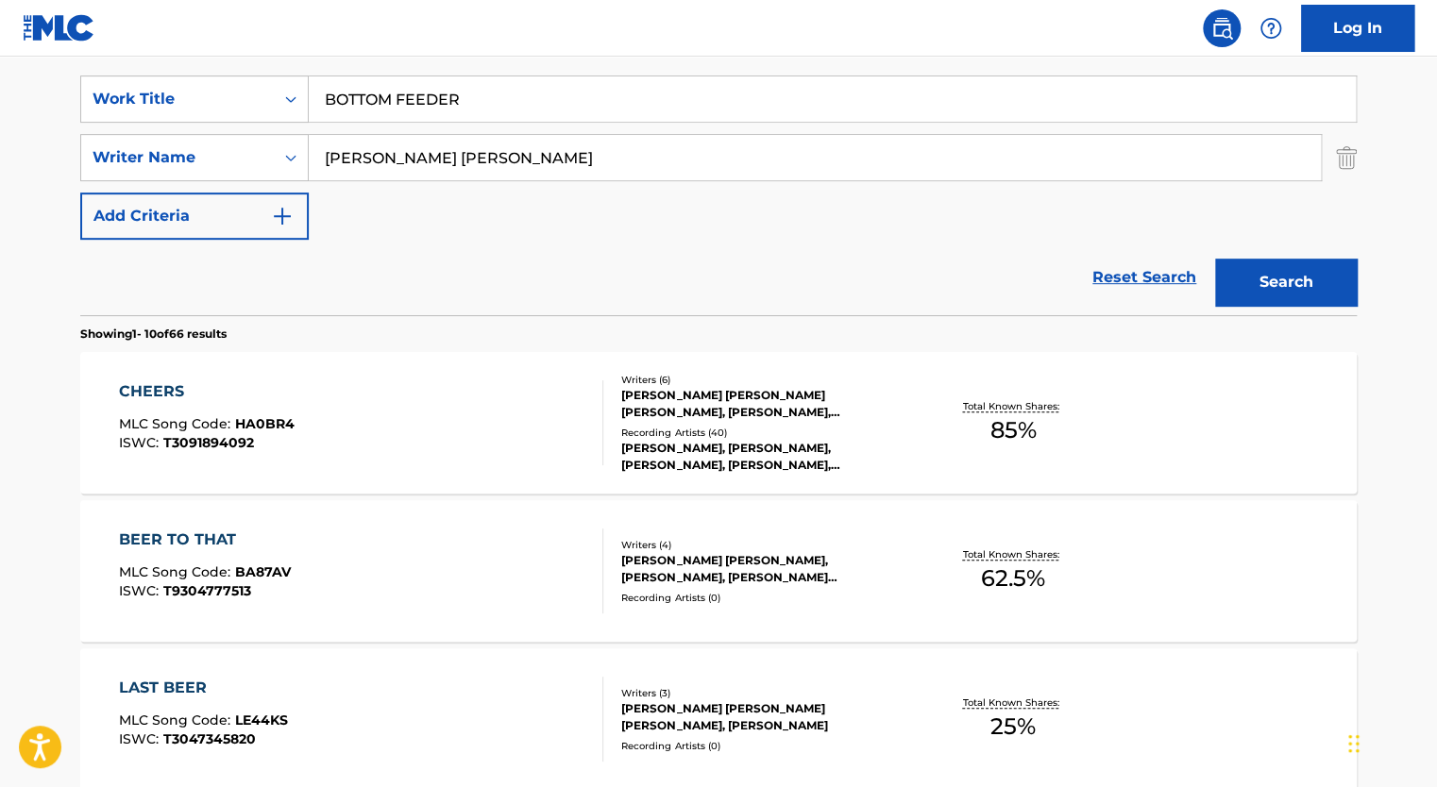
click at [404, 165] on input "[PERSON_NAME] [PERSON_NAME]" at bounding box center [815, 157] width 1012 height 45
paste input "[PERSON_NAME] [PERSON_NAME]"
click at [1215, 259] on button "Search" at bounding box center [1286, 282] width 142 height 47
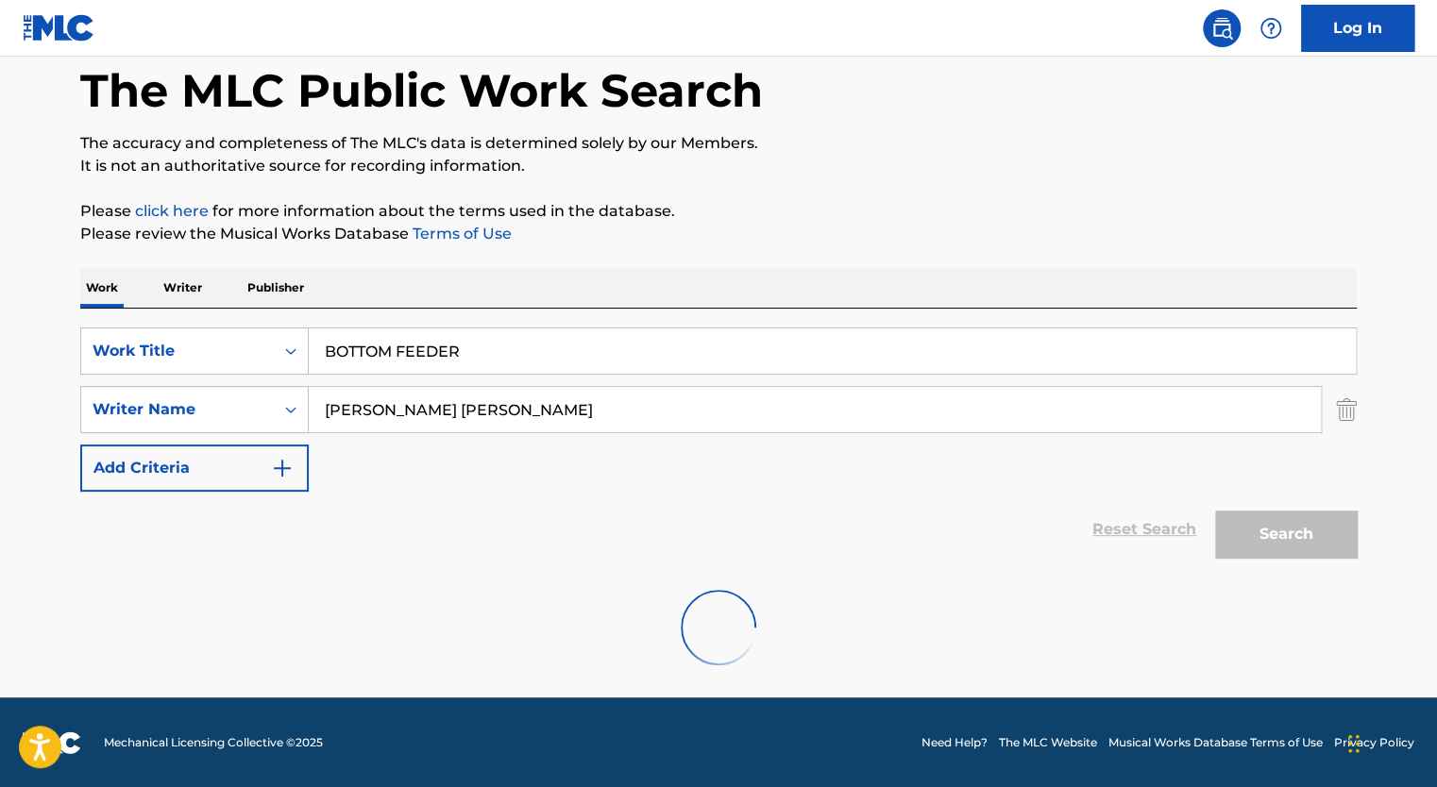
scroll to position [31, 0]
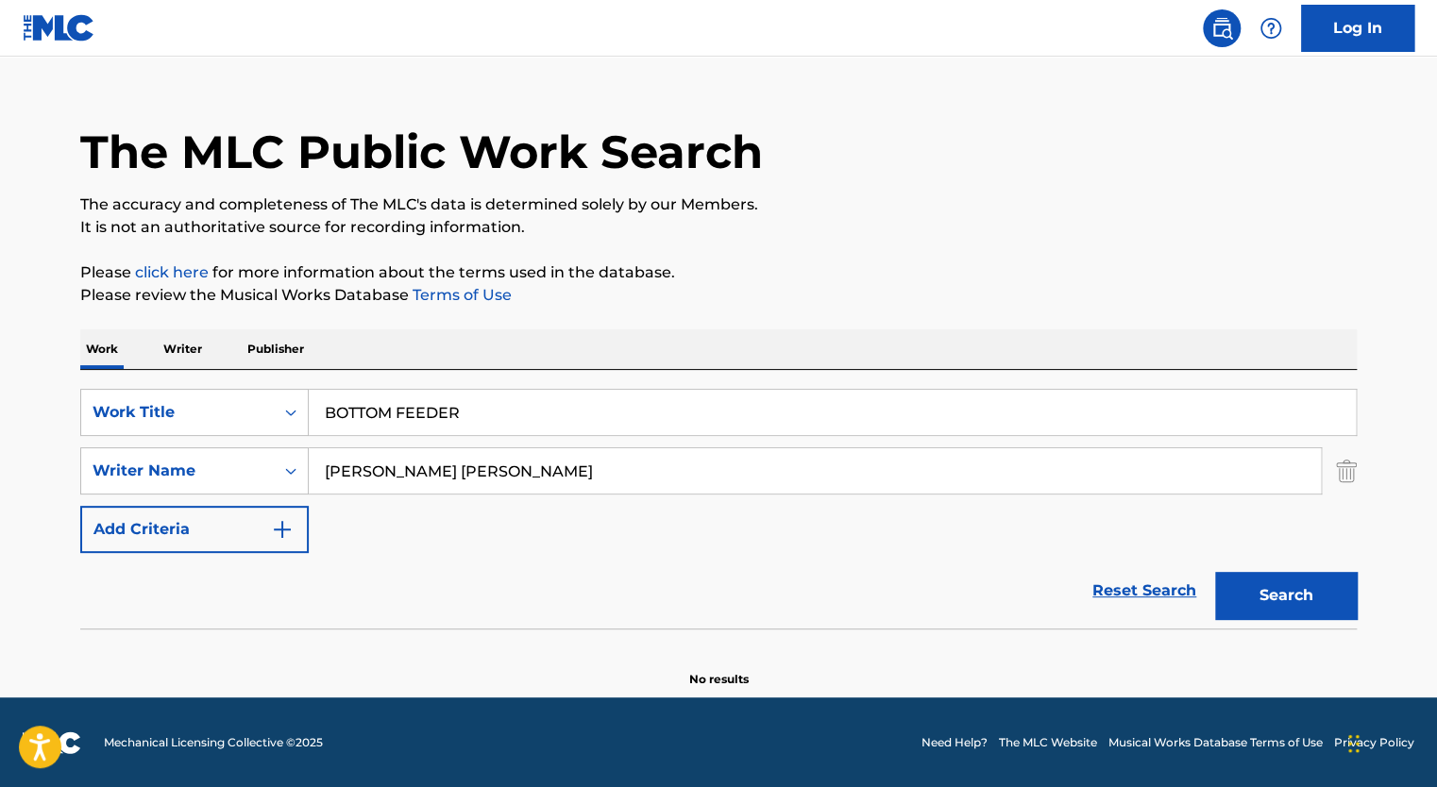
click at [394, 455] on input "[PERSON_NAME] [PERSON_NAME]" at bounding box center [815, 470] width 1012 height 45
paste input "[PERSON_NAME]"
type input "[PERSON_NAME]"
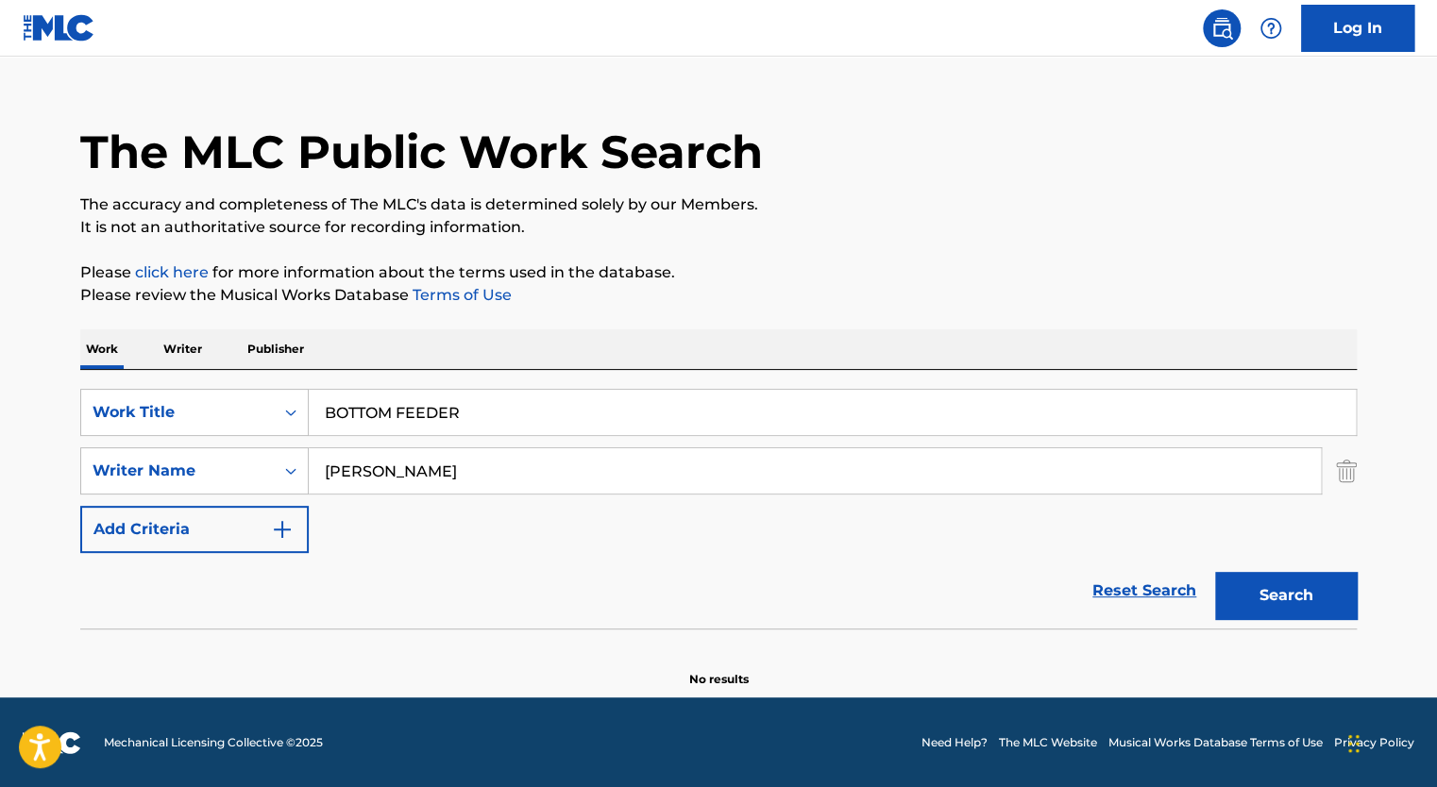
click at [1215, 572] on button "Search" at bounding box center [1286, 595] width 142 height 47
click at [383, 425] on input "BOTTOM FEEDER" at bounding box center [832, 412] width 1047 height 45
paste input "I DON T MISS YOU"
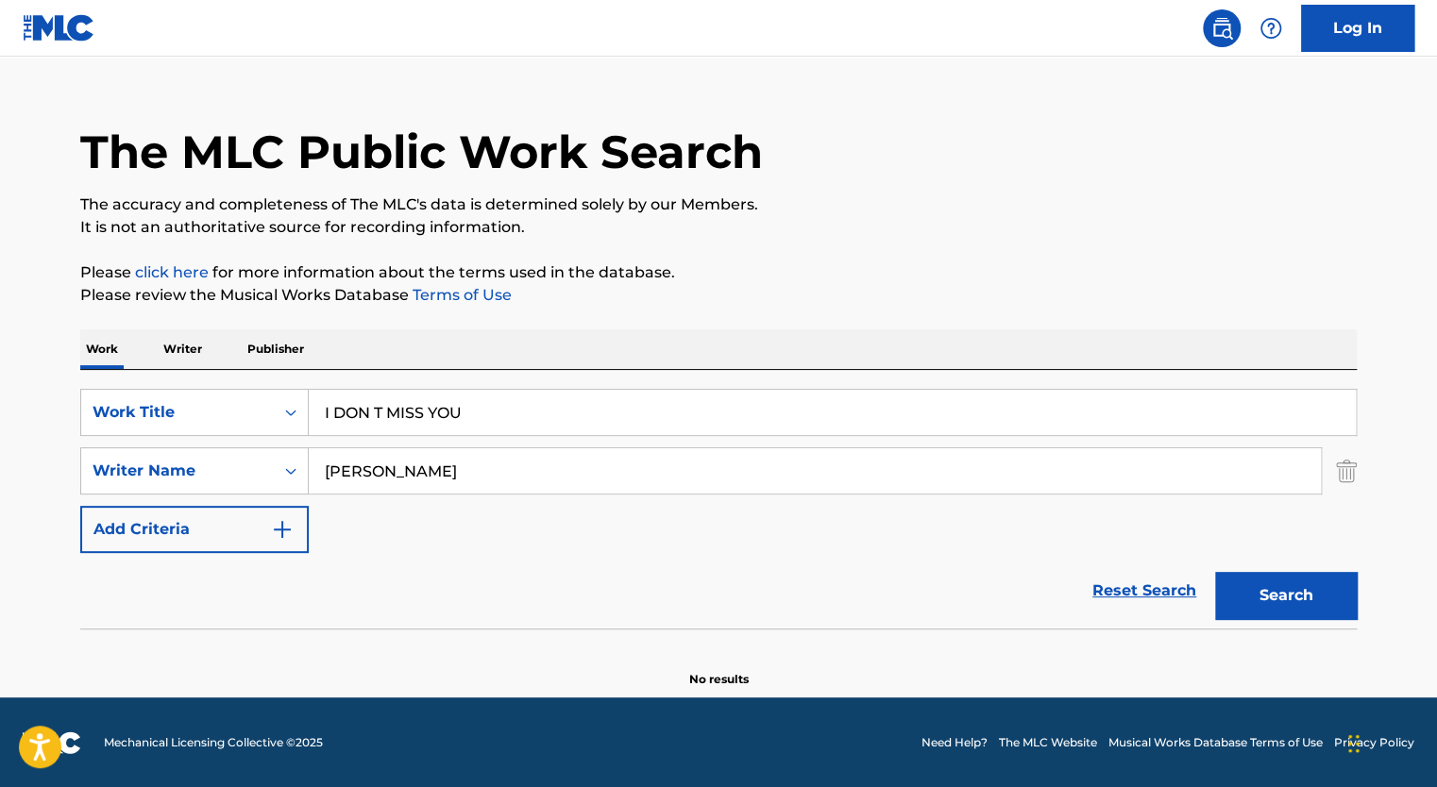
type input "I DON T MISS YOU"
click at [393, 500] on div "SearchWithCriteria7ab9cfa6-e116-4067-ae7b-7010d394069d Work Title I DON T MISS …" at bounding box center [718, 471] width 1276 height 164
click at [397, 465] on input "[PERSON_NAME]" at bounding box center [815, 470] width 1012 height 45
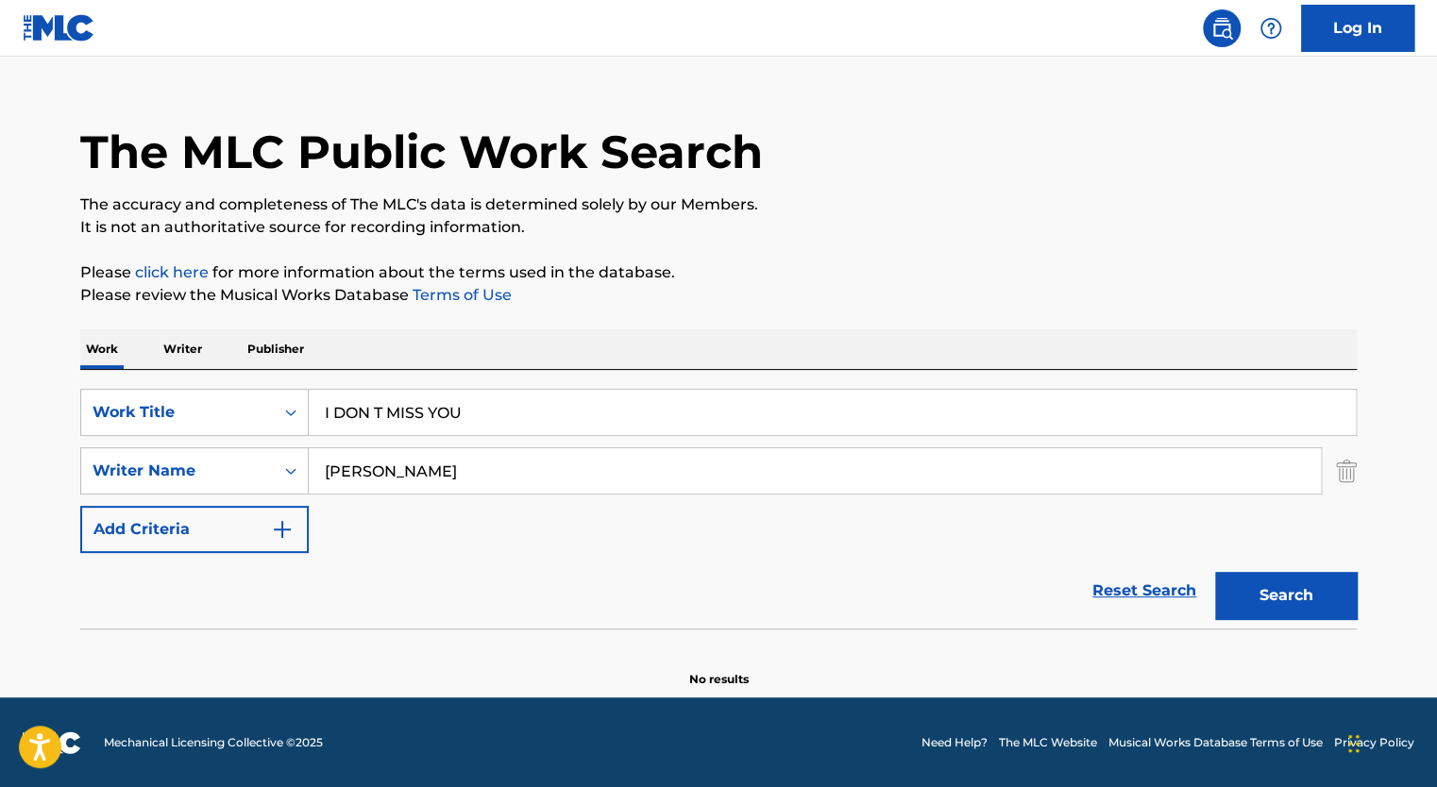
paste input "[PERSON_NAME] [PERSON_NAME]"
type input "[PERSON_NAME] [PERSON_NAME]"
click at [1215, 572] on button "Search" at bounding box center [1286, 595] width 142 height 47
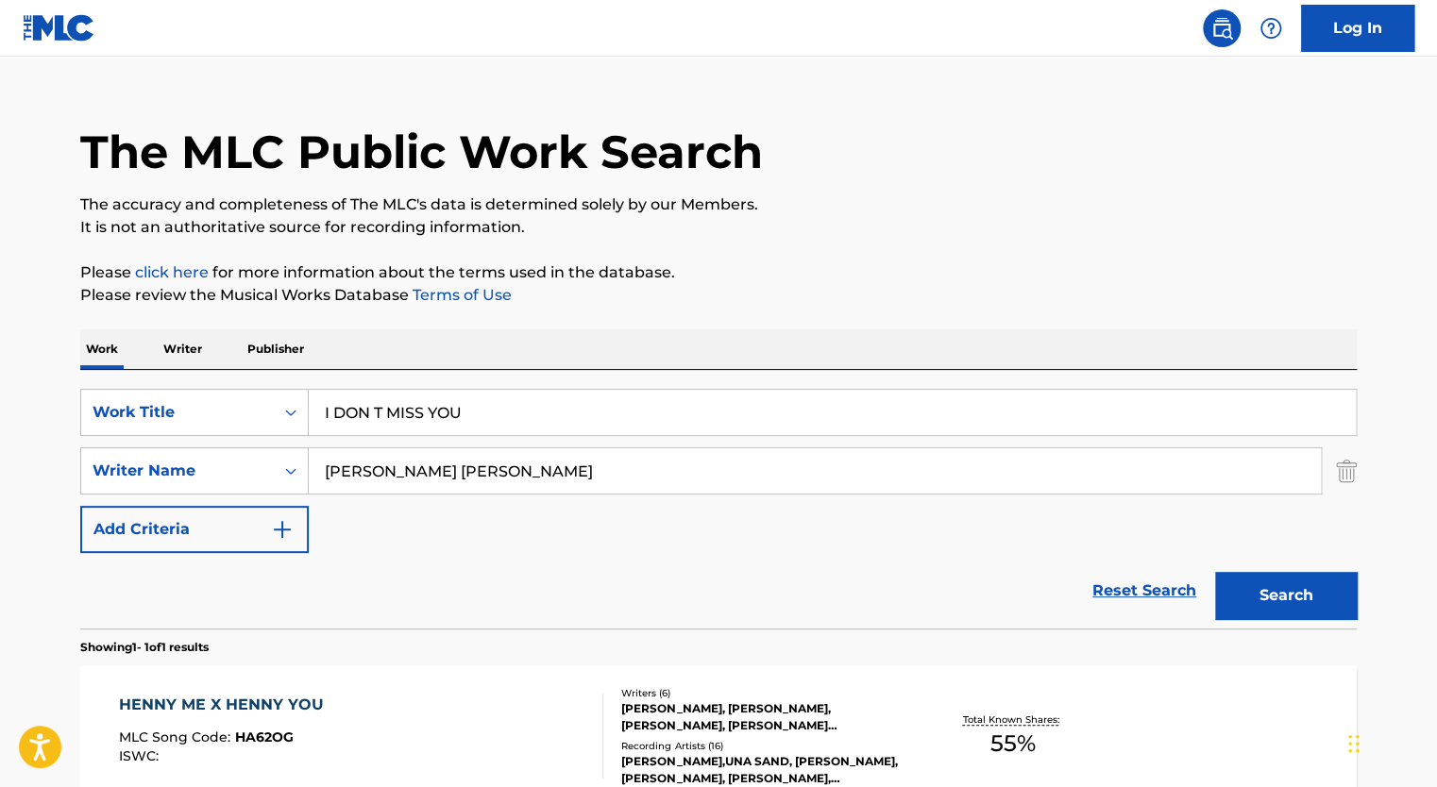
scroll to position [121, 0]
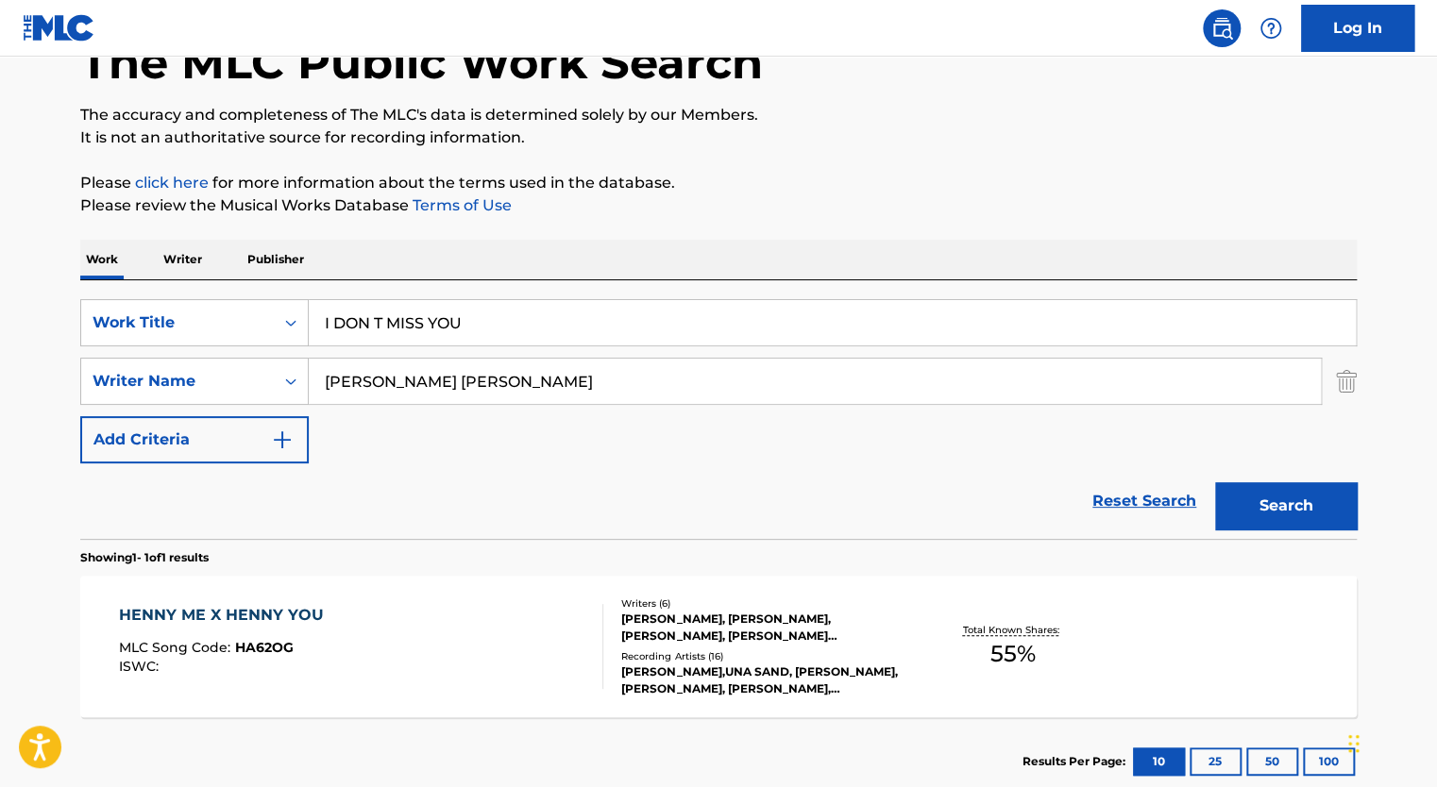
click at [375, 316] on input "I DON T MISS YOU" at bounding box center [832, 322] width 1047 height 45
type input "I DONT MISS YOU"
click at [1215, 482] on button "Search" at bounding box center [1286, 505] width 142 height 47
click at [438, 394] on input "[PERSON_NAME] [PERSON_NAME]" at bounding box center [815, 381] width 1012 height 45
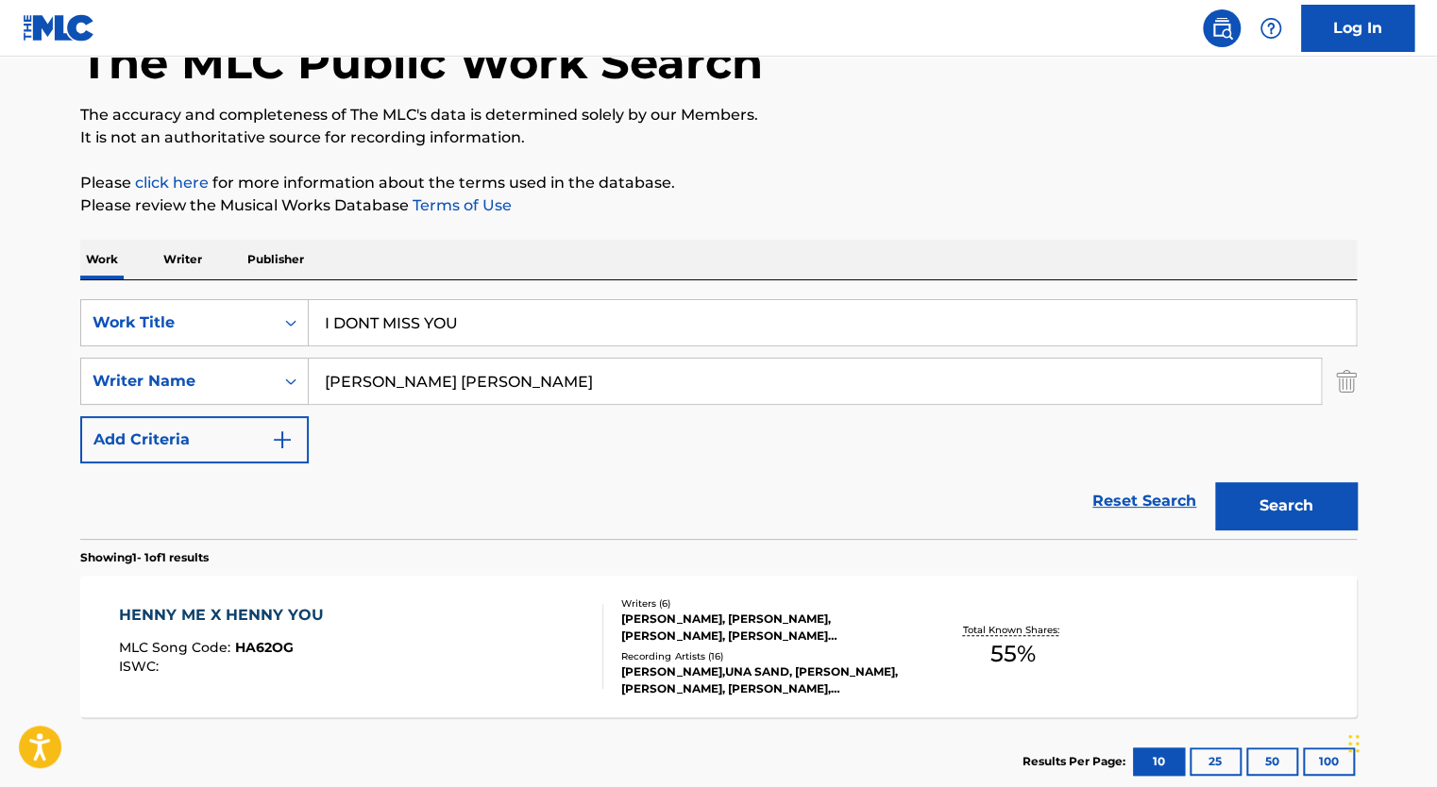
click at [438, 394] on input "[PERSON_NAME] [PERSON_NAME]" at bounding box center [815, 381] width 1012 height 45
paste input "[PERSON_NAME]"
type input "[PERSON_NAME]"
click at [1215, 482] on button "Search" at bounding box center [1286, 505] width 142 height 47
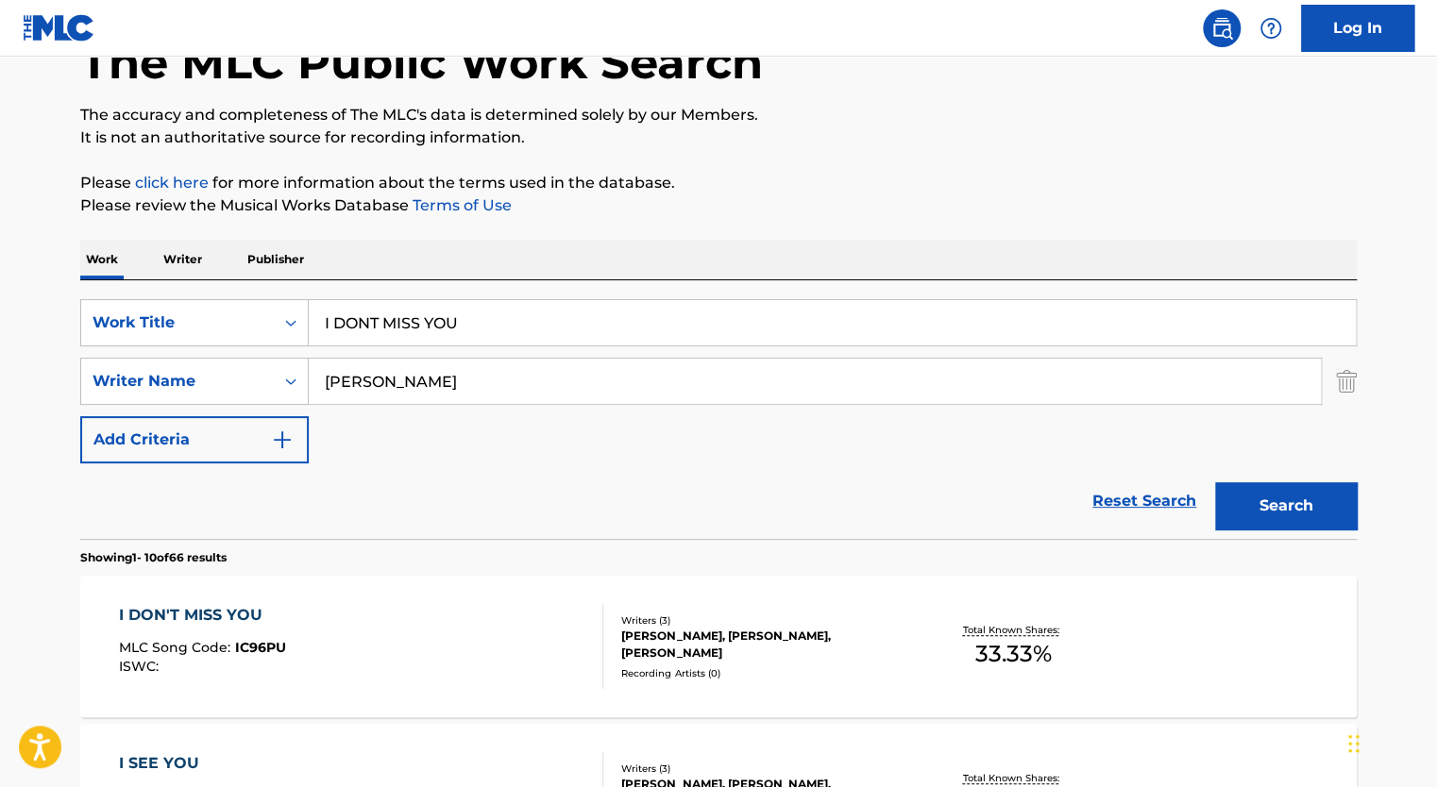
scroll to position [266, 0]
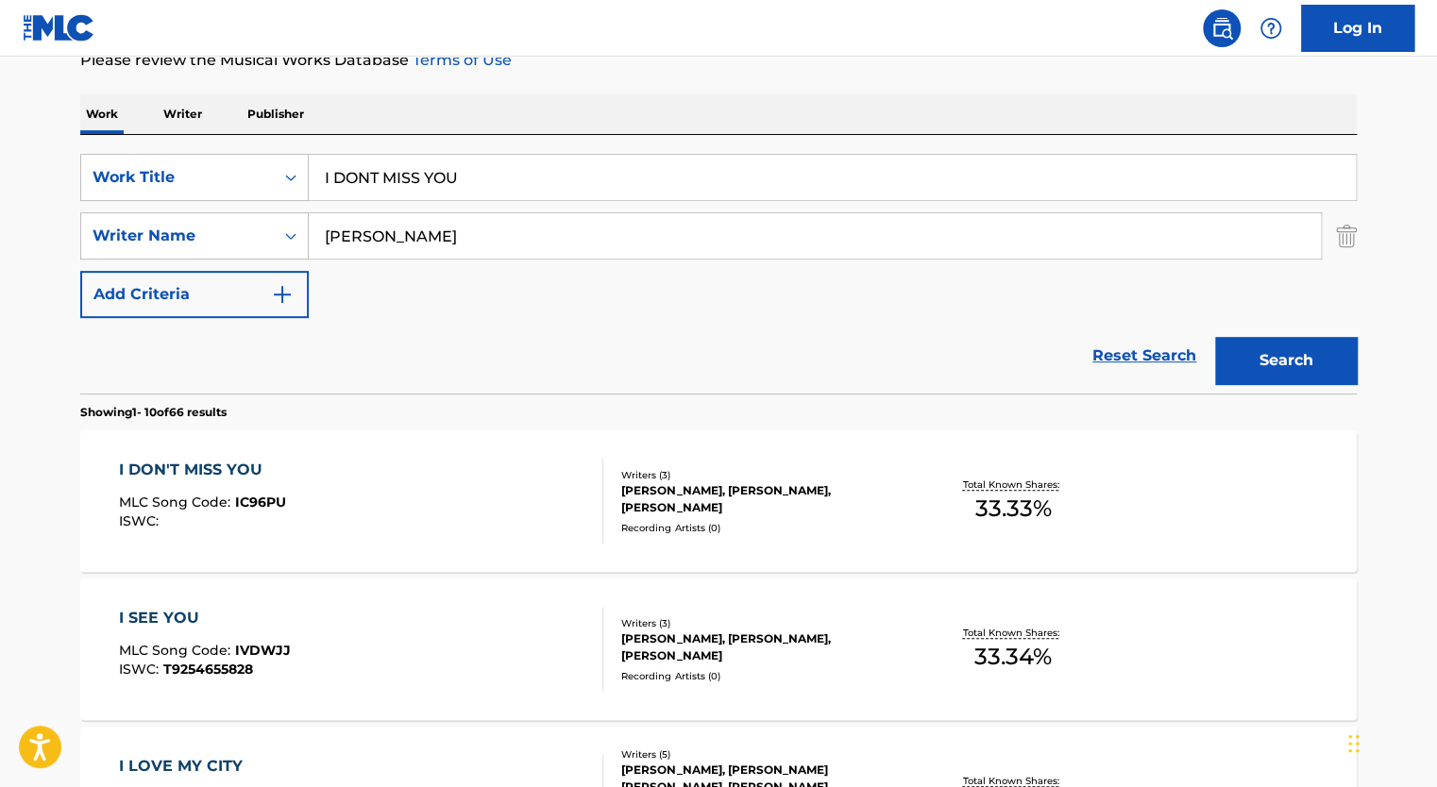
click at [493, 524] on div "I DON'T MISS YOU MLC Song Code : IC96PU ISWC :" at bounding box center [361, 501] width 485 height 85
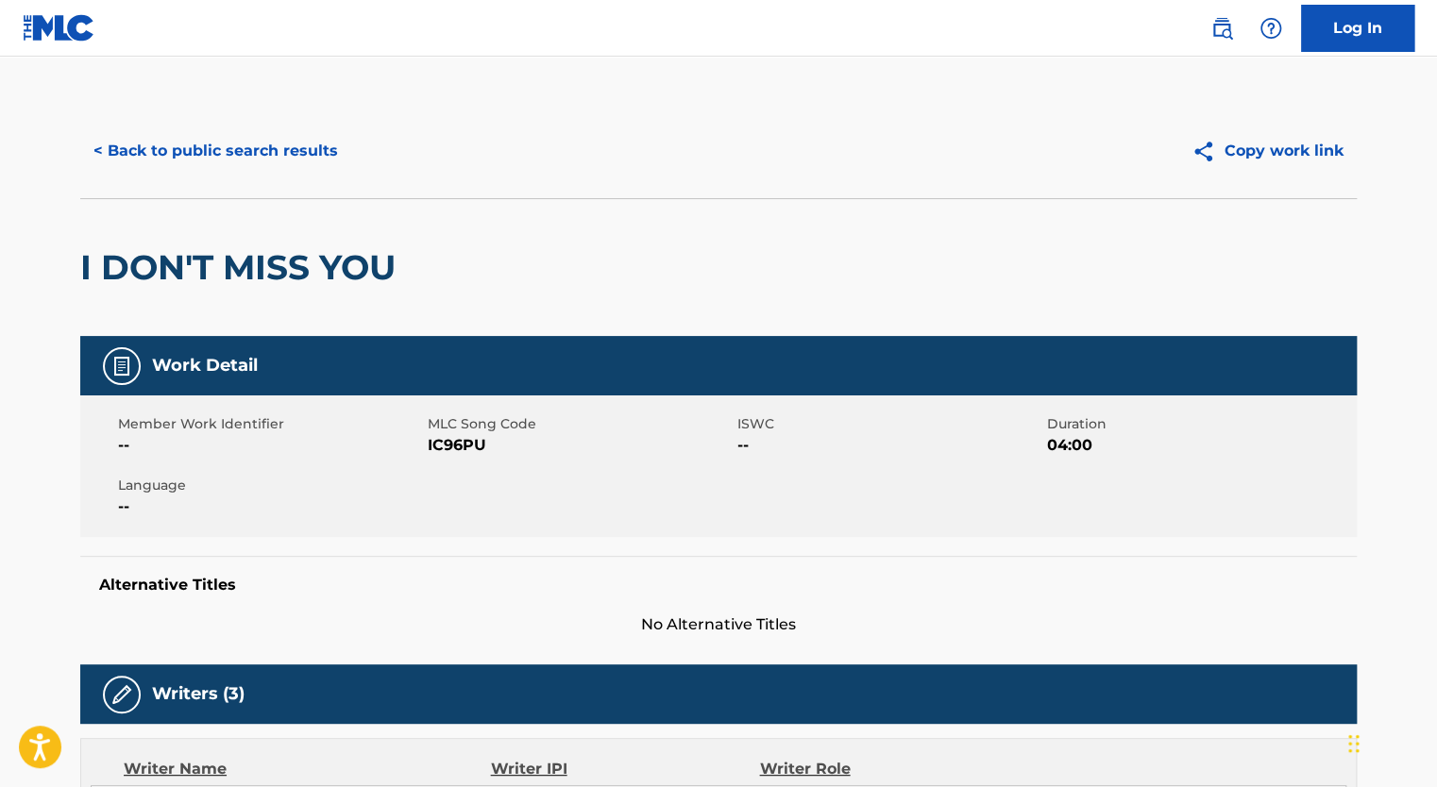
click at [454, 455] on span "IC96PU" at bounding box center [580, 445] width 305 height 23
click at [290, 156] on button "< Back to public search results" at bounding box center [215, 150] width 271 height 47
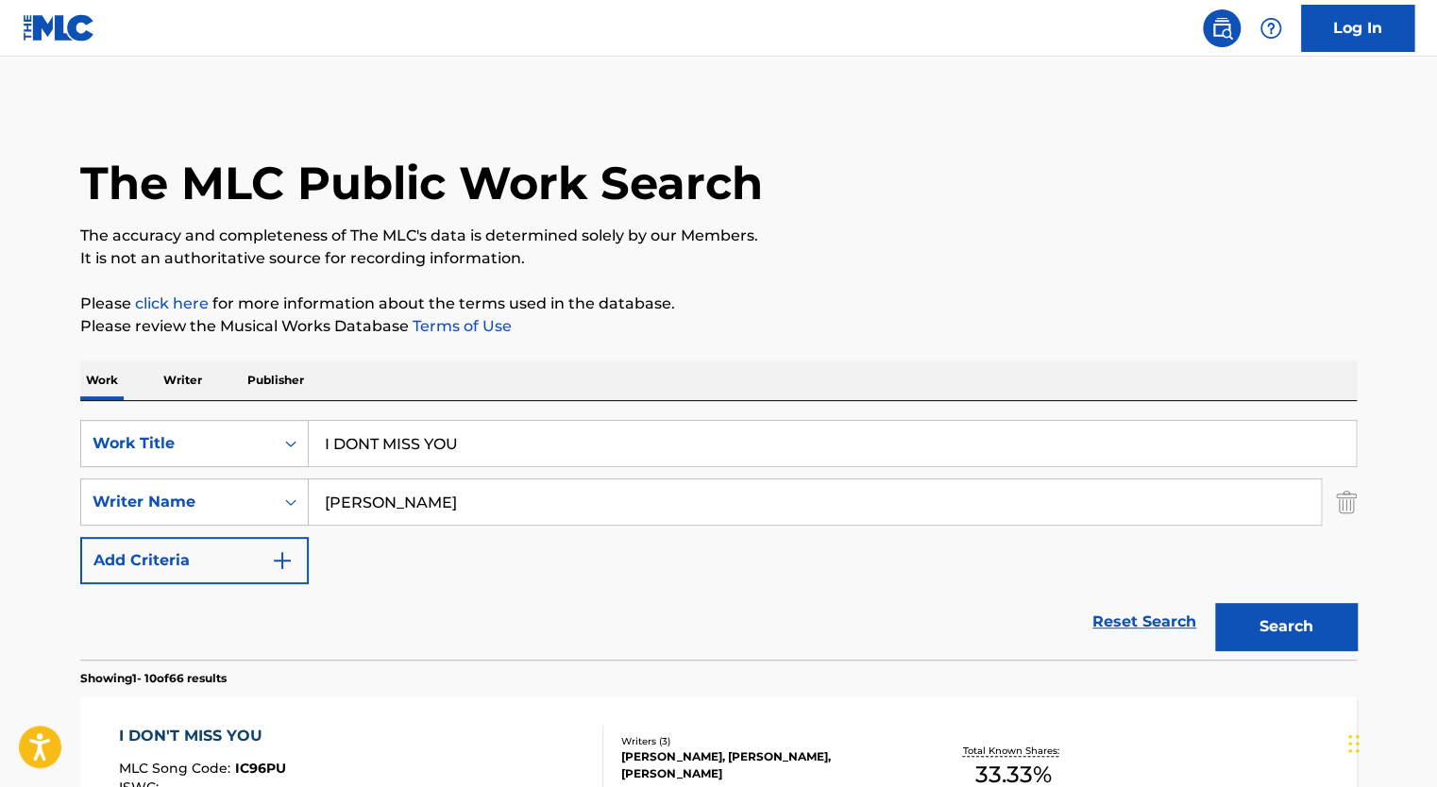
scroll to position [266, 0]
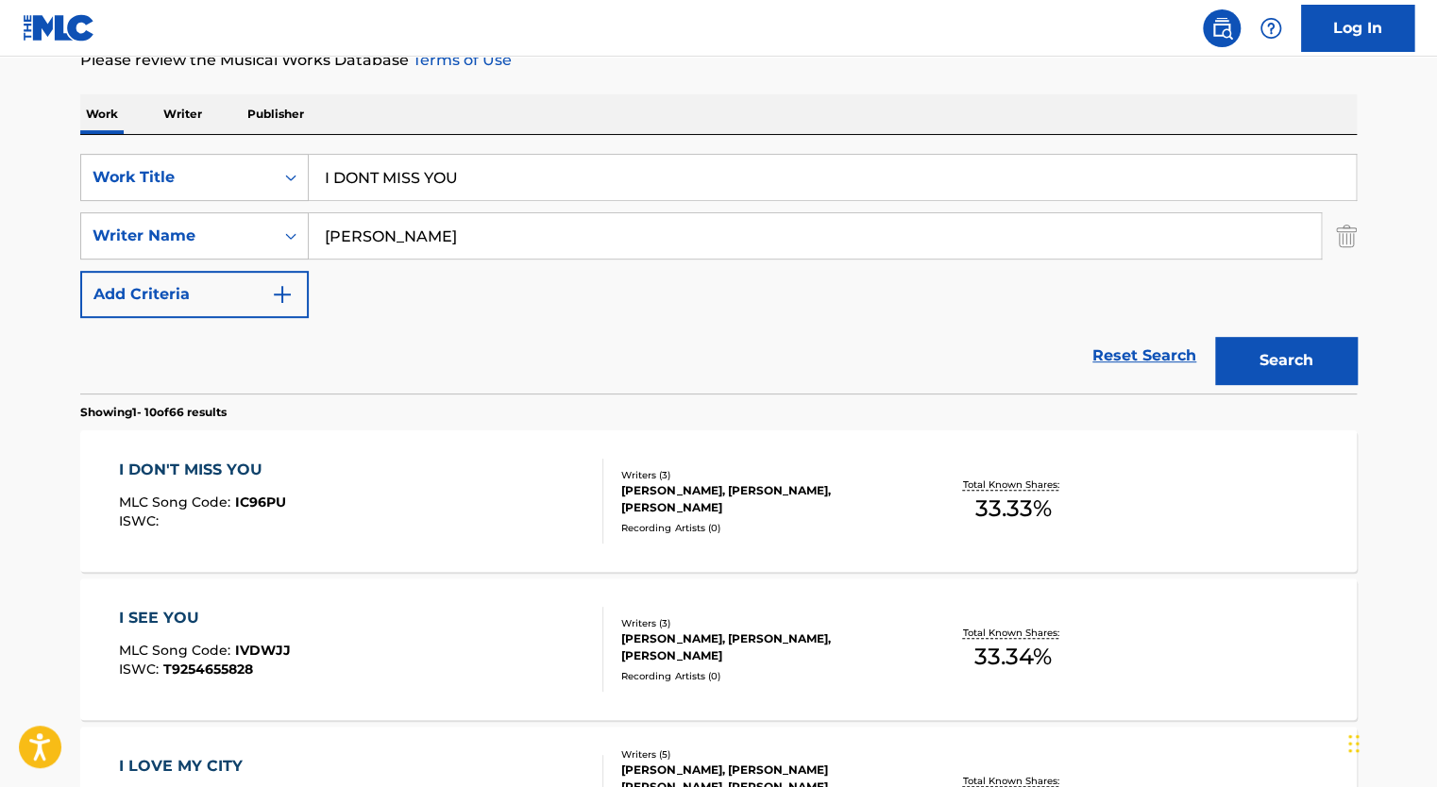
click at [451, 170] on input "I DONT MISS YOU" at bounding box center [832, 177] width 1047 height 45
type input "RIP"
click at [396, 233] on input "[PERSON_NAME]" at bounding box center [815, 235] width 1012 height 45
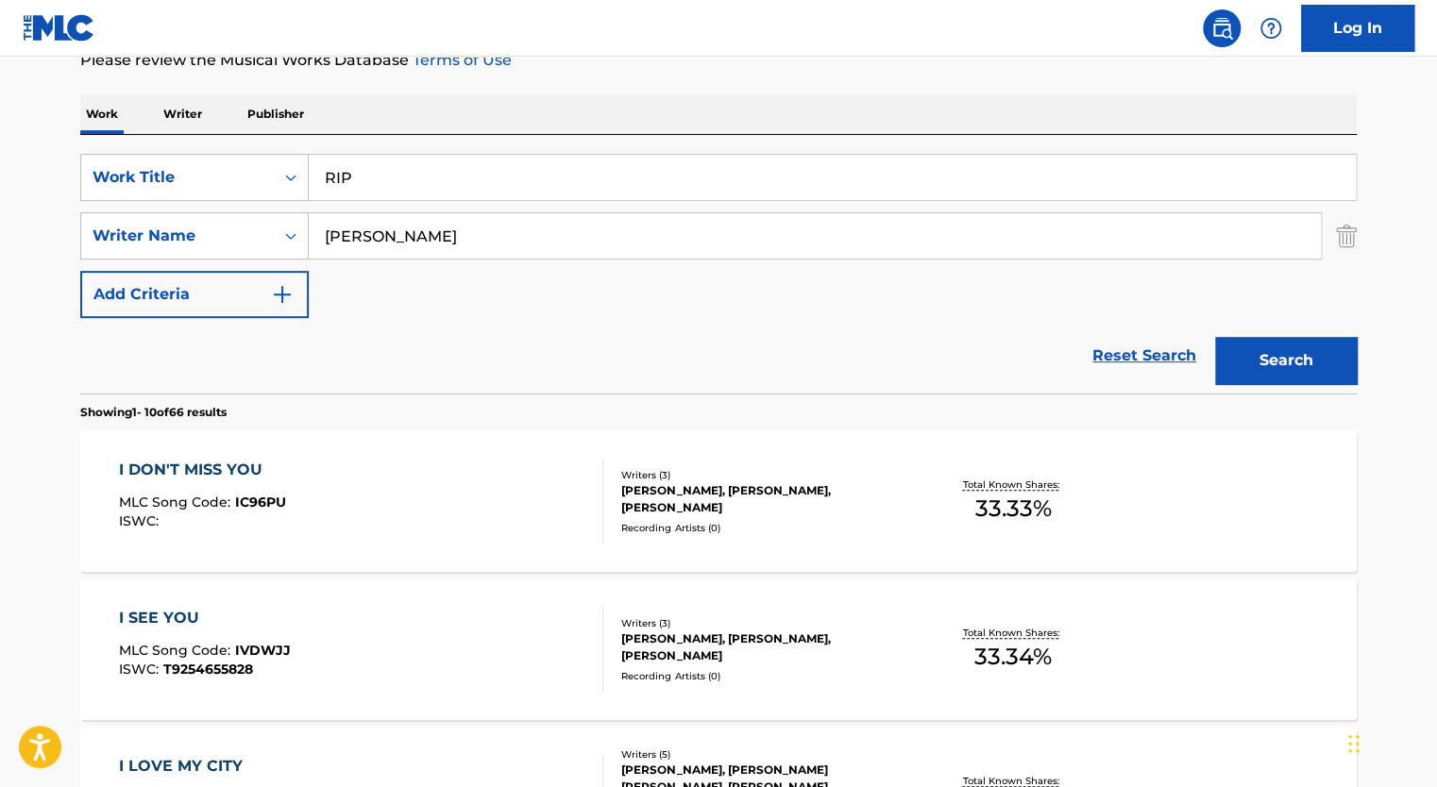
click at [396, 233] on input "[PERSON_NAME]" at bounding box center [815, 235] width 1012 height 45
paste input "[PERSON_NAME] [PERSON_NAME]"
click at [1215, 337] on button "Search" at bounding box center [1286, 360] width 142 height 47
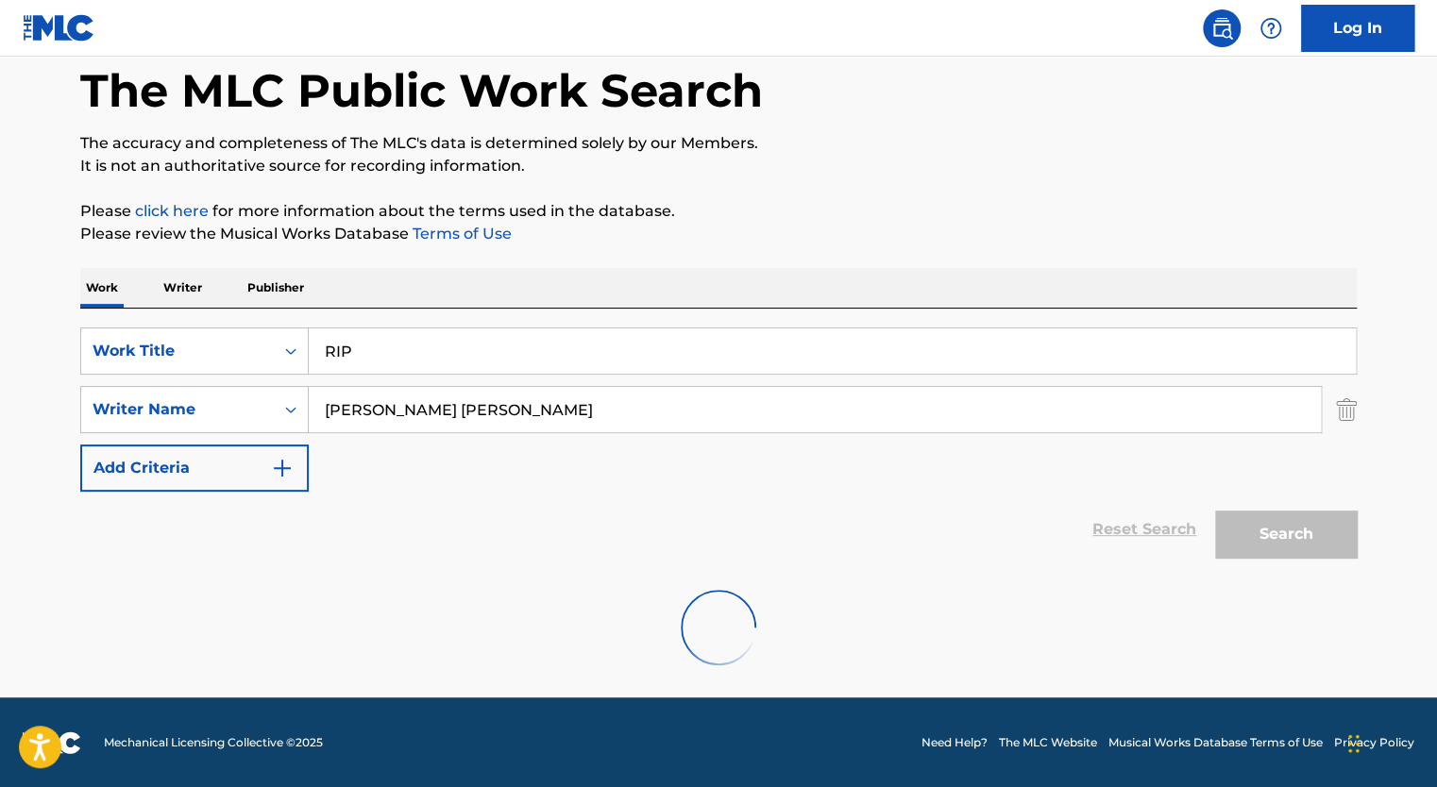
scroll to position [31, 0]
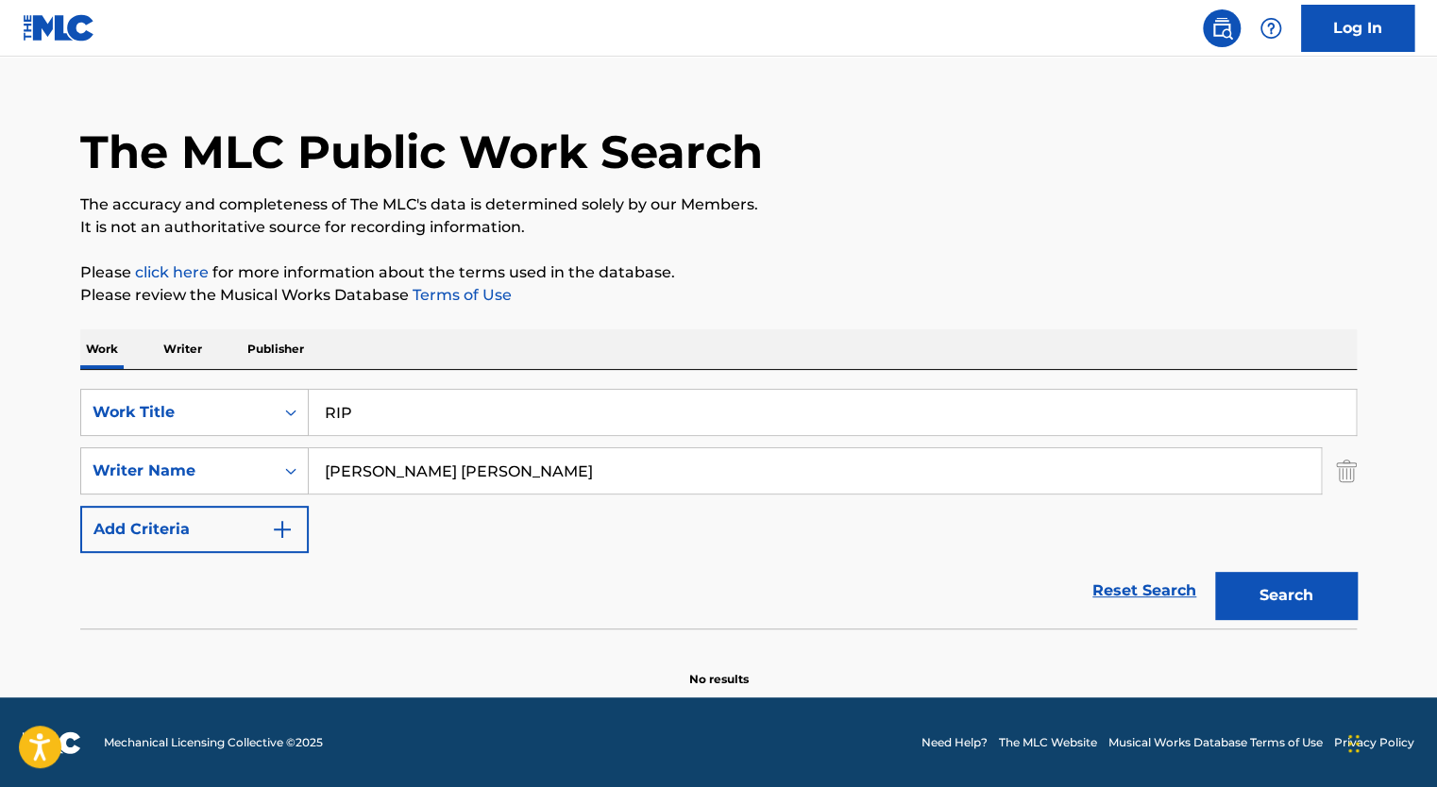
click at [526, 470] on input "[PERSON_NAME] [PERSON_NAME]" at bounding box center [815, 470] width 1012 height 45
type input "[PERSON_NAME]"
click at [1215, 572] on button "Search" at bounding box center [1286, 595] width 142 height 47
drag, startPoint x: 414, startPoint y: 470, endPoint x: 250, endPoint y: 470, distance: 164.3
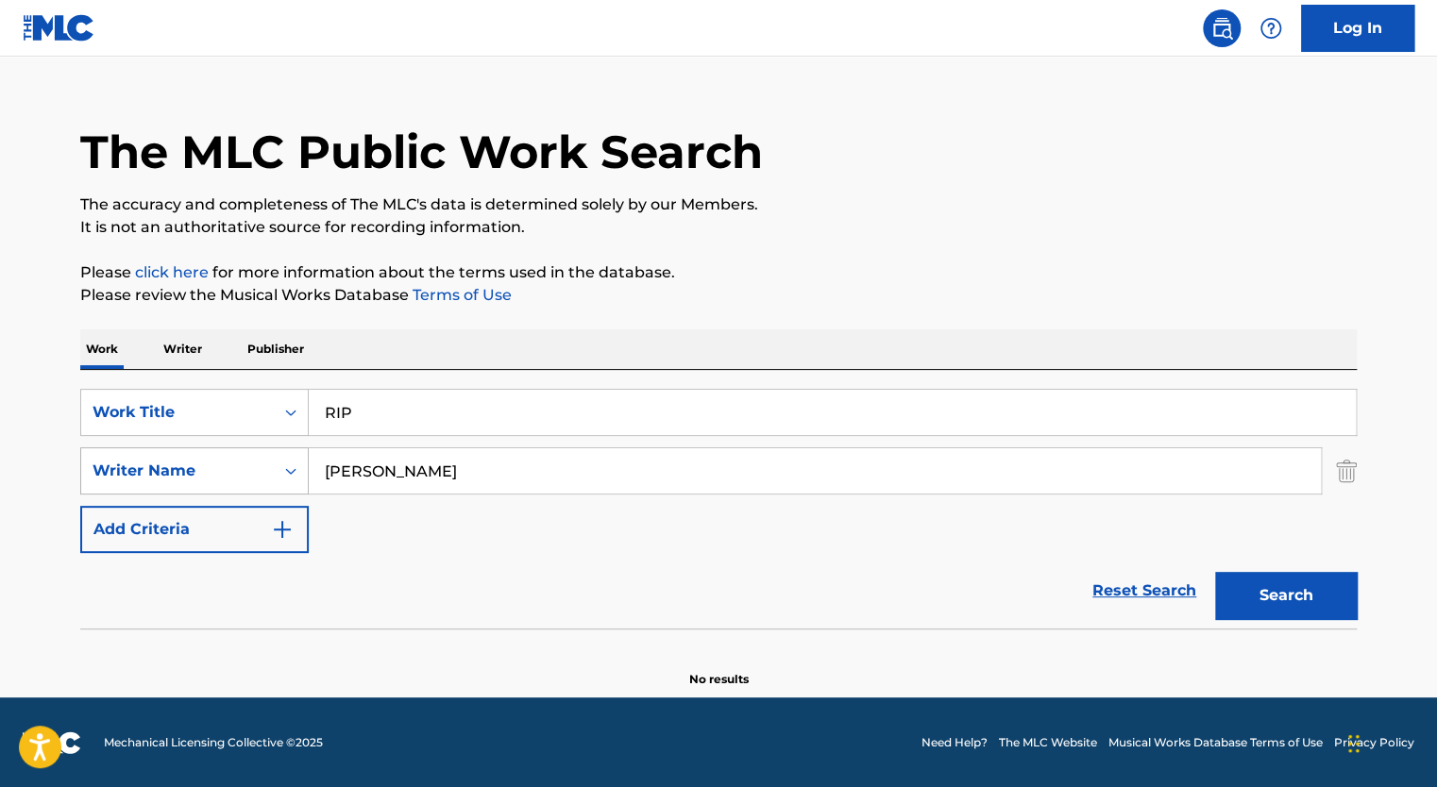
click at [250, 470] on div "SearchWithCriteria30f7775f-5e6b-42da-a368-cd3178ac3a88 Writer Name [PERSON_NAME]" at bounding box center [718, 471] width 1276 height 47
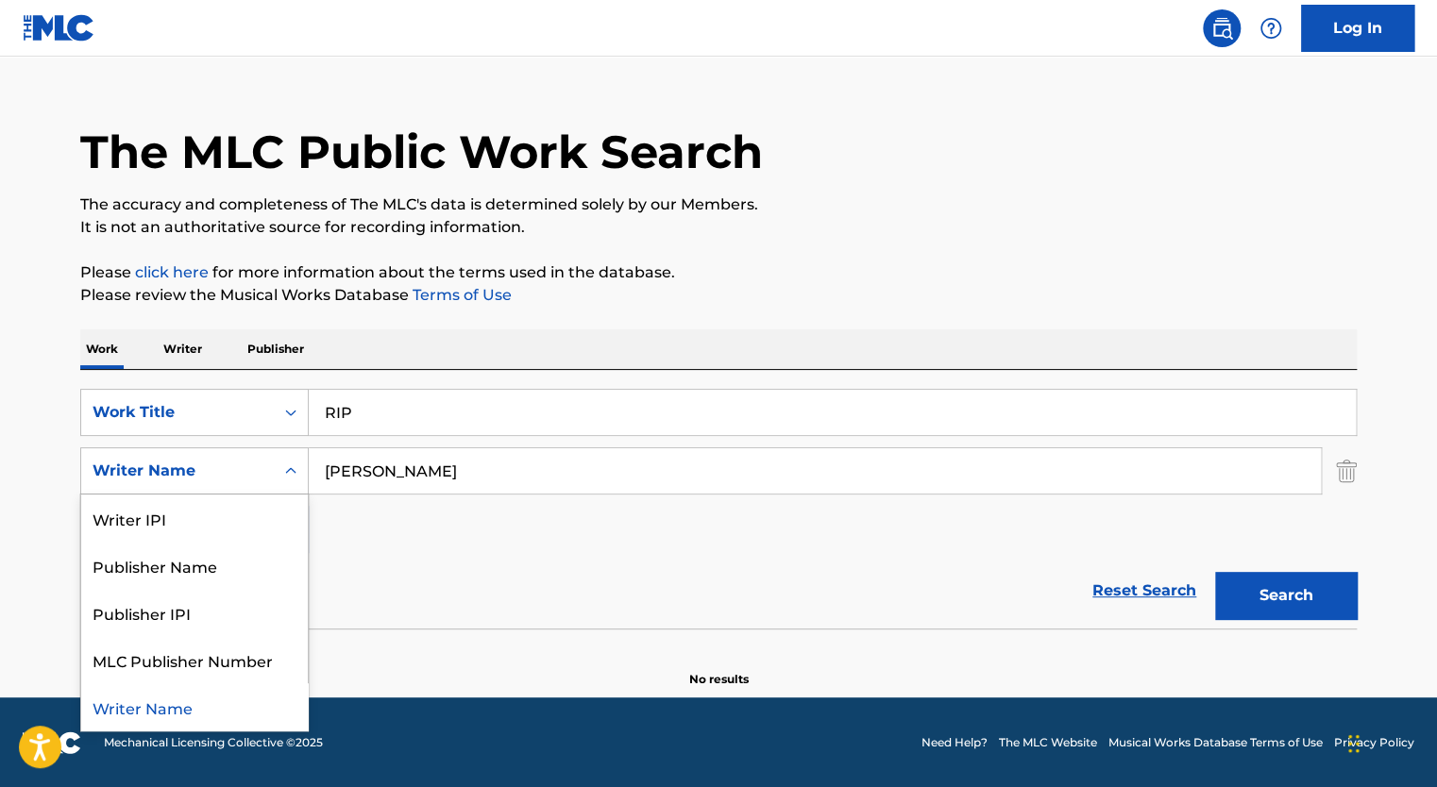
click at [297, 465] on icon "Search Form" at bounding box center [290, 471] width 19 height 19
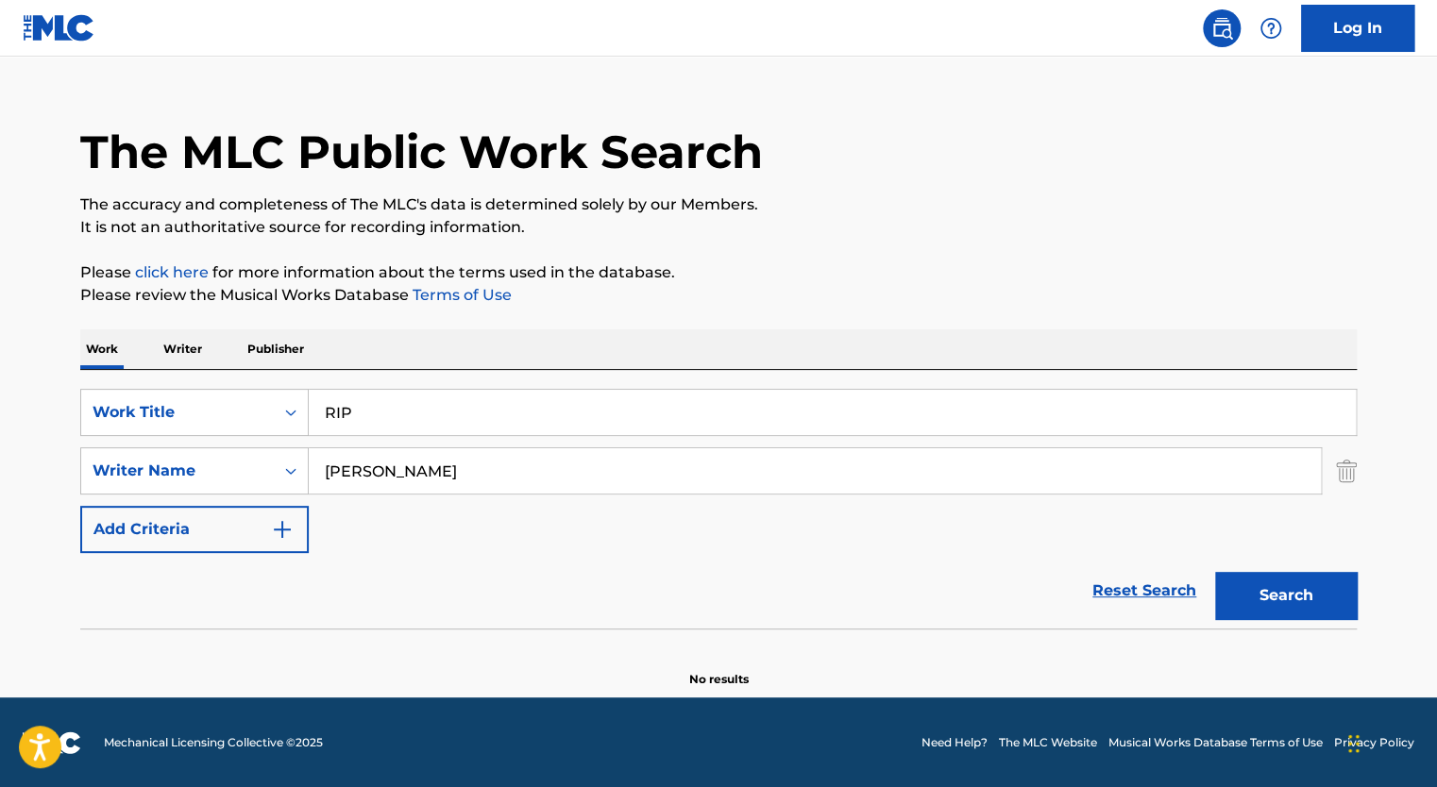
click at [405, 485] on input "[PERSON_NAME]" at bounding box center [815, 470] width 1012 height 45
click at [388, 459] on input "[PERSON_NAME]" at bounding box center [815, 470] width 1012 height 45
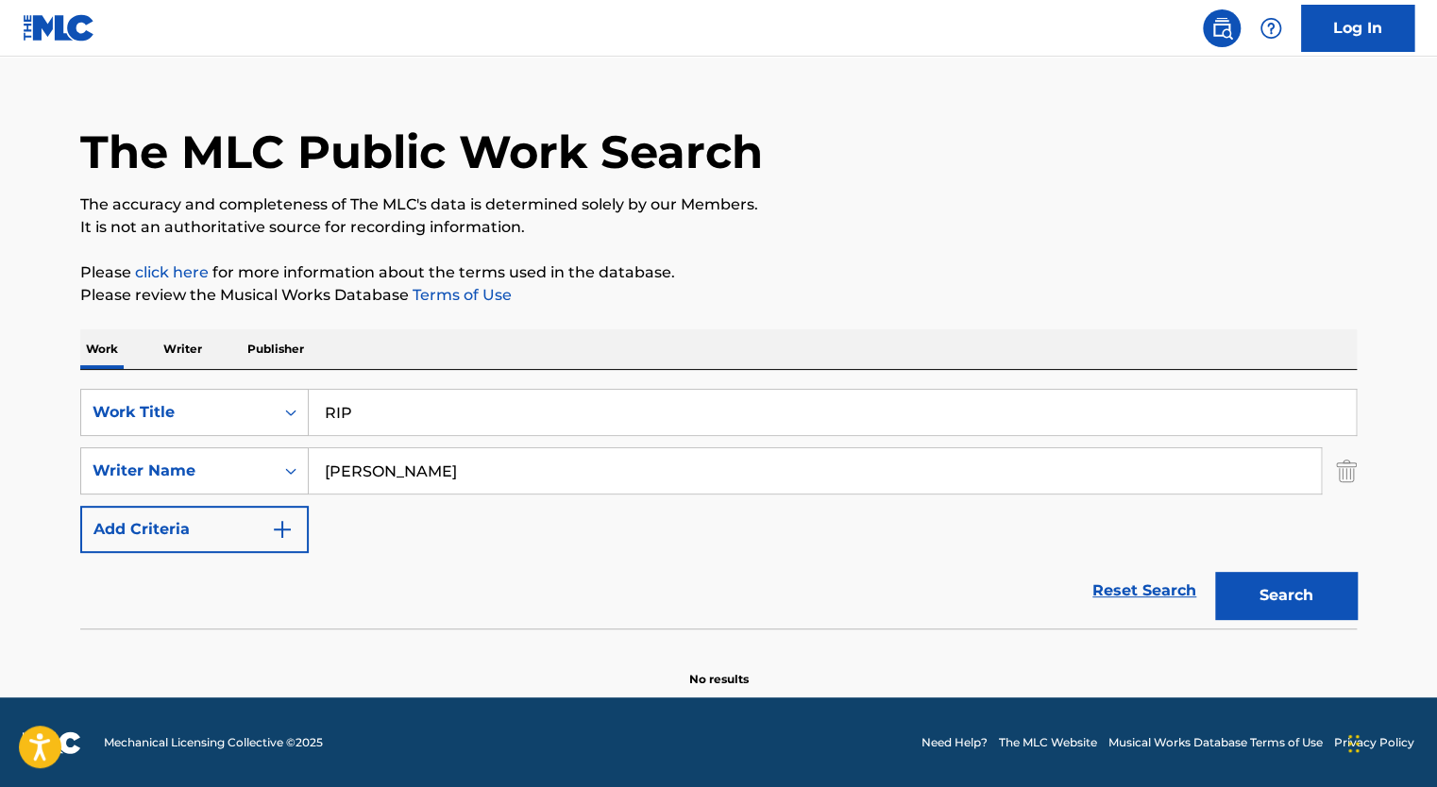
click at [388, 459] on input "[PERSON_NAME]" at bounding box center [815, 470] width 1012 height 45
paste input "[PERSON_NAME] [PERSON_NAME]"
click at [1215, 572] on button "Search" at bounding box center [1286, 595] width 142 height 47
click at [481, 463] on input "[PERSON_NAME] [PERSON_NAME]" at bounding box center [815, 470] width 1012 height 45
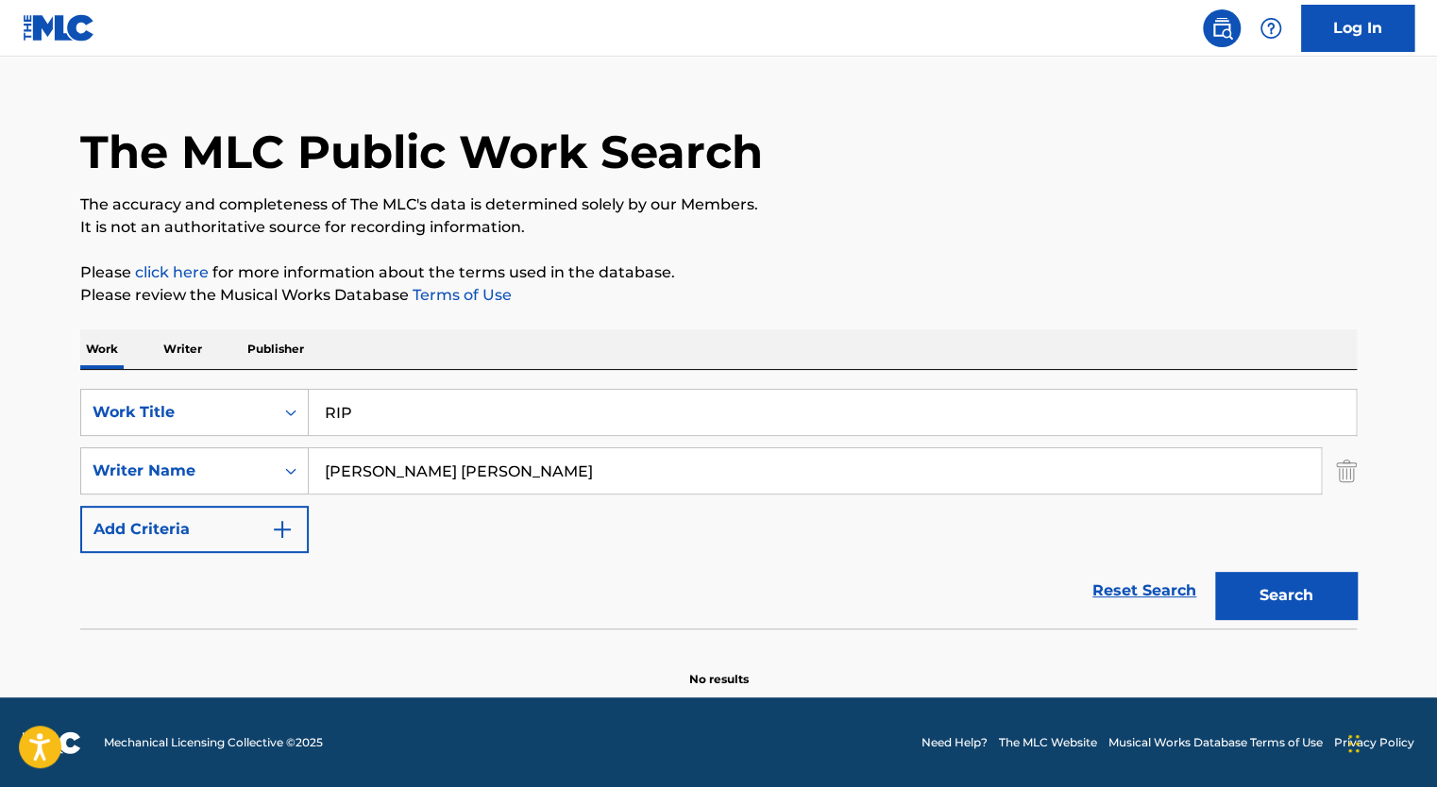
click at [481, 463] on input "[PERSON_NAME] [PERSON_NAME]" at bounding box center [815, 470] width 1012 height 45
type input "[PERSON_NAME]"
click at [1215, 572] on button "Search" at bounding box center [1286, 595] width 142 height 47
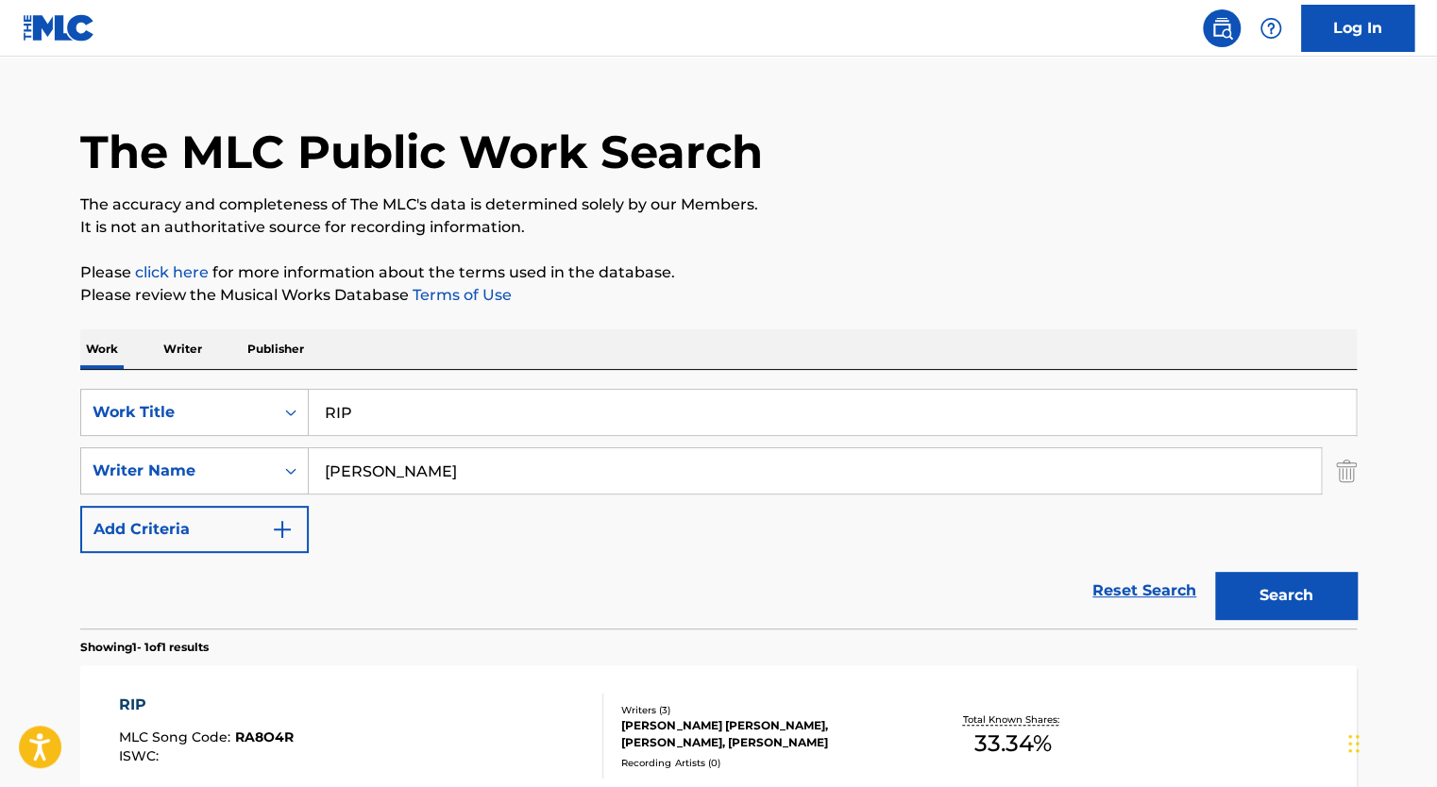
click at [855, 583] on div "Reset Search Search" at bounding box center [718, 591] width 1276 height 76
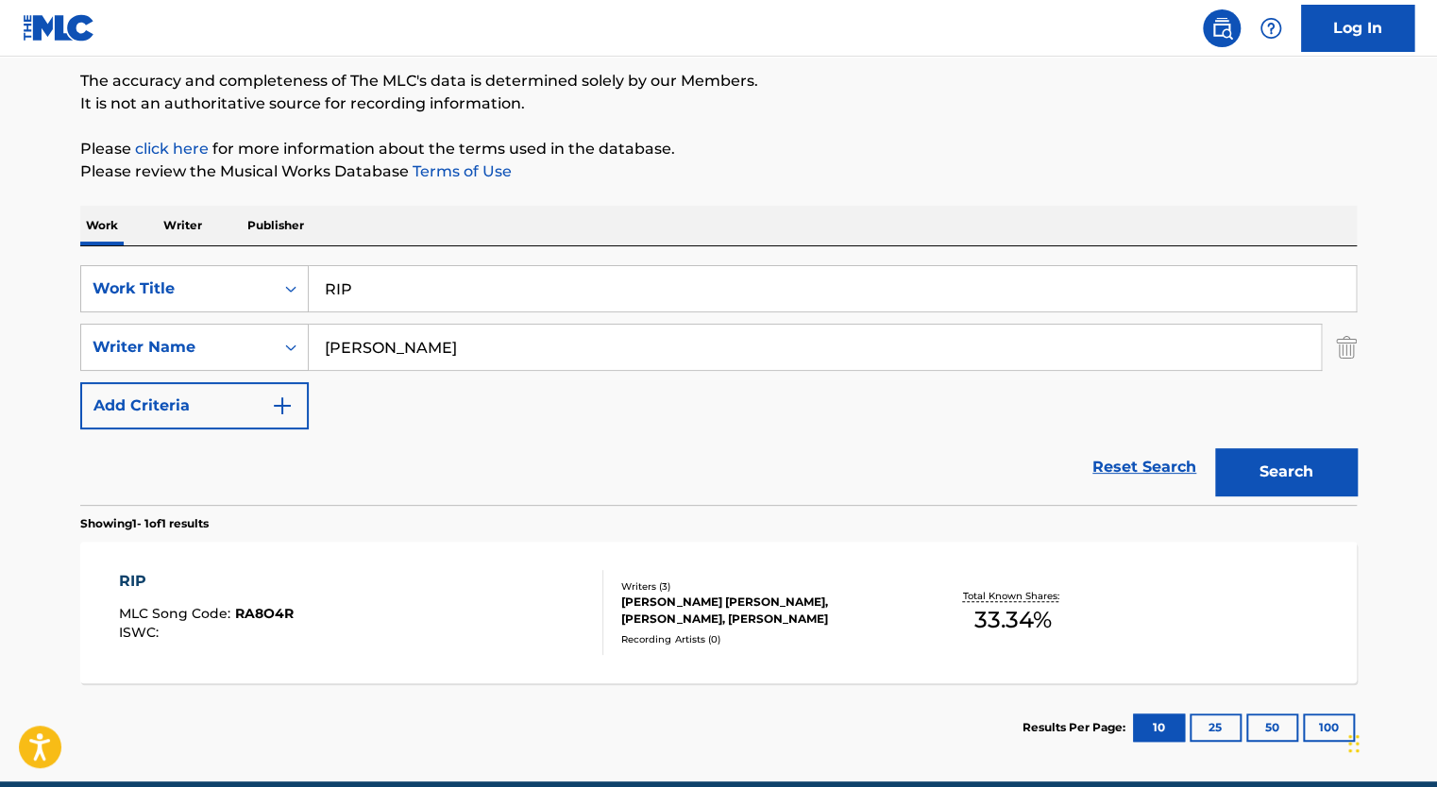
click at [743, 613] on div "[PERSON_NAME] [PERSON_NAME], [PERSON_NAME], [PERSON_NAME]" at bounding box center [763, 611] width 285 height 34
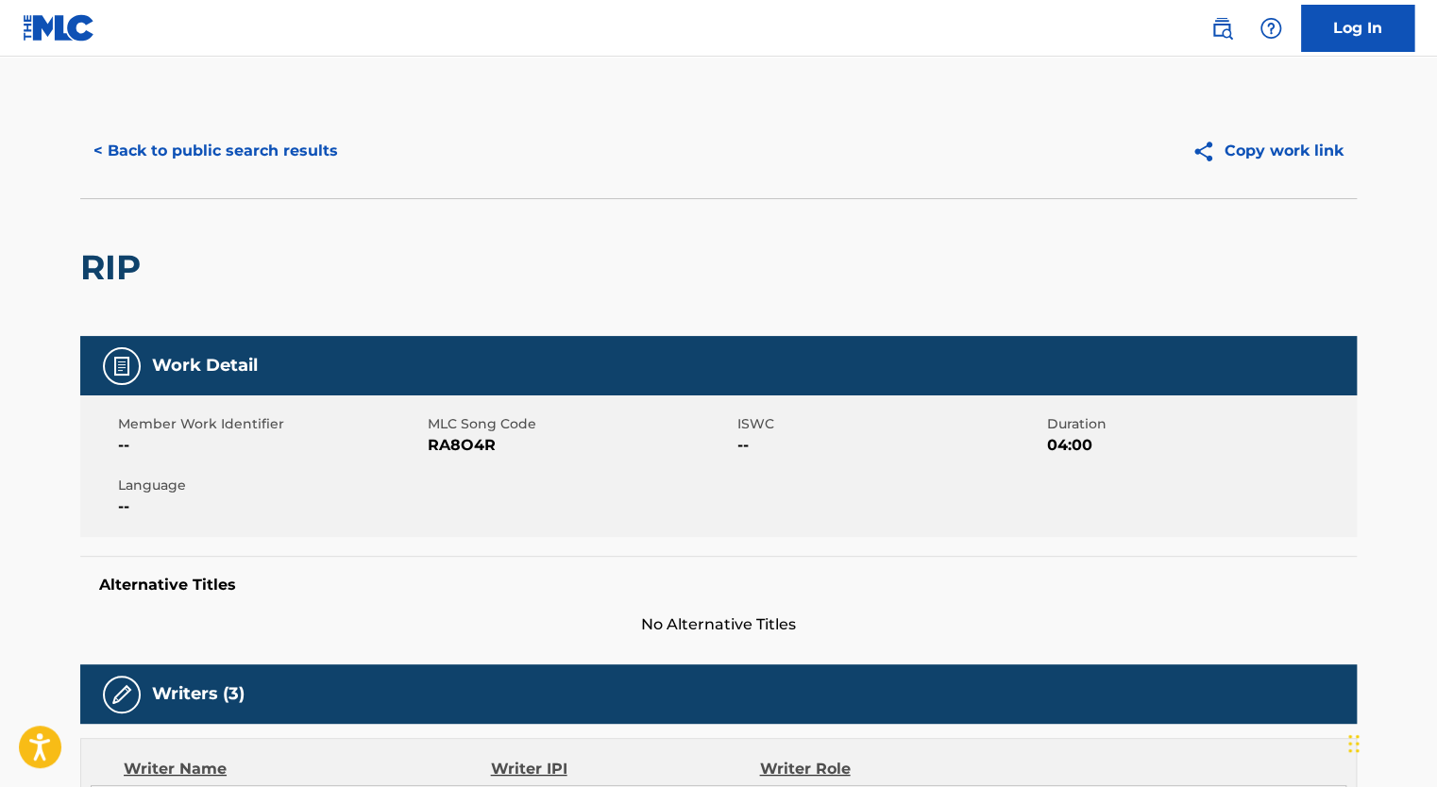
click at [462, 439] on span "RA8O4R" at bounding box center [580, 445] width 305 height 23
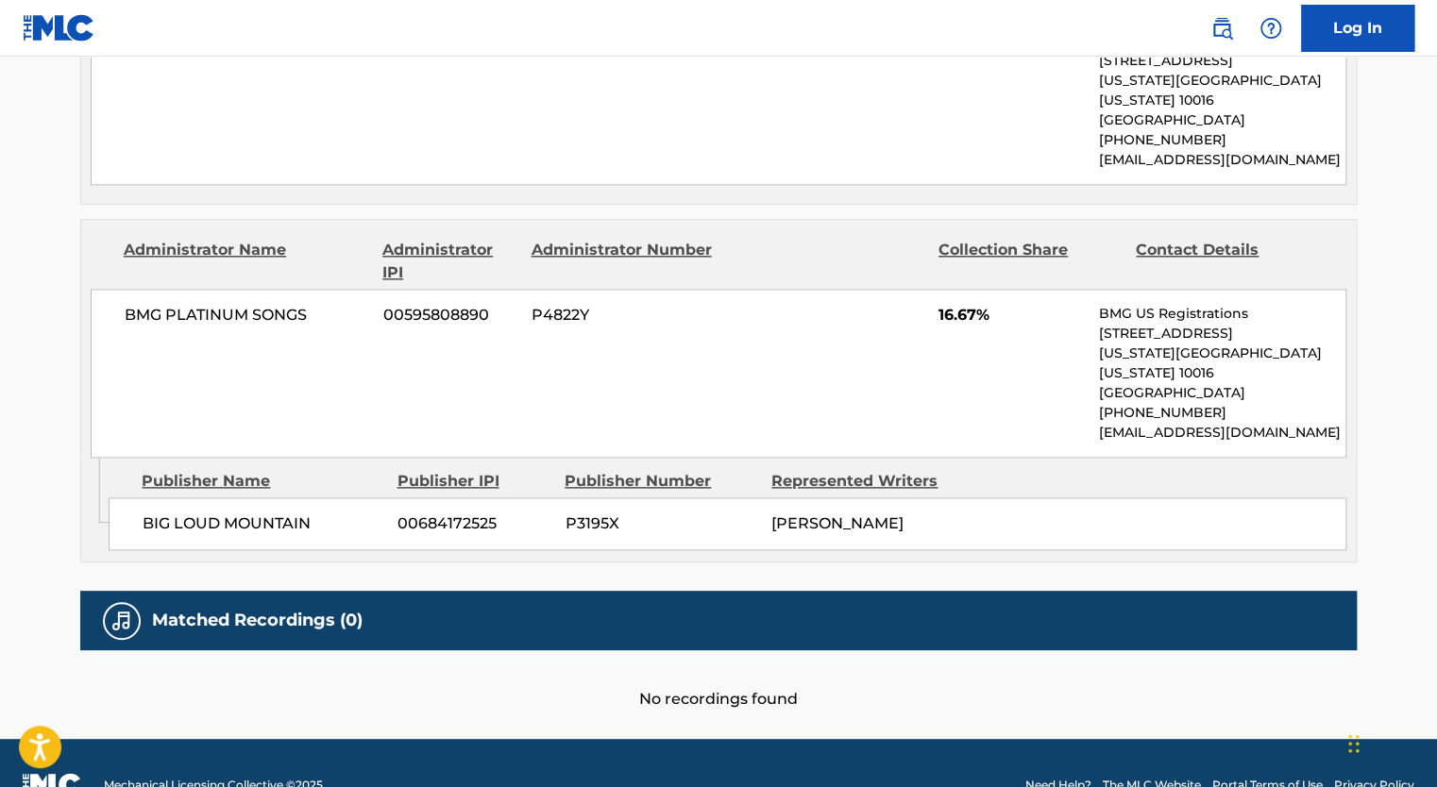
click at [345, 610] on h5 "Matched Recordings (0)" at bounding box center [257, 621] width 211 height 22
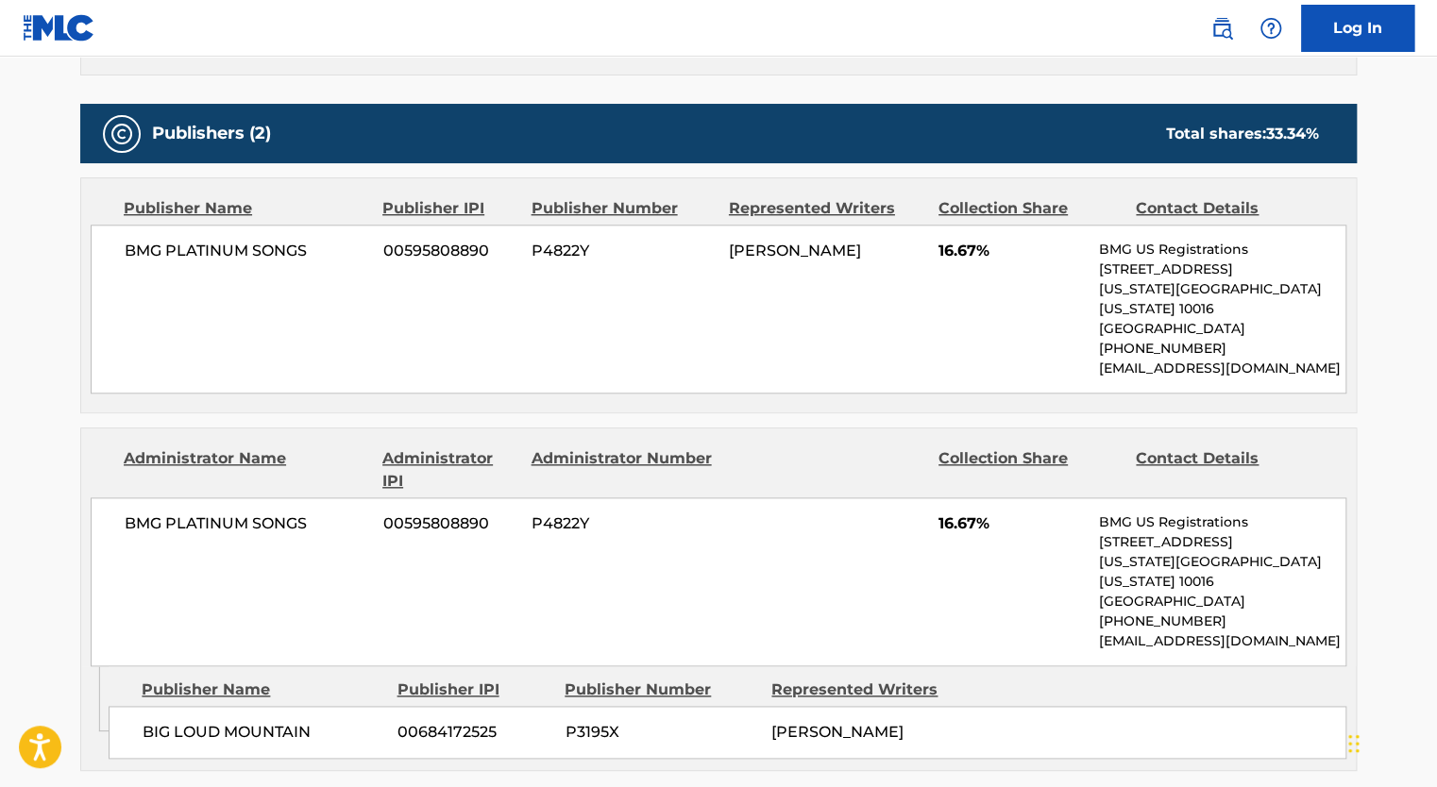
scroll to position [0, 0]
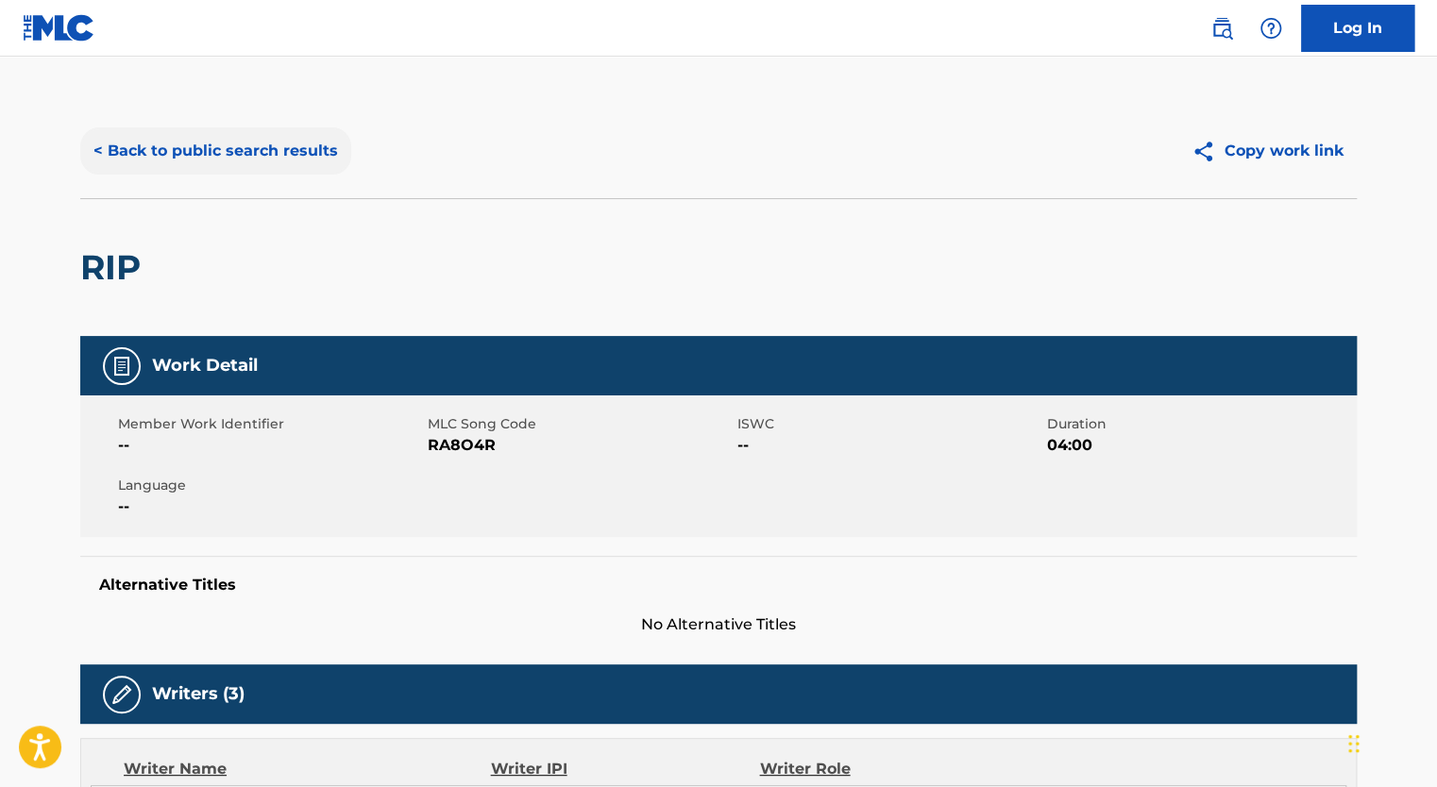
click at [293, 162] on button "< Back to public search results" at bounding box center [215, 150] width 271 height 47
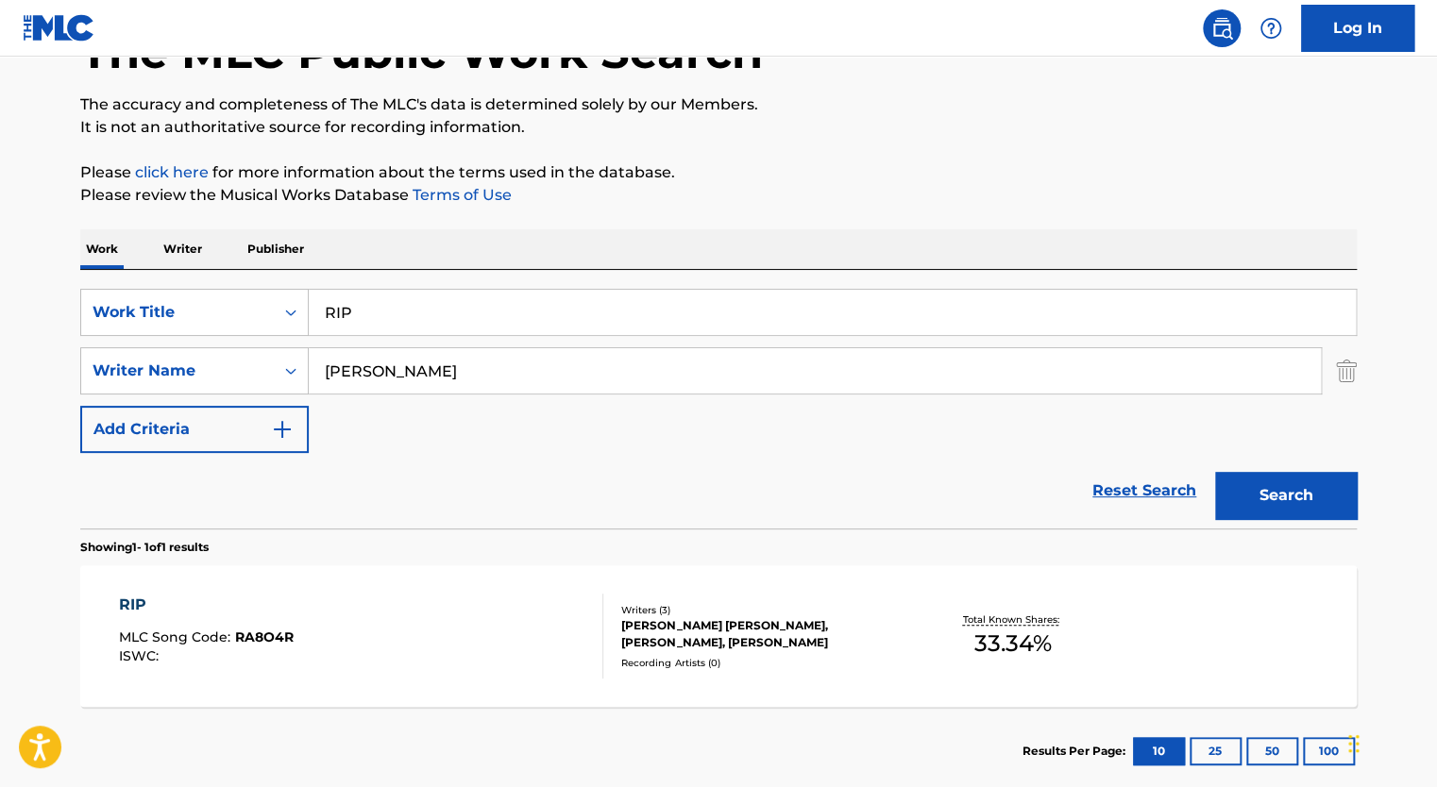
click at [363, 319] on input "RIP" at bounding box center [832, 312] width 1047 height 45
paste input "CITY WHERE WE FELL IN LOVE"
type input "CITY WHERE WE FELL IN LOVE"
click at [1215, 472] on button "Search" at bounding box center [1286, 495] width 142 height 47
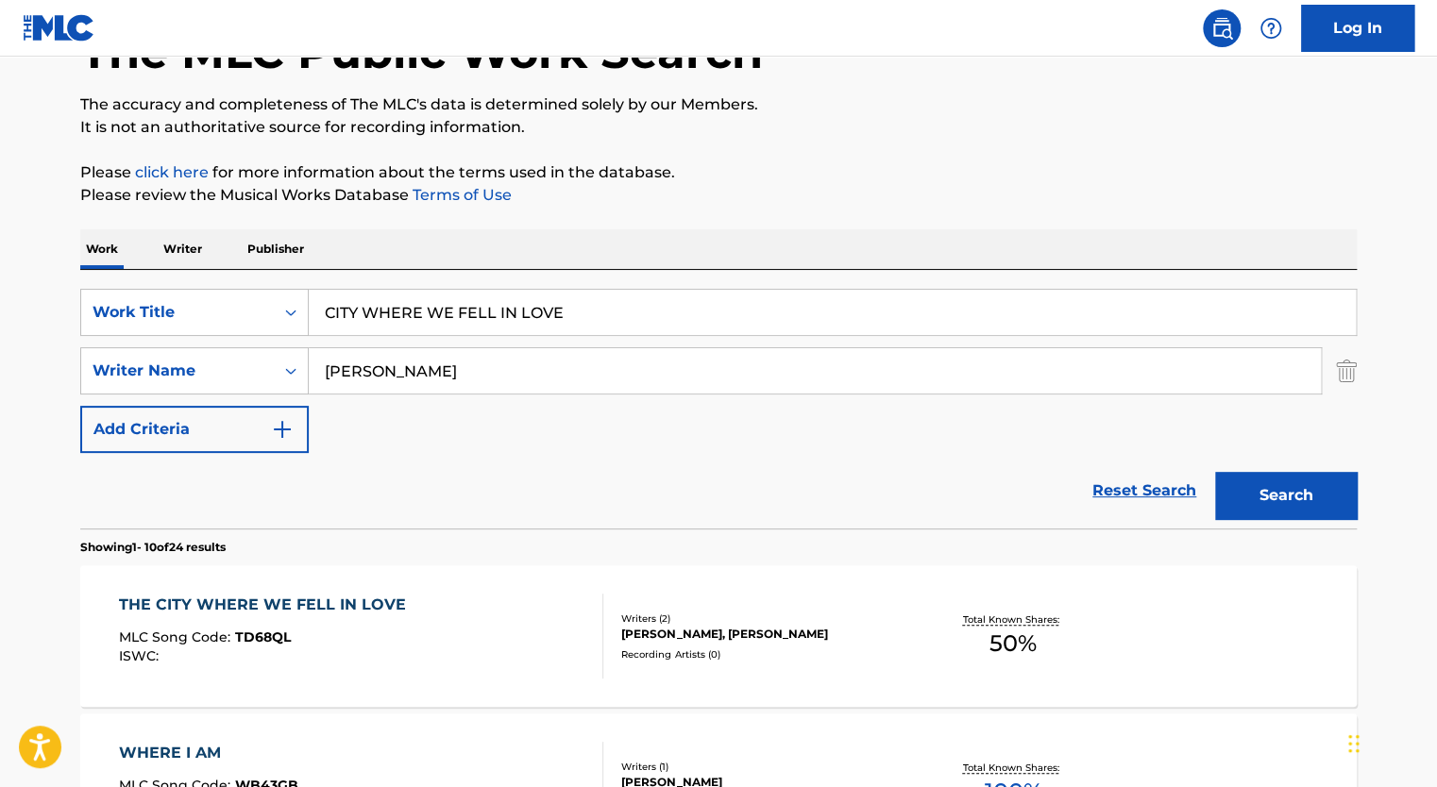
click at [406, 636] on div "MLC Song Code : TD68QL" at bounding box center [267, 640] width 296 height 19
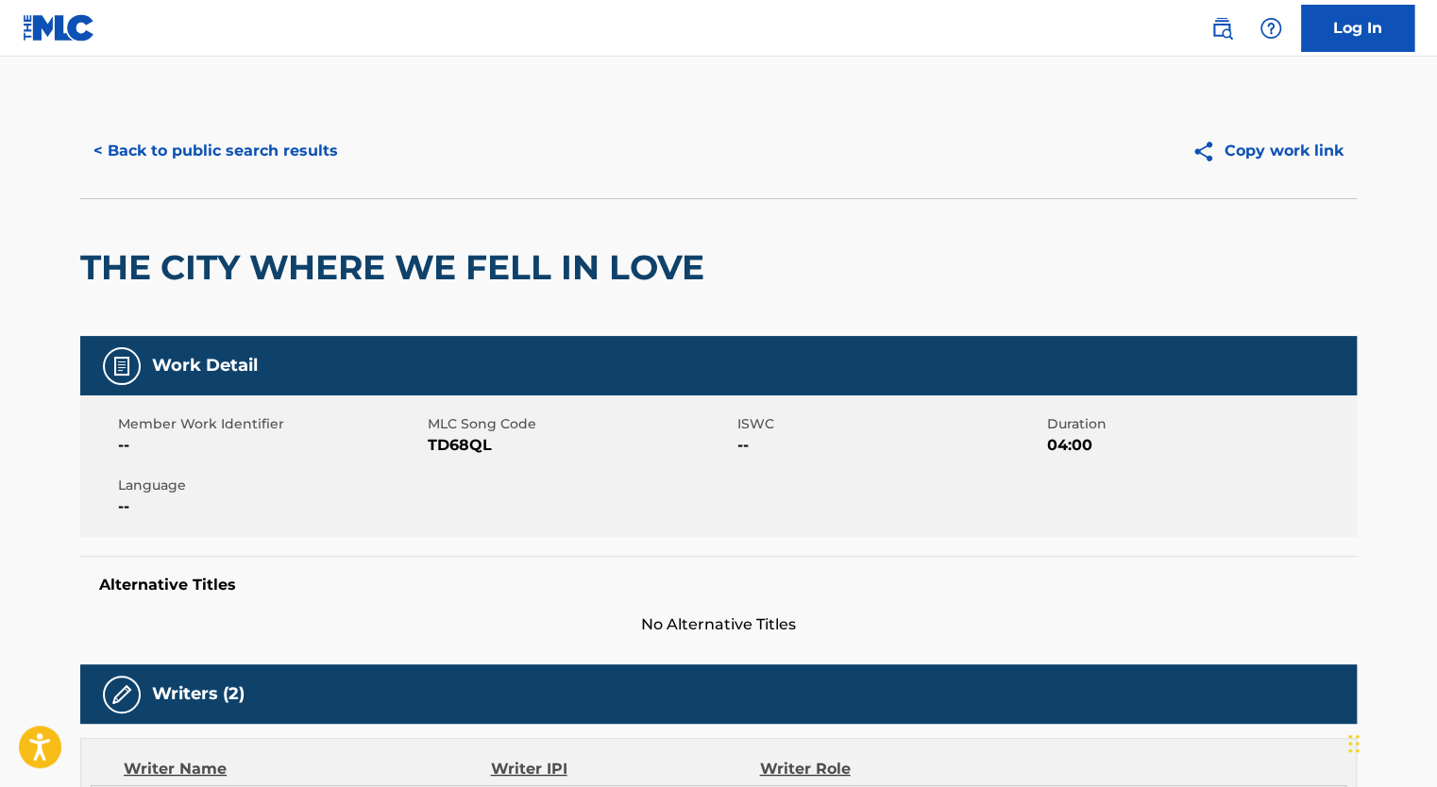
click at [446, 453] on span "TD68QL" at bounding box center [580, 445] width 305 height 23
click at [204, 139] on button "< Back to public search results" at bounding box center [215, 150] width 271 height 47
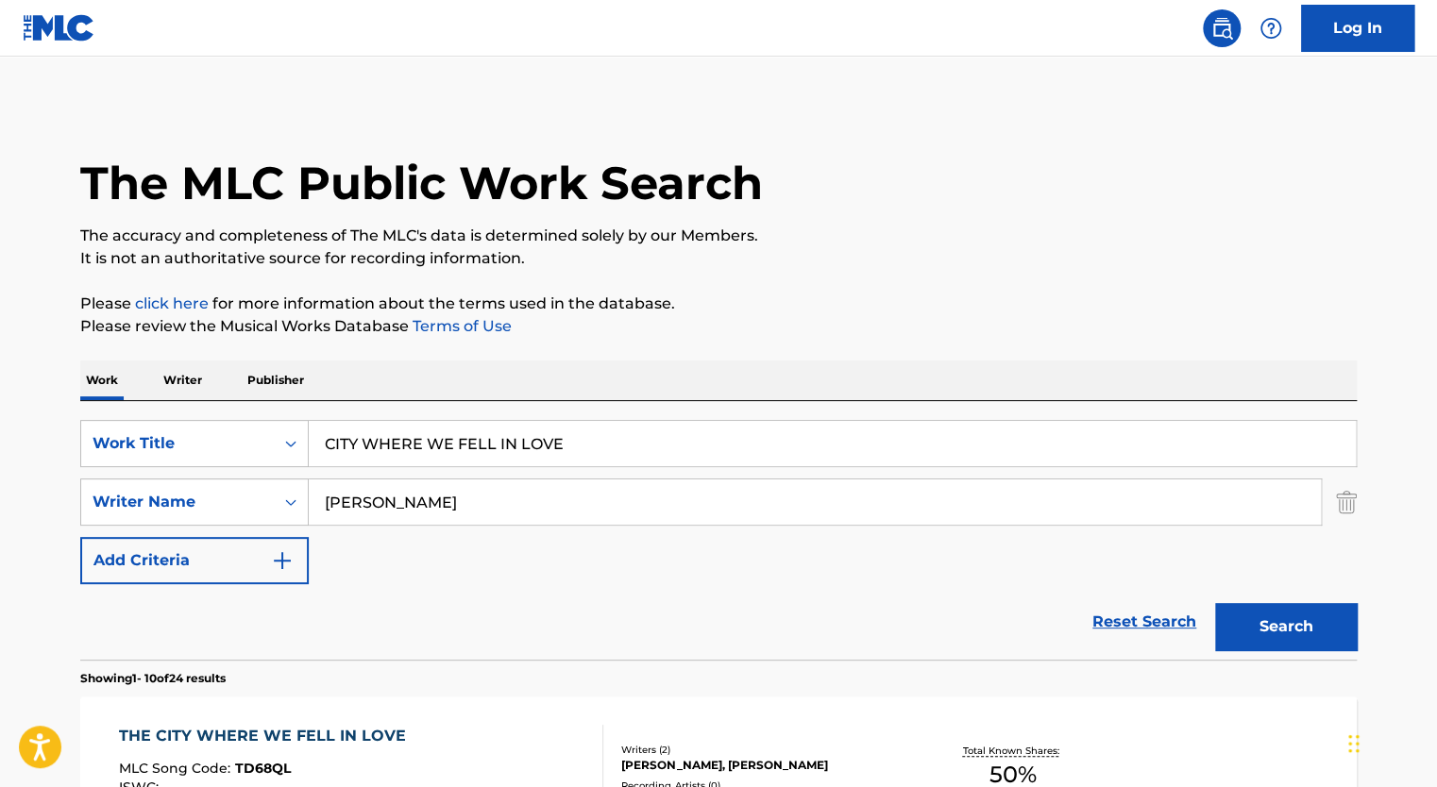
click at [370, 432] on input "CITY WHERE WE FELL IN LOVE" at bounding box center [832, 443] width 1047 height 45
type input "C"
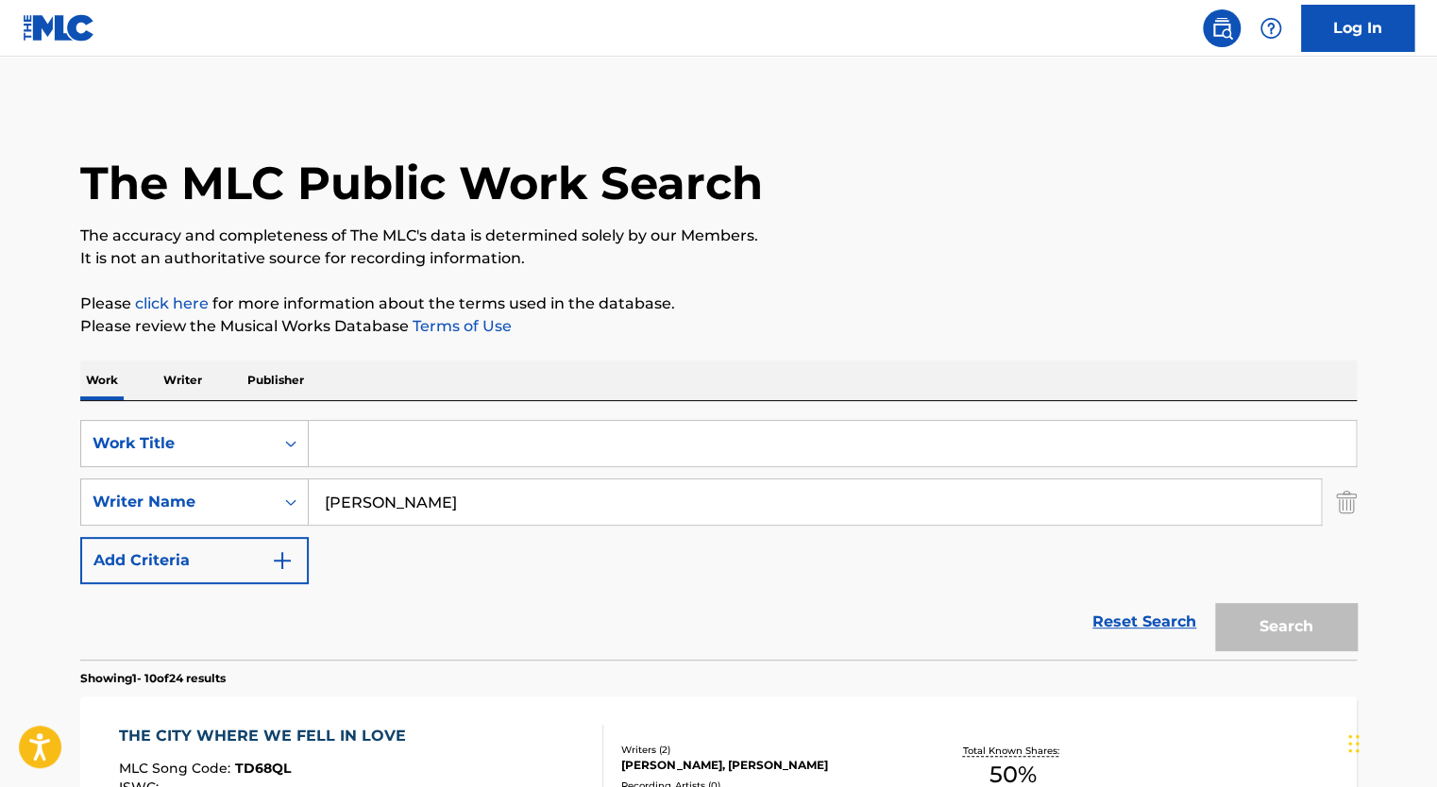
paste input "LET IT DOWN"
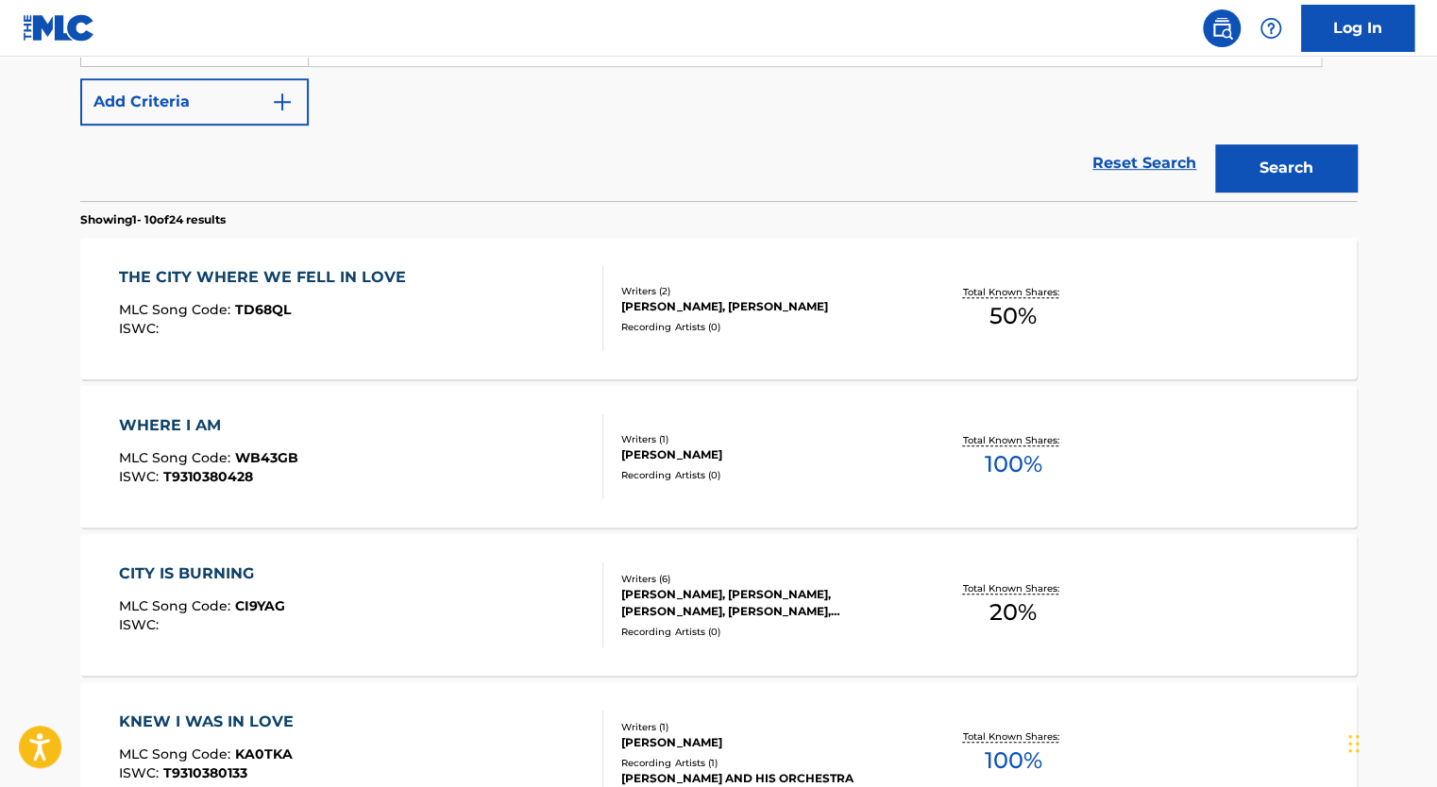
scroll to position [604, 0]
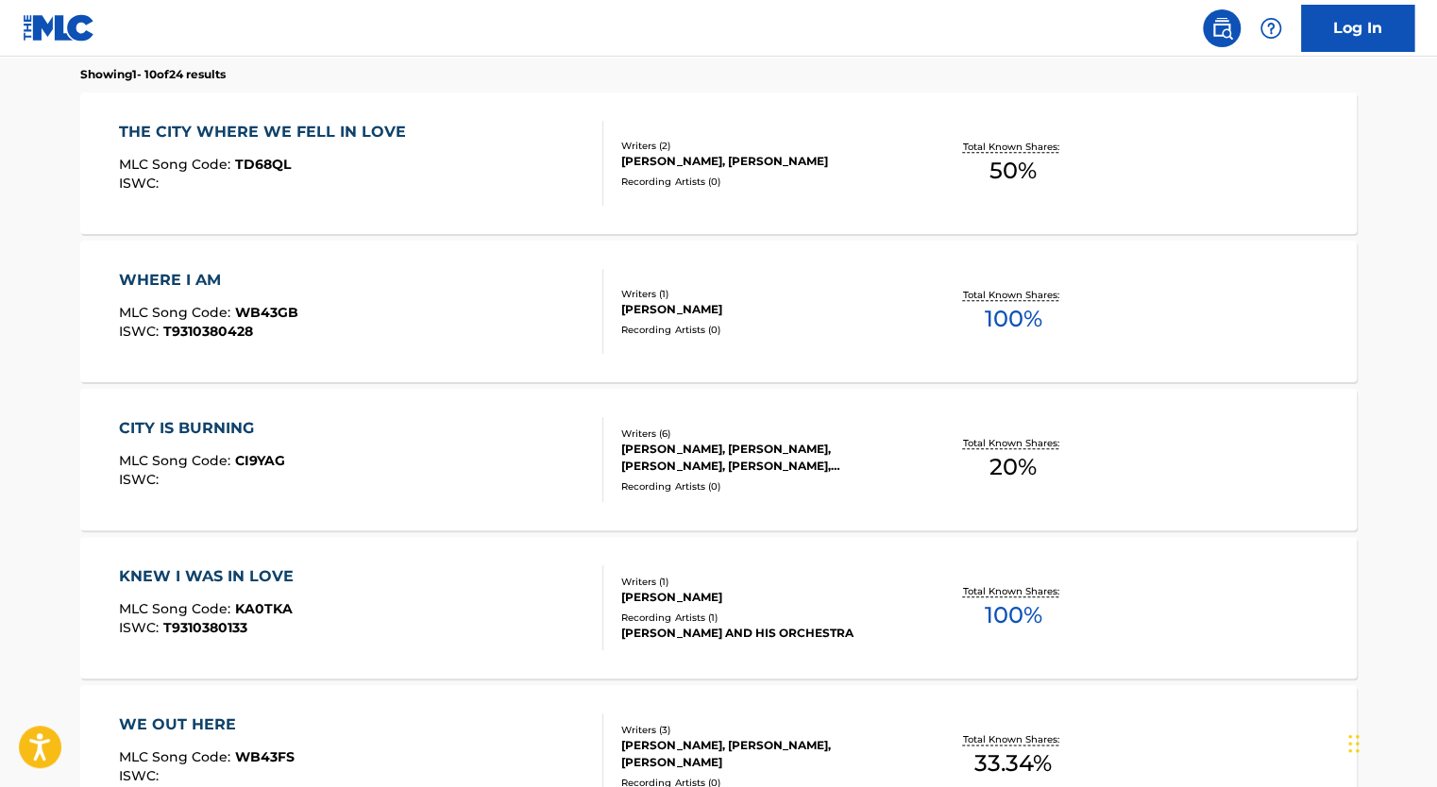
type input "LET IT DOWN"
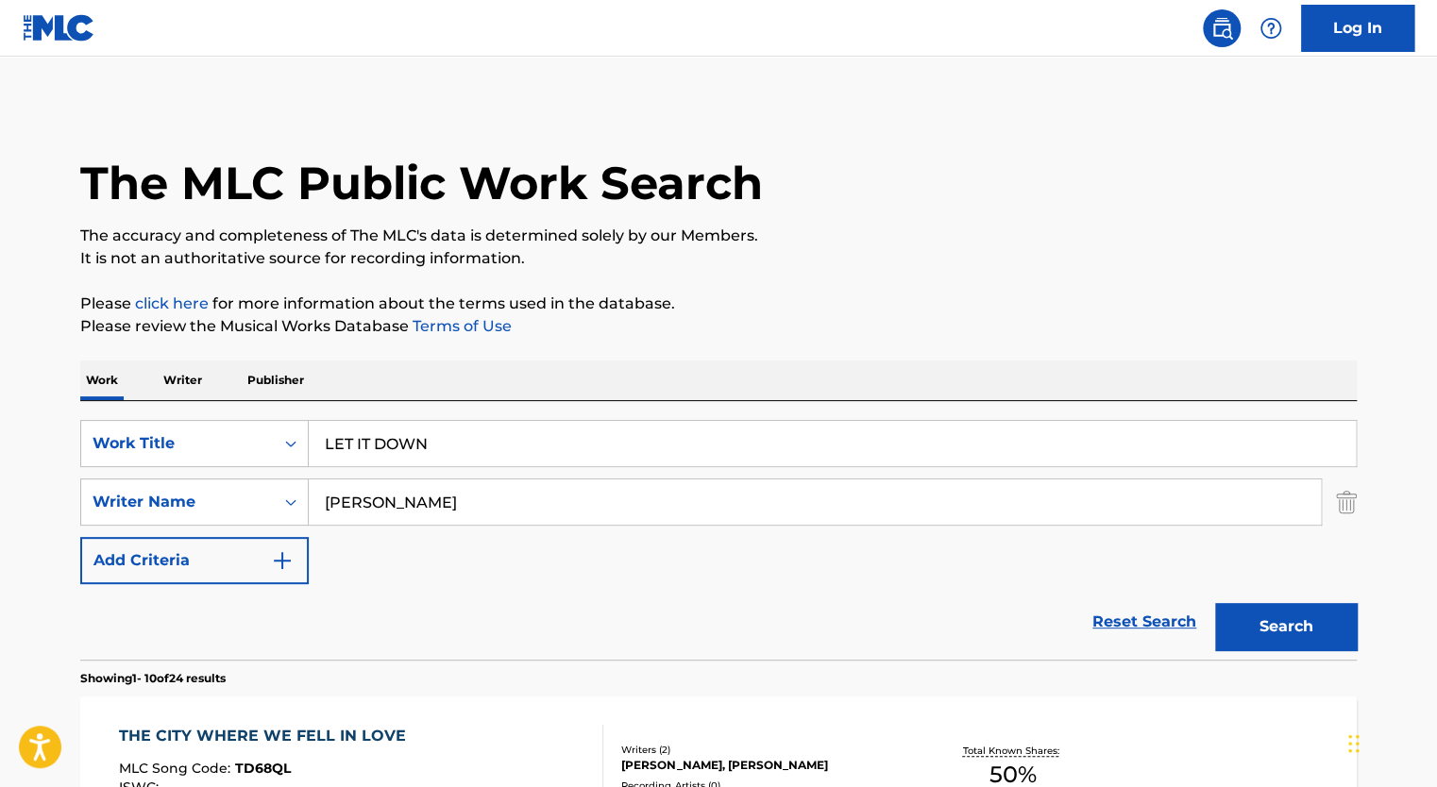
click at [431, 486] on input "[PERSON_NAME]" at bounding box center [815, 502] width 1012 height 45
type input "[PERSON_NAME]"
click at [1215, 603] on button "Search" at bounding box center [1286, 626] width 142 height 47
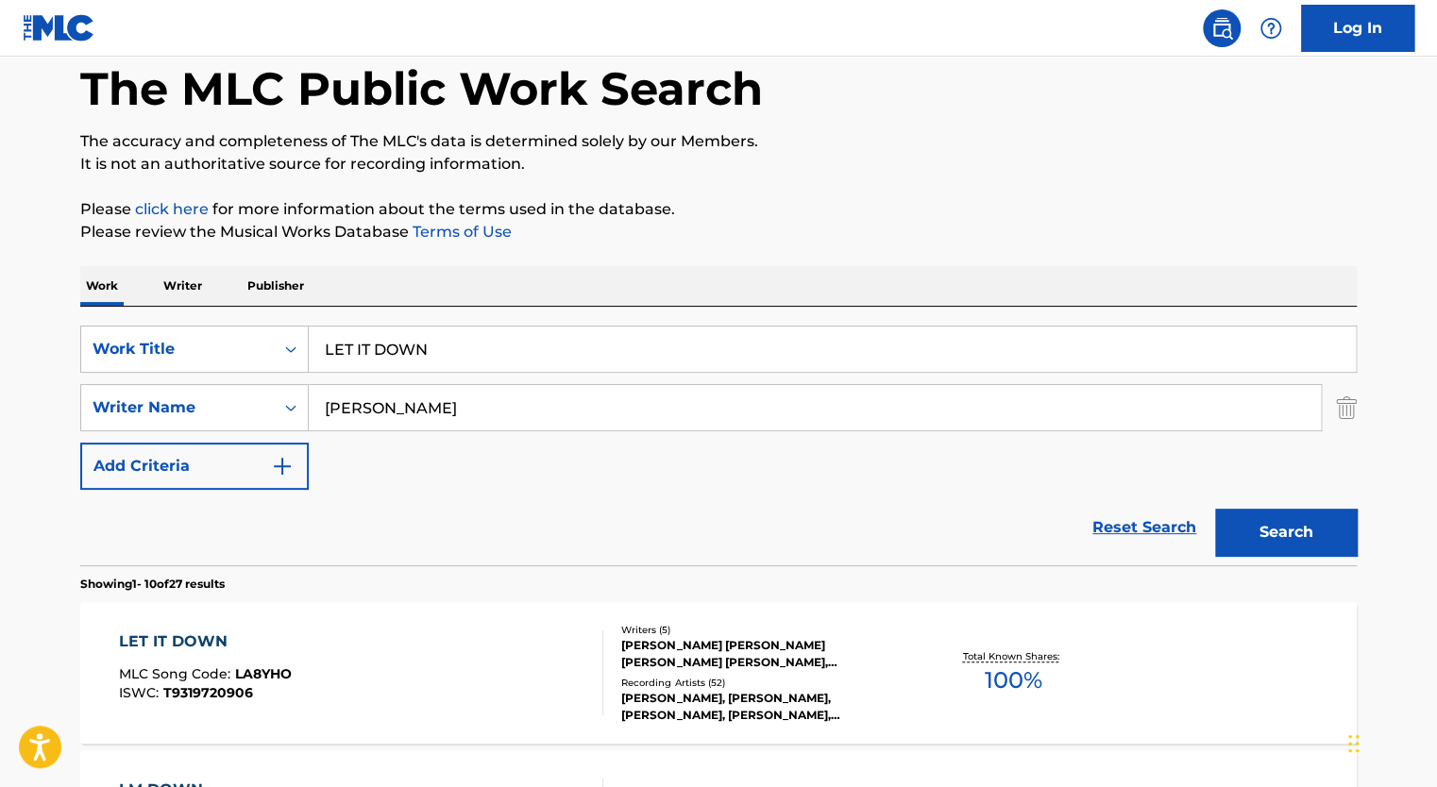
scroll to position [102, 0]
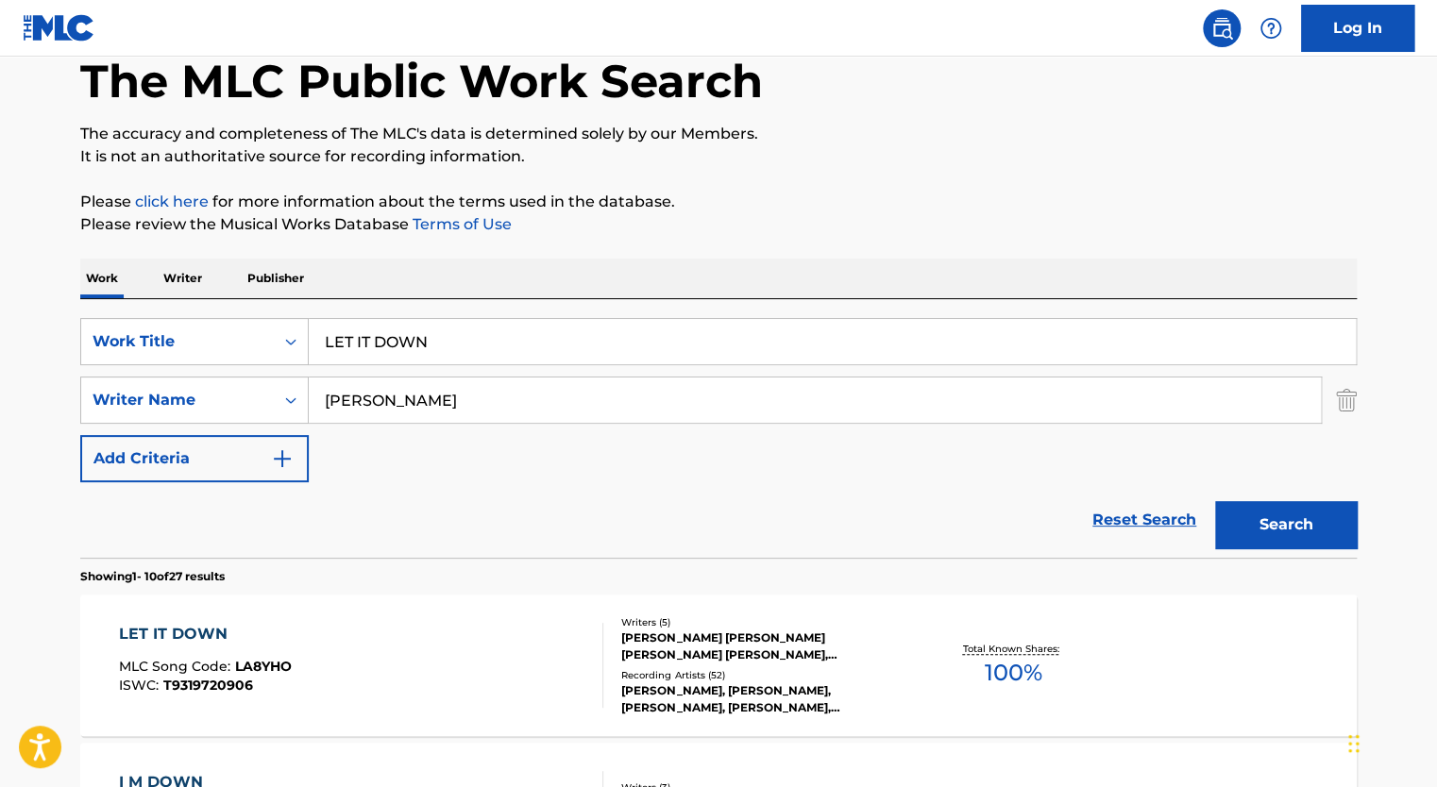
click at [429, 651] on div "LET IT DOWN MLC Song Code : LA8YHO ISWC : T9319720906" at bounding box center [361, 665] width 485 height 85
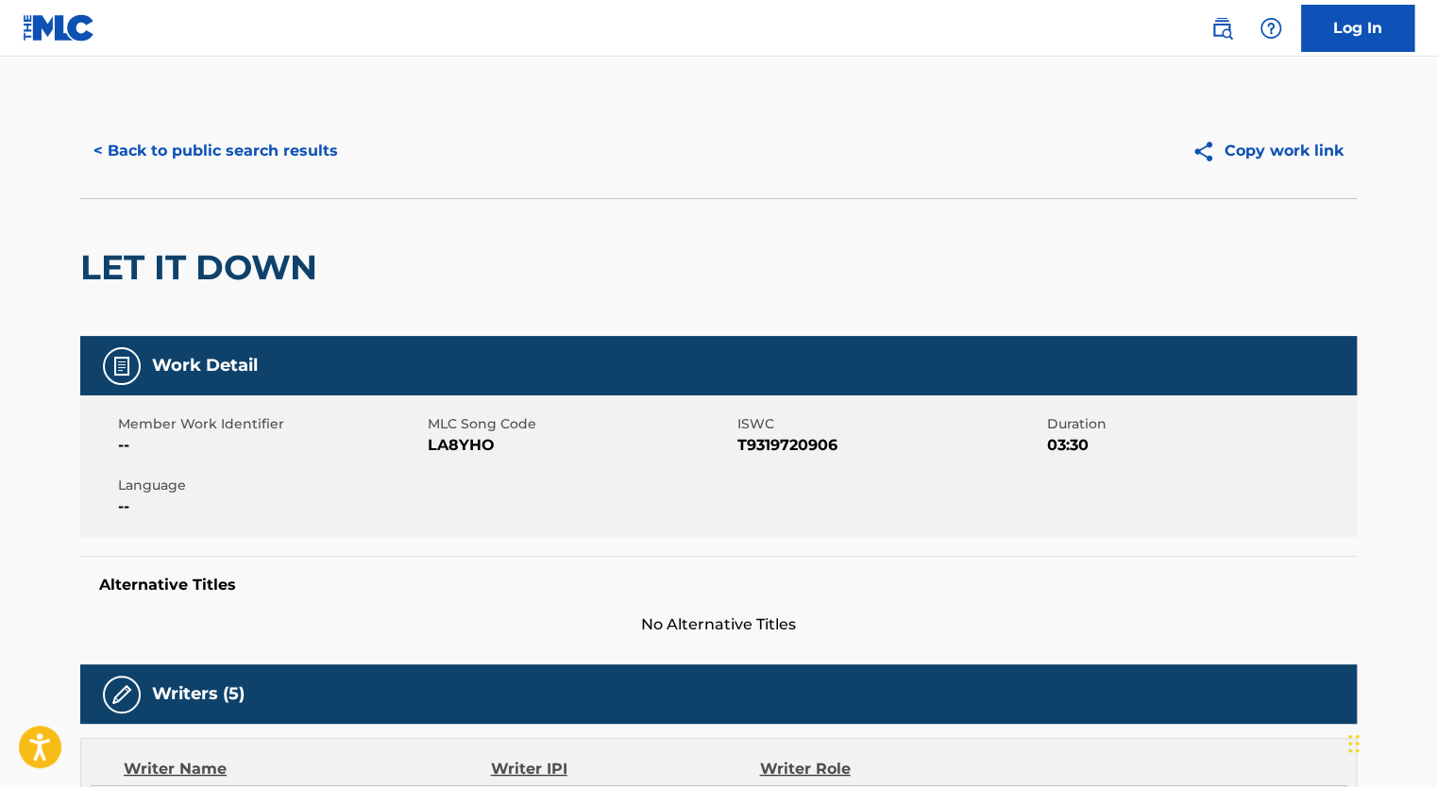
click at [464, 450] on span "LA8YHO" at bounding box center [580, 445] width 305 height 23
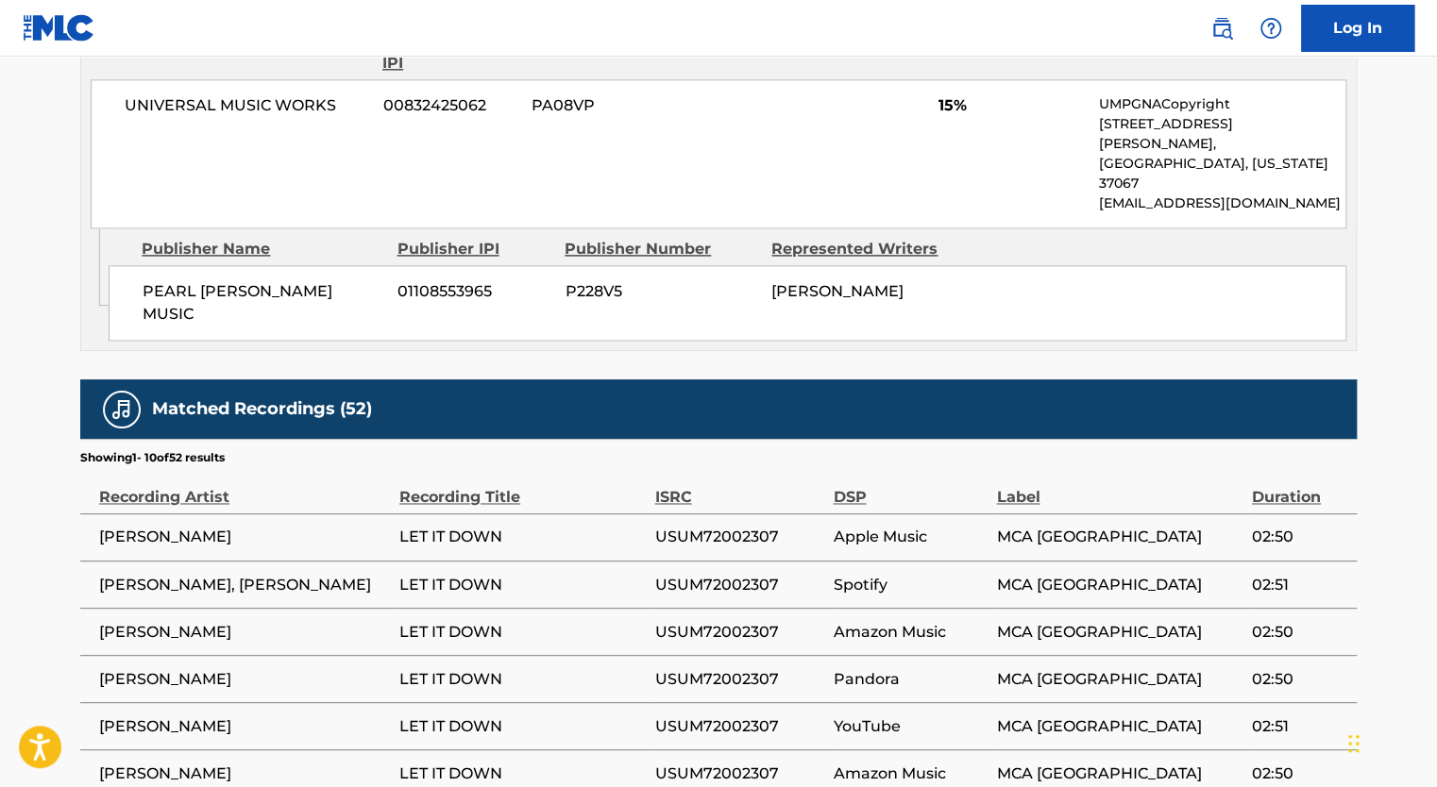
scroll to position [4762, 0]
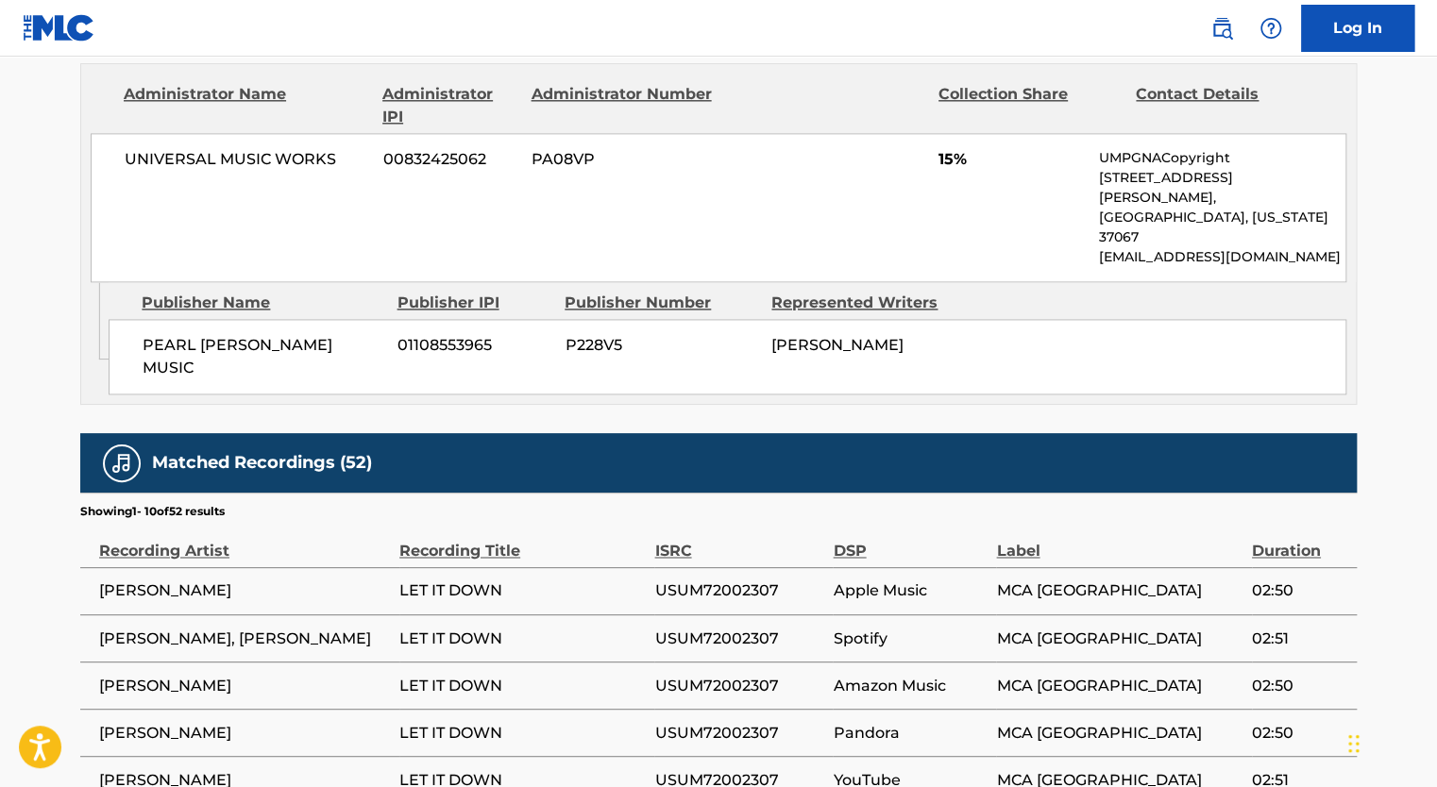
click at [720, 627] on span "USUM72002307" at bounding box center [738, 638] width 169 height 23
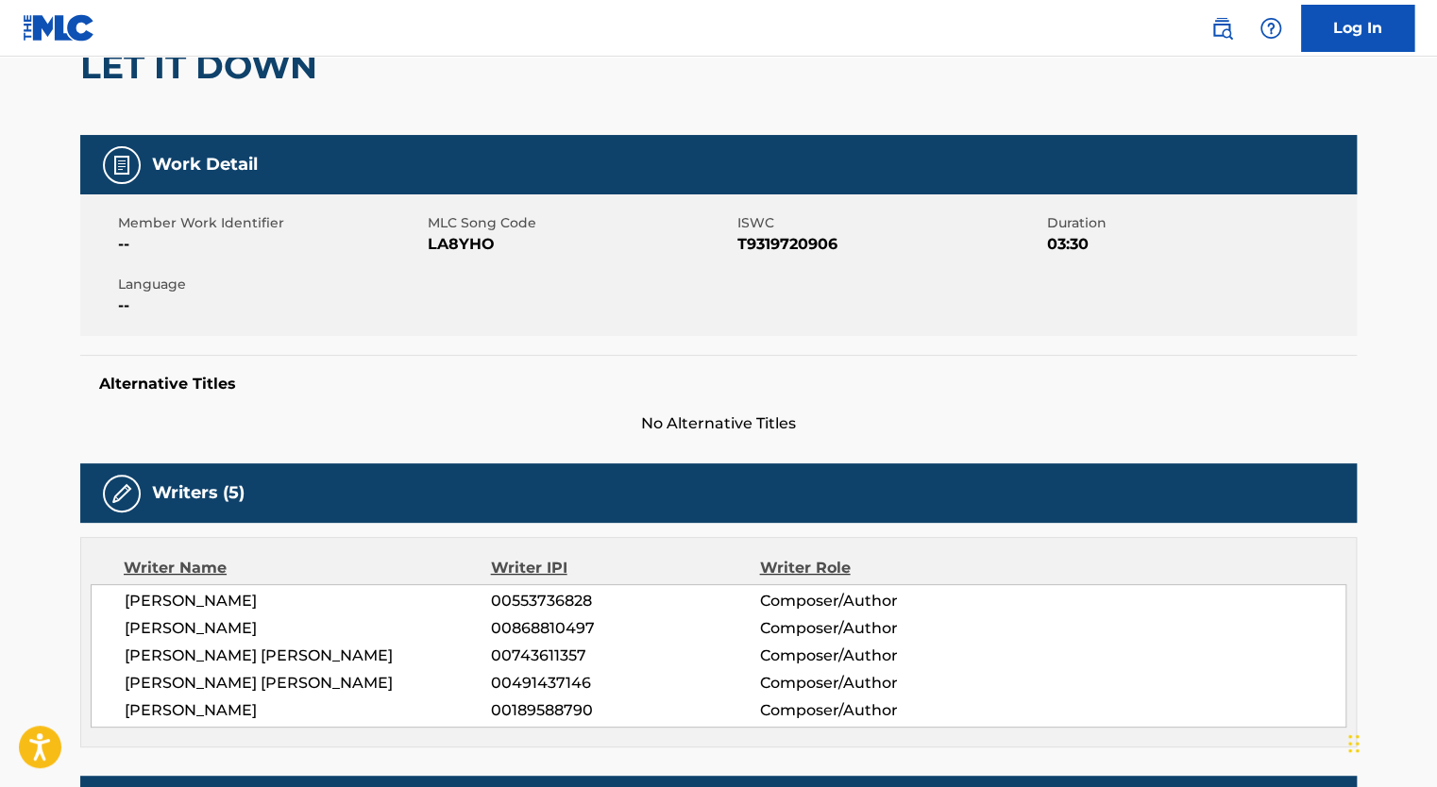
scroll to position [0, 0]
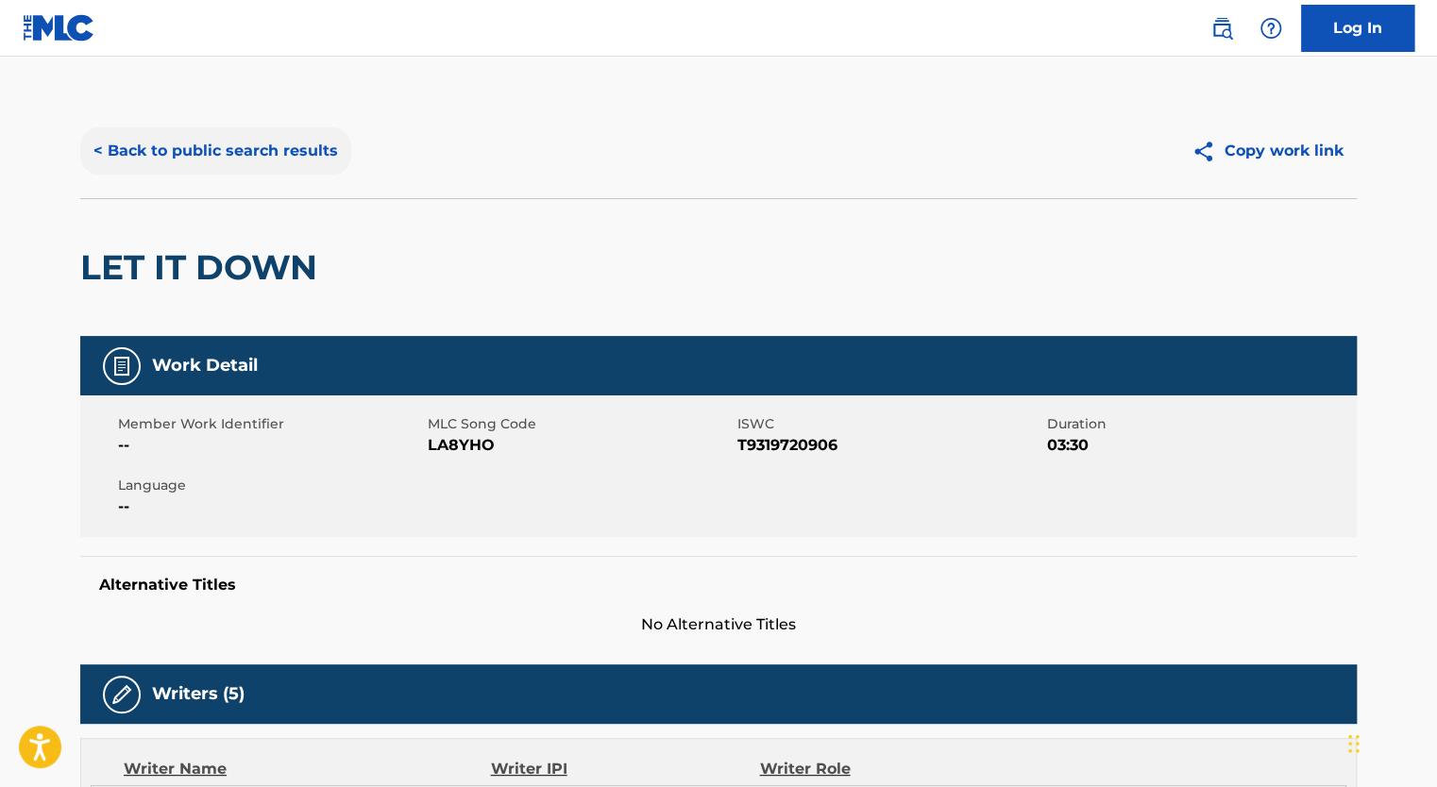
click at [177, 144] on button "< Back to public search results" at bounding box center [215, 150] width 271 height 47
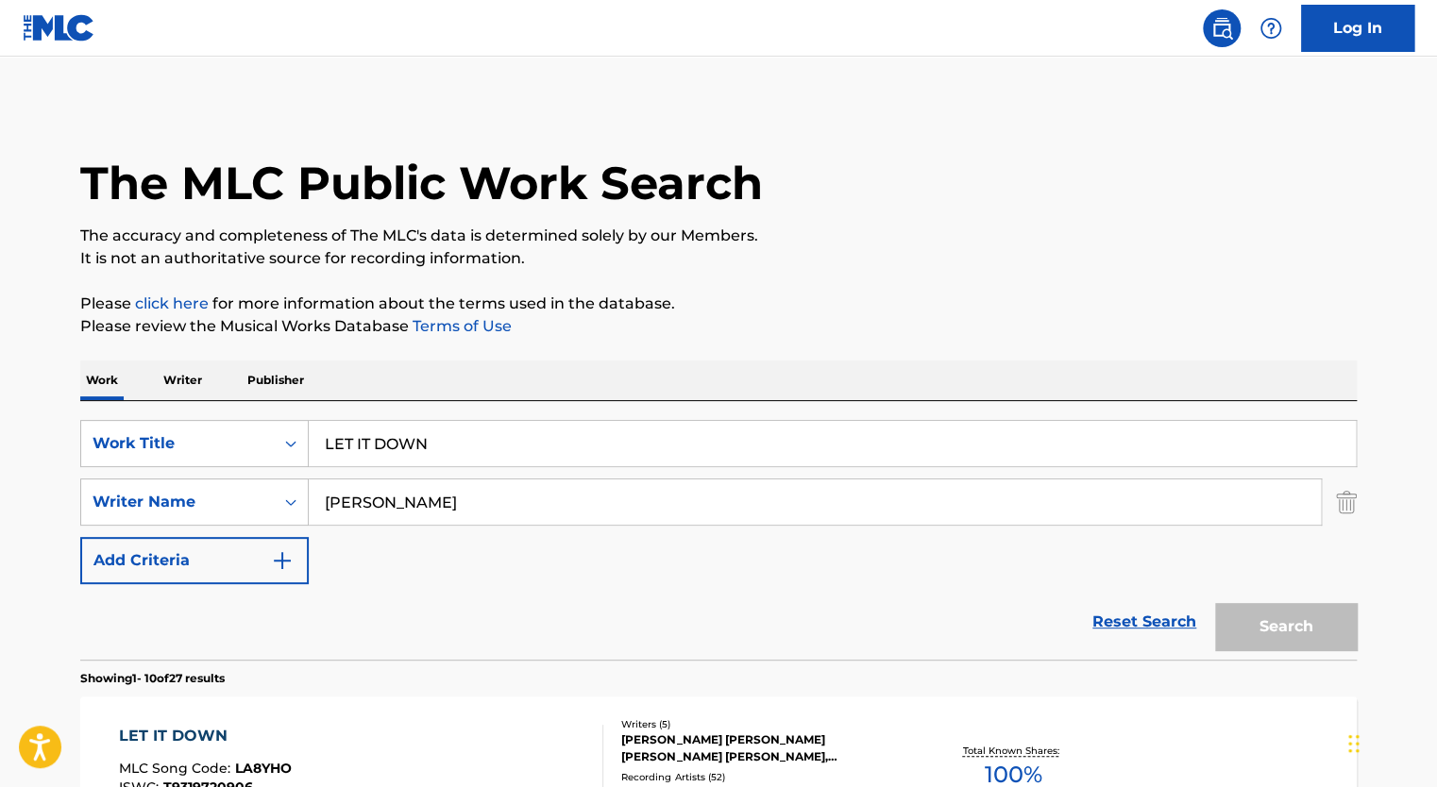
scroll to position [102, 0]
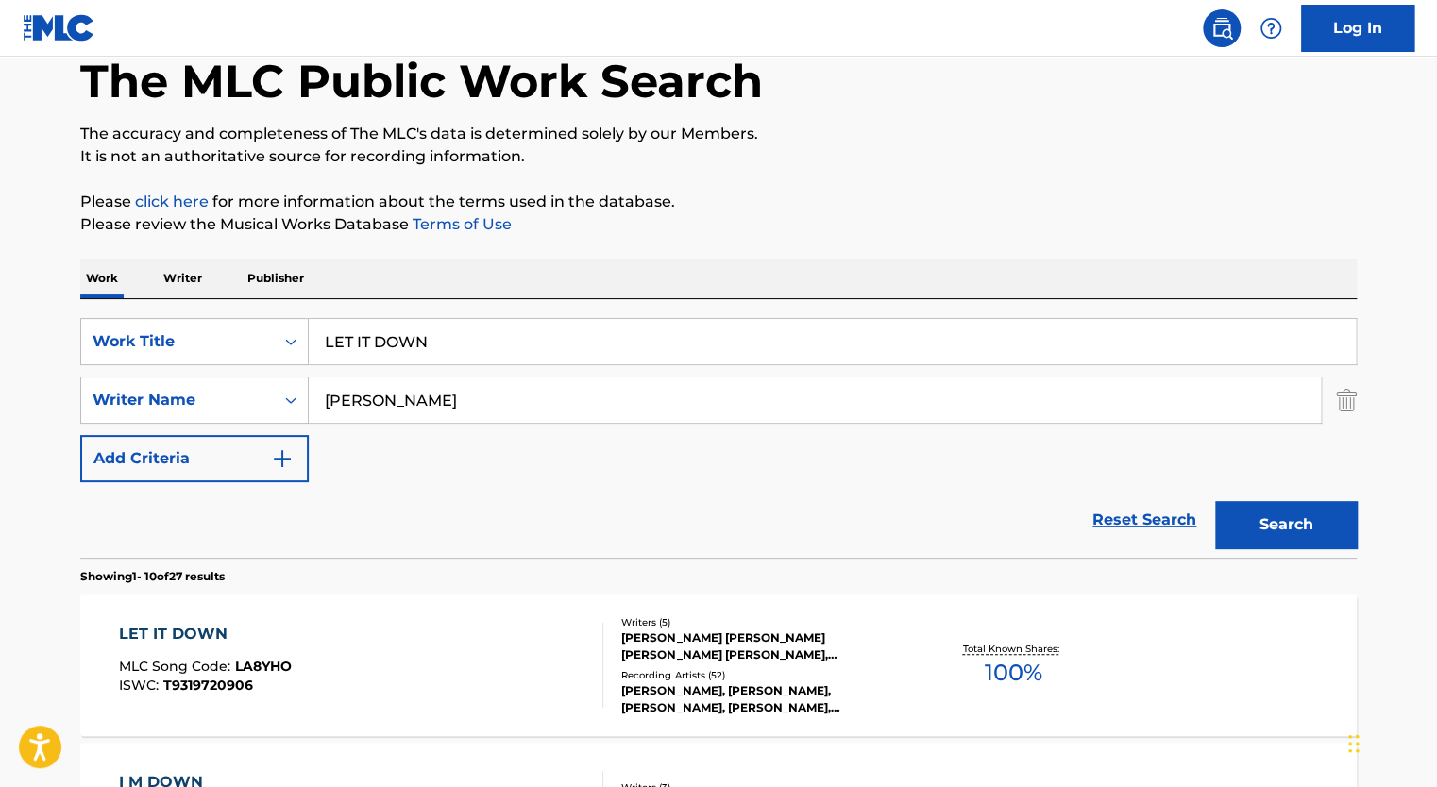
click at [366, 351] on input "LET IT DOWN" at bounding box center [832, 341] width 1047 height 45
paste input "KEEP THE BAR OPE"
type input "KEEP THE BAR OPEN"
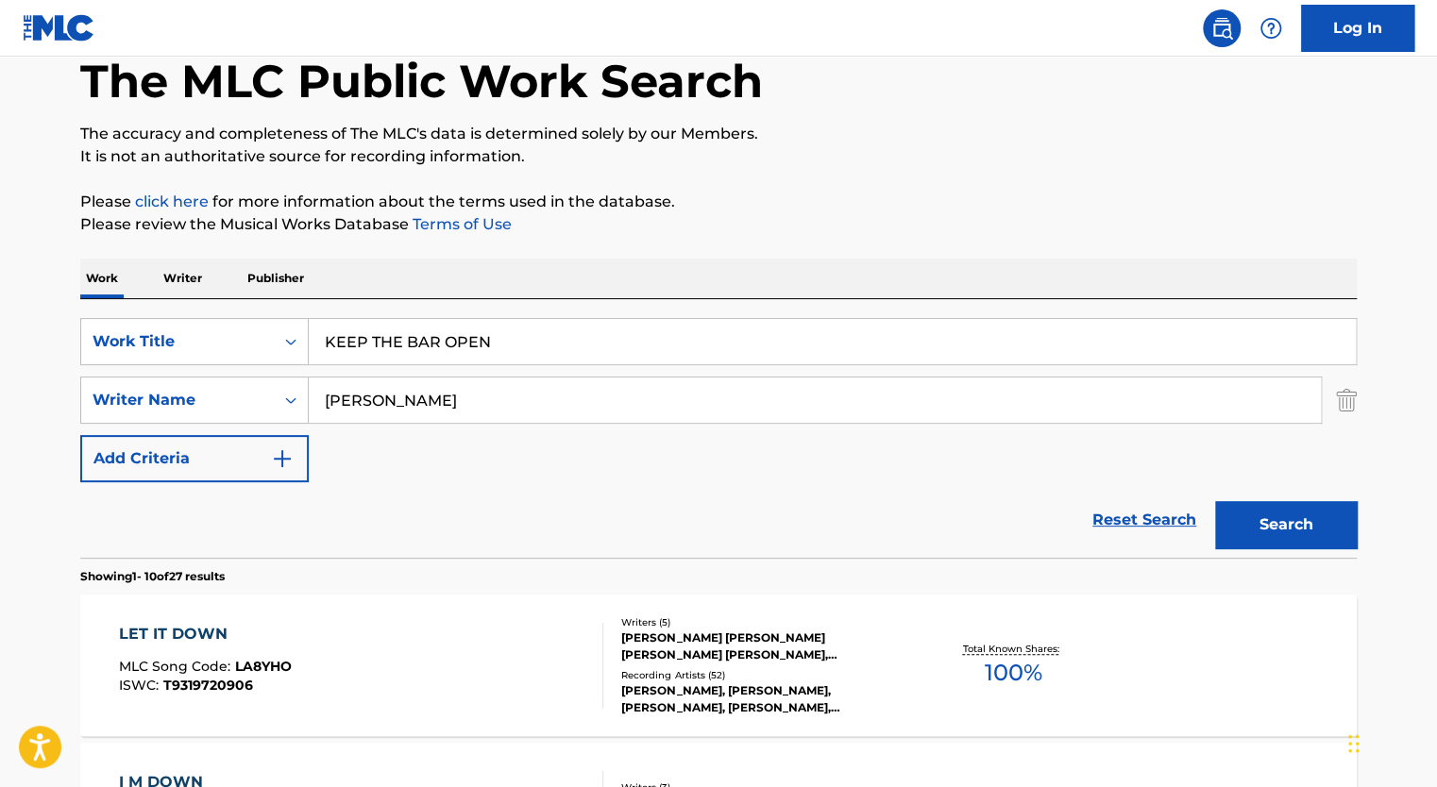
click at [363, 406] on input "[PERSON_NAME]" at bounding box center [815, 400] width 1012 height 45
type input "[PERSON_NAME]"
click at [1215, 501] on button "Search" at bounding box center [1286, 524] width 142 height 47
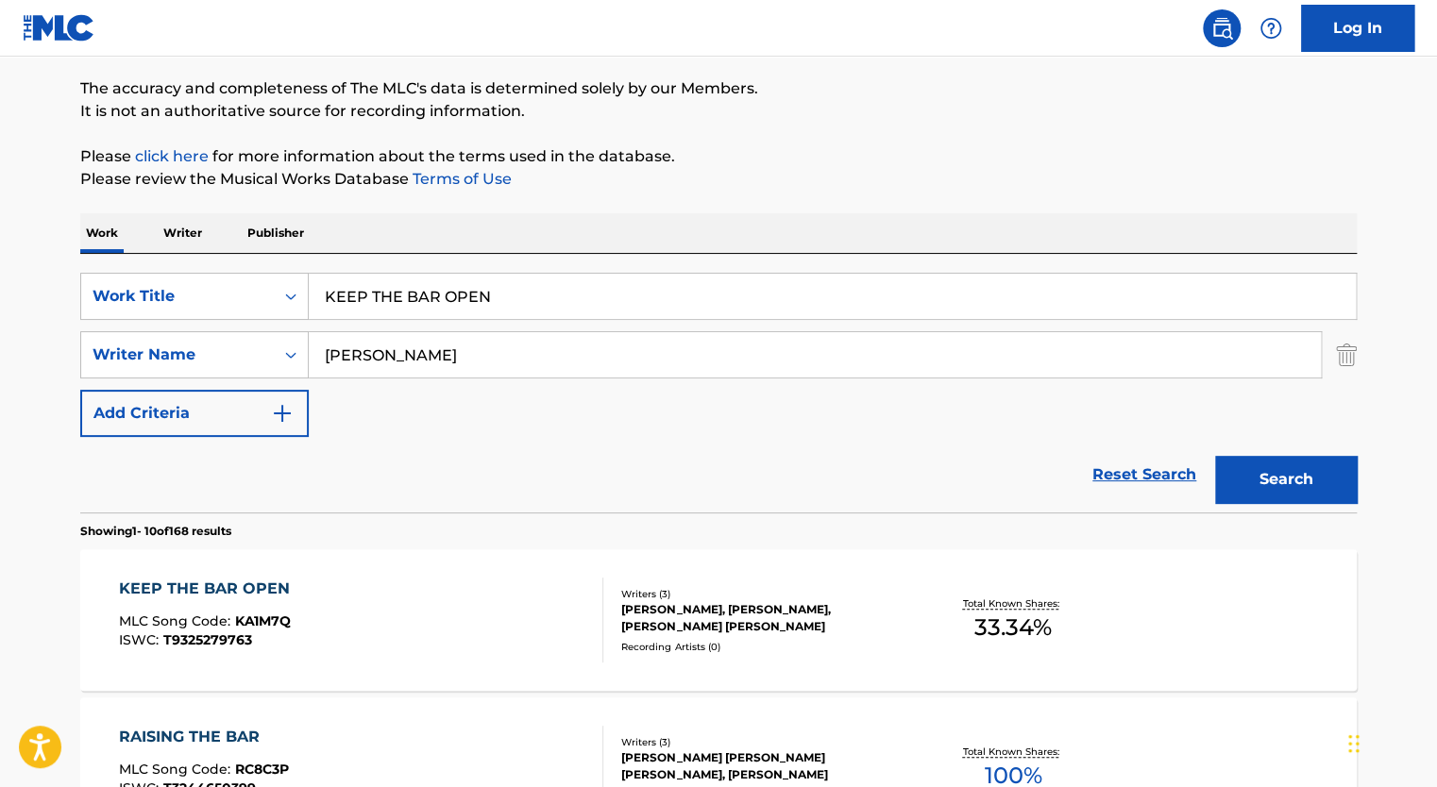
scroll to position [155, 0]
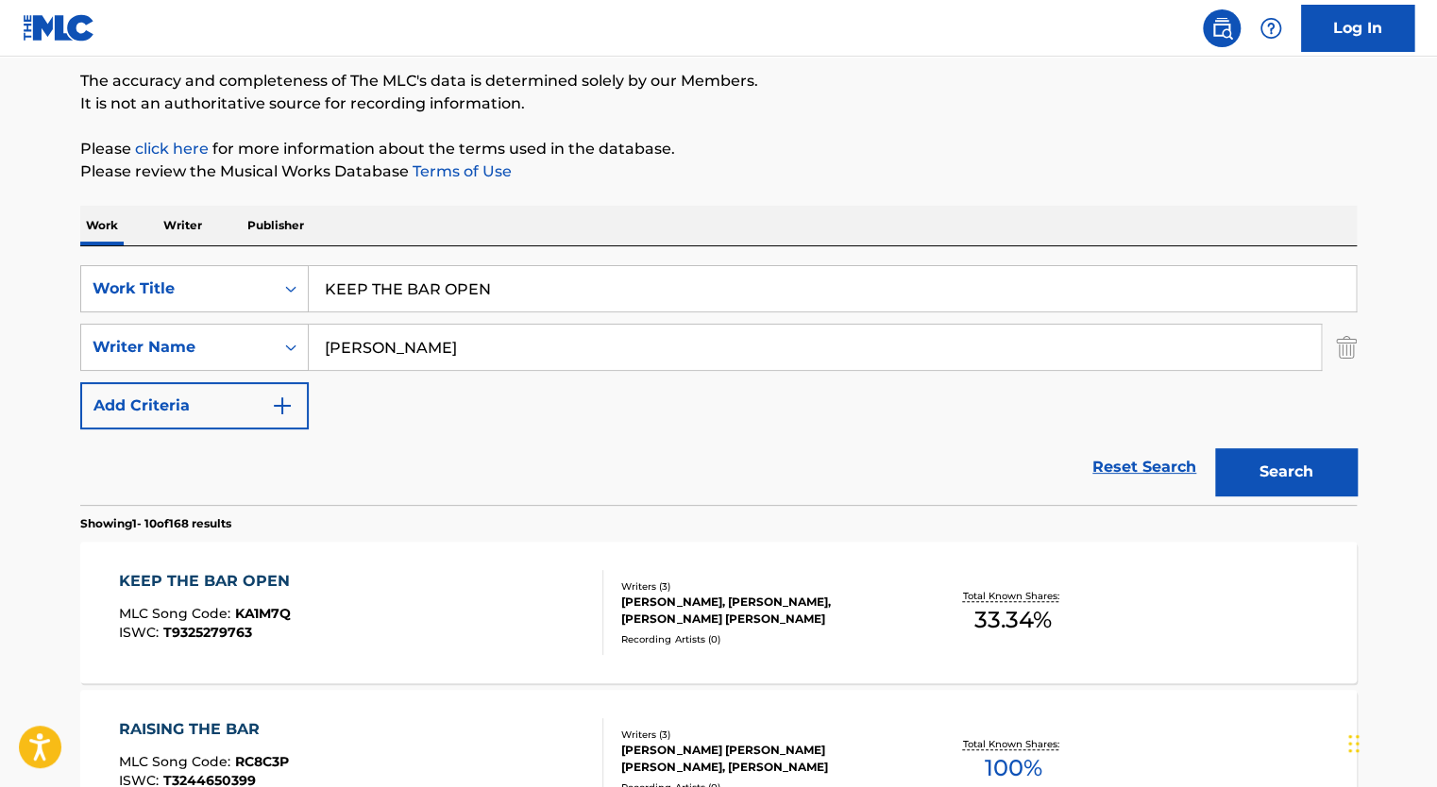
click at [445, 599] on div "KEEP THE BAR OPEN MLC Song Code : KA1M7Q ISWC : T9325279763" at bounding box center [361, 612] width 485 height 85
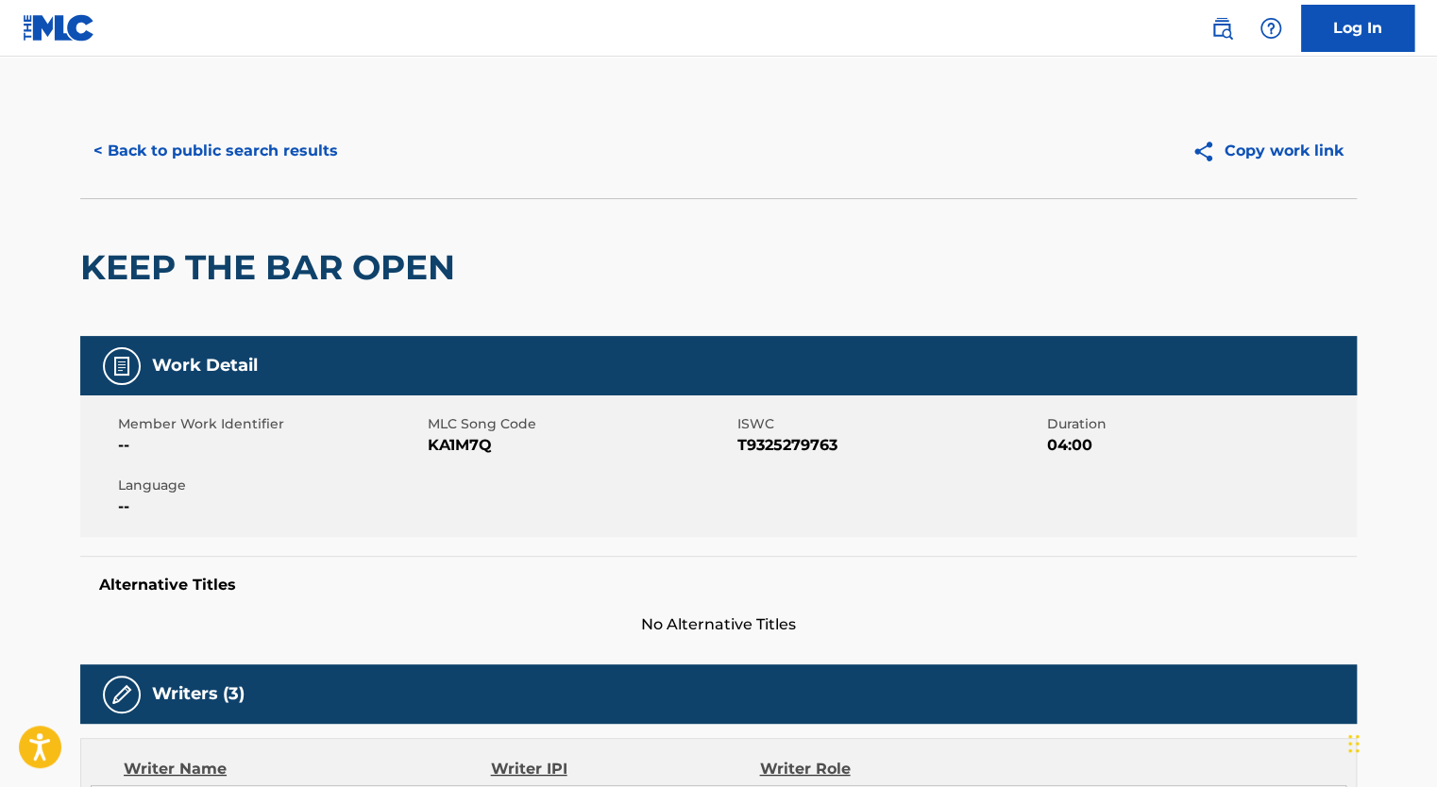
click at [466, 436] on span "KA1M7Q" at bounding box center [580, 445] width 305 height 23
click at [283, 162] on button "< Back to public search results" at bounding box center [215, 150] width 271 height 47
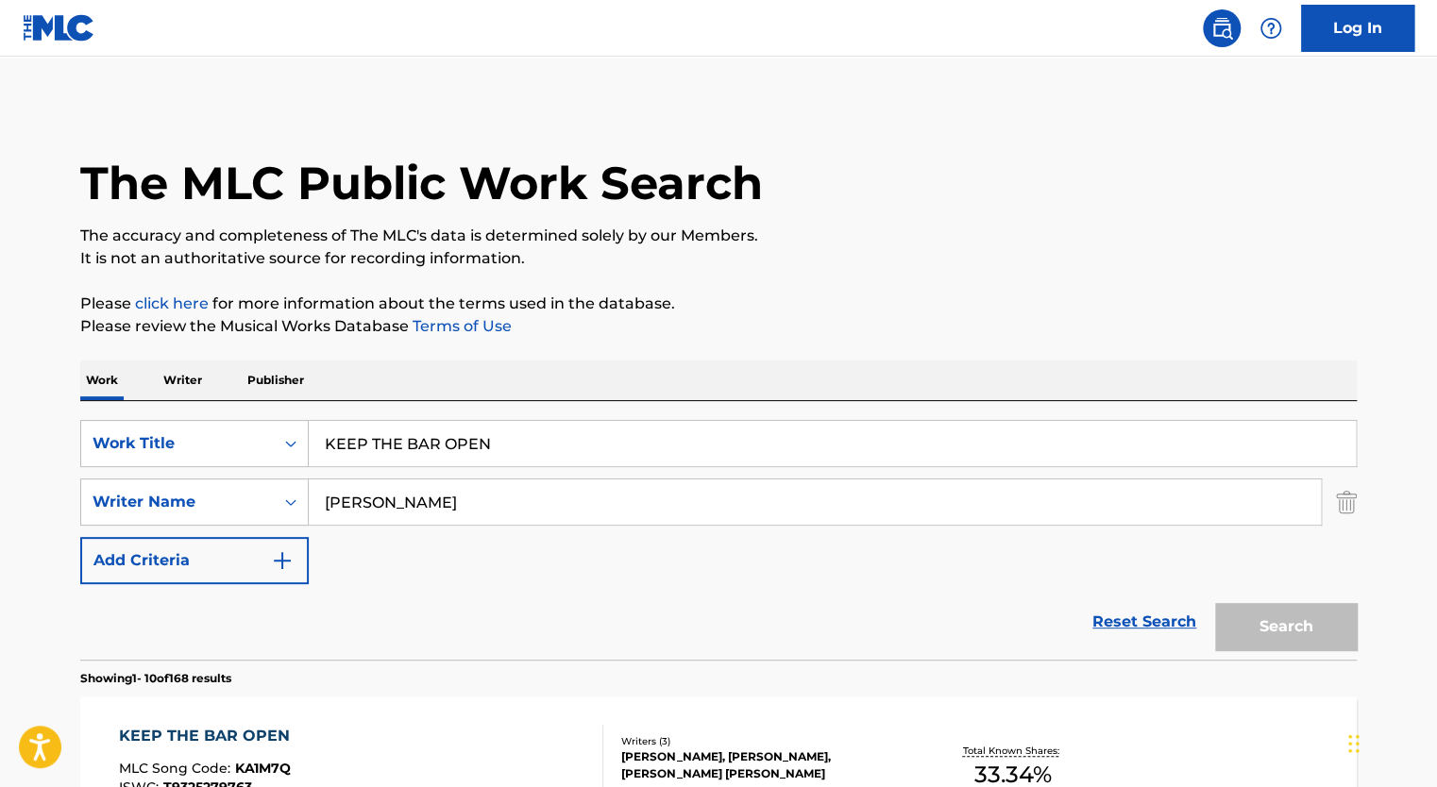
scroll to position [155, 0]
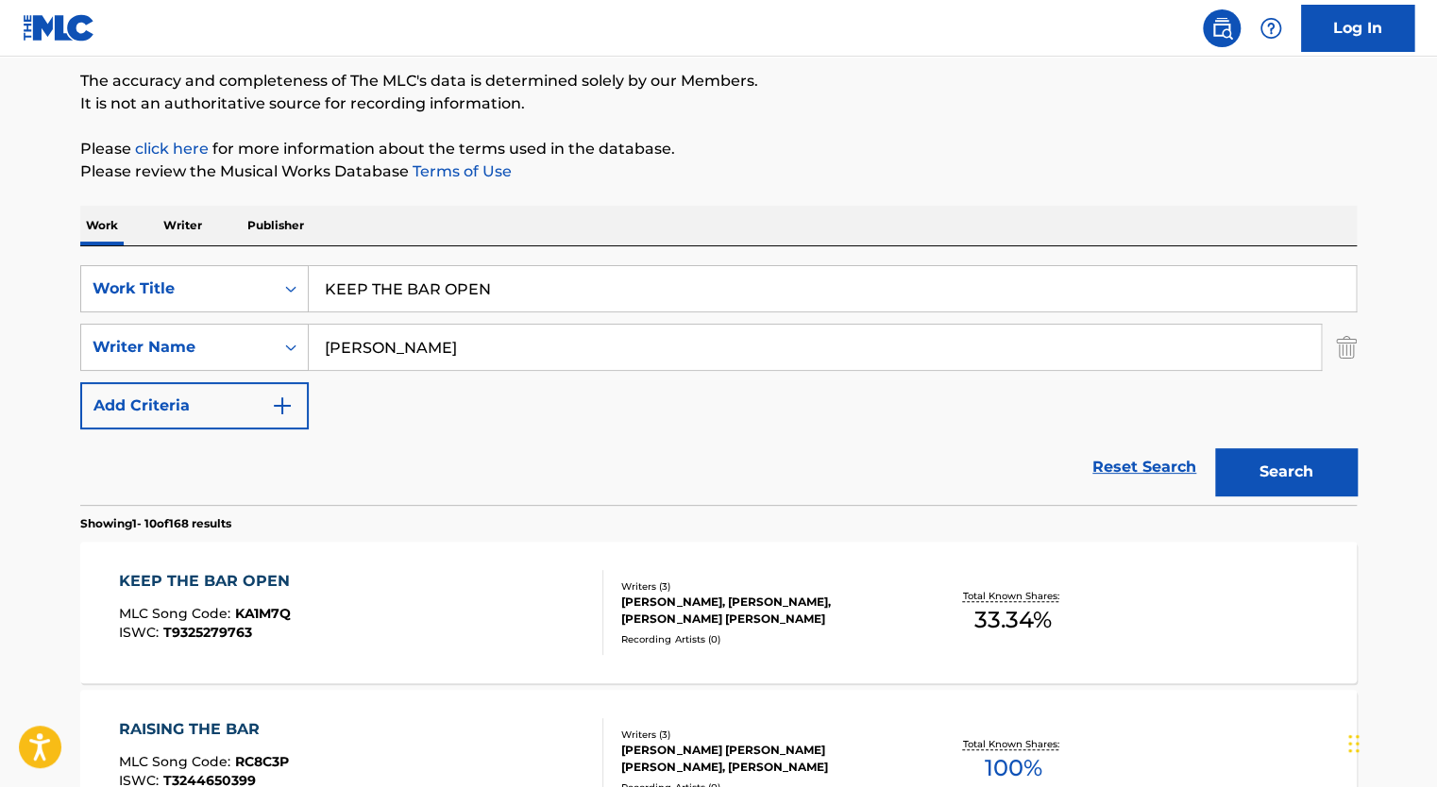
click at [422, 281] on input "KEEP THE BAR OPEN" at bounding box center [832, 288] width 1047 height 45
paste input "POSTCARD MEMORY"
type input "POSTCARD MEMORY"
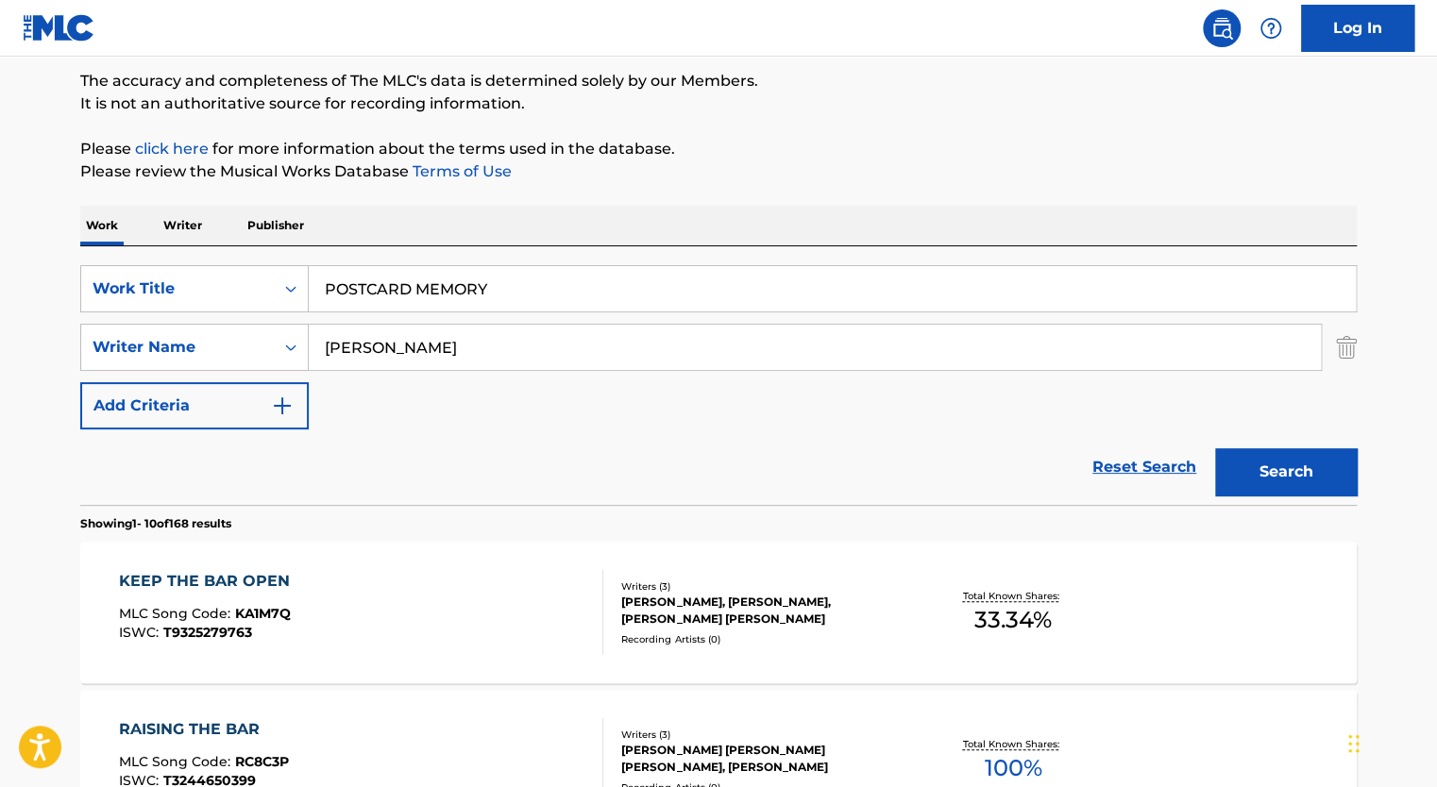
click at [370, 361] on input "[PERSON_NAME]" at bounding box center [815, 347] width 1012 height 45
type input "[PERSON_NAME]"
click at [80, 382] on button "Add Criteria" at bounding box center [194, 405] width 228 height 47
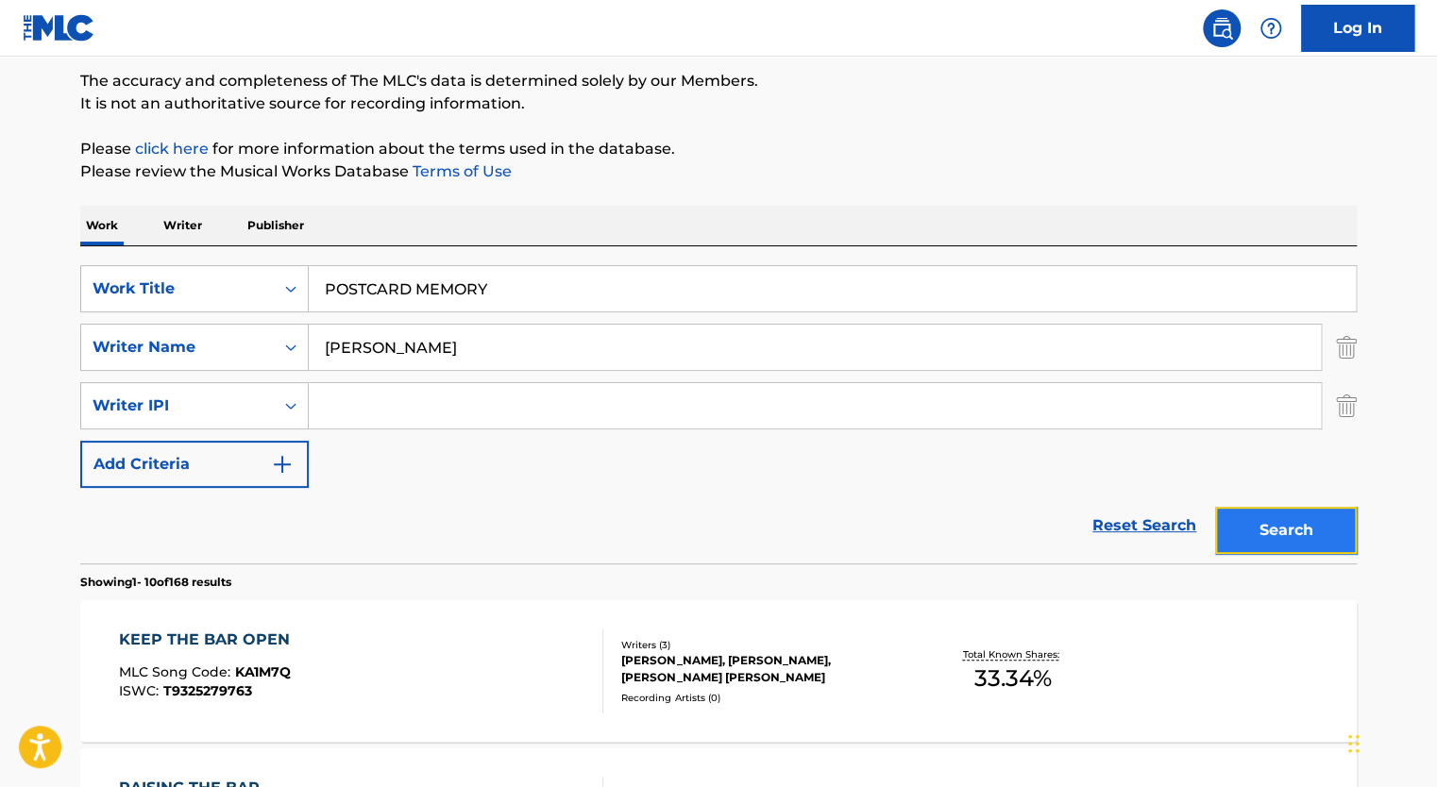
click at [1297, 512] on button "Search" at bounding box center [1286, 530] width 142 height 47
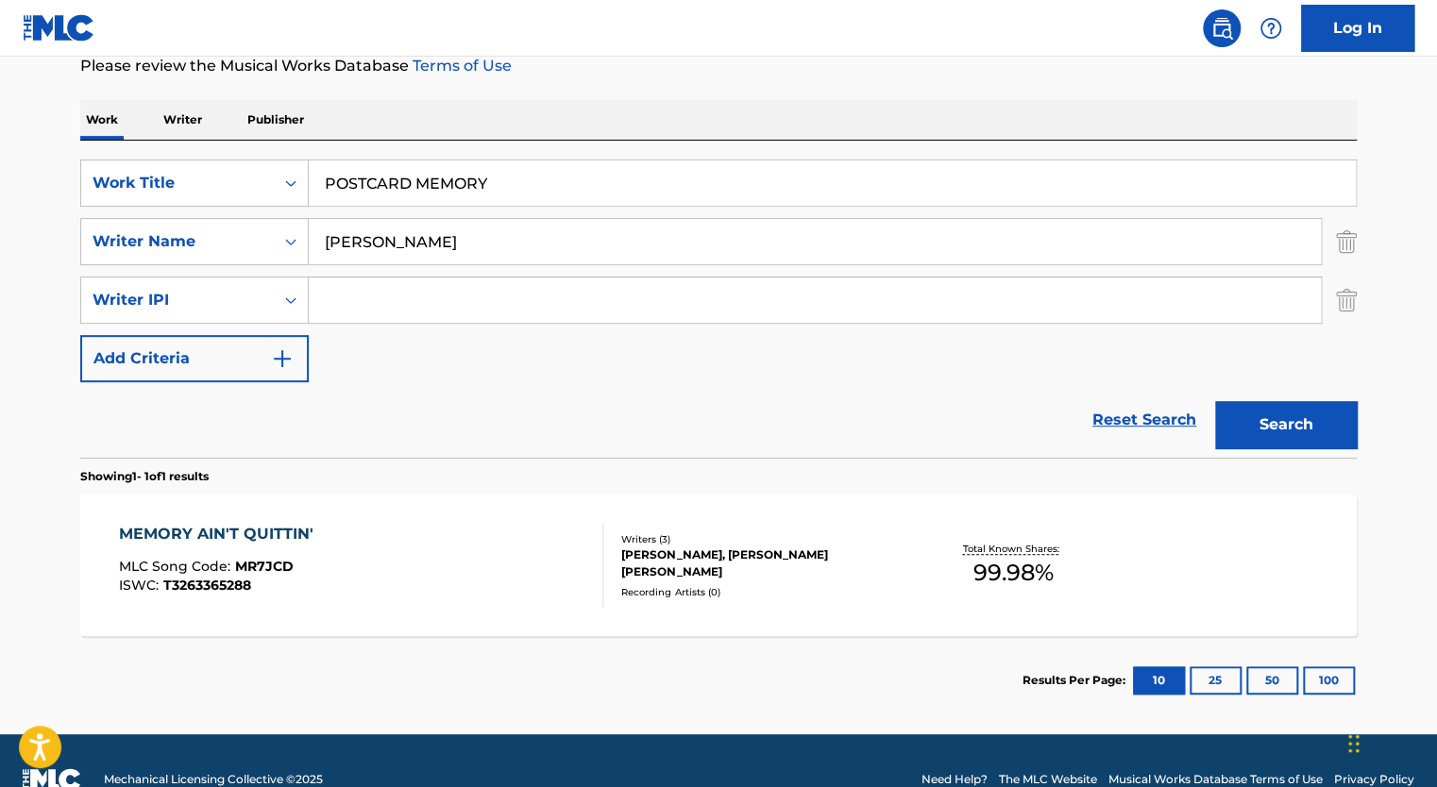
scroll to position [261, 0]
click at [381, 234] on input "[PERSON_NAME]" at bounding box center [815, 241] width 1012 height 45
type input "[PERSON_NAME]"
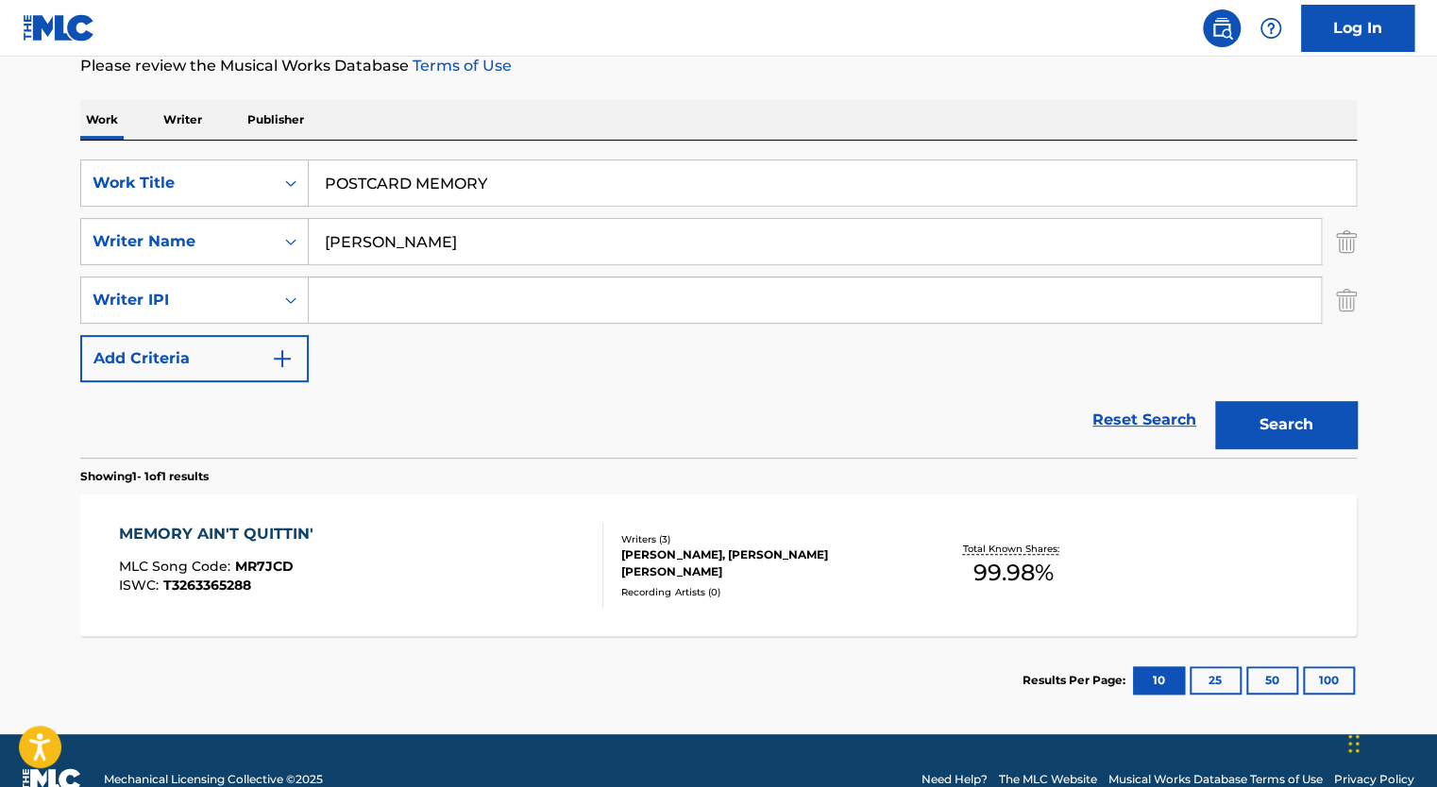
click at [1215, 401] on button "Search" at bounding box center [1286, 424] width 142 height 47
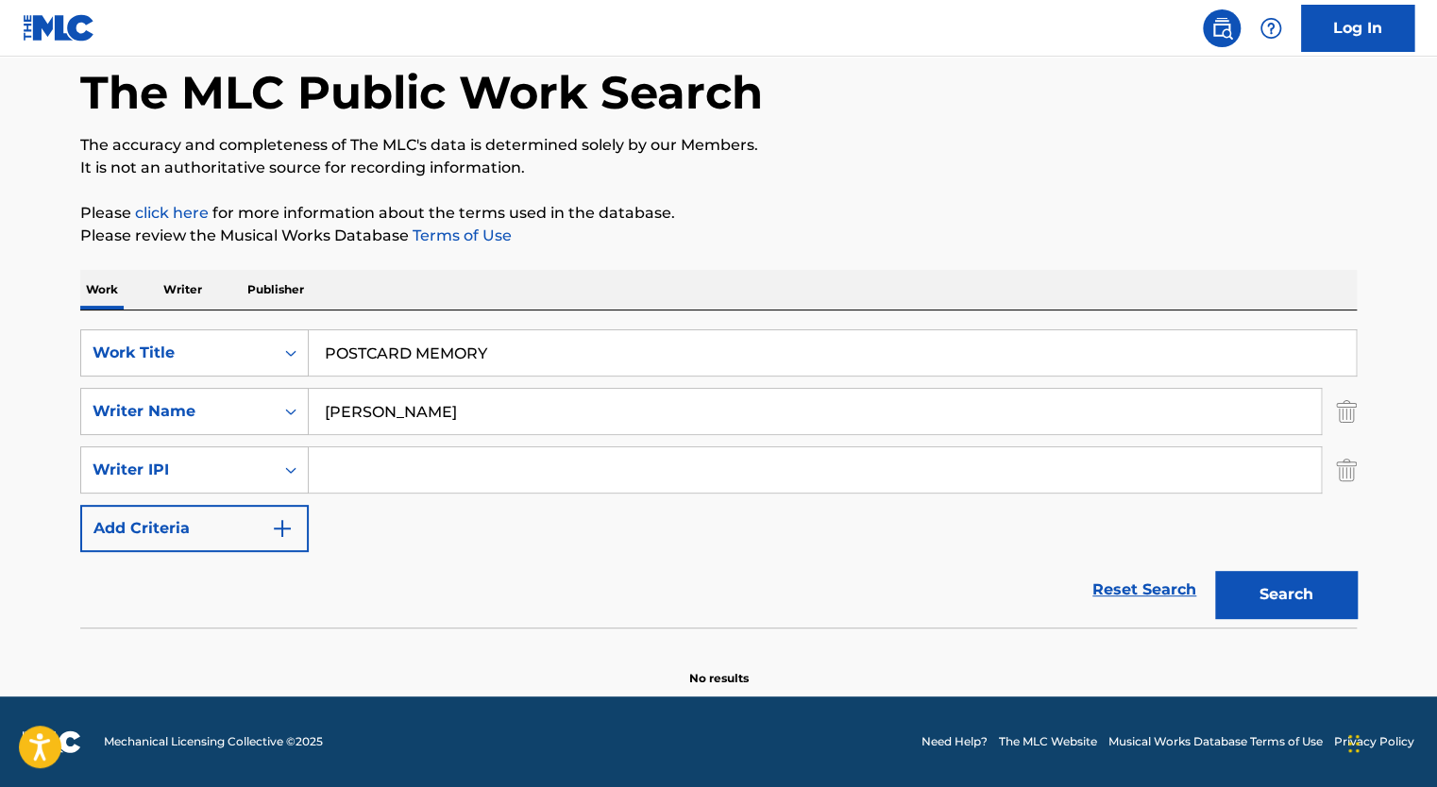
scroll to position [90, 0]
click at [568, 712] on footer "Mechanical Licensing Collective © 2025 Need Help? The MLC Website Musical Works…" at bounding box center [718, 743] width 1437 height 91
